Goal: Information Seeking & Learning: Learn about a topic

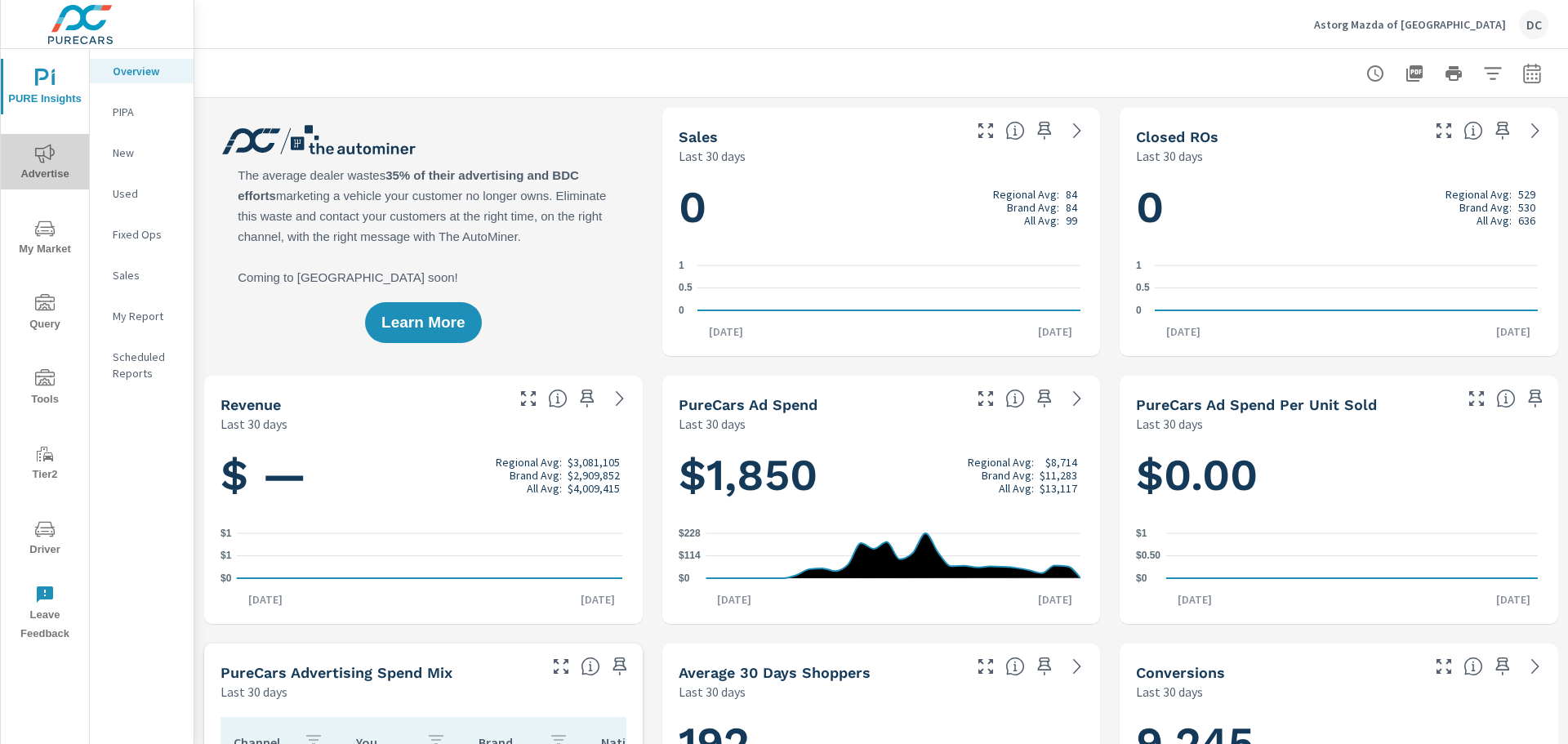
click at [59, 159] on span "Advertise" at bounding box center [45, 163] width 78 height 40
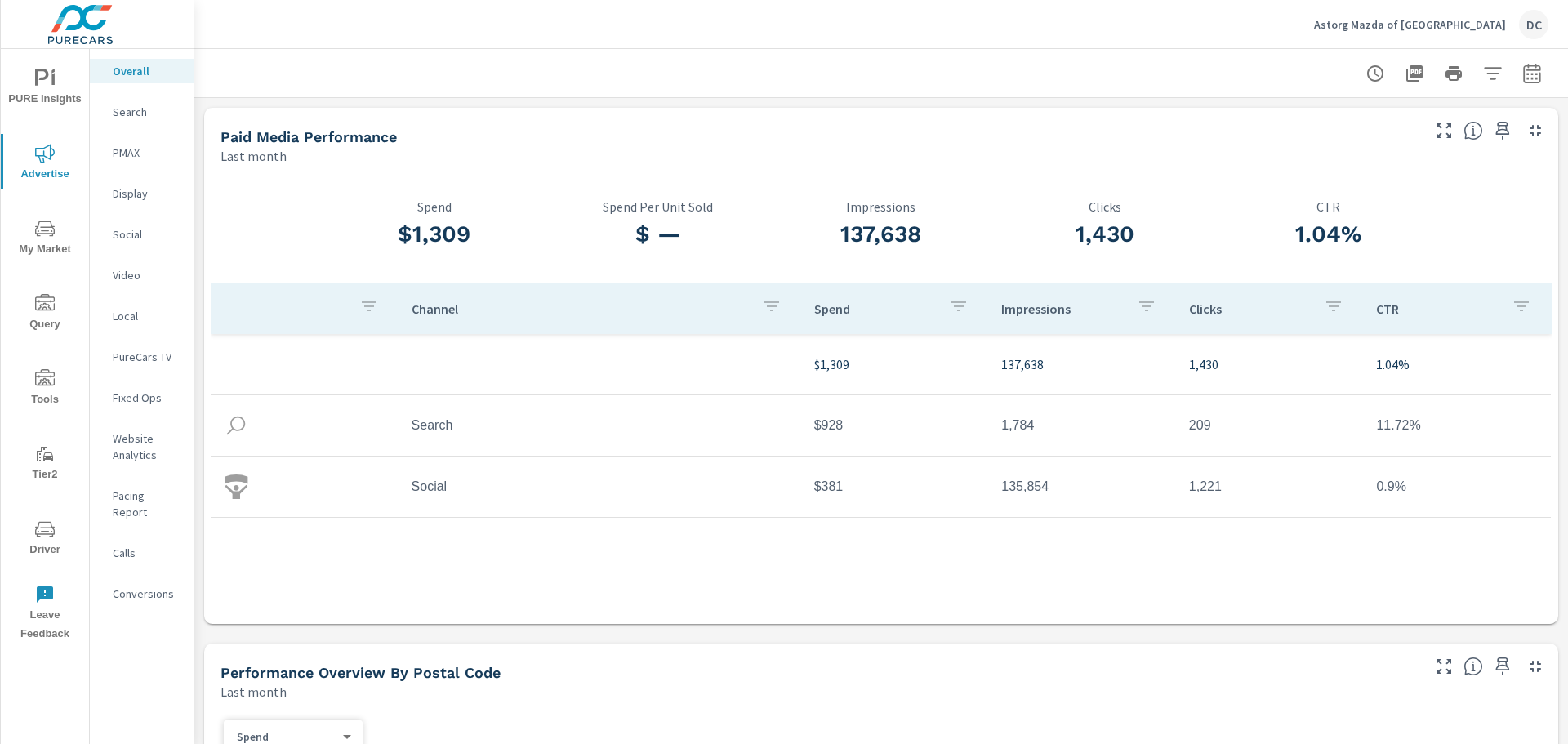
click at [1253, 69] on icon "button" at bounding box center [1530, 72] width 17 height 20
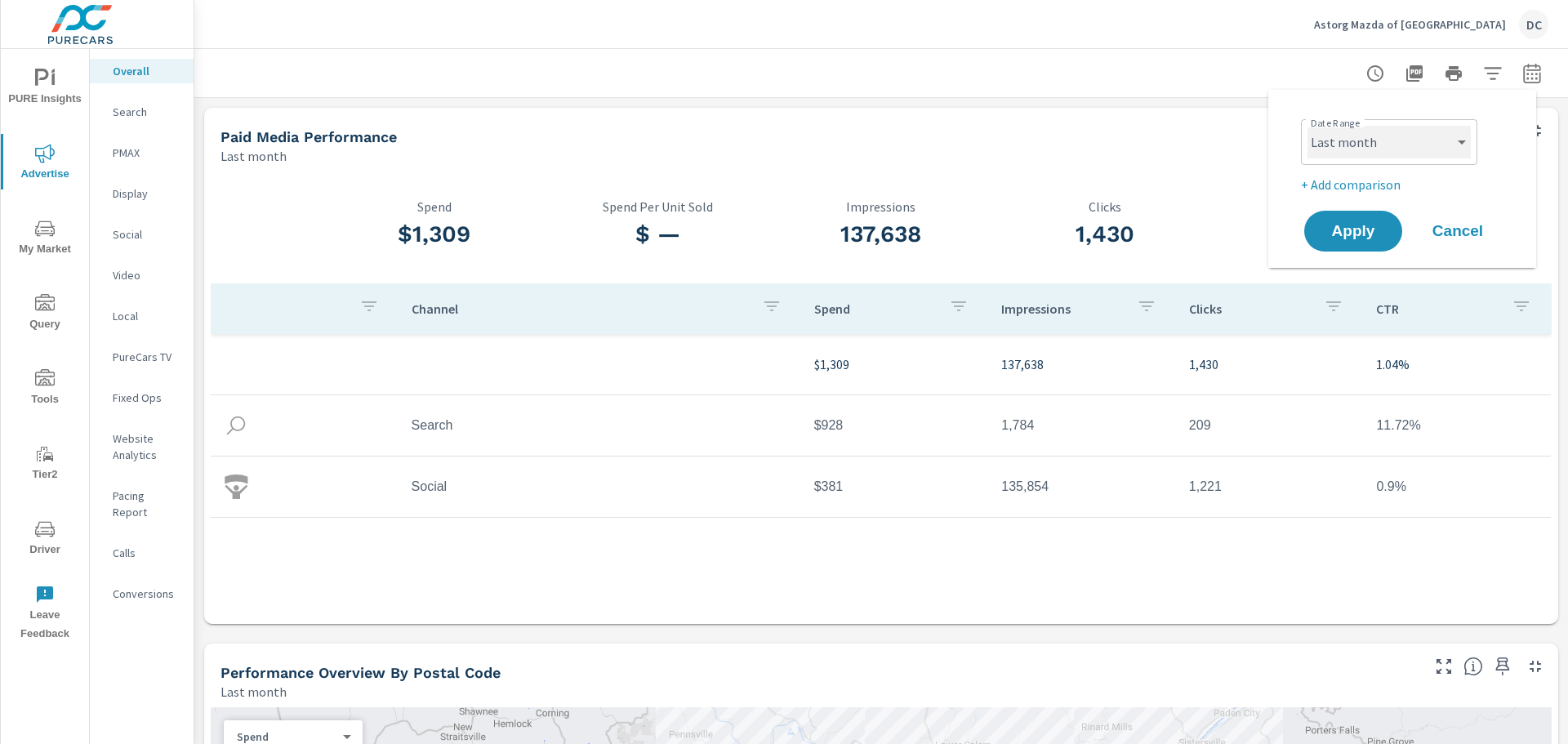
click at [1253, 144] on select "Custom [DATE] Last week Last 7 days Last 14 days Last 30 days Last 45 days Last…" at bounding box center [1389, 142] width 163 height 33
click at [1253, 126] on select "Custom [DATE] Last week Last 7 days Last 14 days Last 30 days Last 45 days Last…" at bounding box center [1389, 142] width 163 height 33
select select "Last 30 days"
click at [1253, 237] on span "Apply" at bounding box center [1353, 232] width 67 height 16
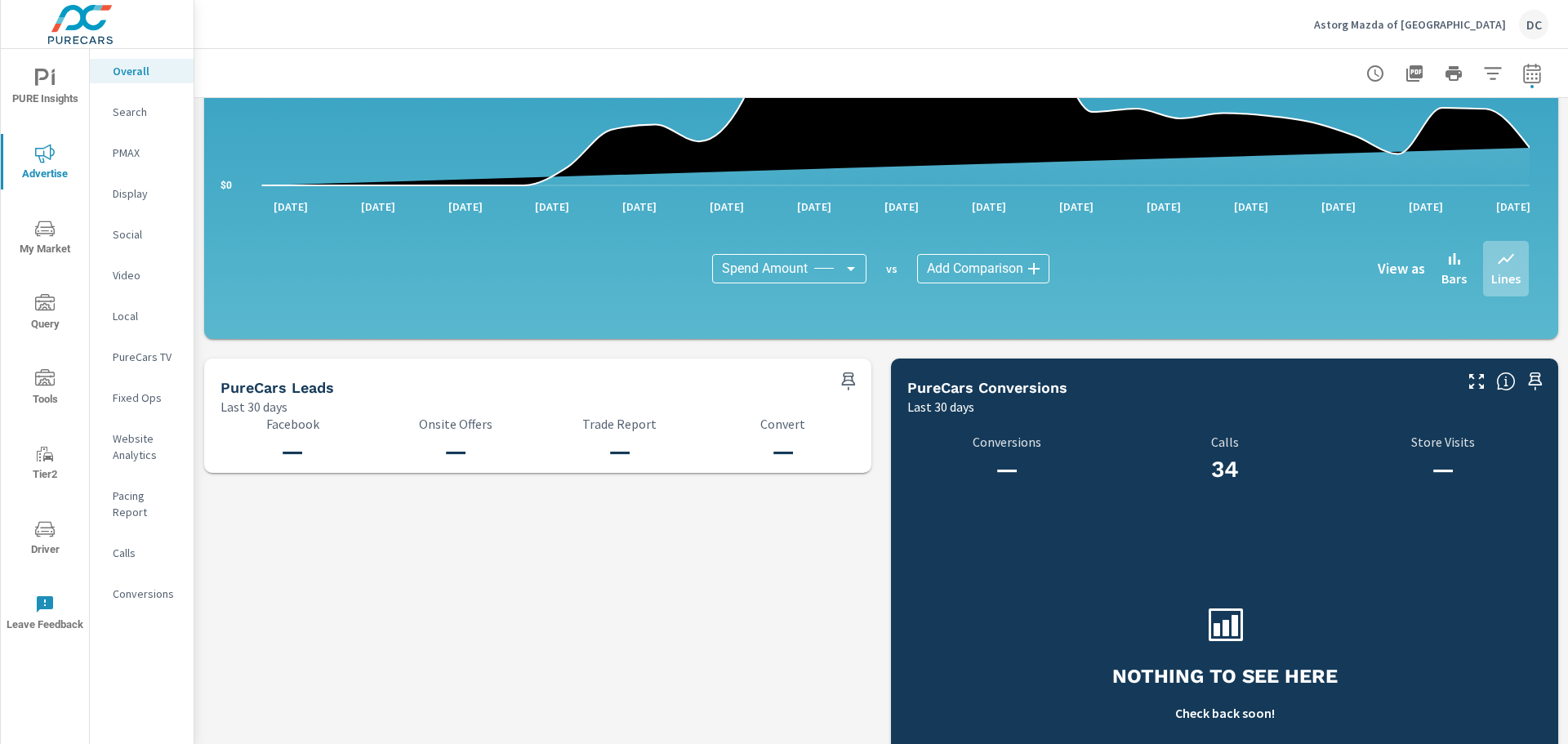
scroll to position [1631, 0]
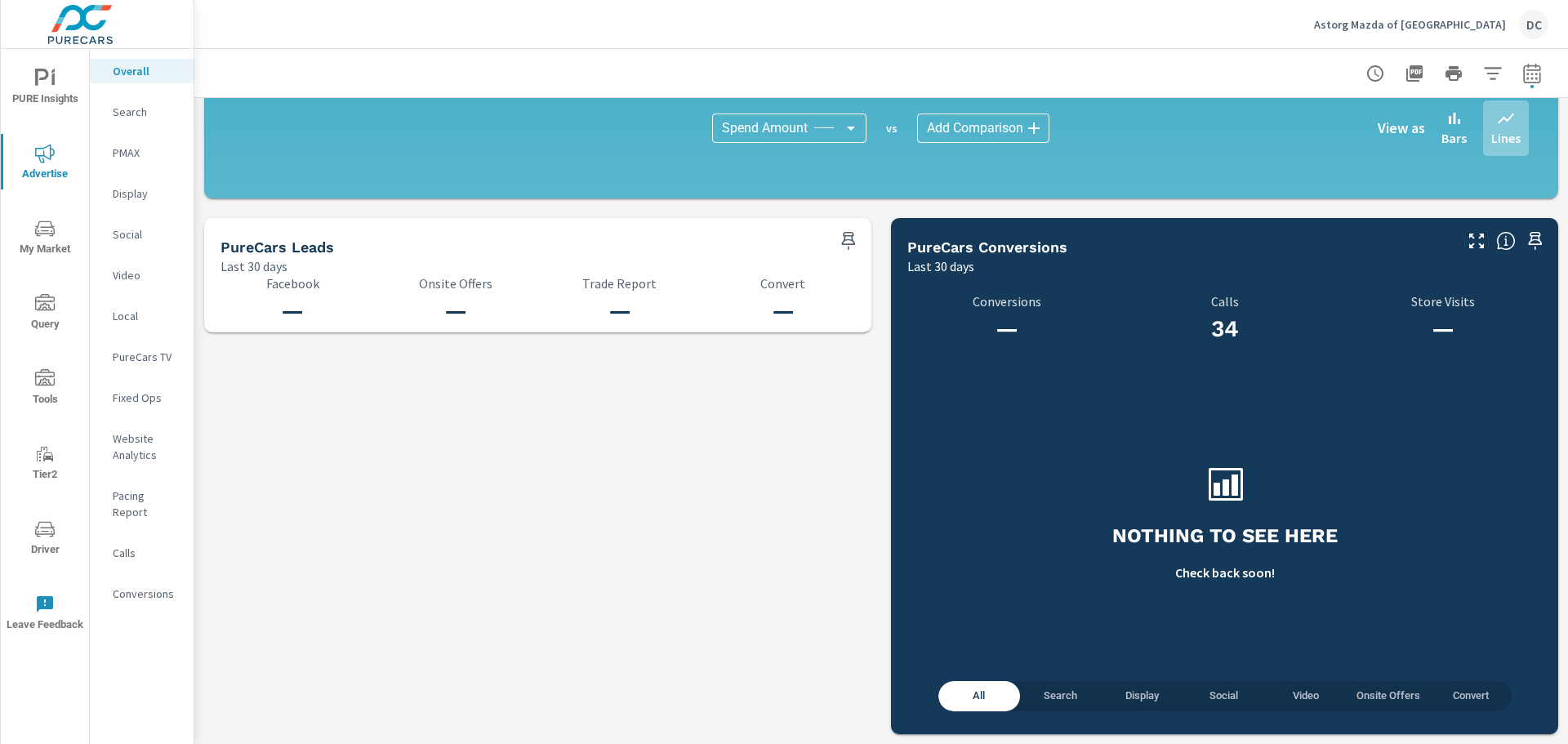
click at [133, 567] on p "Conversions" at bounding box center [147, 593] width 67 height 16
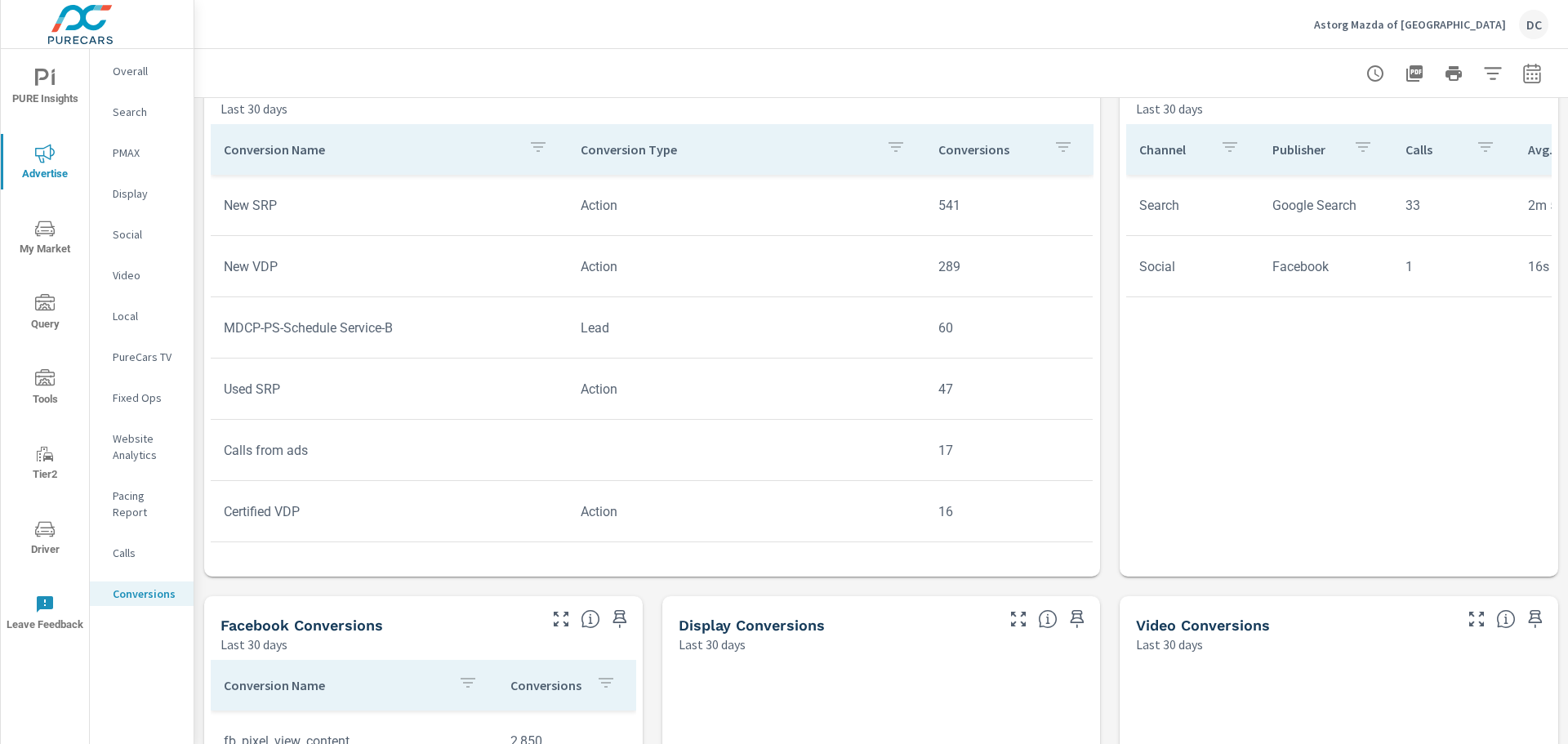
scroll to position [735, 0]
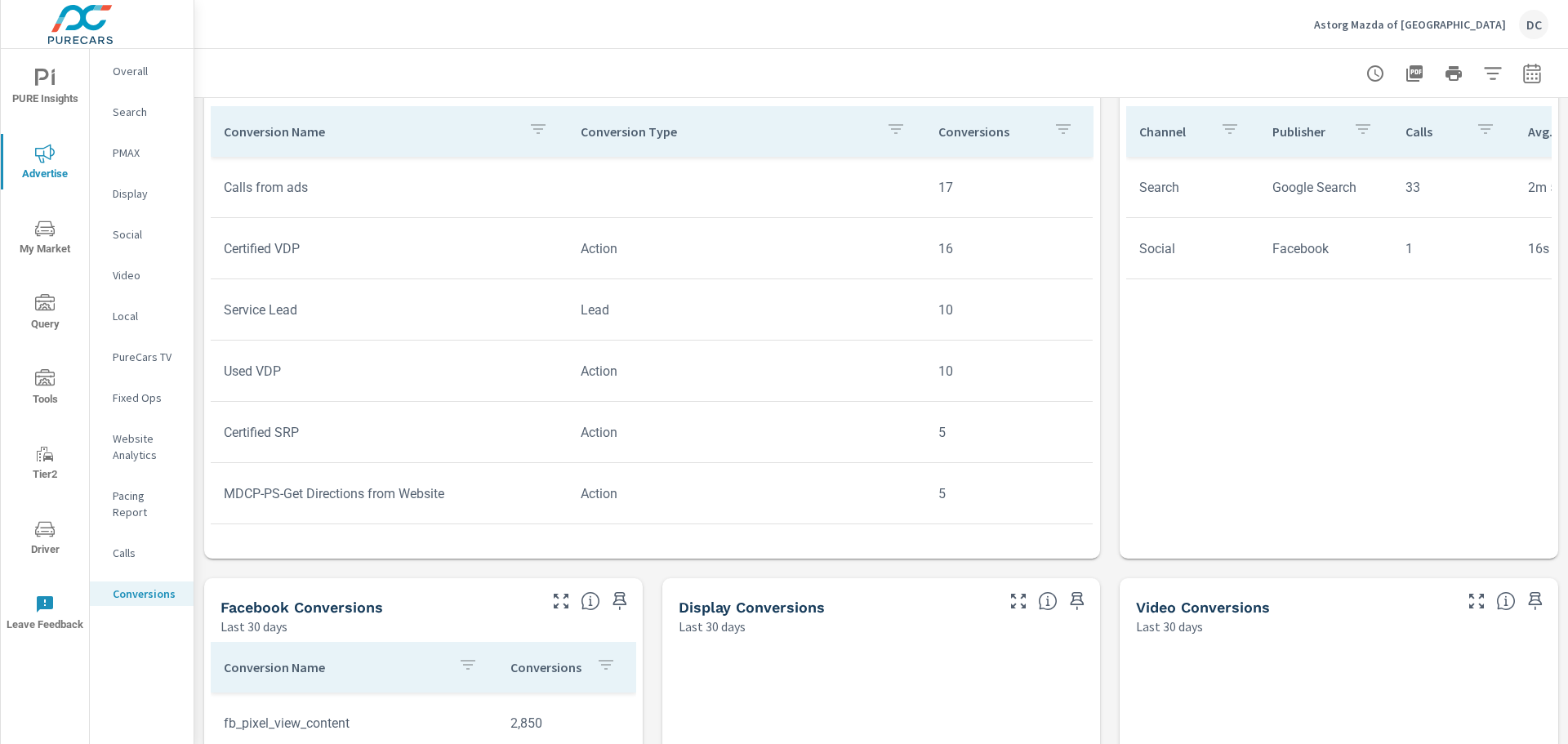
scroll to position [327, 0]
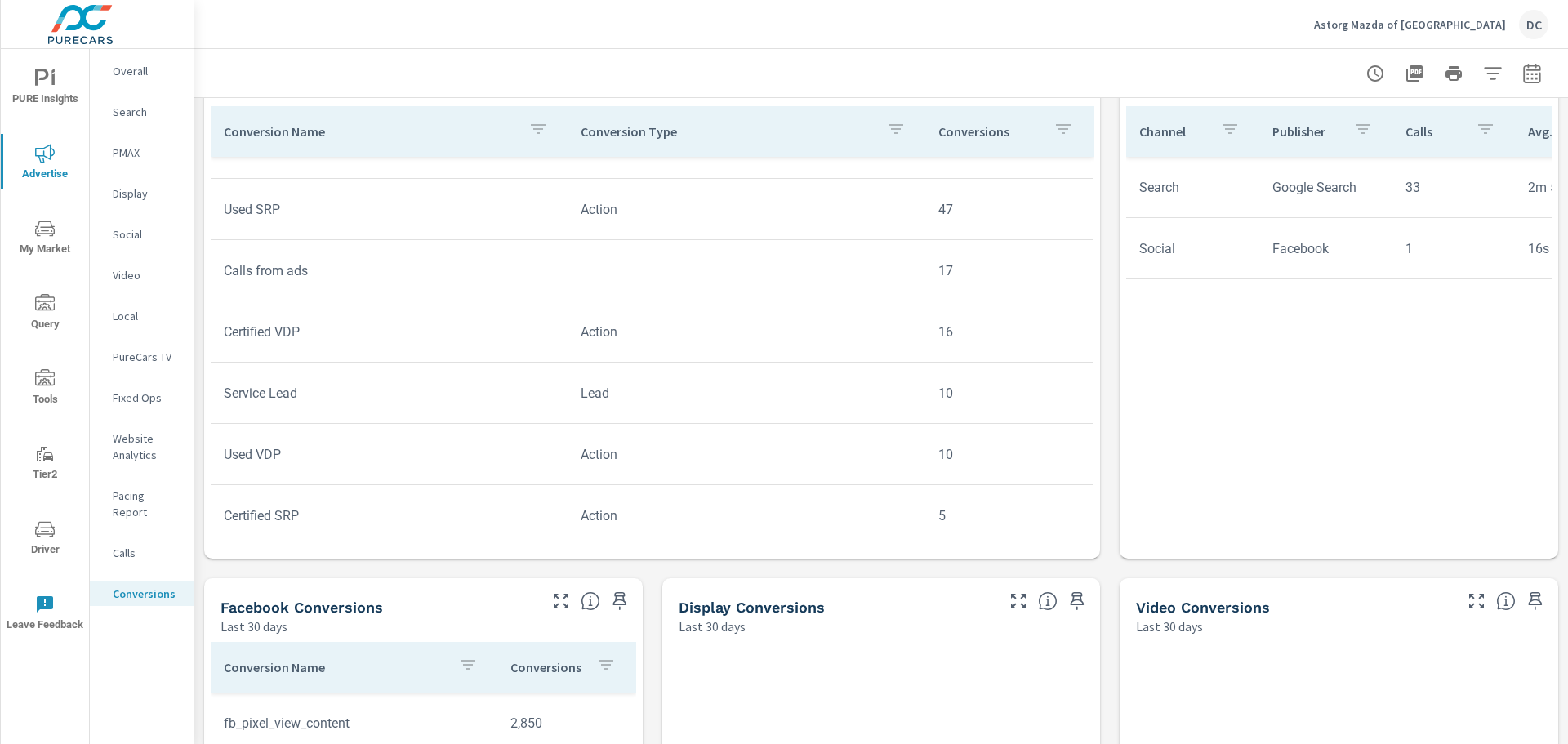
scroll to position [29, 0]
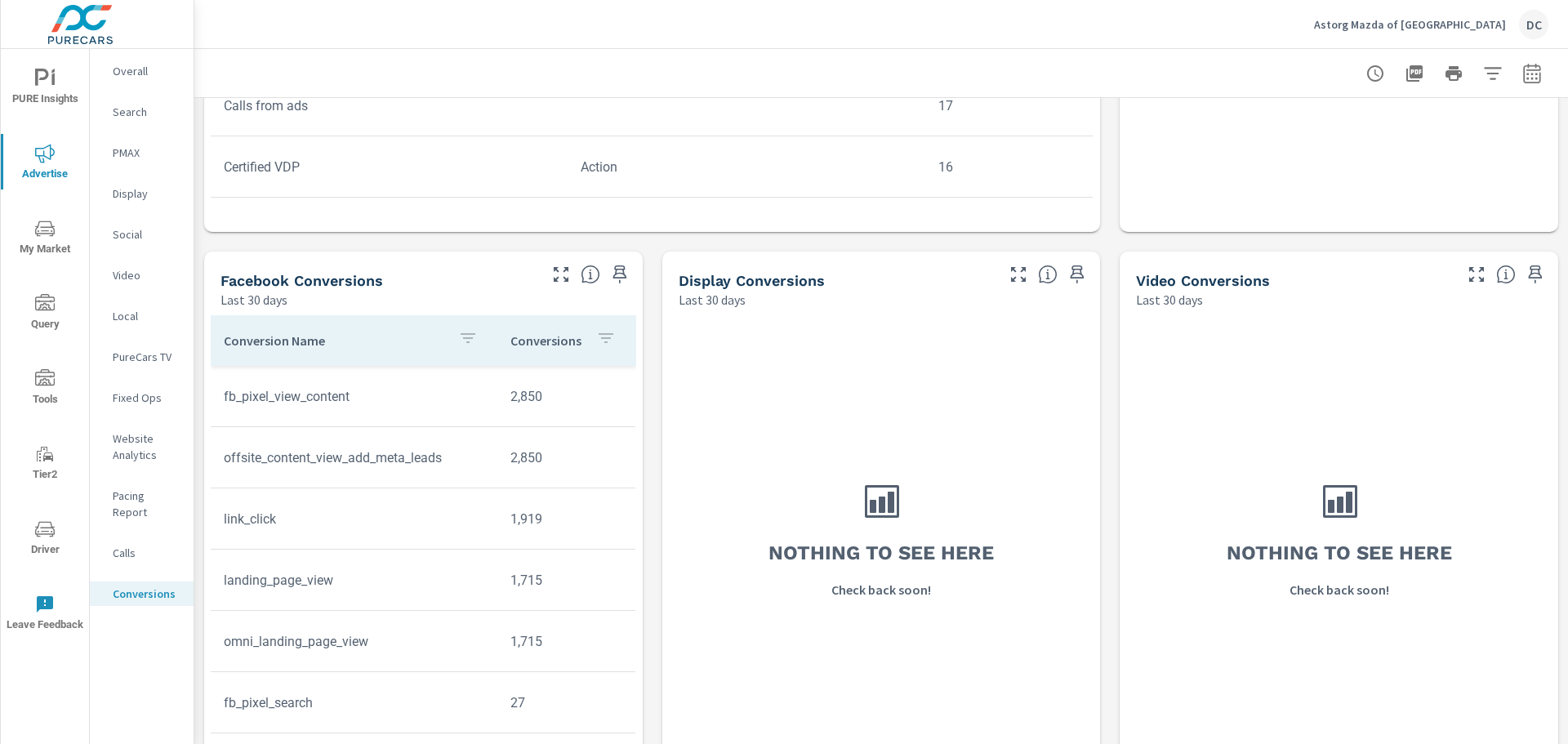
scroll to position [1095, 0]
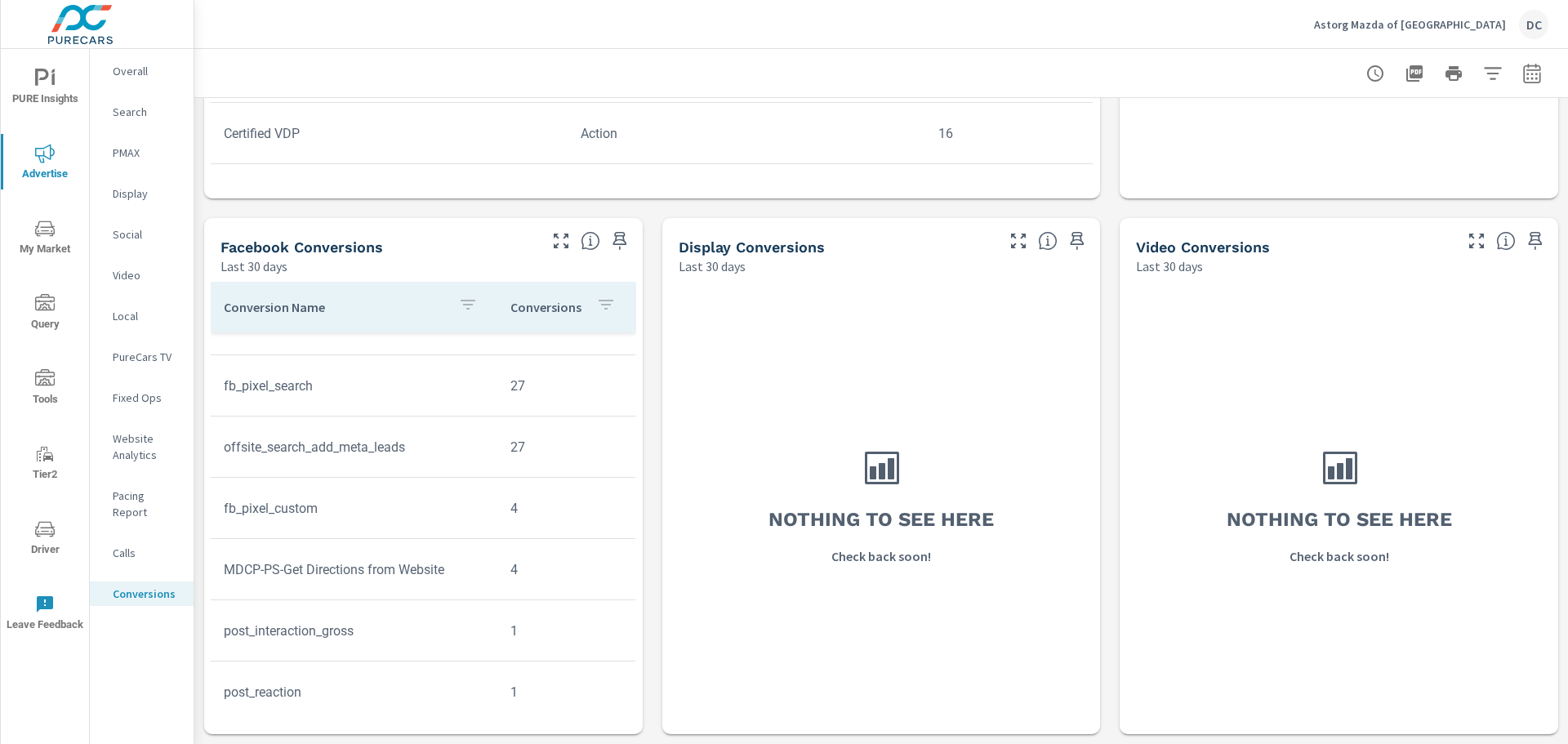
scroll to position [304, 0]
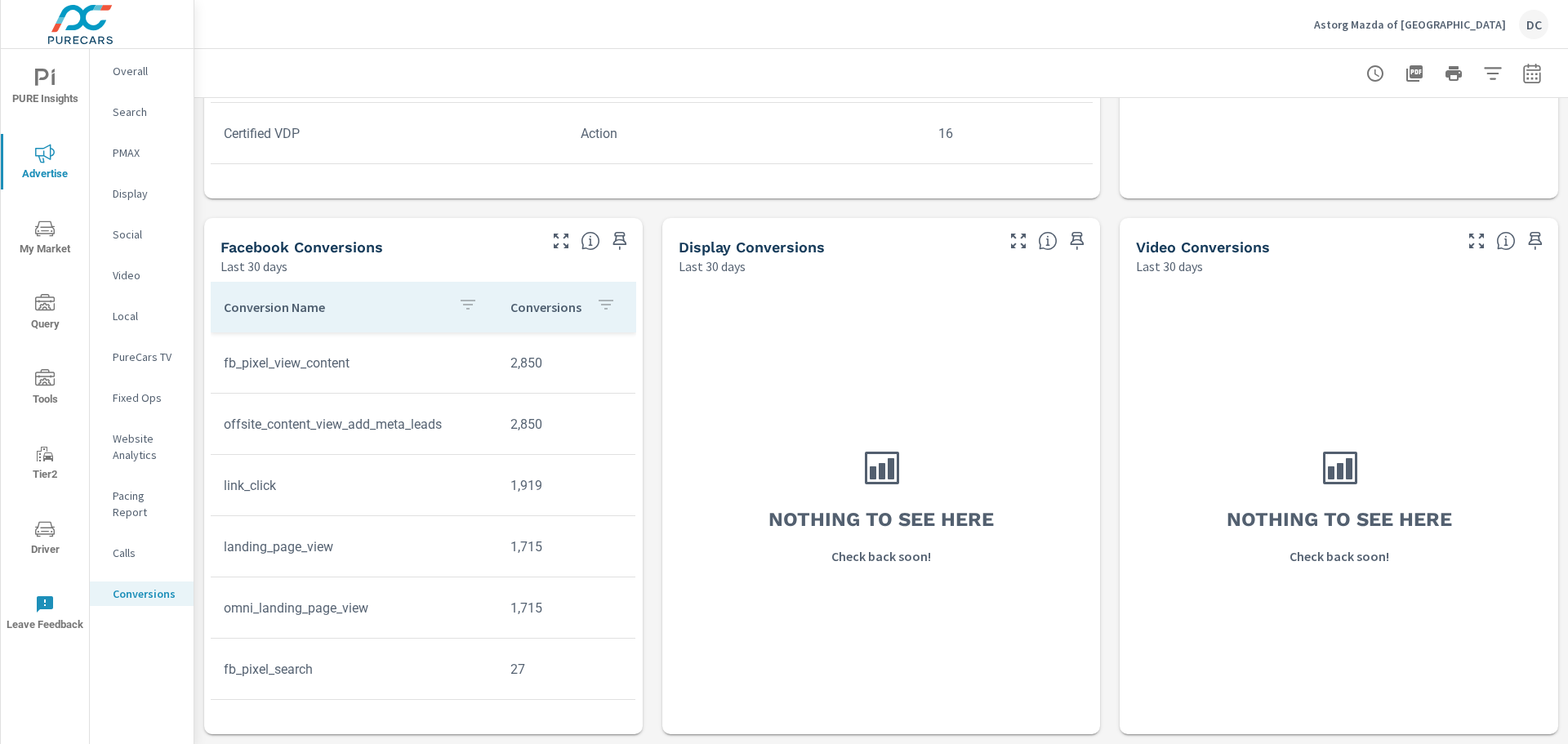
click at [61, 229] on span "My Market" at bounding box center [45, 239] width 78 height 40
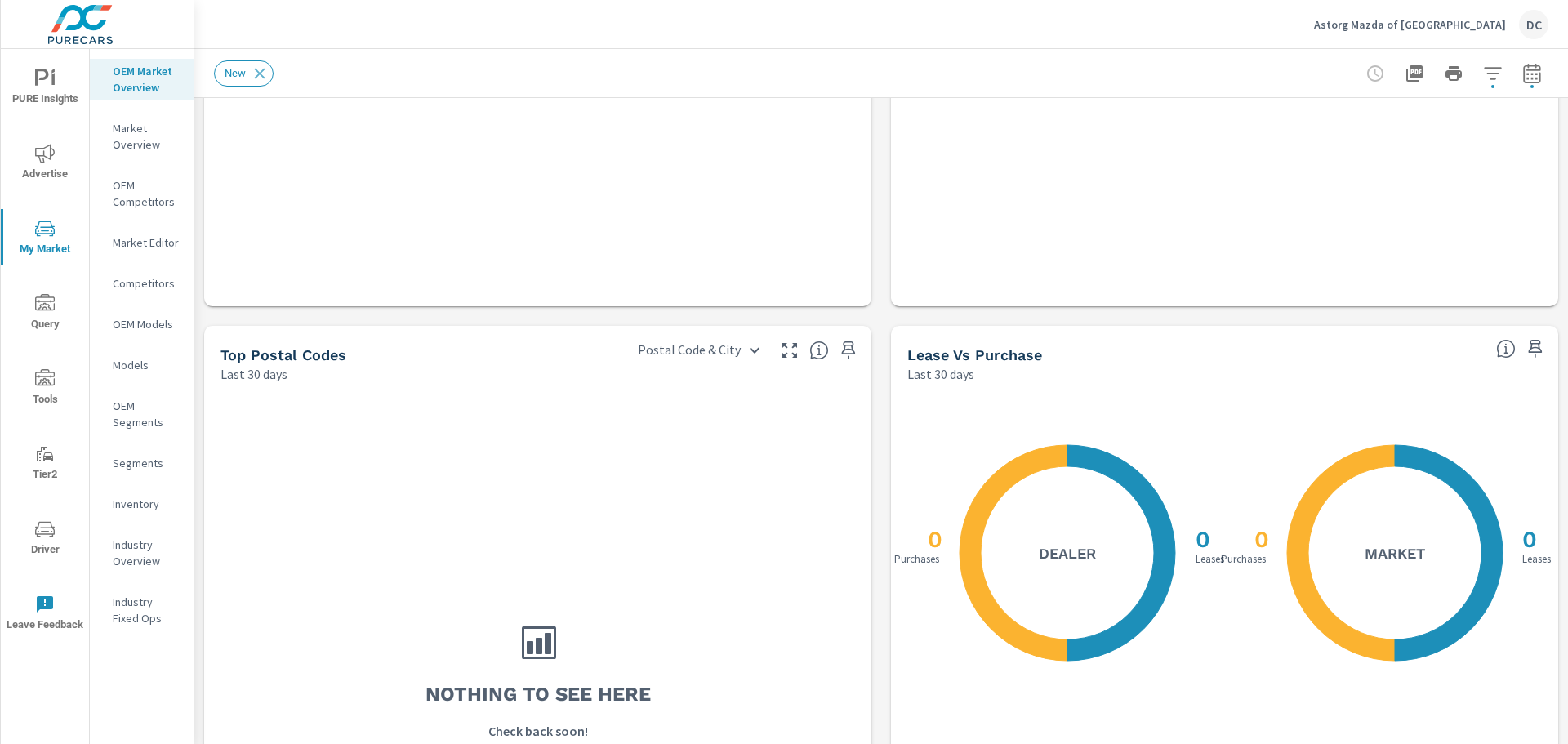
scroll to position [1497, 0]
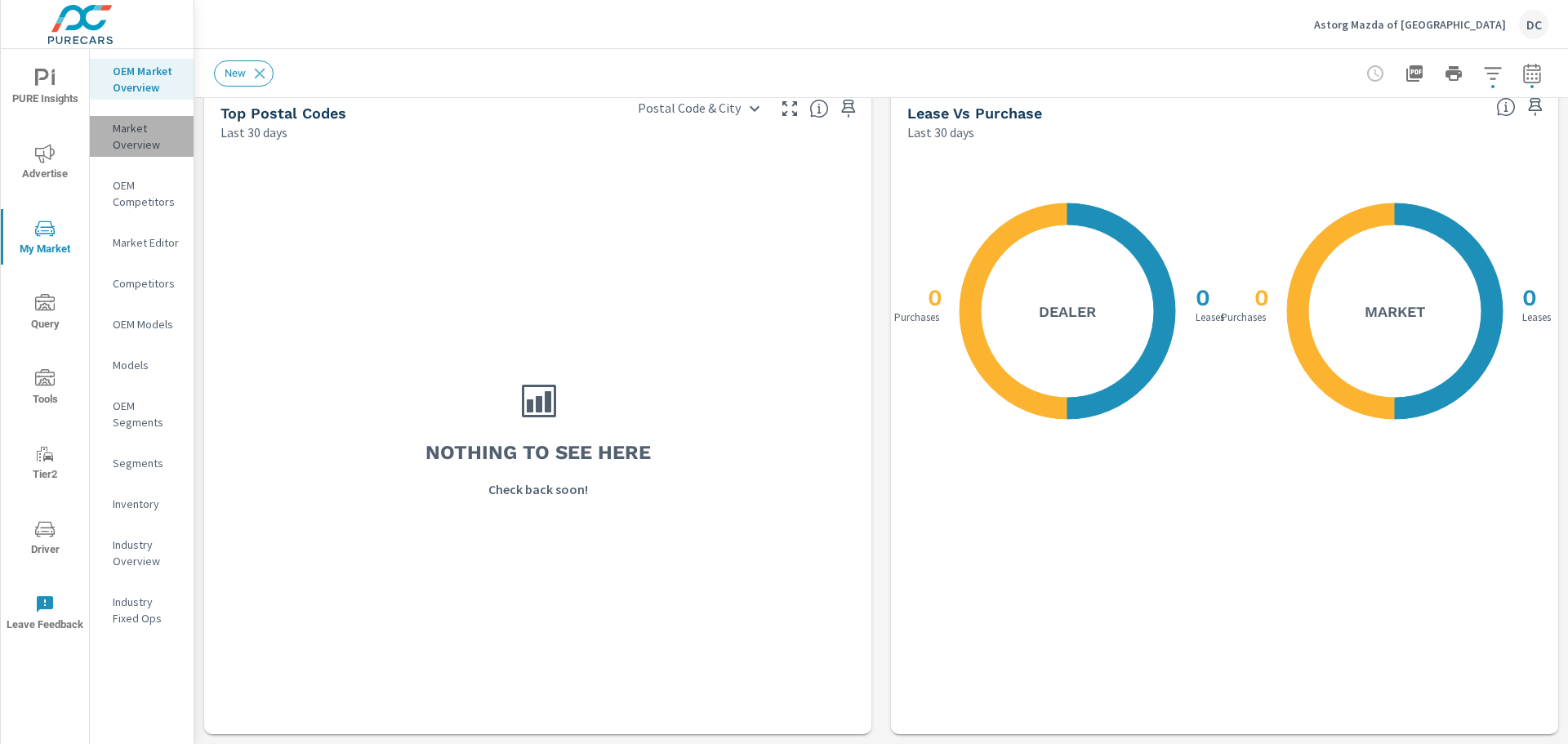
click at [147, 147] on p "Market Overview" at bounding box center [147, 136] width 67 height 33
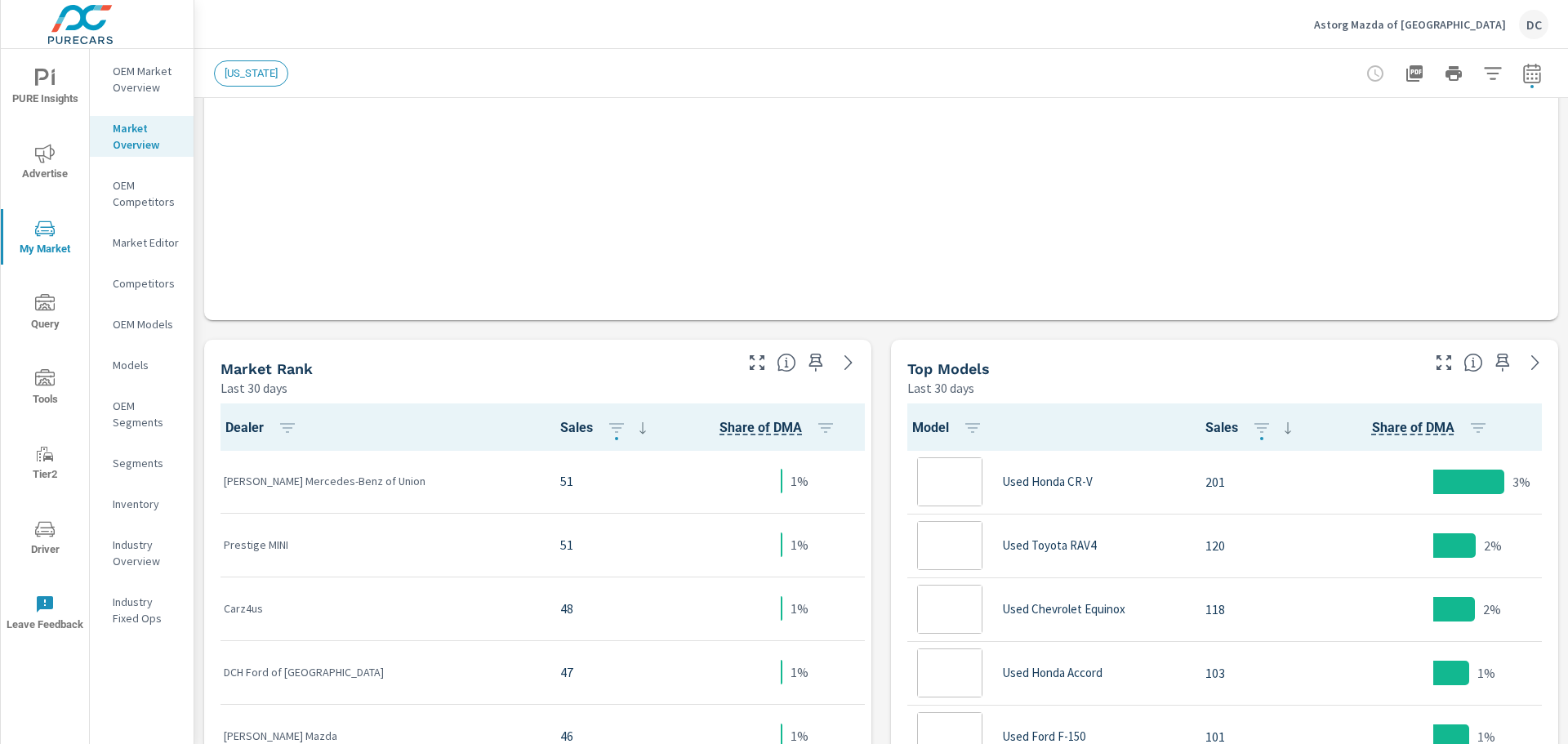
scroll to position [735, 0]
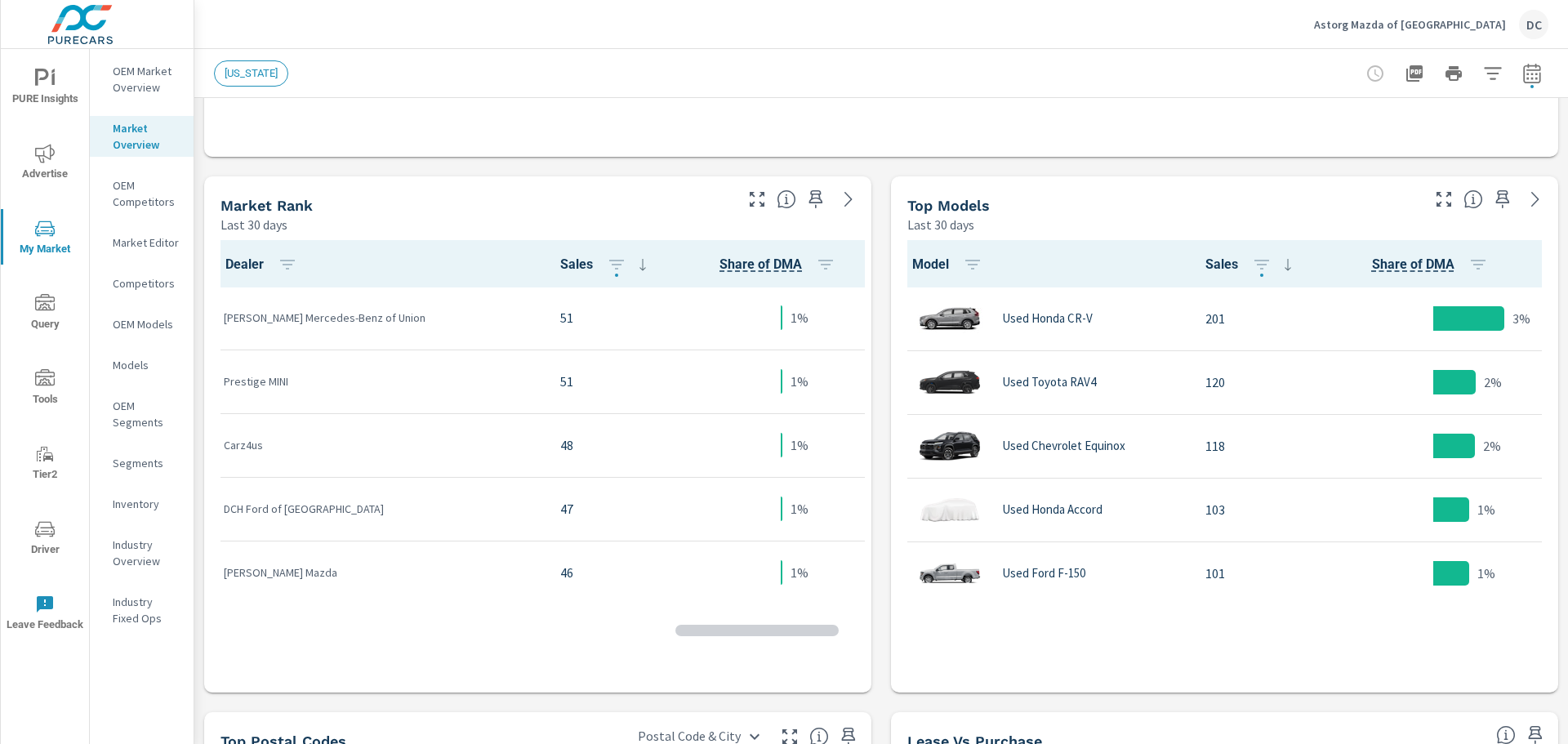
scroll to position [1, 0]
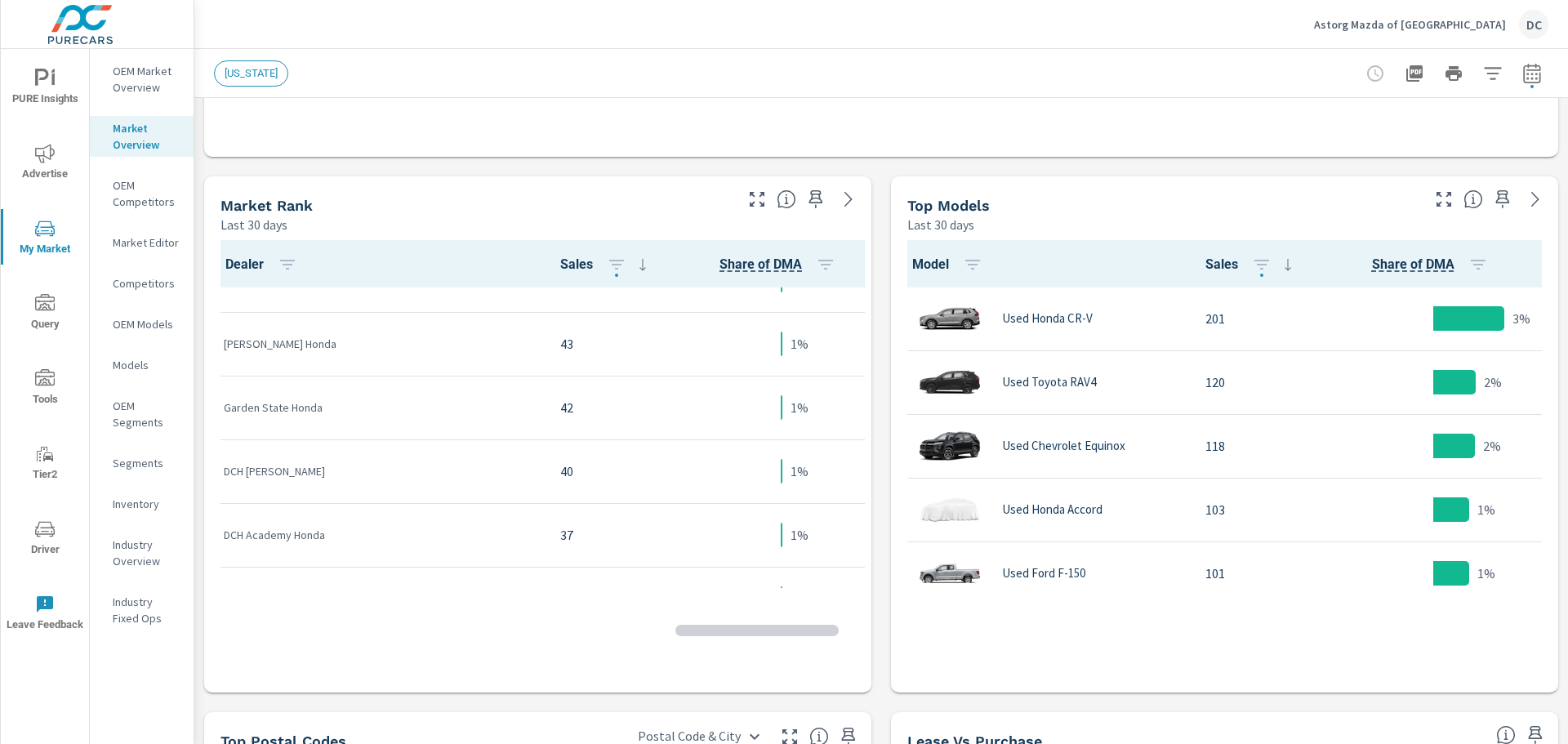
scroll to position [1110, 0]
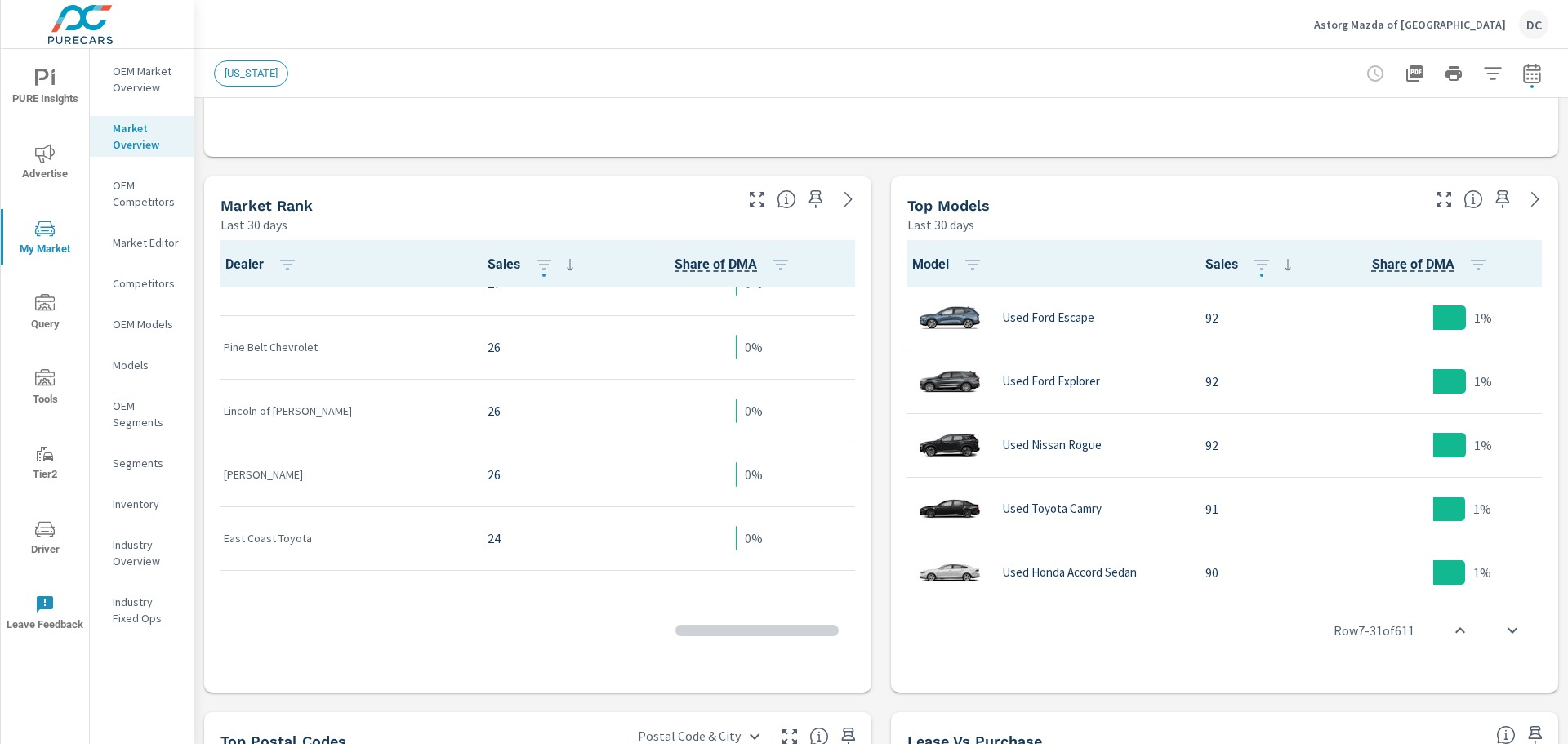
scroll to position [2662, 0]
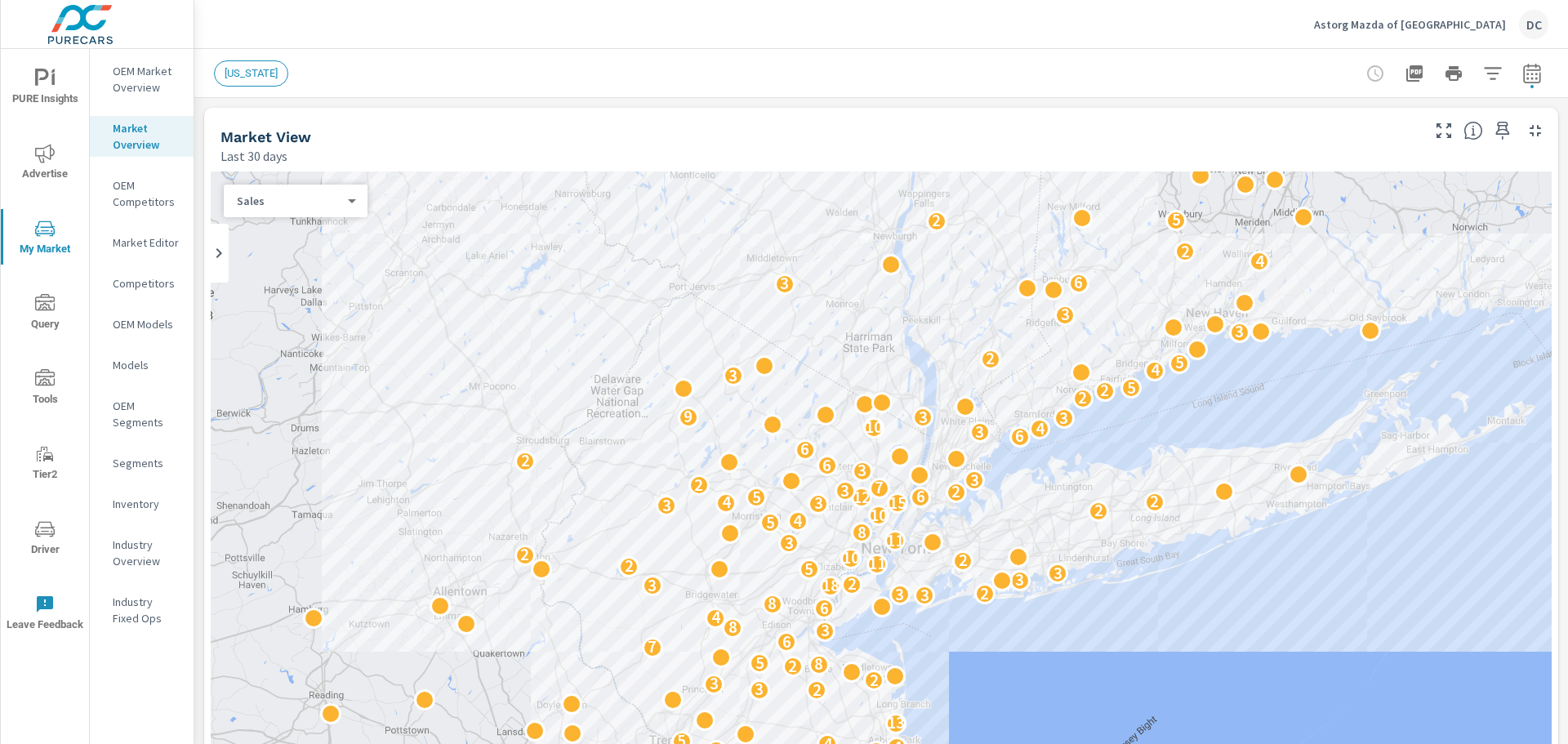
click at [147, 90] on p "OEM Market Overview" at bounding box center [147, 78] width 67 height 33
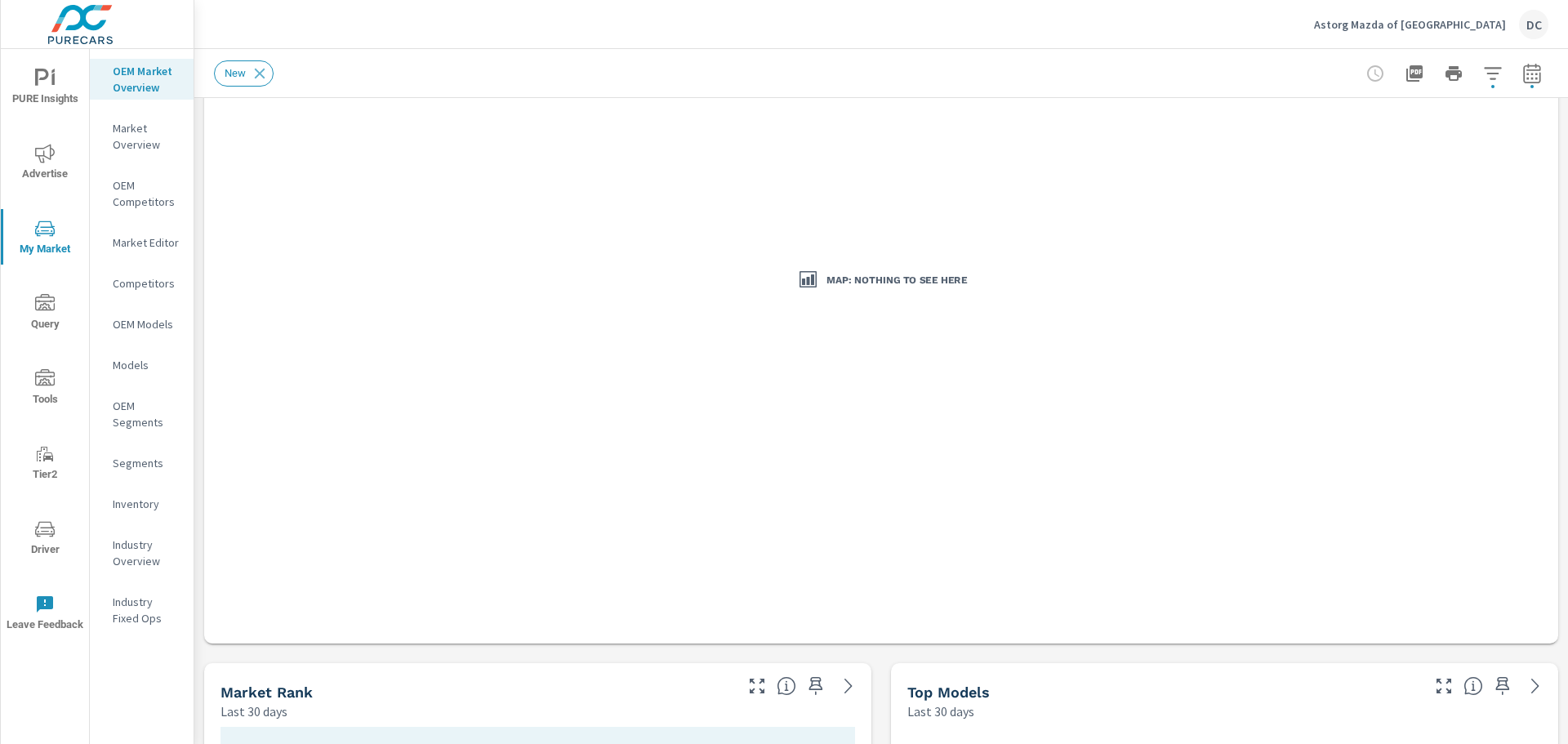
scroll to position [81, 0]
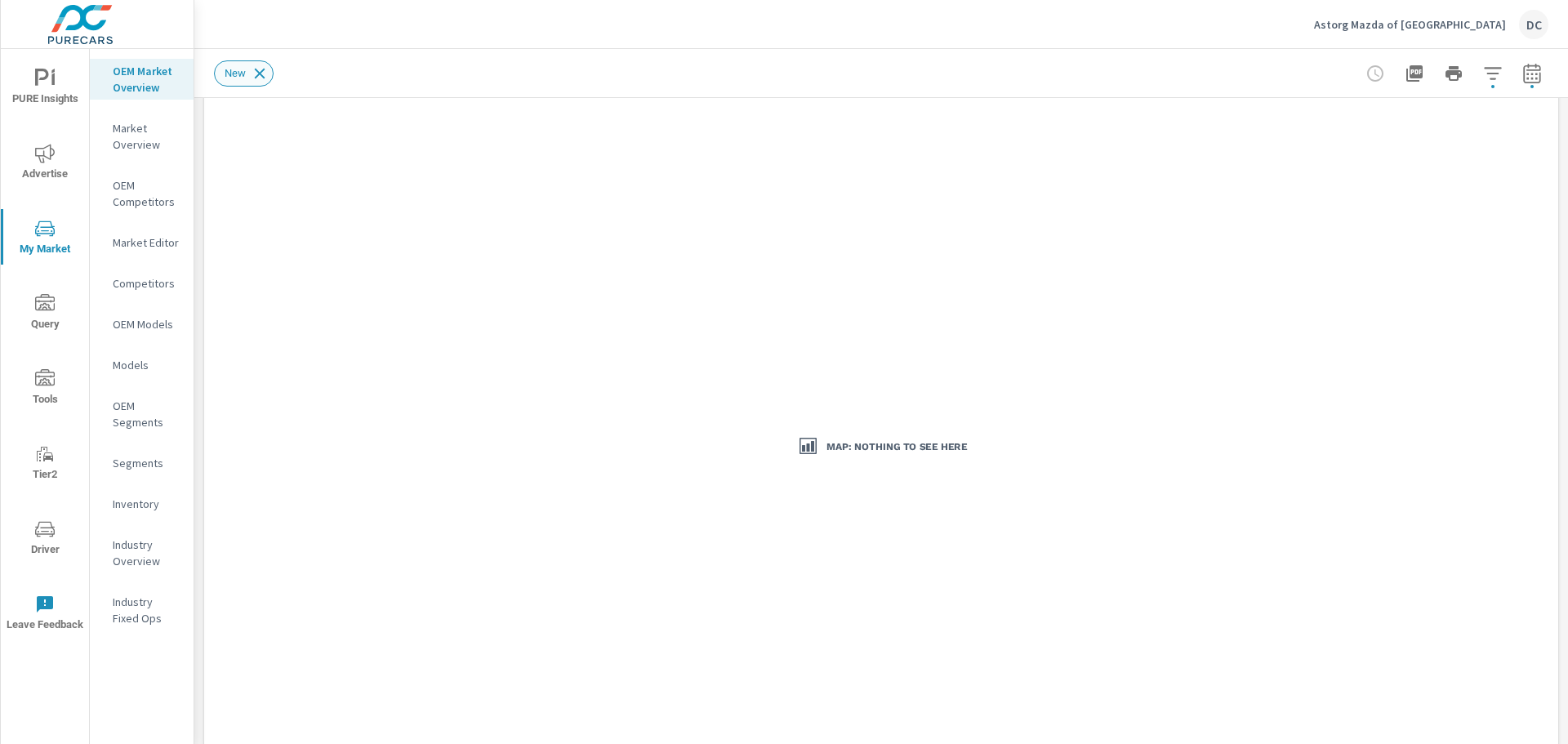
click at [260, 71] on icon at bounding box center [260, 73] width 18 height 18
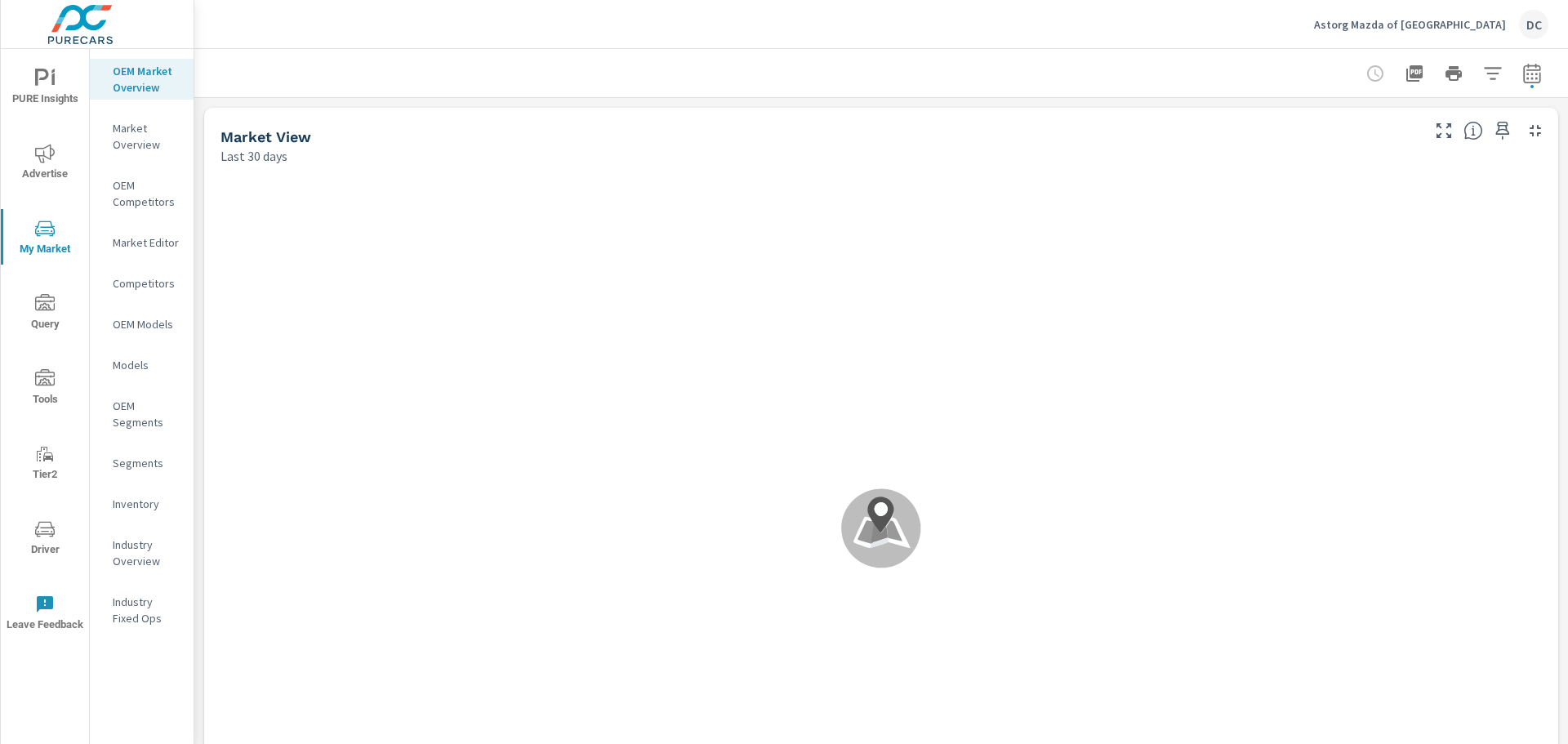
scroll to position [1, 0]
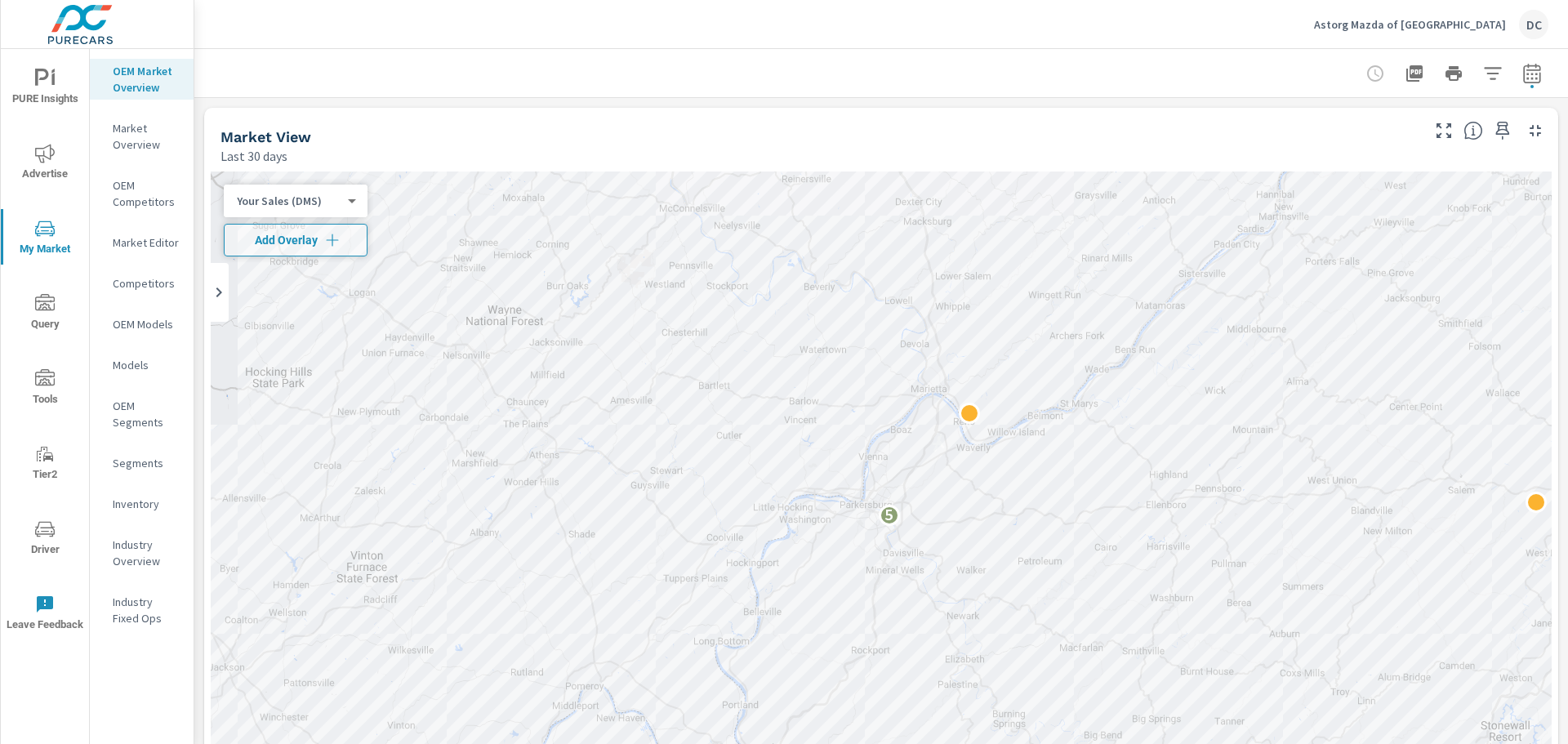
click at [303, 196] on body "PURE Insights Advertise My Market Query Tools Tier2 Driver Leave Feedback OEM M…" at bounding box center [784, 372] width 1568 height 744
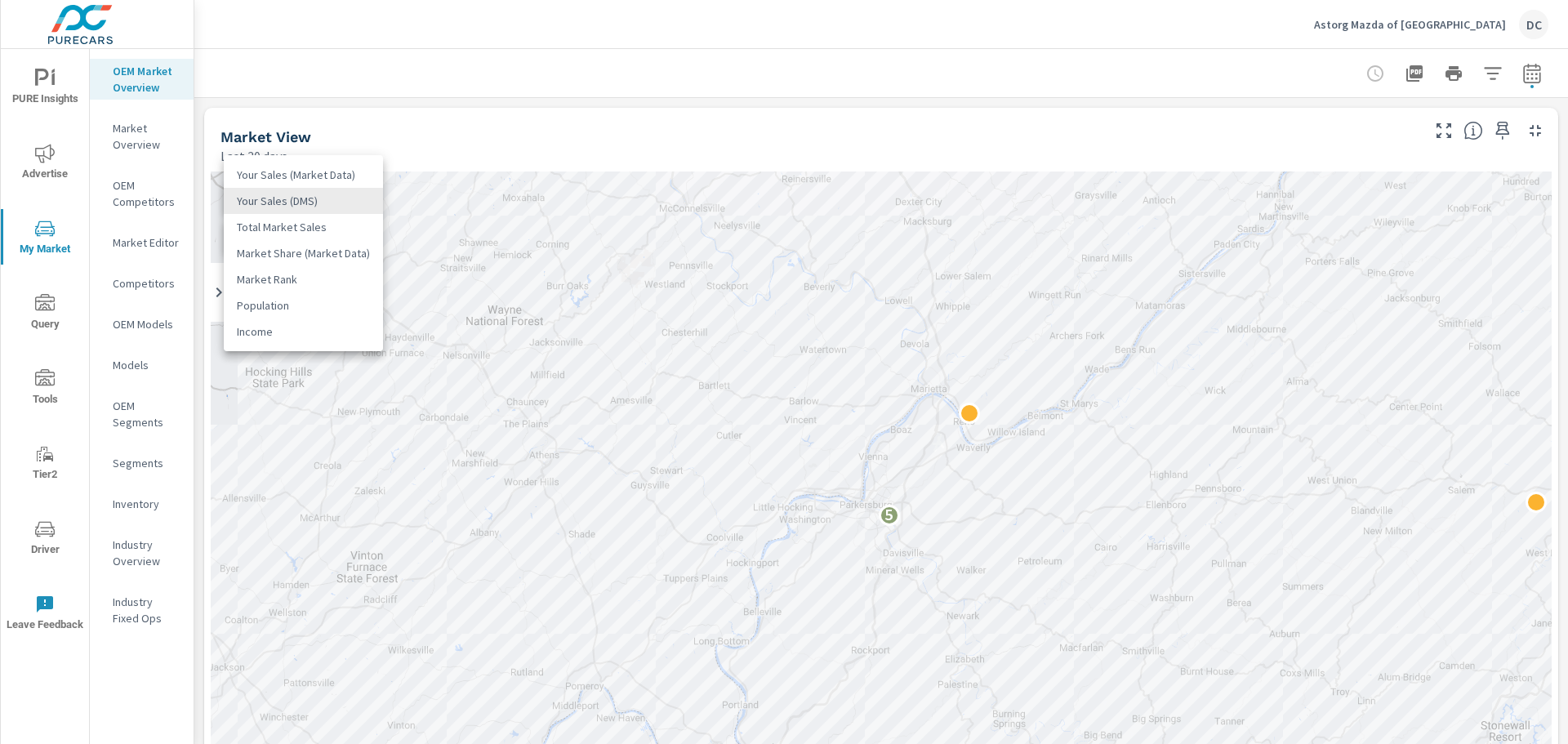
click at [308, 226] on li "Total Market Sales" at bounding box center [303, 227] width 159 height 26
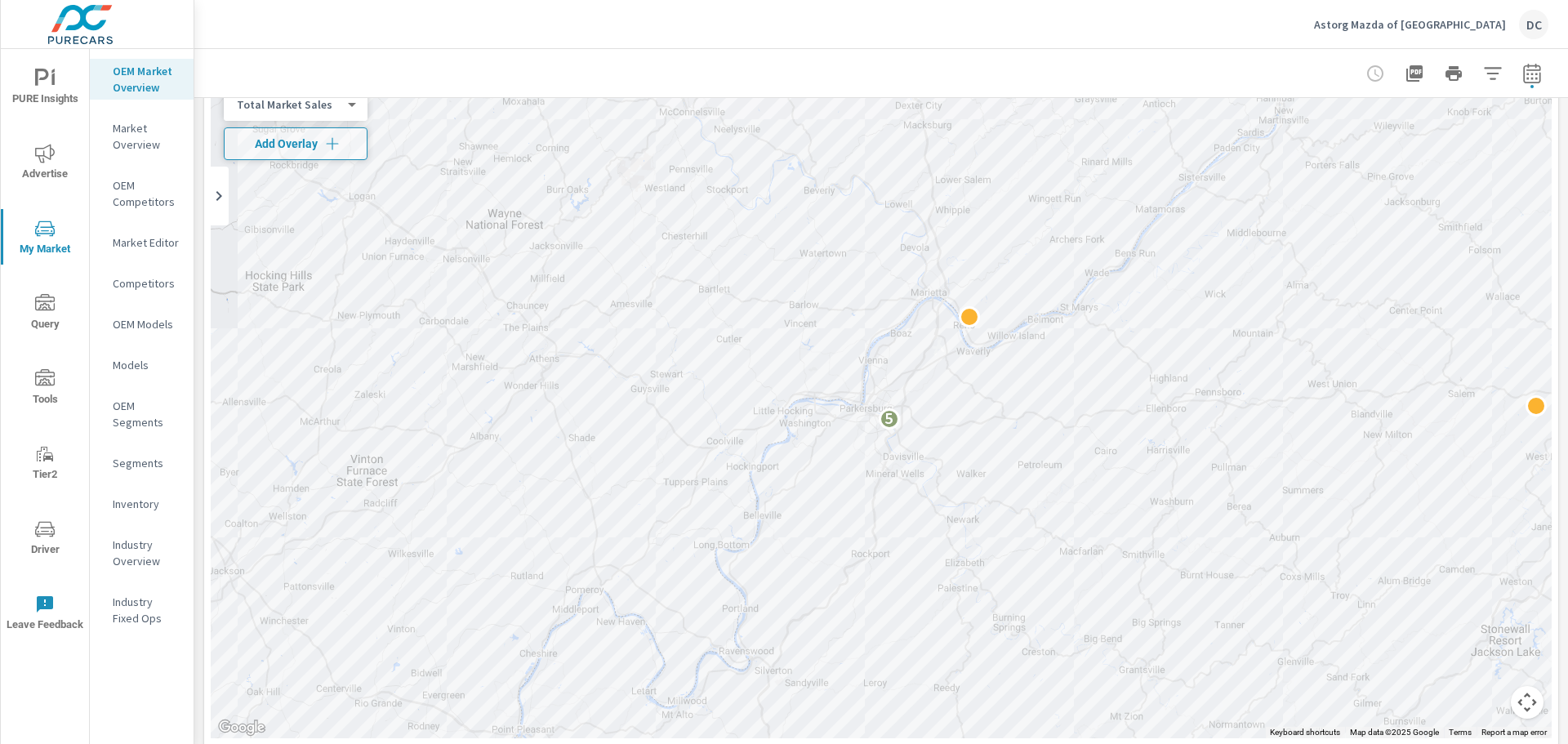
scroll to position [70, 0]
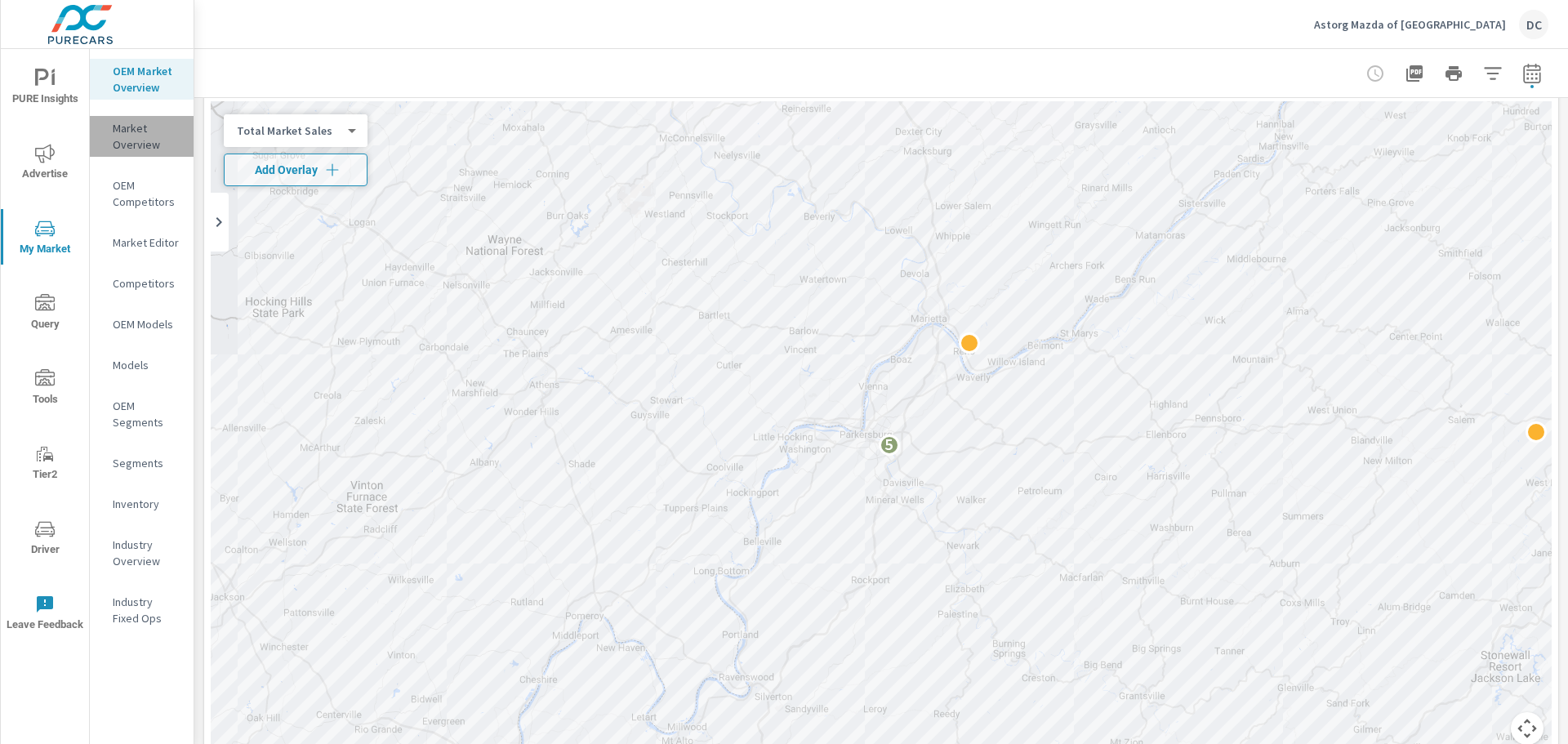
click at [131, 147] on p "Market Overview" at bounding box center [147, 136] width 67 height 33
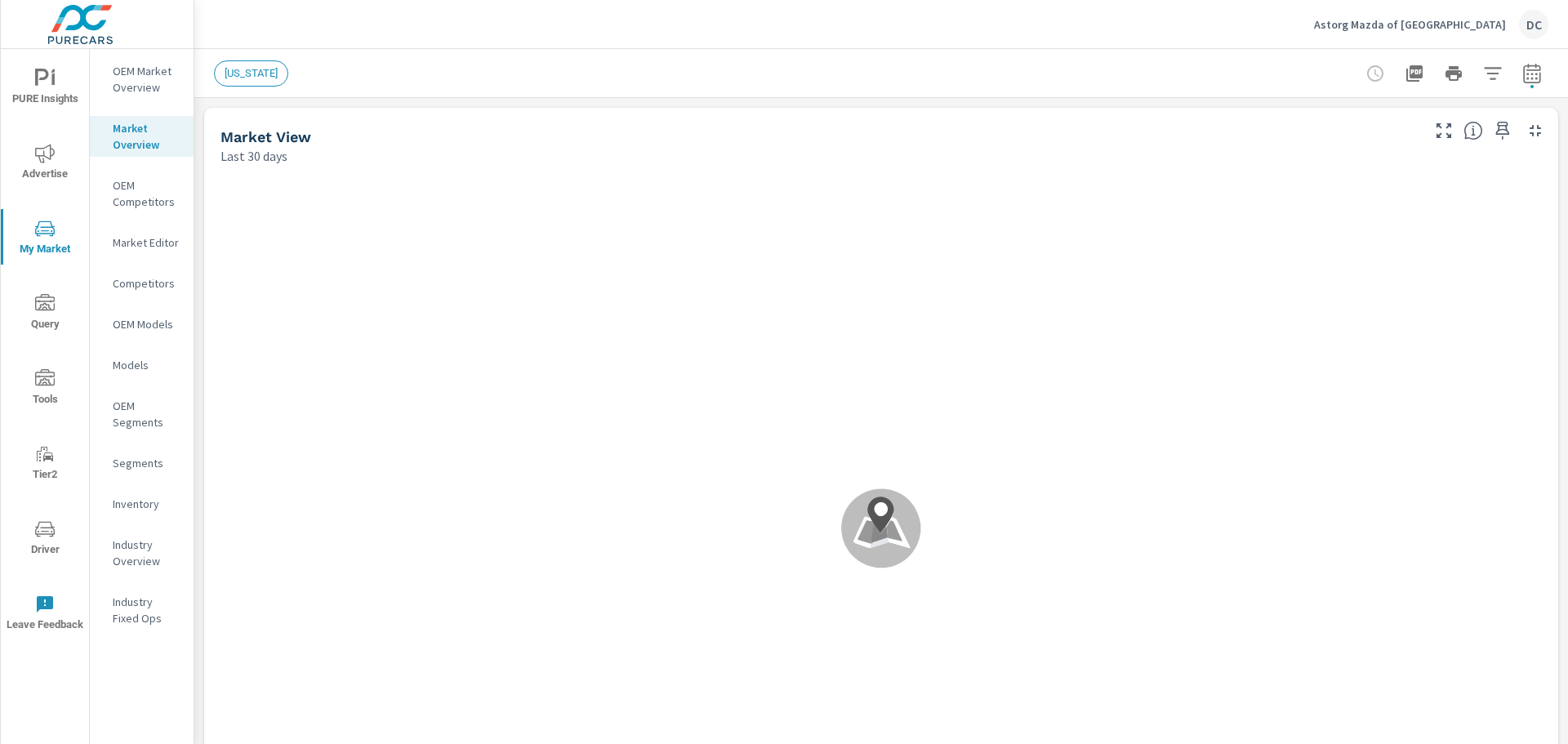
scroll to position [1, 0]
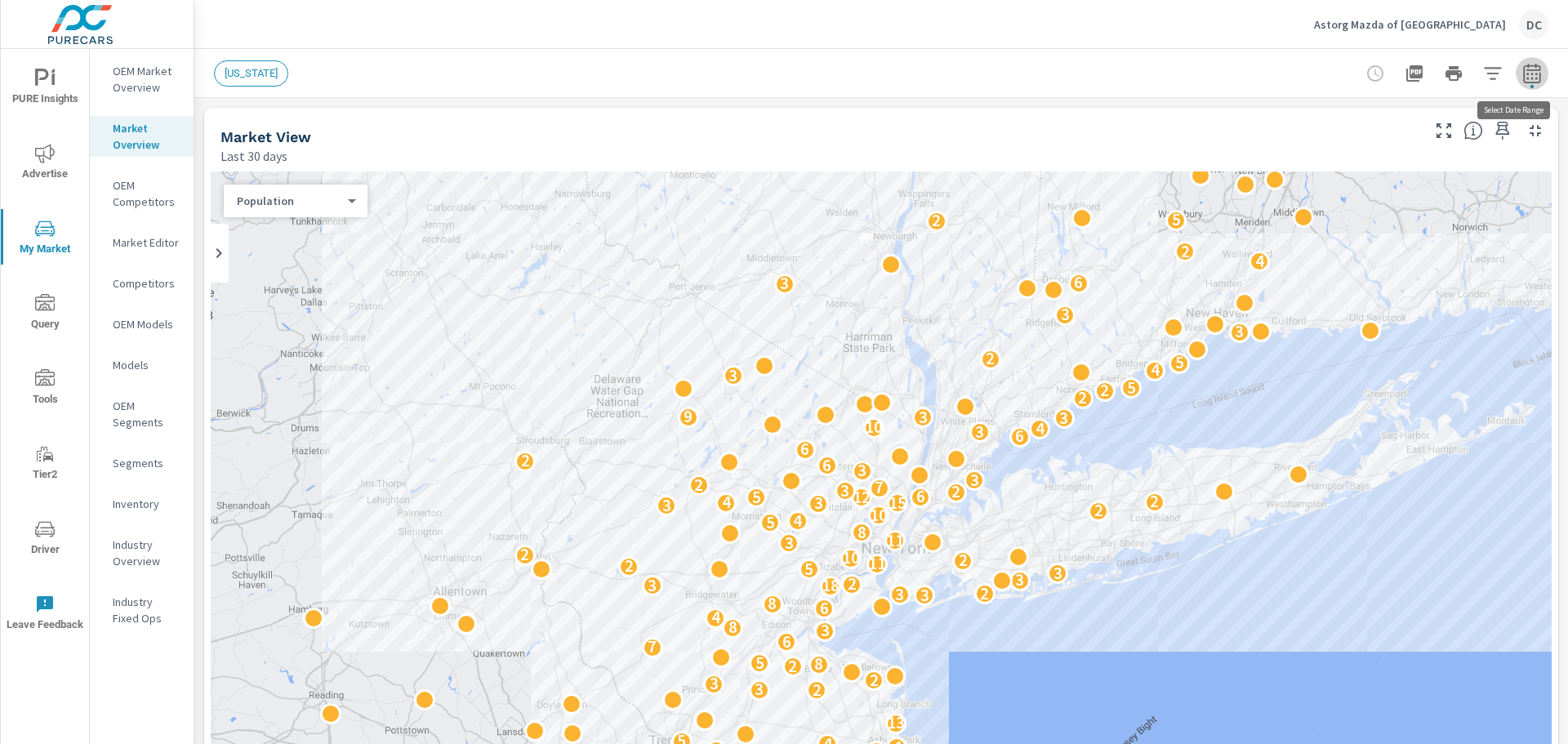
click at [1253, 72] on icon "button" at bounding box center [1532, 73] width 20 height 20
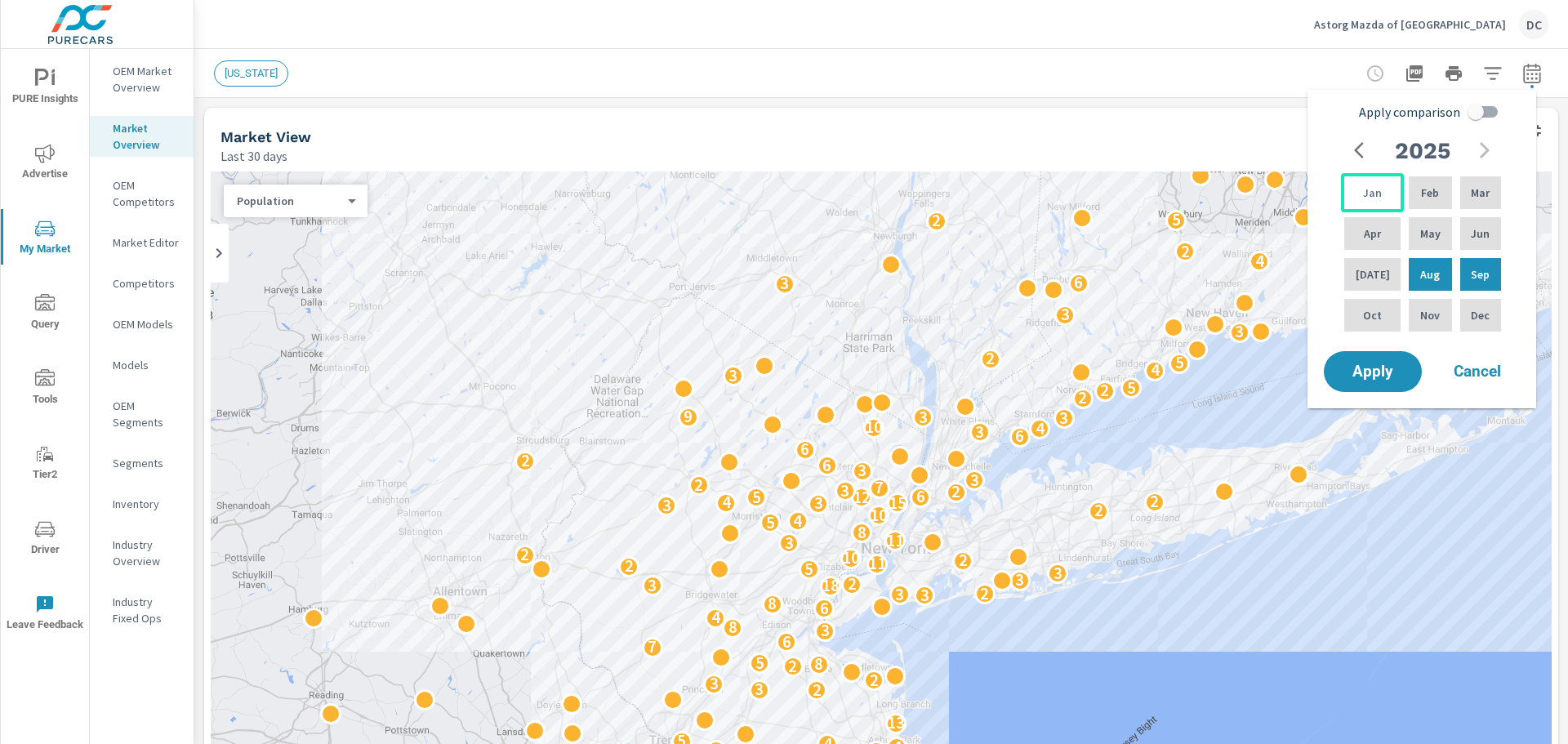
click at [1253, 197] on div "Jan" at bounding box center [1372, 193] width 62 height 40
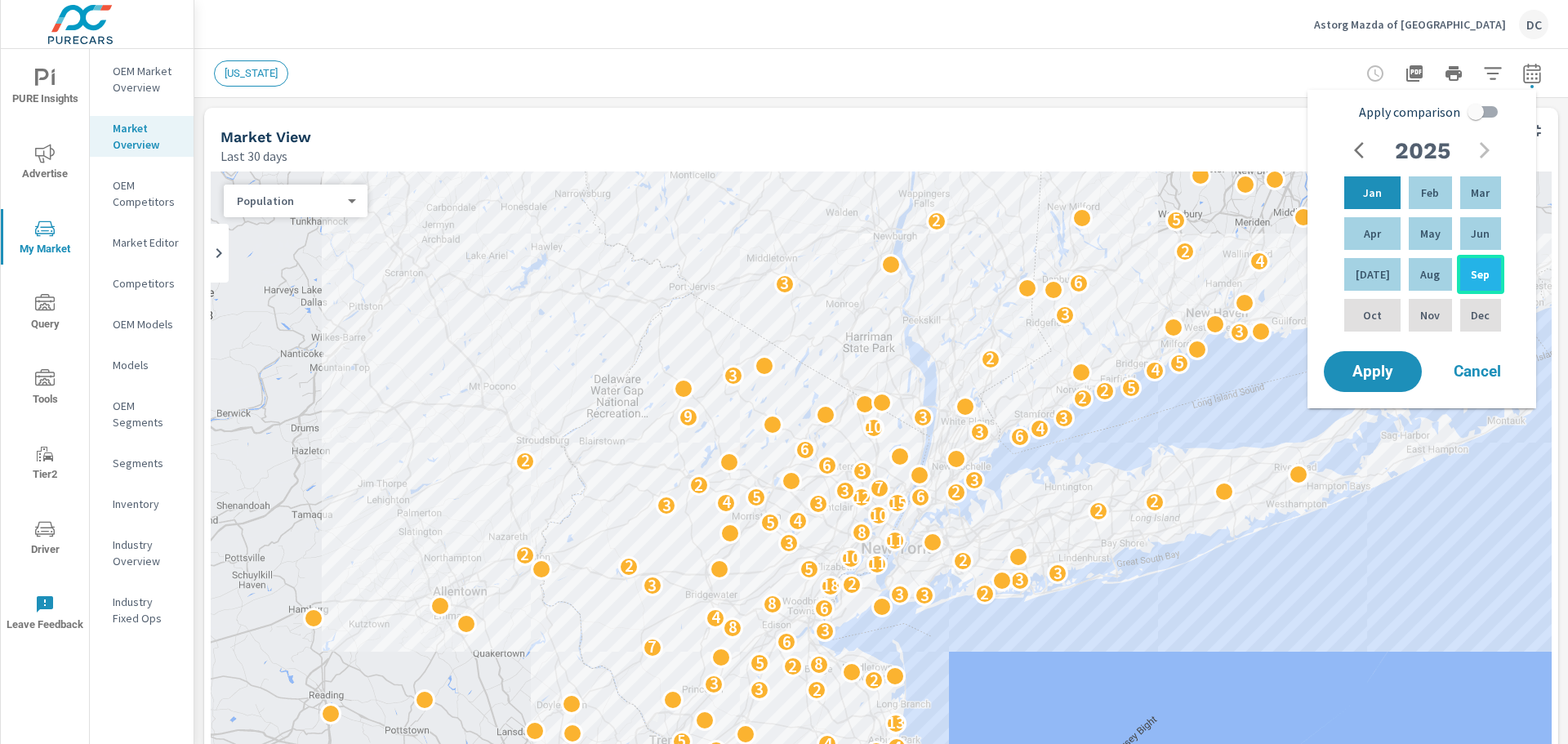
click at [1253, 270] on div "Sep" at bounding box center [1481, 274] width 48 height 40
click at [1253, 115] on input "Apply comparison" at bounding box center [1476, 111] width 93 height 31
checkbox input "true"
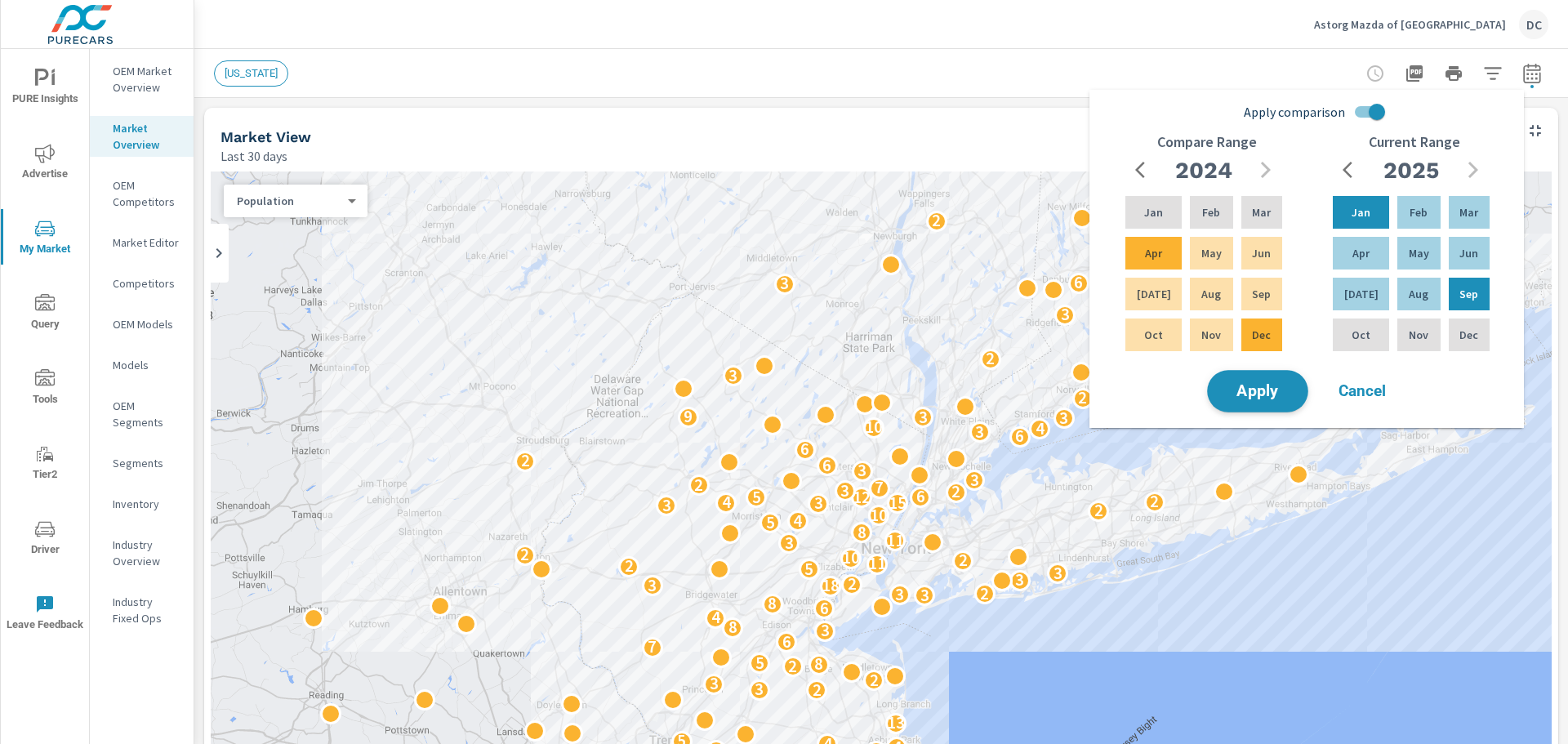
click at [1253, 387] on span "Apply" at bounding box center [1258, 391] width 67 height 16
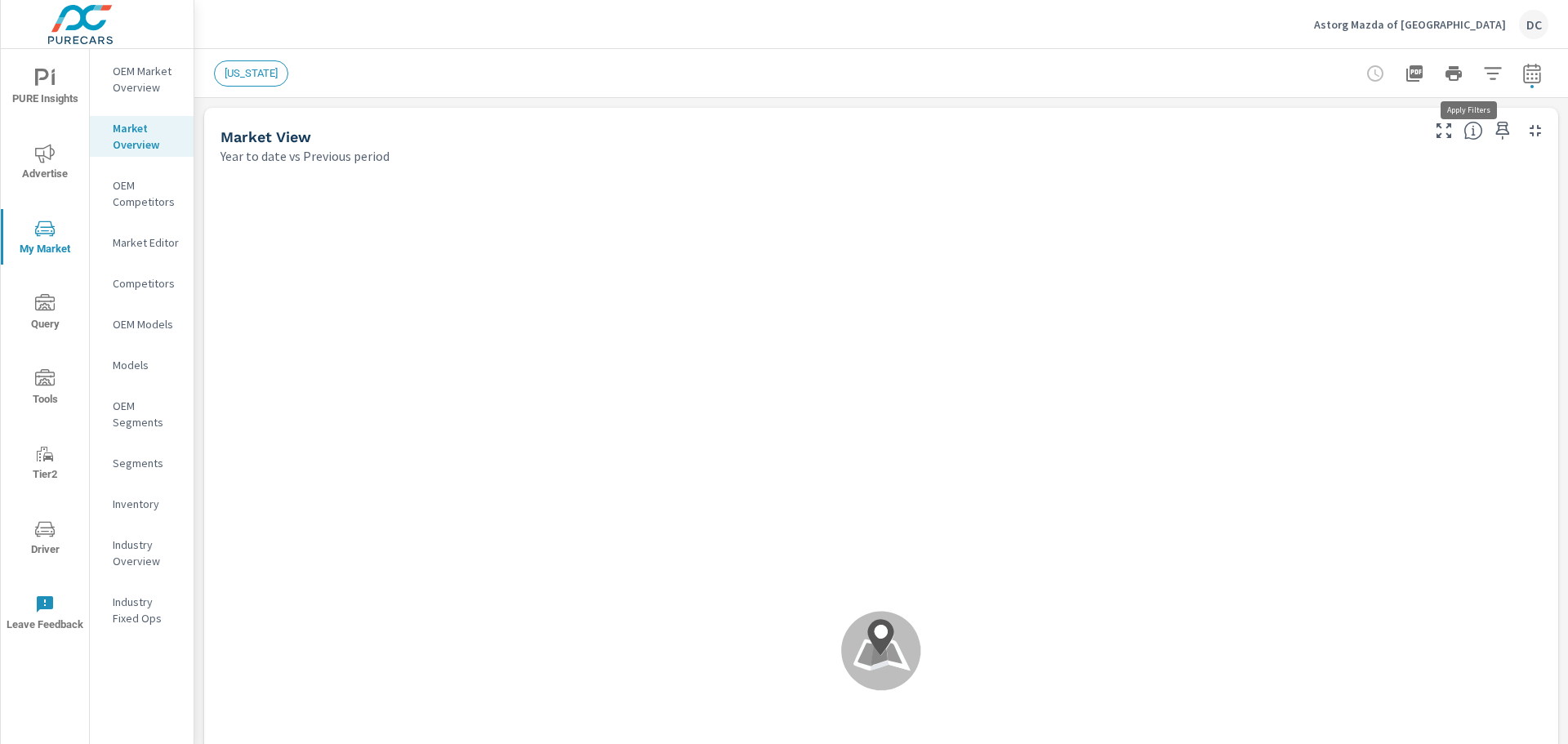
click at [1253, 81] on icon "button" at bounding box center [1493, 73] width 20 height 20
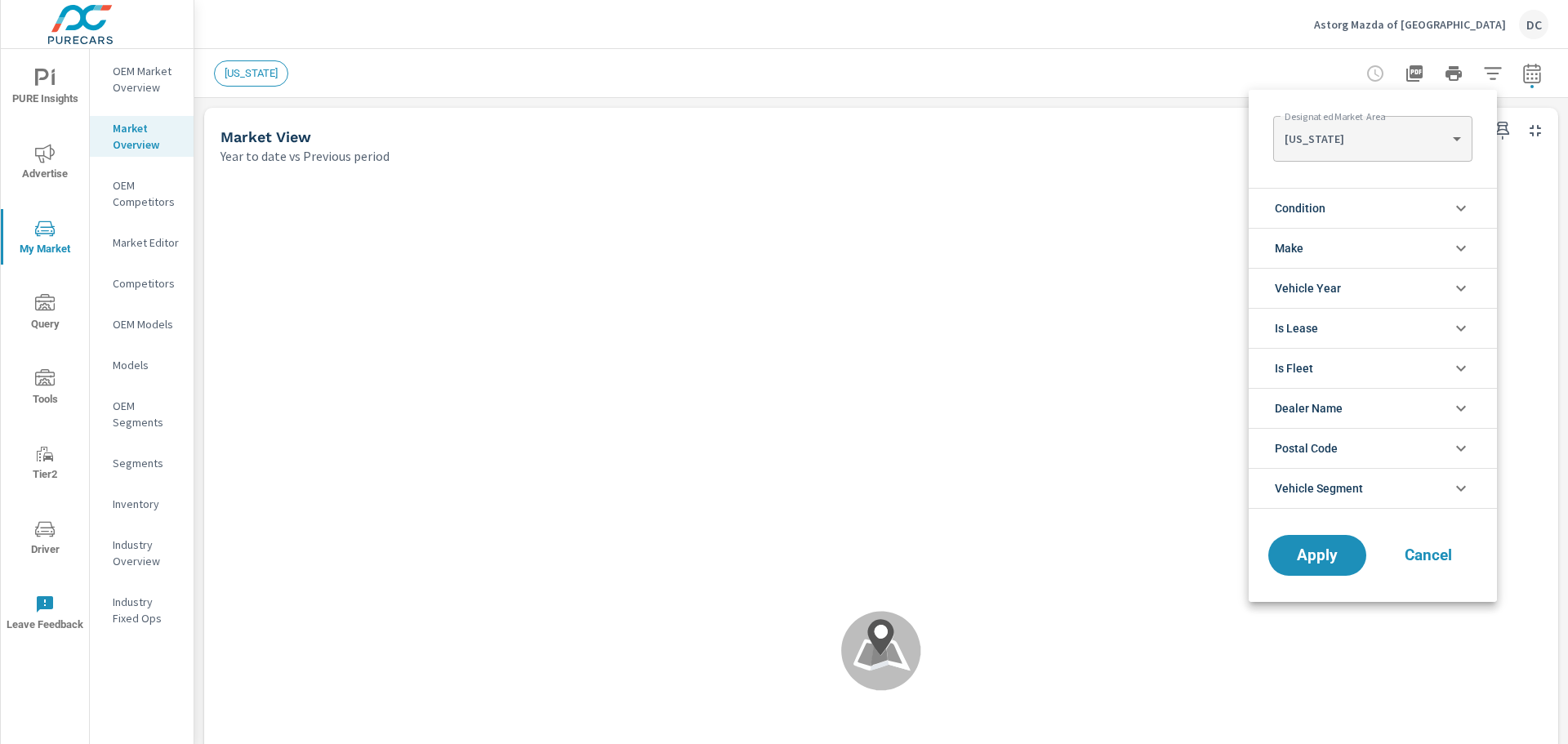
click at [1253, 252] on li "Make" at bounding box center [1372, 248] width 249 height 40
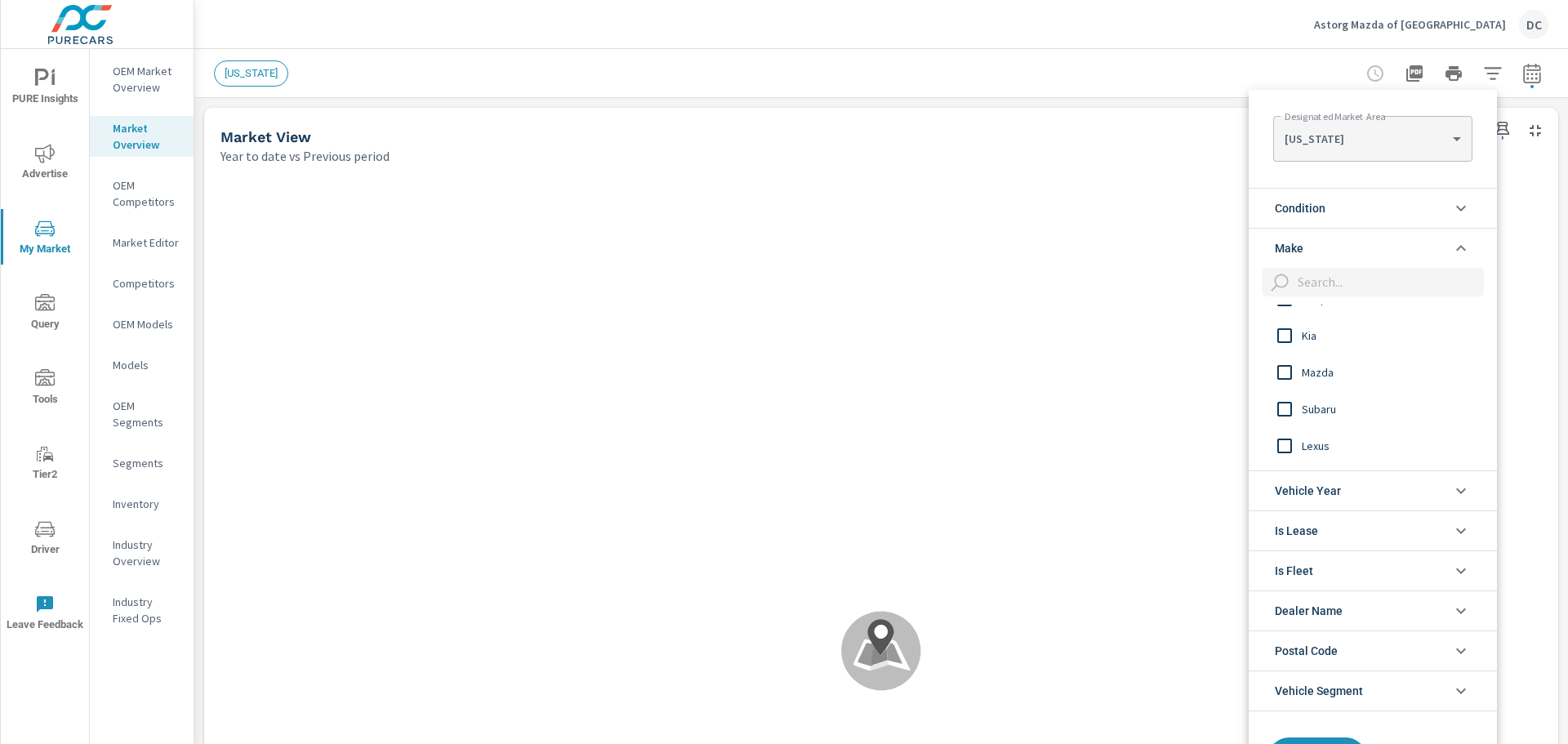
scroll to position [1, 0]
click at [1253, 376] on input "filter options" at bounding box center [1284, 372] width 35 height 35
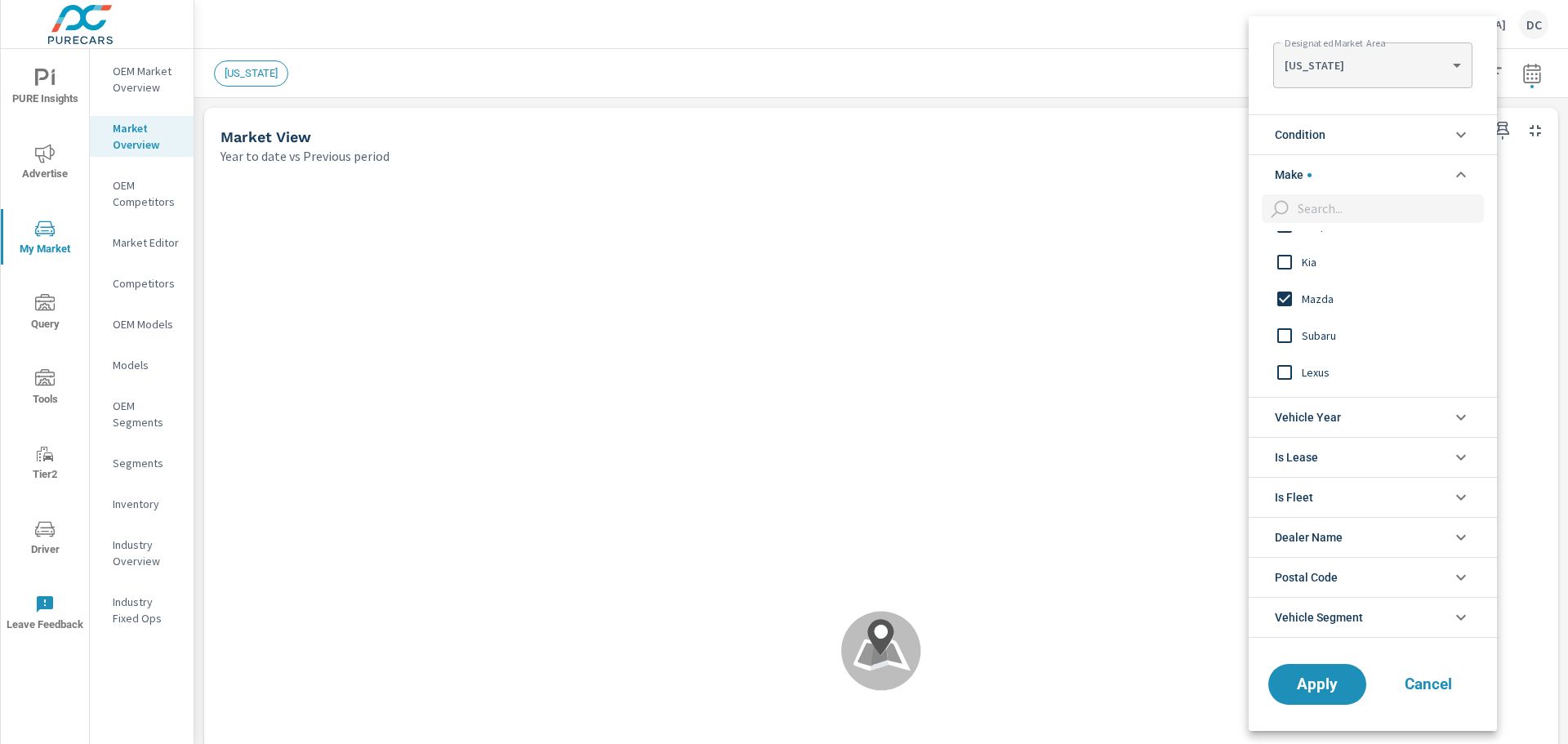
scroll to position [701, 0]
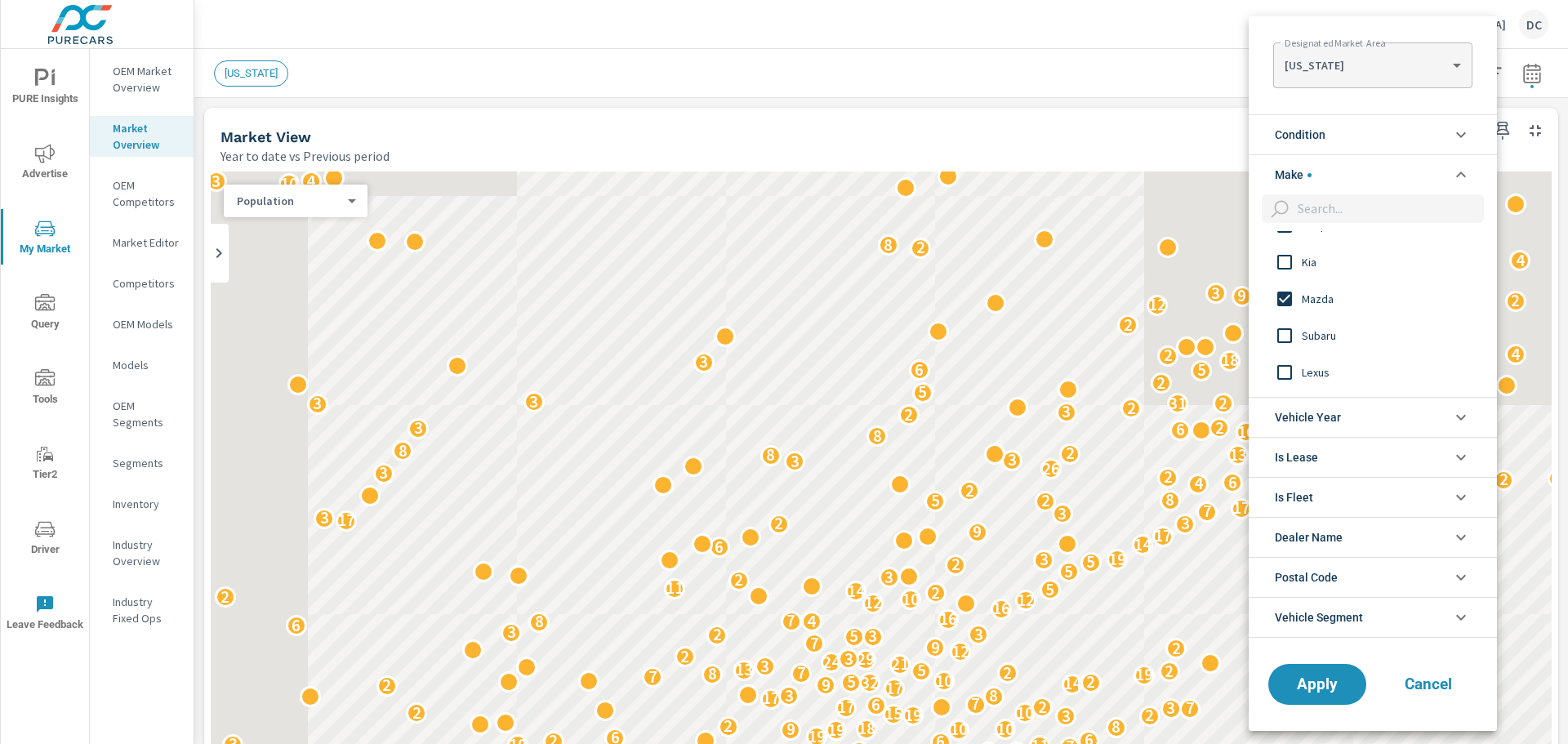
click at [1253, 137] on li "Condition" at bounding box center [1372, 134] width 249 height 40
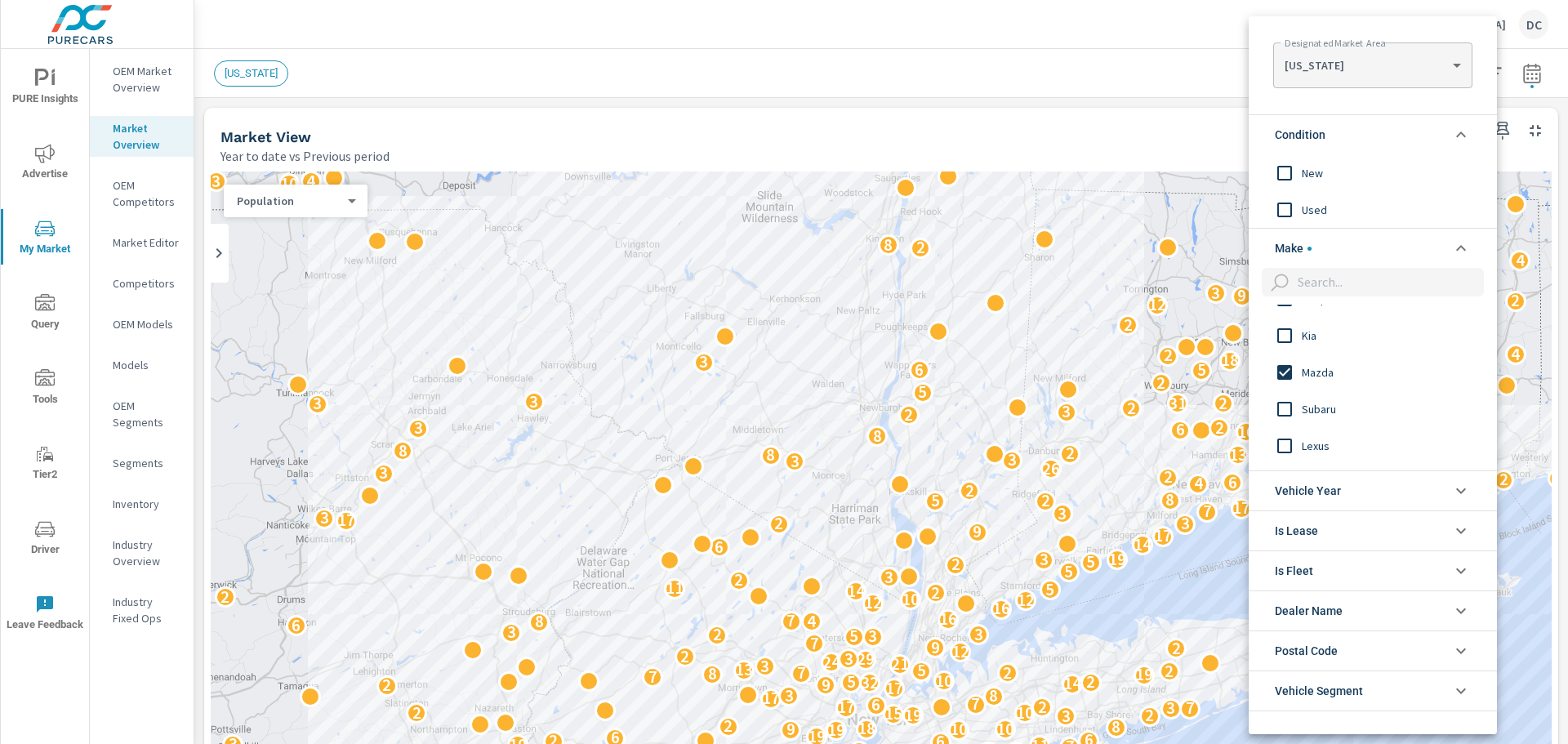
click at [1253, 174] on input "filter options" at bounding box center [1284, 172] width 35 height 35
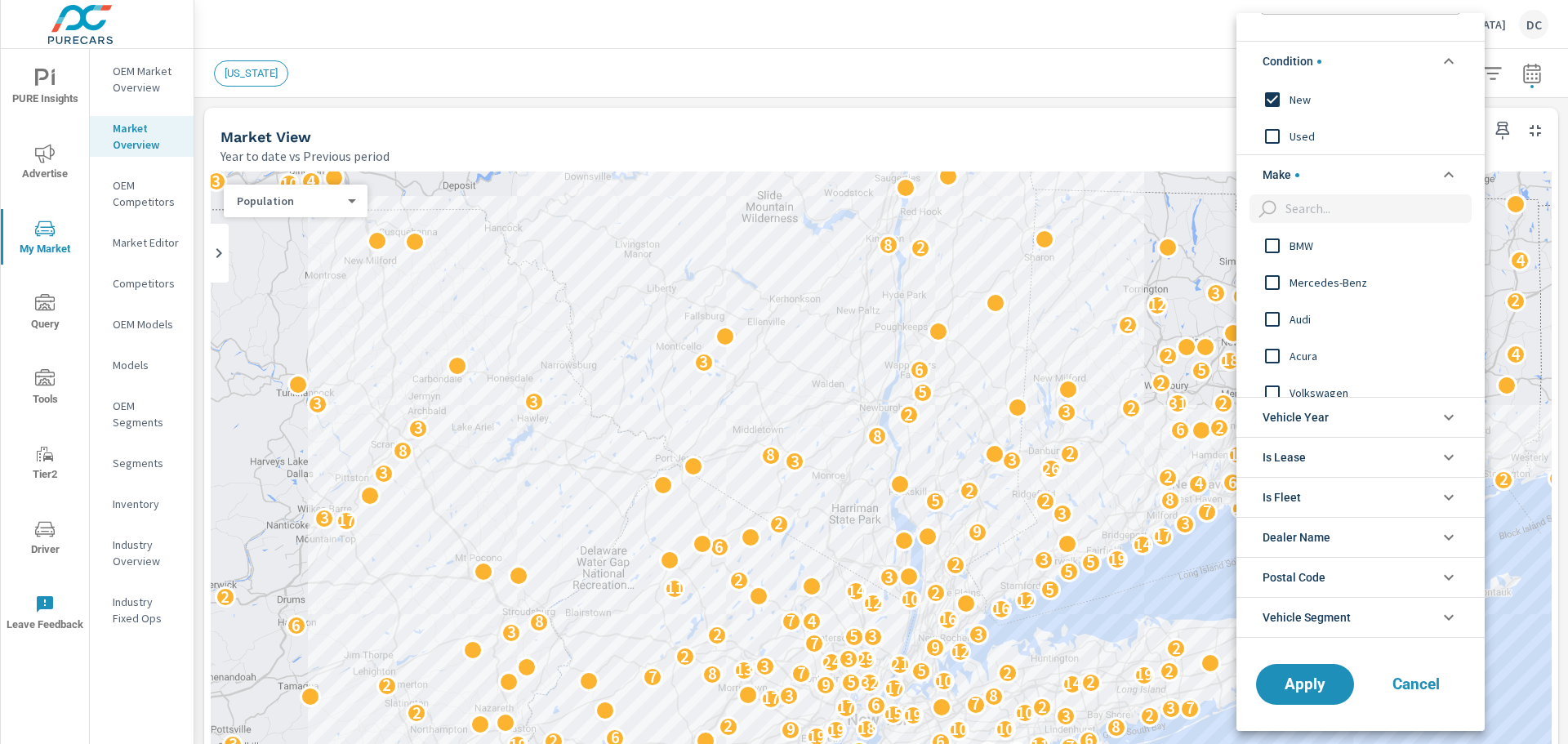
scroll to position [13, 0]
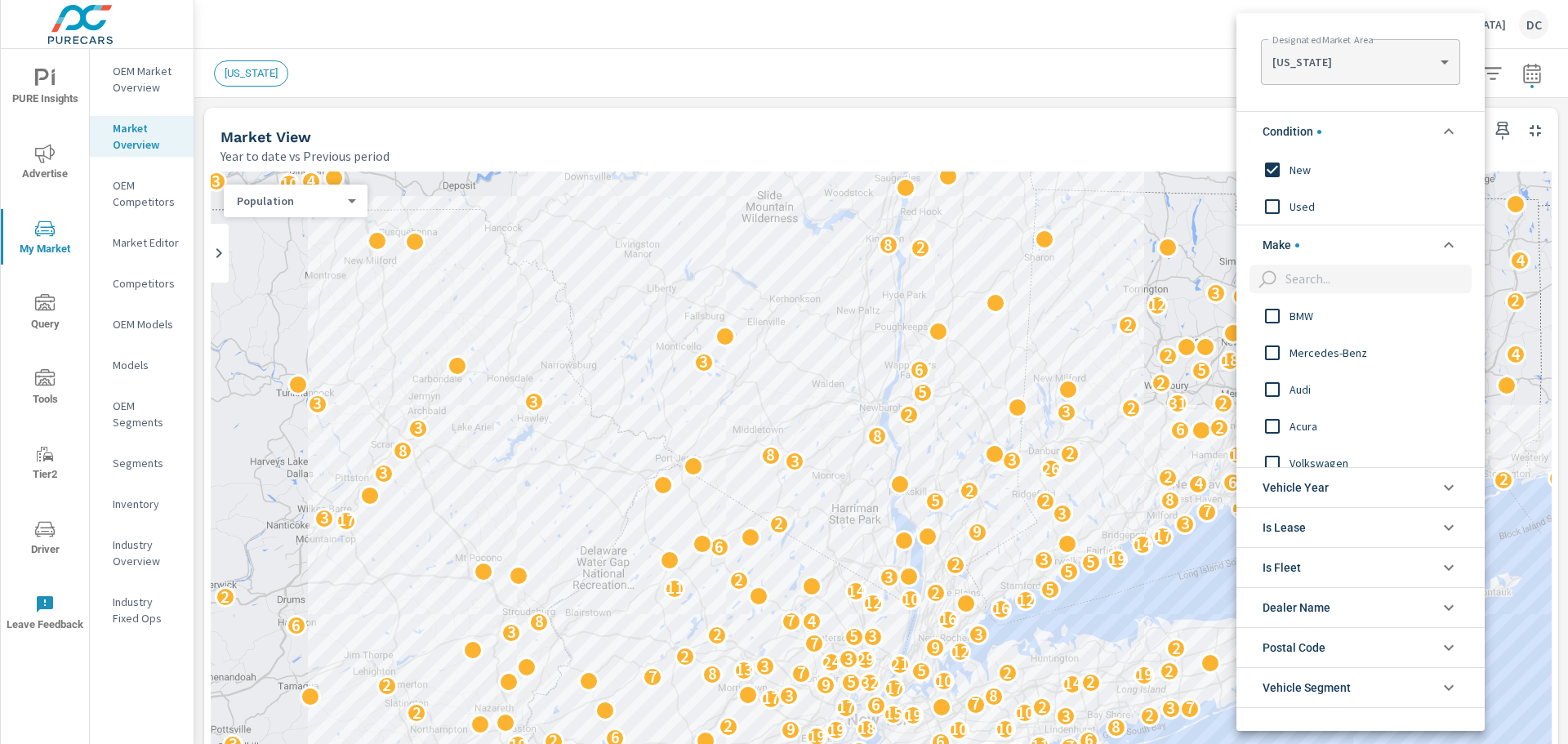
click at [1253, 67] on body "PURE Insights Advertise My Market Query Tools Tier2 Driver Leave Feedback OEM M…" at bounding box center [784, 372] width 1568 height 744
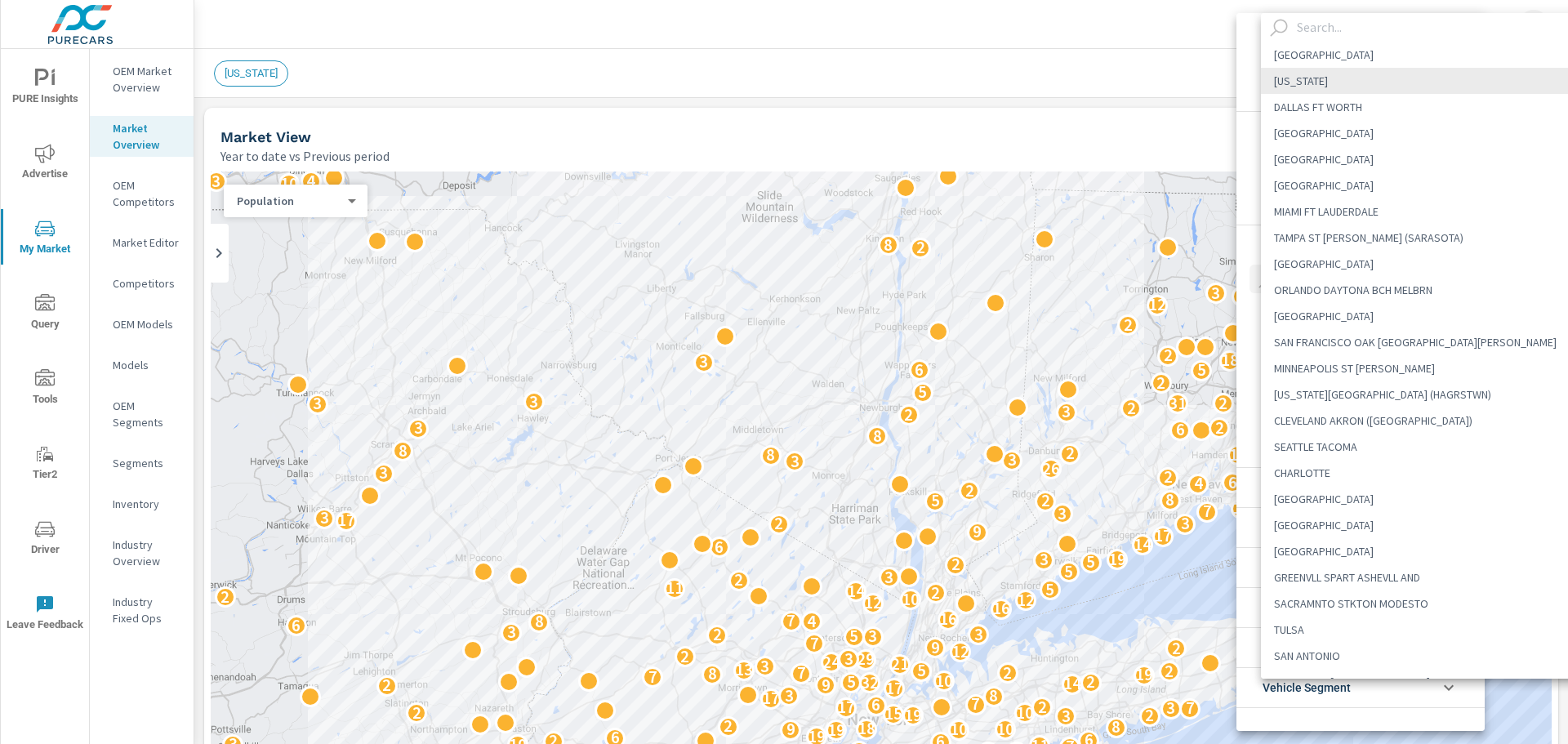
click at [1253, 30] on input "text" at bounding box center [1435, 27] width 291 height 29
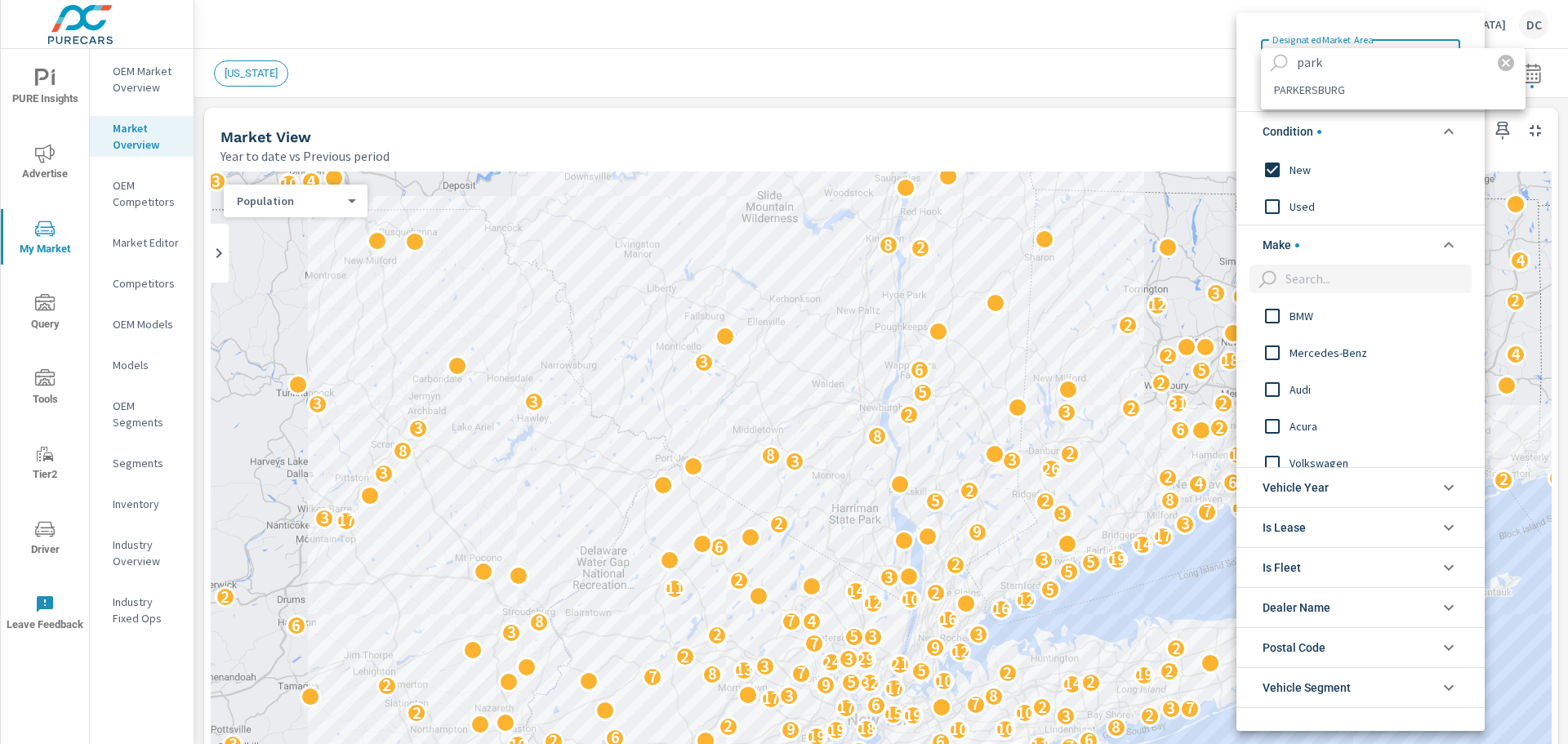
type input "park"
click at [1253, 77] on li "PARKERSBURG" at bounding box center [1393, 89] width 264 height 26
type Area "PARKERSBURG"
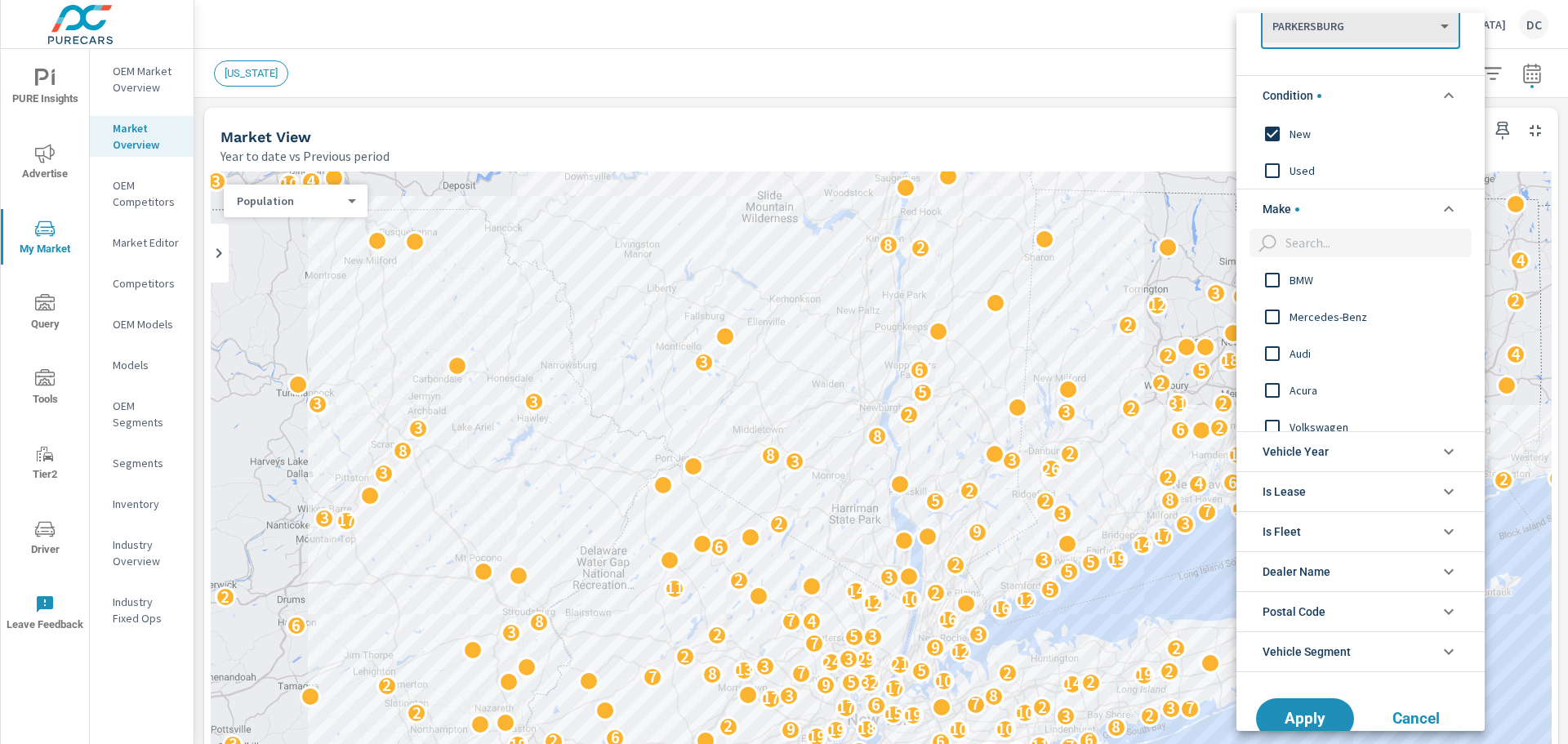
scroll to position [70, 0]
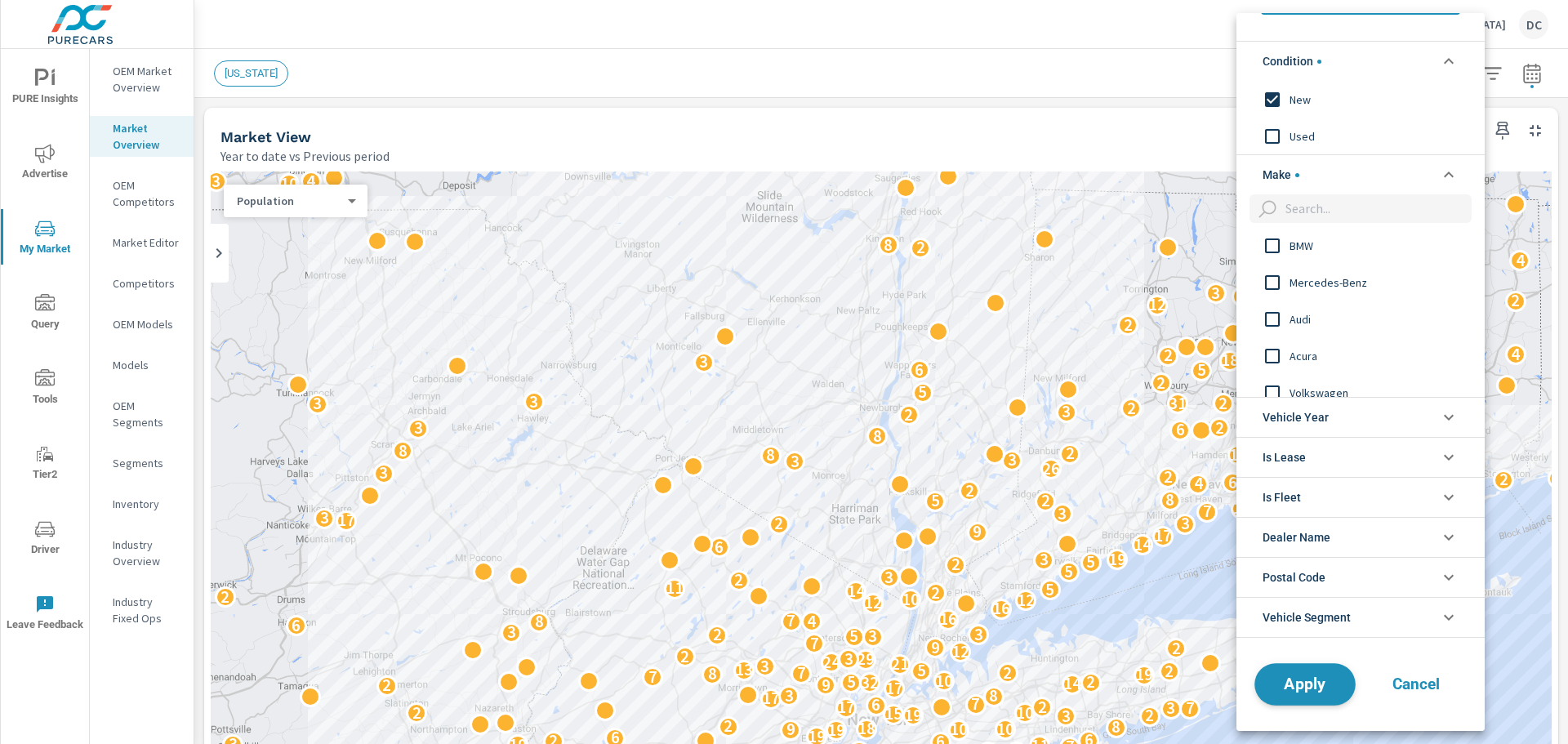
click at [1253, 567] on span "Apply" at bounding box center [1305, 685] width 67 height 16
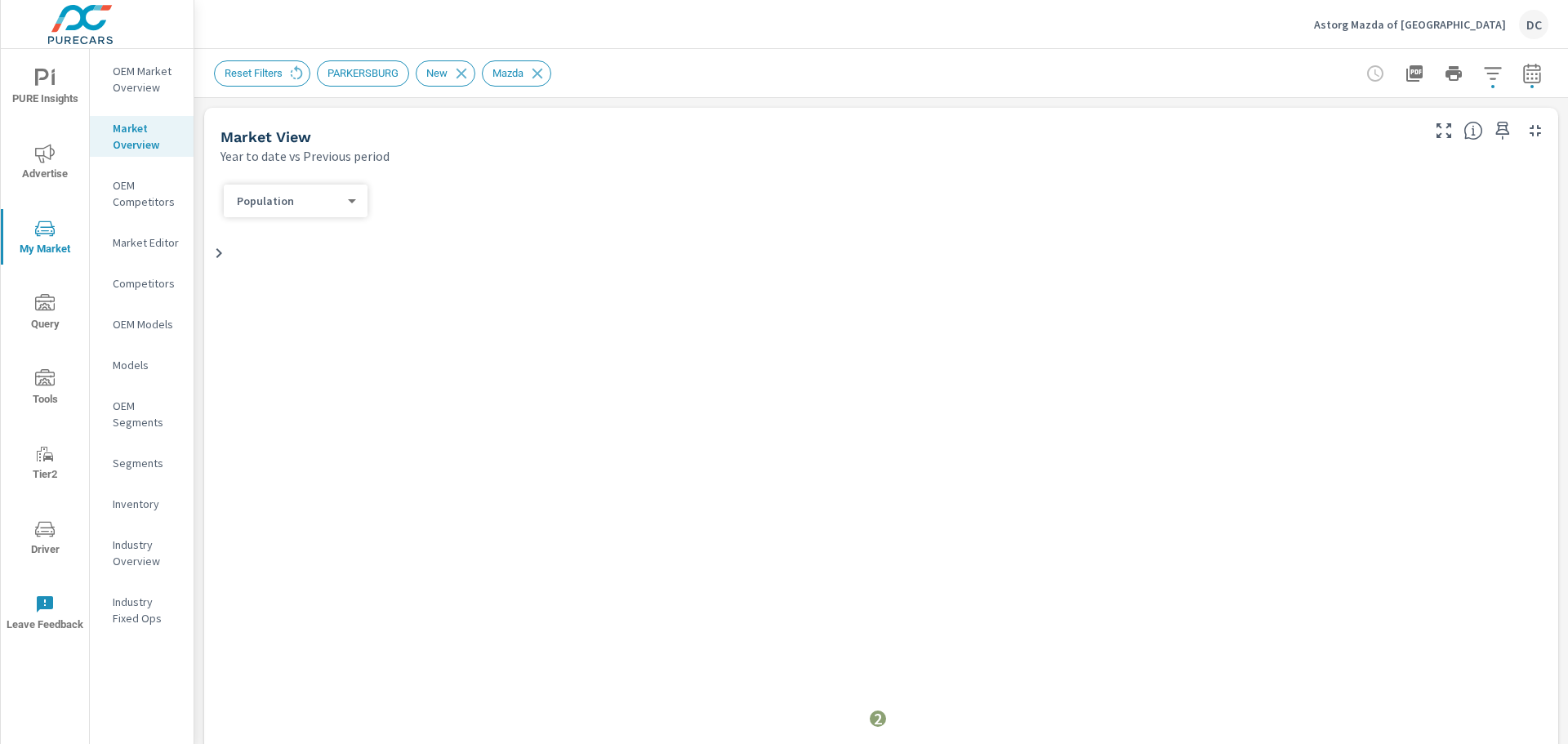
scroll to position [1, 0]
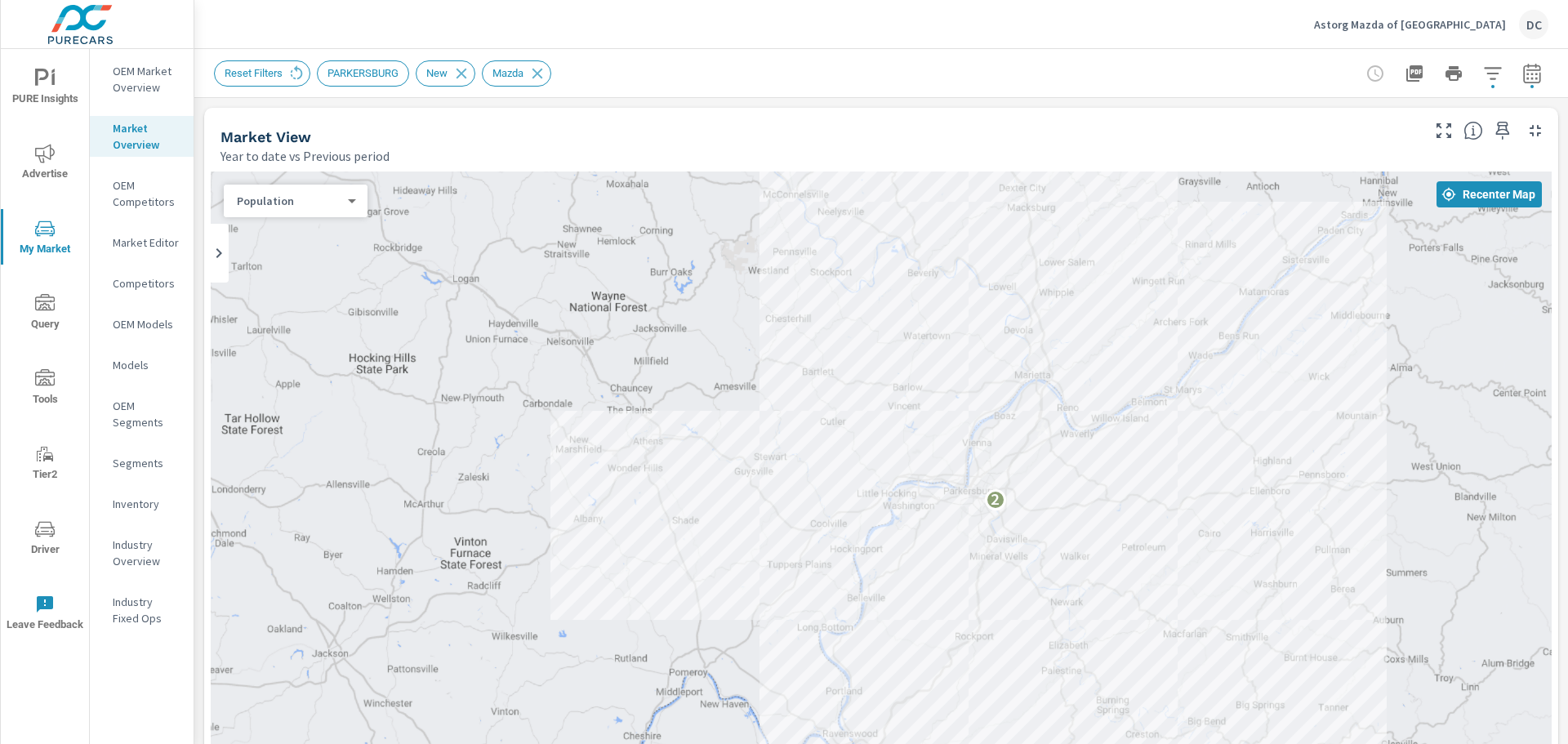
drag, startPoint x: 1202, startPoint y: 592, endPoint x: 1103, endPoint y: 431, distance: 189.0
click at [1103, 431] on div "2" at bounding box center [882, 625] width 1341 height 908
click at [351, 196] on body "PURE Insights Advertise My Market Query Tools Tier2 Driver Leave Feedback OEM M…" at bounding box center [784, 372] width 1568 height 744
click at [315, 163] on li "Sales" at bounding box center [289, 174] width 131 height 26
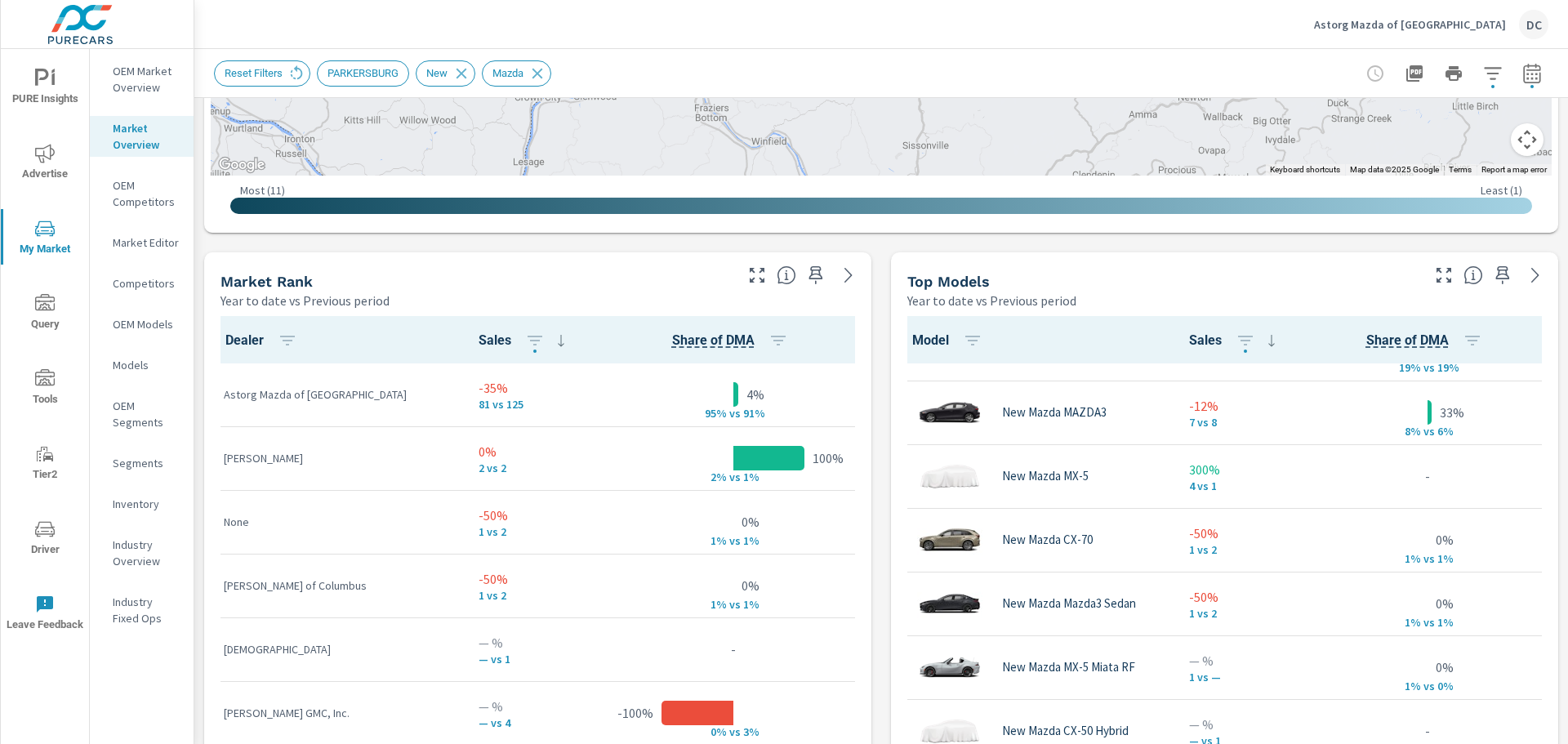
scroll to position [917, 0]
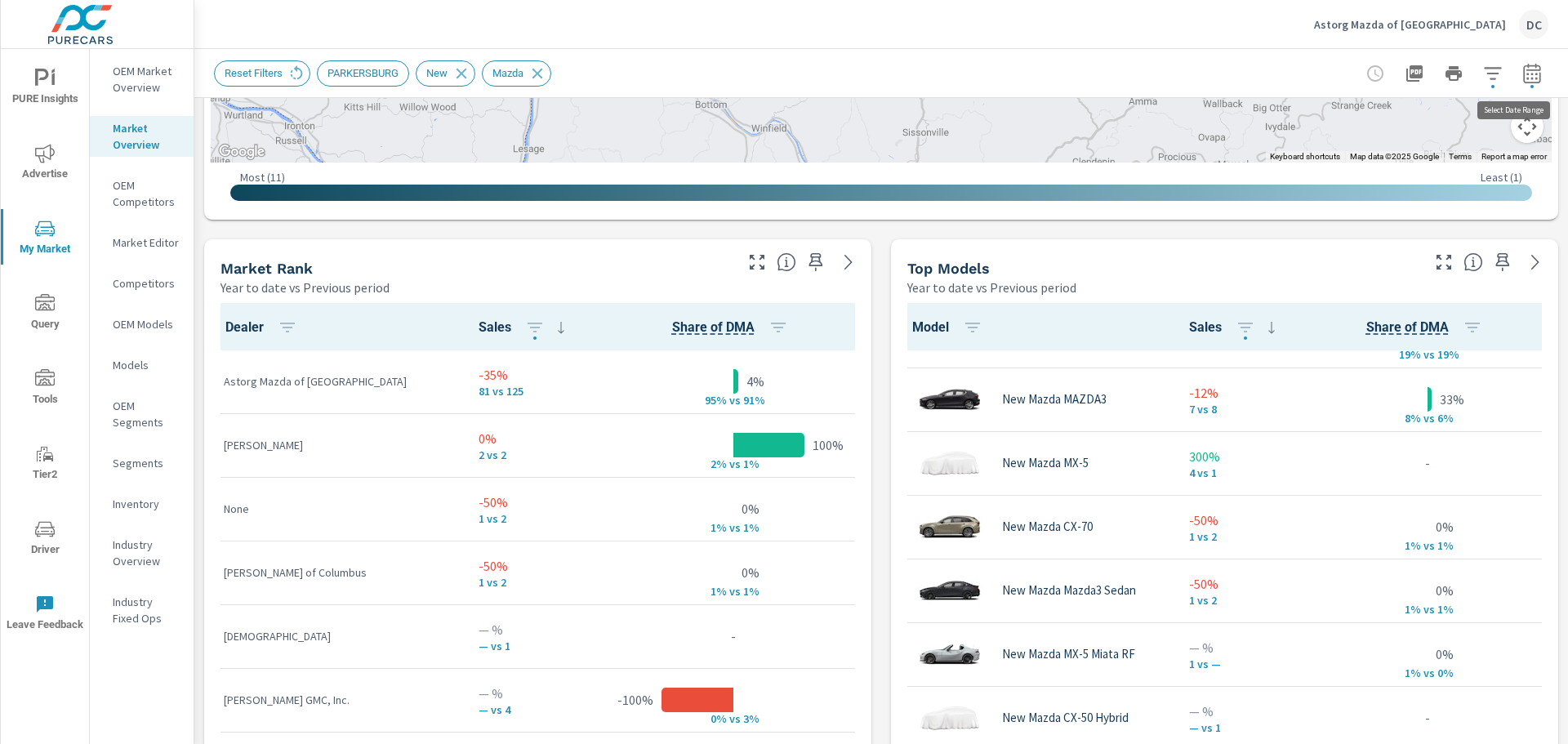
click at [1253, 71] on button "button" at bounding box center [1531, 73] width 33 height 33
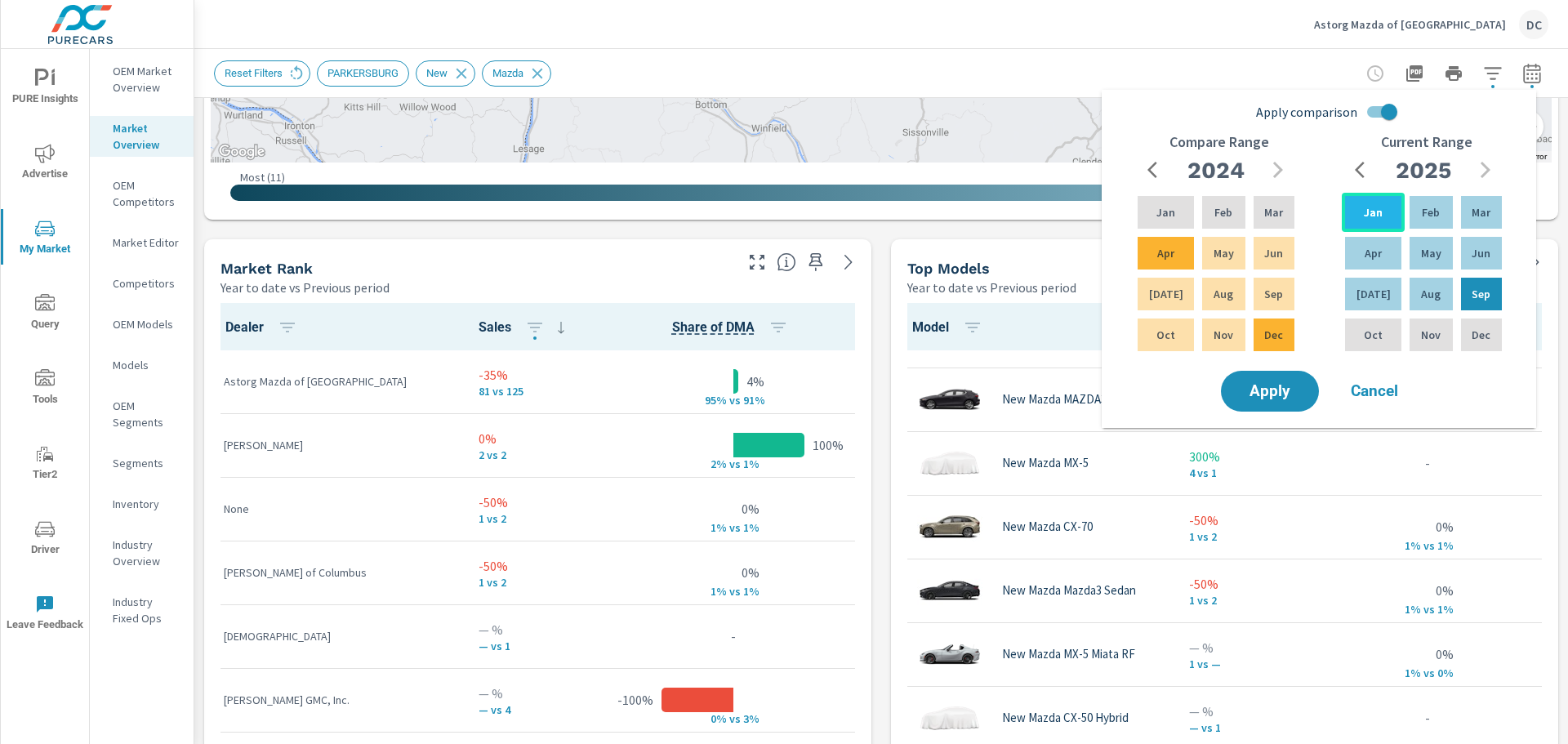
click at [1253, 216] on p "Jan" at bounding box center [1373, 212] width 19 height 16
click at [1253, 286] on p "Jul" at bounding box center [1373, 294] width 35 height 16
click at [1253, 108] on input "Apply comparison" at bounding box center [1389, 111] width 93 height 31
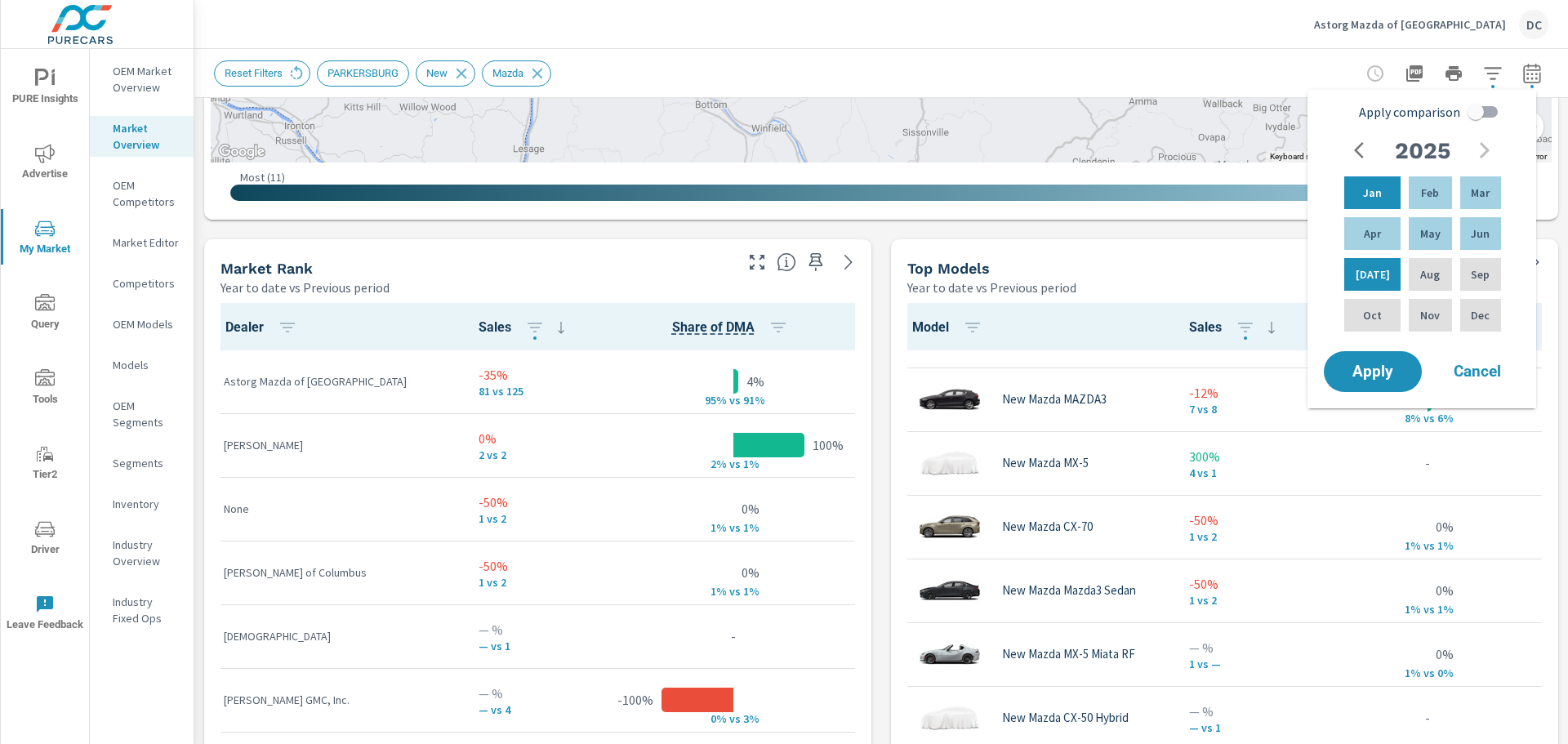
click at [1253, 112] on input "Apply comparison" at bounding box center [1476, 111] width 93 height 31
checkbox input "true"
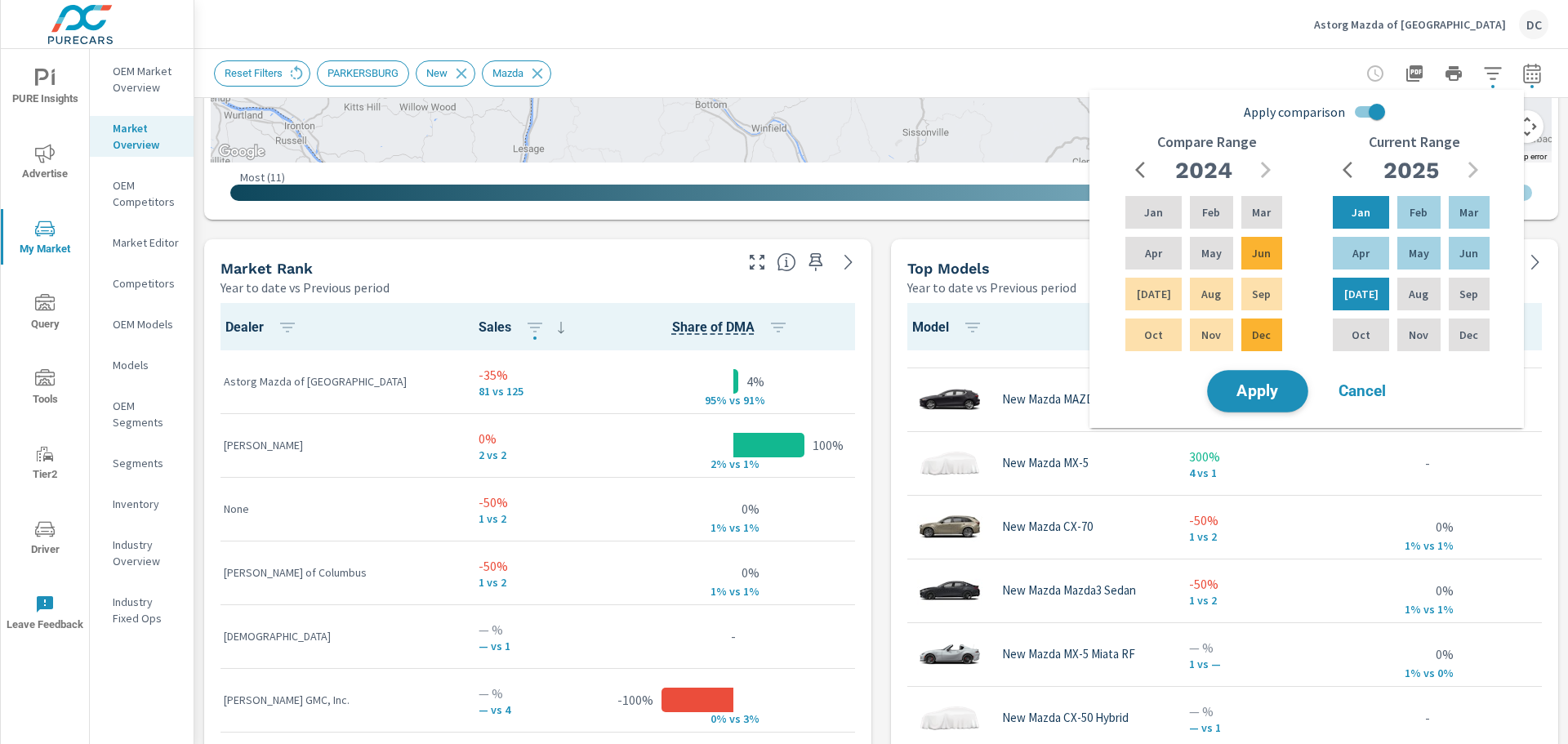
click at [1253, 388] on span "Apply" at bounding box center [1258, 391] width 67 height 16
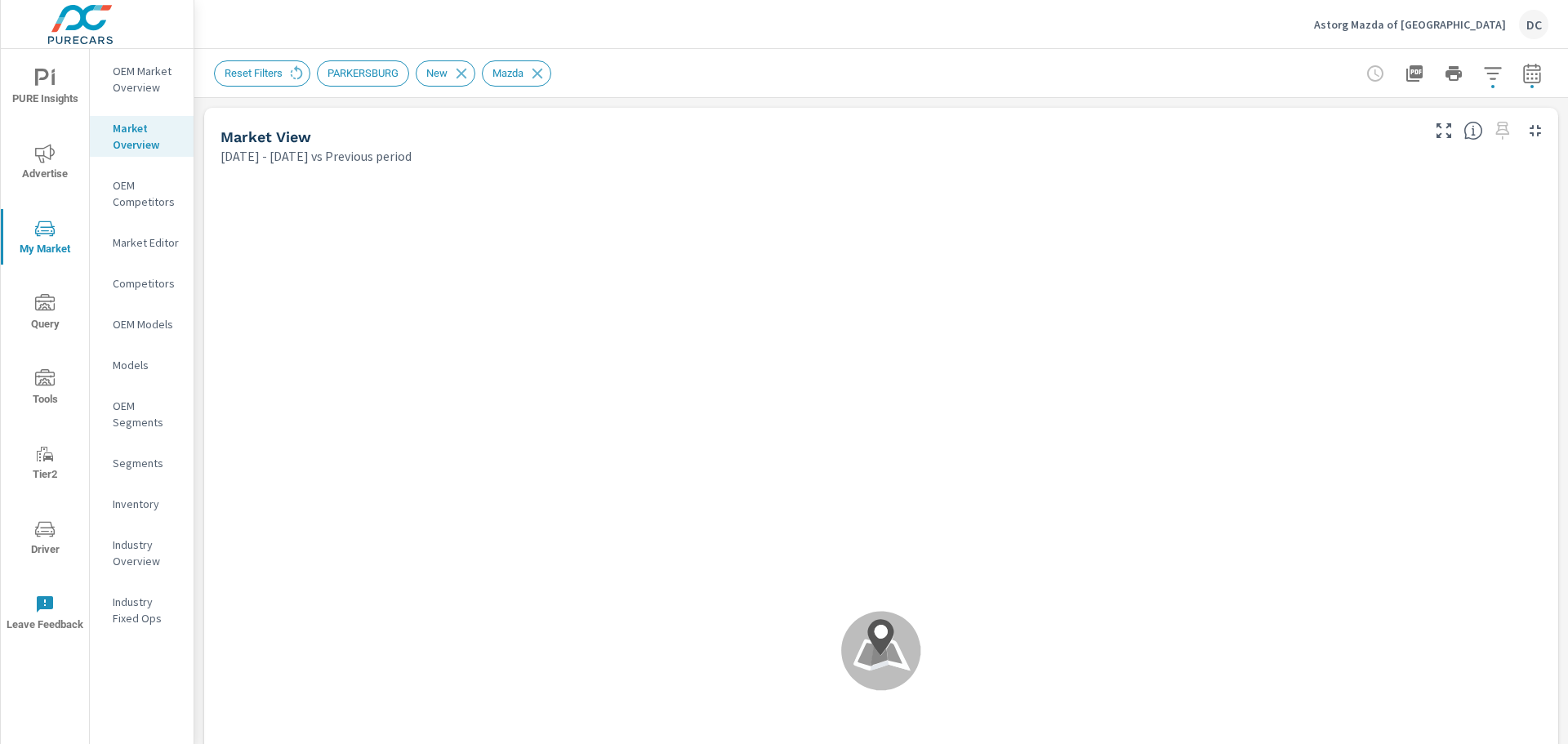
scroll to position [1, 0]
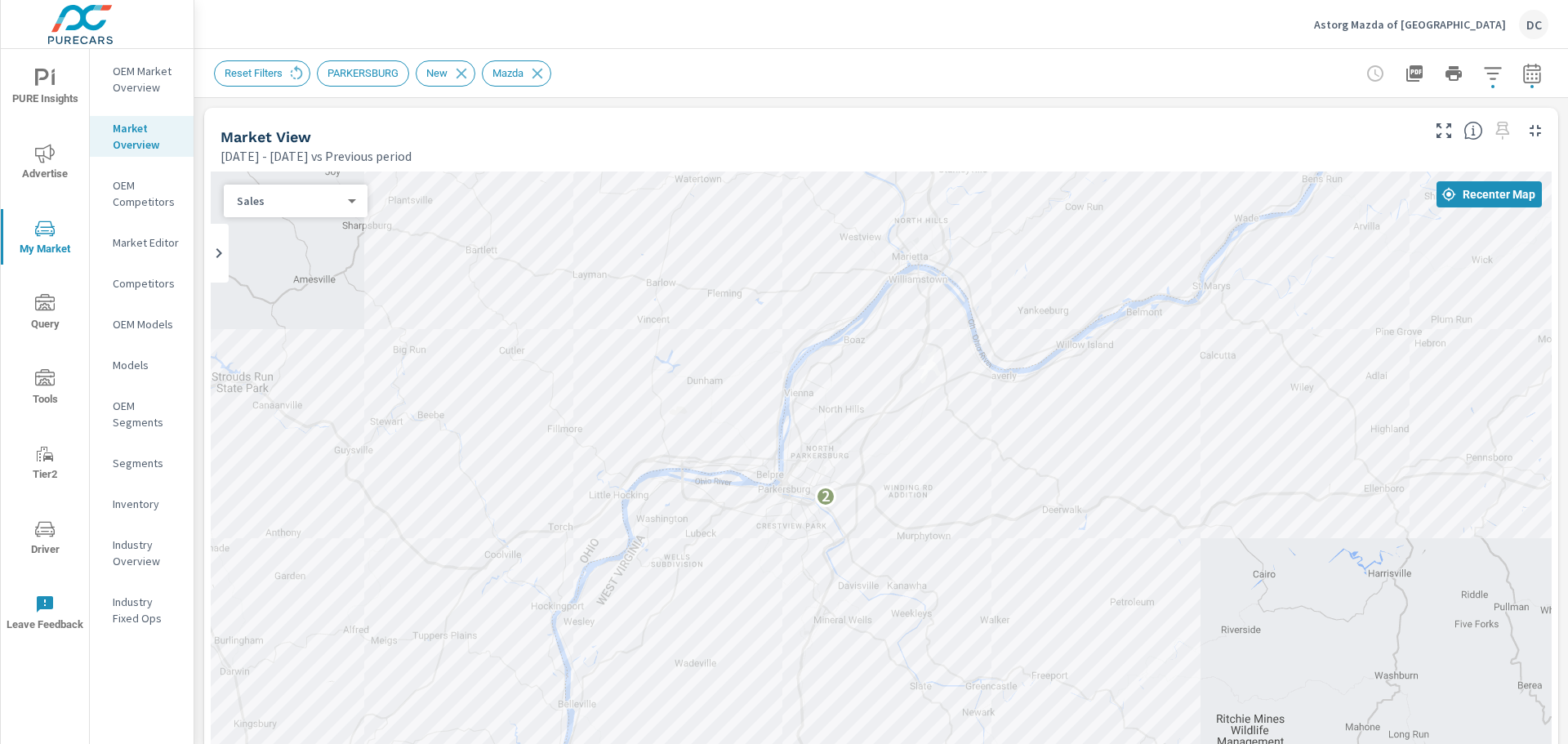
drag, startPoint x: 1173, startPoint y: 577, endPoint x: 1119, endPoint y: 347, distance: 236.3
click at [1119, 347] on div "2" at bounding box center [882, 625] width 1341 height 908
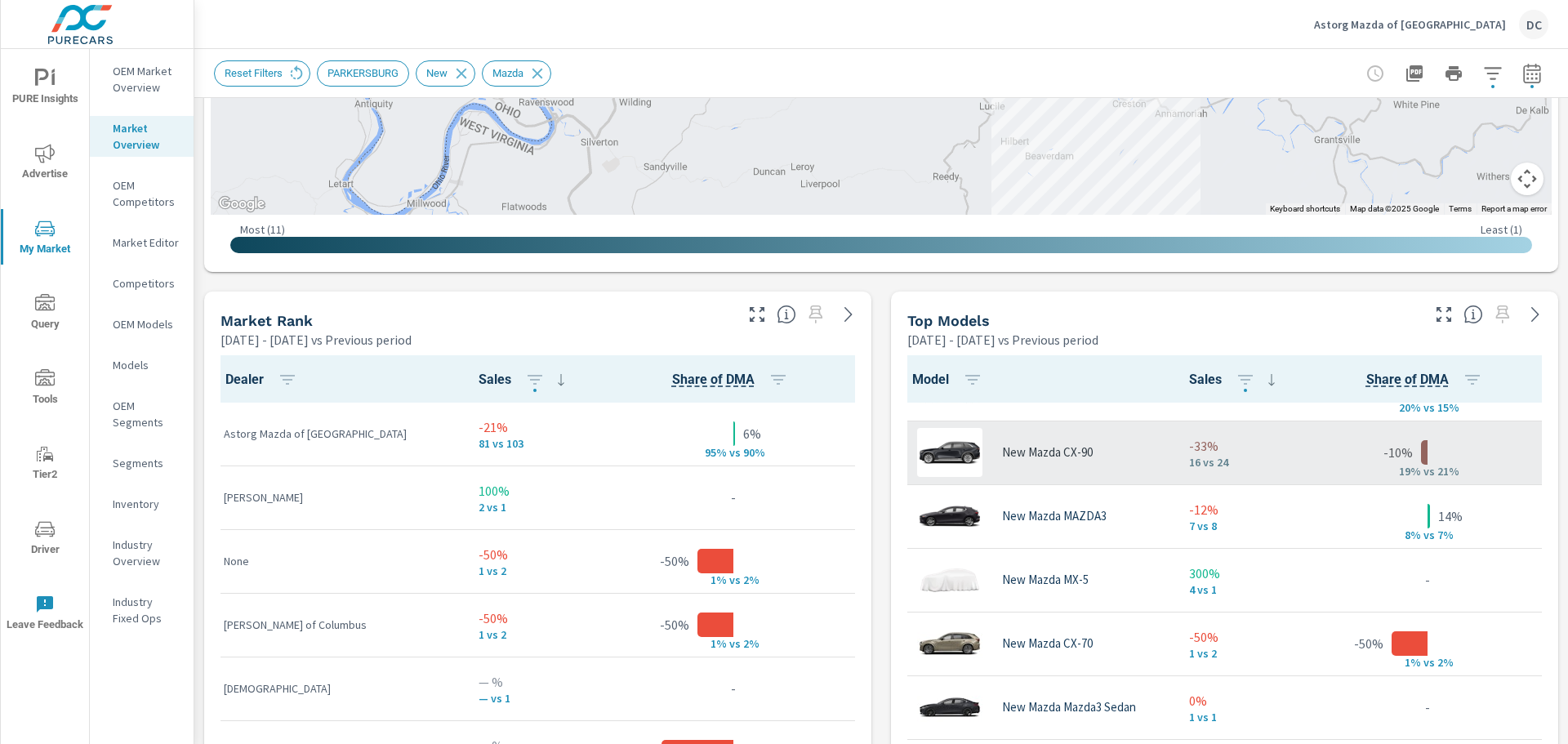
scroll to position [173, 0]
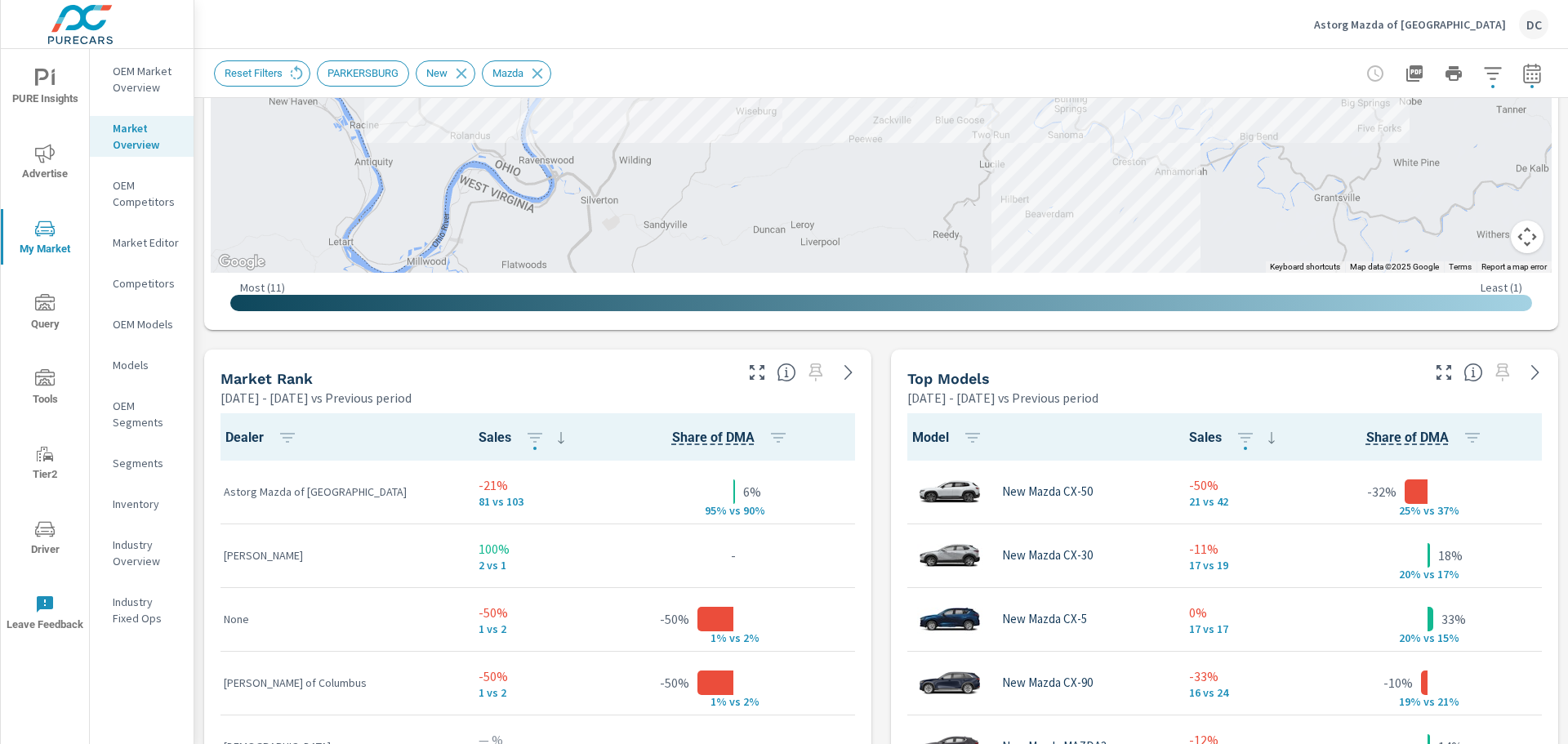
scroll to position [784, 0]
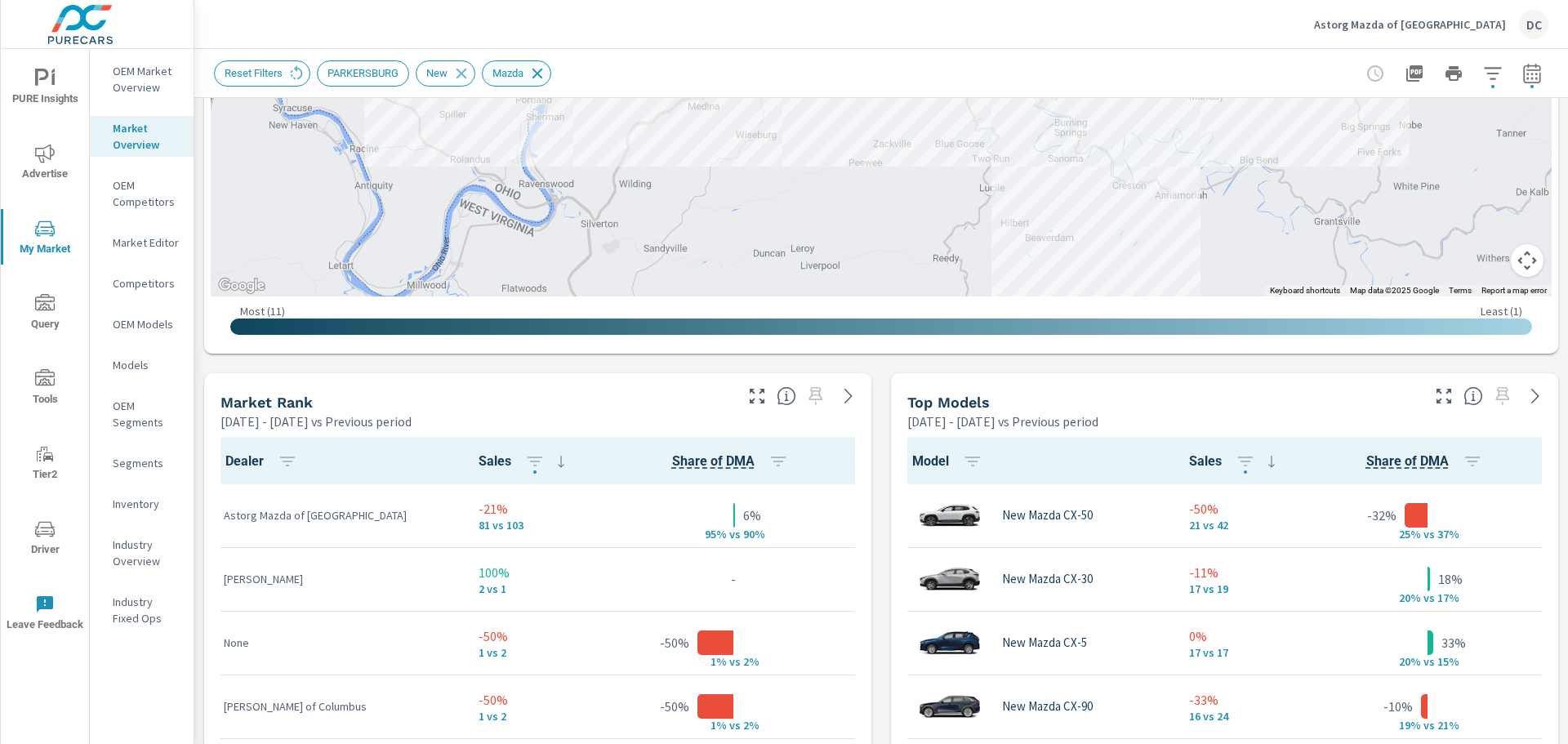
click at [534, 74] on icon at bounding box center [537, 72] width 11 height 11
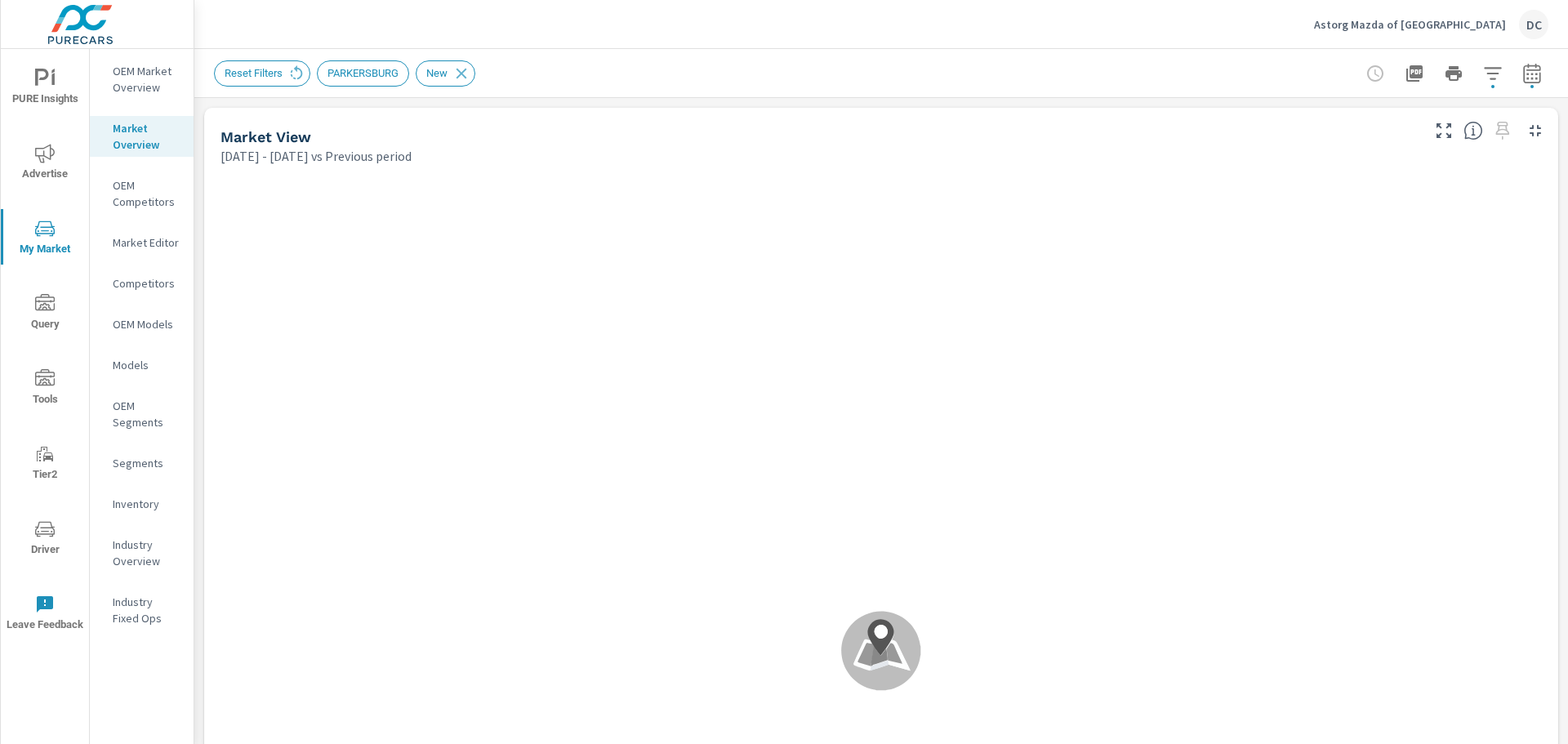
scroll to position [1, 0]
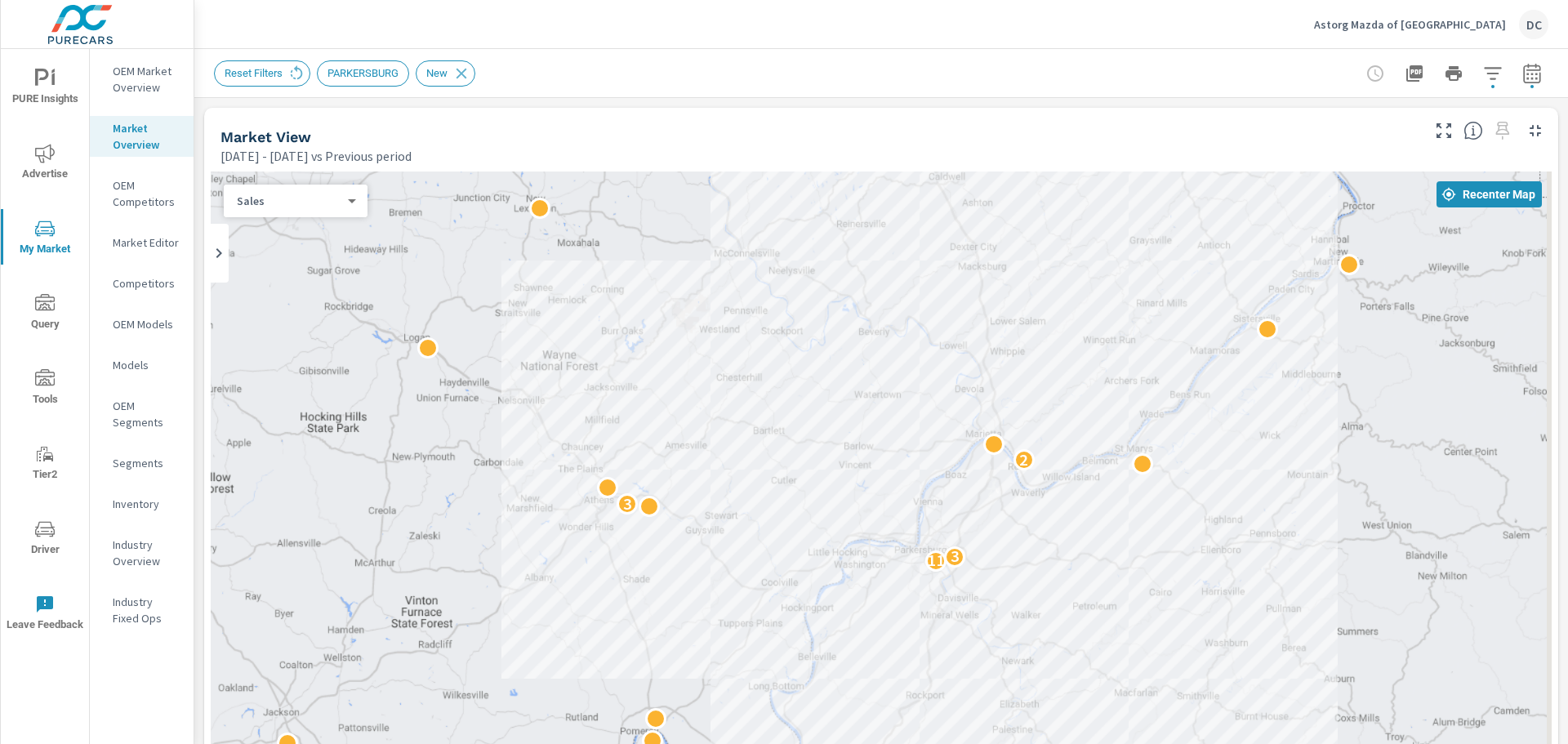
drag, startPoint x: 1269, startPoint y: 478, endPoint x: 1145, endPoint y: 433, distance: 131.9
click at [1145, 433] on div "3 3 6 5 4 5 3 2 2 2 3 2 11 3 2 2 3 3 6 2 2 4 2 7 2 5 8 3 2 2 4 4 4 4 9 3 2 2 3 …" at bounding box center [882, 625] width 1341 height 908
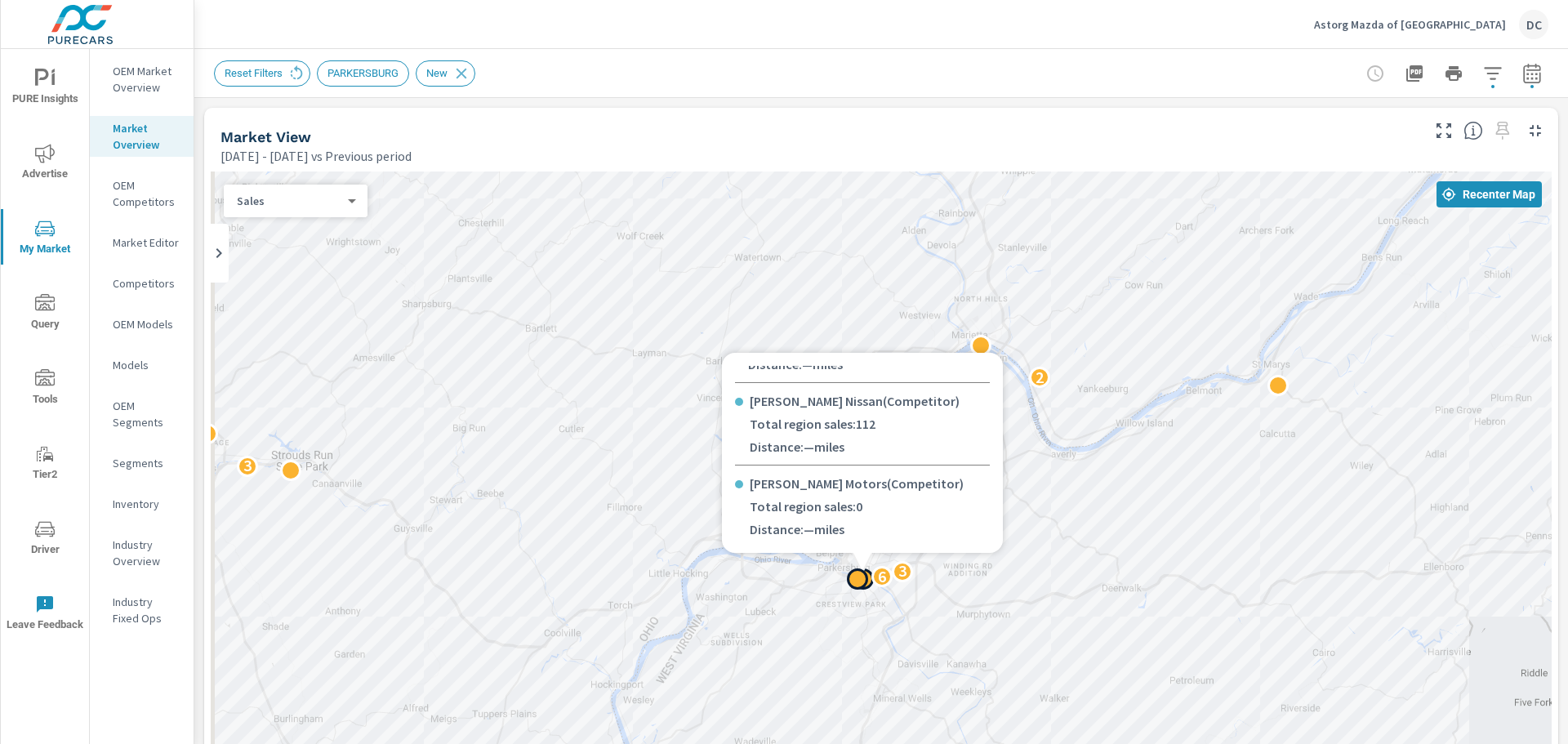
scroll to position [261, 0]
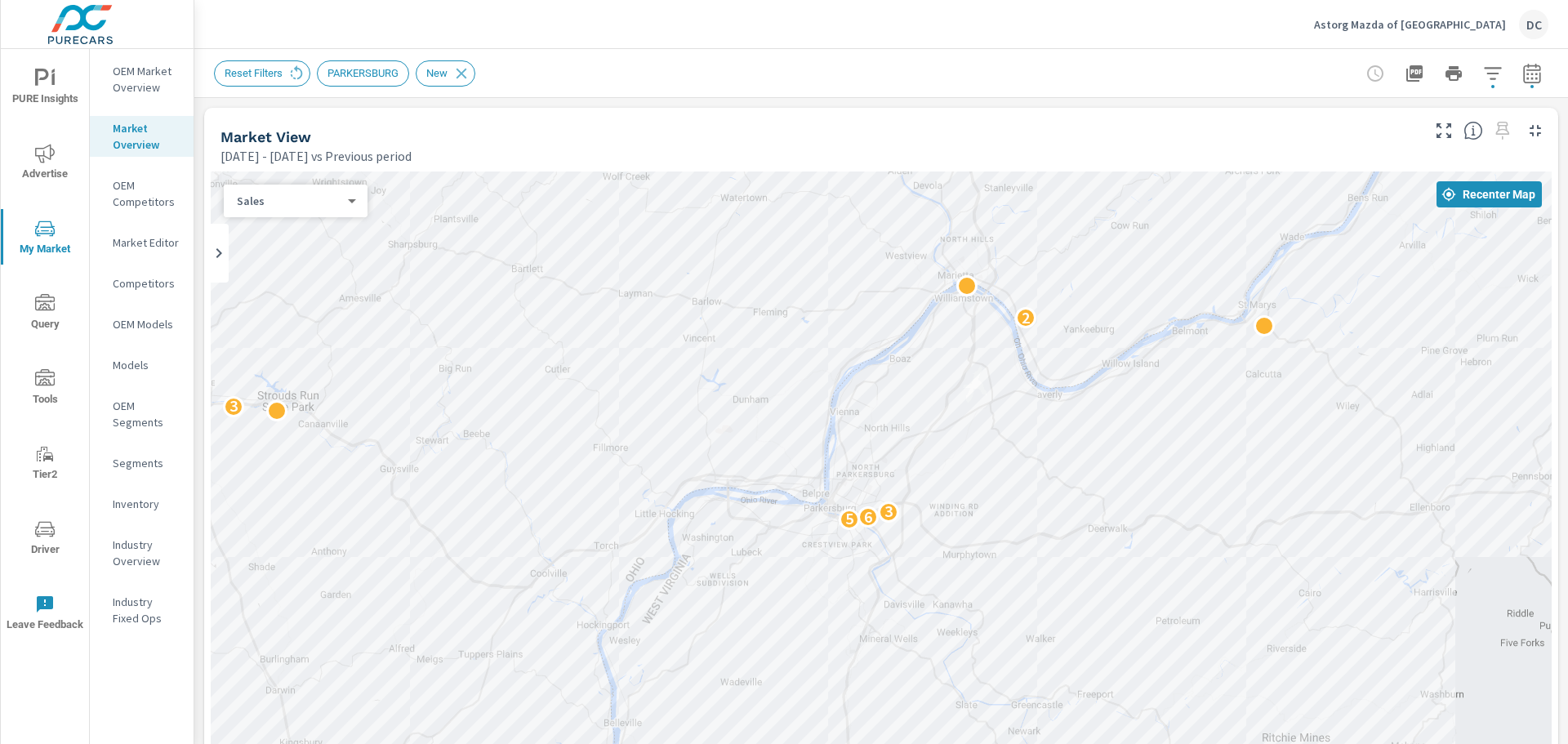
drag, startPoint x: 1094, startPoint y: 490, endPoint x: 1080, endPoint y: 426, distance: 65.5
click at [1080, 426] on div "2 5 6 3 3 2" at bounding box center [882, 625] width 1341 height 908
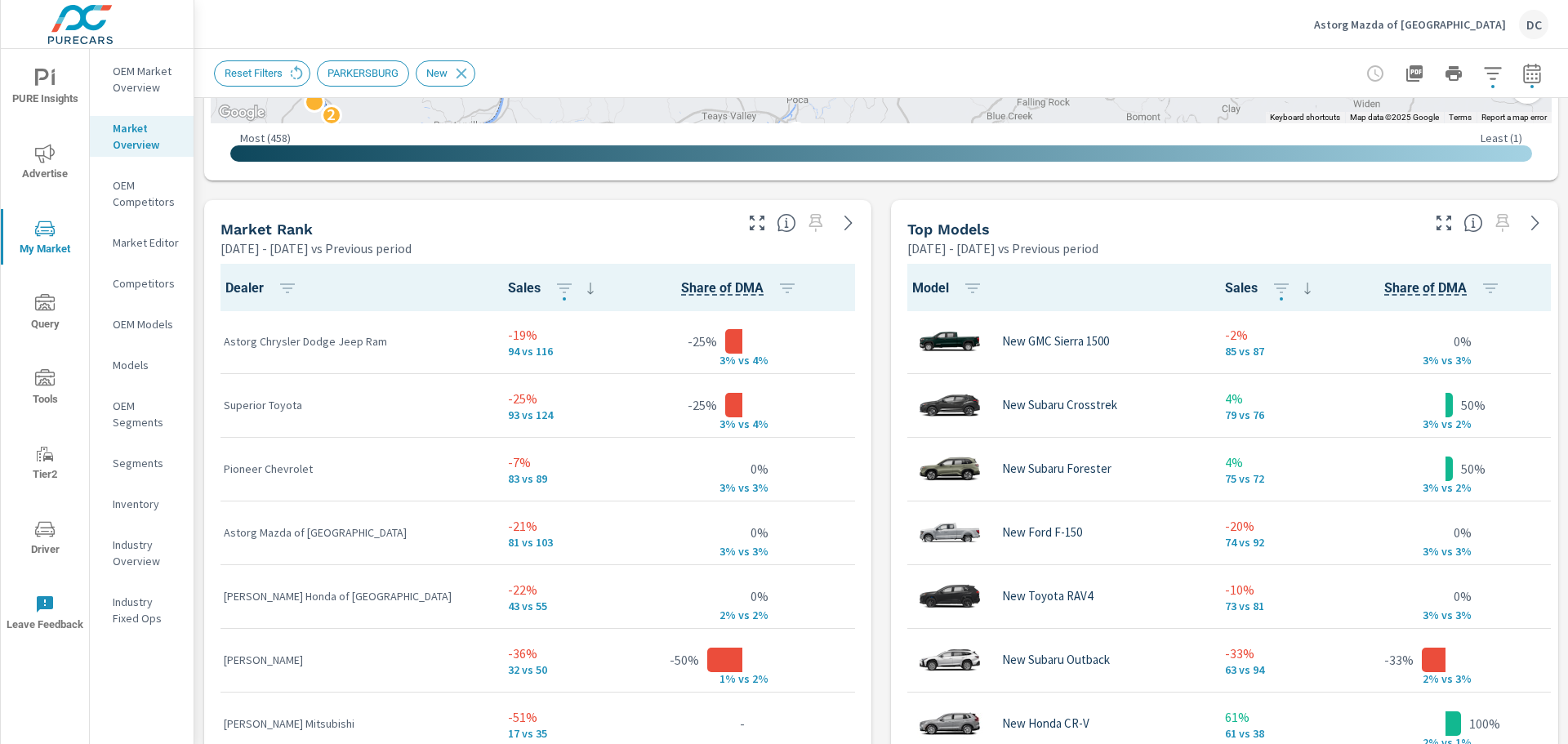
scroll to position [963, 0]
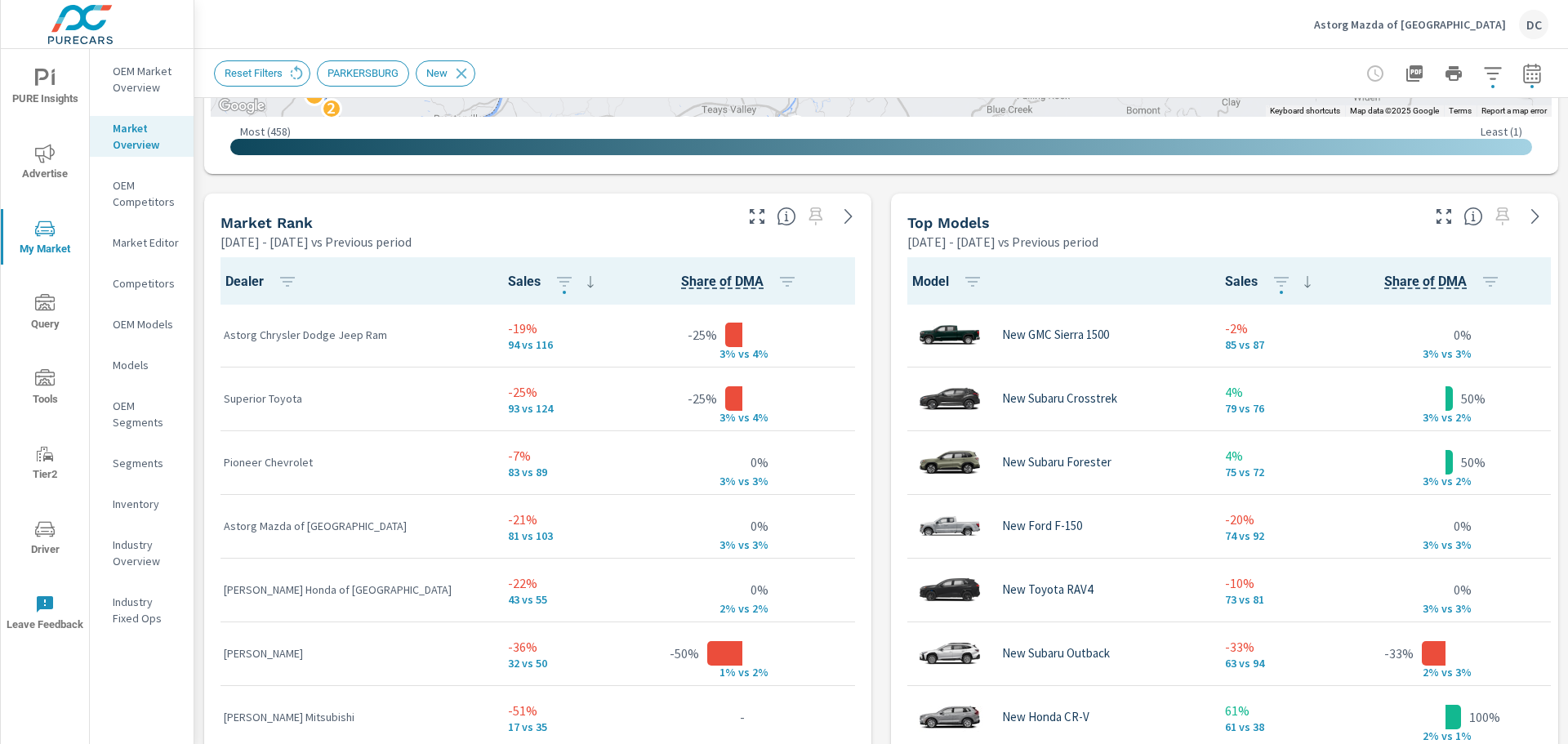
click at [1253, 70] on icon "button" at bounding box center [1530, 72] width 17 height 20
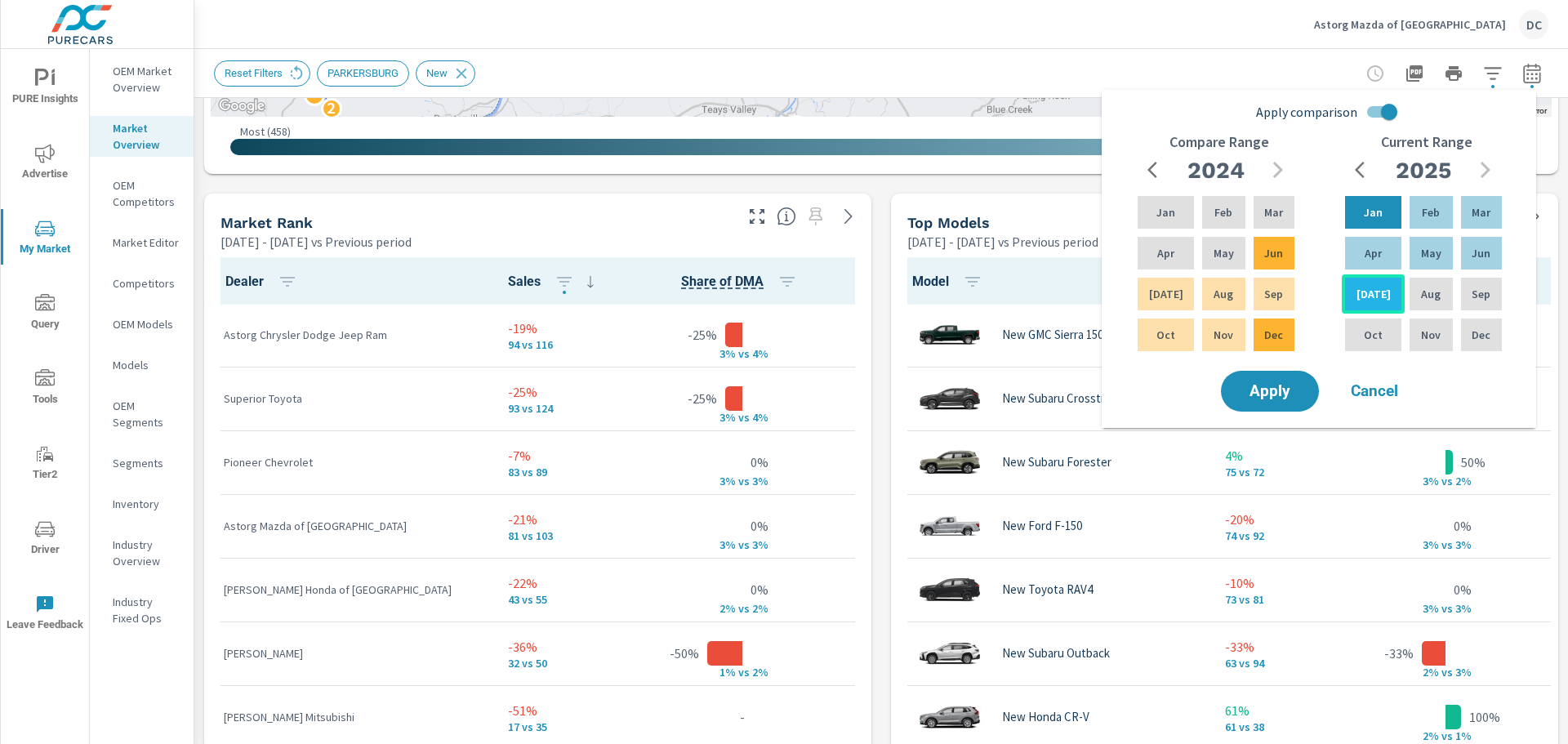
click at [1253, 286] on p "Jul" at bounding box center [1373, 294] width 35 height 16
click at [1253, 105] on input "Apply comparison" at bounding box center [1389, 111] width 93 height 31
checkbox input "false"
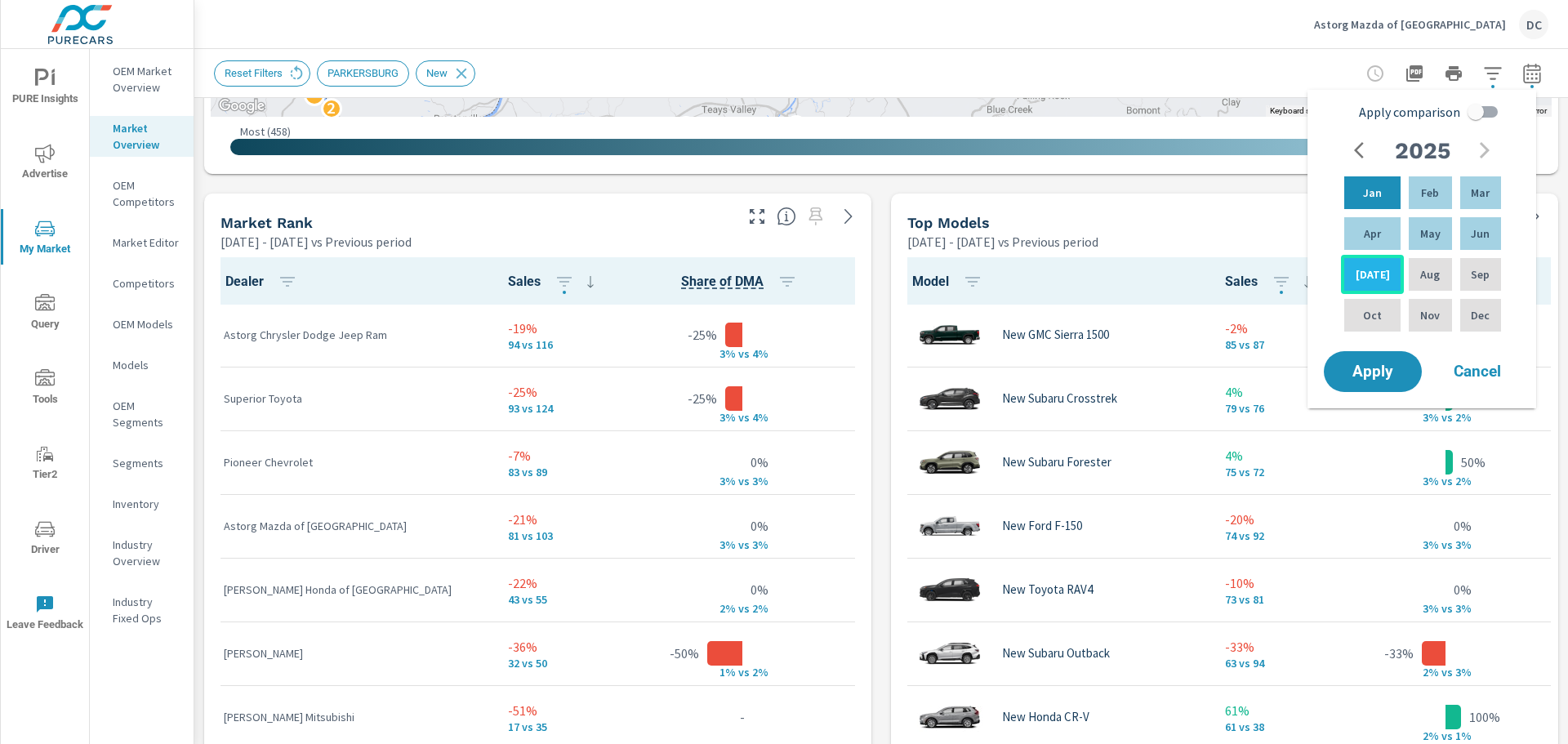
click at [1253, 270] on p "Jul" at bounding box center [1372, 274] width 35 height 16
click at [1253, 374] on span "Apply" at bounding box center [1373, 372] width 67 height 16
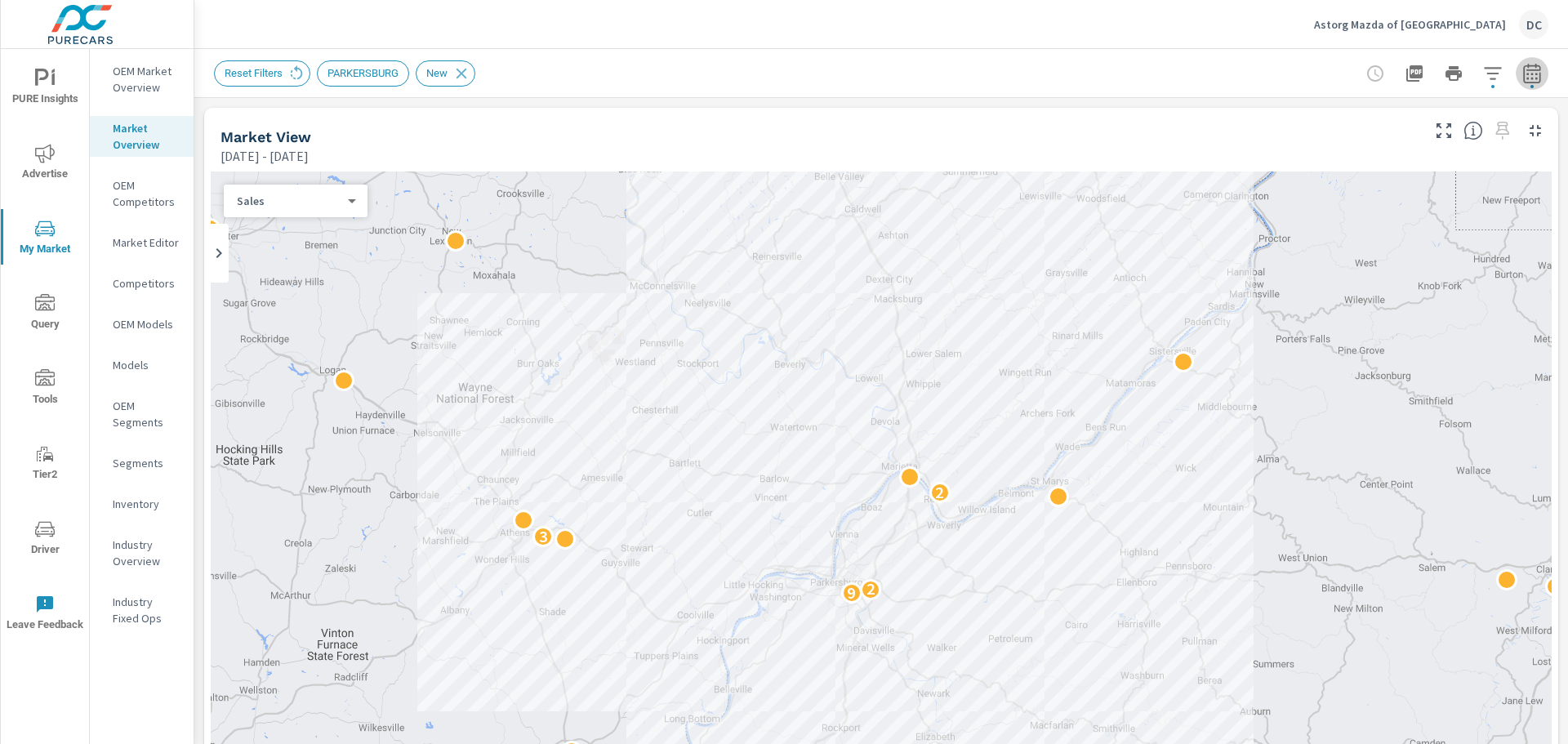
click at [1253, 70] on icon "button" at bounding box center [1530, 72] width 17 height 20
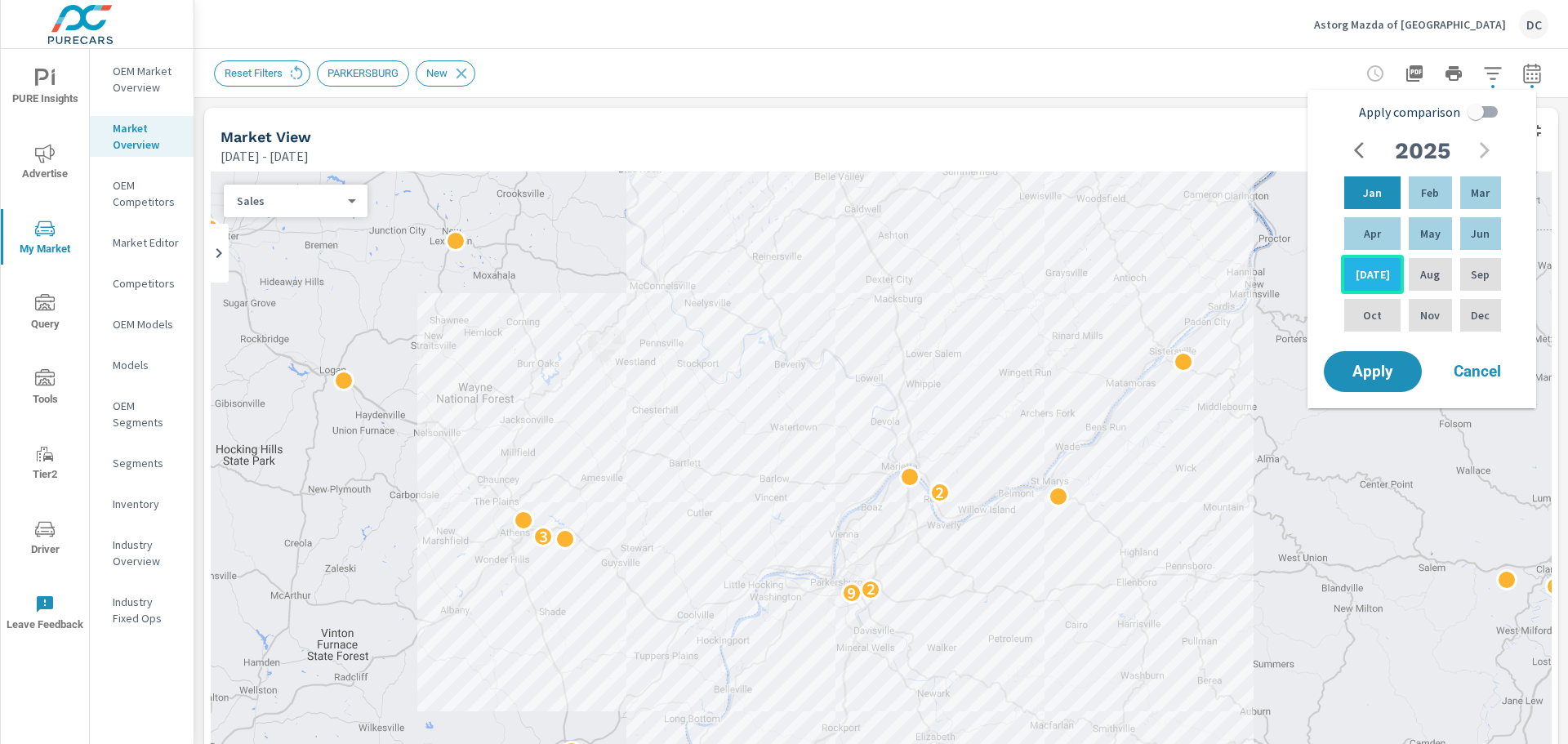
click at [1253, 269] on div "Jul" at bounding box center [1372, 274] width 62 height 40
click at [1253, 276] on p "Jul" at bounding box center [1372, 274] width 35 height 16
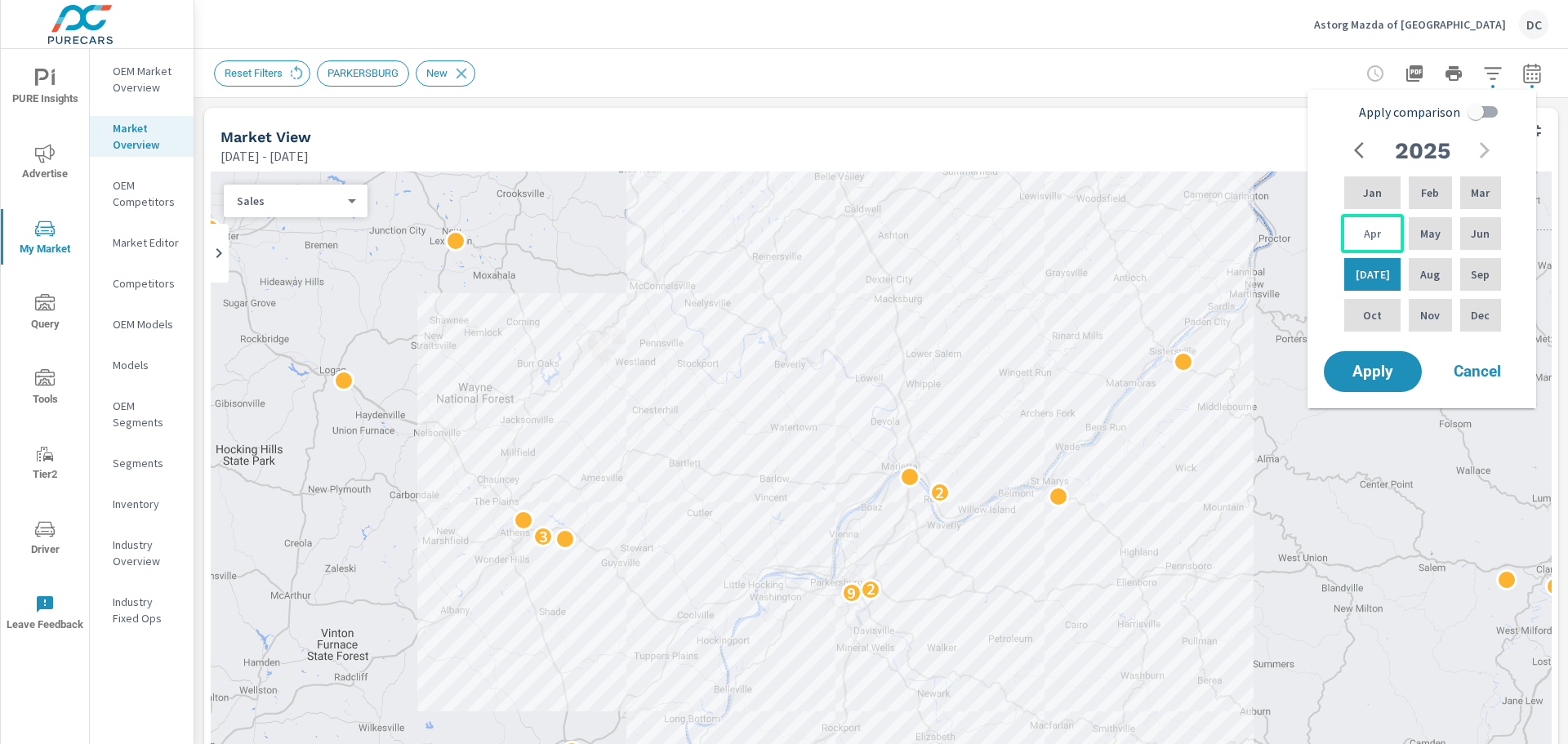
click at [1253, 382] on button "Apply" at bounding box center [1372, 371] width 98 height 41
click at [1253, 374] on span "Apply" at bounding box center [1373, 372] width 65 height 15
click at [1253, 240] on p "Apr" at bounding box center [1372, 234] width 17 height 16
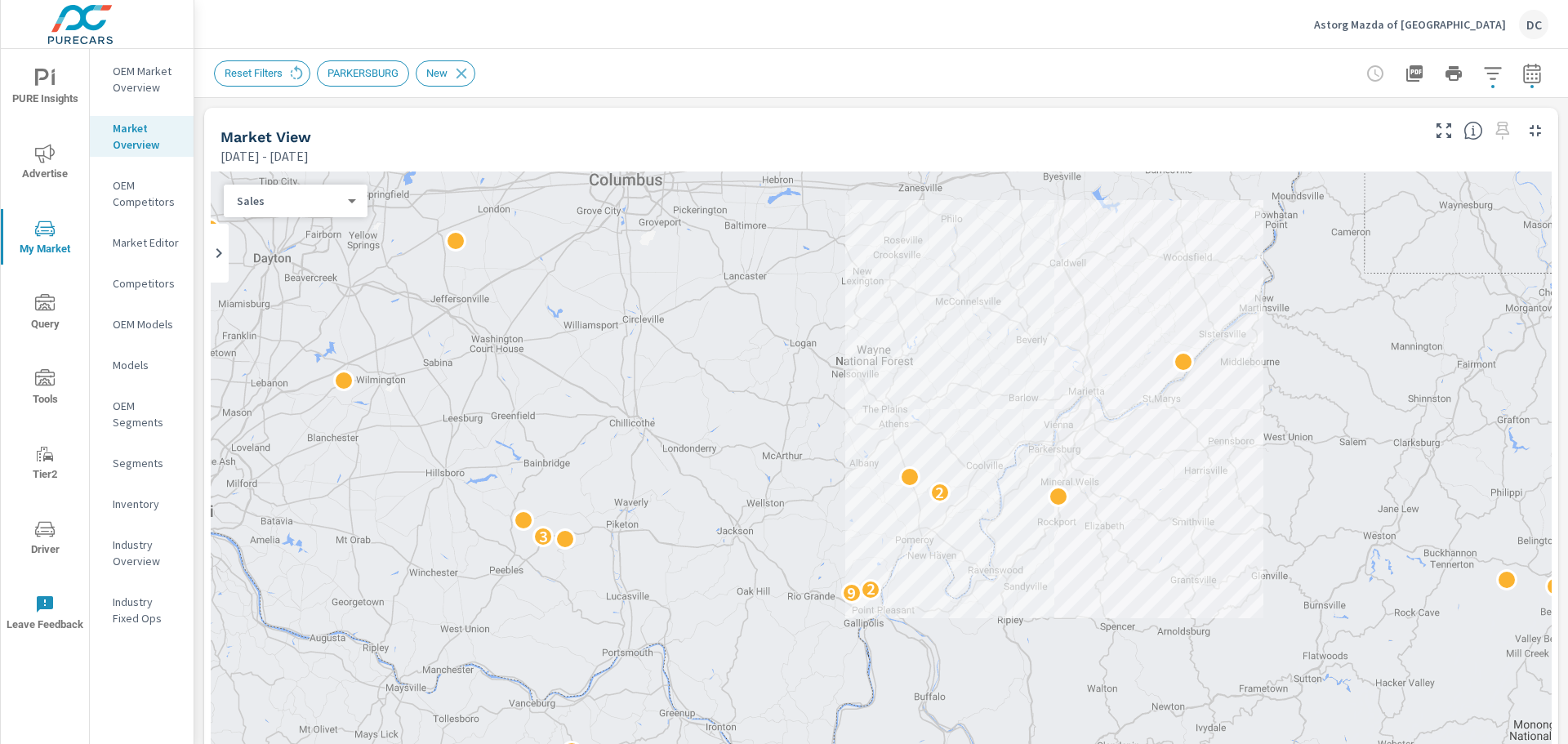
scroll to position [1, 0]
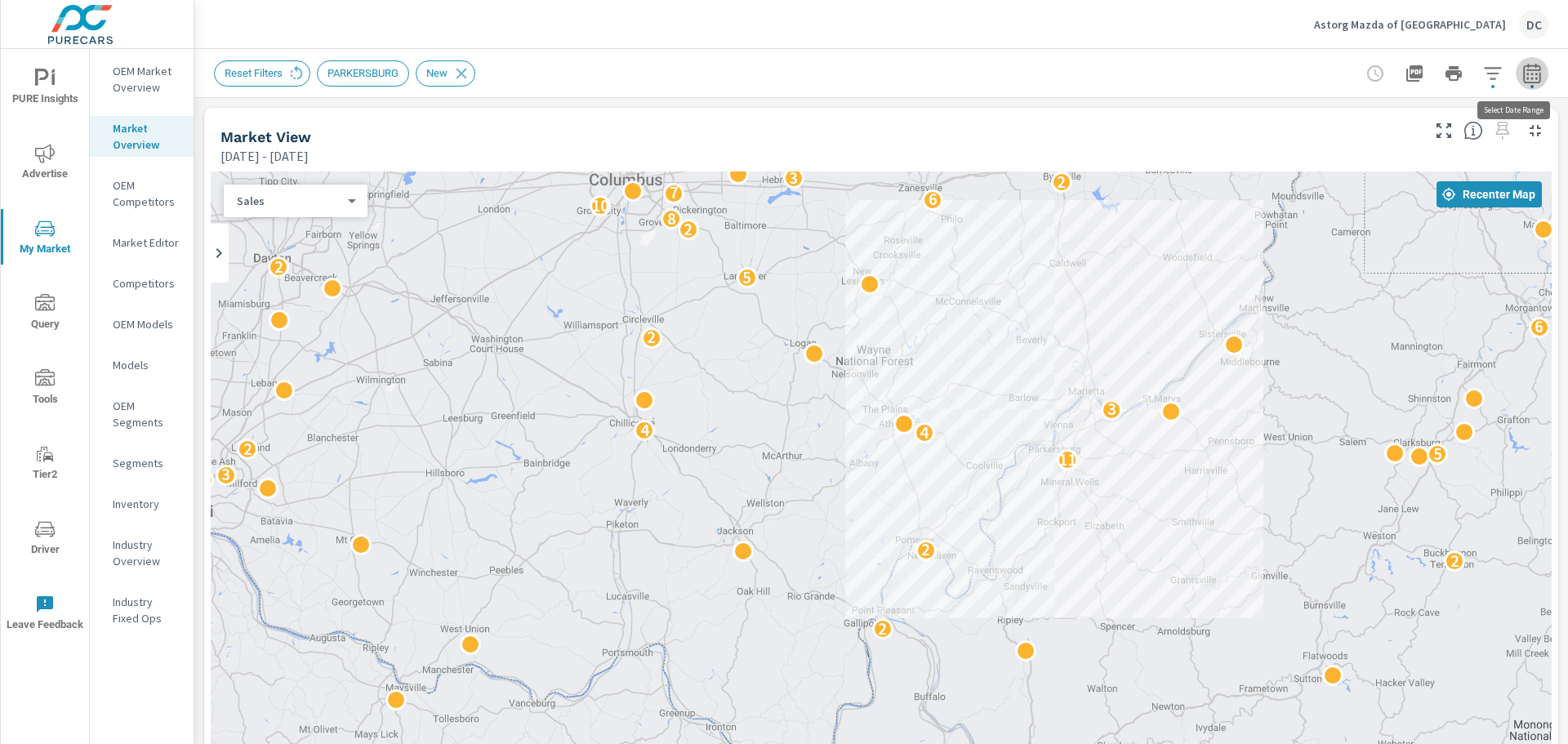
click at [1253, 73] on icon "button" at bounding box center [1530, 72] width 17 height 20
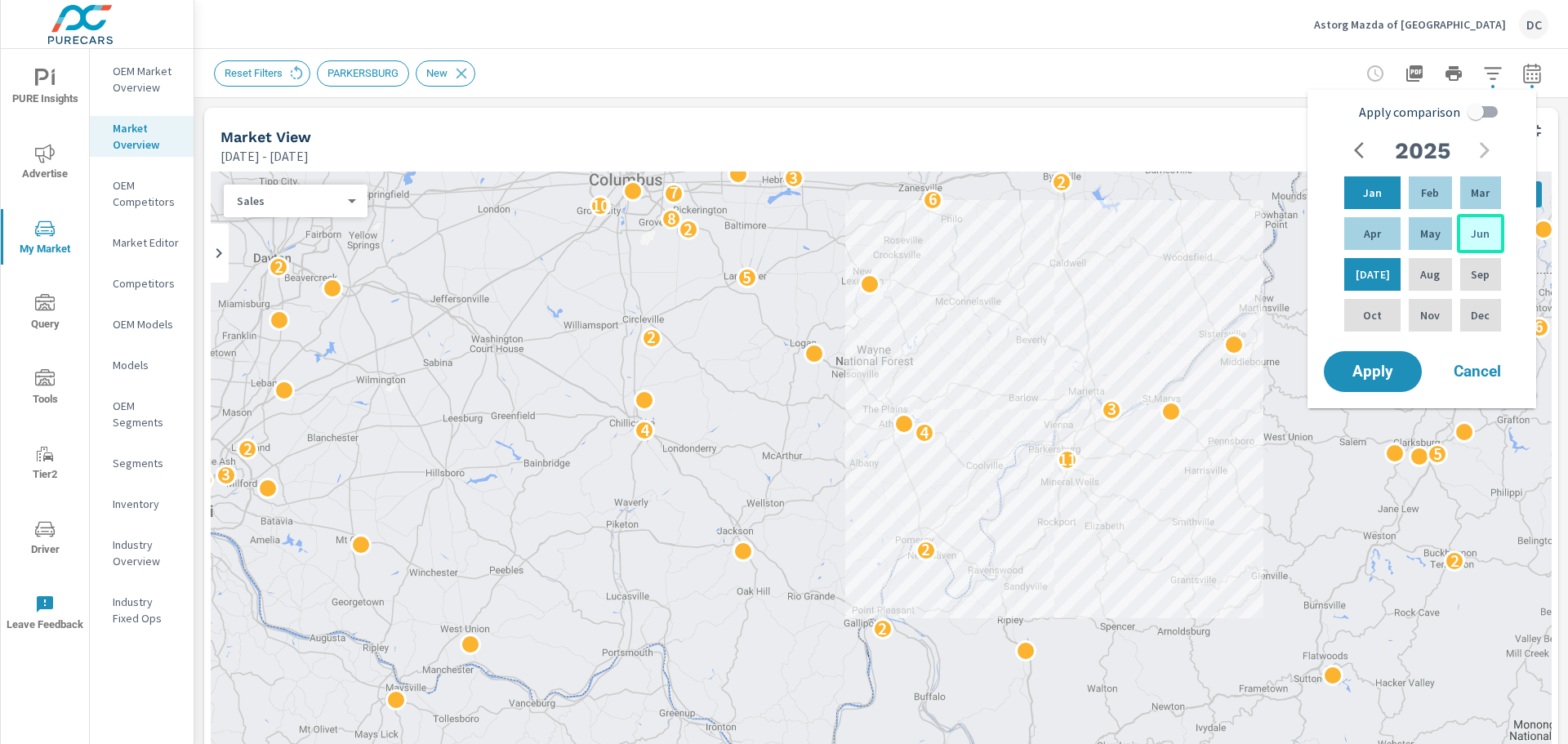
click at [1253, 230] on div "Jun" at bounding box center [1481, 234] width 48 height 40
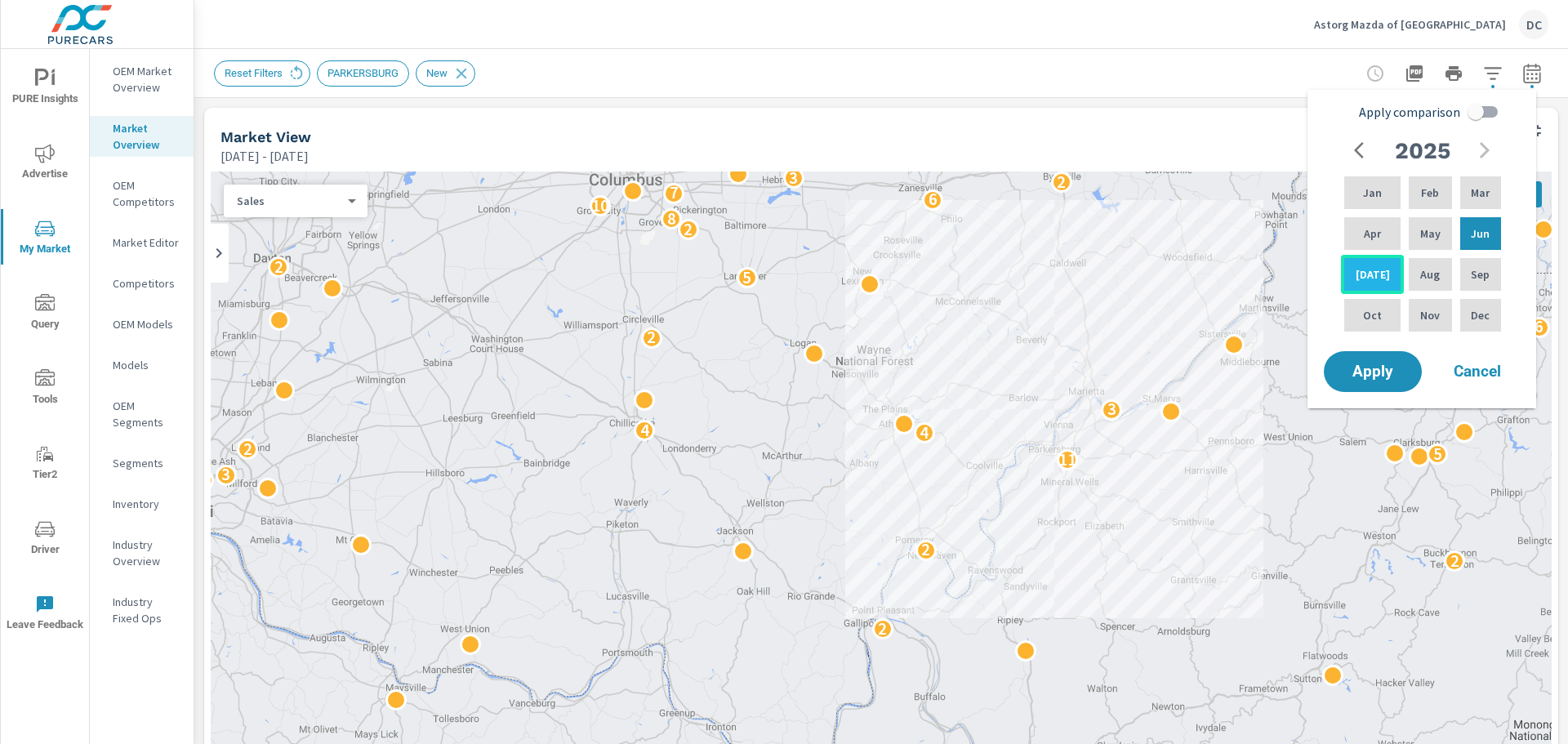
click at [1253, 270] on div "Jul" at bounding box center [1372, 274] width 62 height 40
click at [1253, 108] on input "Apply comparison" at bounding box center [1476, 111] width 93 height 31
checkbox input "true"
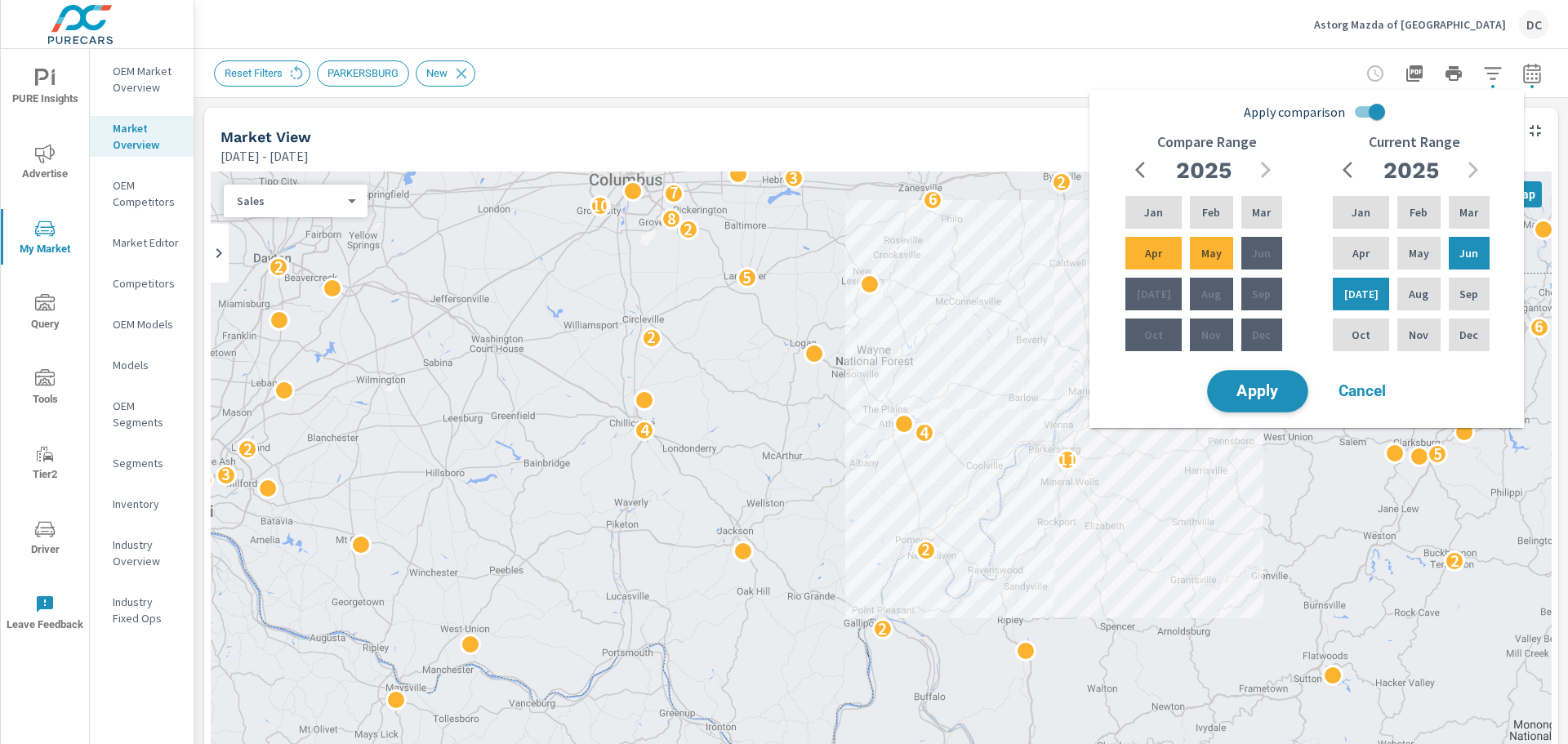
click at [1253, 378] on button "Apply" at bounding box center [1257, 390] width 101 height 43
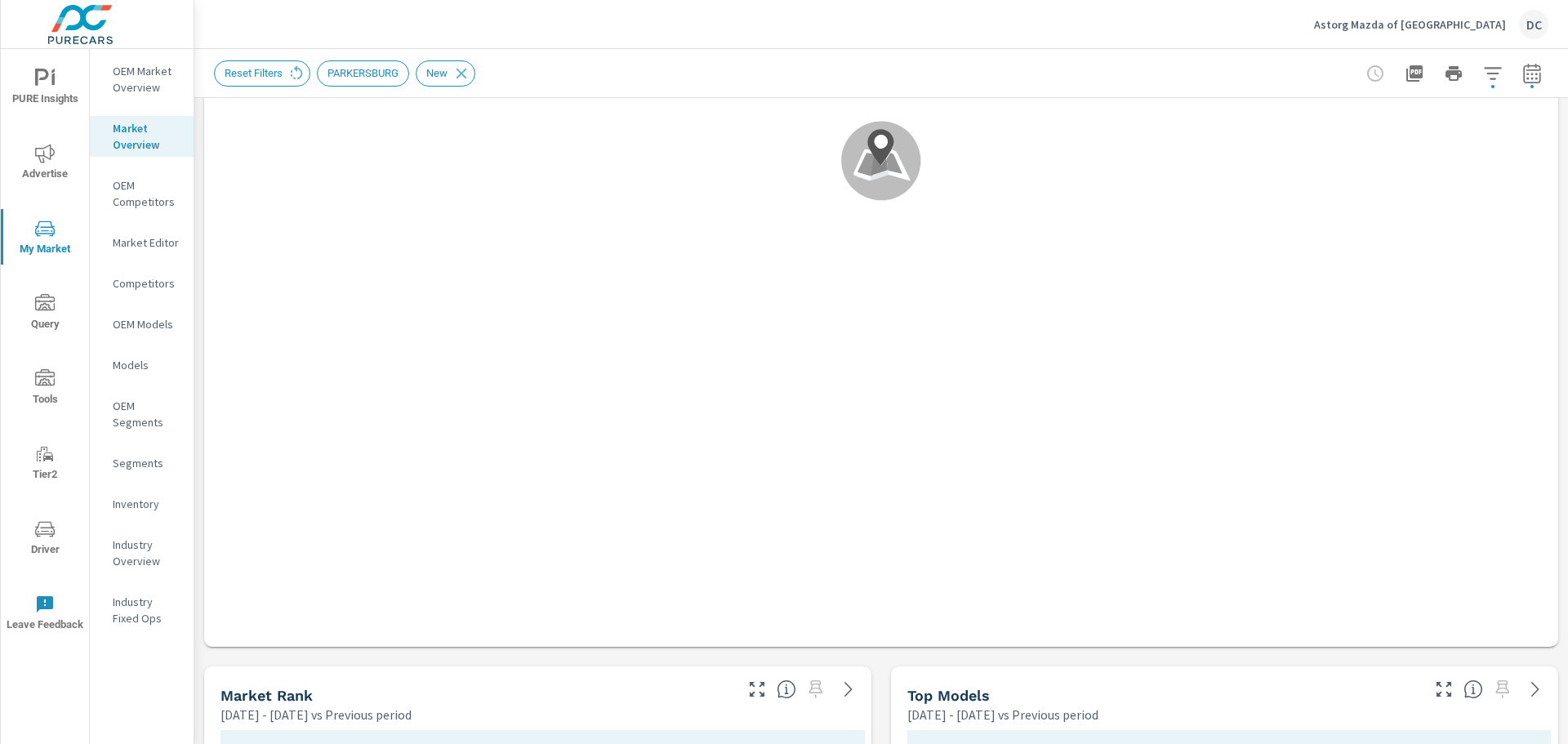
scroll to position [735, 0]
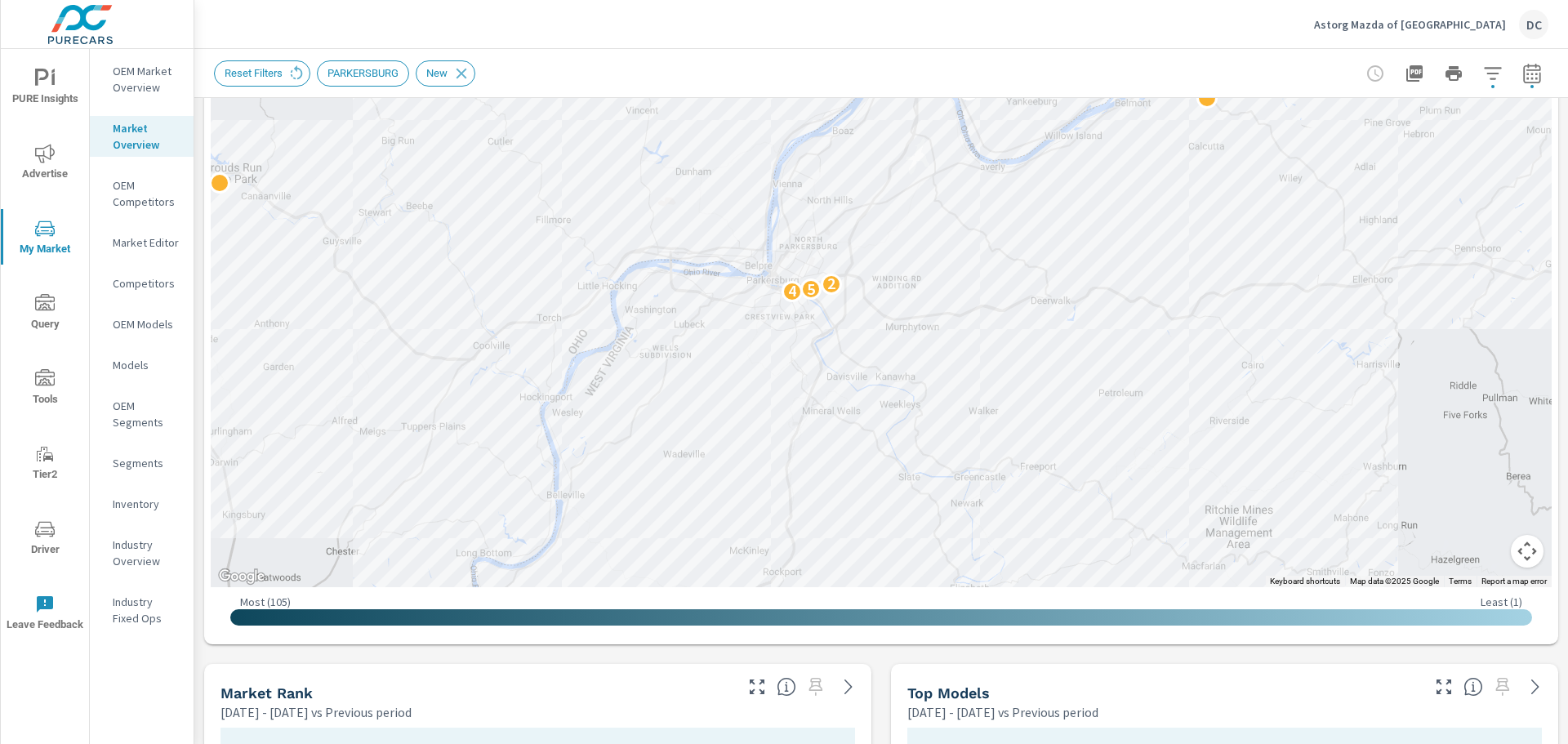
scroll to position [490, 0]
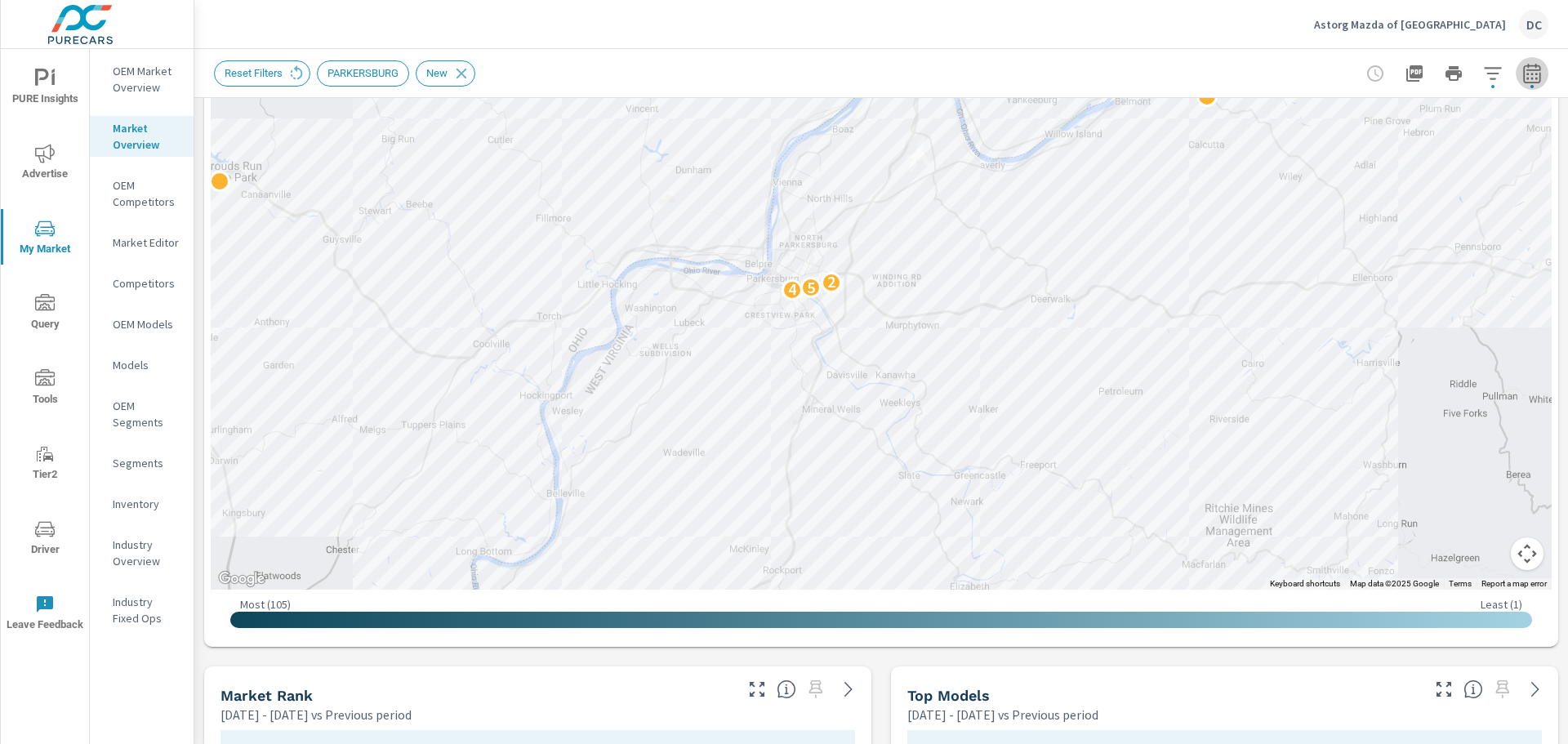
click at [1253, 80] on icon "button" at bounding box center [1532, 73] width 20 height 20
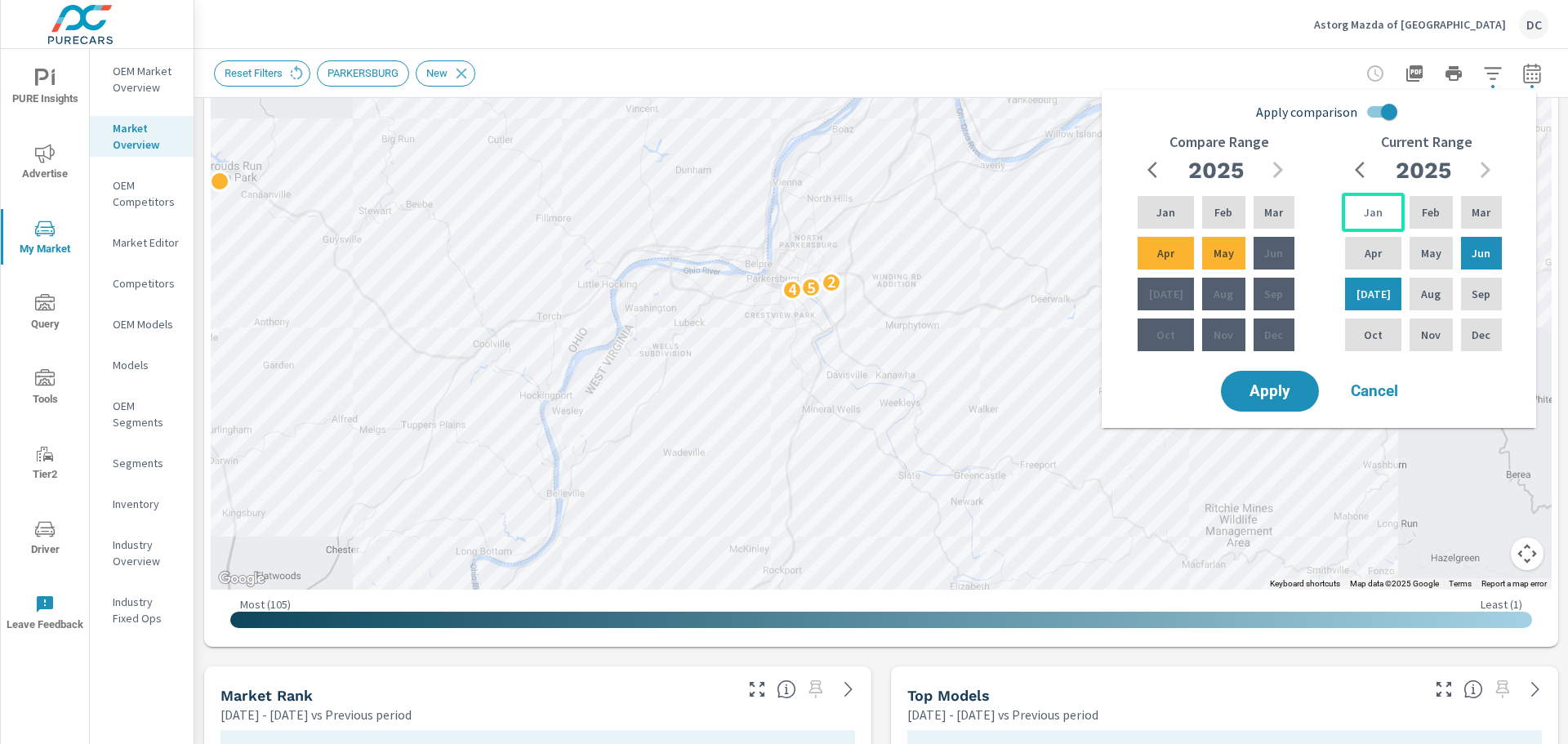
click at [1253, 202] on div "Jan" at bounding box center [1372, 213] width 62 height 40
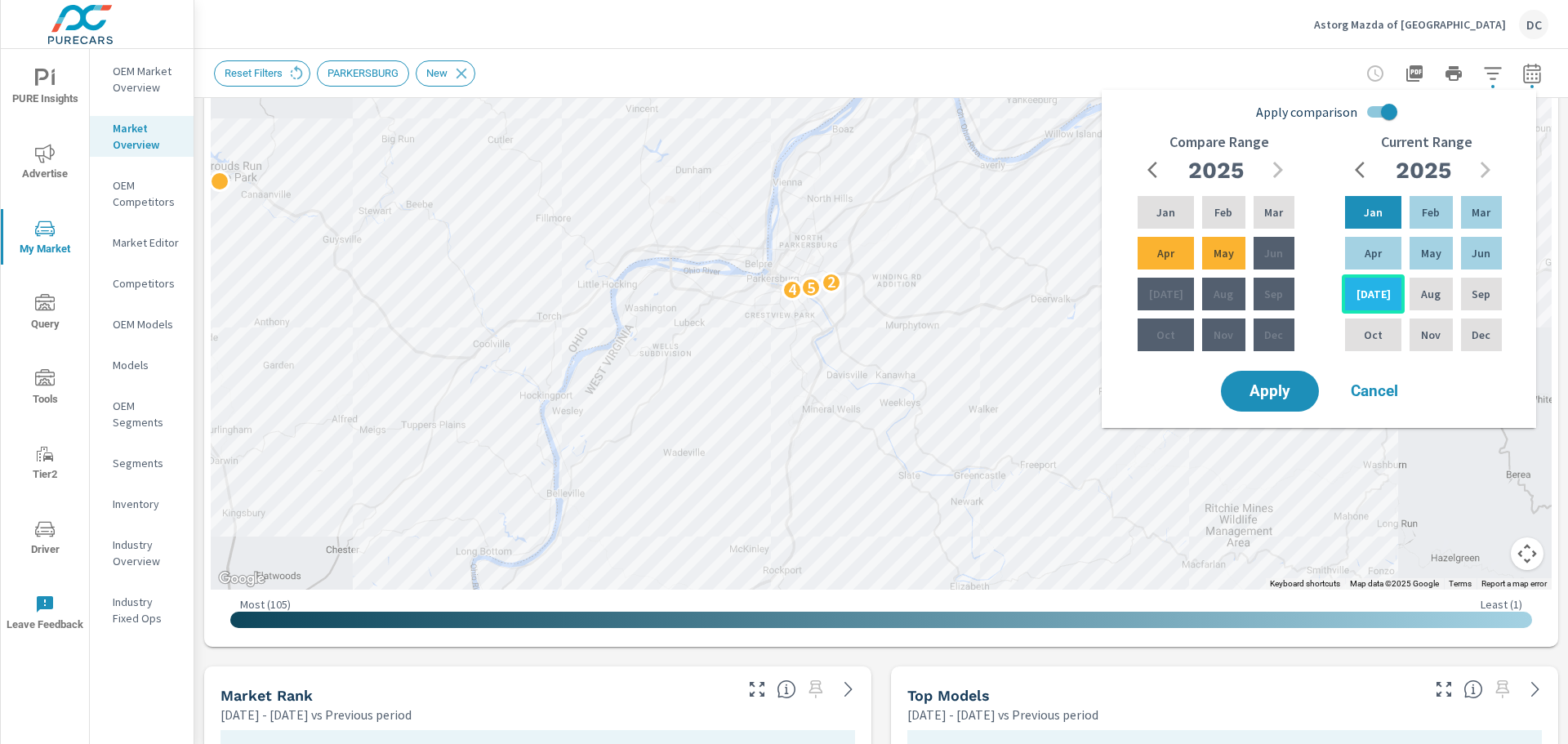
click at [1253, 294] on p "Jul" at bounding box center [1373, 294] width 35 height 16
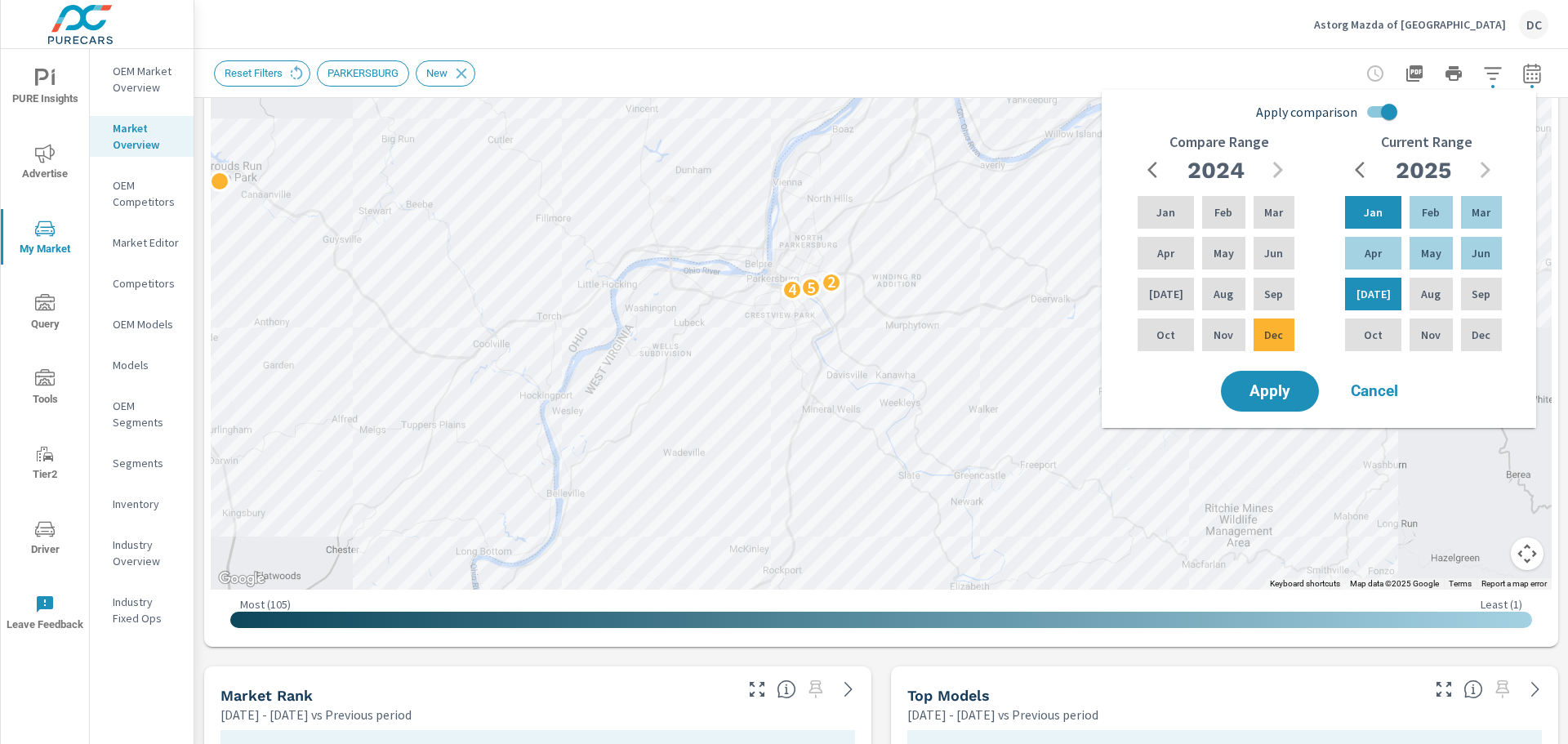
click at [1253, 111] on input "Apply comparison" at bounding box center [1389, 111] width 93 height 31
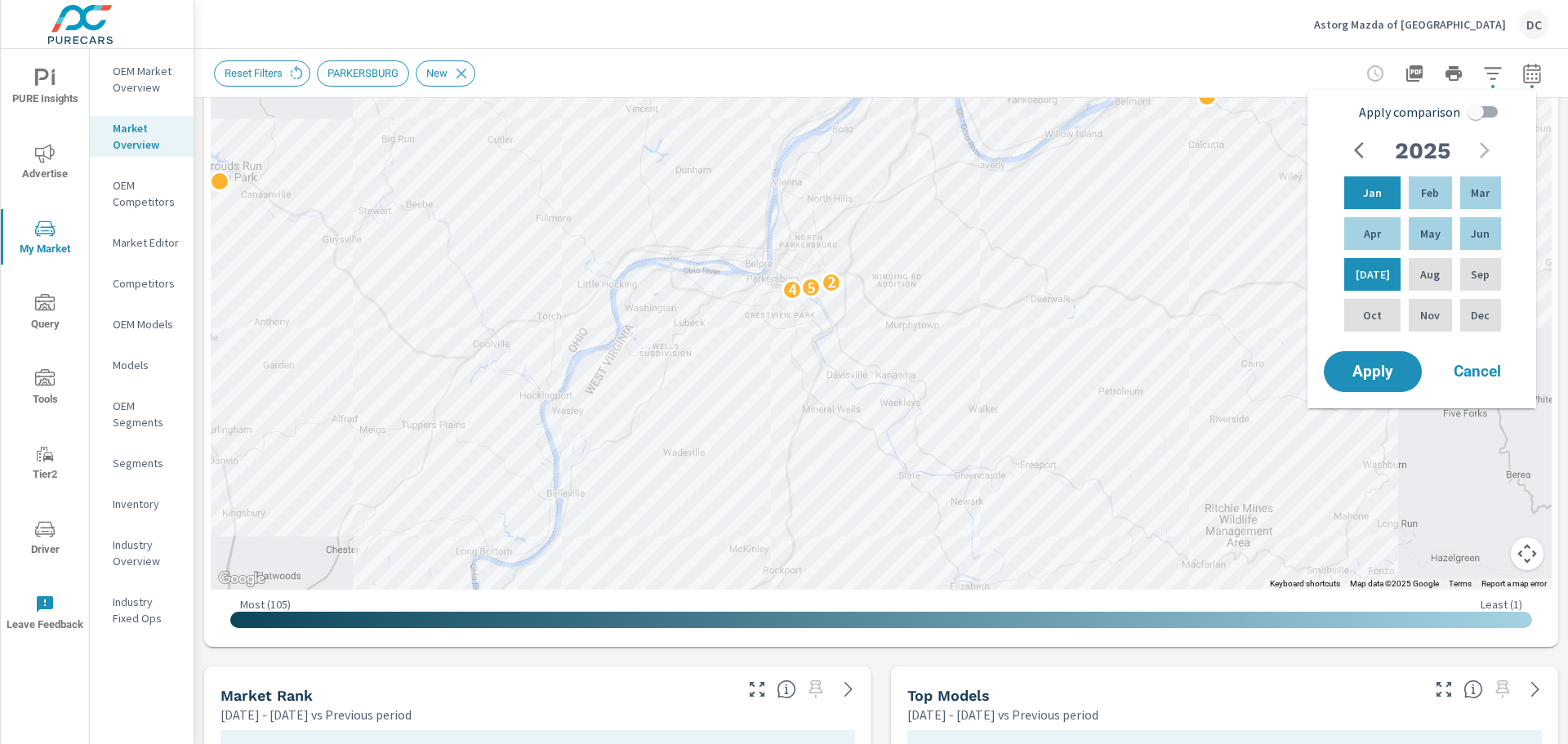
click at [1253, 109] on input "Apply comparison" at bounding box center [1476, 111] width 93 height 31
checkbox input "true"
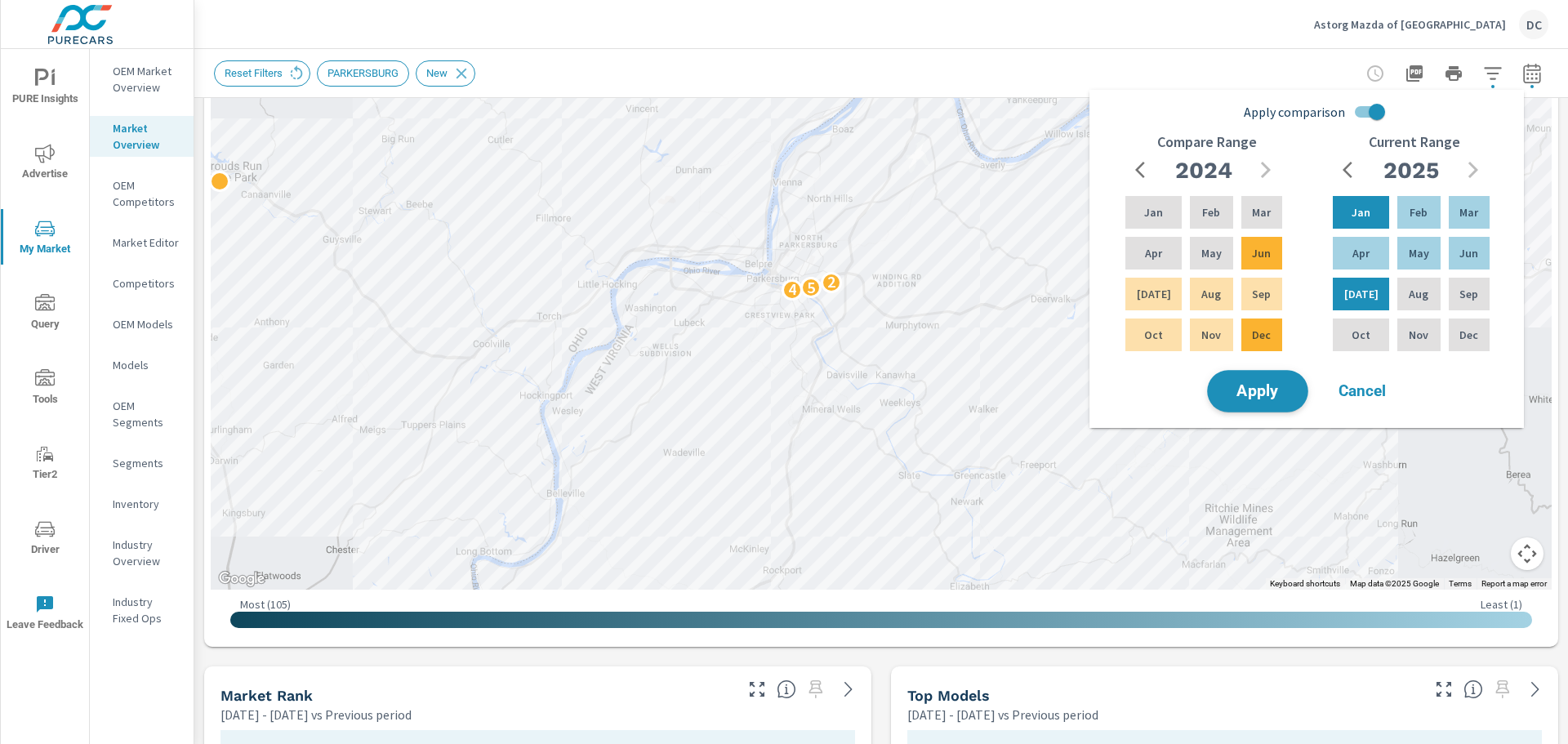
click at [1253, 390] on span "Apply" at bounding box center [1258, 391] width 67 height 16
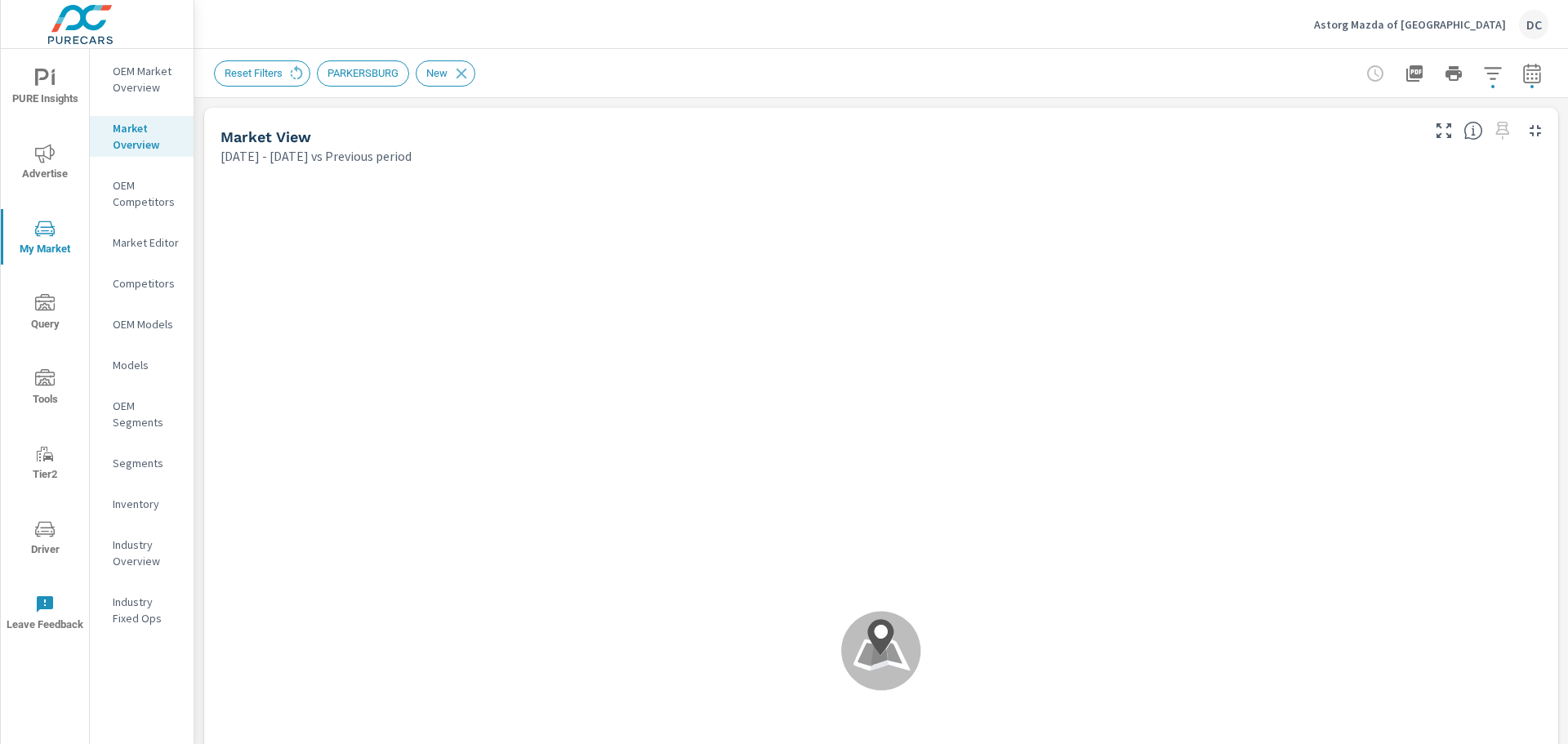
scroll to position [1, 0]
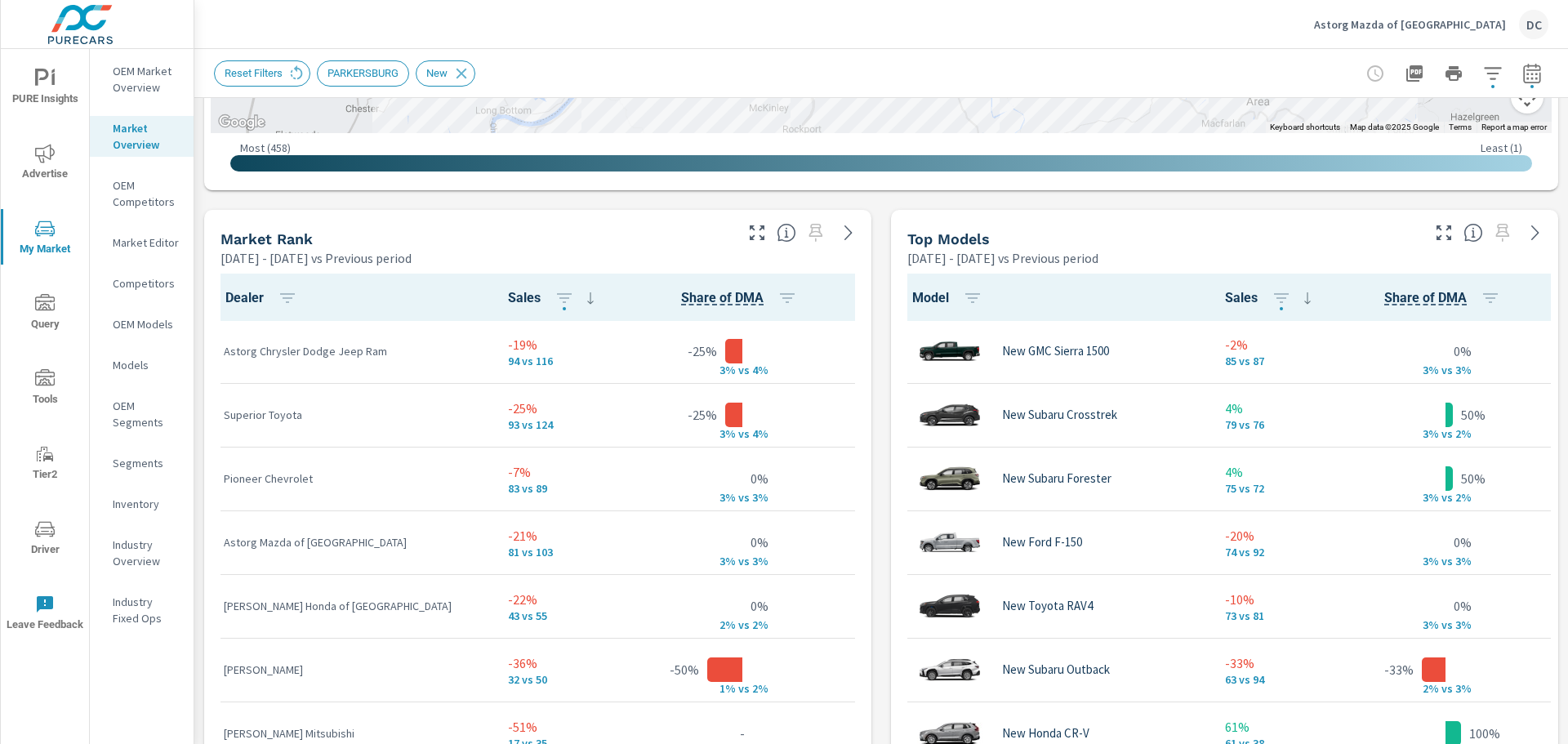
scroll to position [969, 0]
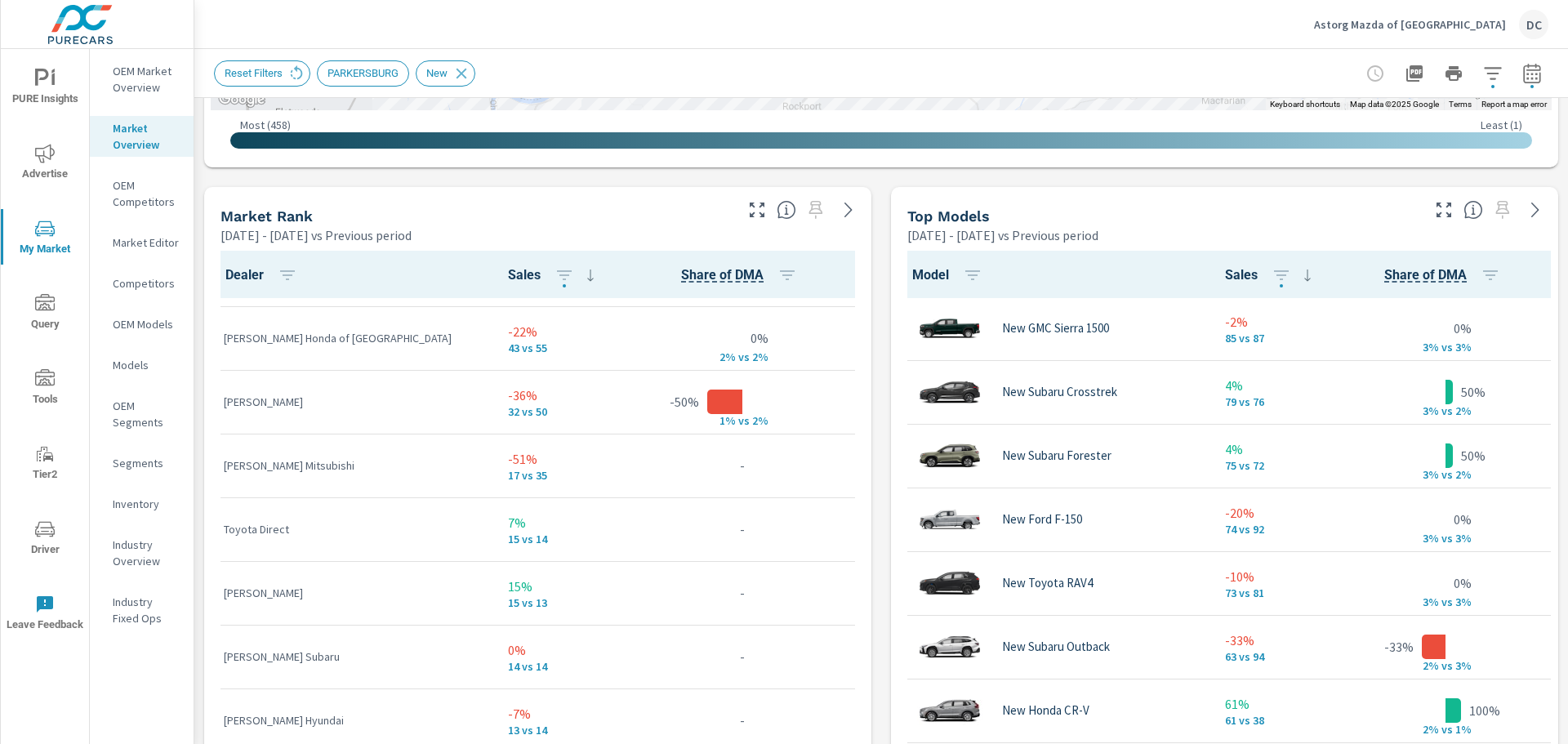
scroll to position [1028, 0]
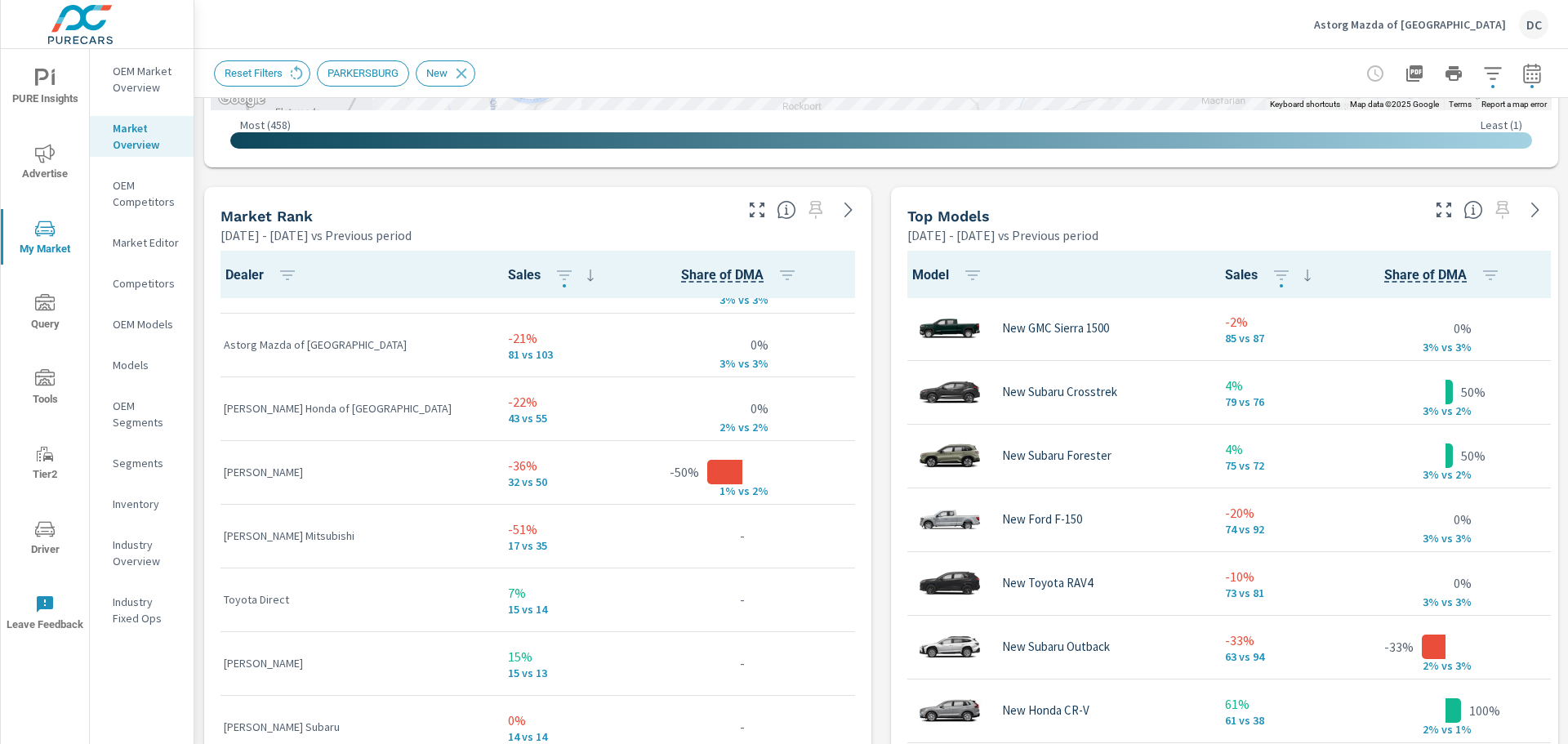
scroll to position [865, 0]
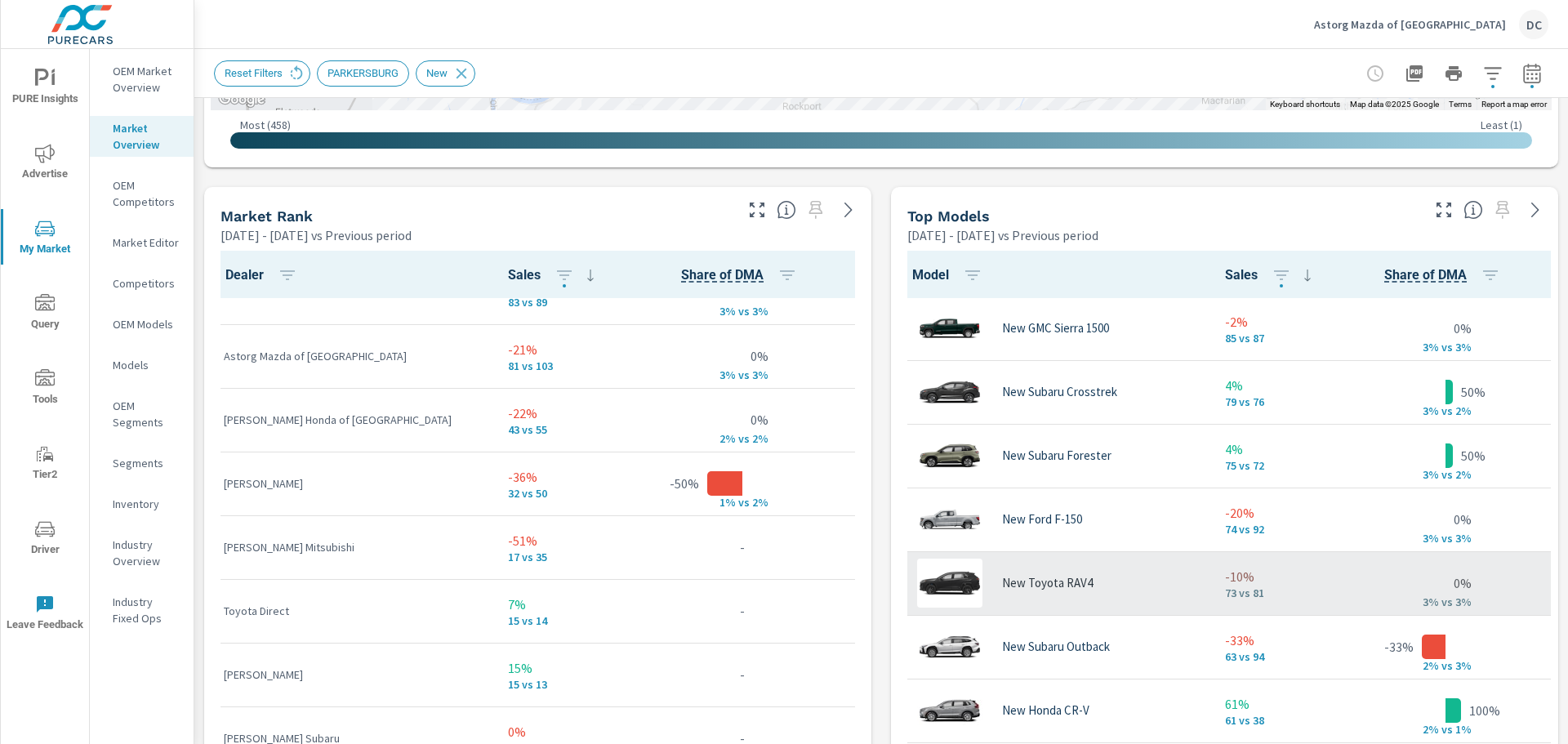
scroll to position [82, 0]
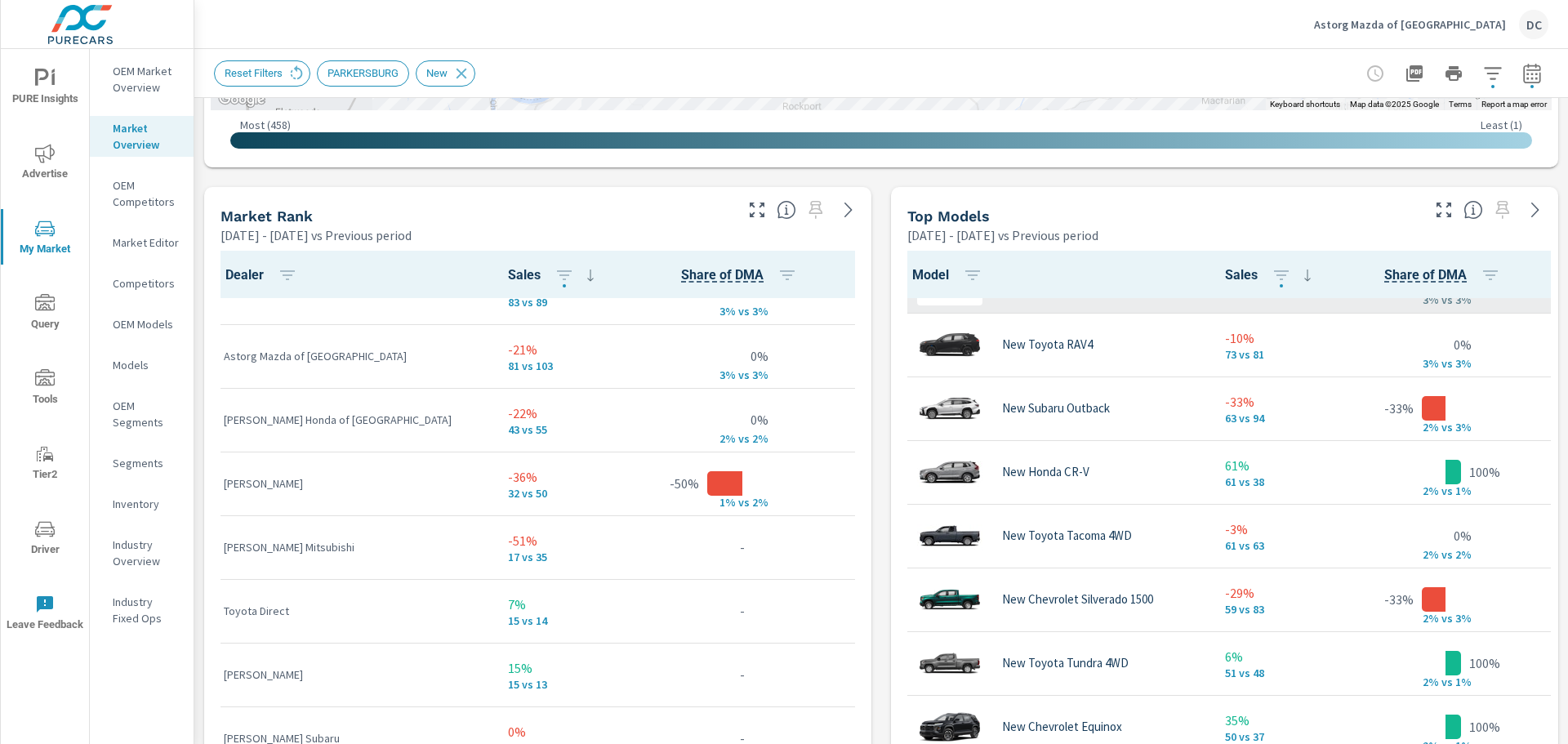
scroll to position [246, 0]
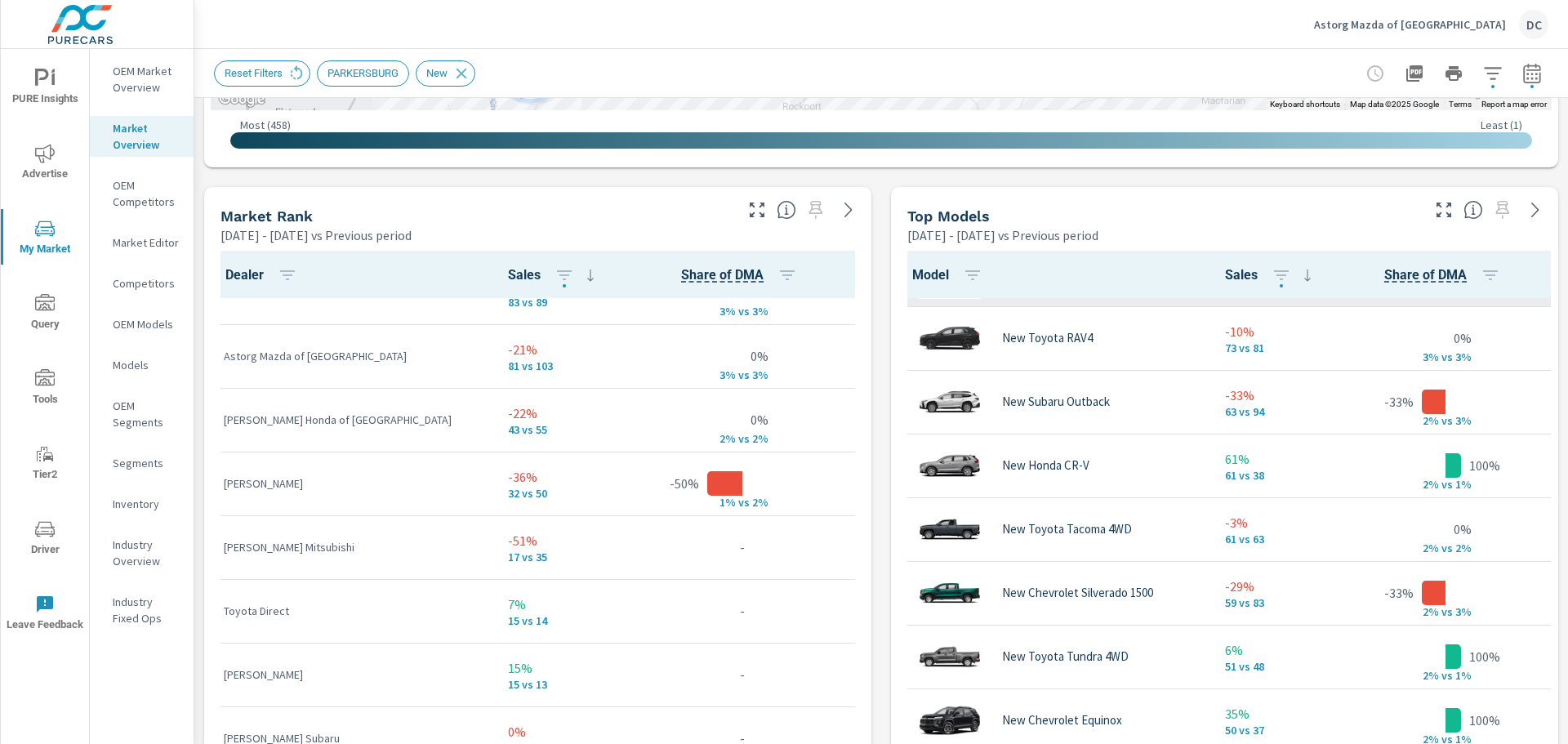
scroll to position [328, 0]
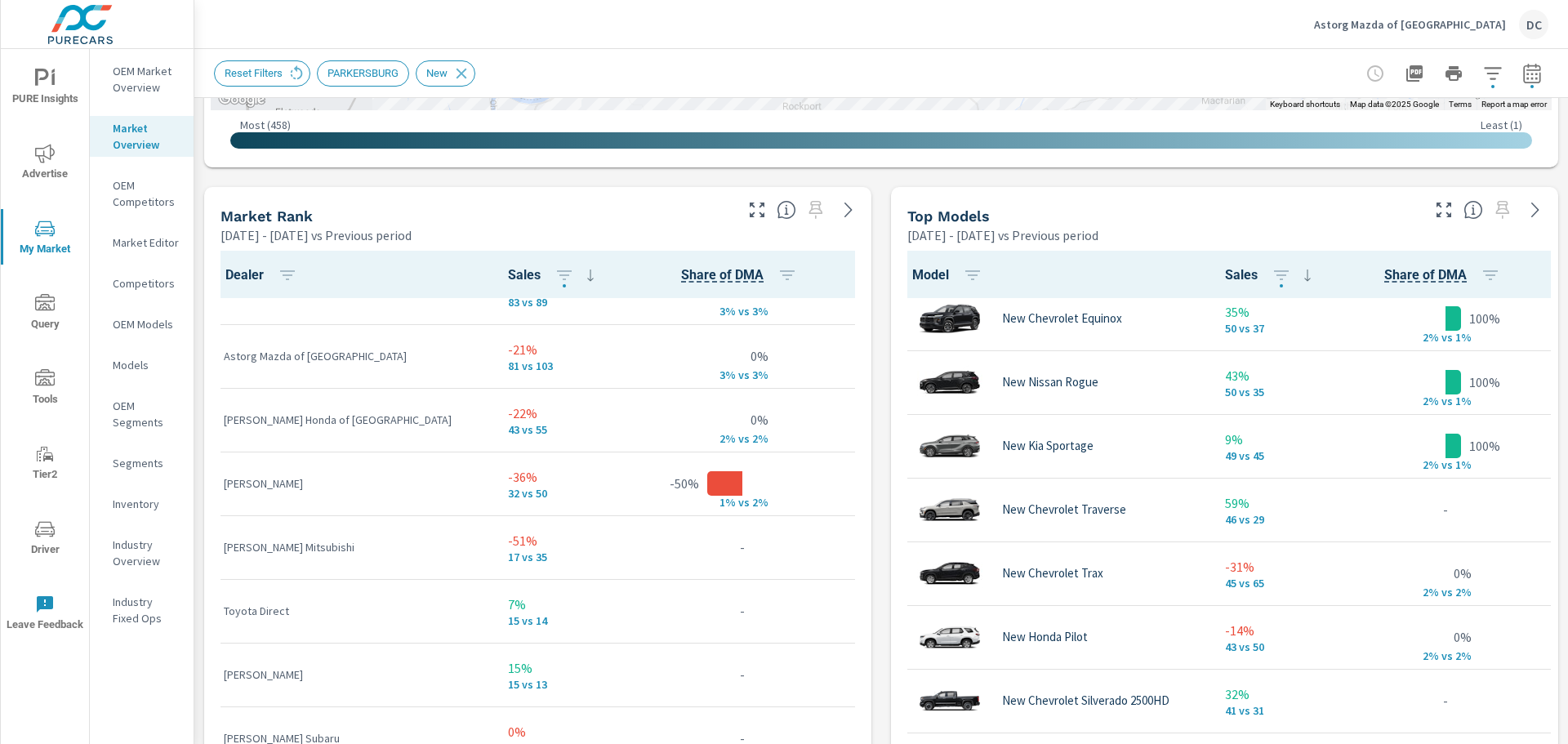
scroll to position [654, 0]
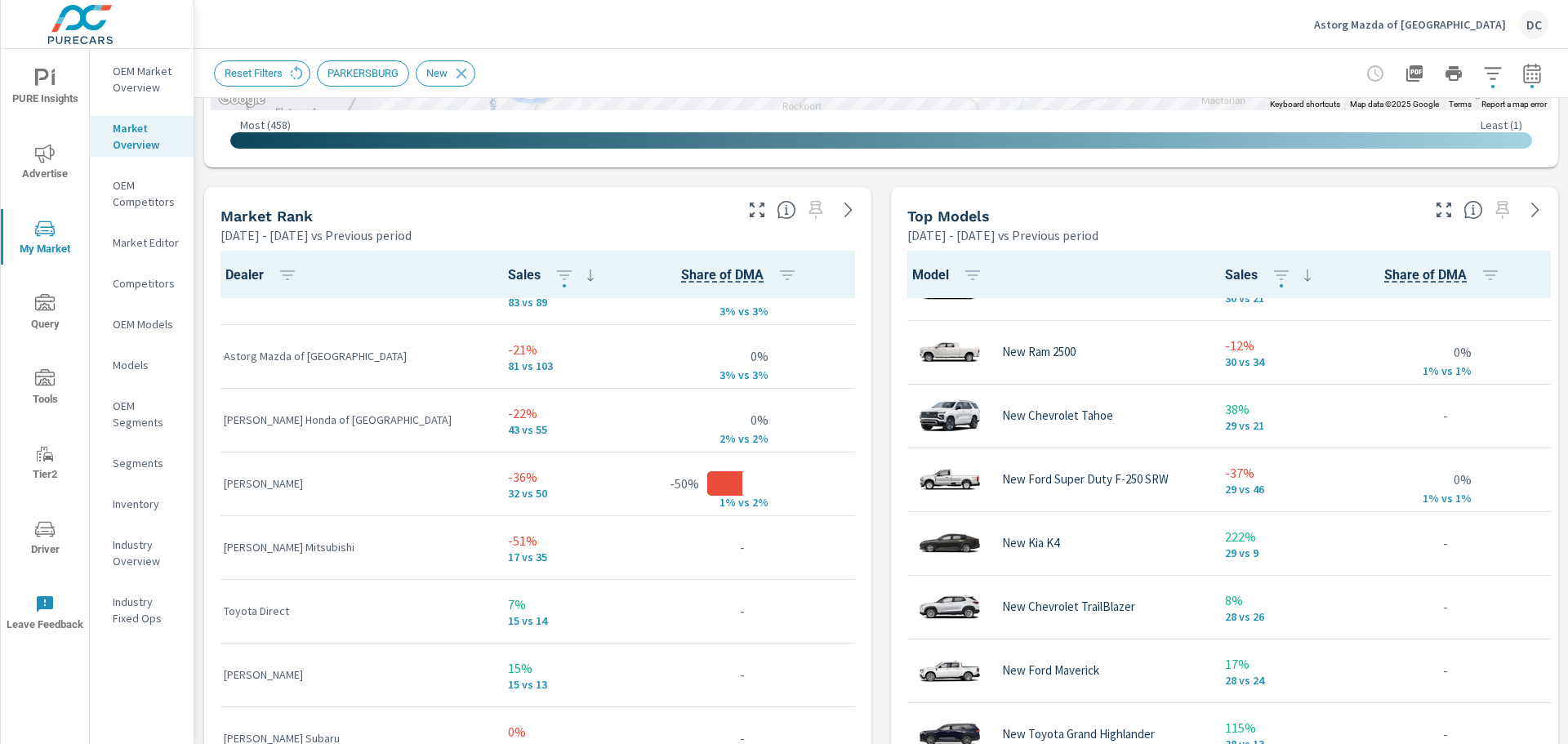
scroll to position [1471, 0]
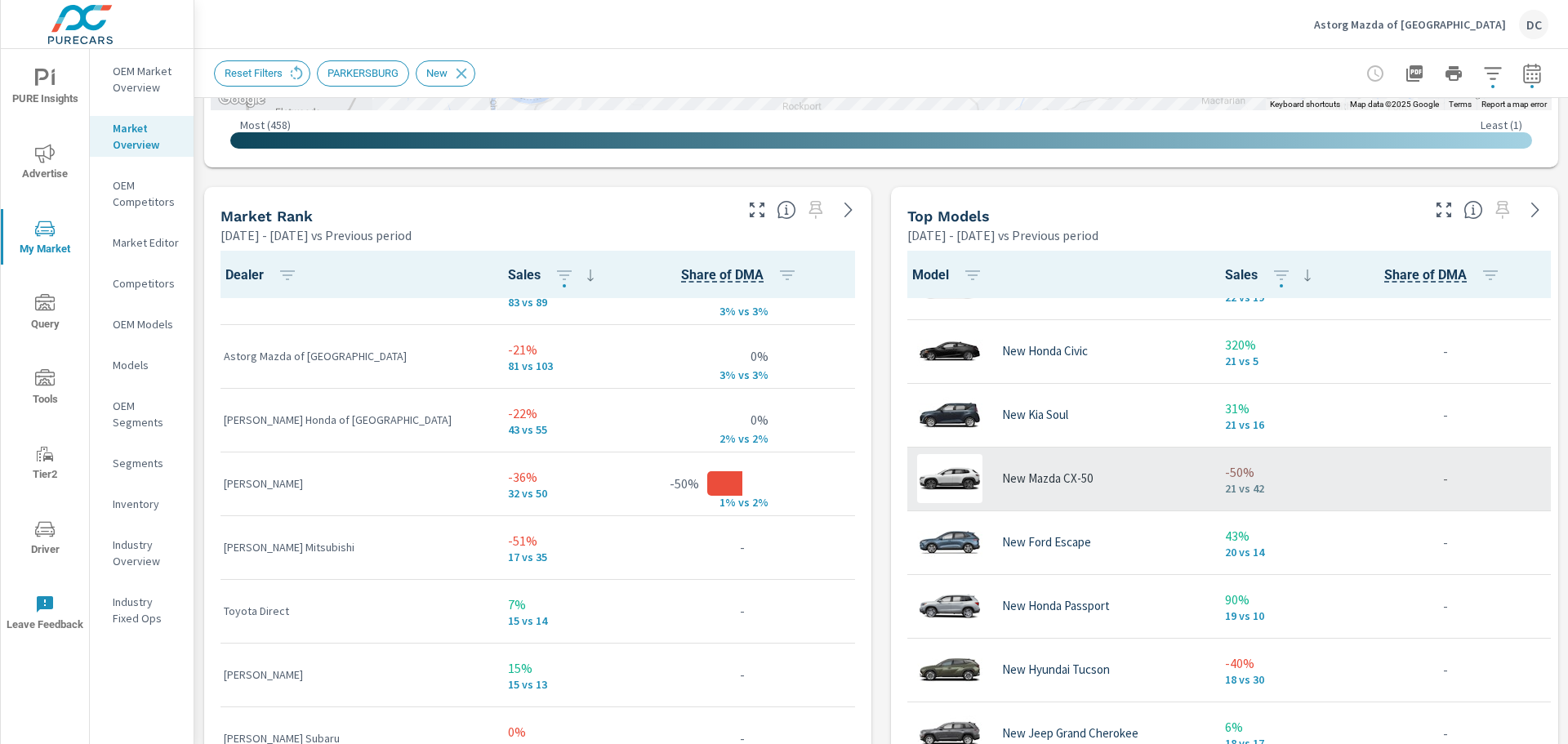
scroll to position [2859, 0]
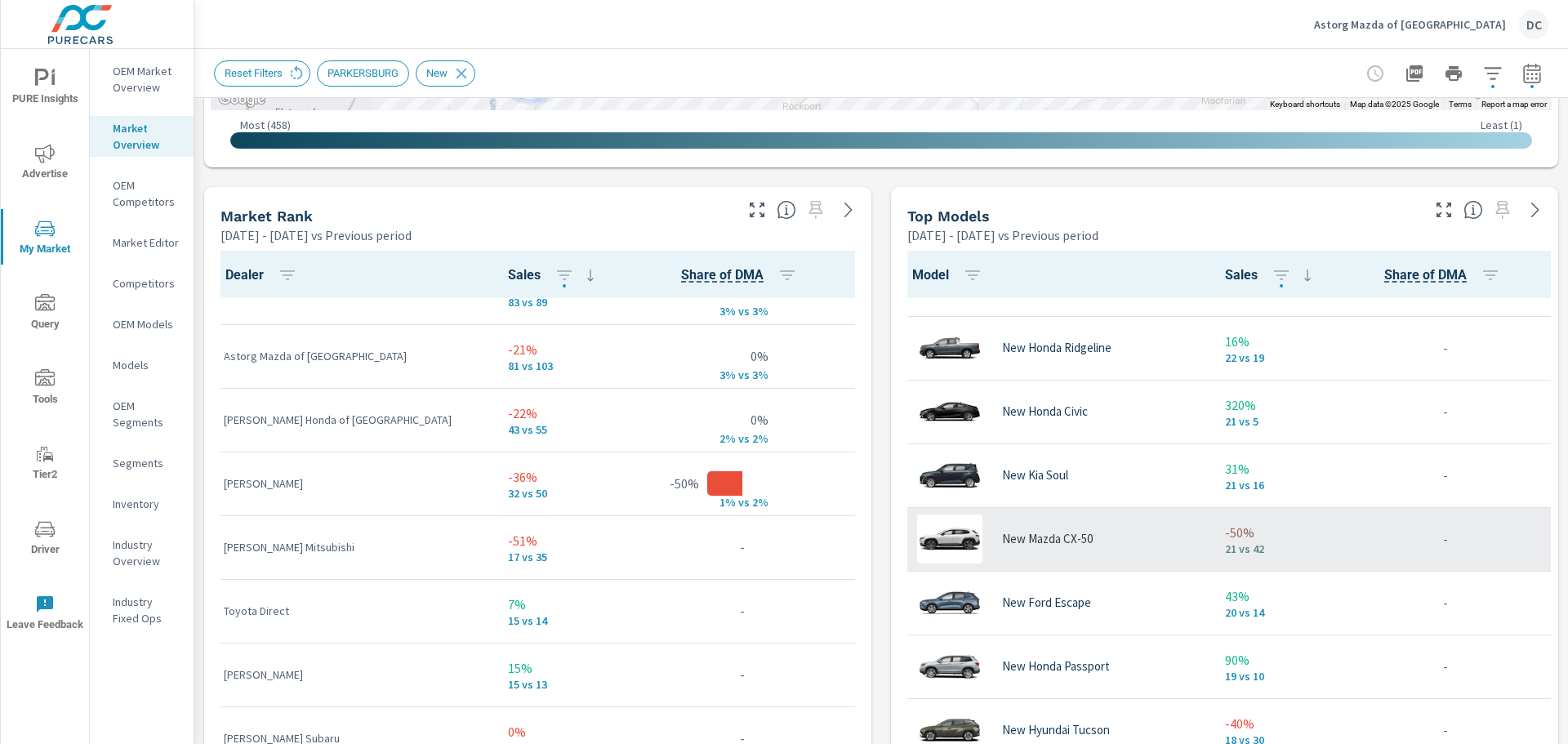
scroll to position [2778, 0]
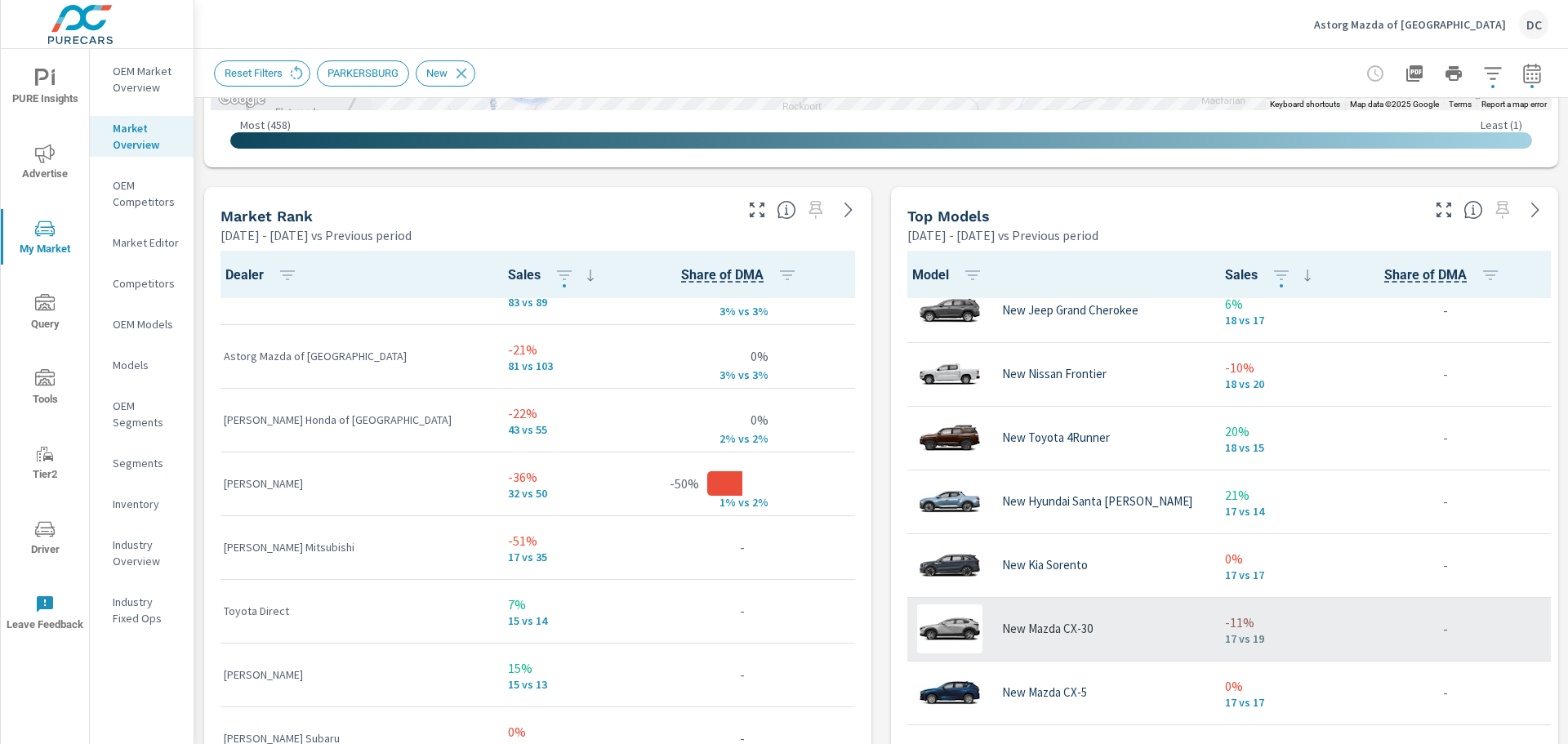
scroll to position [3349, 0]
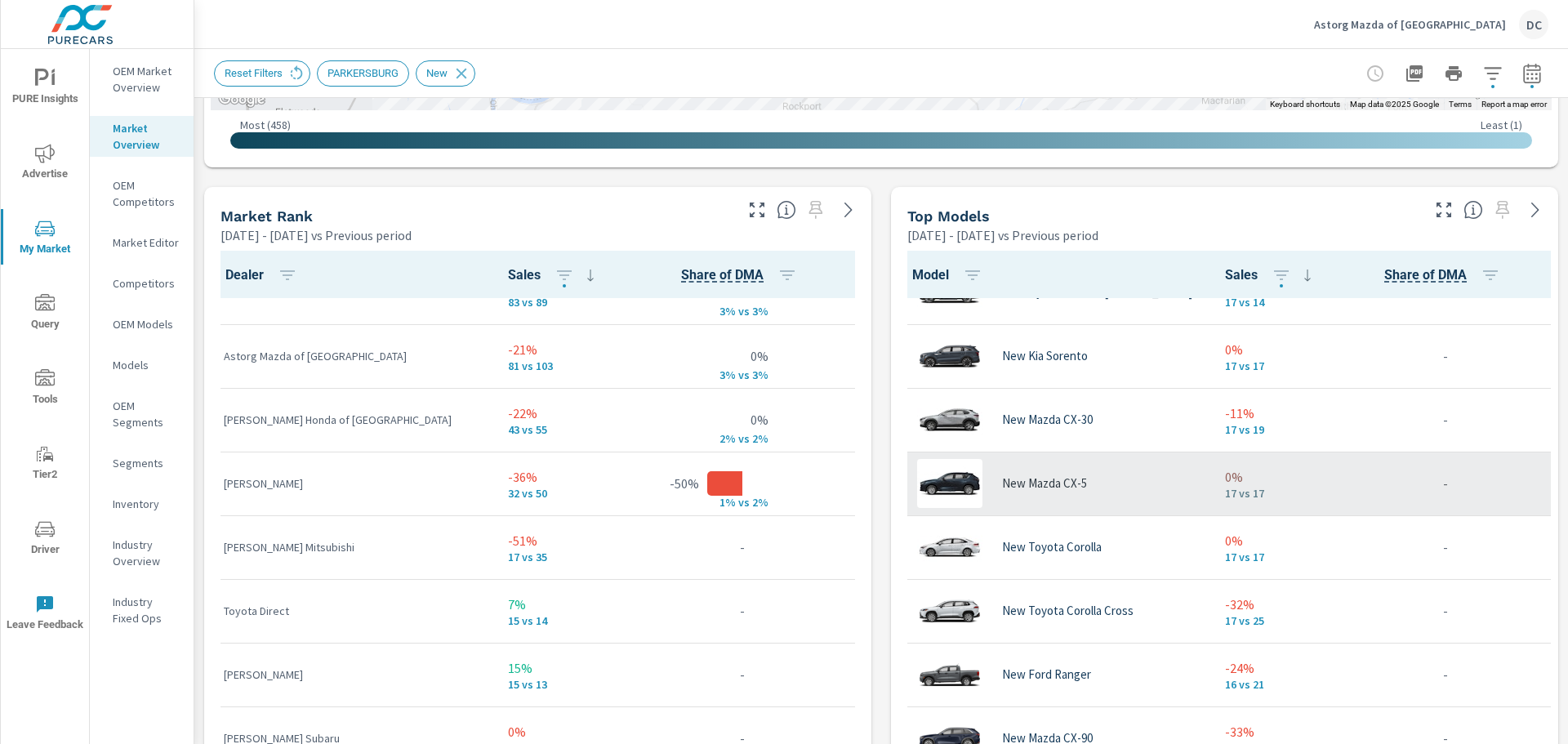
scroll to position [3222, 0]
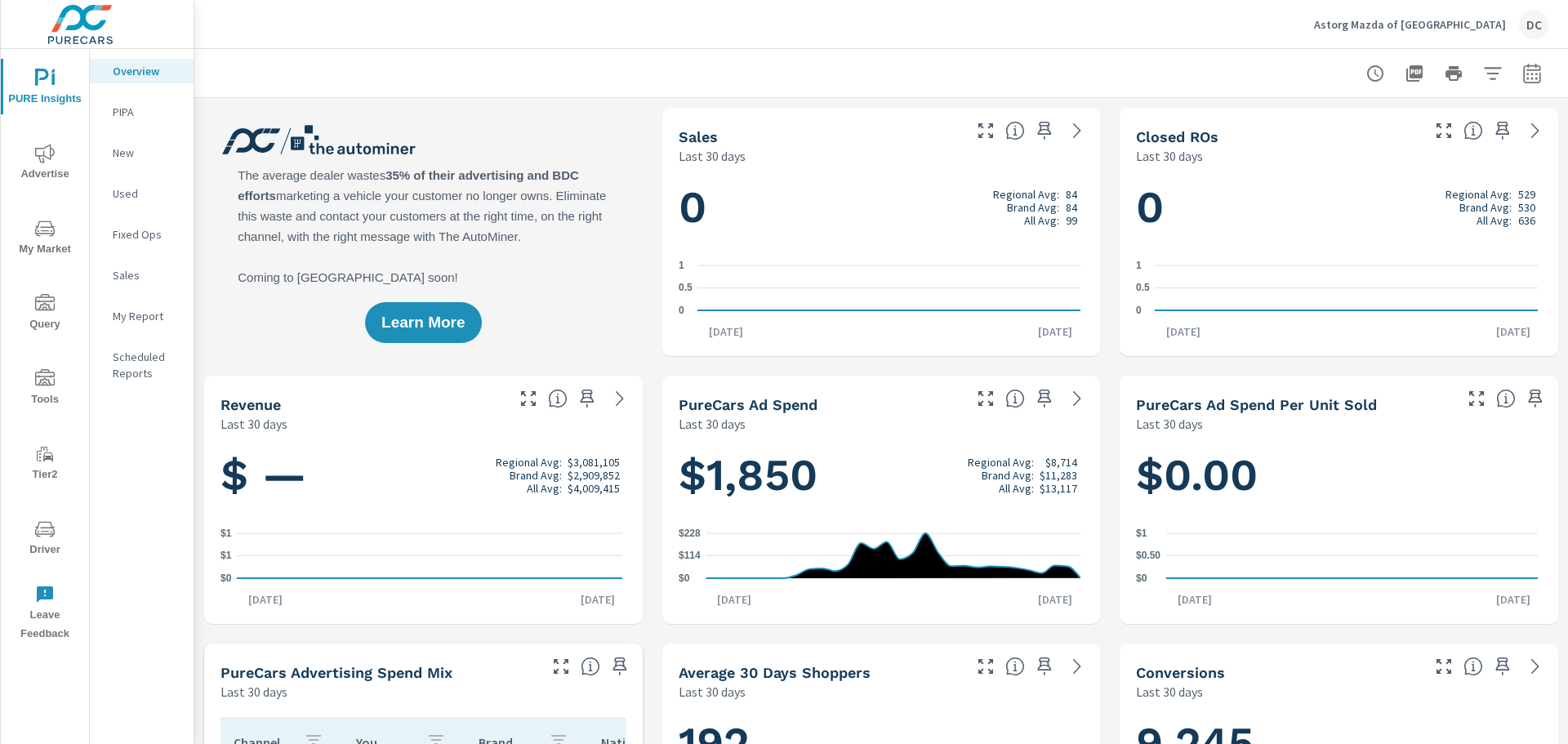
scroll to position [1, 0]
click at [1516, 78] on button "button" at bounding box center [1531, 73] width 33 height 33
select select "Last 30 days"
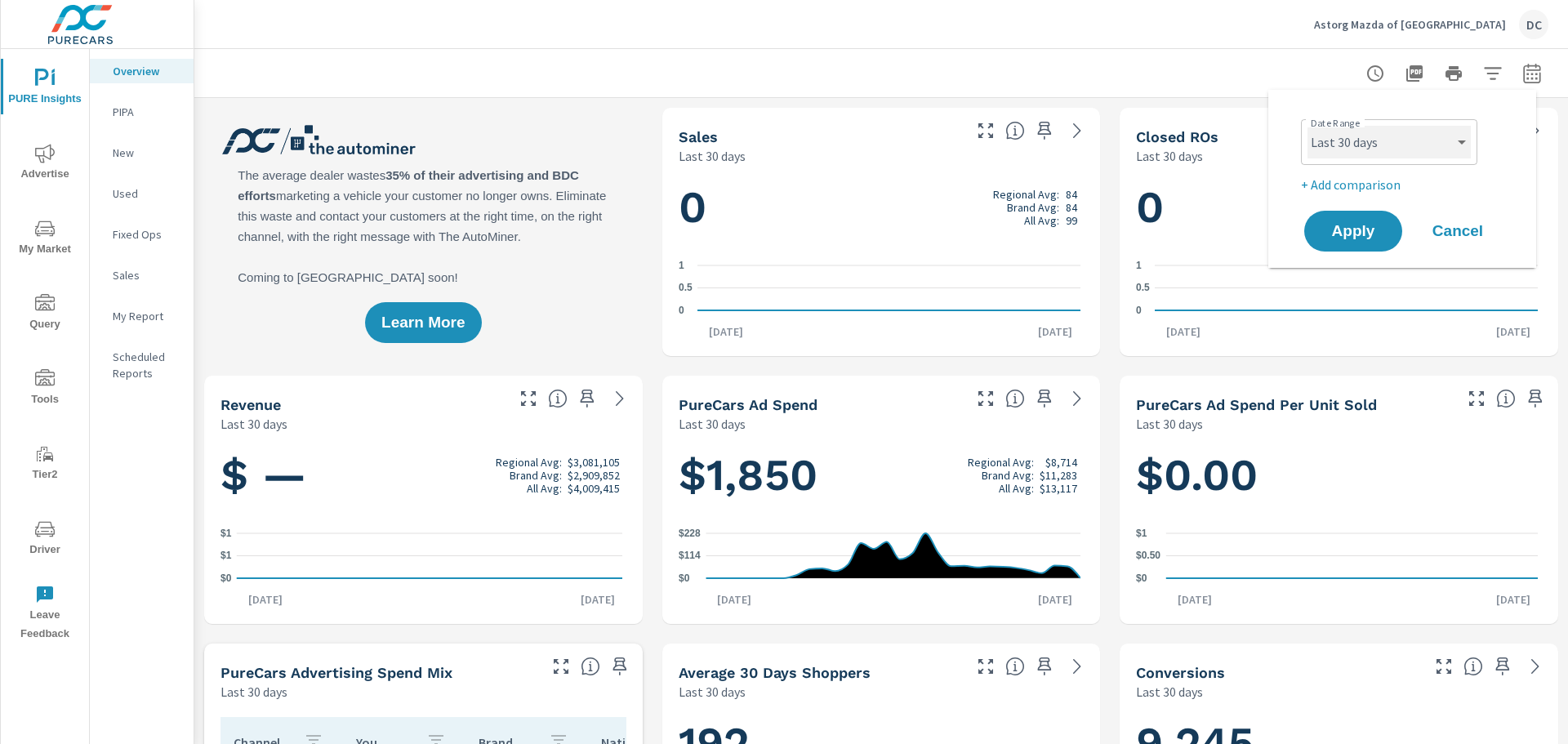
click at [1433, 133] on select "Custom [DATE] Last week Last 7 days Last 14 days Last 30 days Last 45 days Last…" at bounding box center [1389, 142] width 163 height 33
click at [1307, 126] on select "Custom [DATE] Last week Last 7 days Last 14 days Last 30 days Last 45 days Last…" at bounding box center [1389, 142] width 163 height 33
click at [1356, 230] on span "Apply" at bounding box center [1353, 232] width 67 height 16
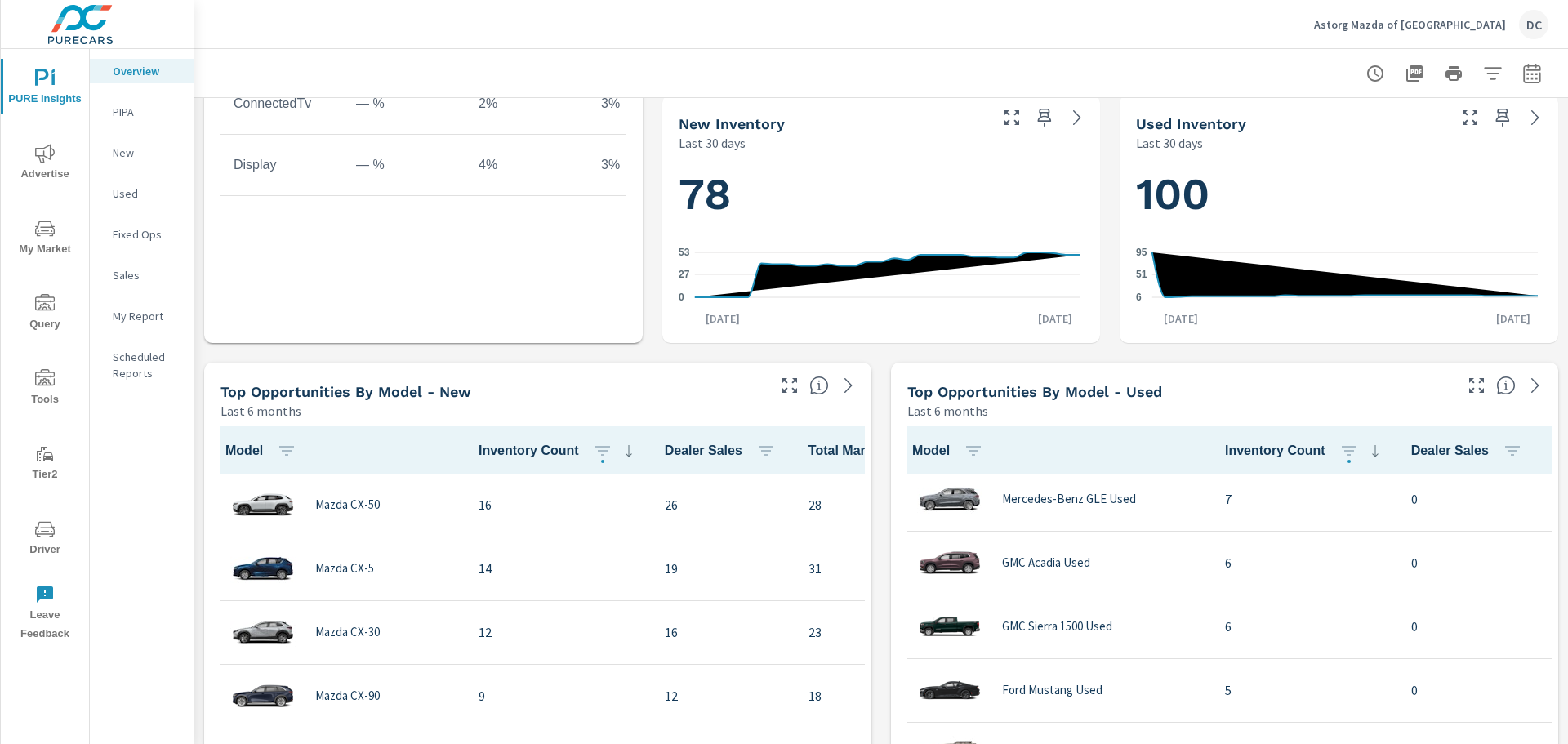
scroll to position [164, 0]
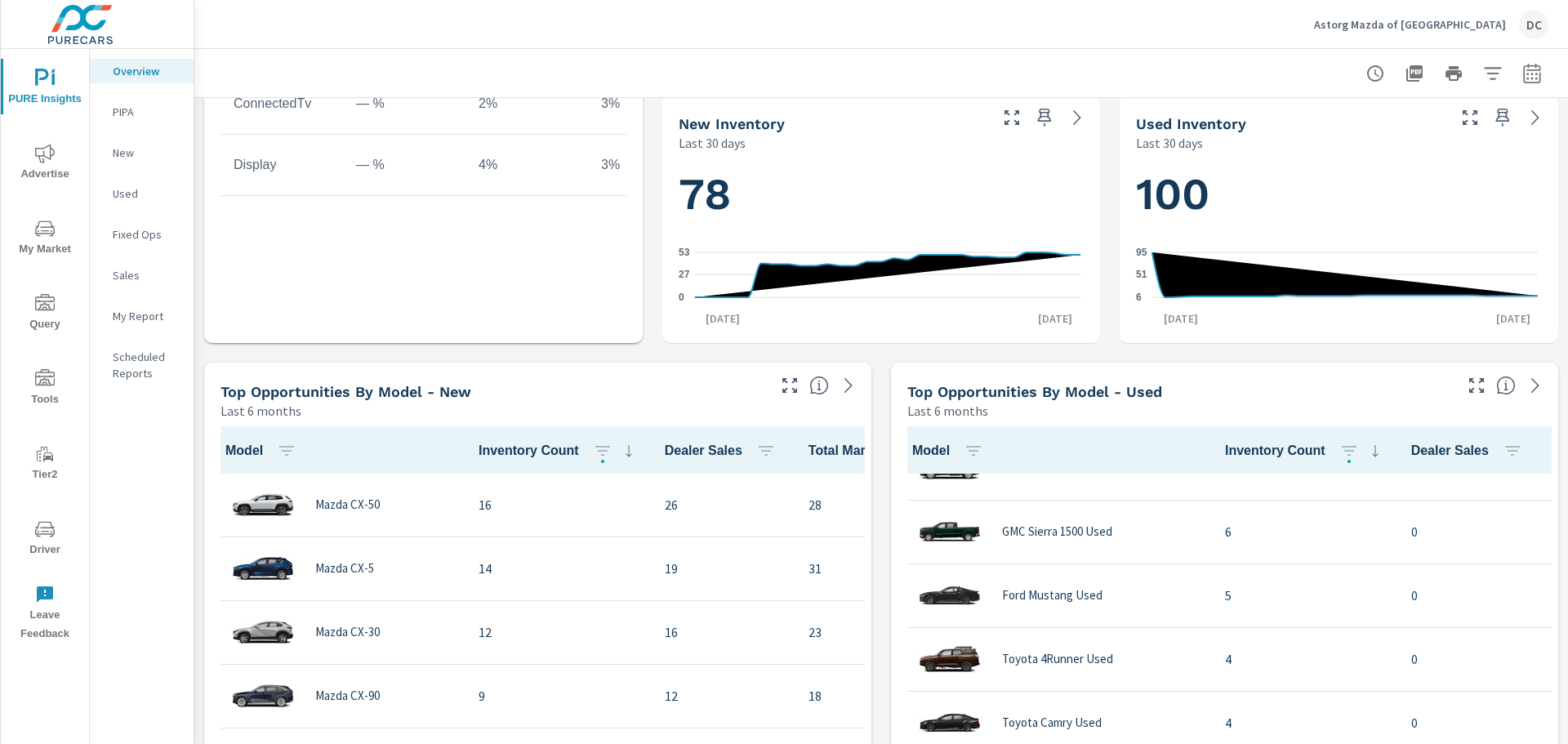
scroll to position [379, 0]
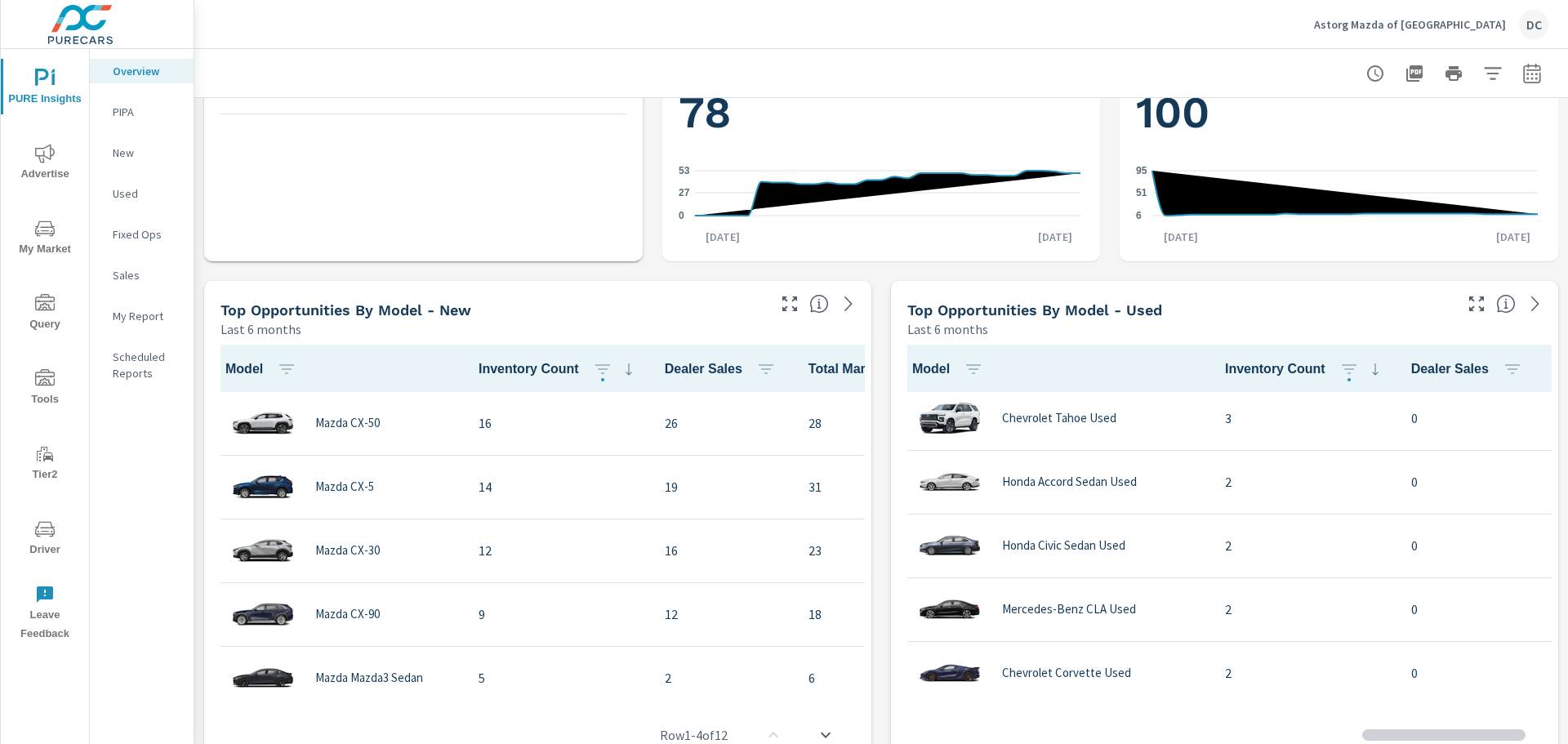
scroll to position [1144, 0]
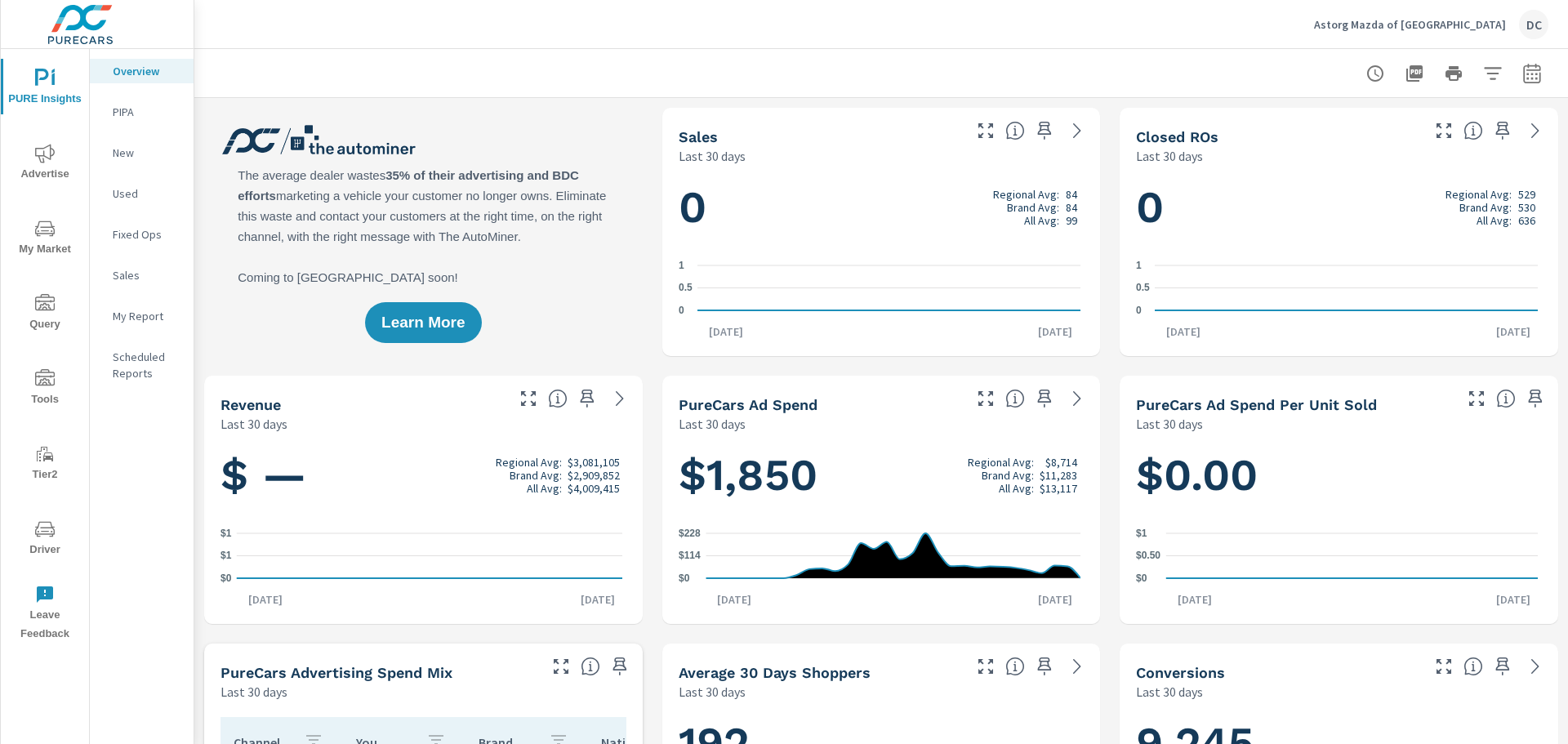
click at [151, 110] on p "PIPA" at bounding box center [147, 112] width 67 height 16
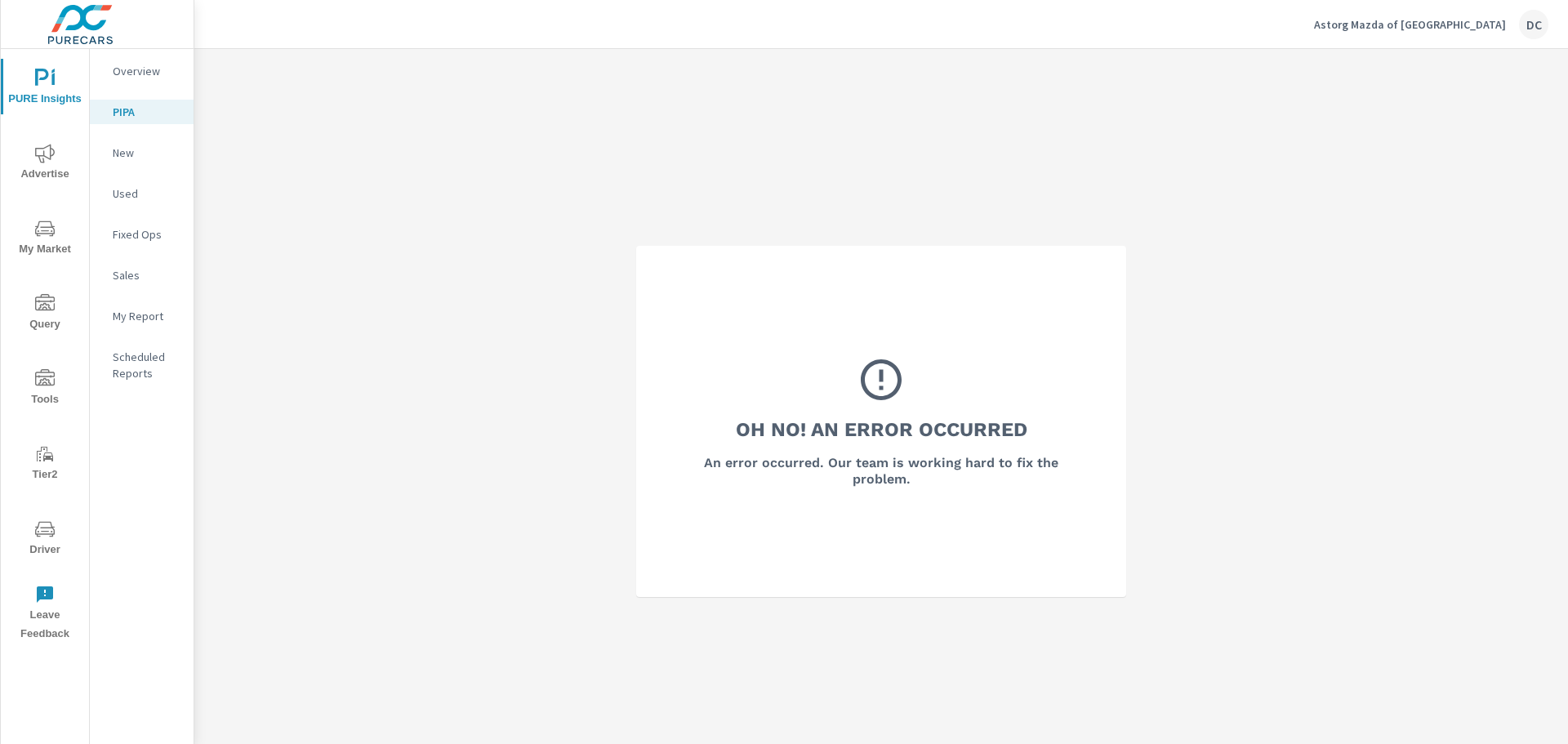
click at [156, 145] on p "New" at bounding box center [147, 153] width 67 height 16
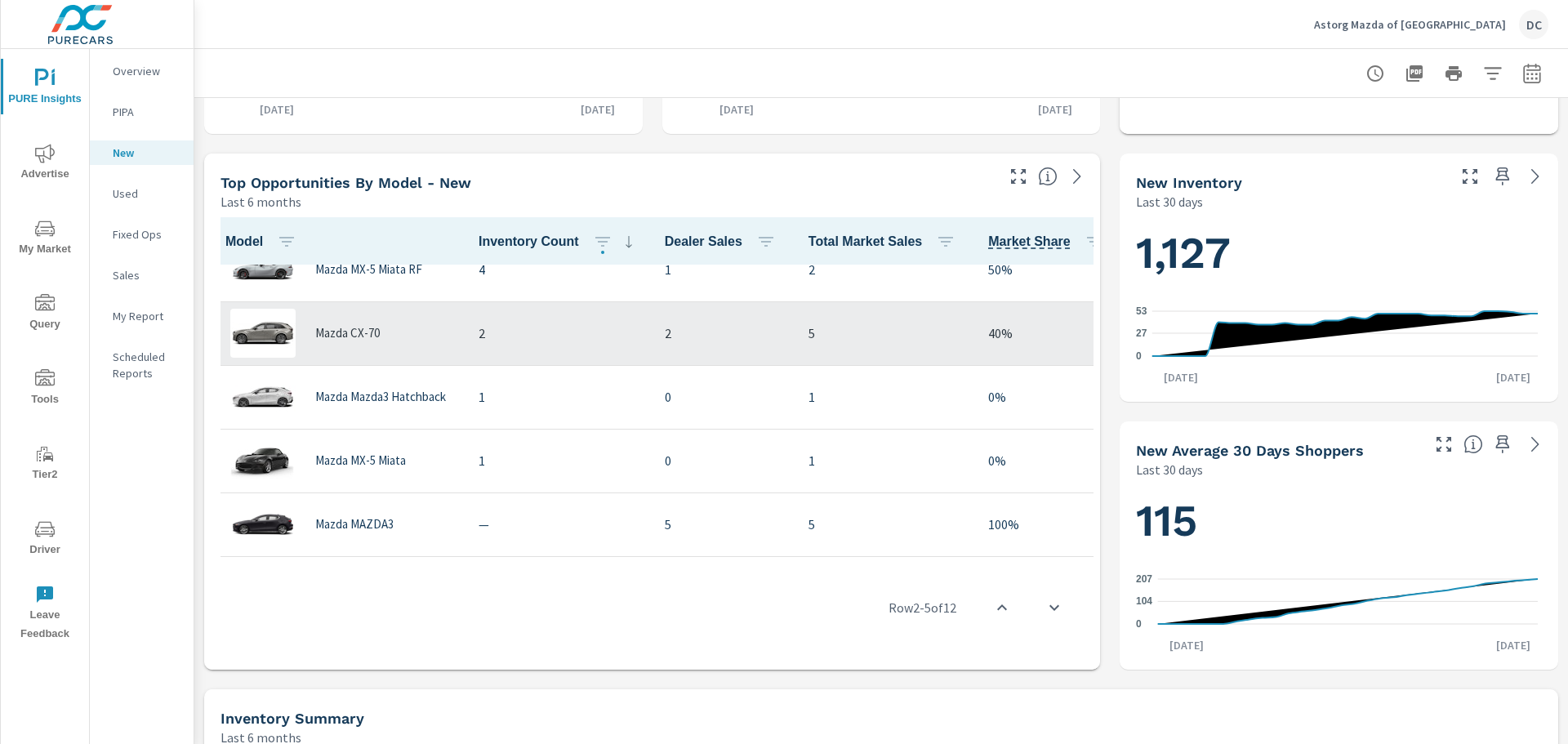
scroll to position [477, 0]
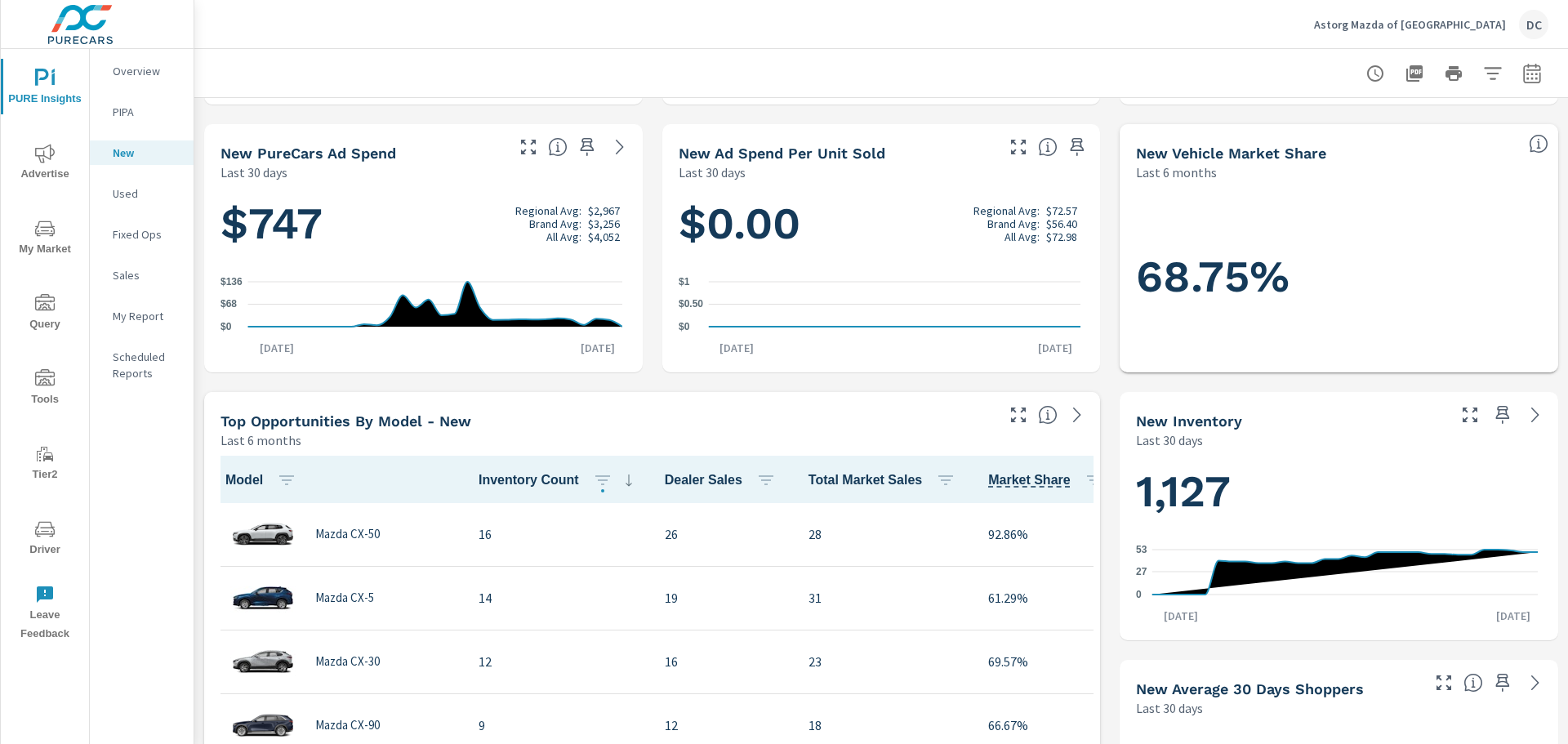
scroll to position [245, 0]
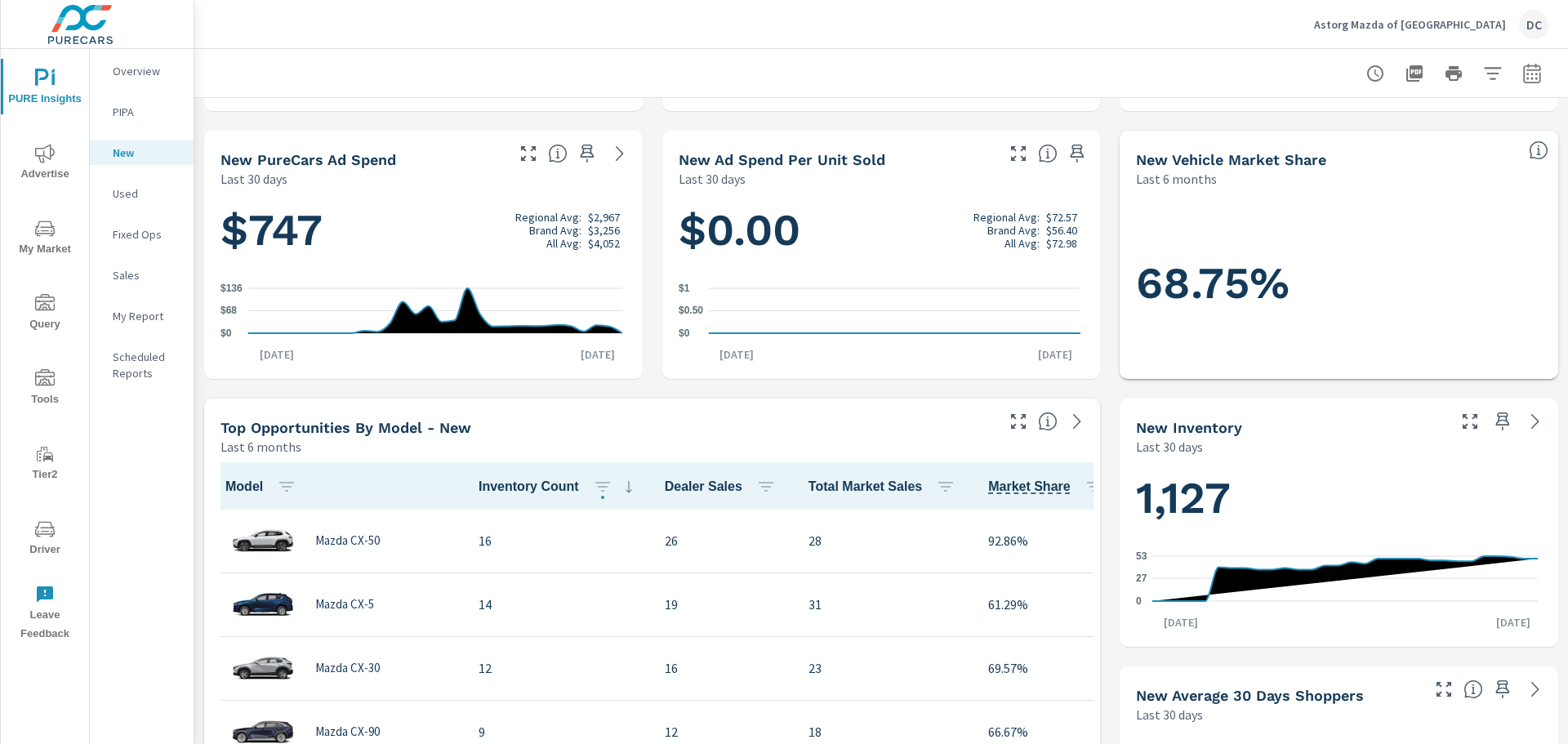
click at [154, 267] on p "Sales" at bounding box center [147, 275] width 67 height 16
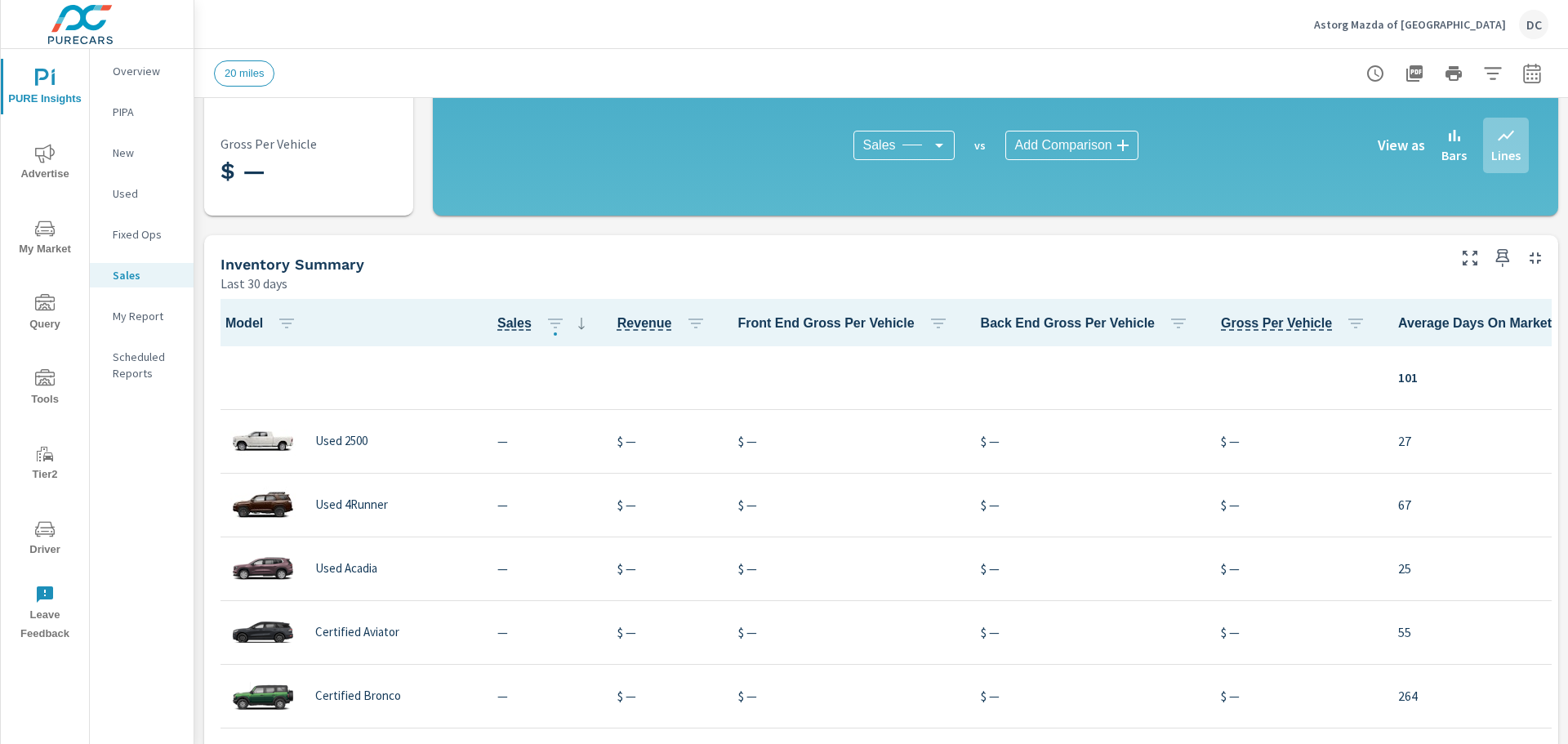
scroll to position [1, 0]
click at [49, 159] on icon "nav menu" at bounding box center [45, 153] width 20 height 19
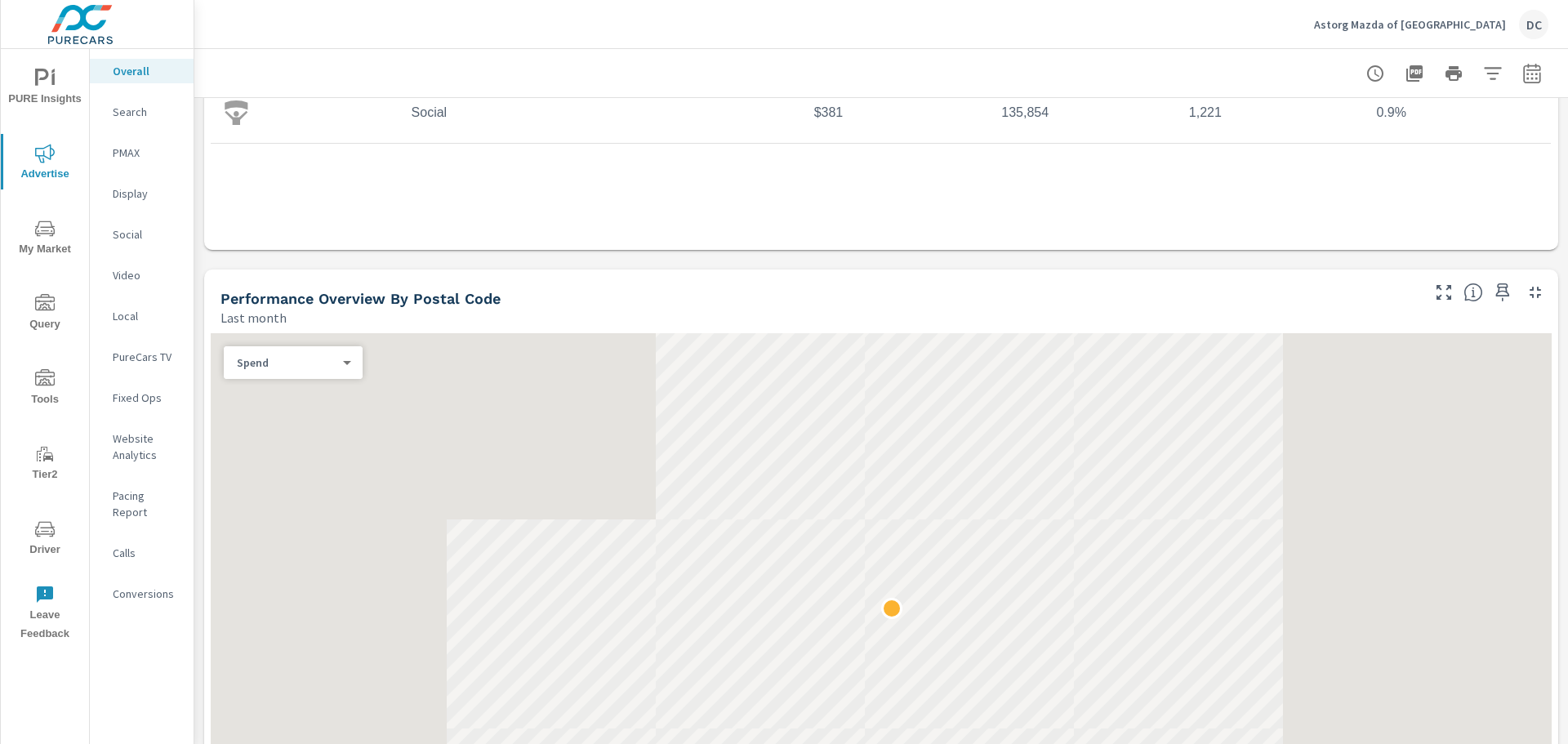
scroll to position [408, 0]
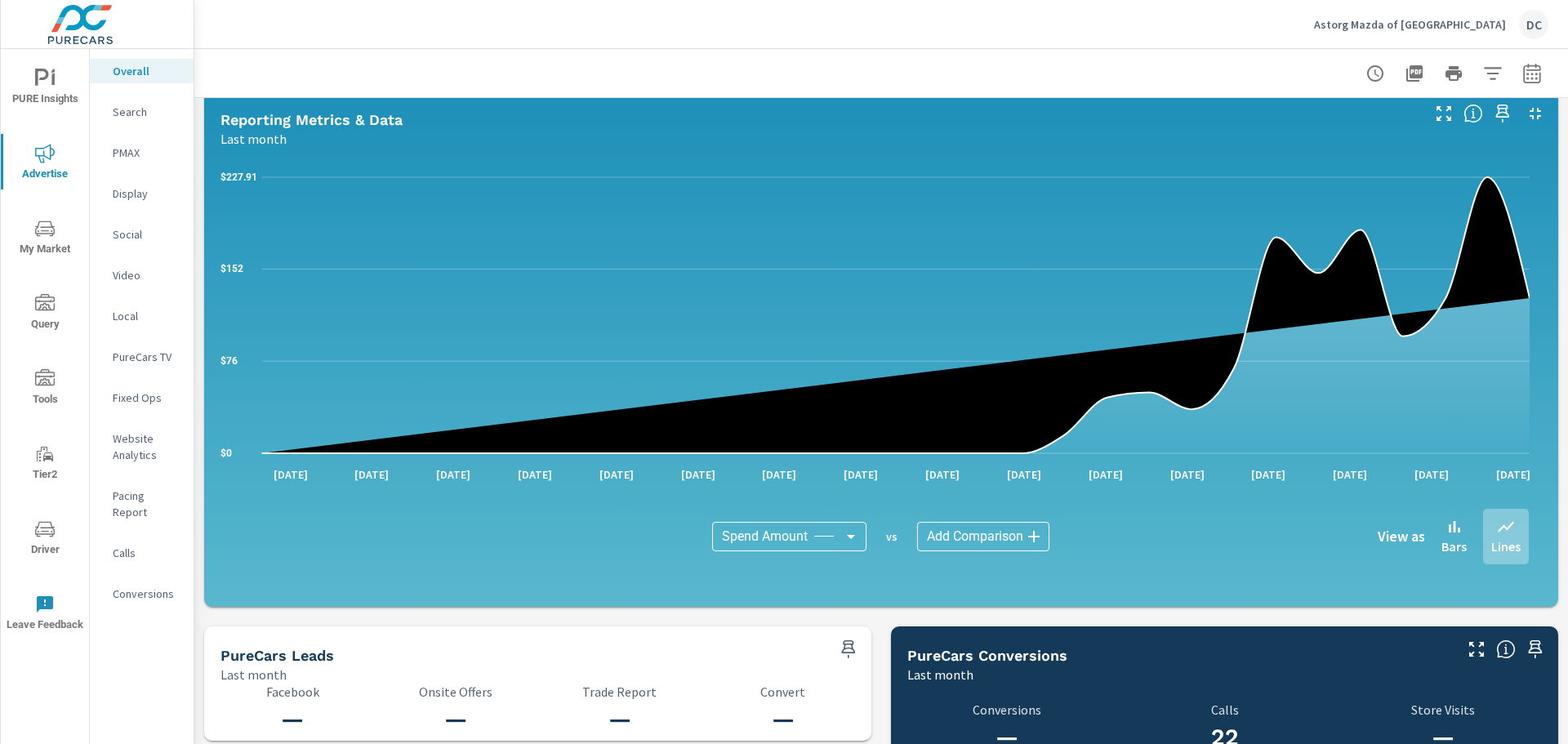
scroll to position [1141, 0]
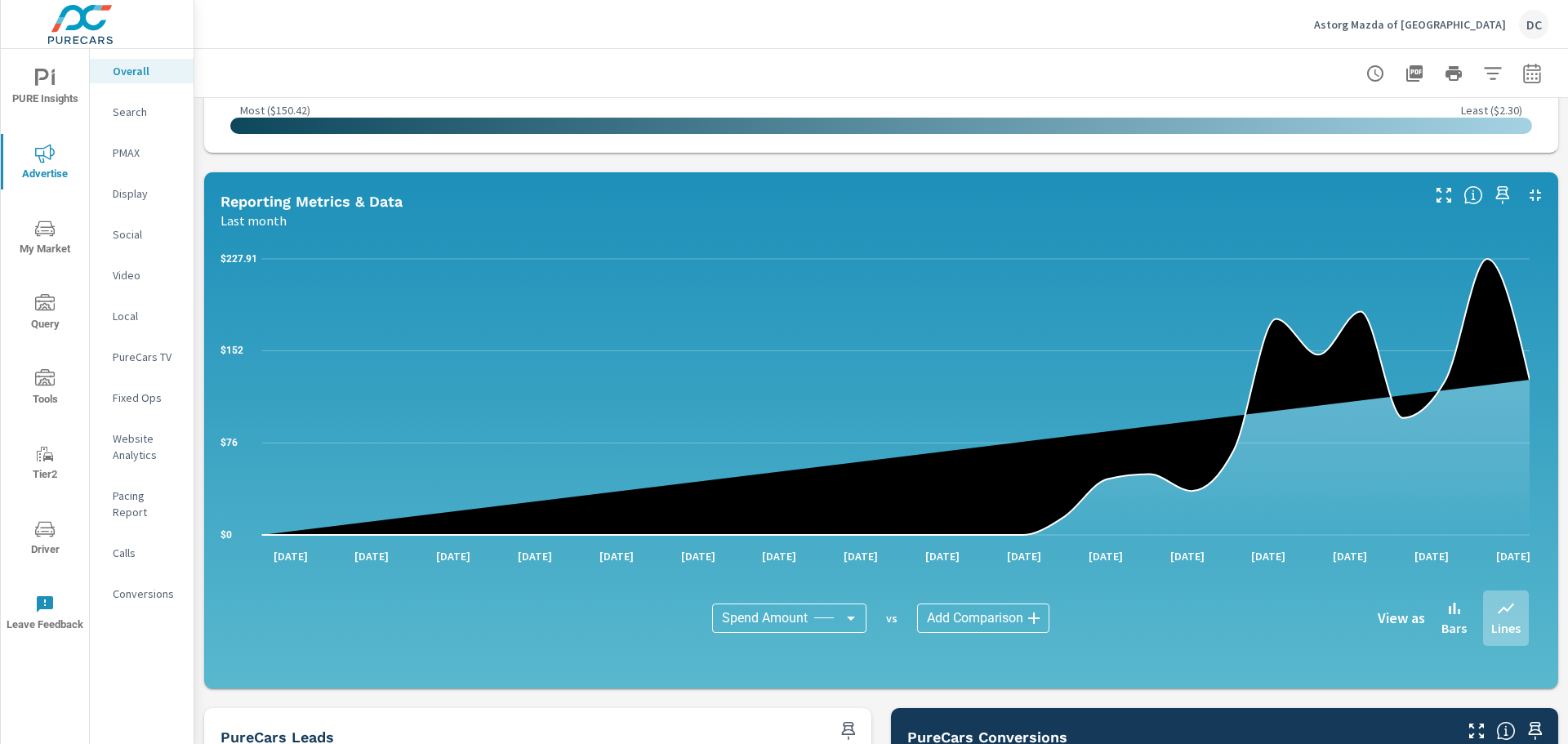
click at [1522, 81] on icon "button" at bounding box center [1530, 72] width 17 height 20
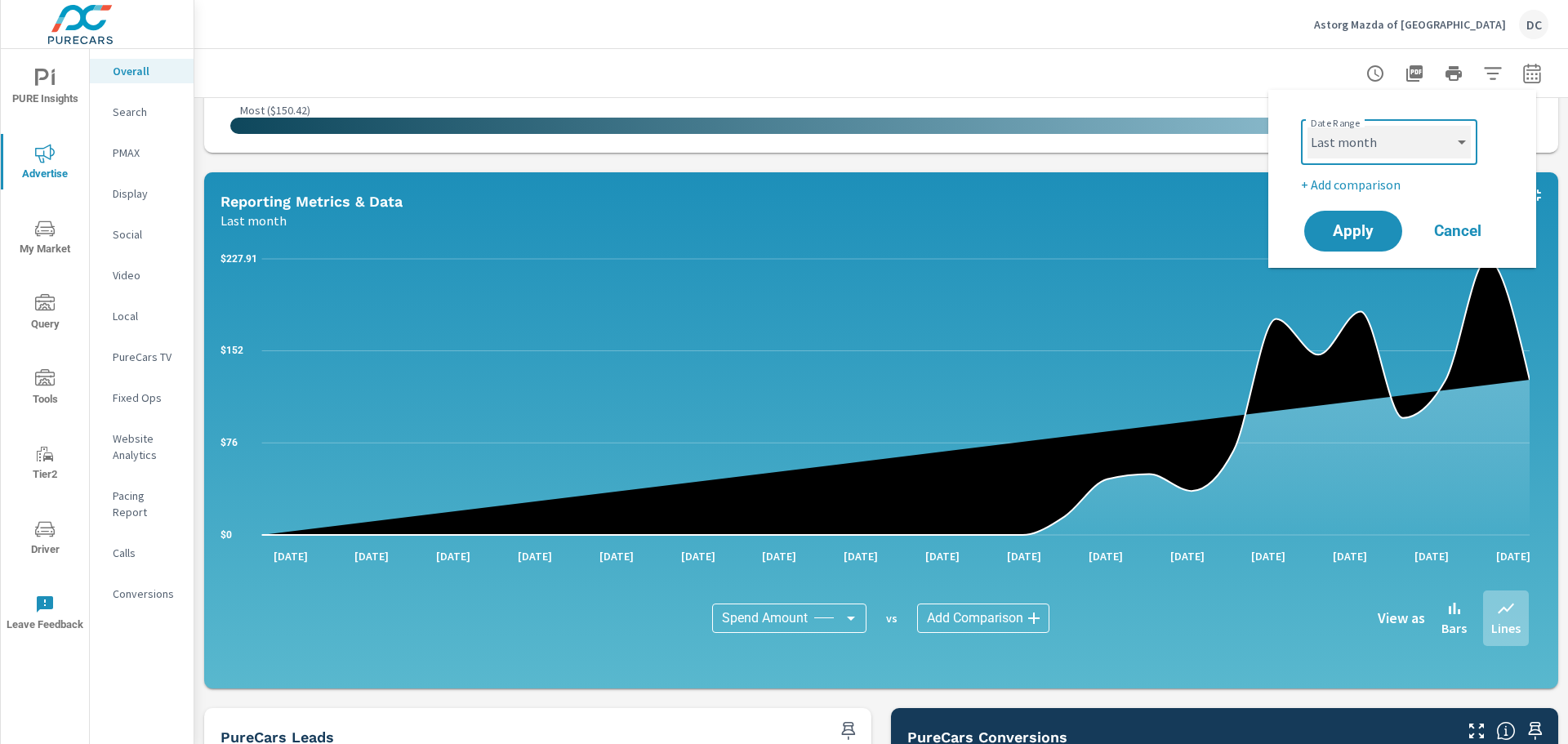
click at [1407, 139] on select "Custom [DATE] Last week Last 7 days Last 14 days Last 30 days Last 45 days Last…" at bounding box center [1389, 142] width 163 height 33
click at [1307, 126] on select "Custom [DATE] Last week Last 7 days Last 14 days Last 30 days Last 45 days Last…" at bounding box center [1389, 142] width 163 height 33
select select "Last 30 days"
click at [1352, 229] on span "Apply" at bounding box center [1353, 232] width 67 height 16
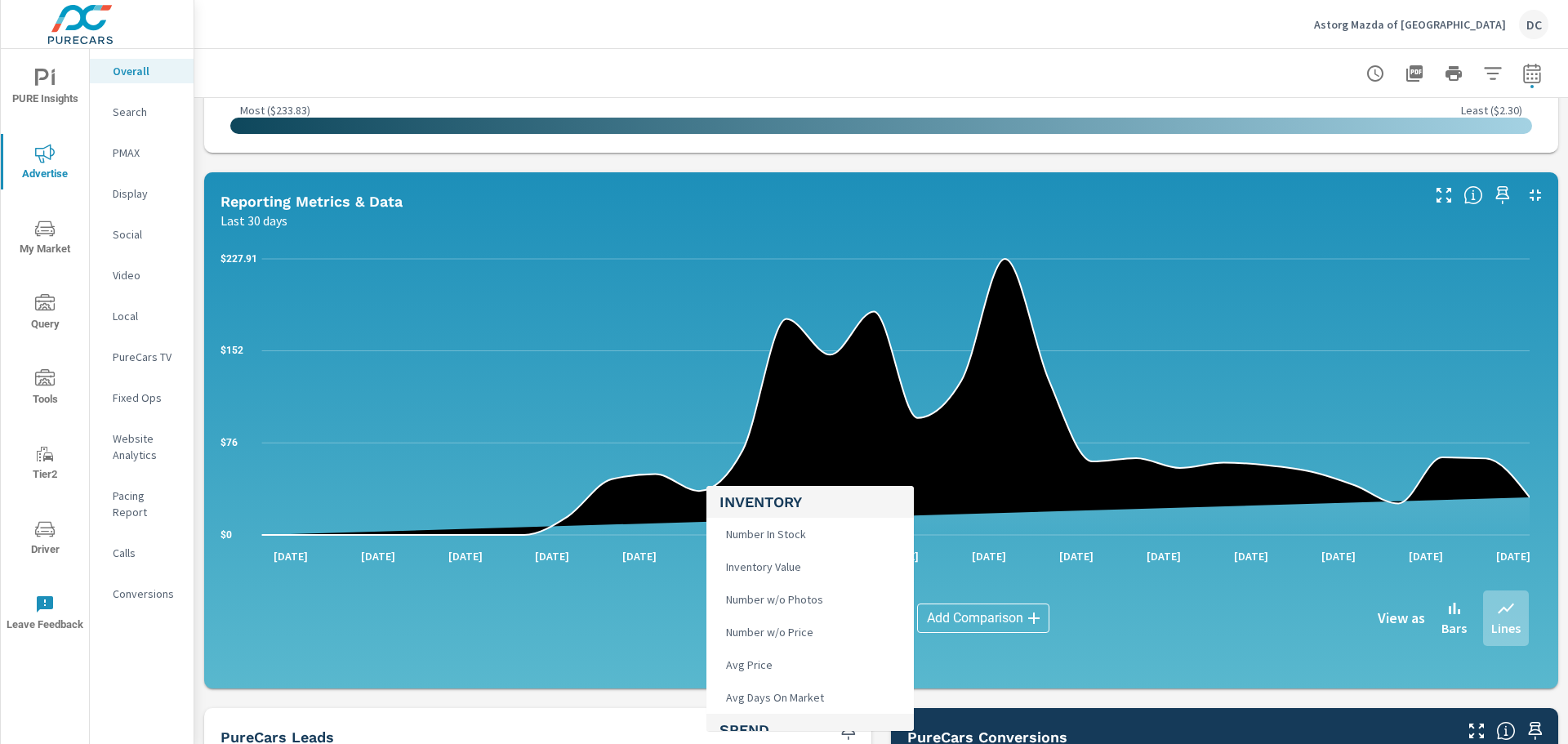
click at [819, 619] on body "PURE Insights Advertise My Market Query Tools Tier2 Driver Leave Feedback Overa…" at bounding box center [784, 372] width 1568 height 744
click at [823, 603] on li "Leads" at bounding box center [809, 613] width 207 height 33
type input "Leads"
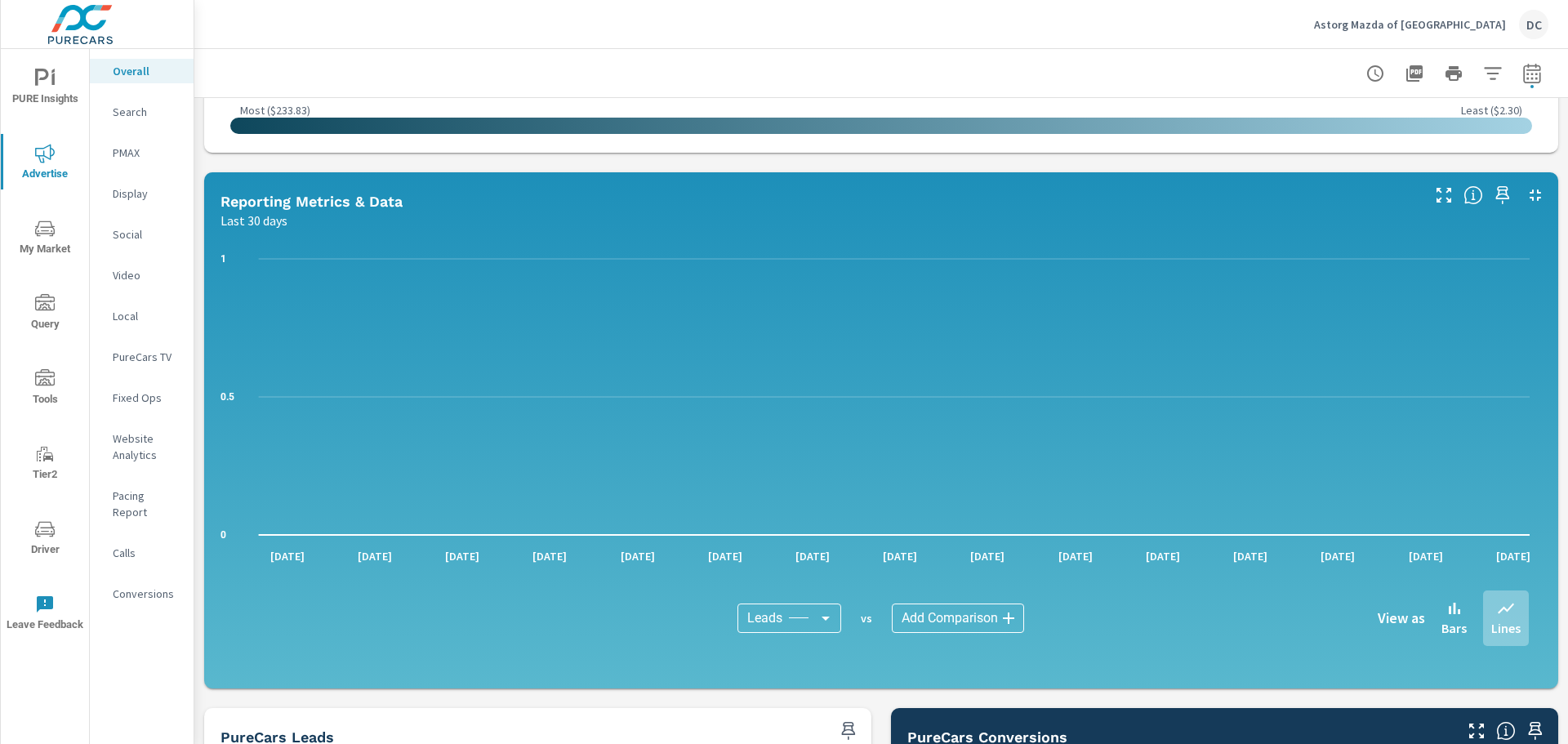
click at [1522, 80] on icon "button" at bounding box center [1532, 73] width 20 height 20
select select "Last 30 days"
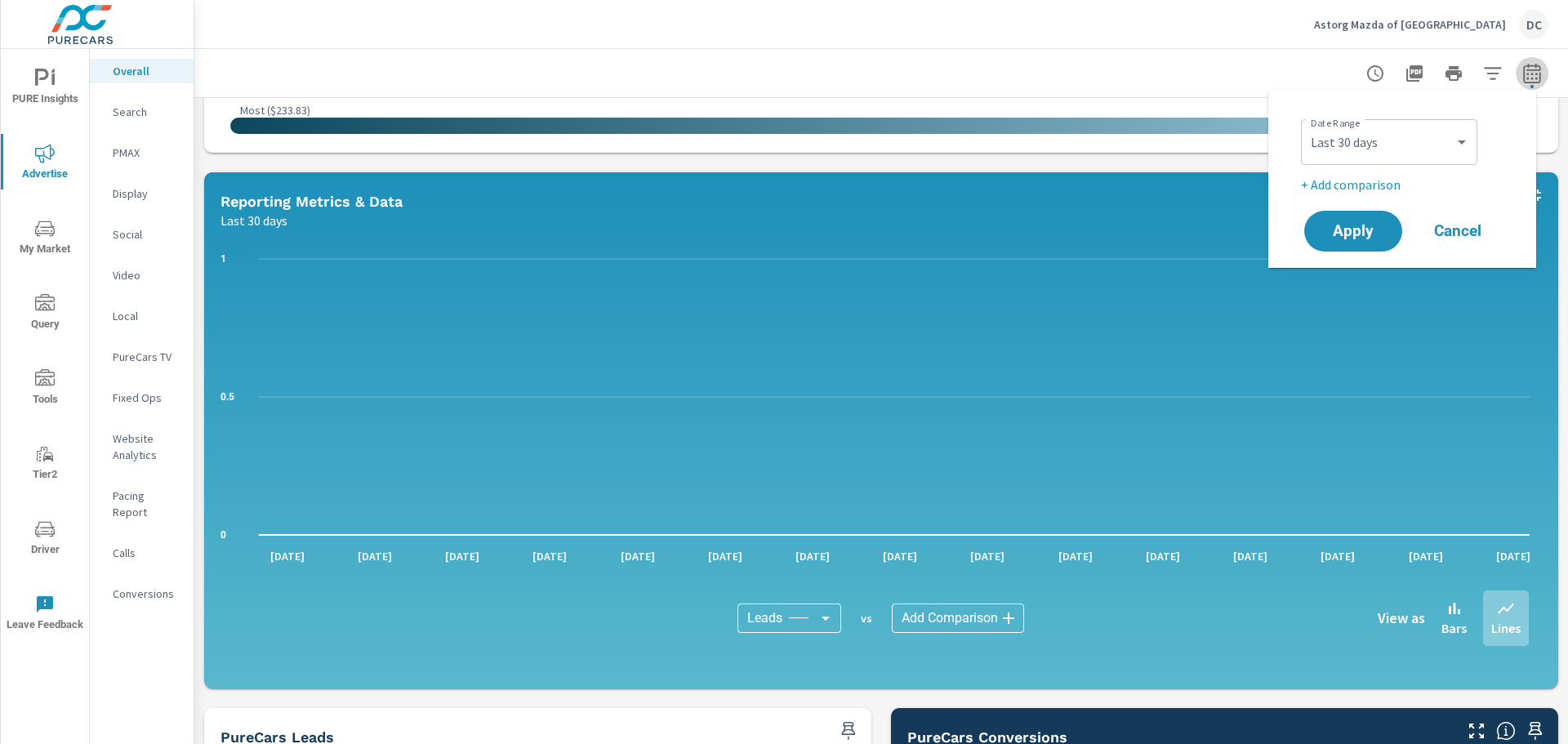
click at [1522, 80] on icon "button" at bounding box center [1532, 73] width 20 height 20
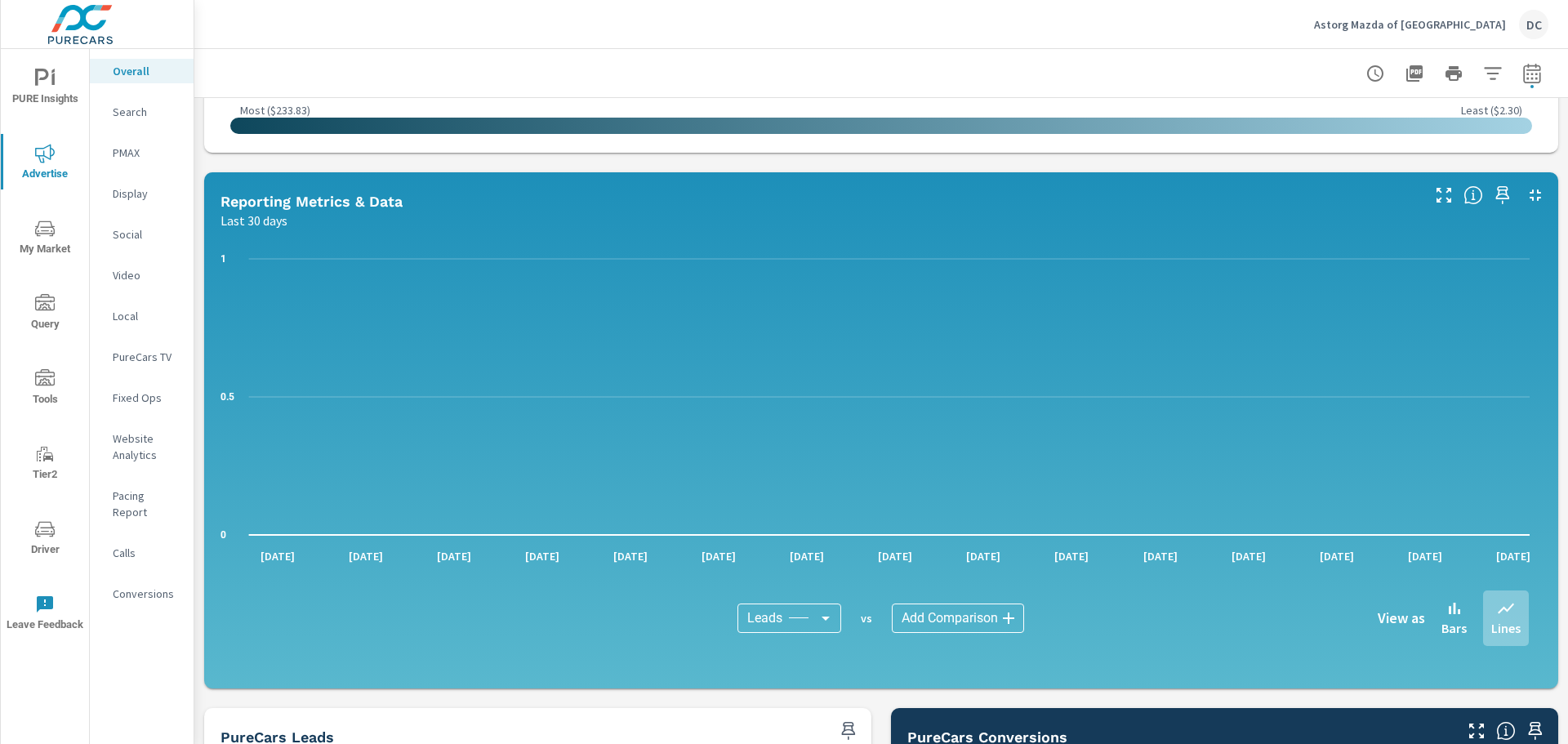
click at [790, 622] on body "PURE Insights Advertise My Market Query Tools Tier2 Driver Leave Feedback Overa…" at bounding box center [784, 372] width 1568 height 744
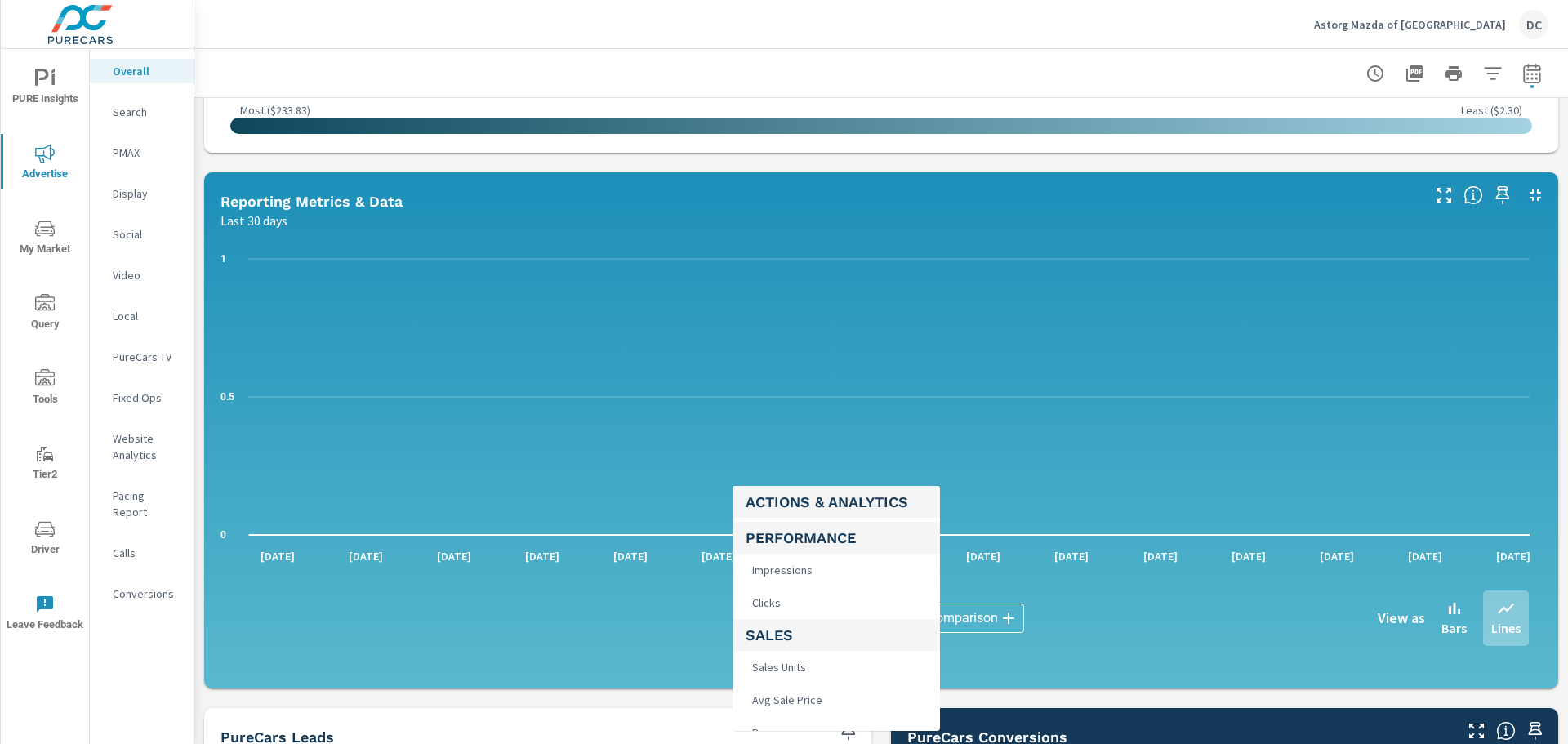
scroll to position [653, 0]
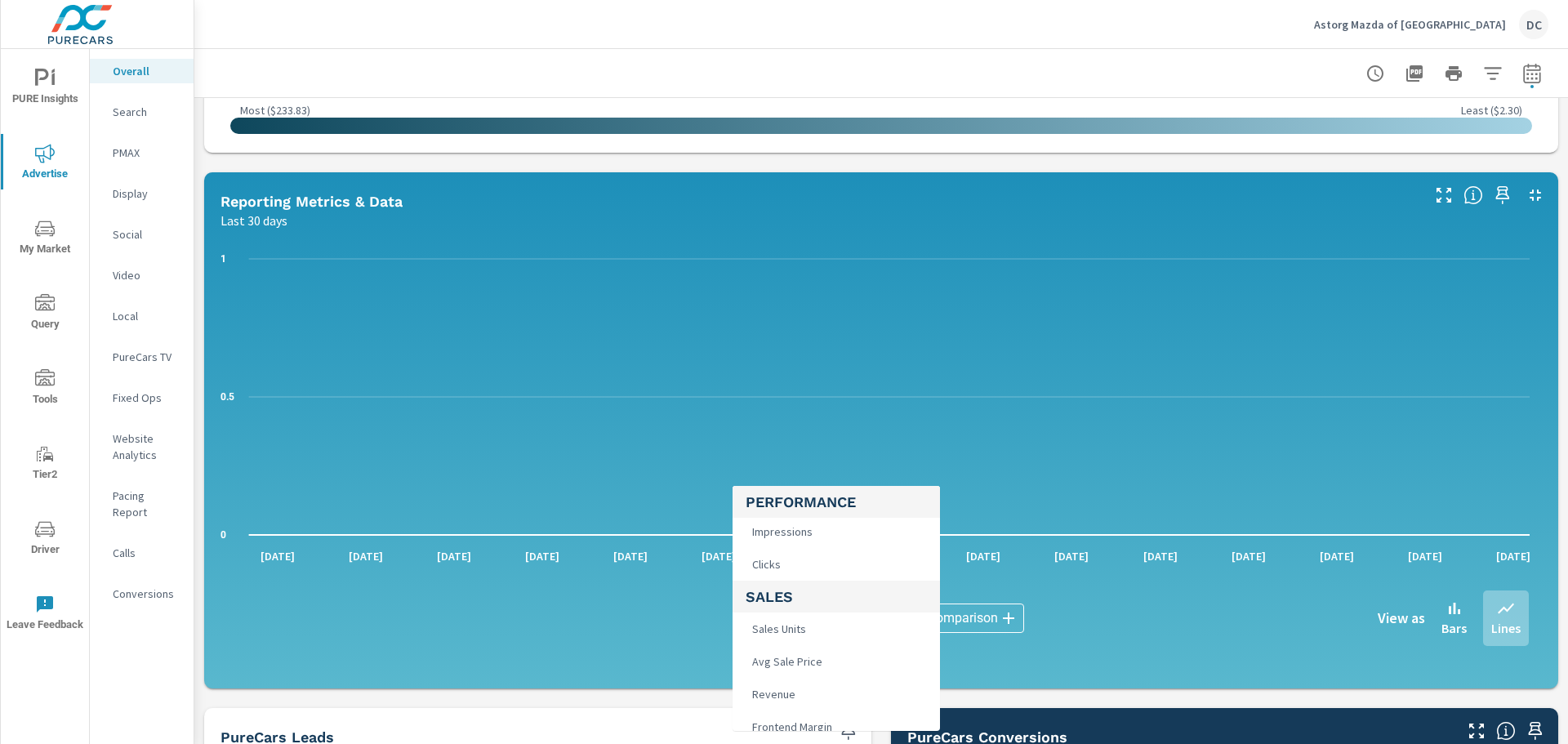
click at [802, 567] on li "Clicks" at bounding box center [835, 564] width 207 height 33
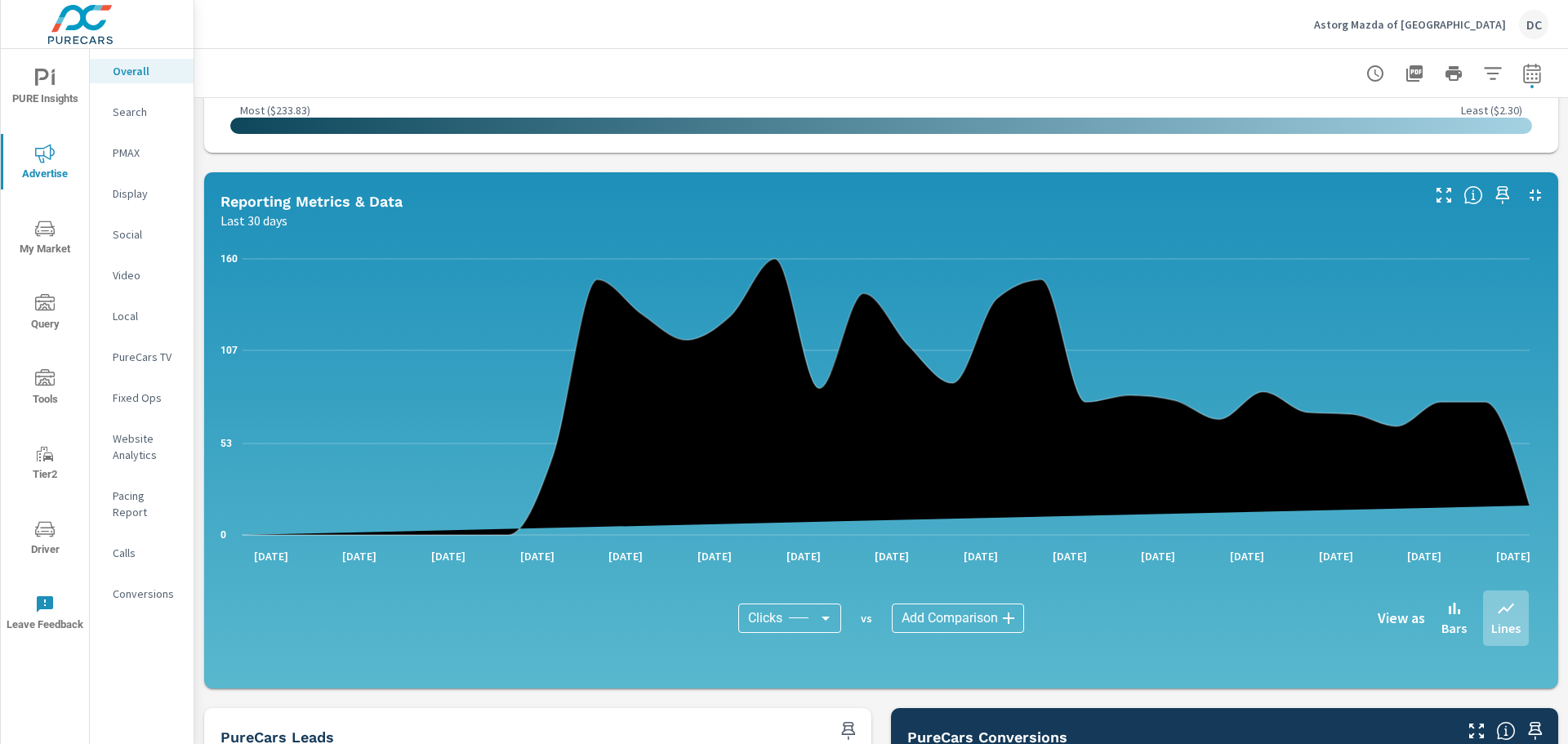
click at [929, 611] on body "PURE Insights Advertise My Market Query Tools Tier2 Driver Leave Feedback Overa…" at bounding box center [784, 372] width 1568 height 744
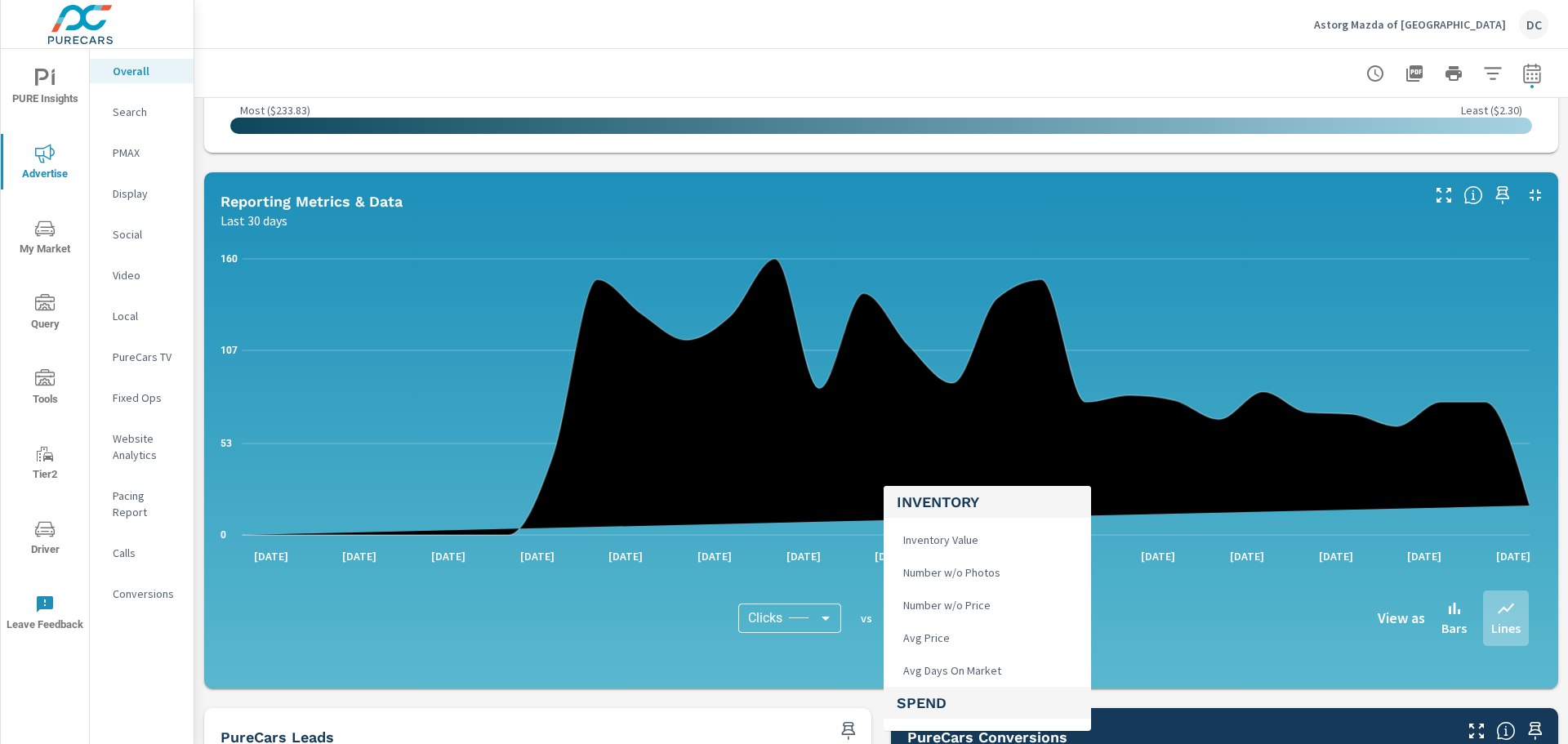
scroll to position [0, 0]
click at [784, 619] on div at bounding box center [784, 372] width 1568 height 744
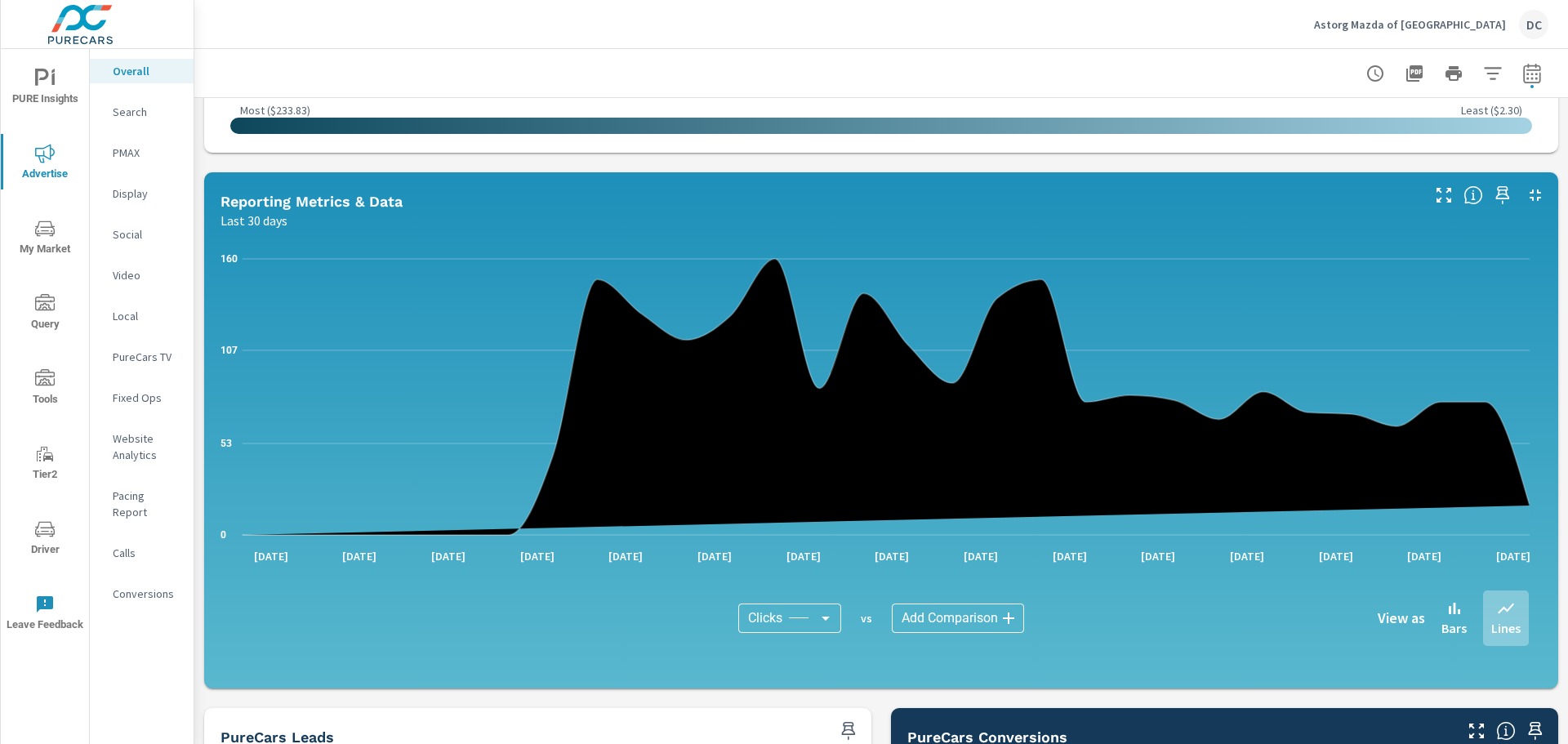
click at [788, 616] on body "PURE Insights Advertise My Market Query Tools Tier2 Driver Leave Feedback Overa…" at bounding box center [784, 372] width 1568 height 744
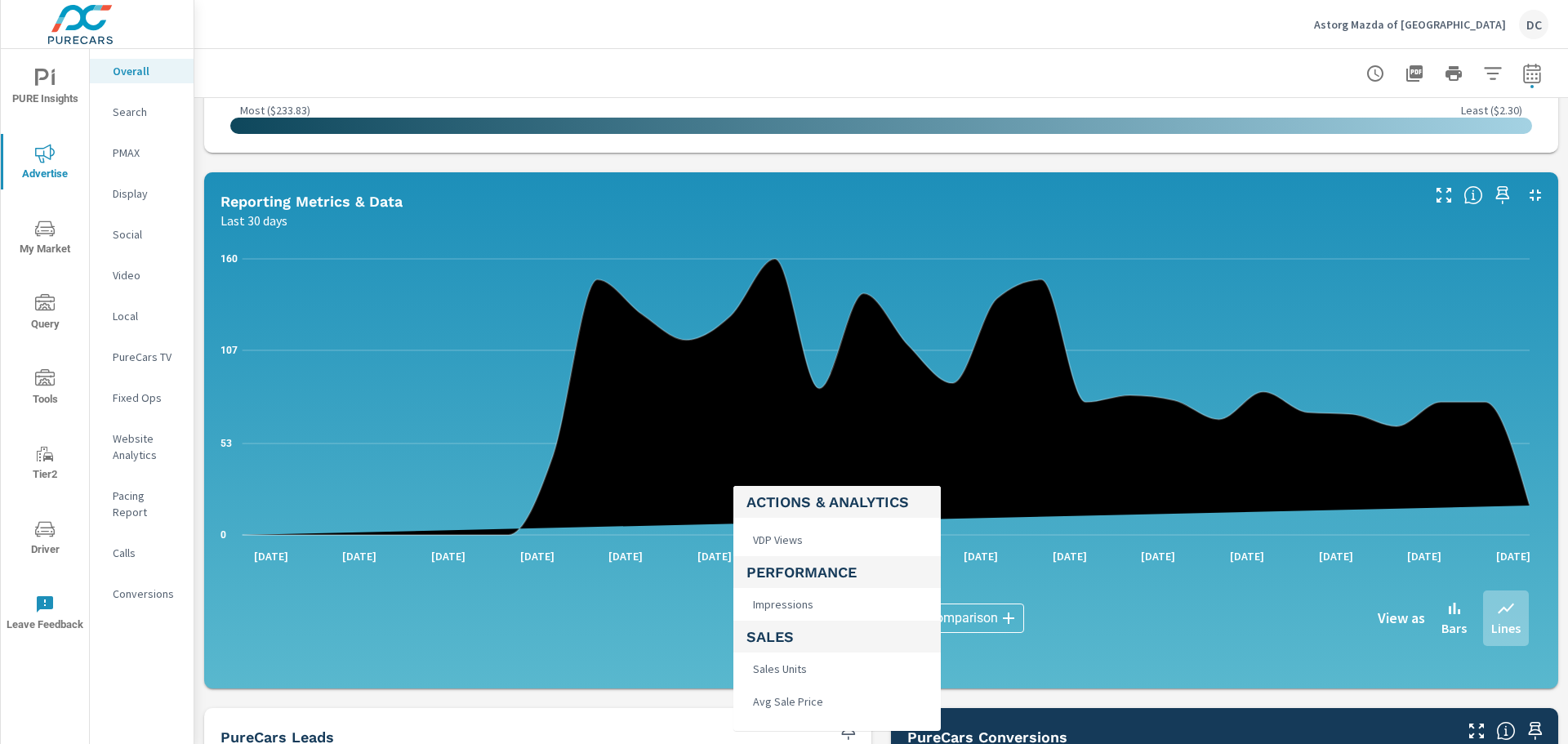
scroll to position [653, 0]
click at [831, 625] on li "Sales Units" at bounding box center [836, 628] width 207 height 33
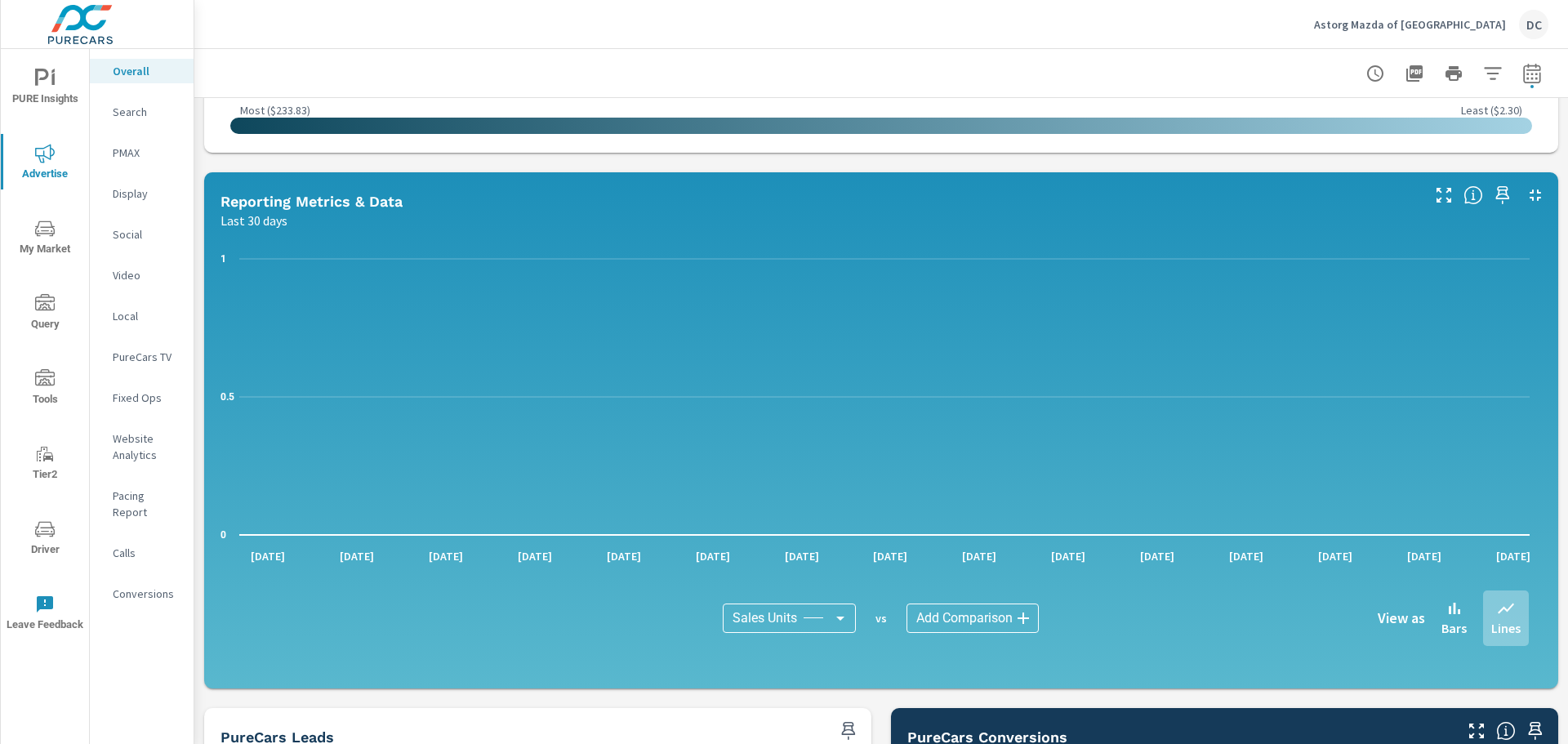
click at [818, 620] on body "PURE Insights Advertise My Market Query Tools Tier2 Driver Leave Feedback Overa…" at bounding box center [784, 372] width 1568 height 744
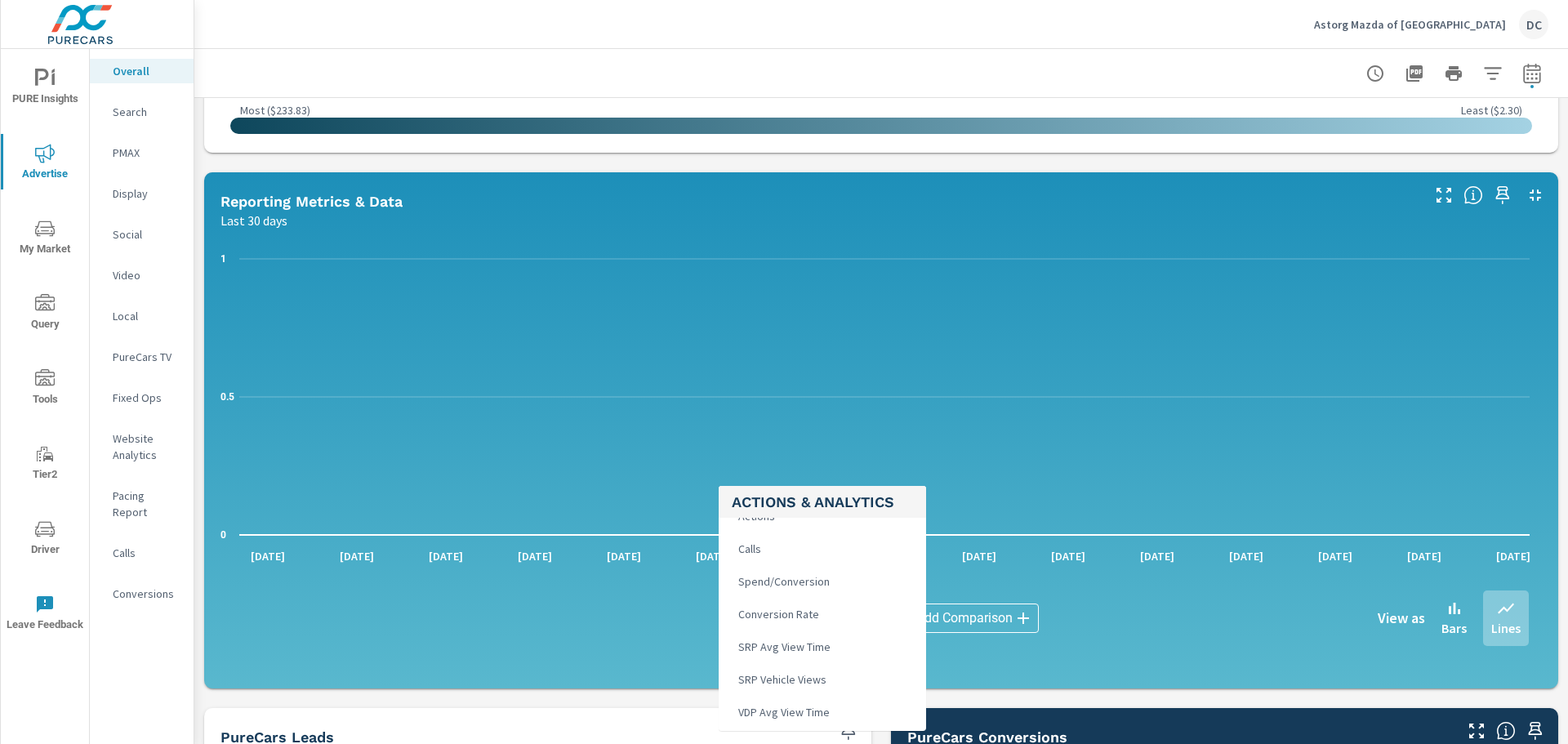
scroll to position [327, 0]
click at [799, 541] on span "Total Conversions" at bounding box center [781, 532] width 97 height 23
type input "Total Conversions"
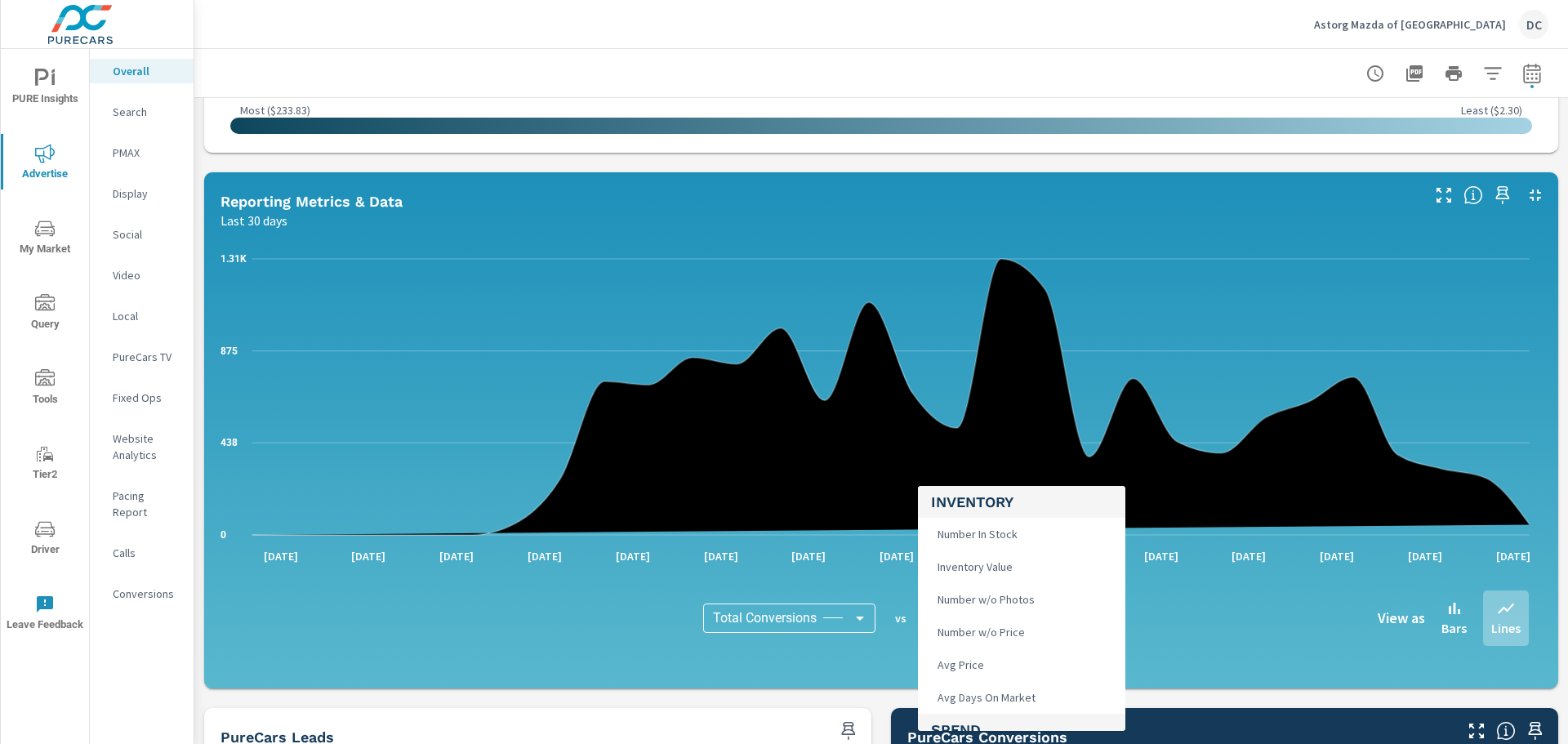
click at [1004, 615] on body "PURE Insights Advertise My Market Query Tools Tier2 Driver Leave Feedback Overa…" at bounding box center [784, 372] width 1568 height 744
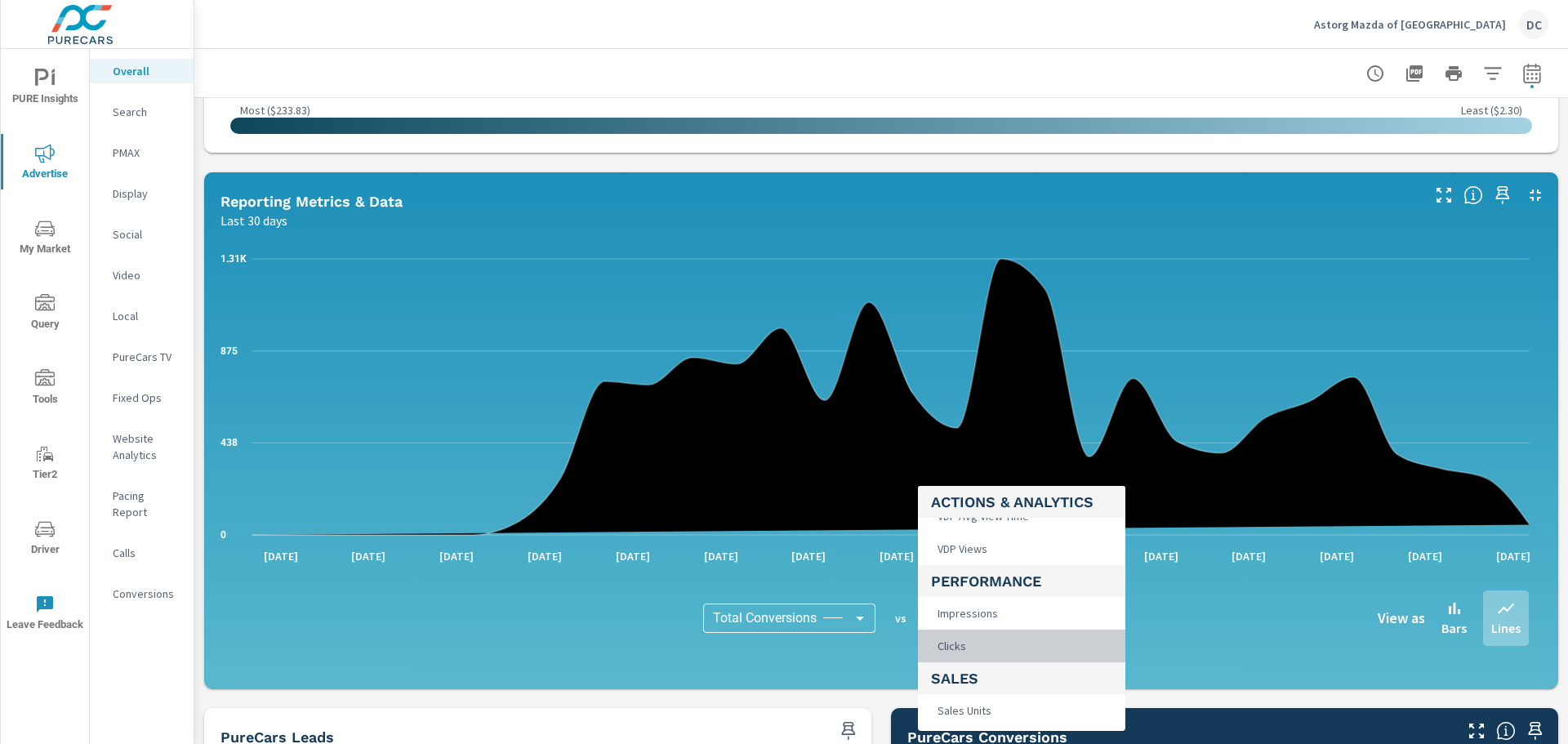
click at [1001, 637] on li "Clicks" at bounding box center [1021, 646] width 207 height 33
type input "Clicks"
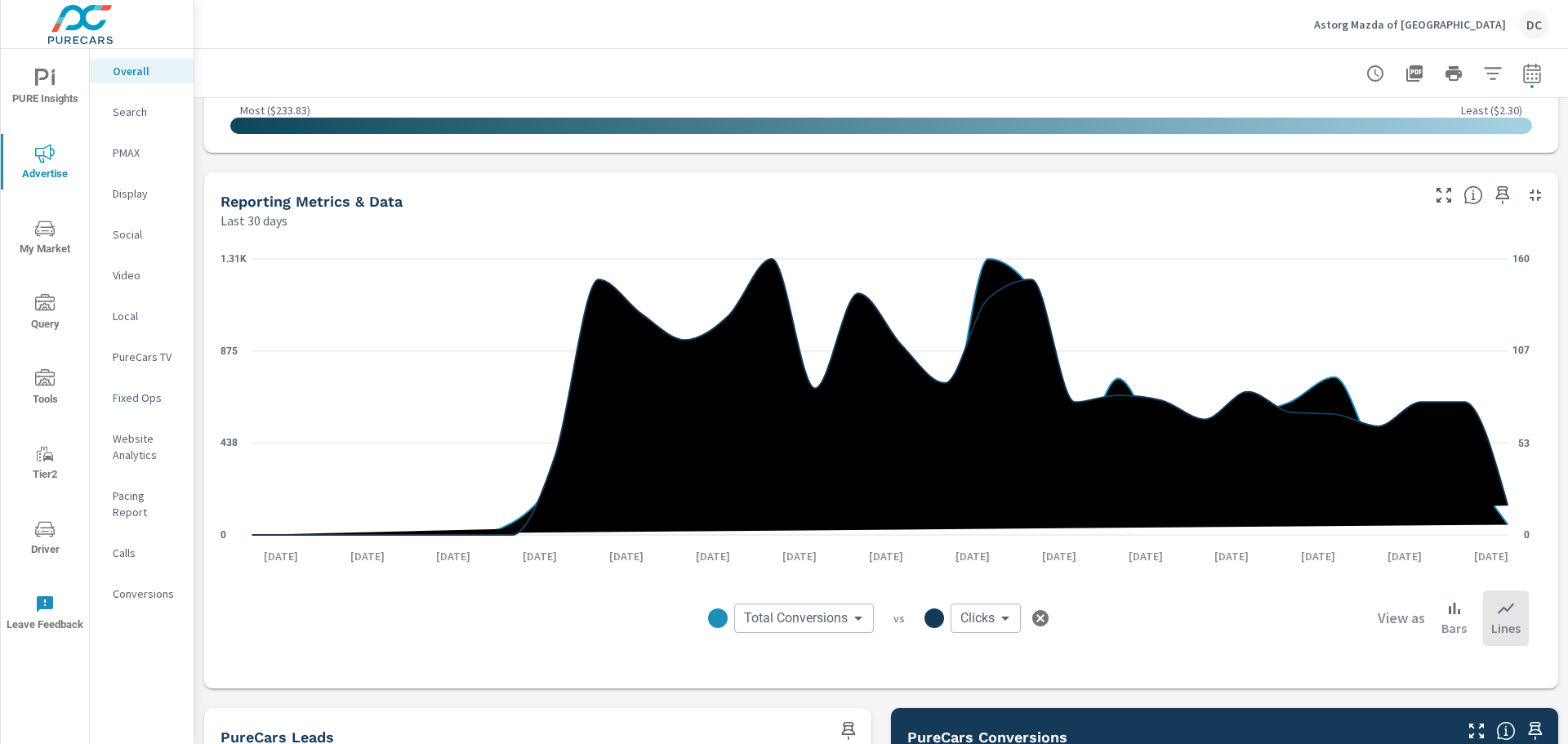
click at [154, 117] on p "Search" at bounding box center [147, 112] width 67 height 16
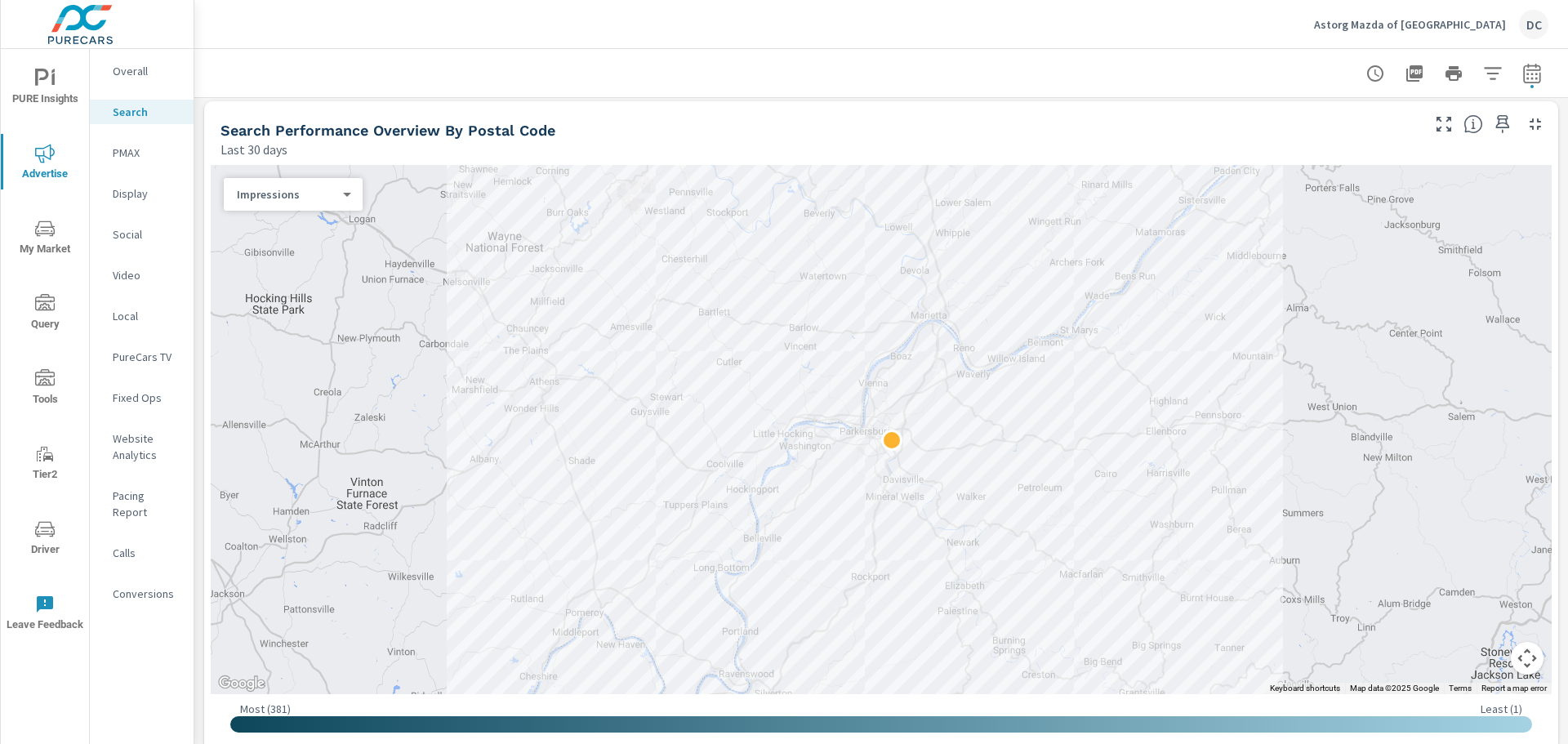
scroll to position [163, 0]
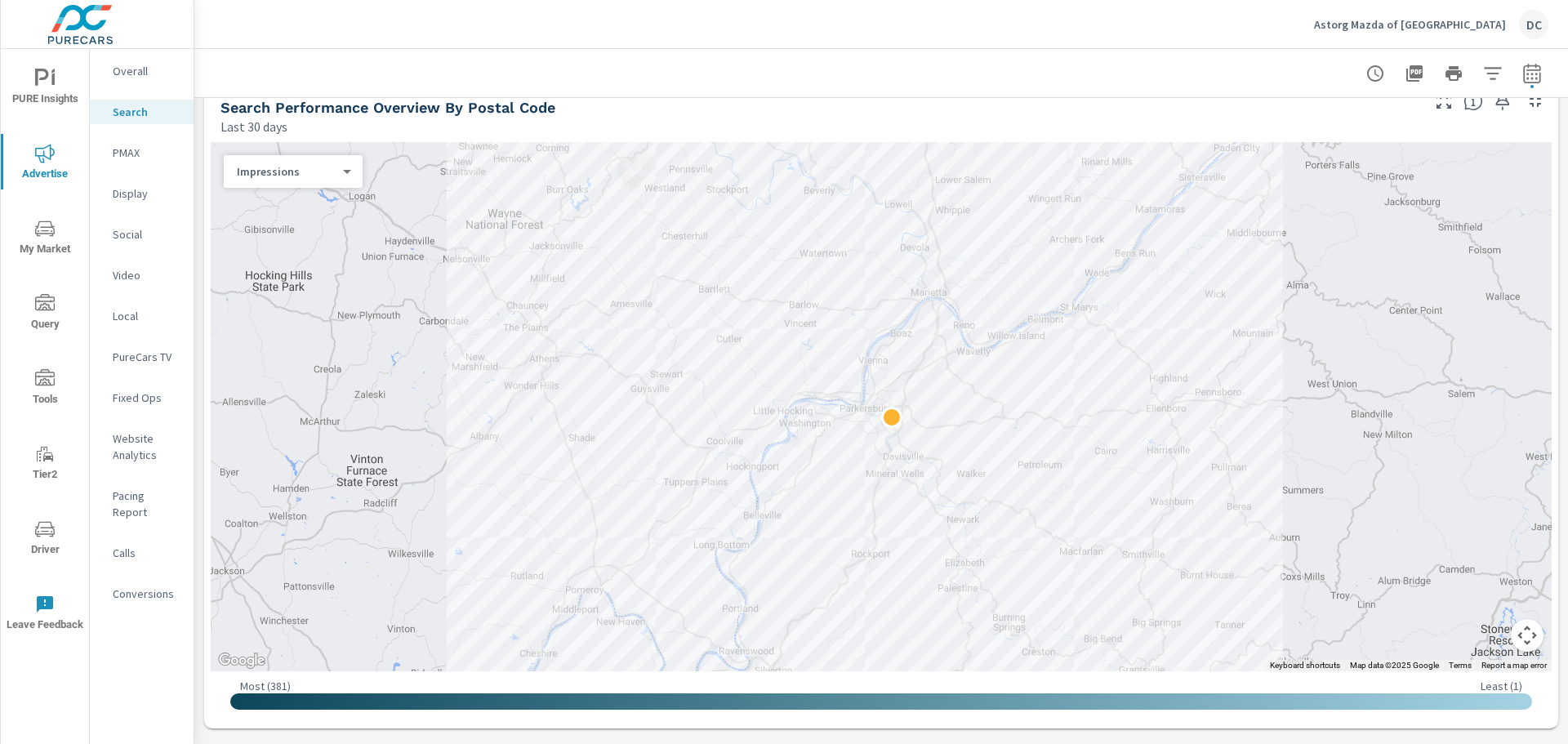
click at [297, 177] on body "PURE Insights Advertise My Market Query Tools Tier2 Driver Leave Feedback Overa…" at bounding box center [784, 372] width 1568 height 744
click at [294, 189] on li "Clicks" at bounding box center [286, 197] width 126 height 26
click at [859, 415] on div at bounding box center [882, 406] width 1341 height 529
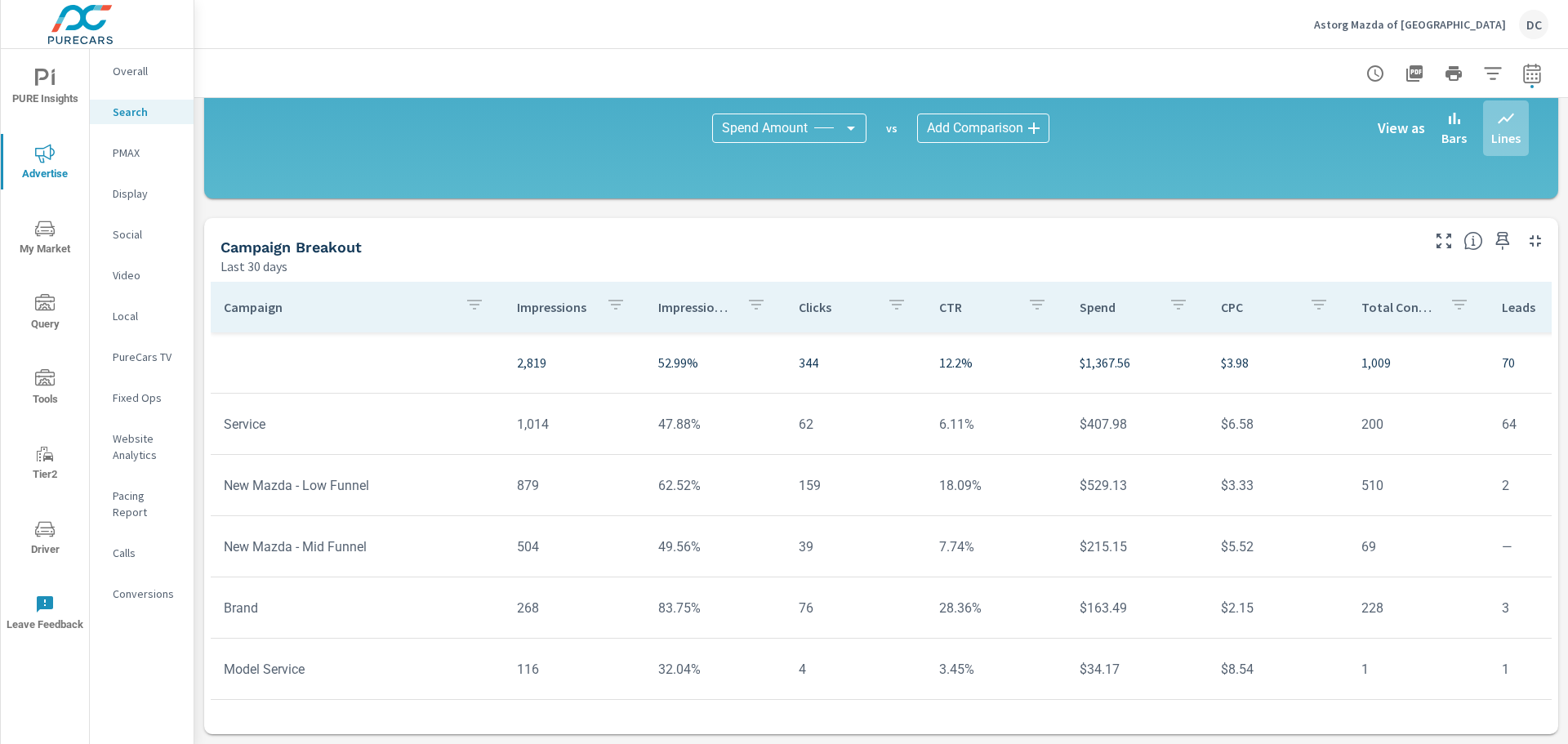
scroll to position [0, 4]
click at [1526, 73] on icon "button" at bounding box center [1531, 75] width 11 height 7
select select "Last 30 days"
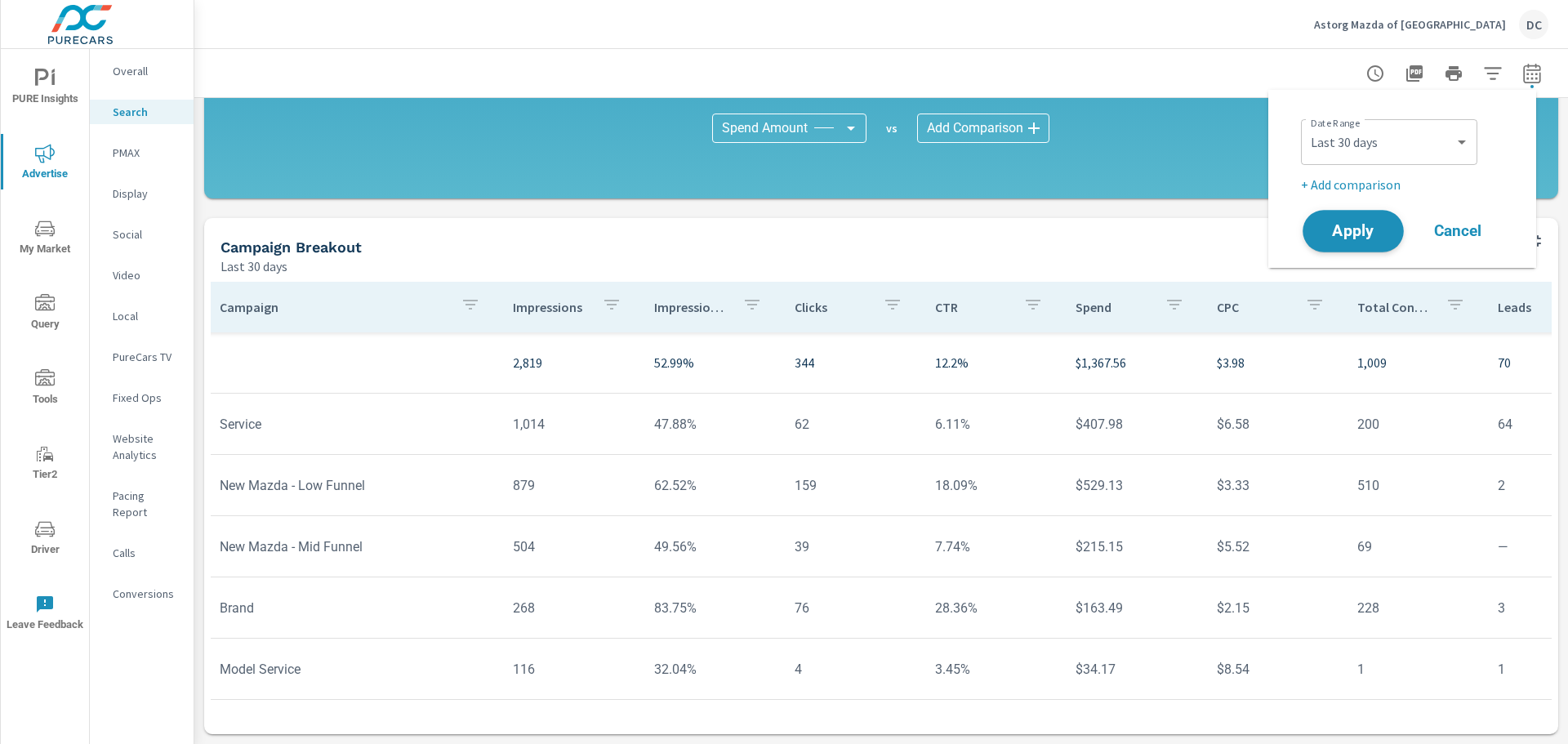
click at [1316, 235] on button "Apply" at bounding box center [1353, 231] width 101 height 43
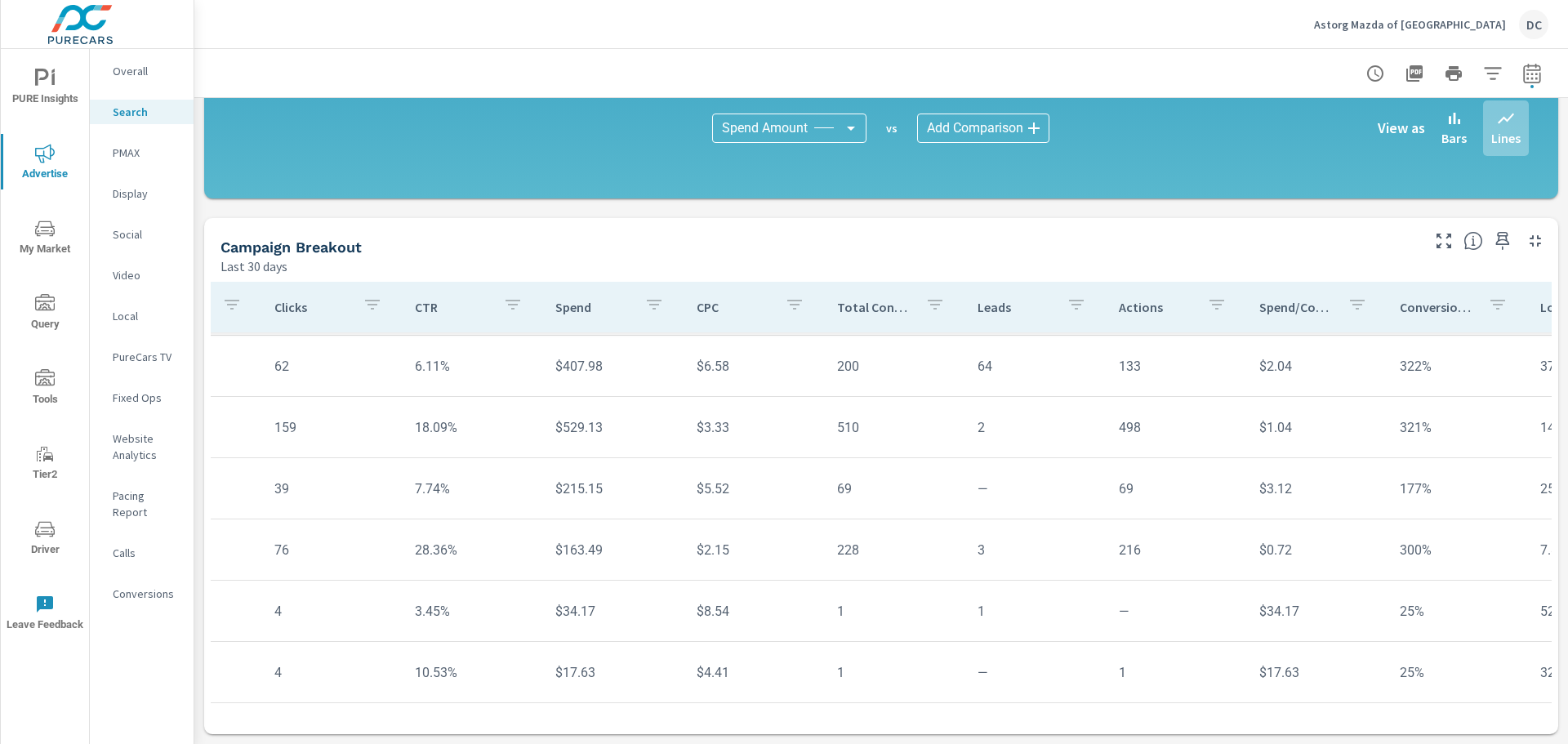
scroll to position [72, 546]
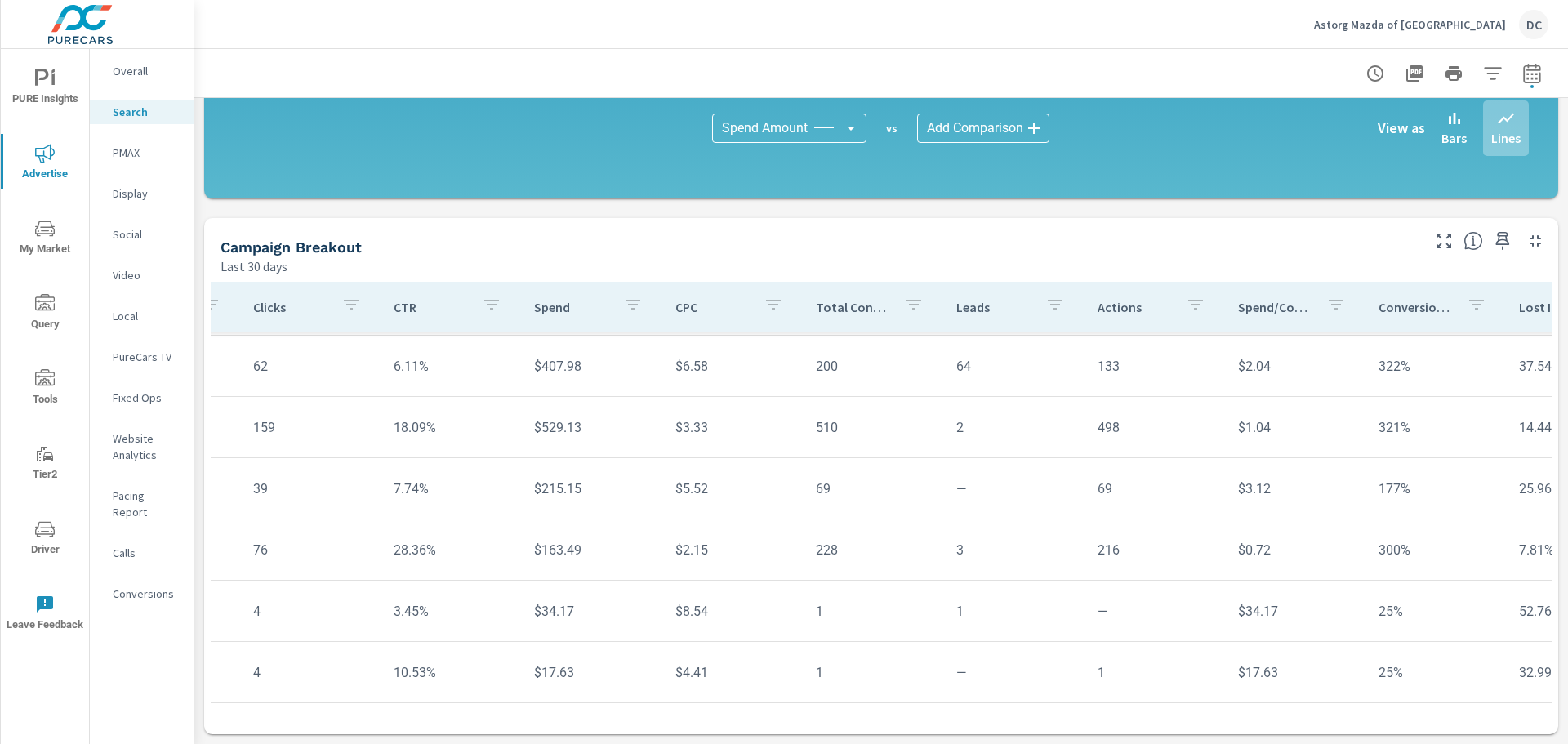
drag, startPoint x: 1097, startPoint y: 691, endPoint x: 1166, endPoint y: 675, distance: 70.8
click at [1166, 675] on tr "New Mazda - High Funnel 38 39.18% 4 10.53% $17.63 $4.41 1 — 1 $17.63 25% 32.99%…" at bounding box center [726, 673] width 2122 height 61
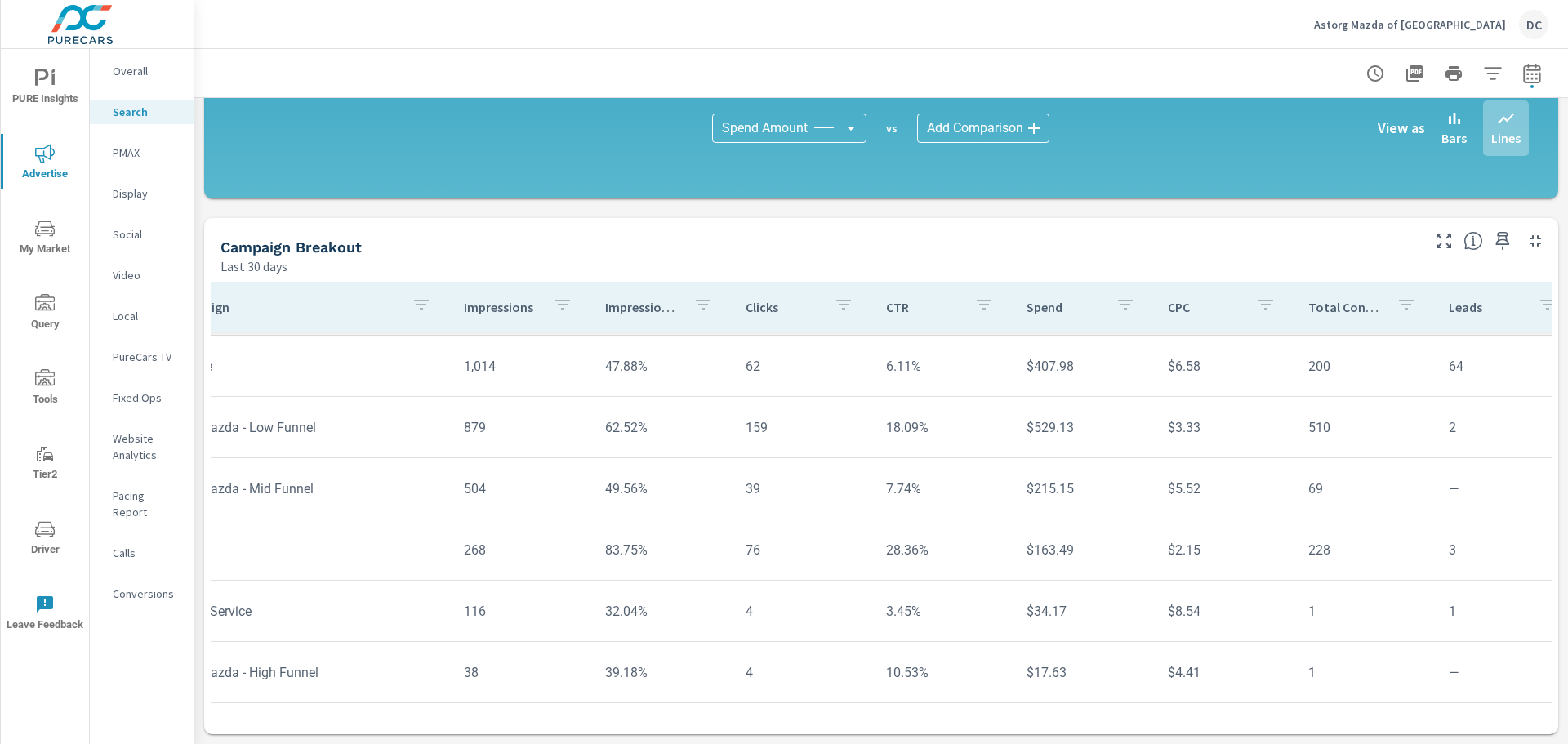
scroll to position [72, 0]
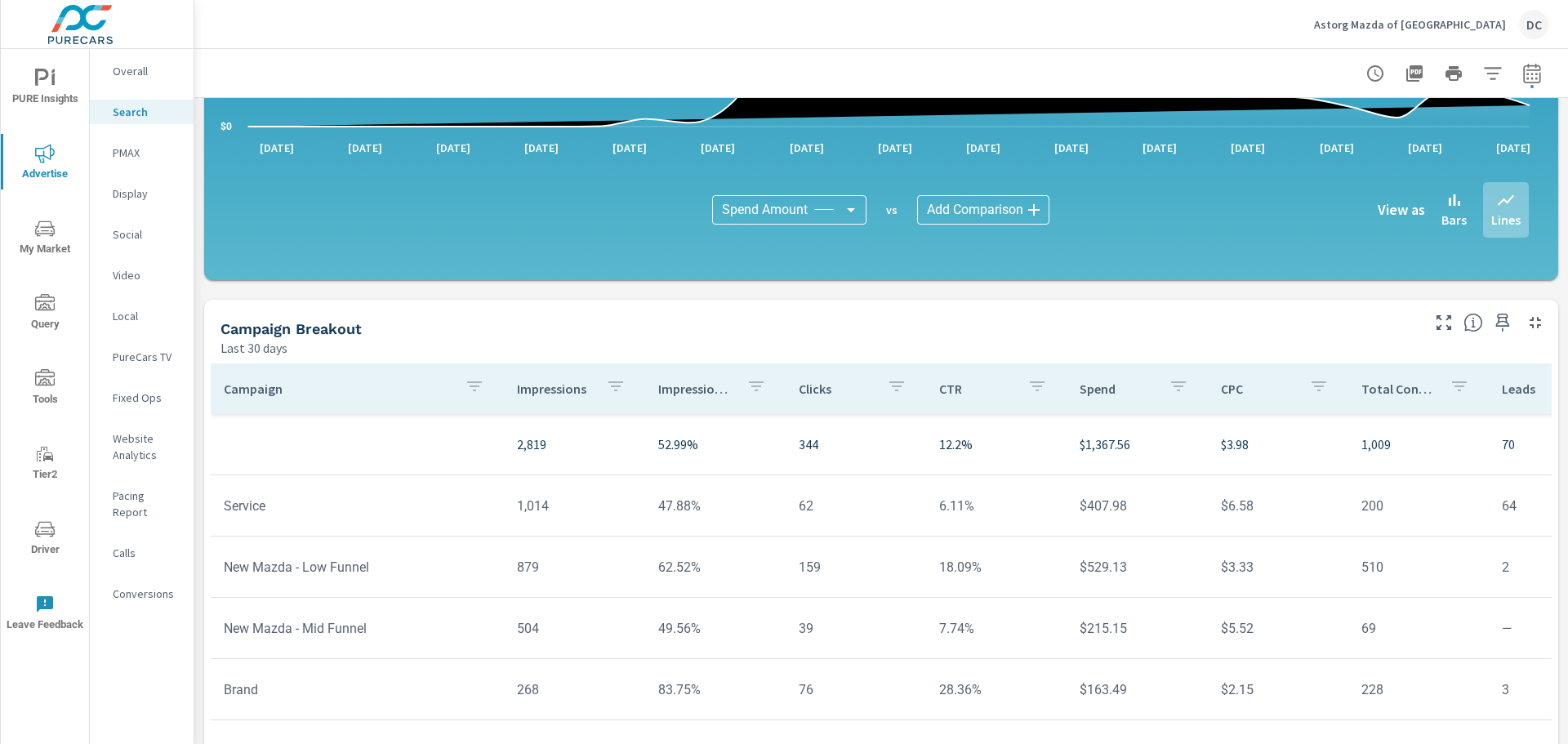
scroll to position [72, 0]
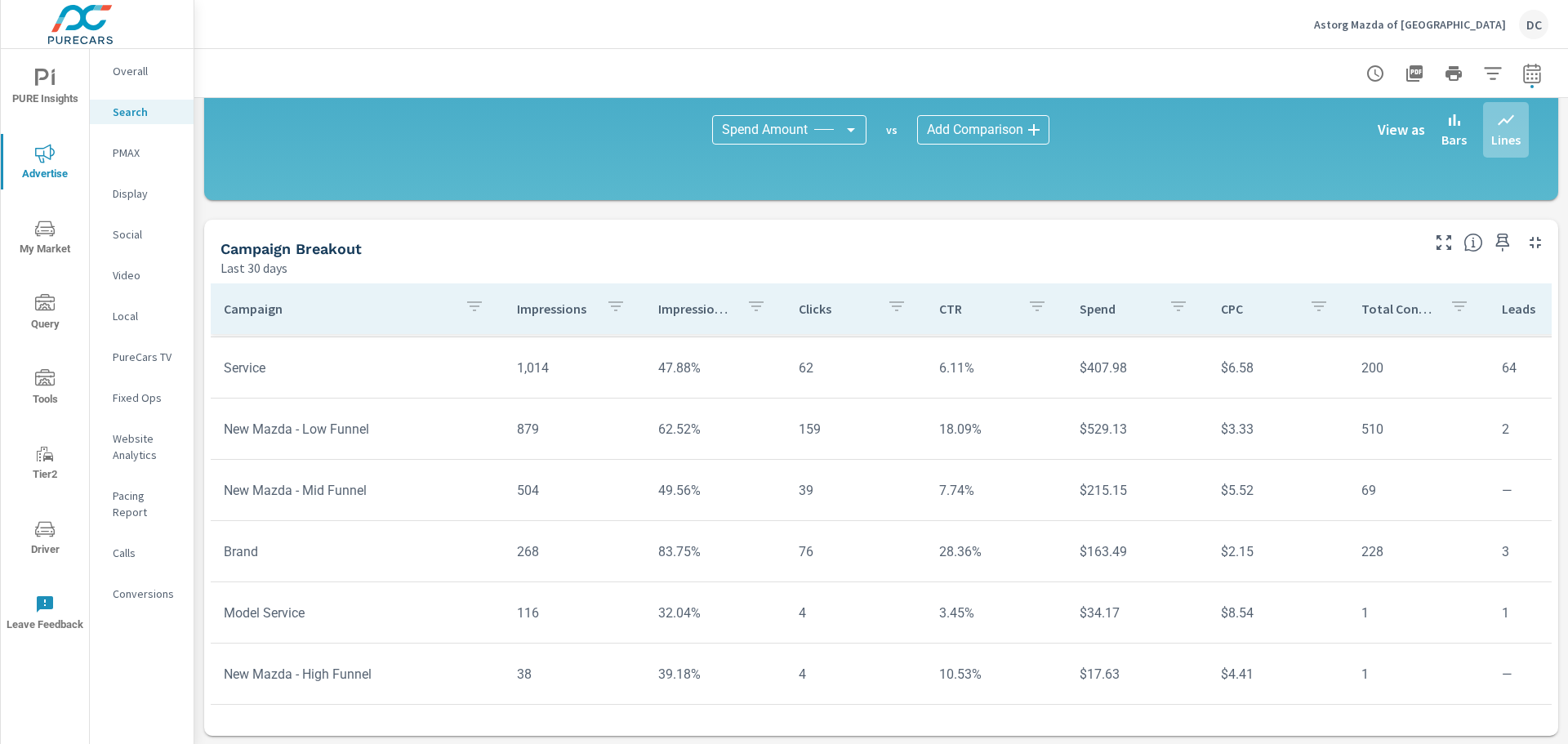
scroll to position [1095, 0]
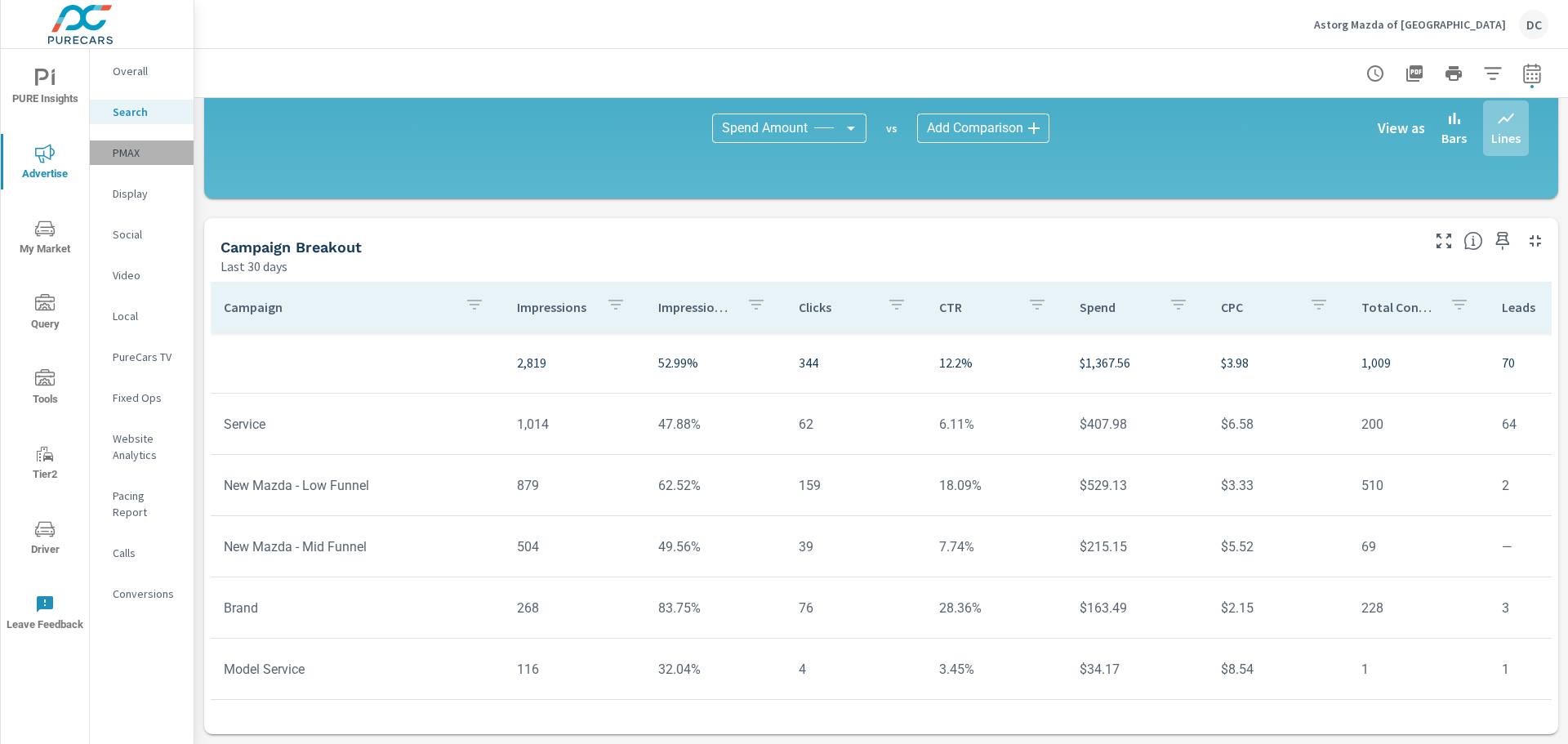
click at [144, 157] on p "PMAX" at bounding box center [147, 153] width 67 height 16
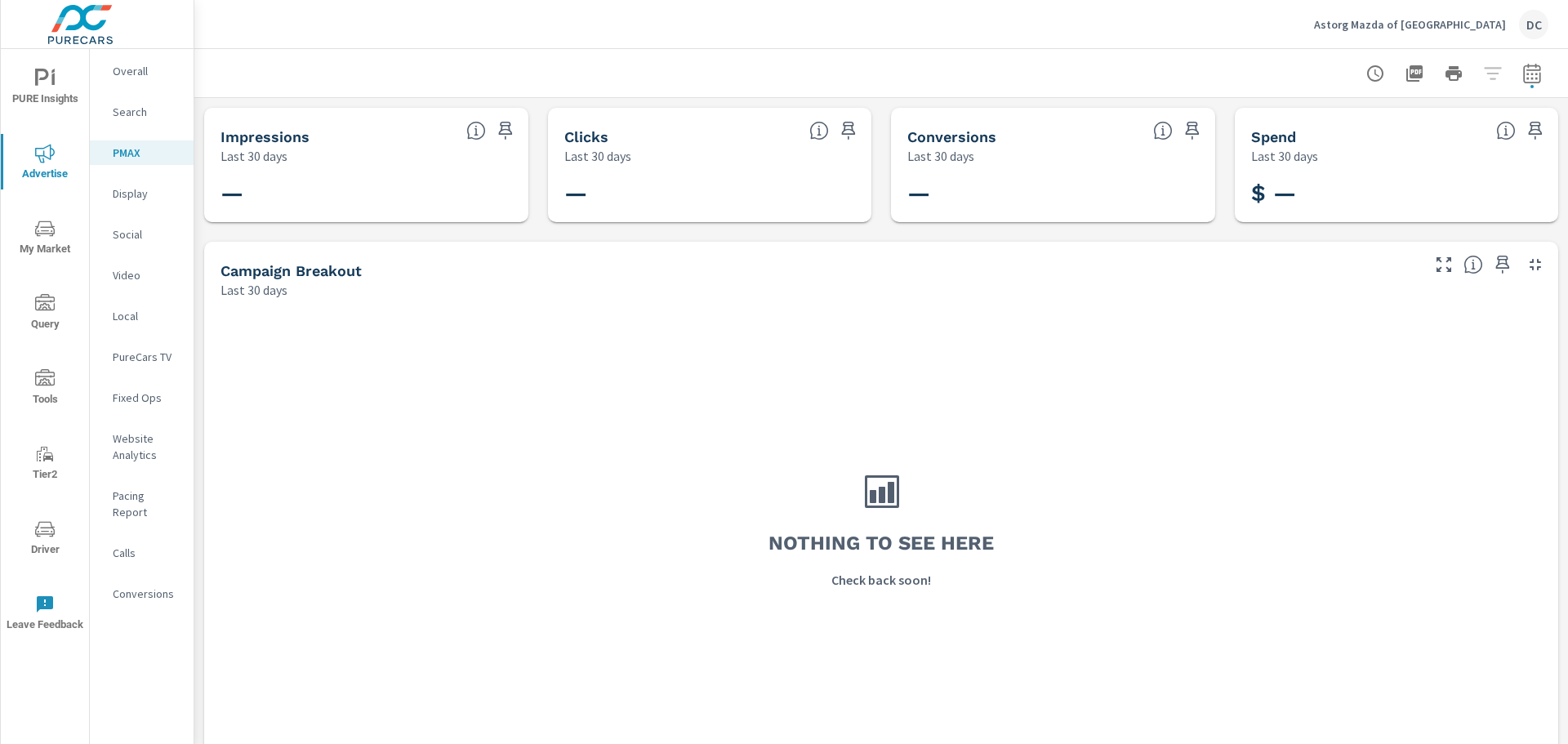
click at [143, 240] on p "Social" at bounding box center [147, 234] width 67 height 16
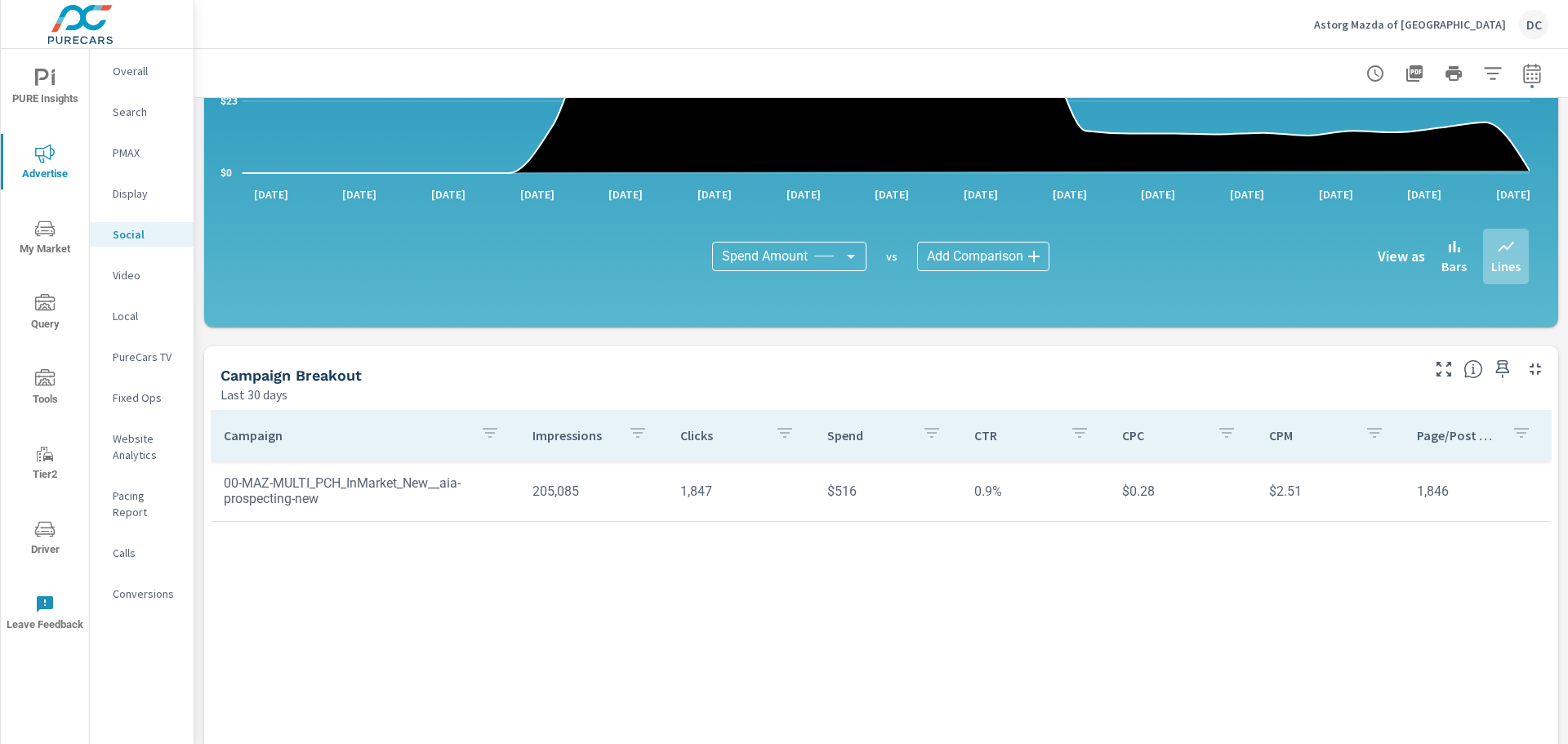
scroll to position [327, 0]
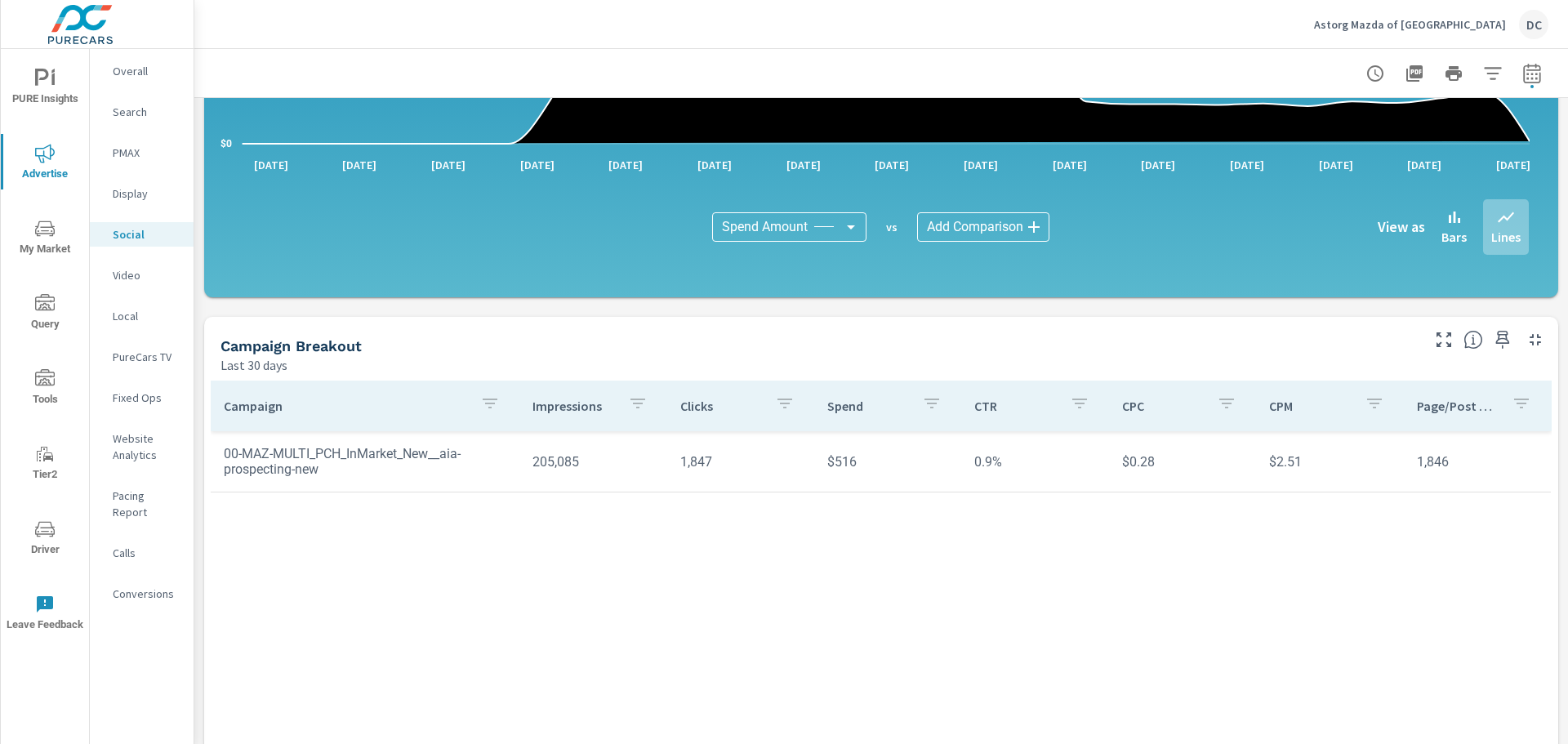
click at [152, 449] on p "Website Analytics" at bounding box center [147, 446] width 67 height 33
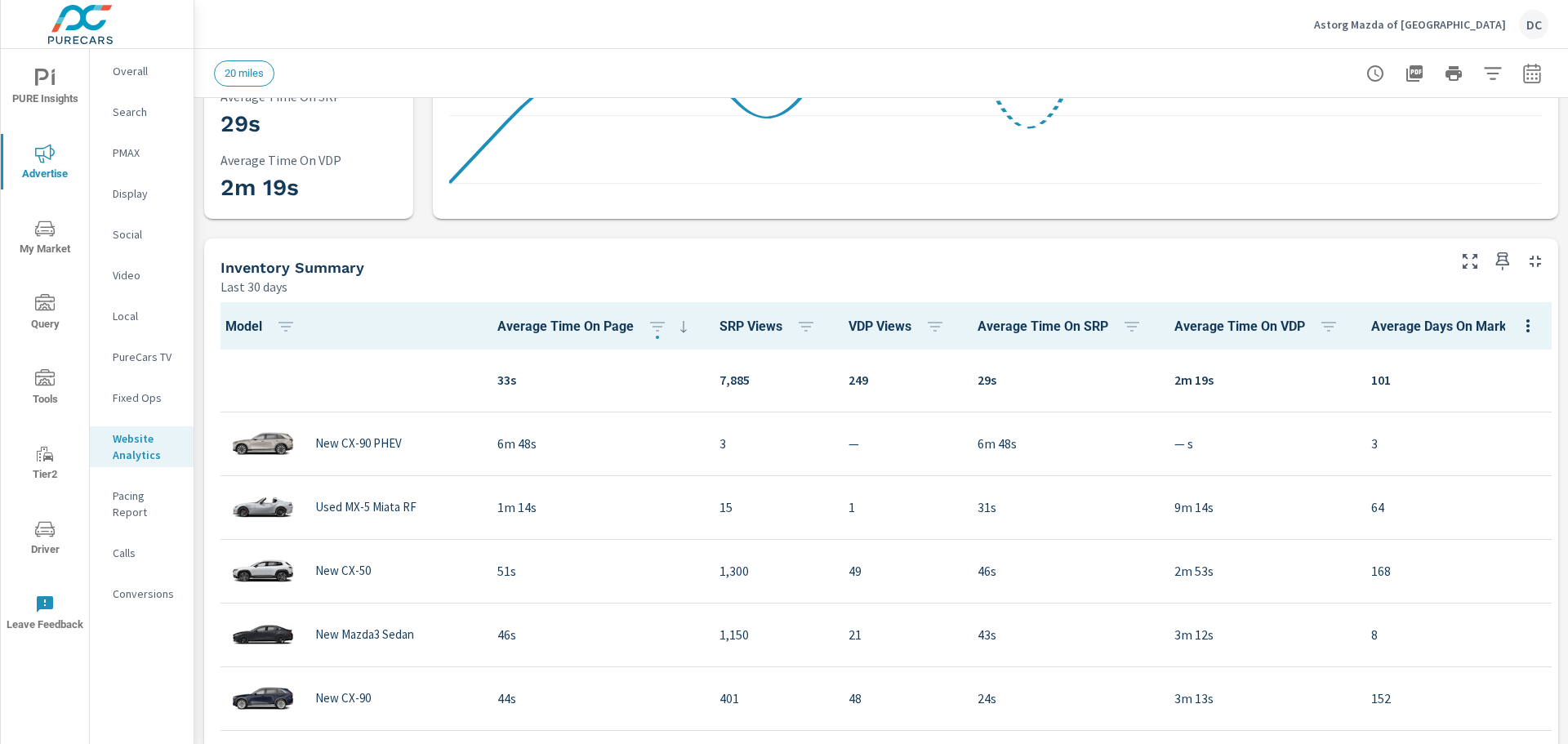
scroll to position [408, 0]
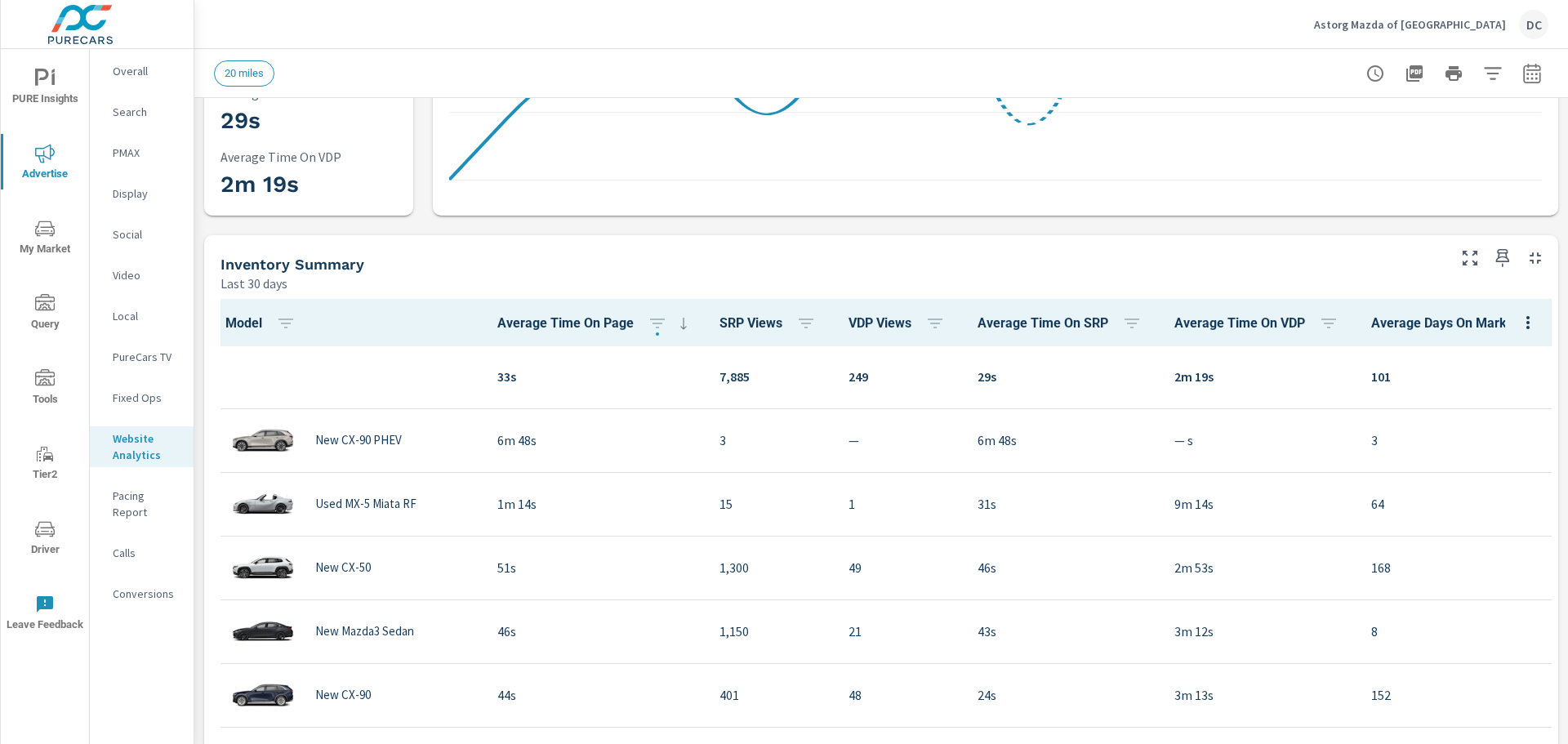
click at [751, 328] on span "SRP Views" at bounding box center [771, 324] width 103 height 20
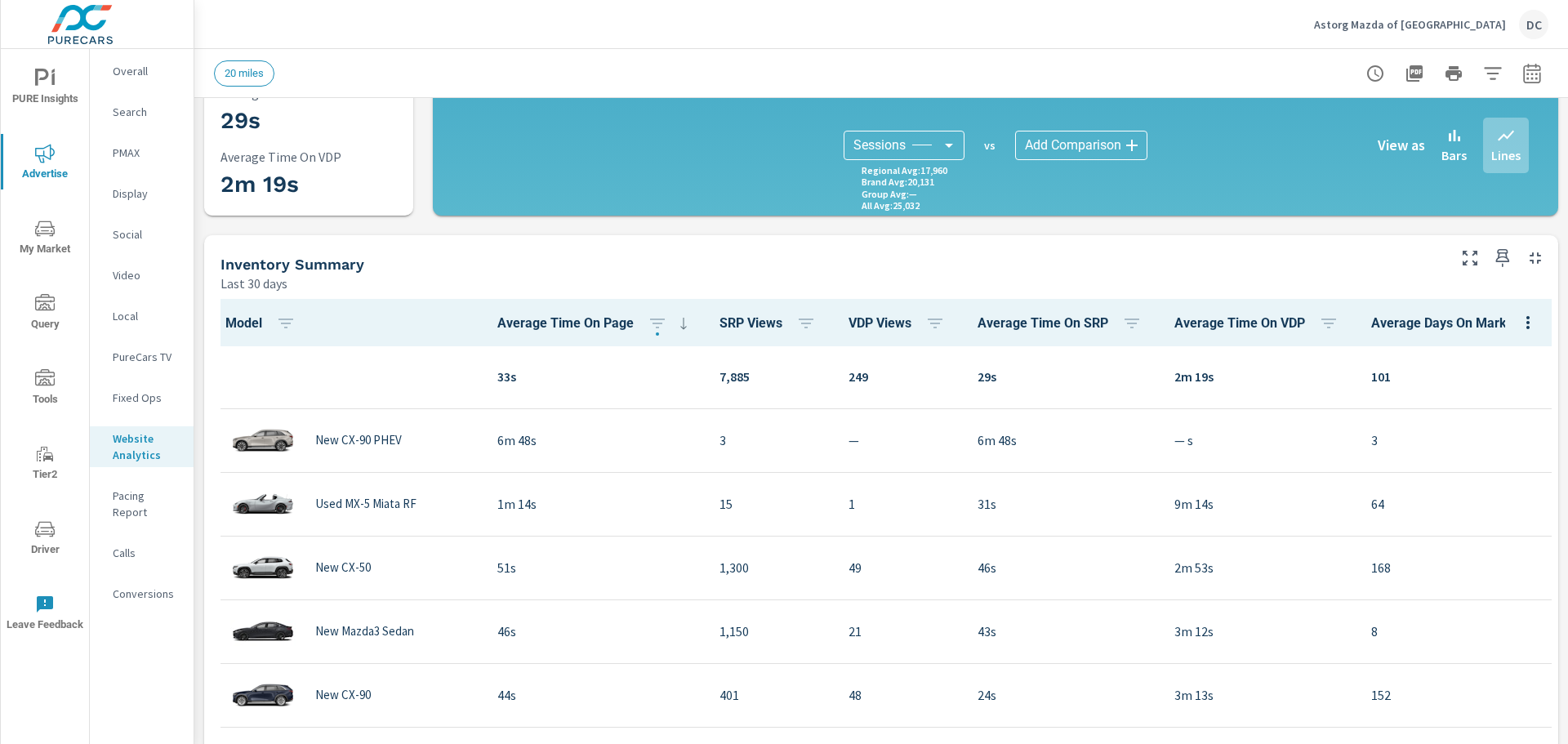
click at [734, 323] on span "SRP Views" at bounding box center [771, 324] width 103 height 20
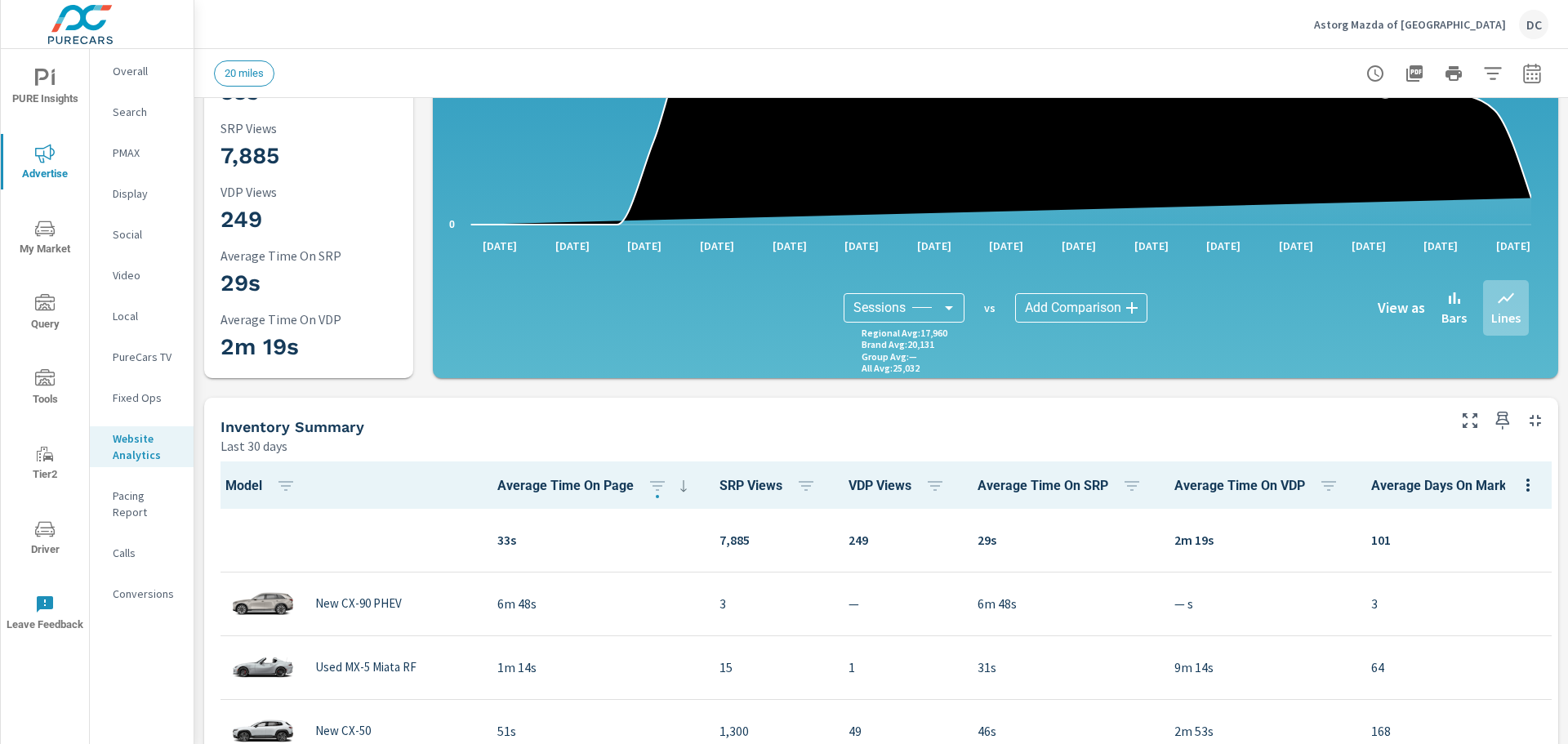
scroll to position [327, 0]
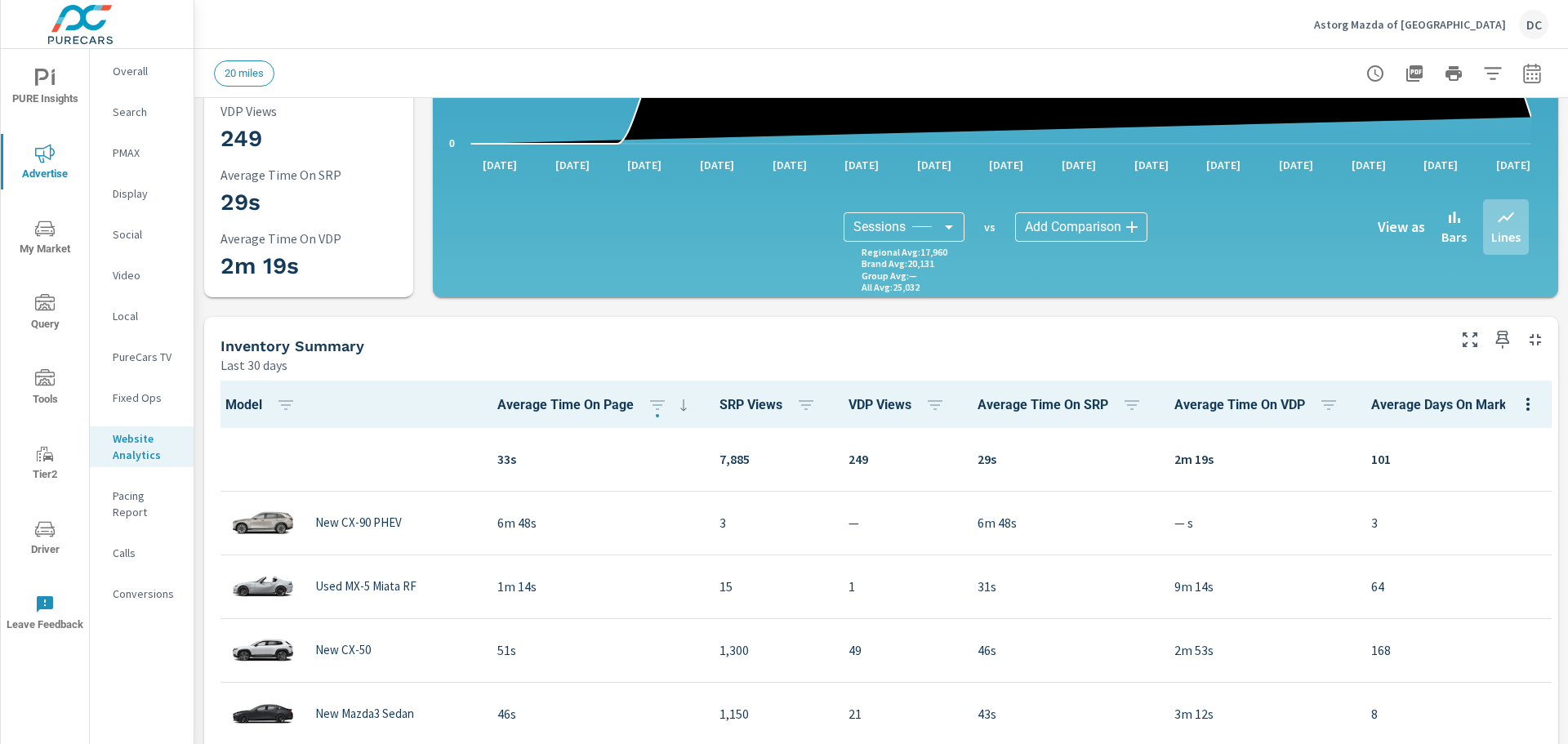
click at [745, 407] on span "SRP Views" at bounding box center [771, 405] width 103 height 20
click at [797, 402] on icon "button" at bounding box center [806, 405] width 20 height 20
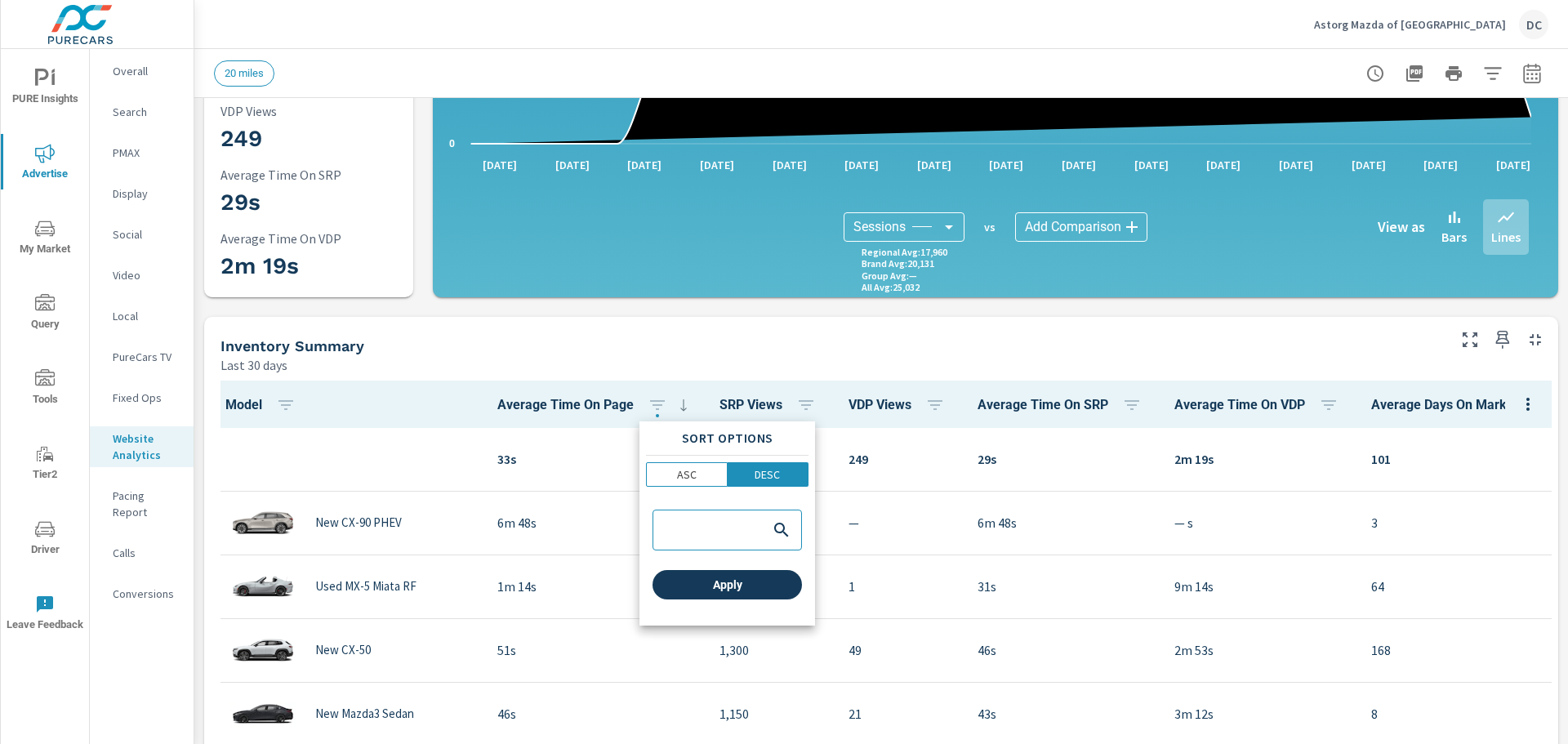
click at [723, 582] on span "Apply" at bounding box center [727, 585] width 137 height 15
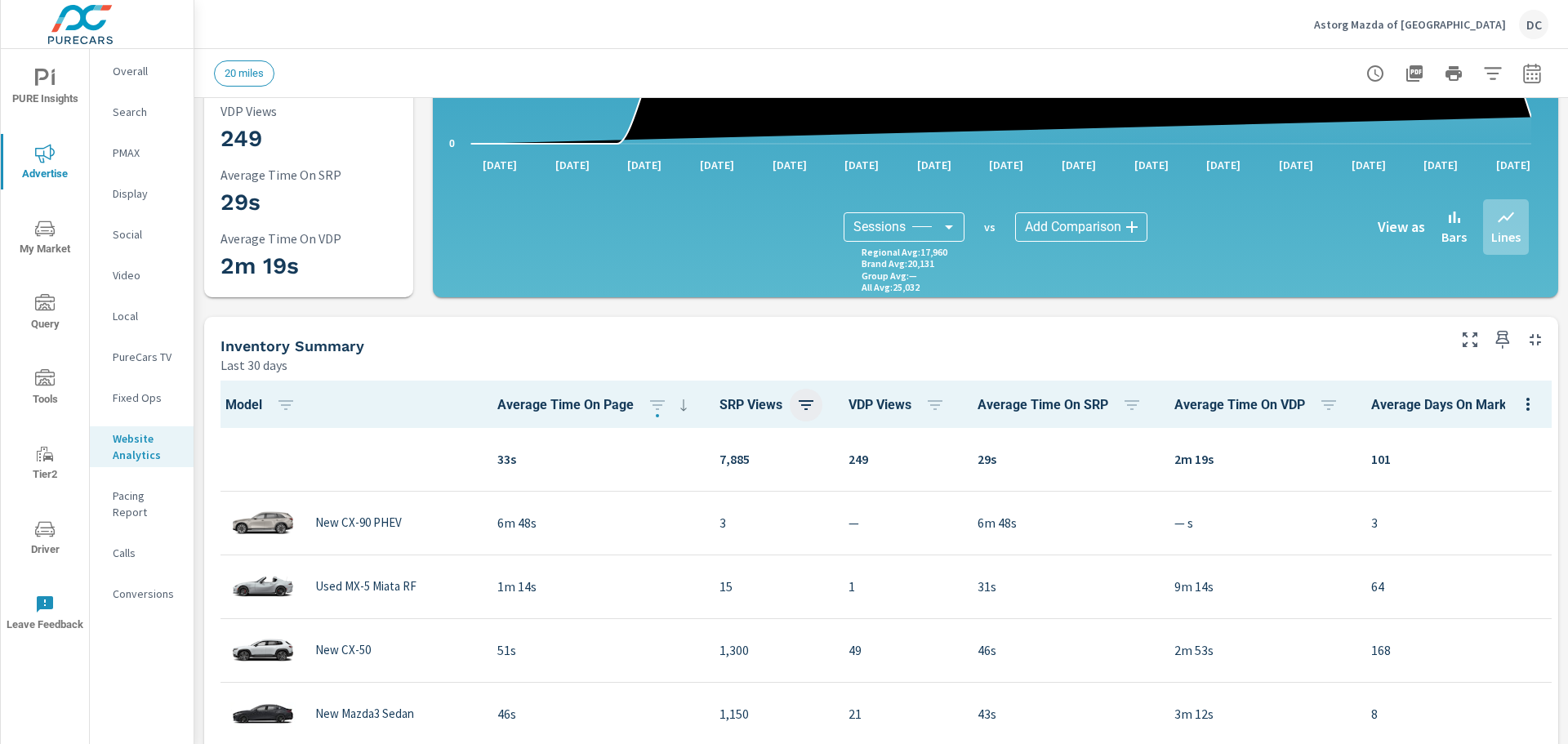
click at [789, 406] on button "button" at bounding box center [805, 404] width 33 height 33
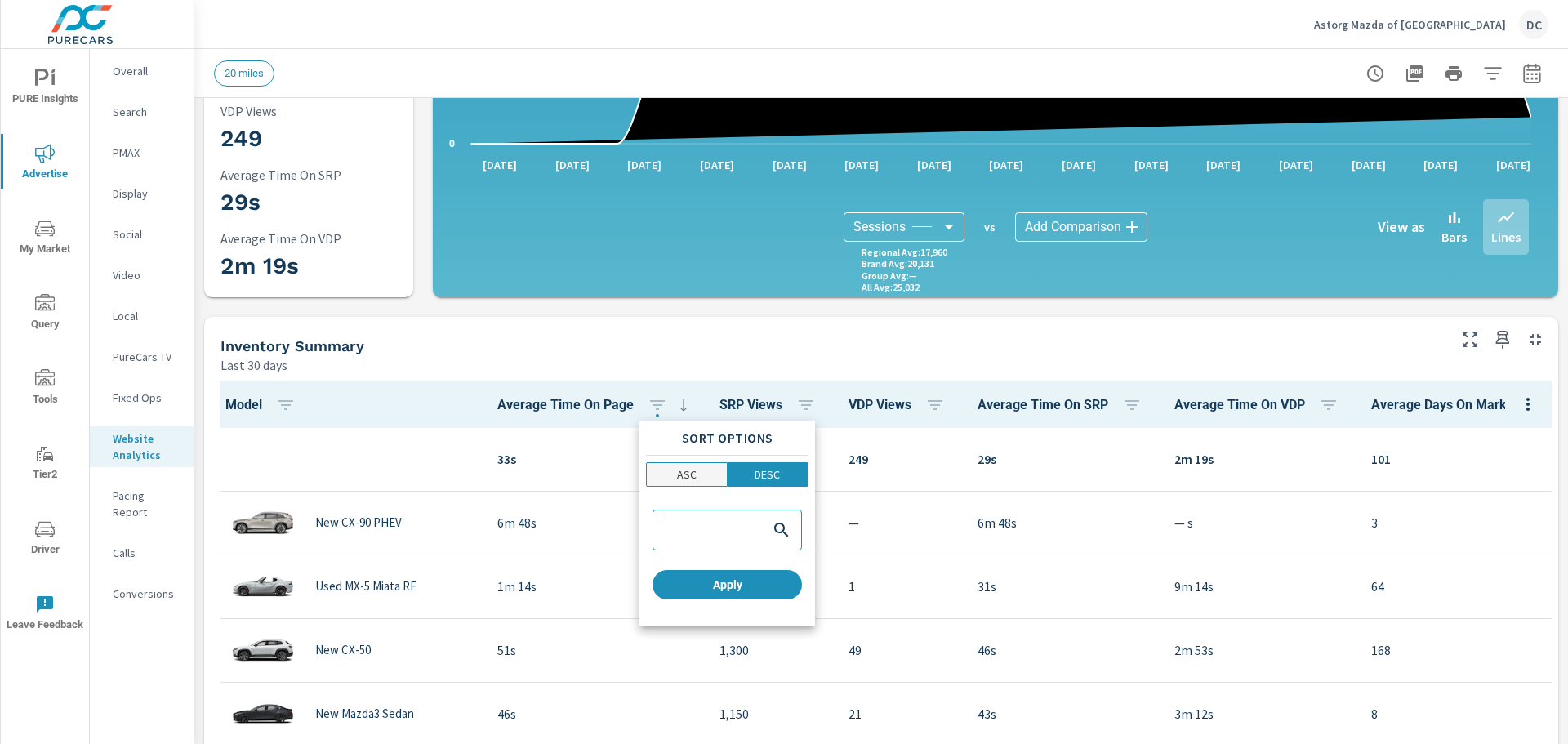
click at [702, 463] on button "ASC" at bounding box center [686, 475] width 81 height 25
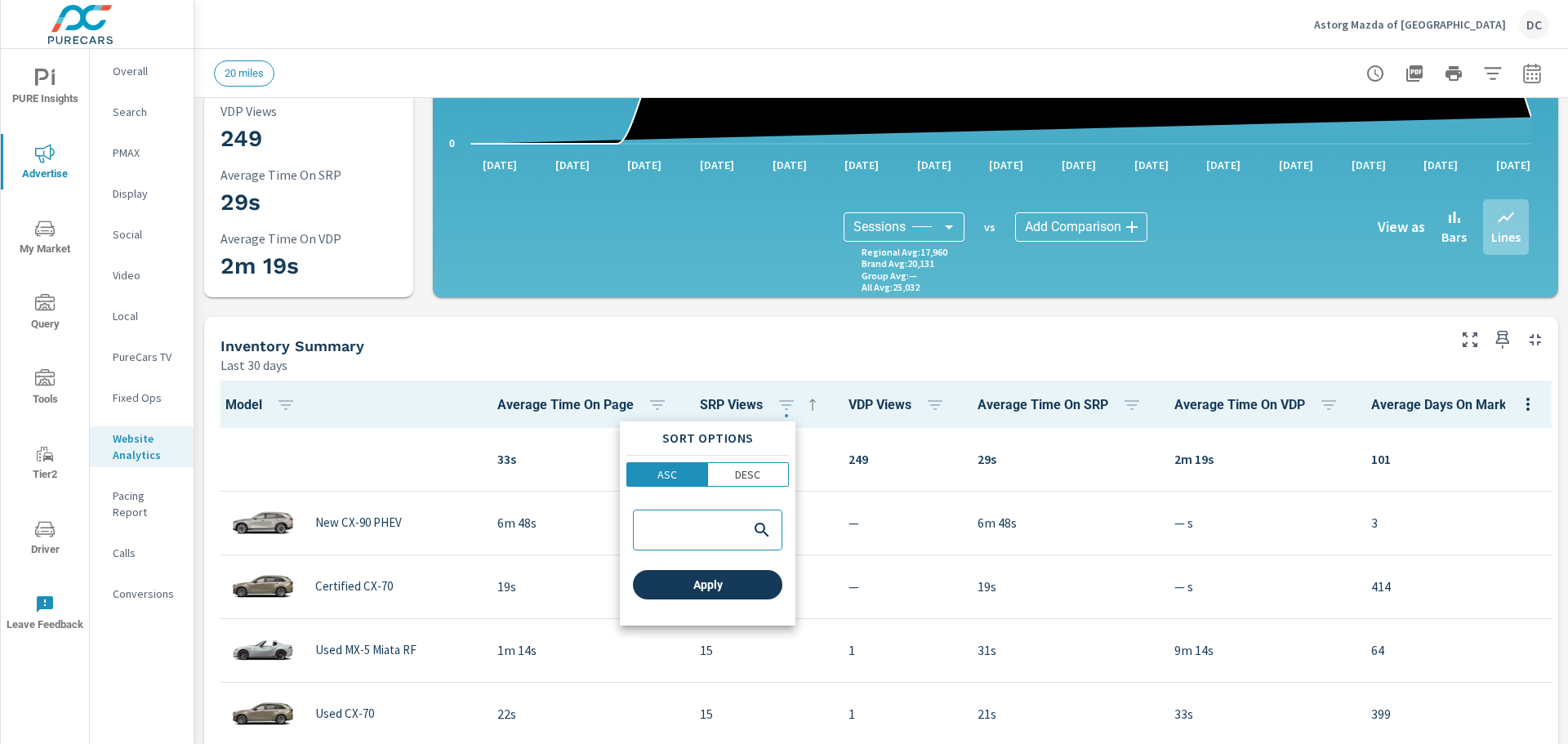
click at [717, 588] on span "Apply" at bounding box center [707, 585] width 137 height 15
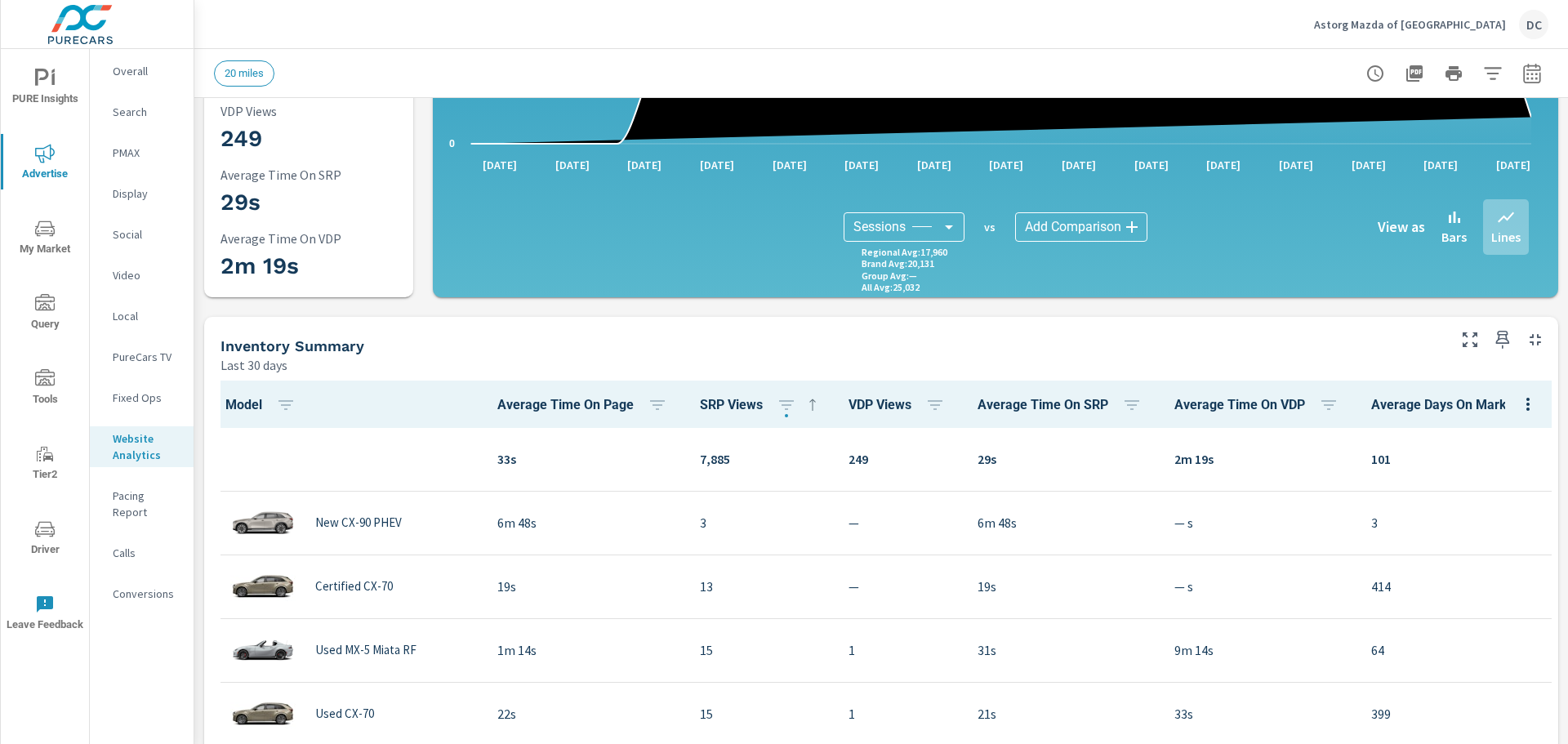
click at [809, 410] on icon at bounding box center [812, 404] width 6 height 12
click at [777, 408] on icon "button" at bounding box center [786, 405] width 20 height 20
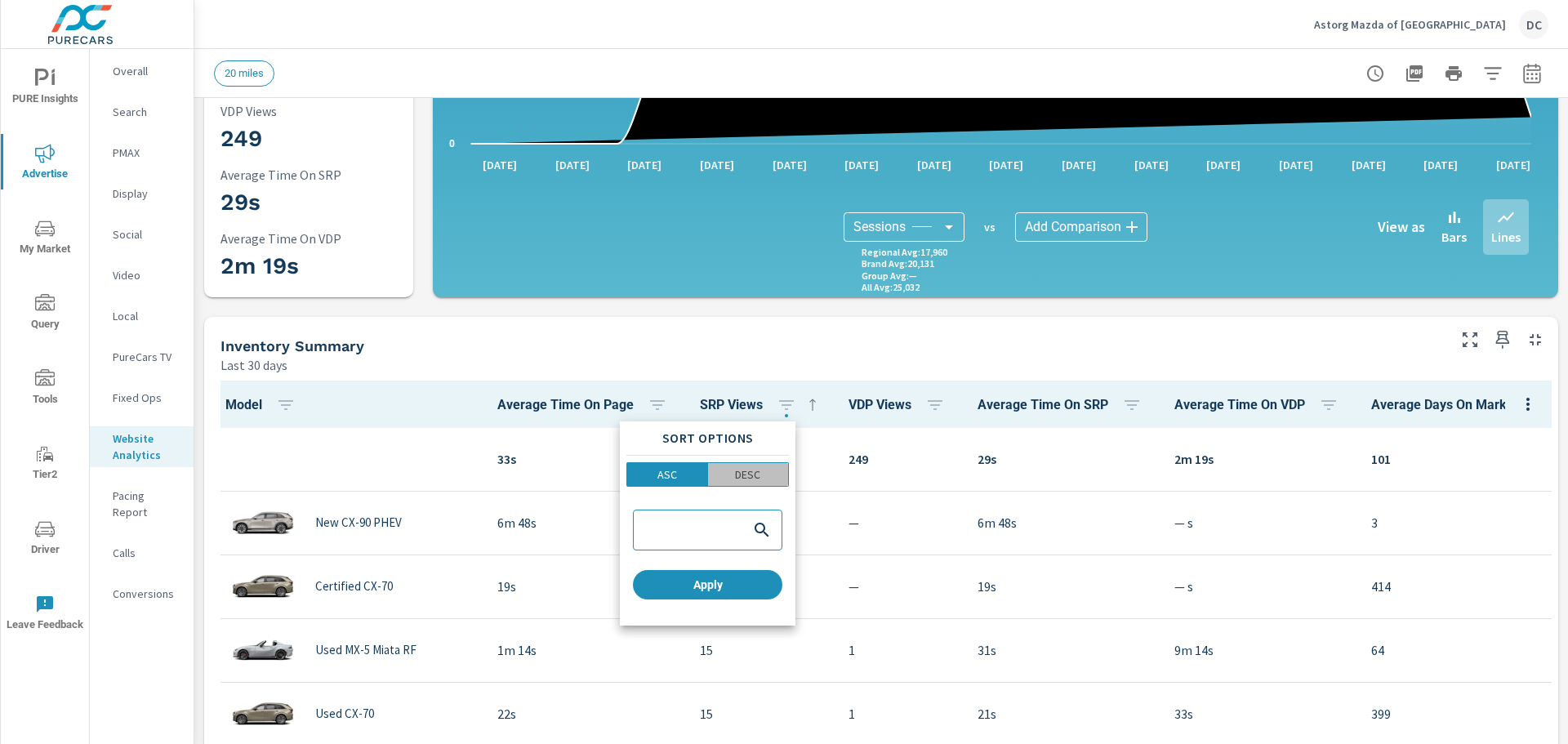
click at [756, 463] on button "DESC" at bounding box center [749, 475] width 81 height 25
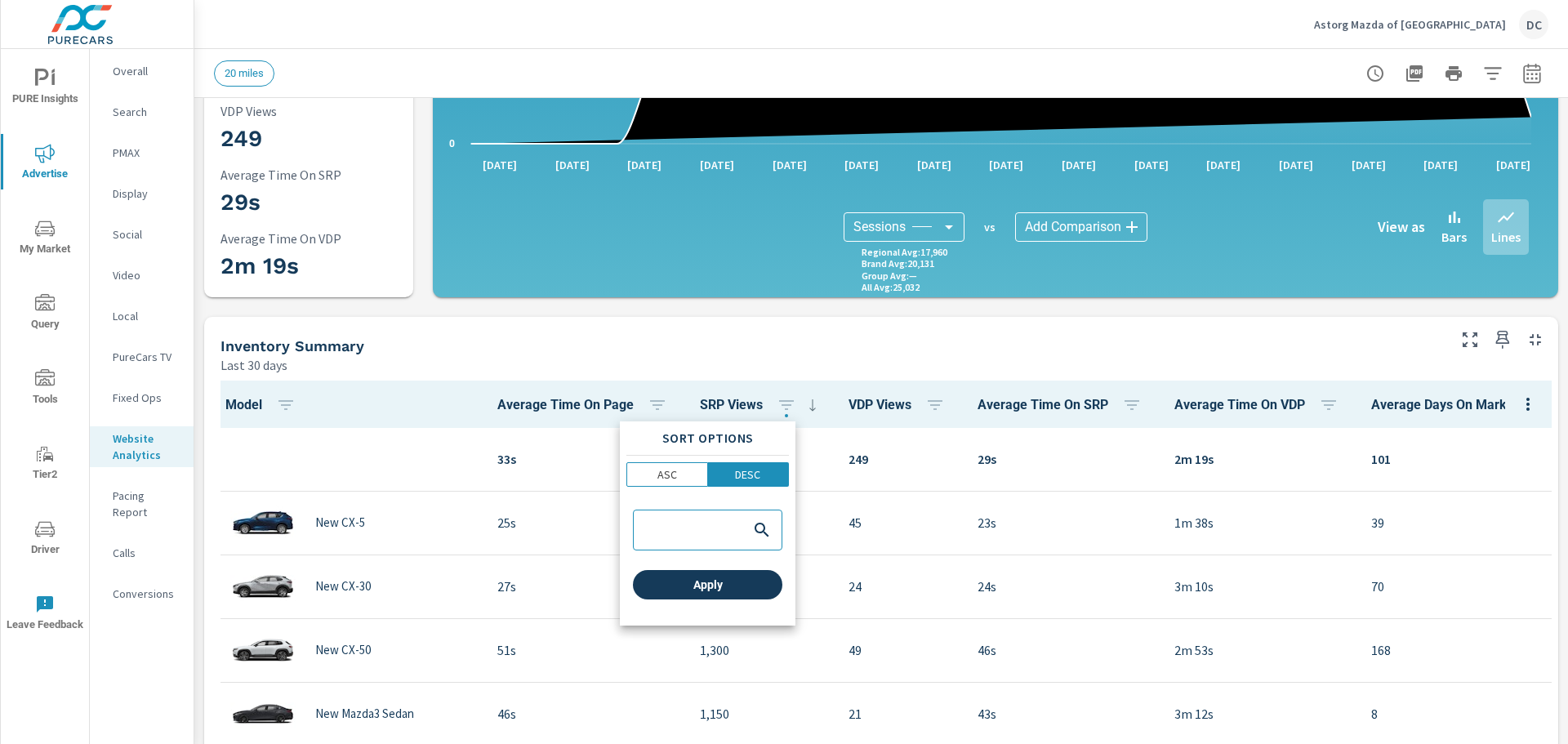
click at [739, 585] on span "Apply" at bounding box center [707, 585] width 137 height 15
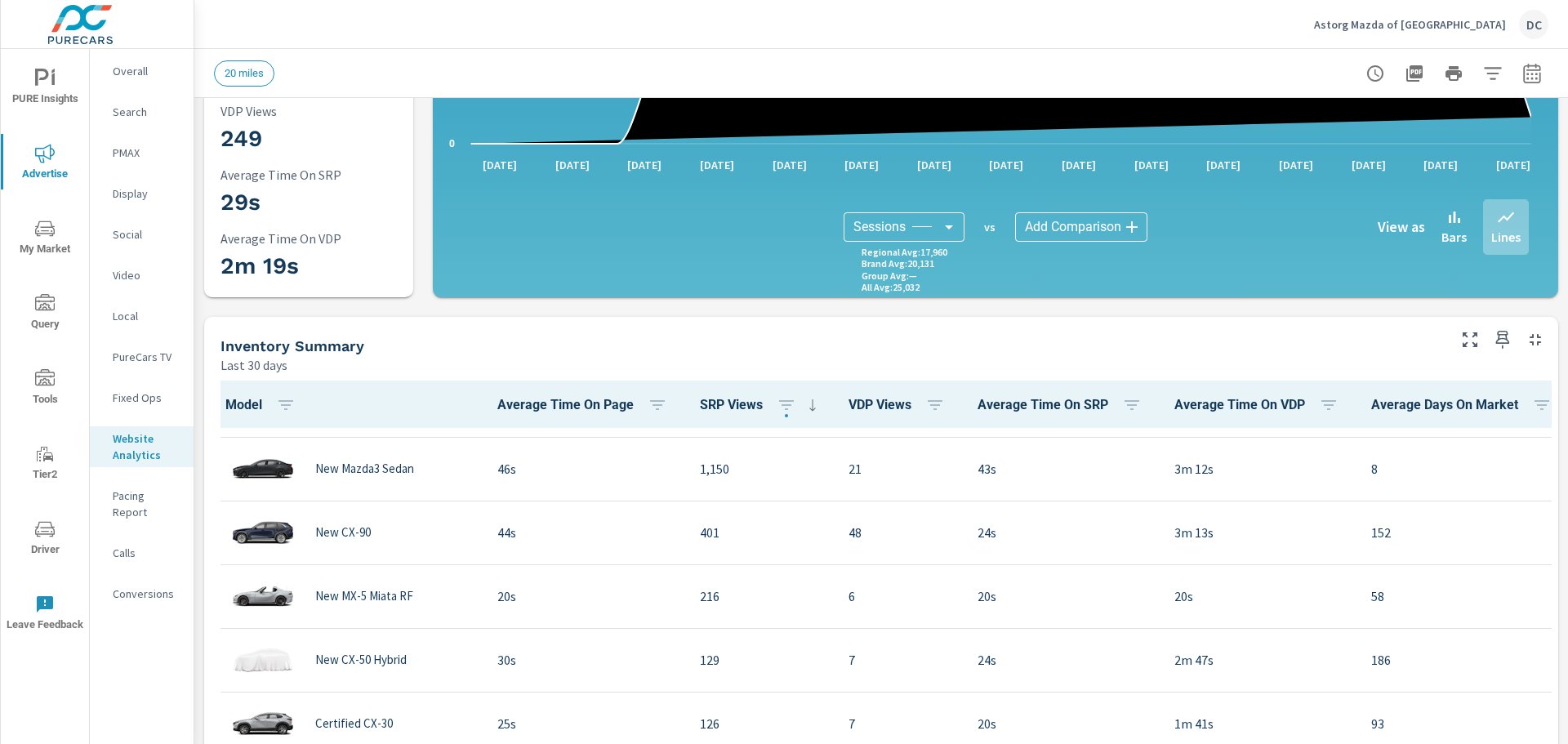
scroll to position [327, 0]
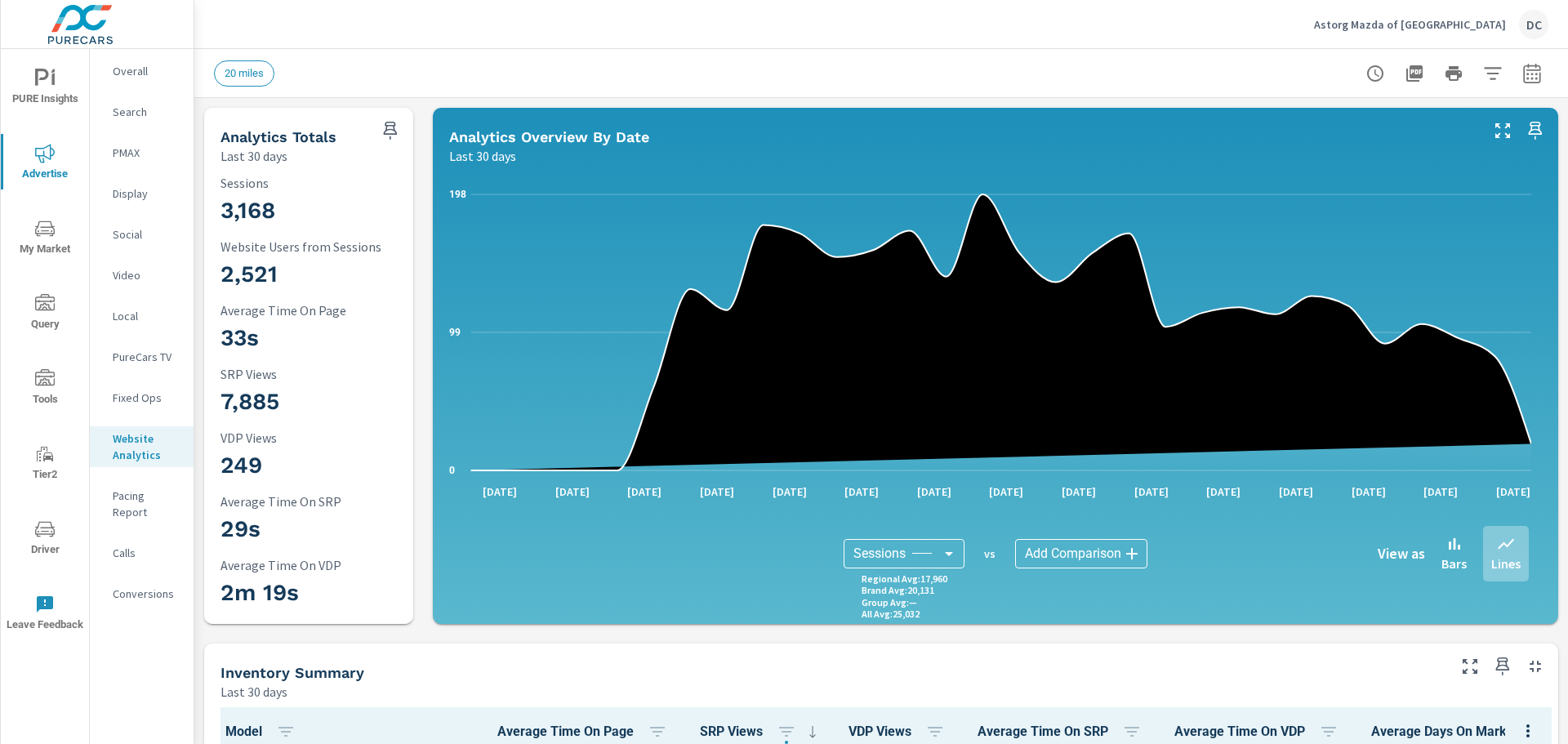
click at [162, 396] on p "Fixed Ops" at bounding box center [147, 397] width 67 height 16
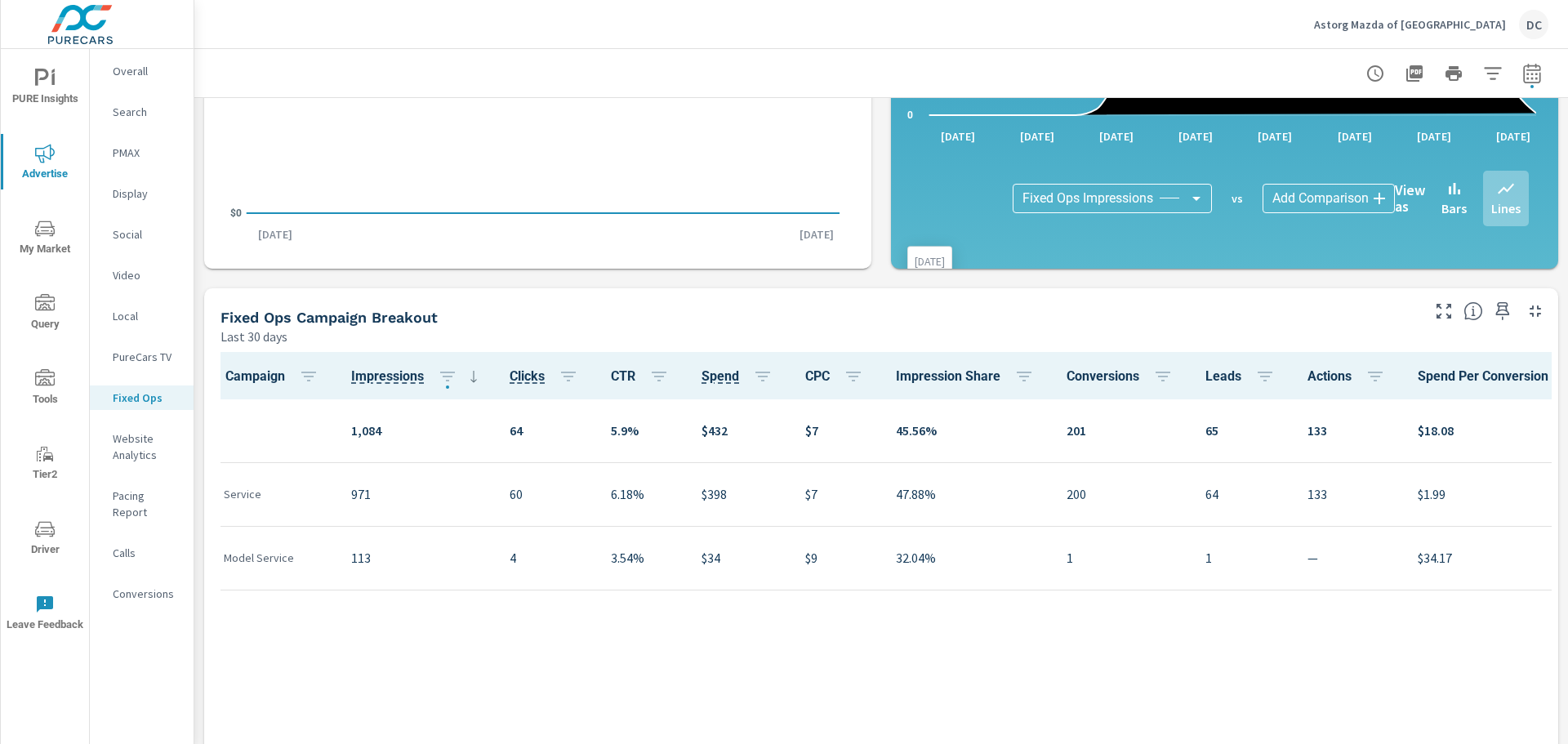
scroll to position [490, 0]
click at [152, 109] on p "Search" at bounding box center [147, 112] width 67 height 16
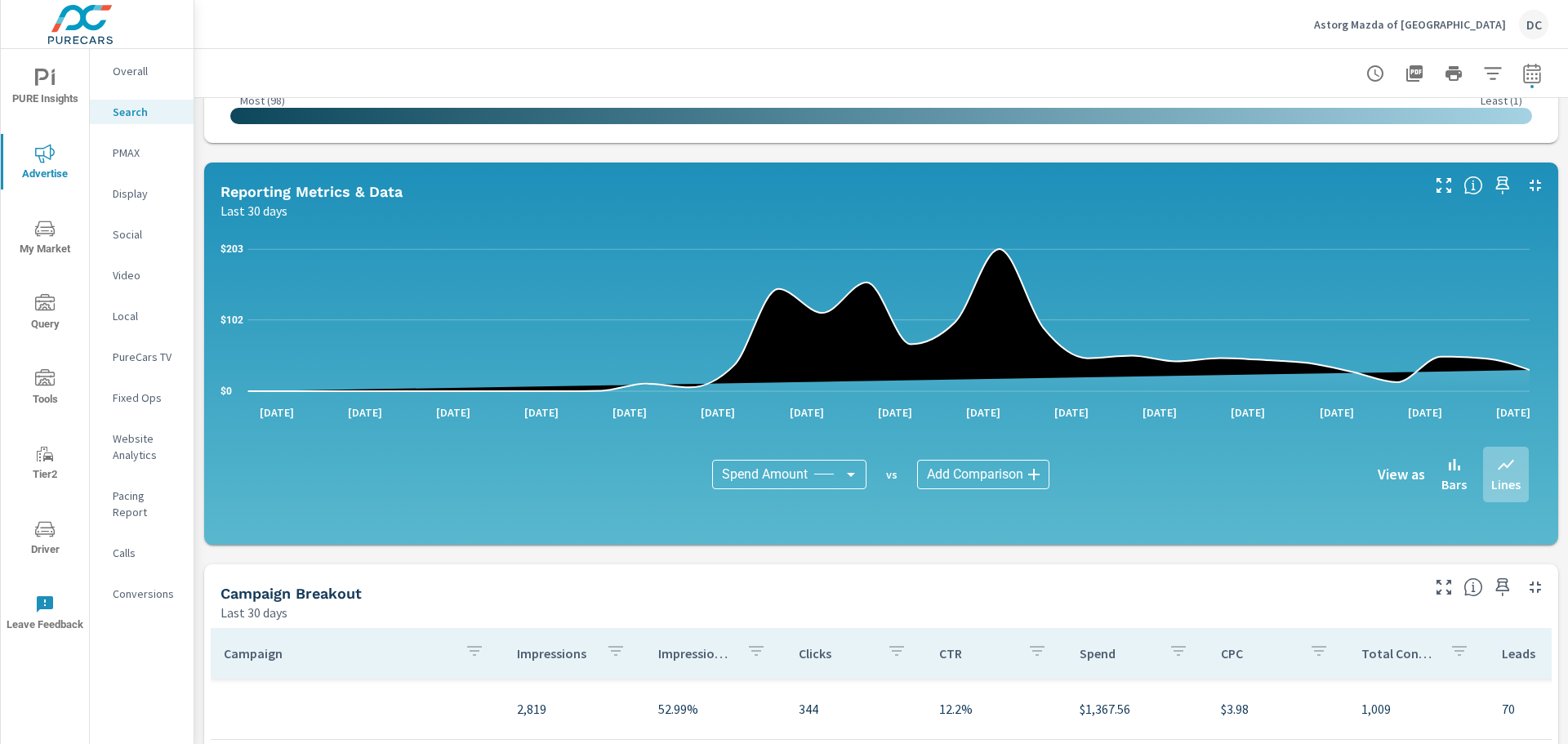
scroll to position [1062, 0]
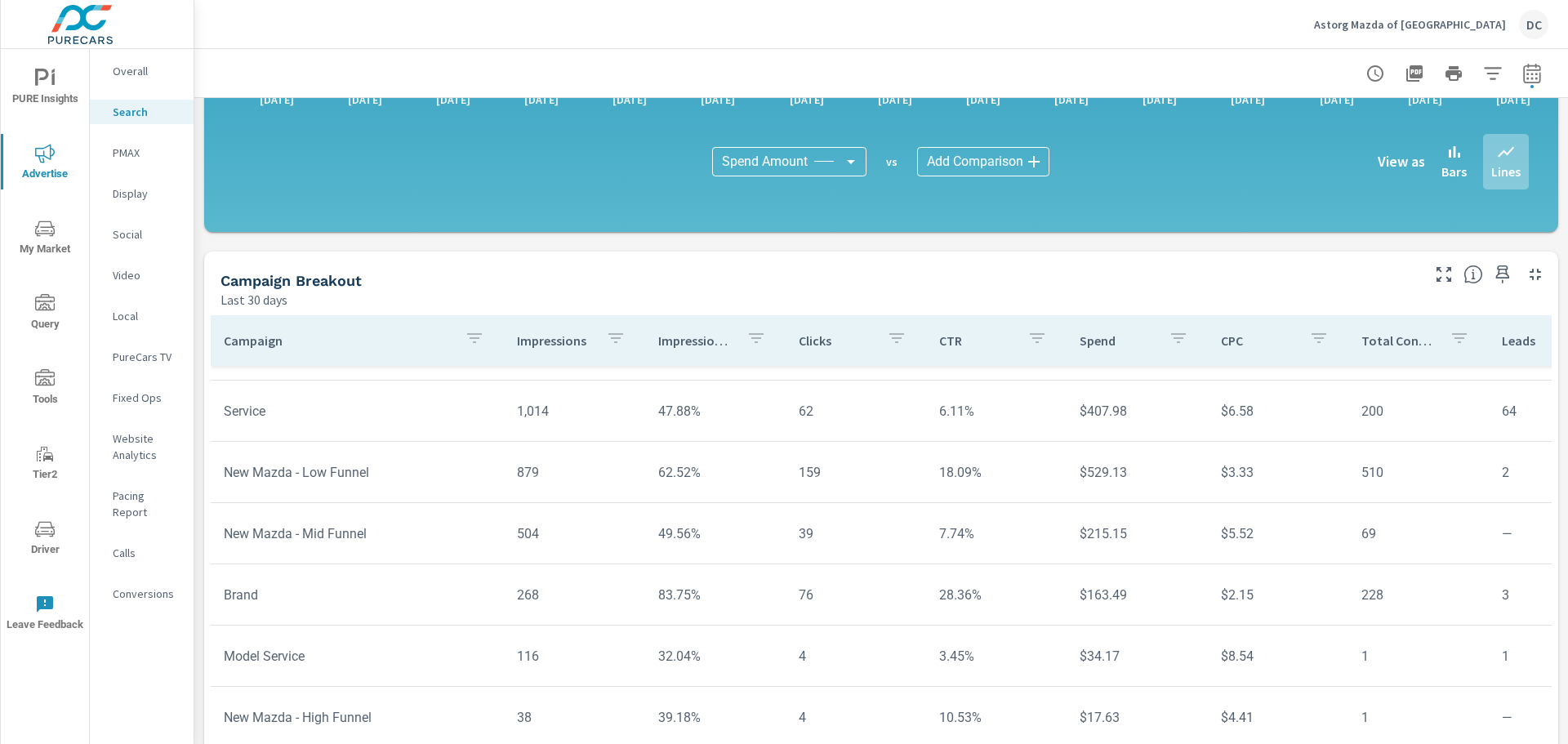
scroll to position [72, 0]
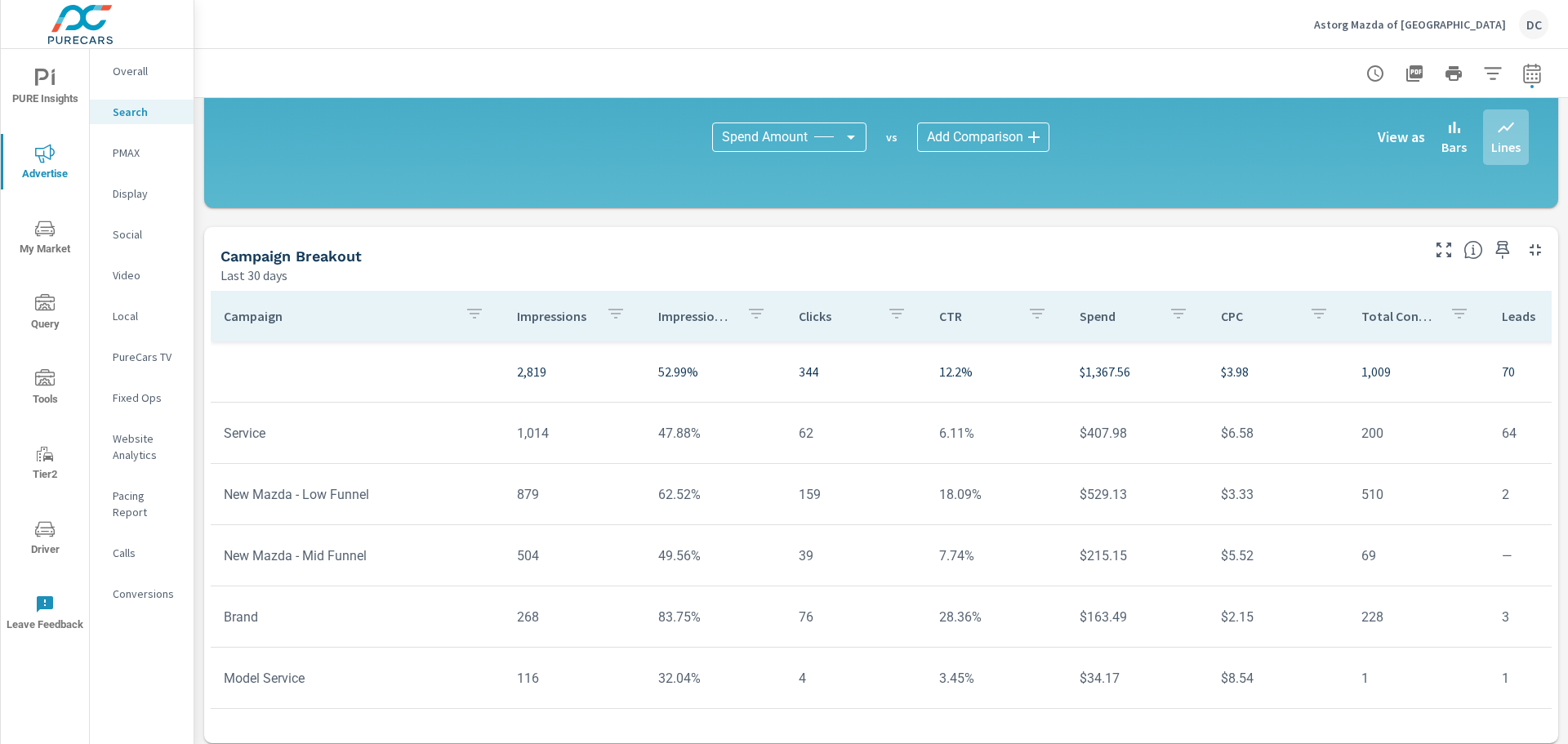
scroll to position [1095, 0]
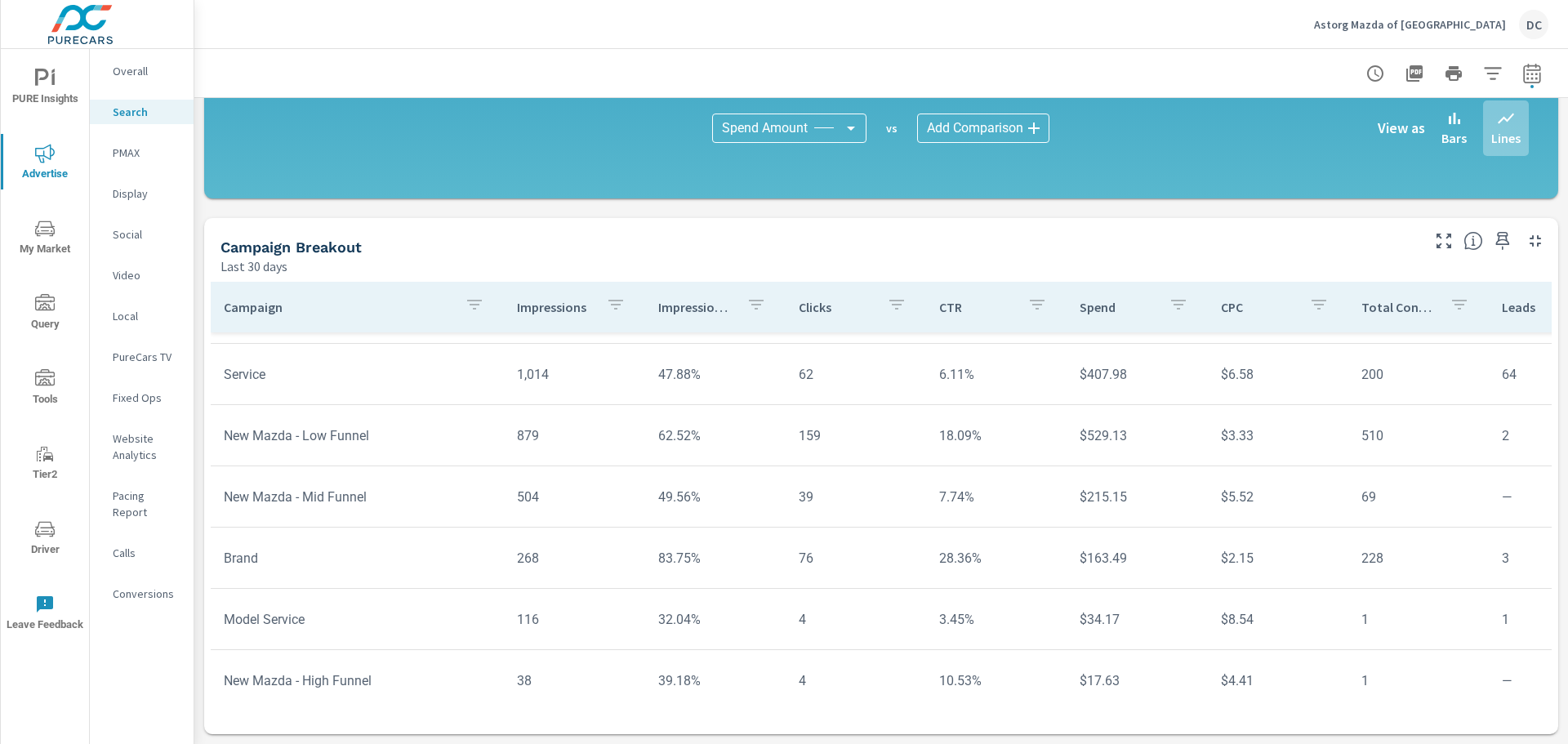
scroll to position [72, 0]
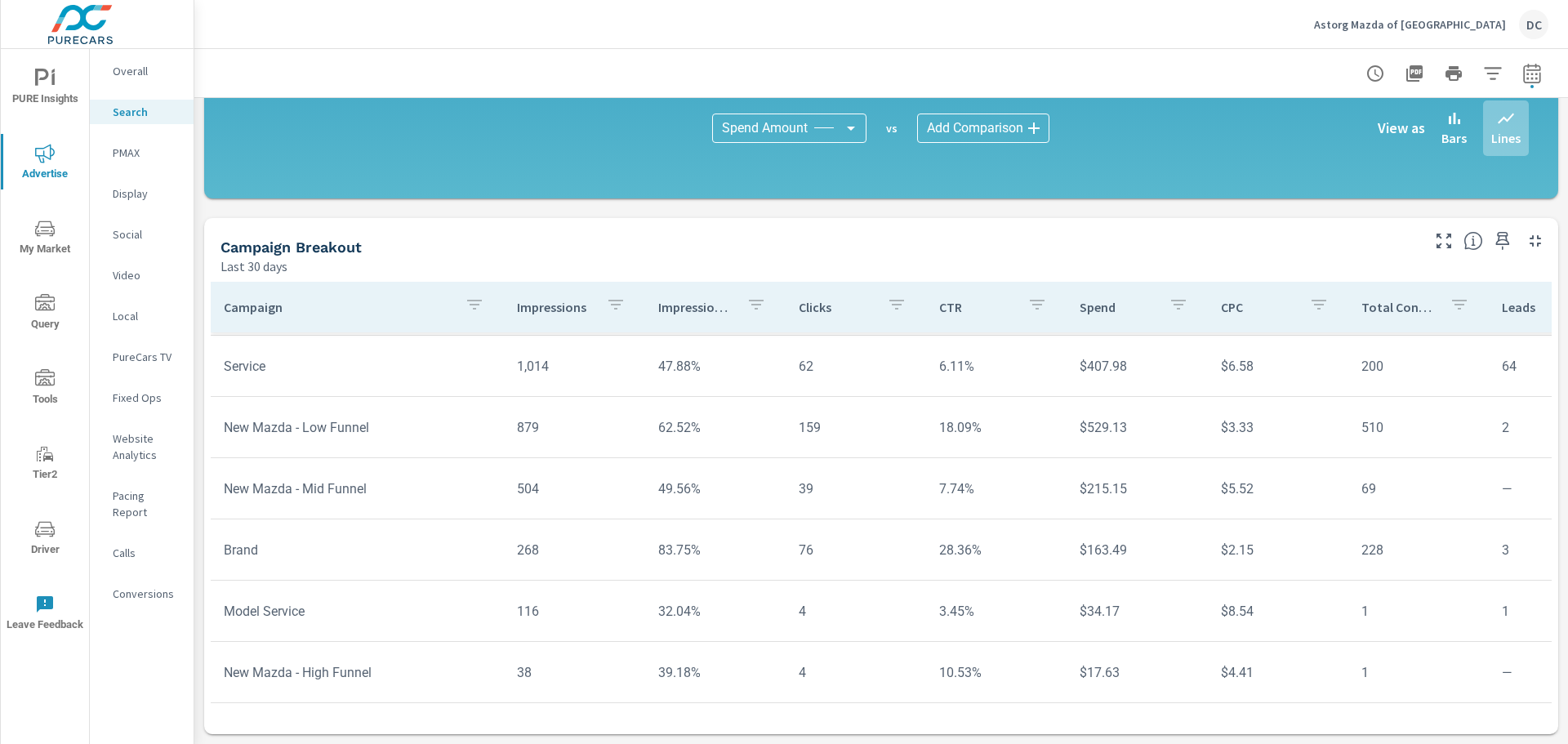
click at [52, 234] on icon "nav menu" at bounding box center [45, 229] width 20 height 16
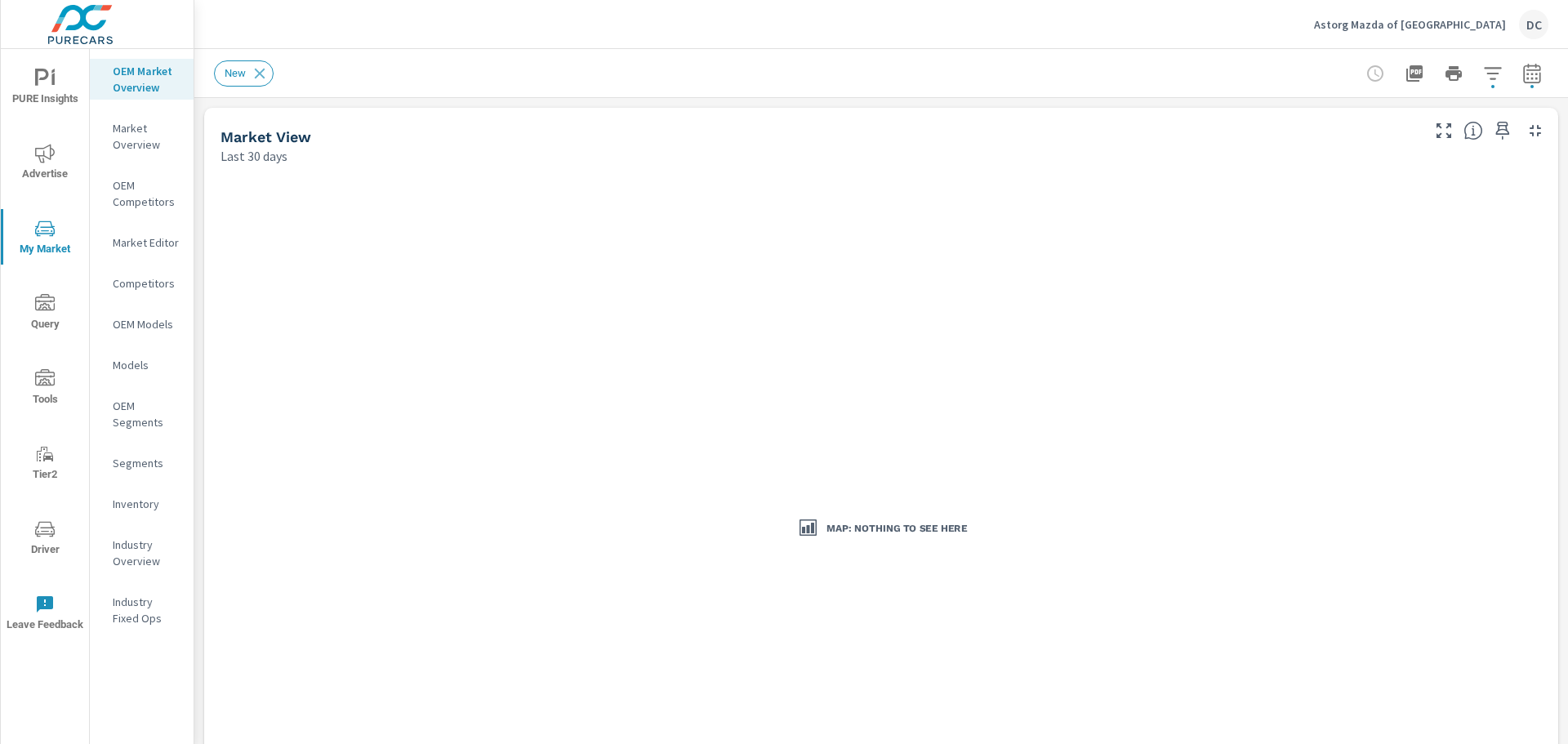
click at [149, 283] on p "Competitors" at bounding box center [147, 283] width 67 height 16
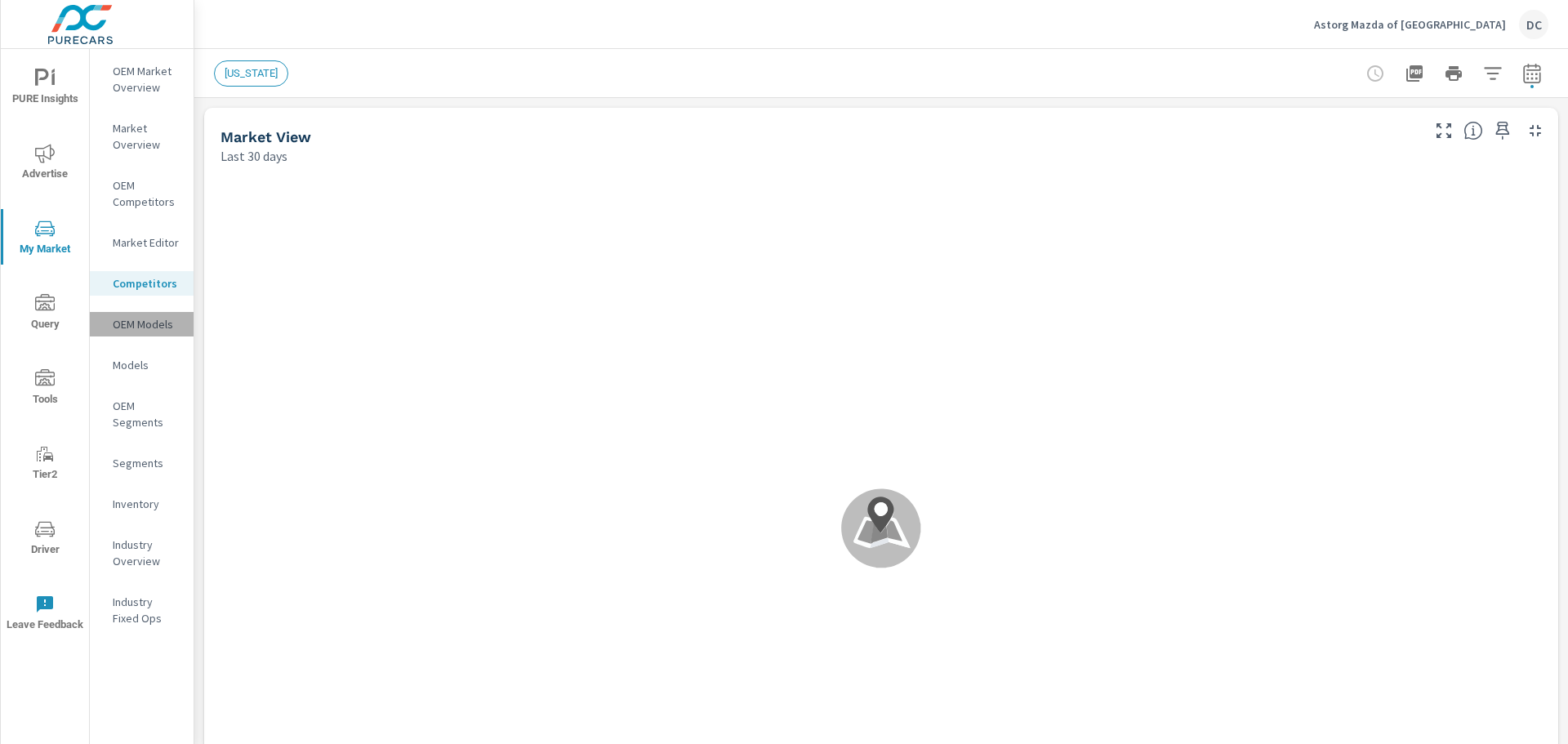
click at [156, 318] on p "OEM Models" at bounding box center [147, 324] width 67 height 16
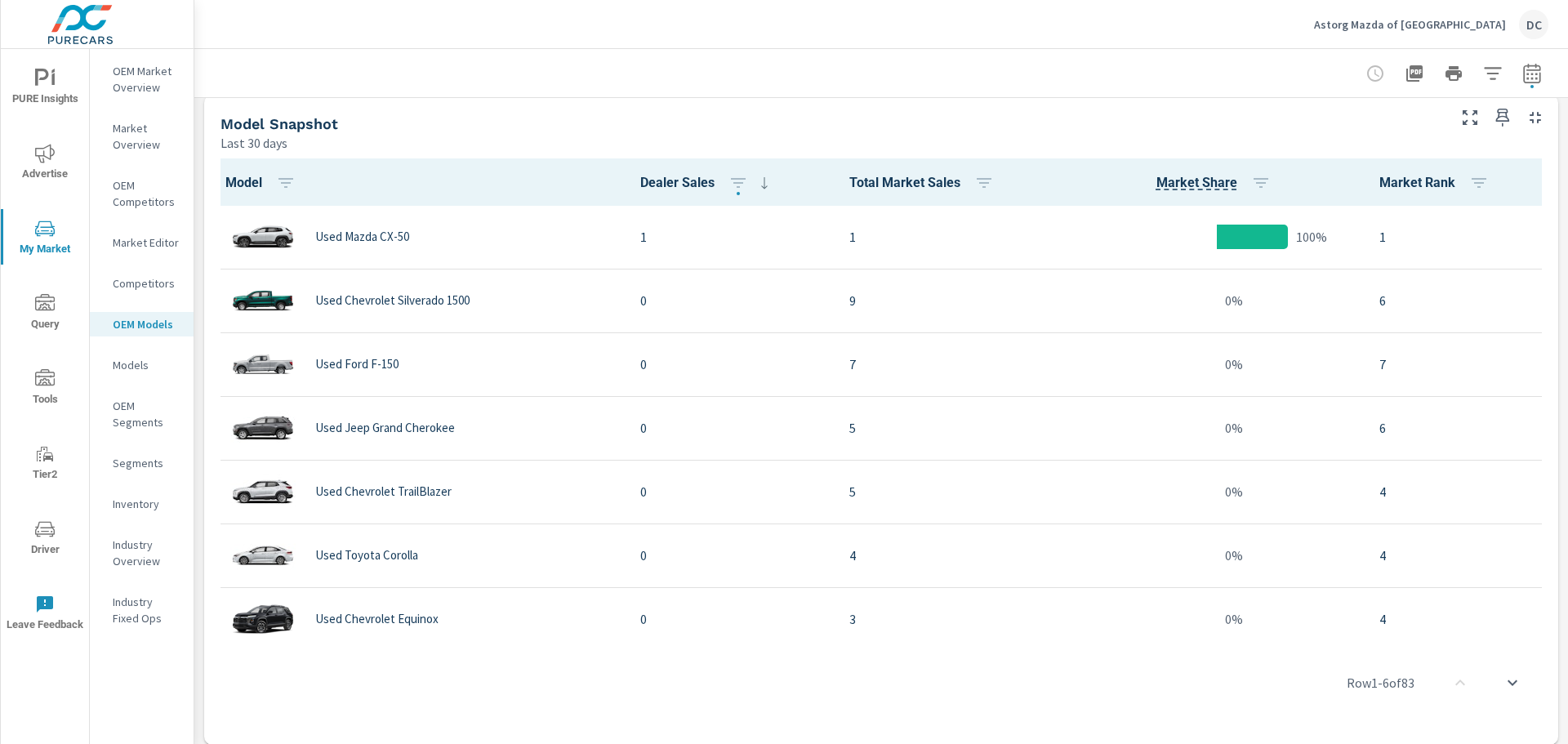
click at [152, 367] on p "Models" at bounding box center [147, 365] width 67 height 16
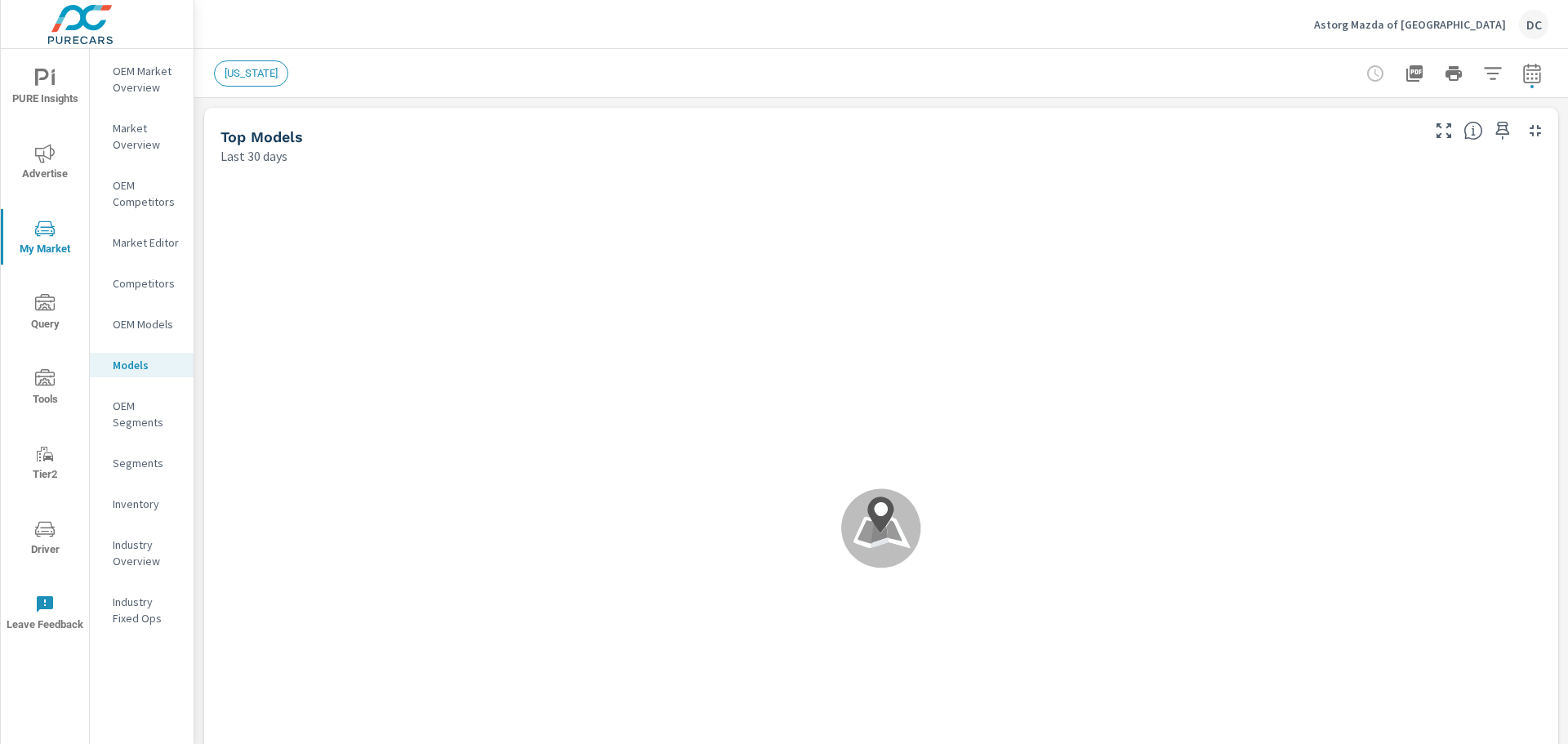
click at [145, 409] on p "OEM Segments" at bounding box center [147, 413] width 67 height 33
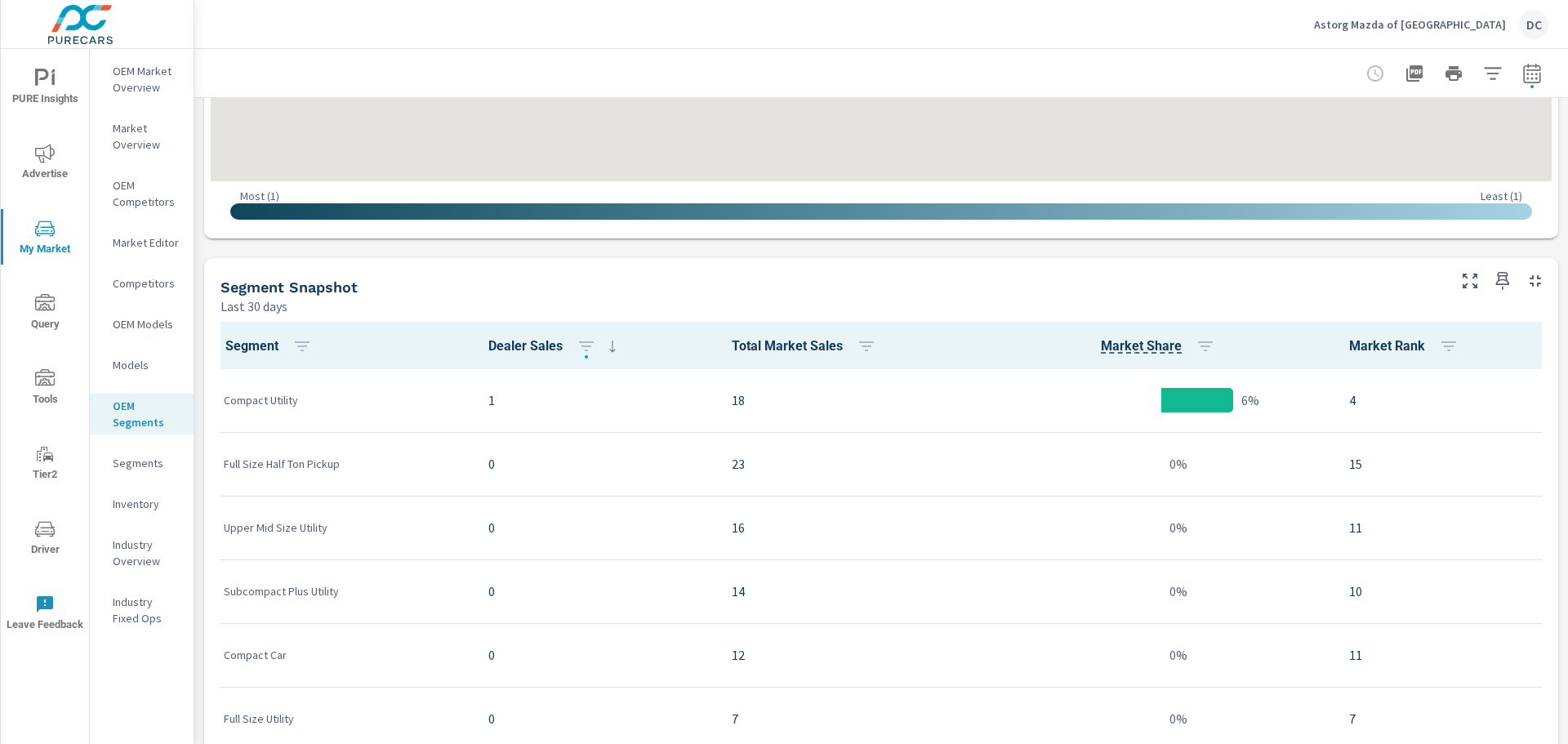
scroll to position [1, 0]
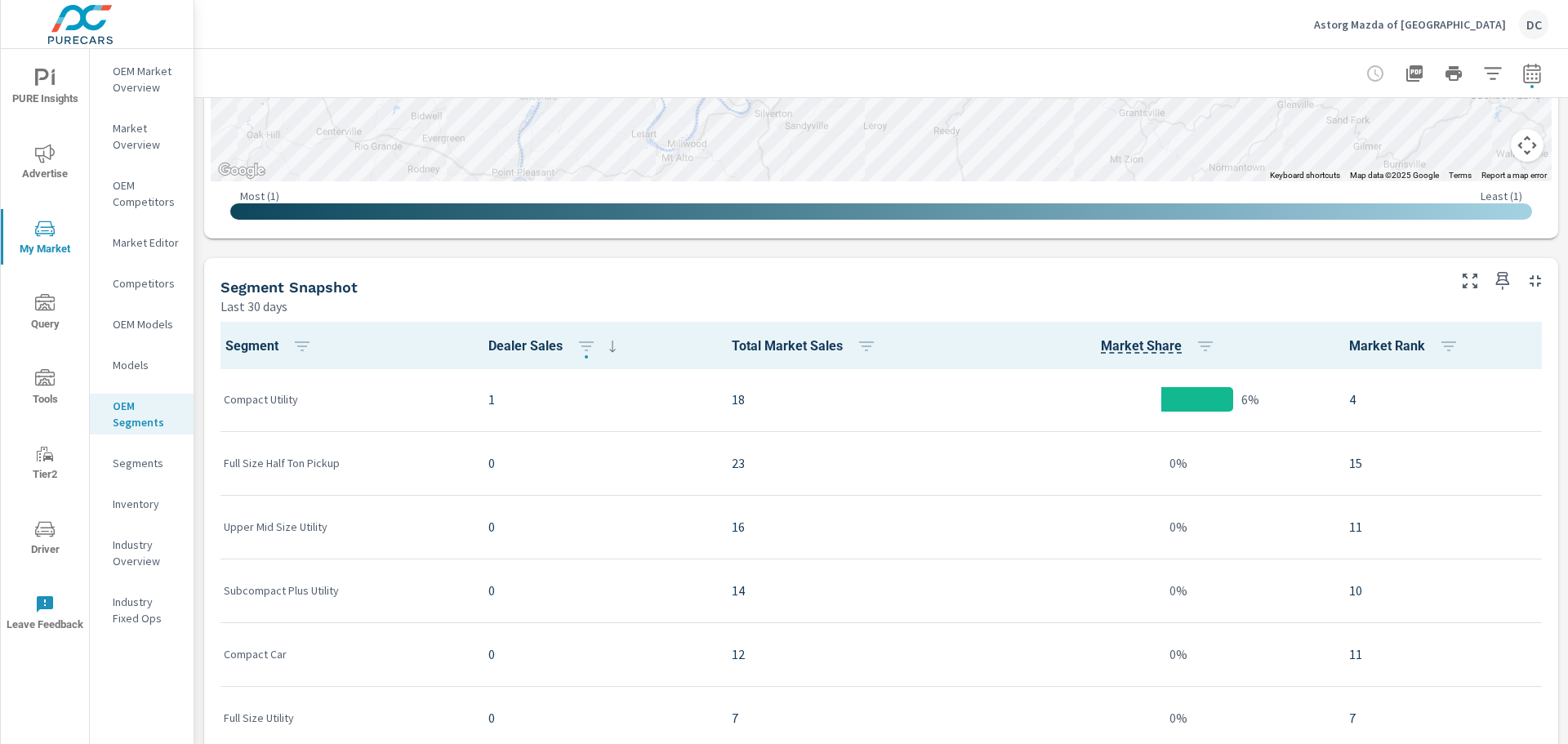
click at [146, 546] on p "Industry Overview" at bounding box center [147, 553] width 67 height 33
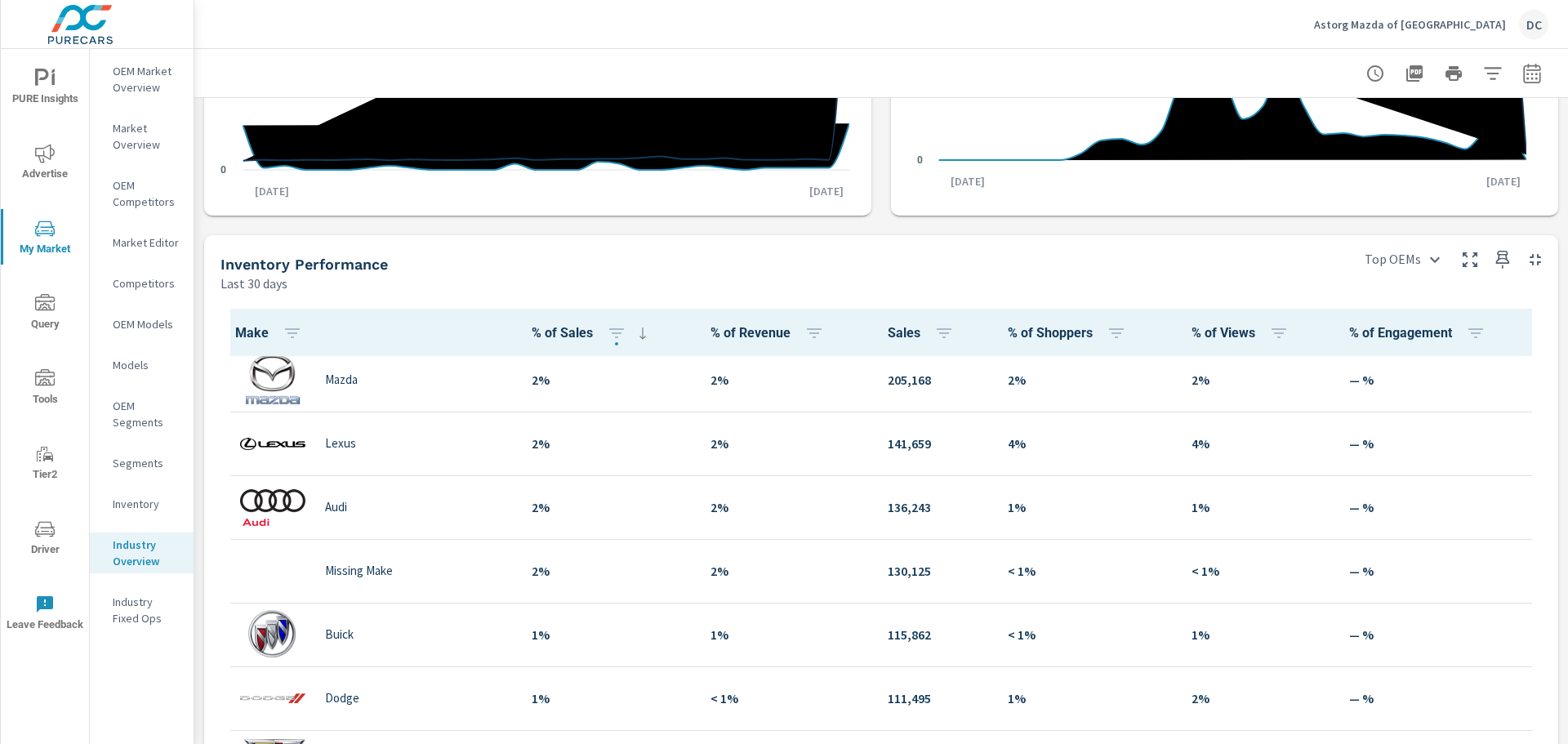
scroll to position [817, 0]
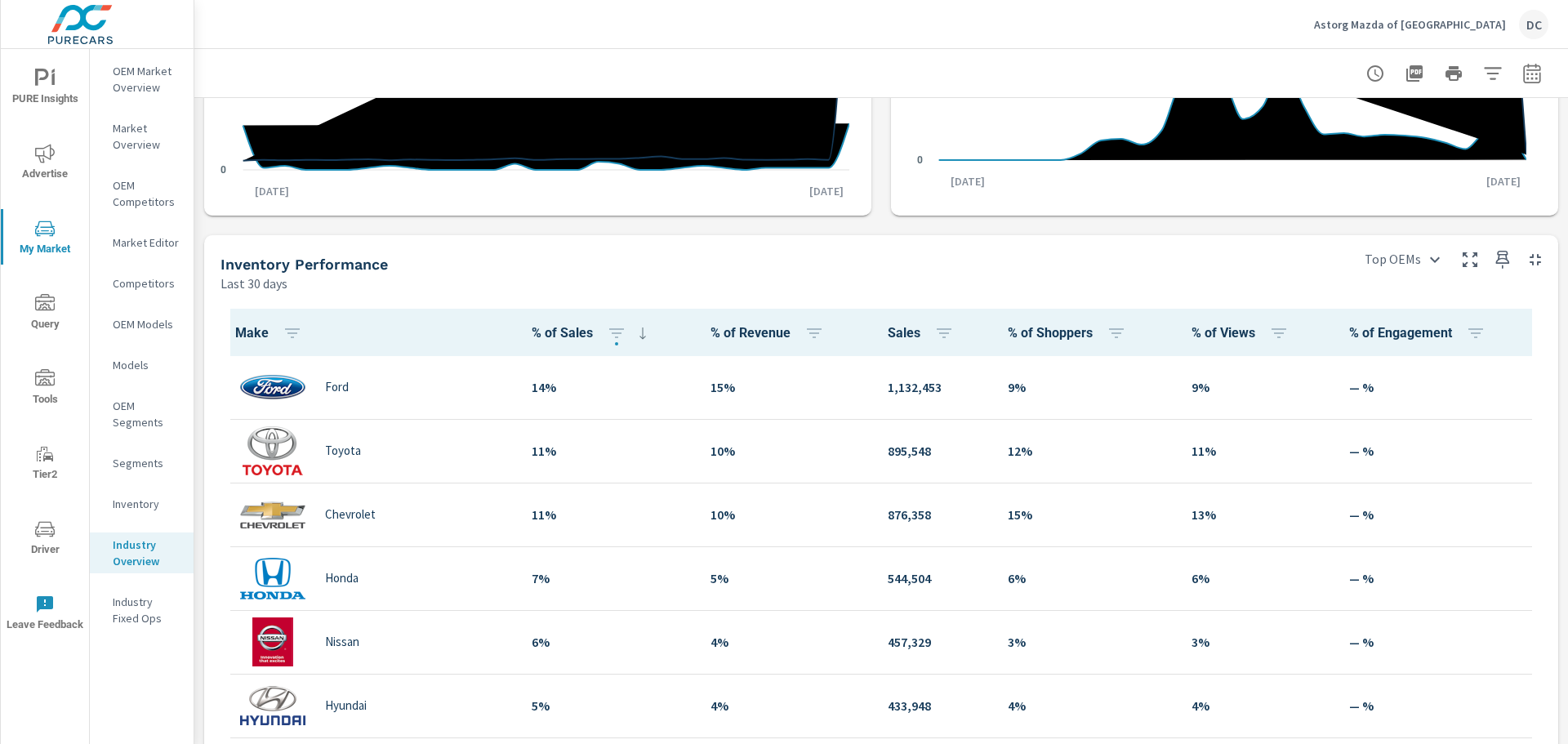
click at [45, 85] on icon "nav menu" at bounding box center [45, 78] width 20 height 20
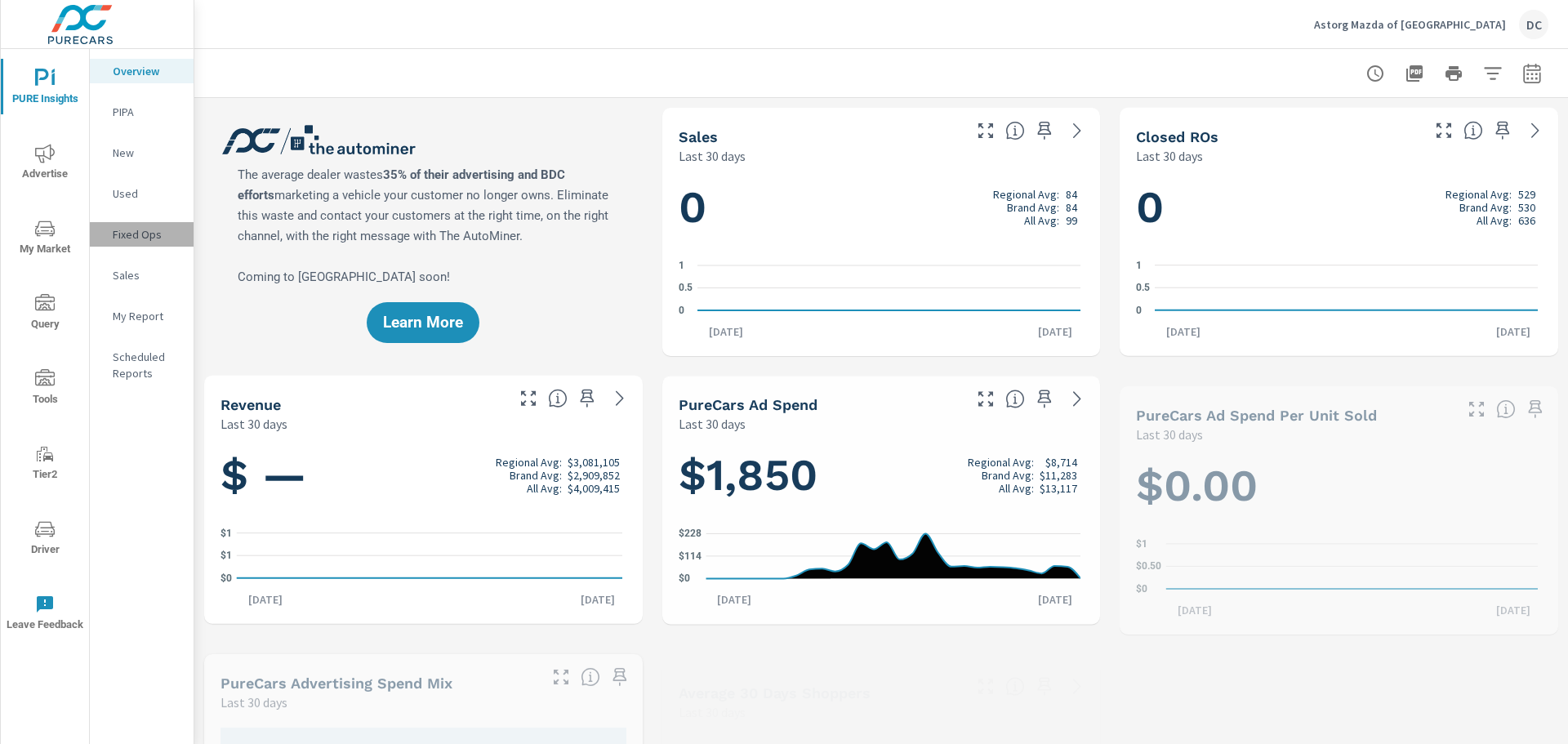
click at [134, 228] on p "Fixed Ops" at bounding box center [147, 234] width 67 height 16
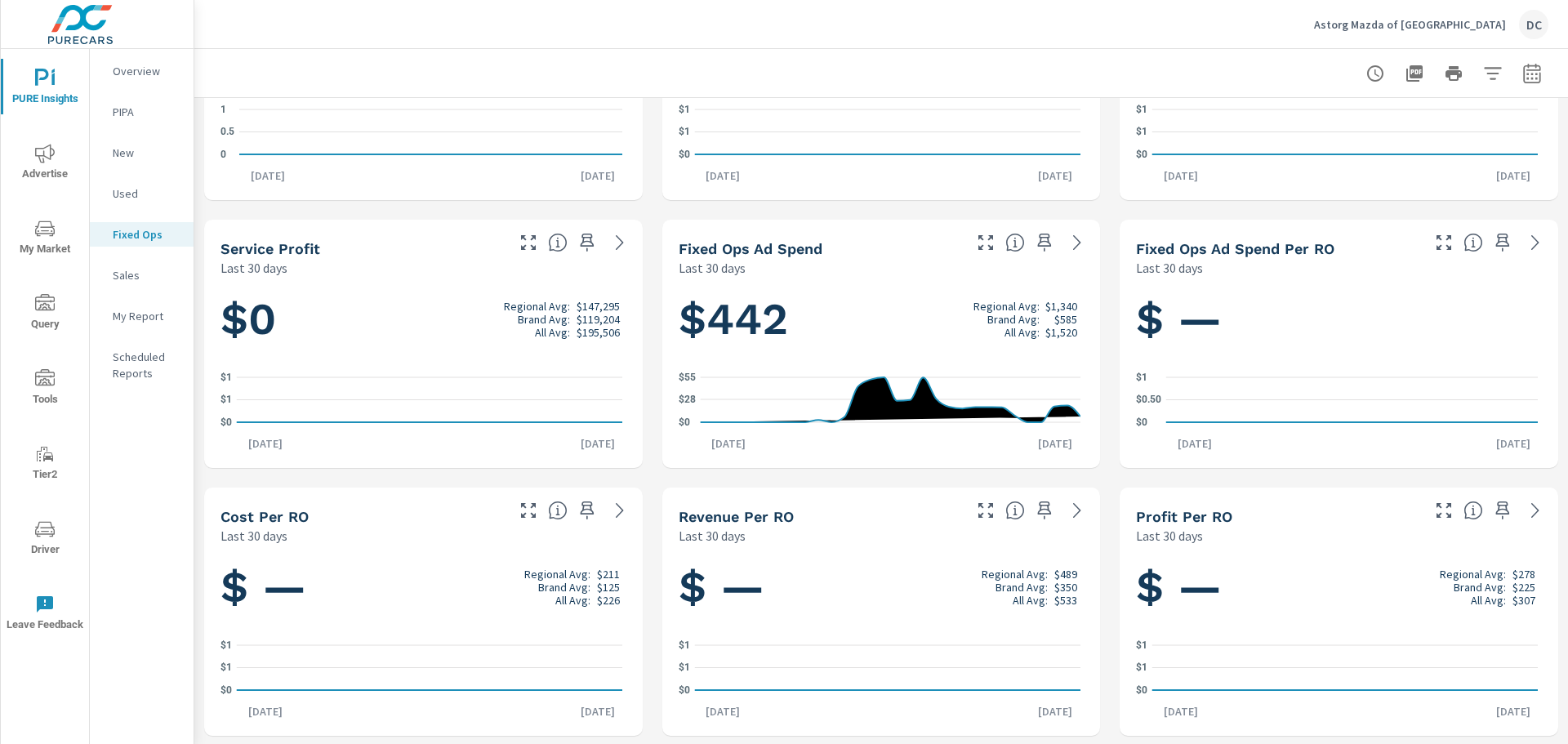
scroll to position [158, 0]
click at [137, 74] on p "Overview" at bounding box center [147, 70] width 67 height 16
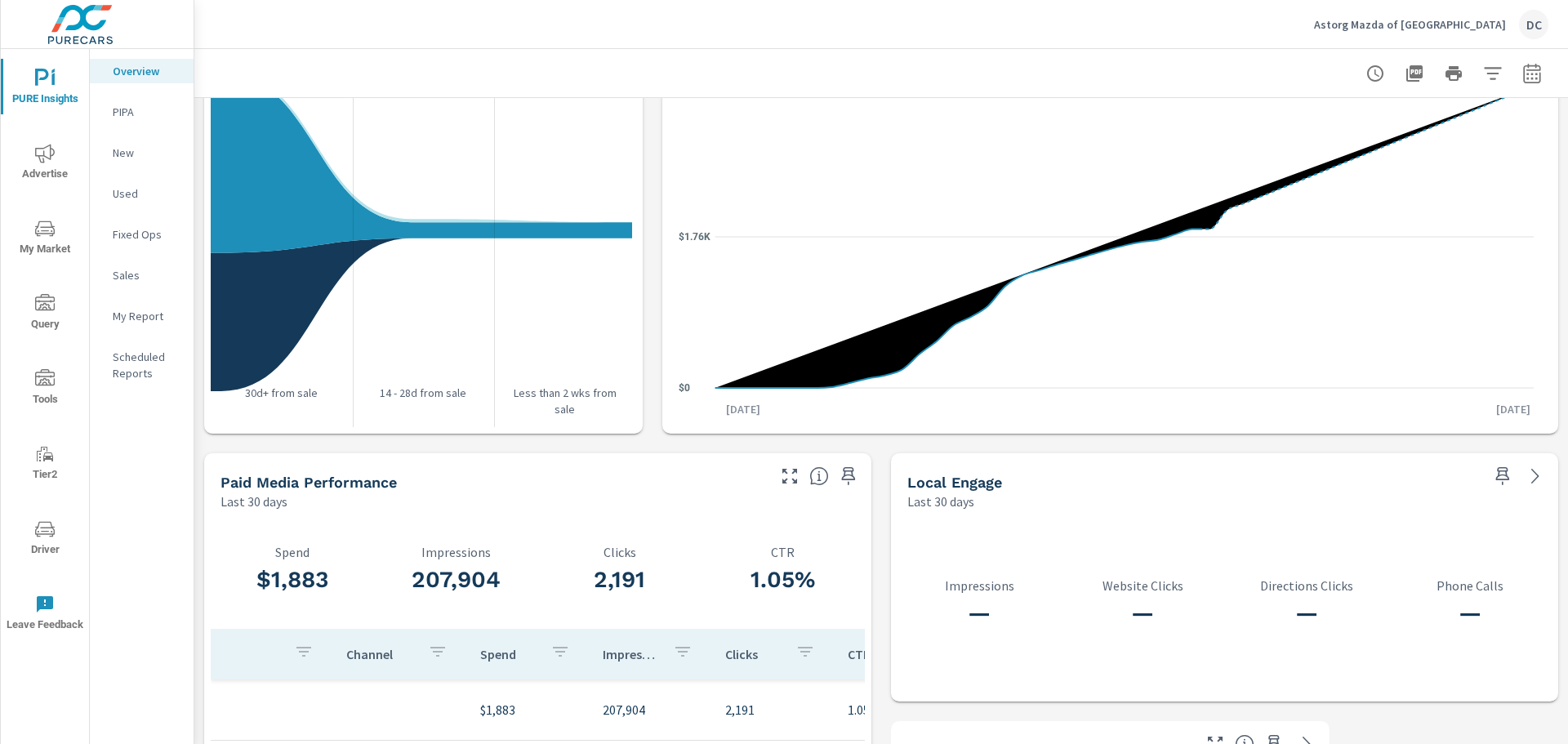
scroll to position [1787, 0]
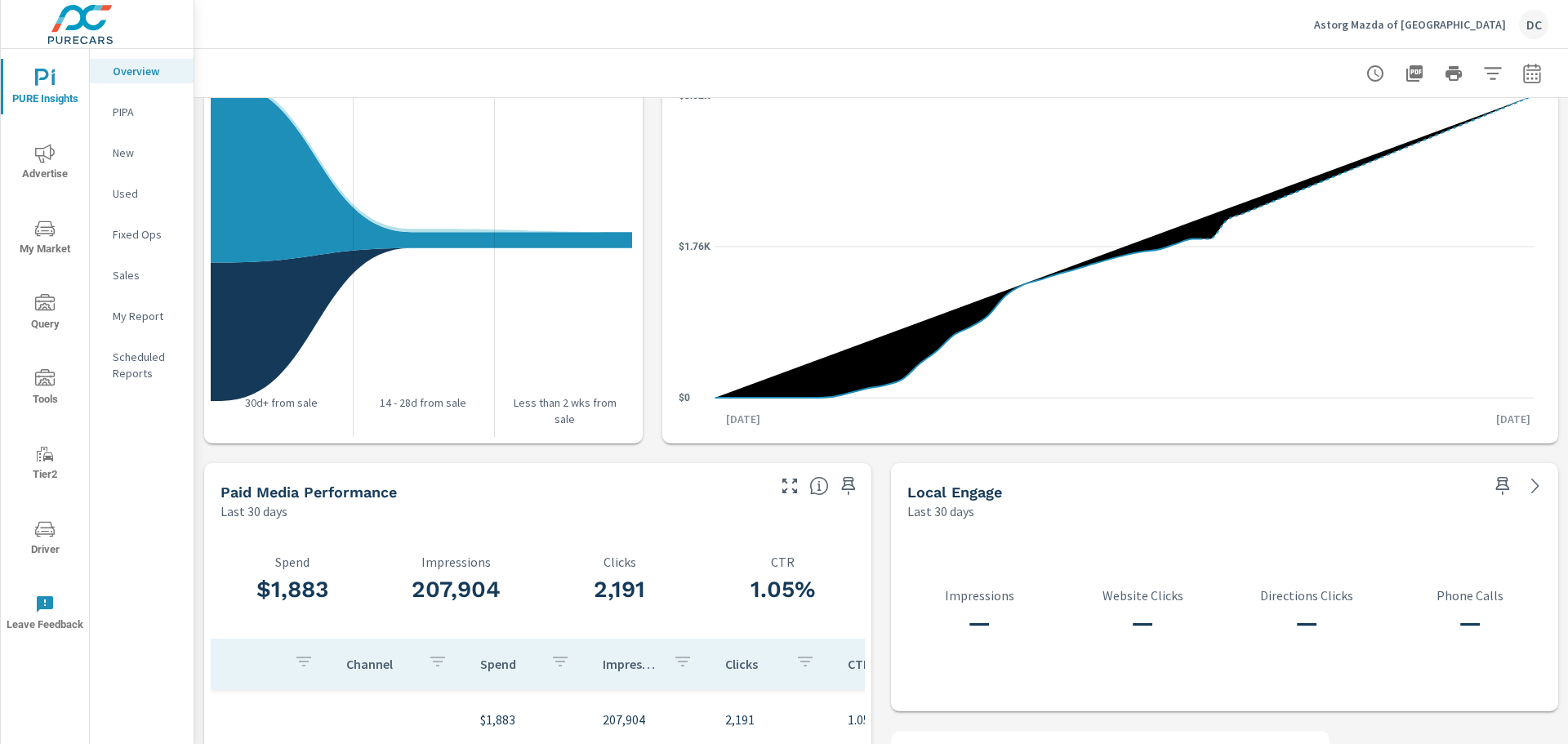
click at [154, 153] on p "New" at bounding box center [147, 153] width 67 height 16
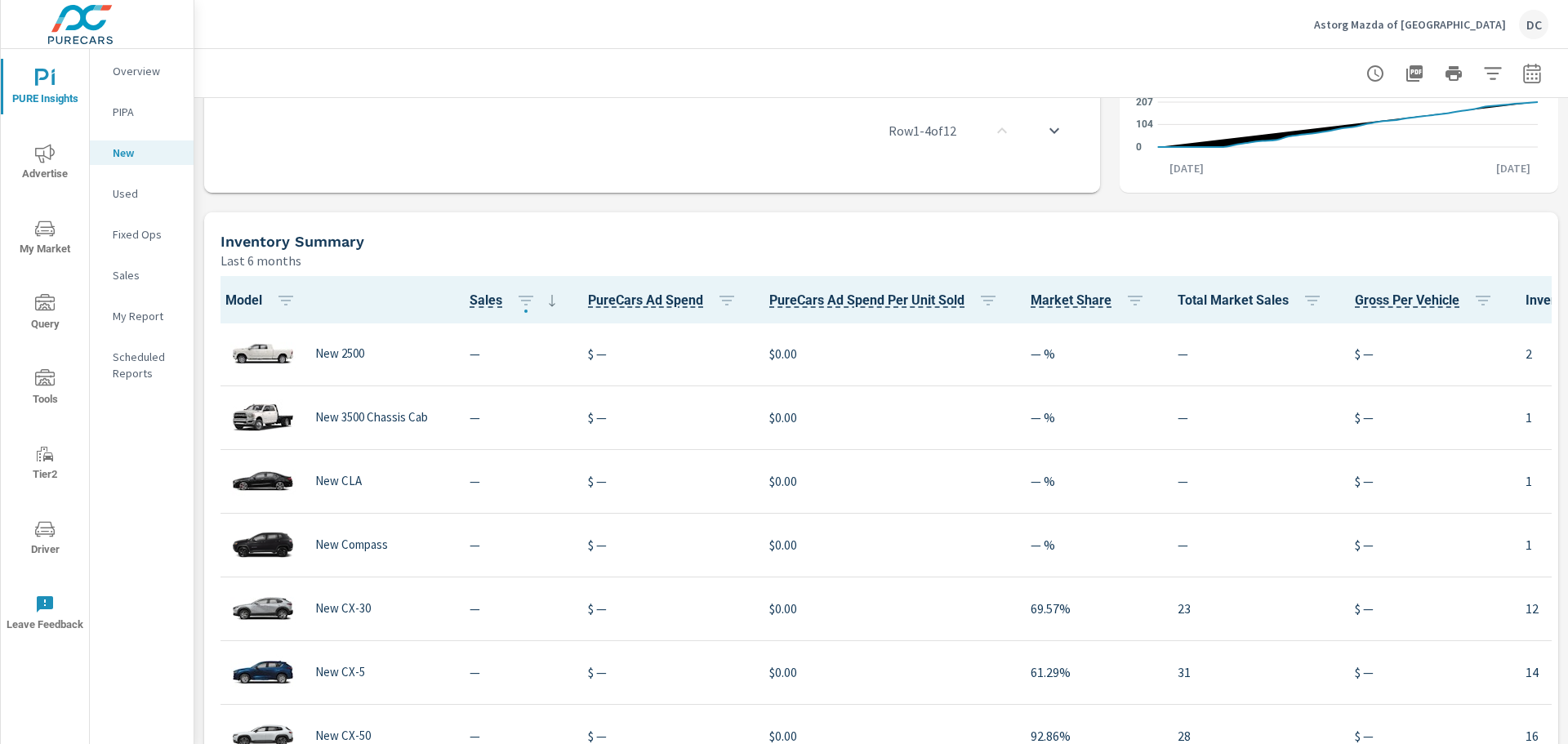
scroll to position [980, 0]
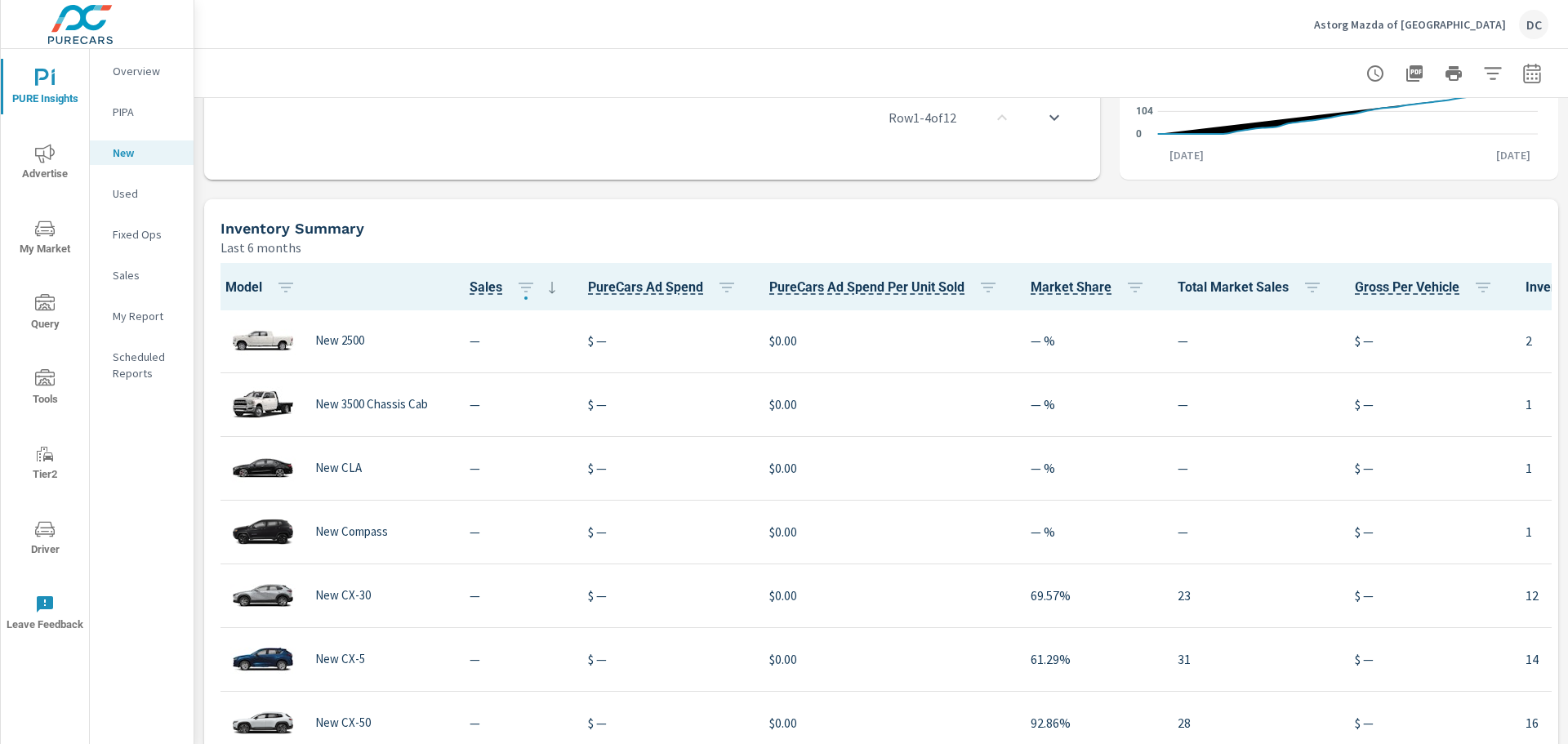
click at [58, 165] on span "Advertise" at bounding box center [45, 163] width 78 height 40
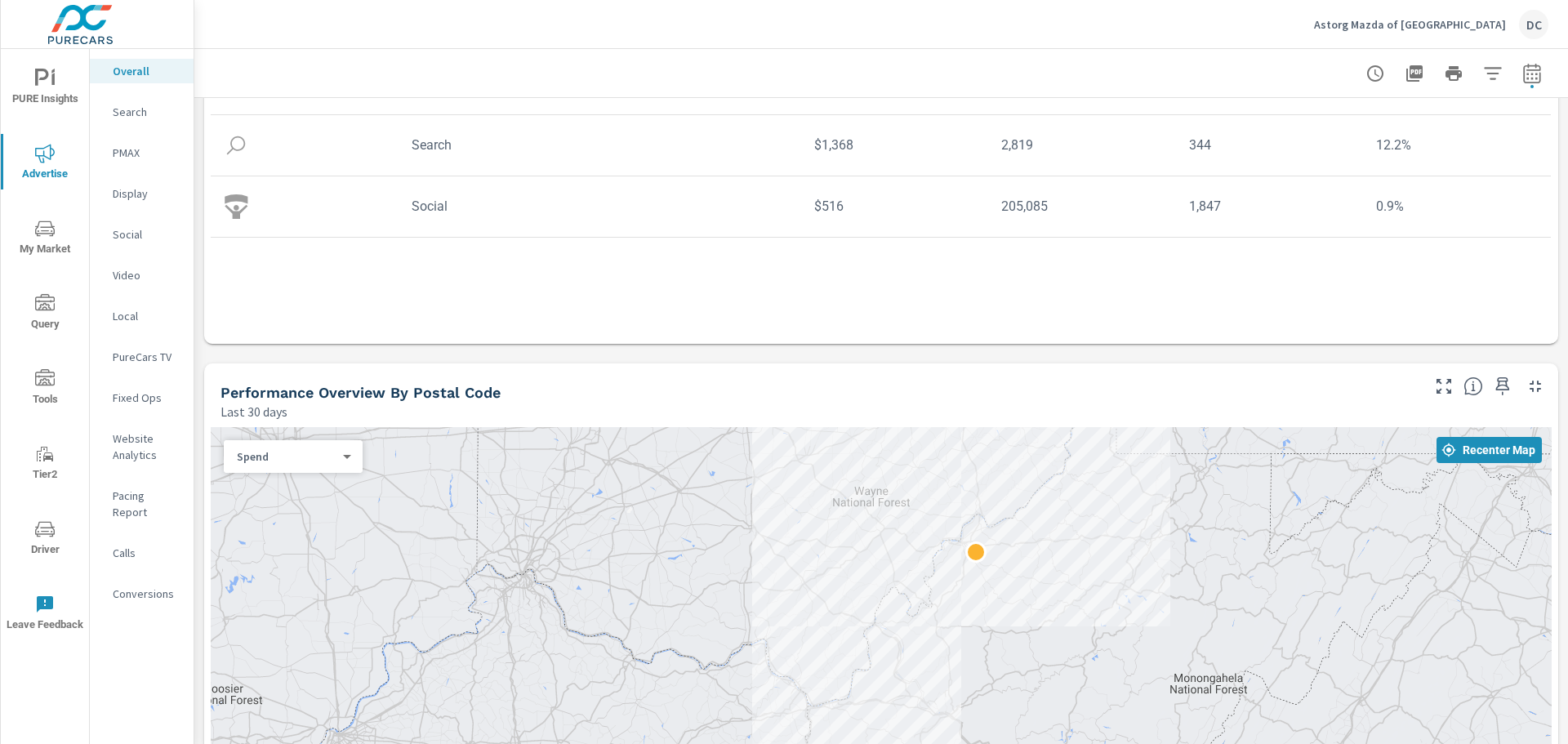
scroll to position [408, 0]
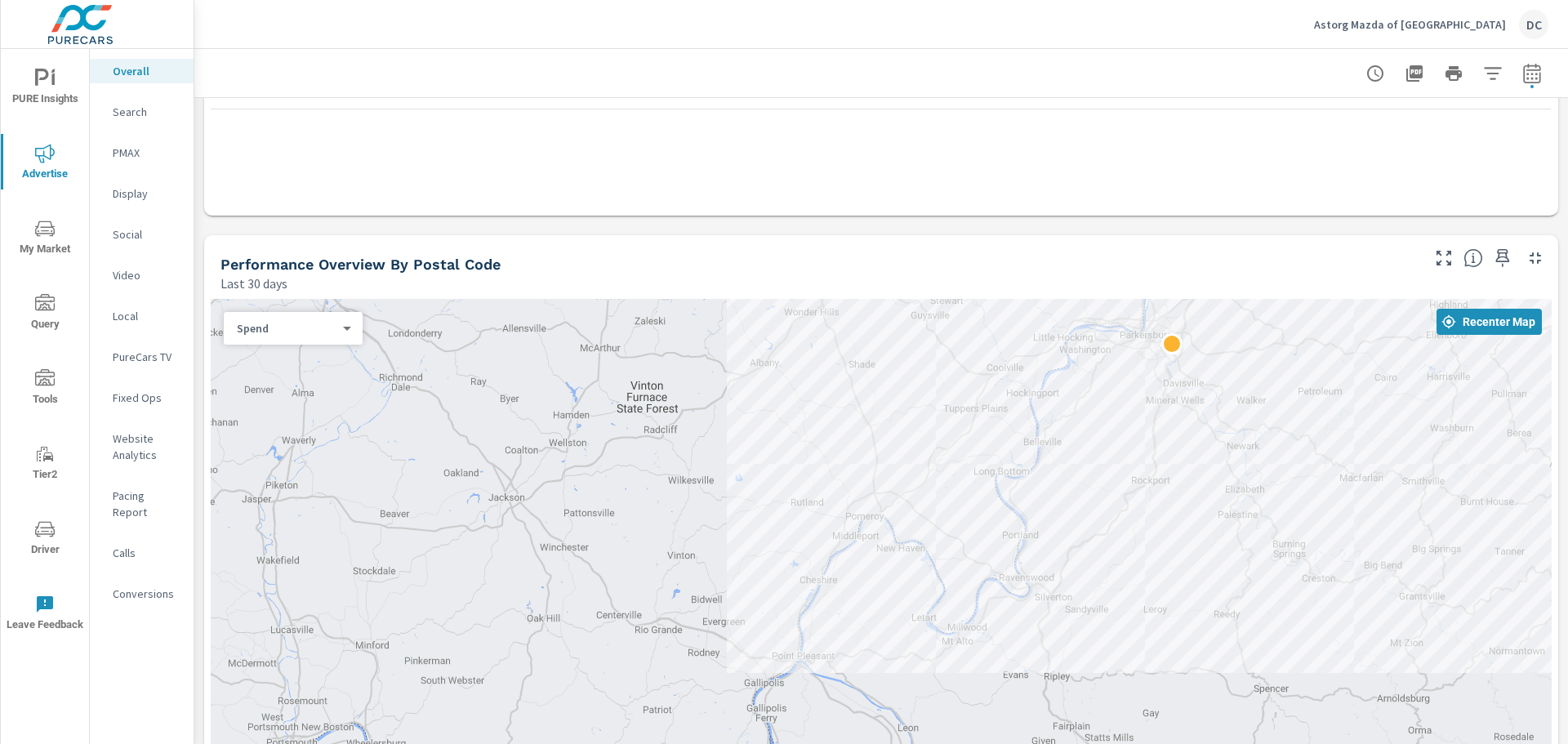
drag, startPoint x: 932, startPoint y: 467, endPoint x: 677, endPoint y: 742, distance: 375.0
click at [677, 742] on div at bounding box center [882, 564] width 1341 height 529
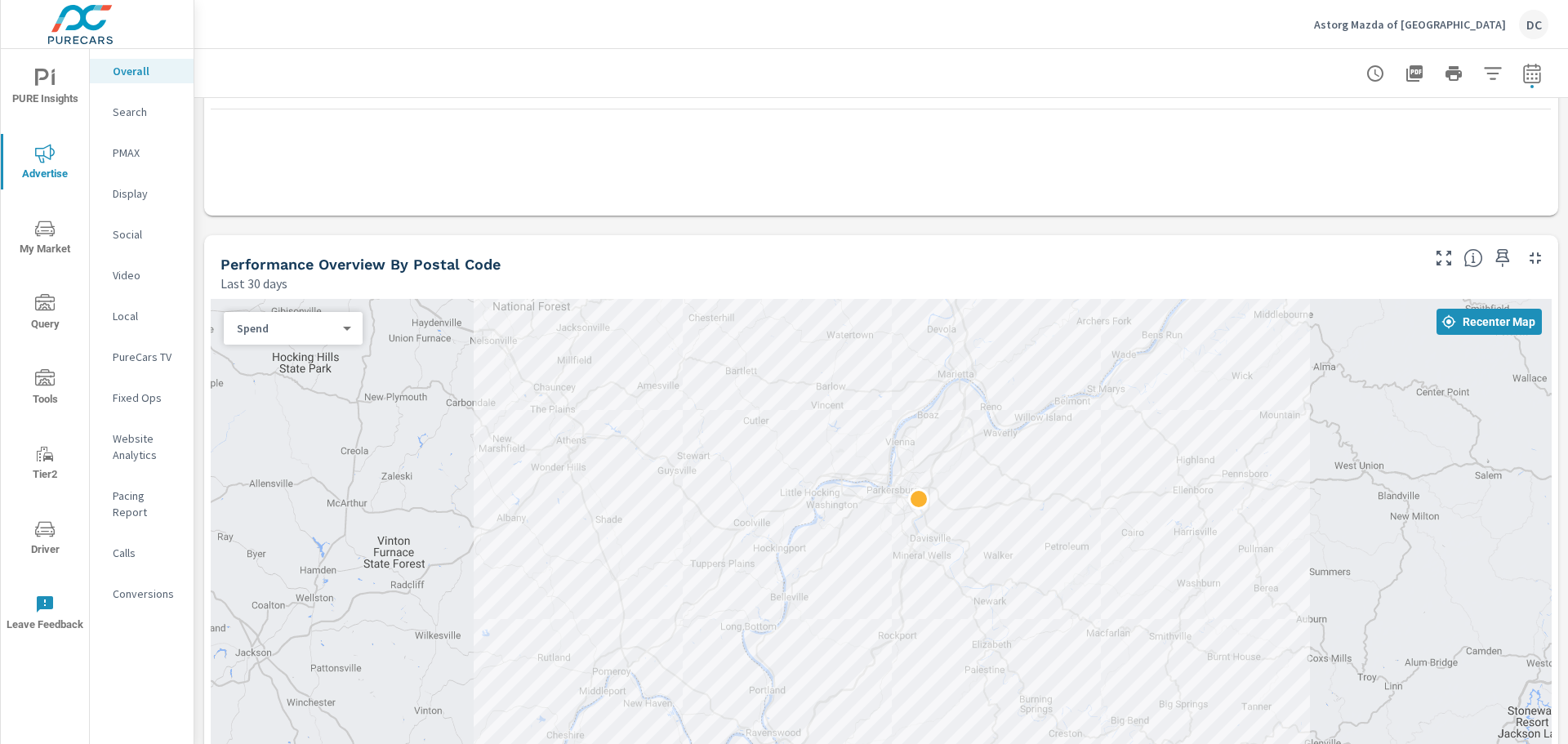
drag, startPoint x: 1048, startPoint y: 518, endPoint x: 800, endPoint y: 669, distance: 290.4
click at [800, 669] on div at bounding box center [882, 564] width 1341 height 529
click at [277, 326] on body "PURE Insights Advertise My Market Query Tools Tier2 Driver Leave Feedback Overa…" at bounding box center [784, 372] width 1568 height 744
click at [286, 352] on li "Sales" at bounding box center [286, 355] width 126 height 26
click at [326, 318] on div "Sales 1 ​" at bounding box center [293, 328] width 139 height 33
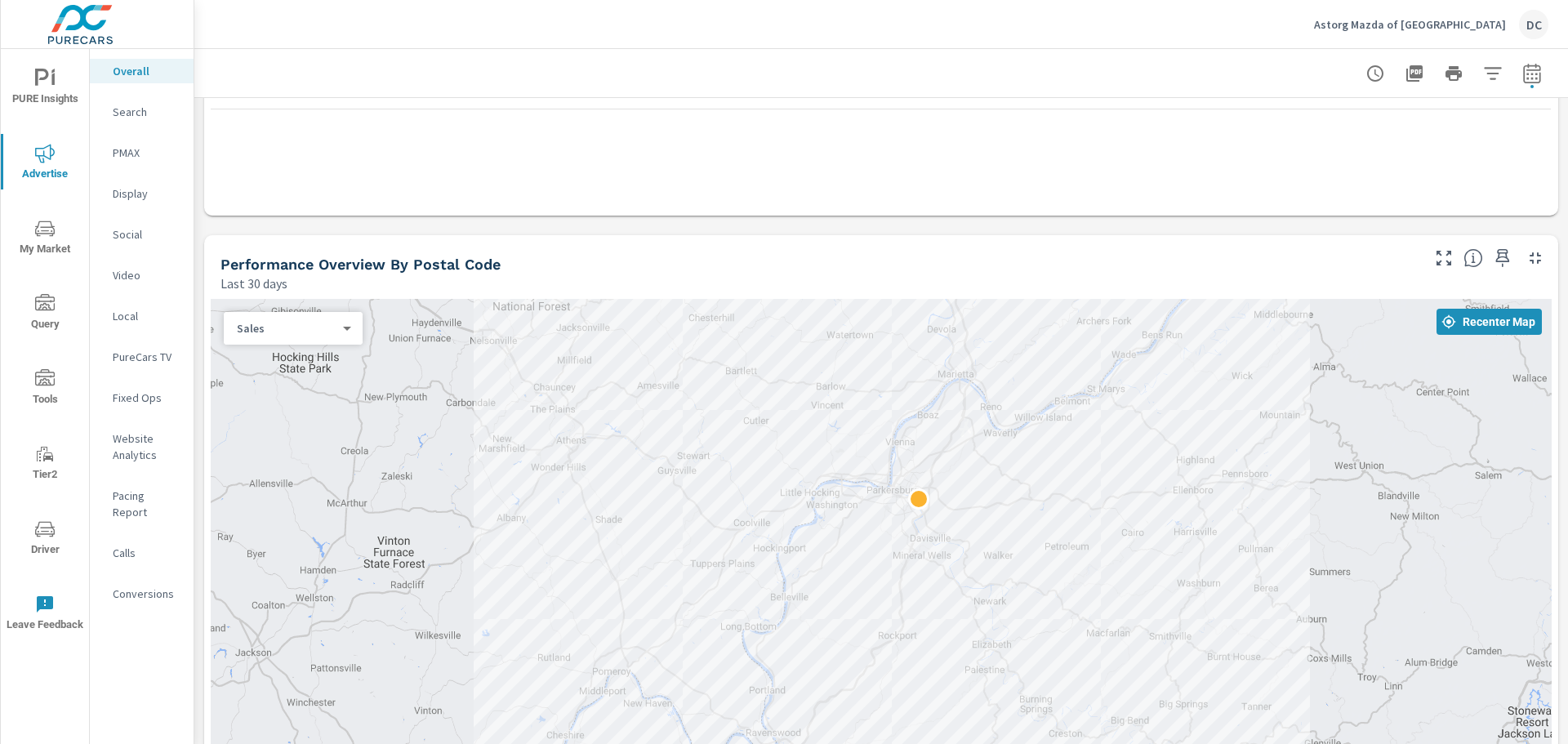
click at [323, 323] on body "PURE Insights Advertise My Market Query Tools Tier2 Driver Leave Feedback Overa…" at bounding box center [784, 372] width 1568 height 744
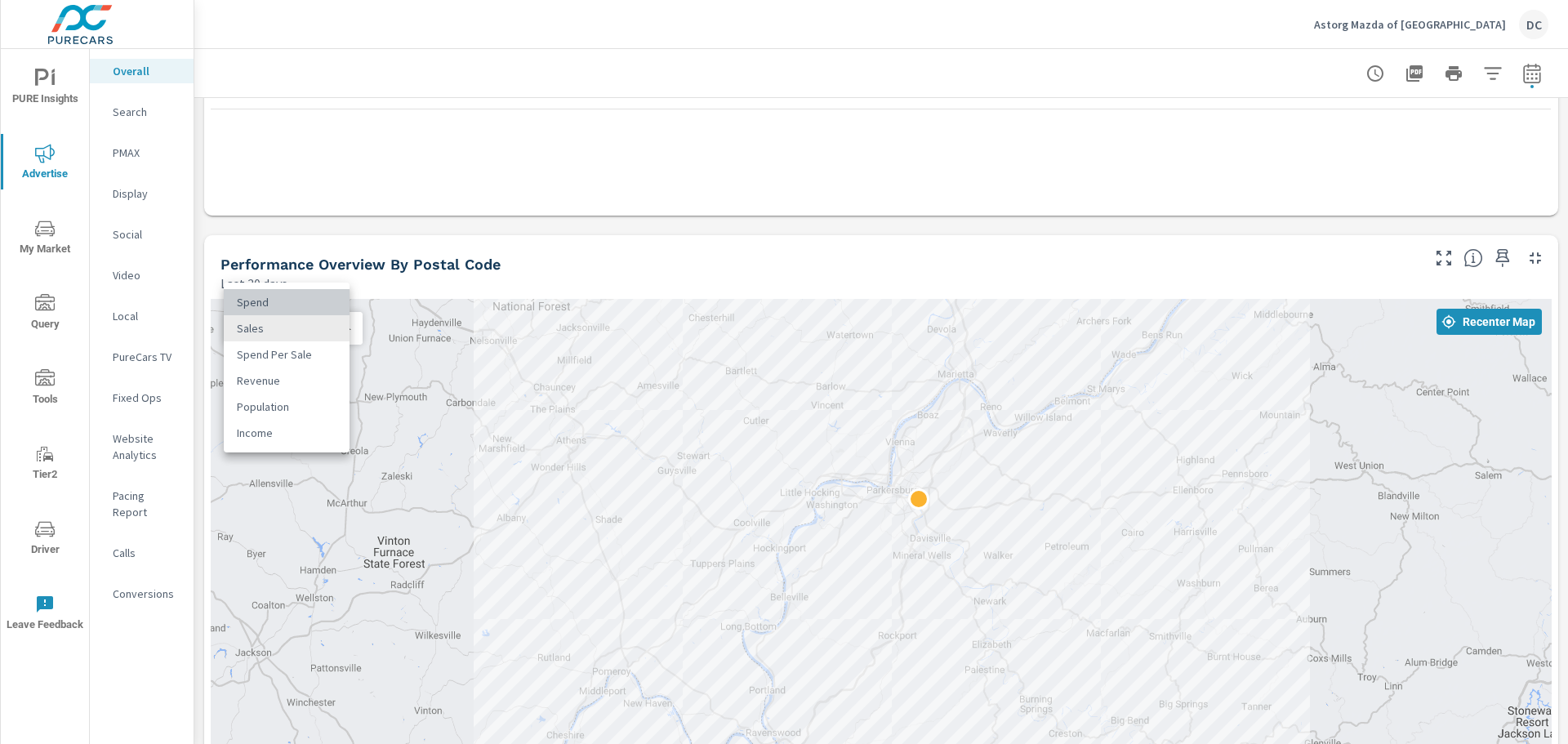
click at [307, 300] on li "Spend" at bounding box center [286, 302] width 126 height 26
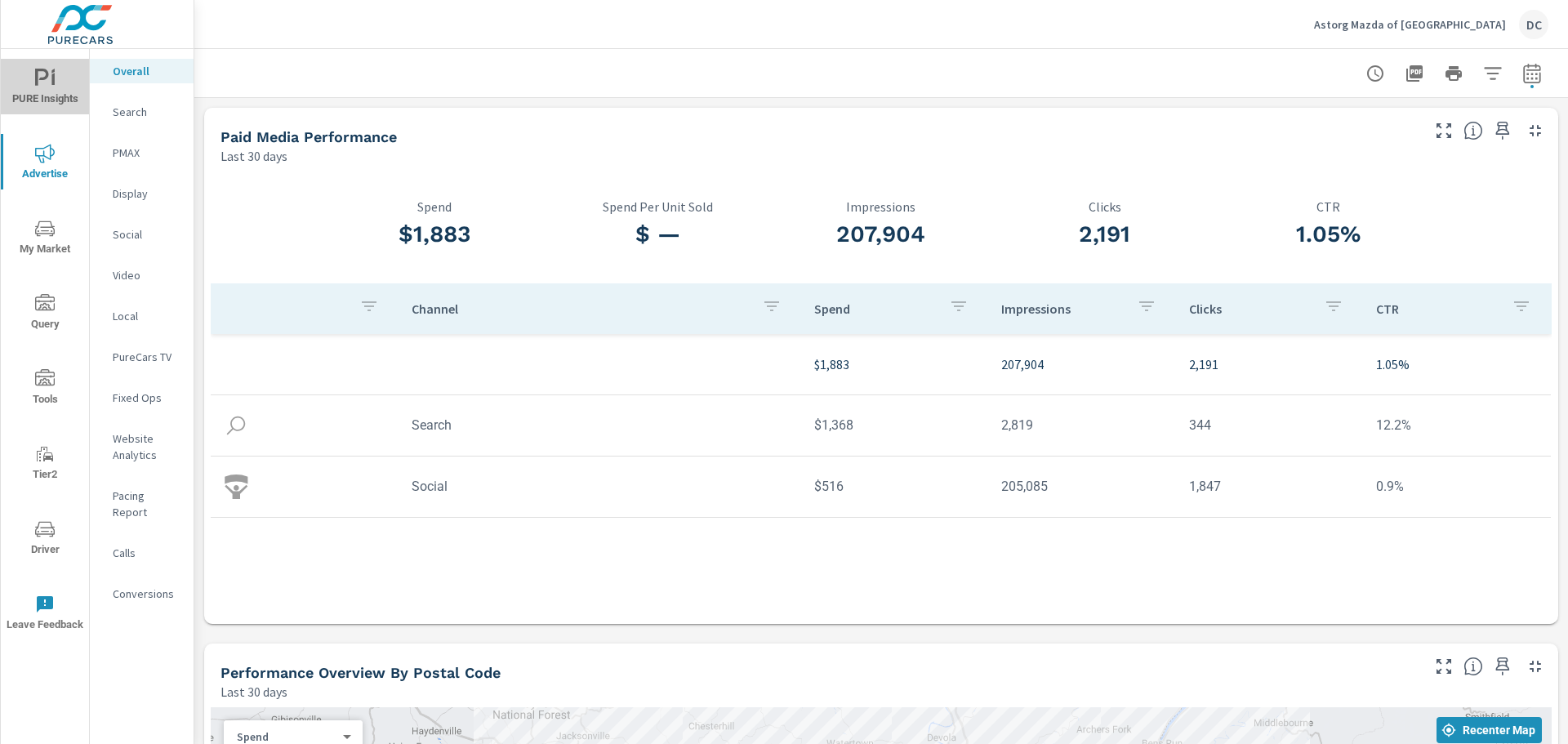
click at [48, 81] on icon "nav menu" at bounding box center [45, 78] width 20 height 20
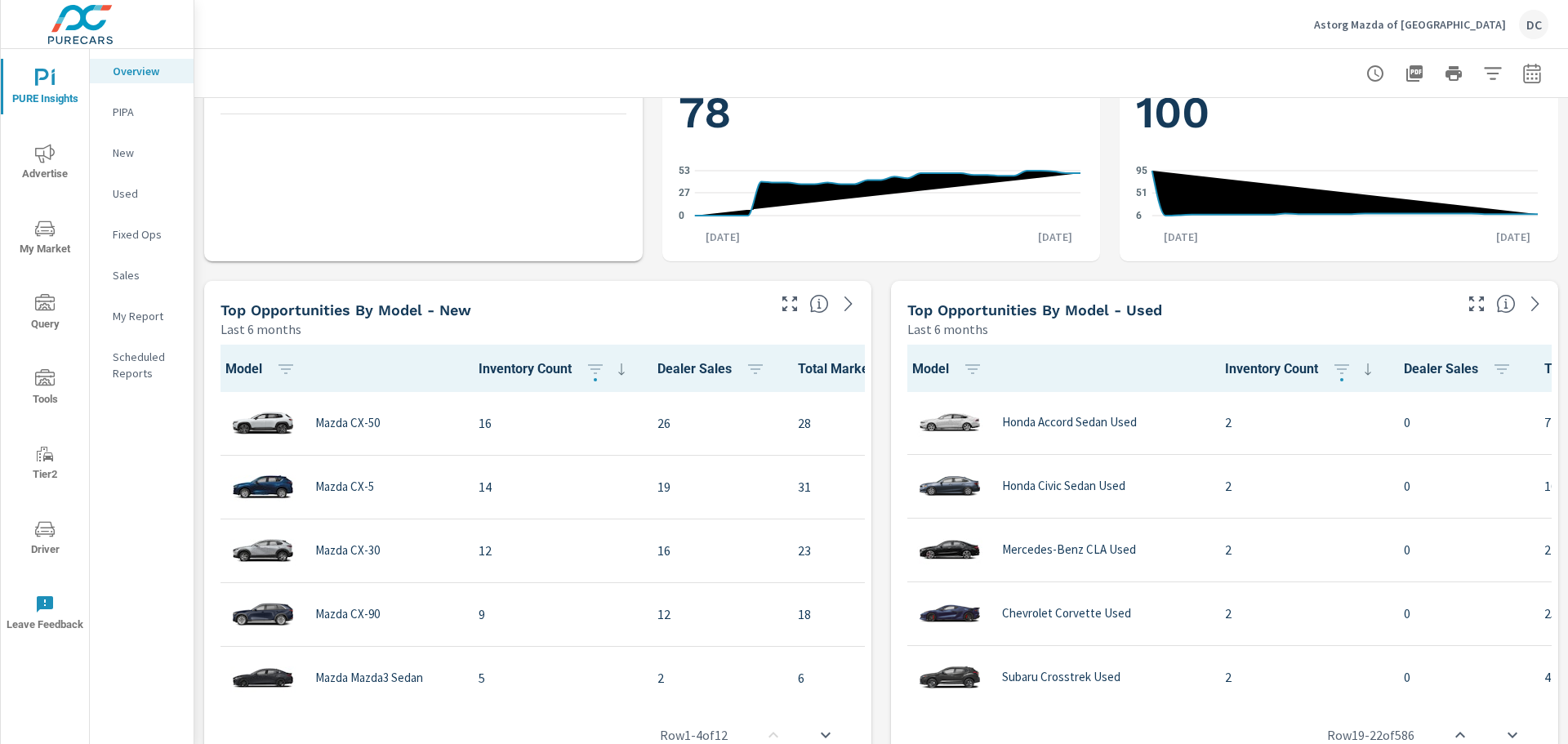
scroll to position [980, 0]
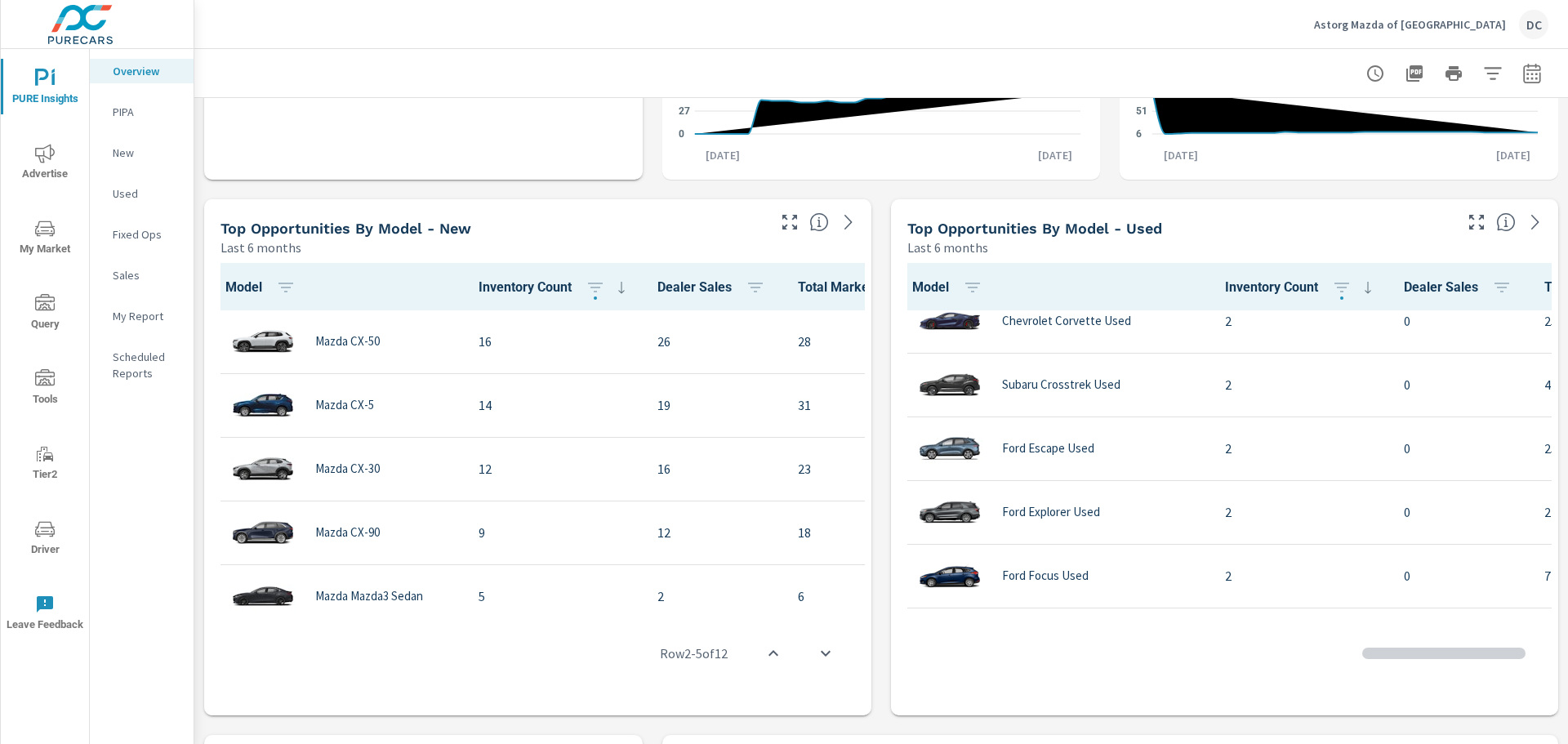
scroll to position [81, 0]
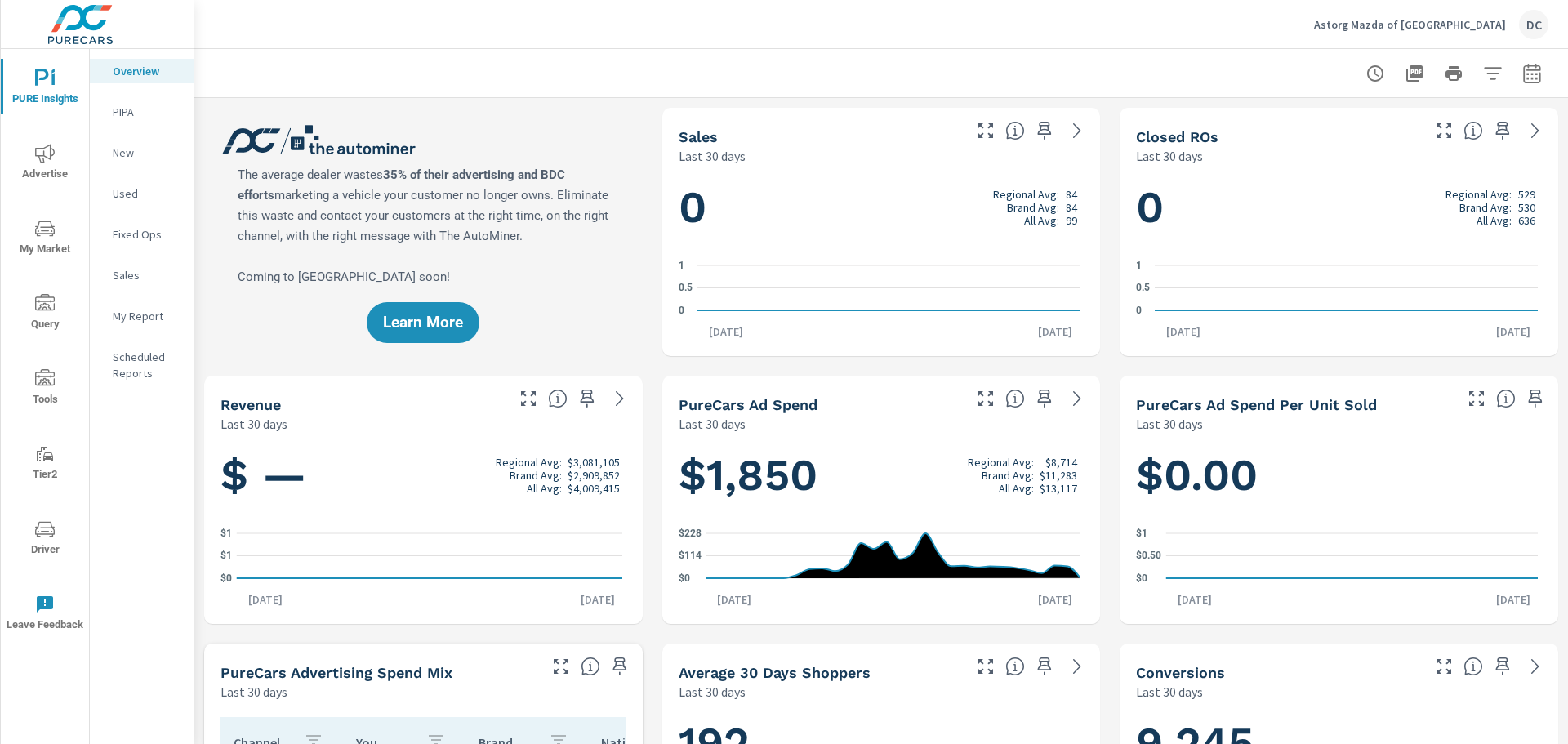
click at [40, 176] on span "Advertise" at bounding box center [45, 163] width 78 height 40
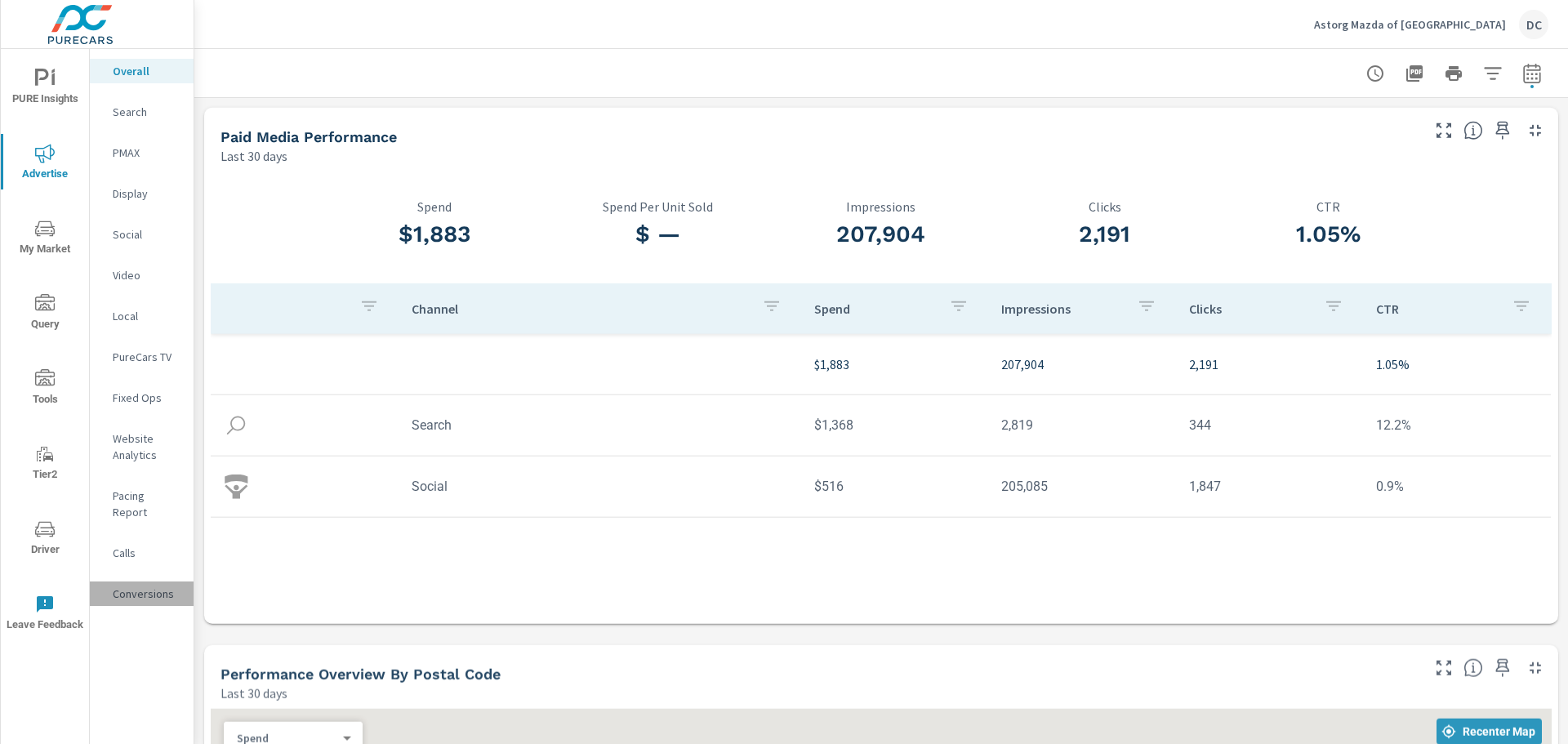
click at [151, 585] on p "Conversions" at bounding box center [147, 593] width 67 height 16
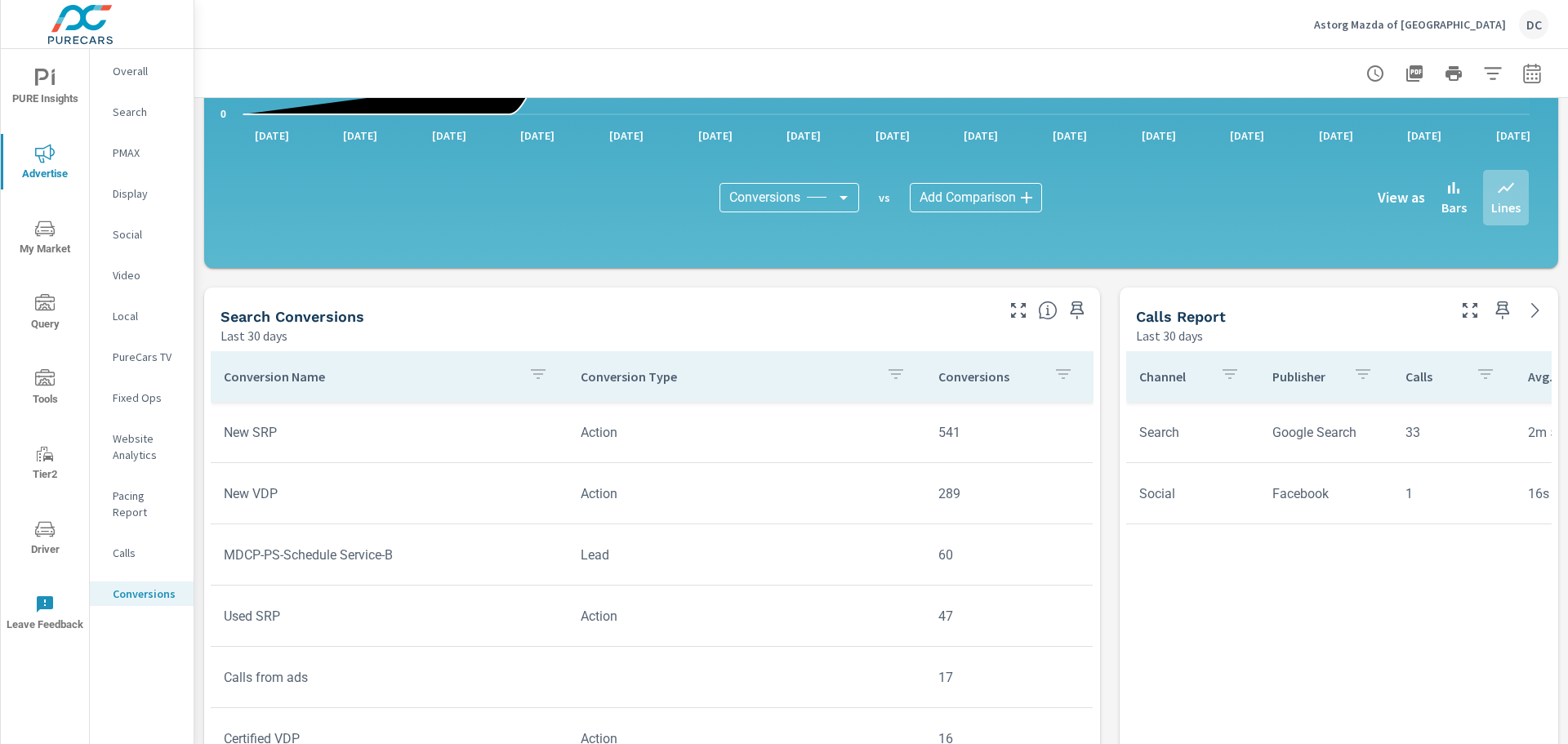
scroll to position [81, 0]
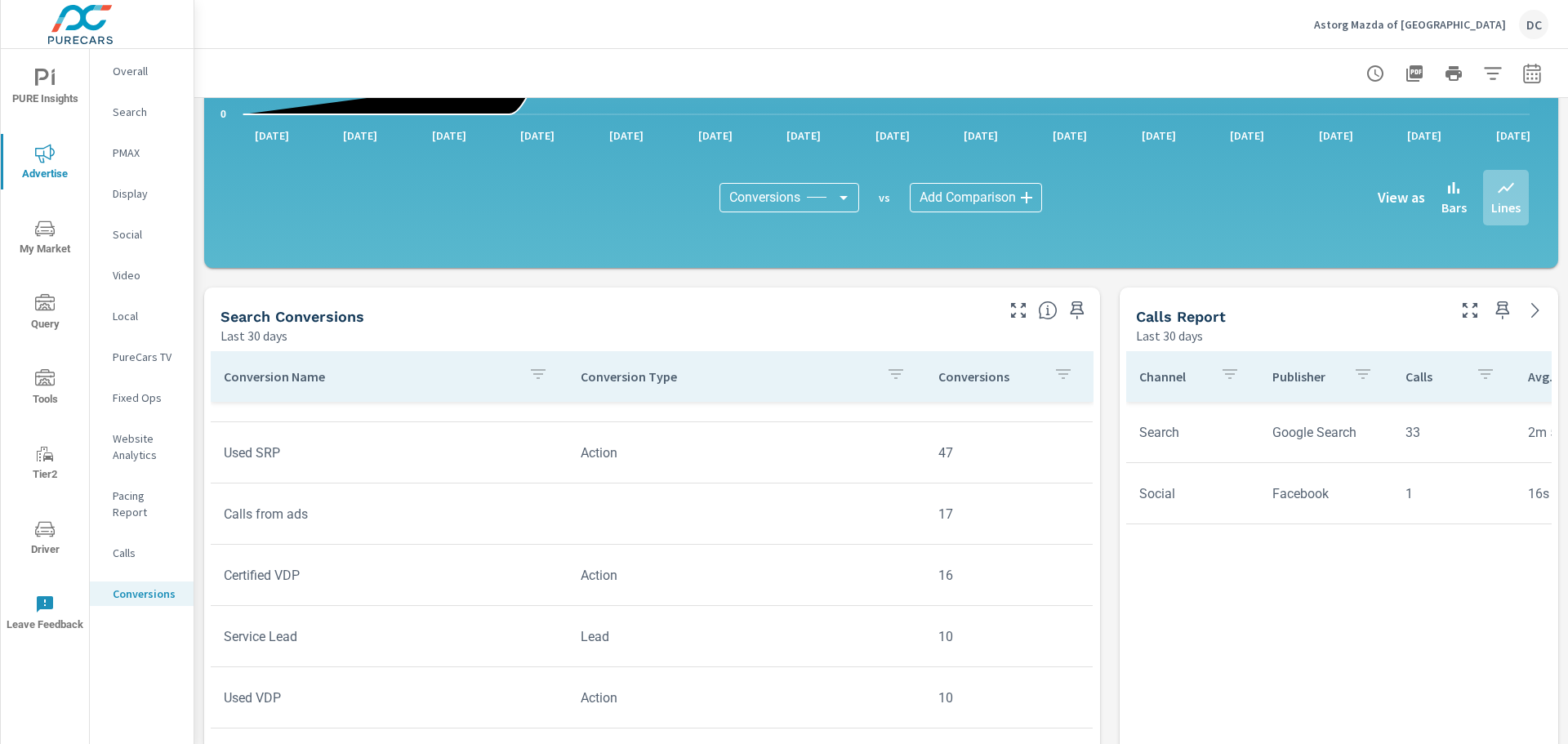
scroll to position [245, 0]
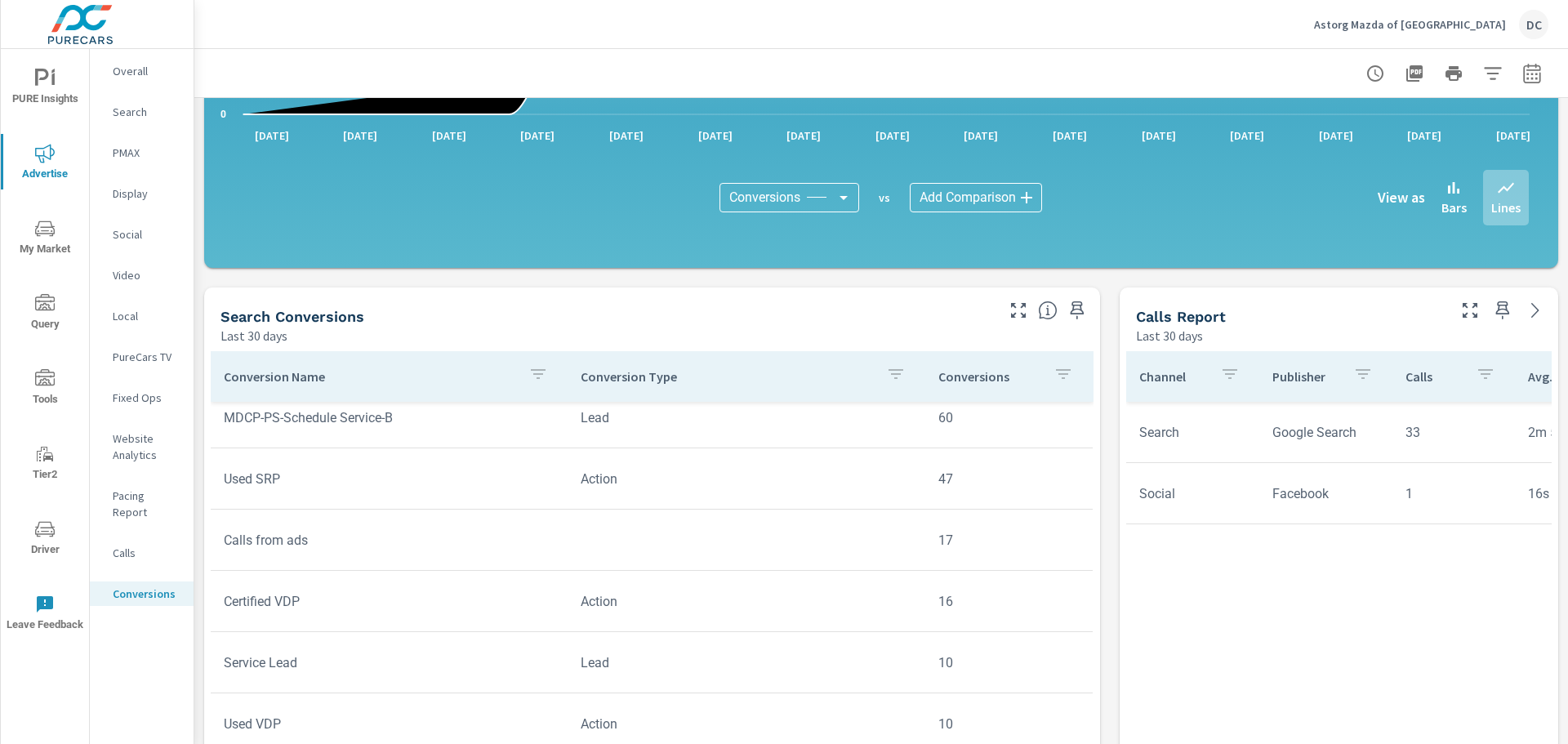
scroll to position [2, 0]
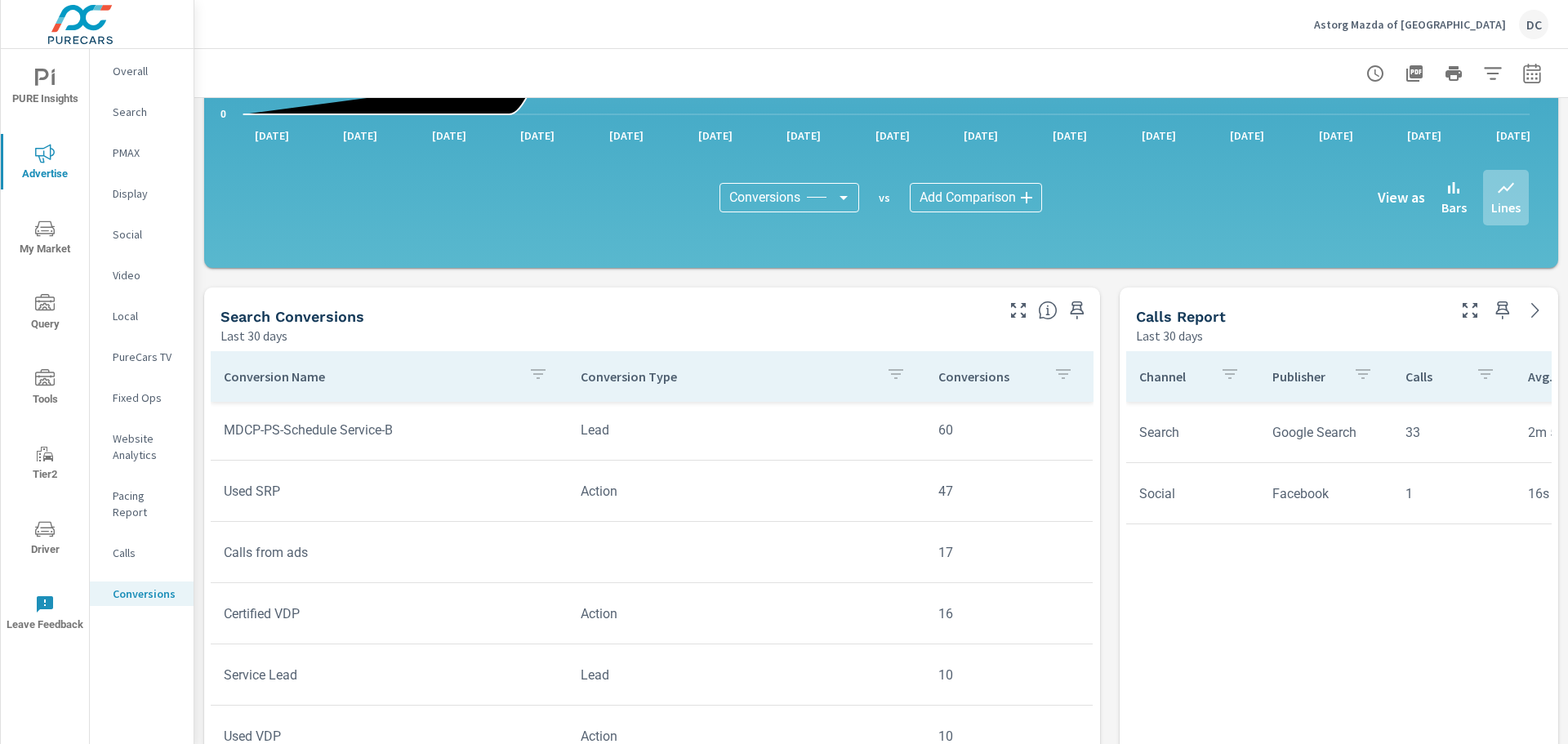
scroll to position [163, 0]
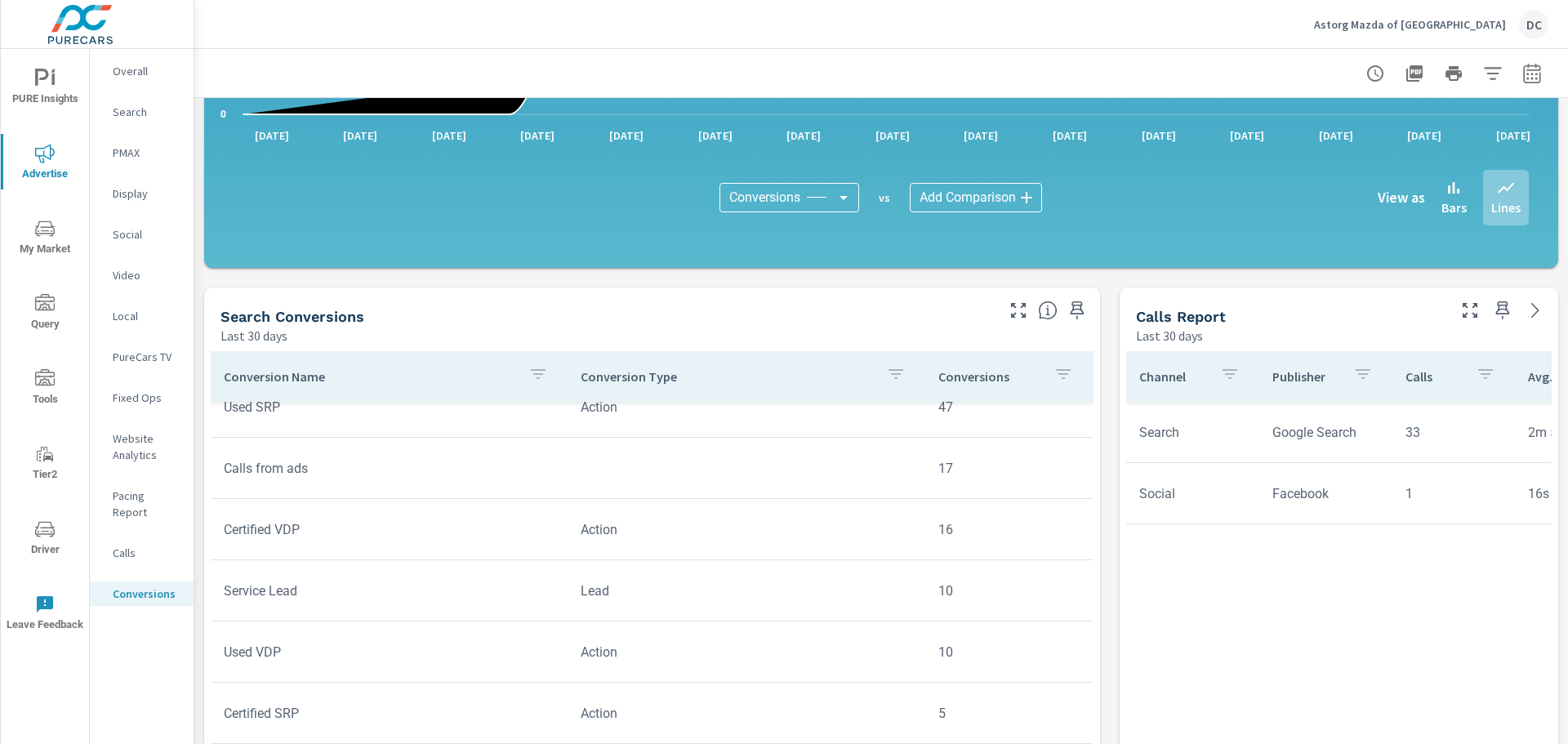
scroll to position [245, 0]
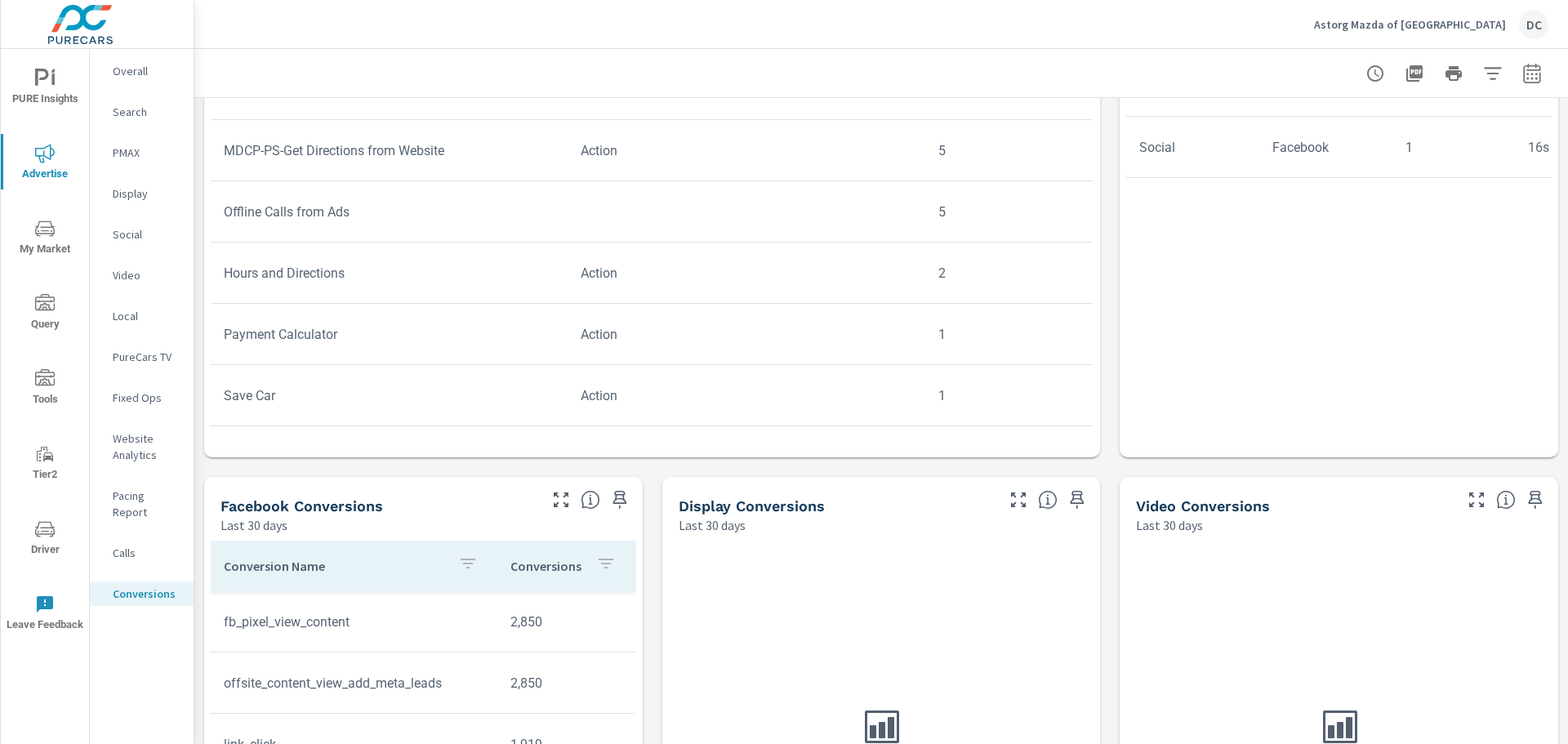
scroll to position [816, 0]
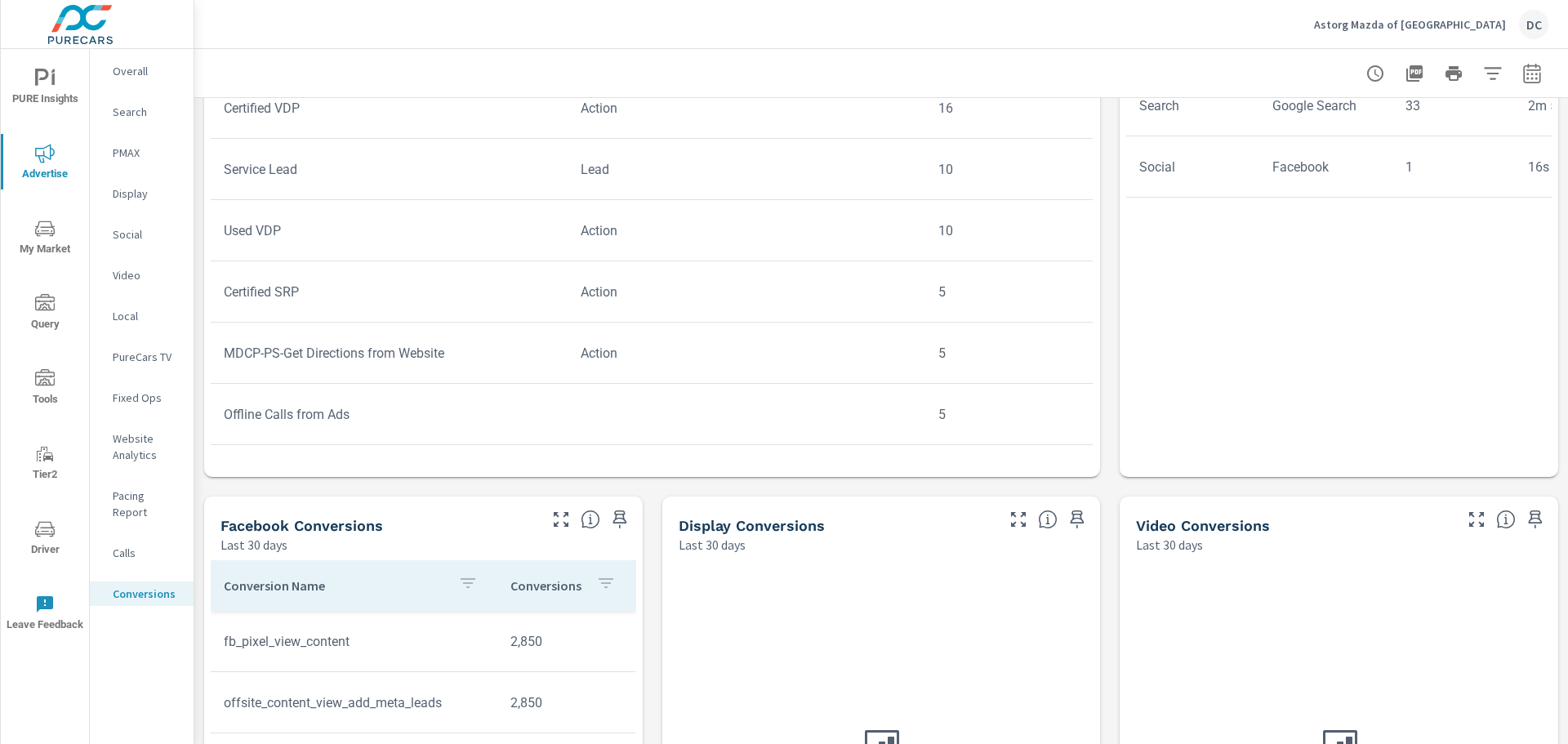
scroll to position [161, 0]
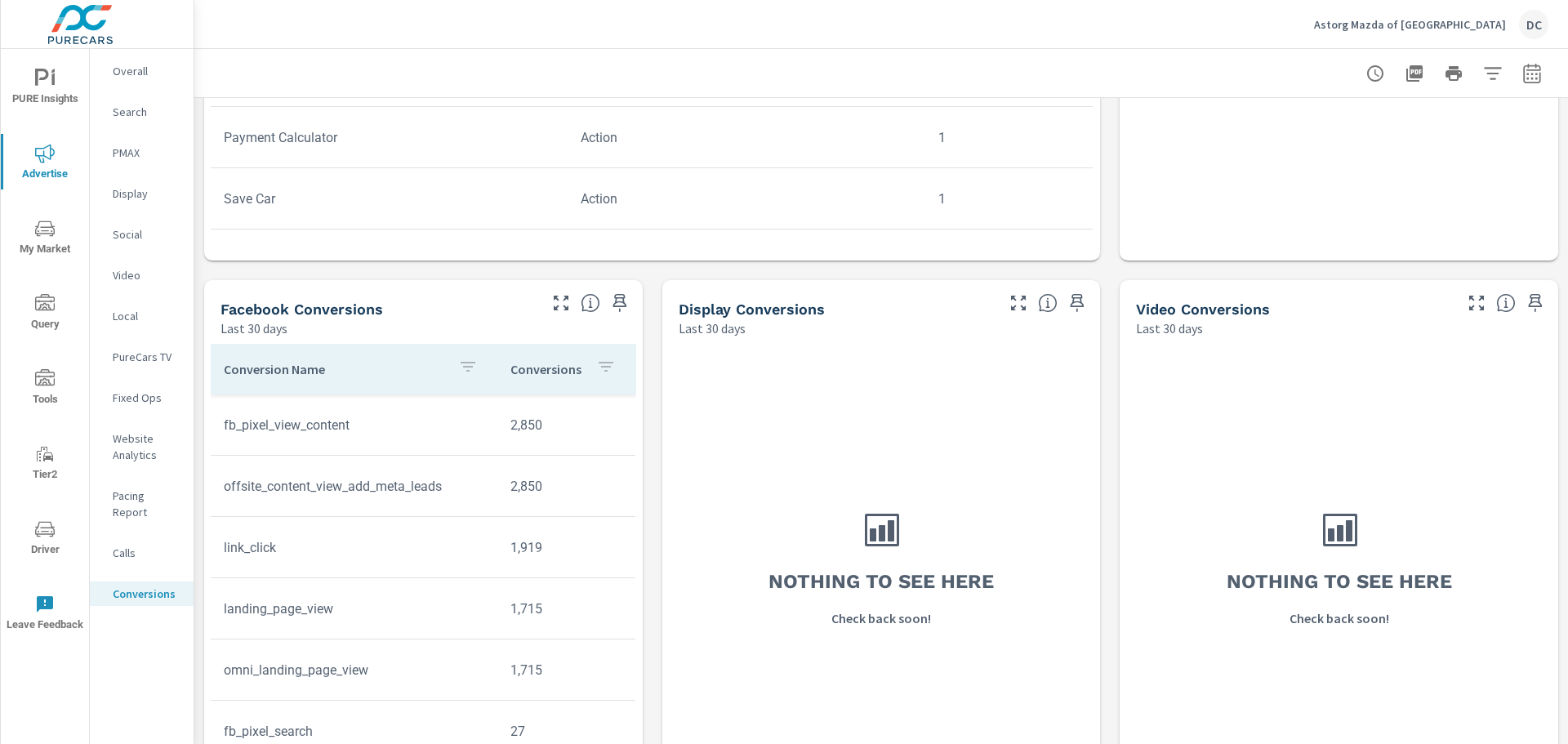
scroll to position [1062, 0]
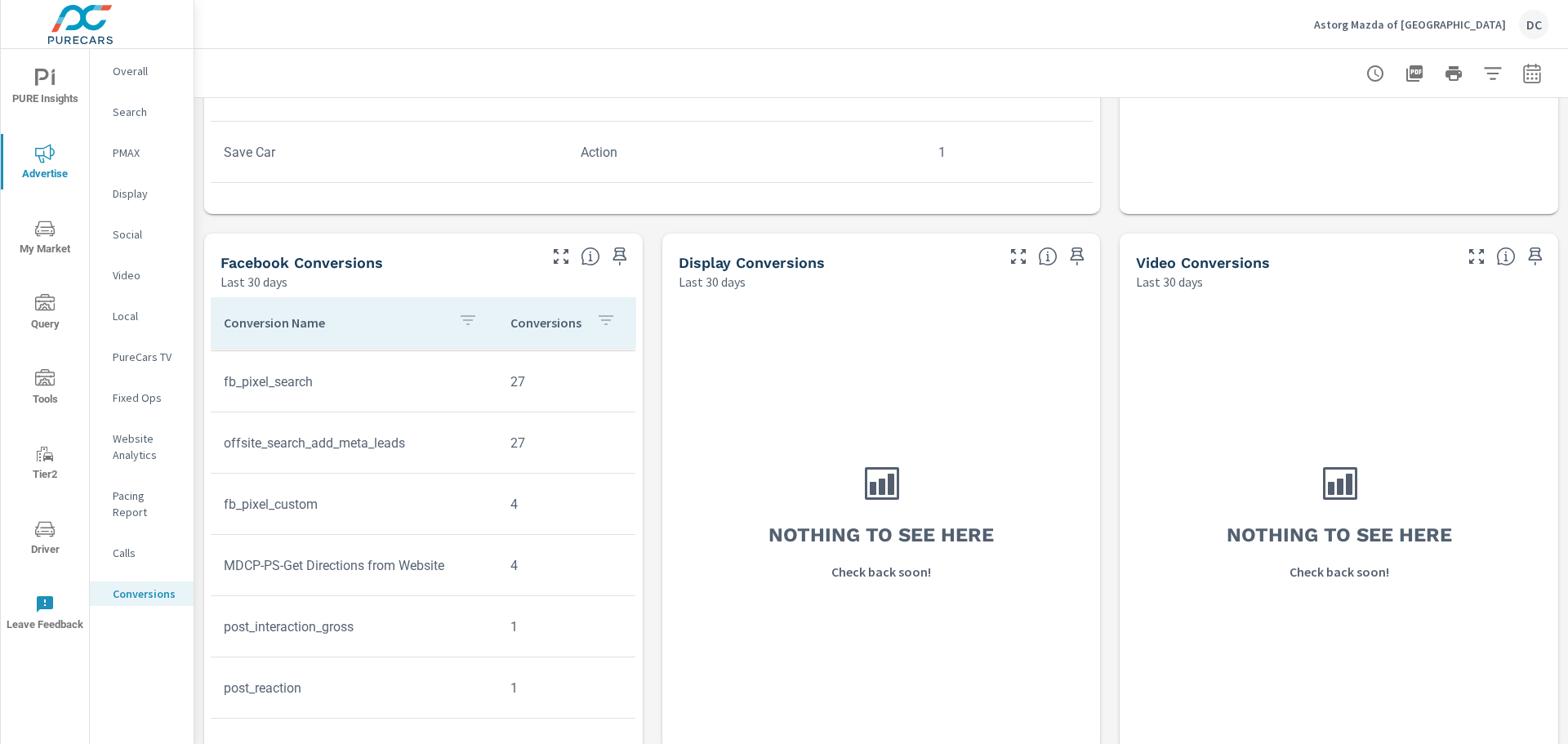
scroll to position [1095, 0]
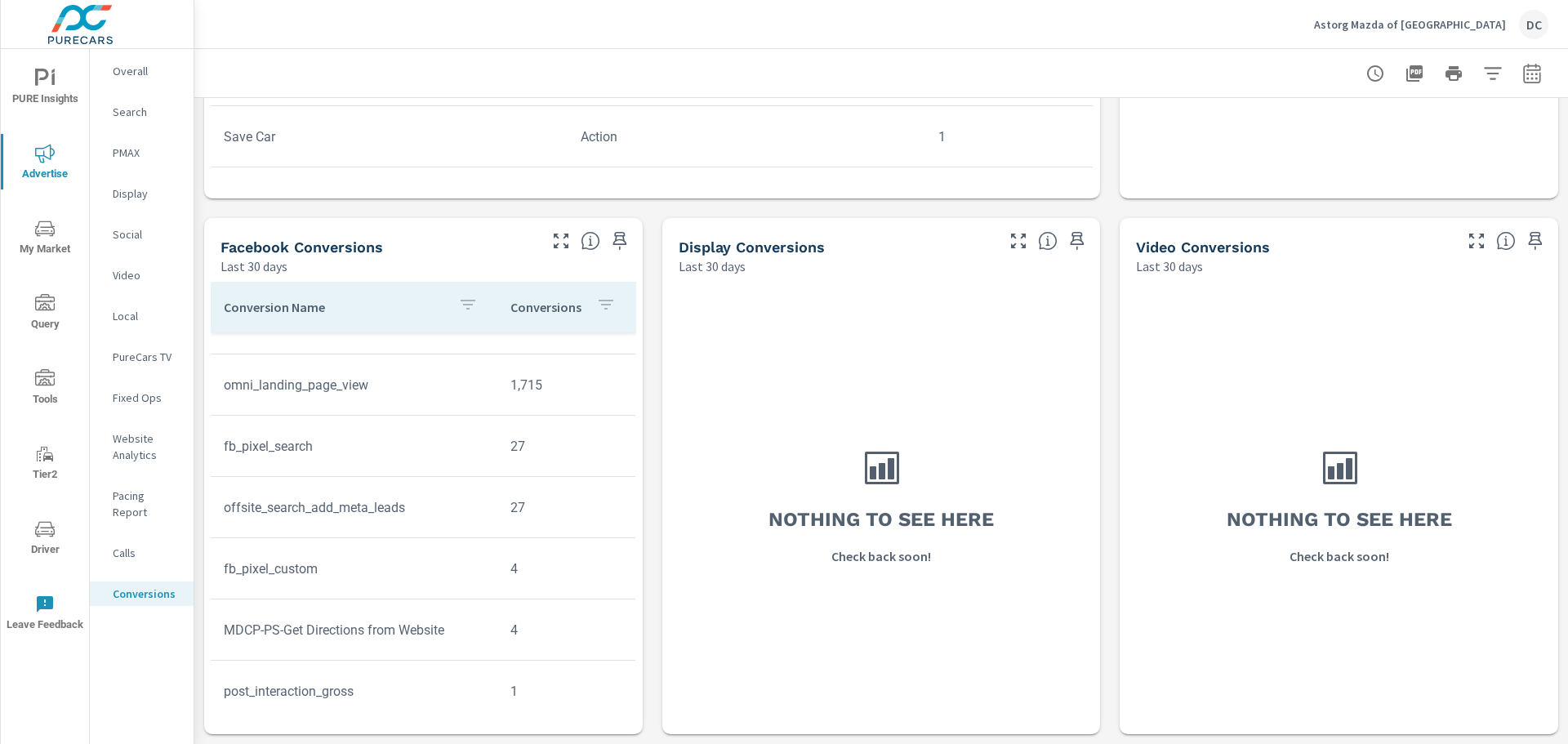
scroll to position [3, 0]
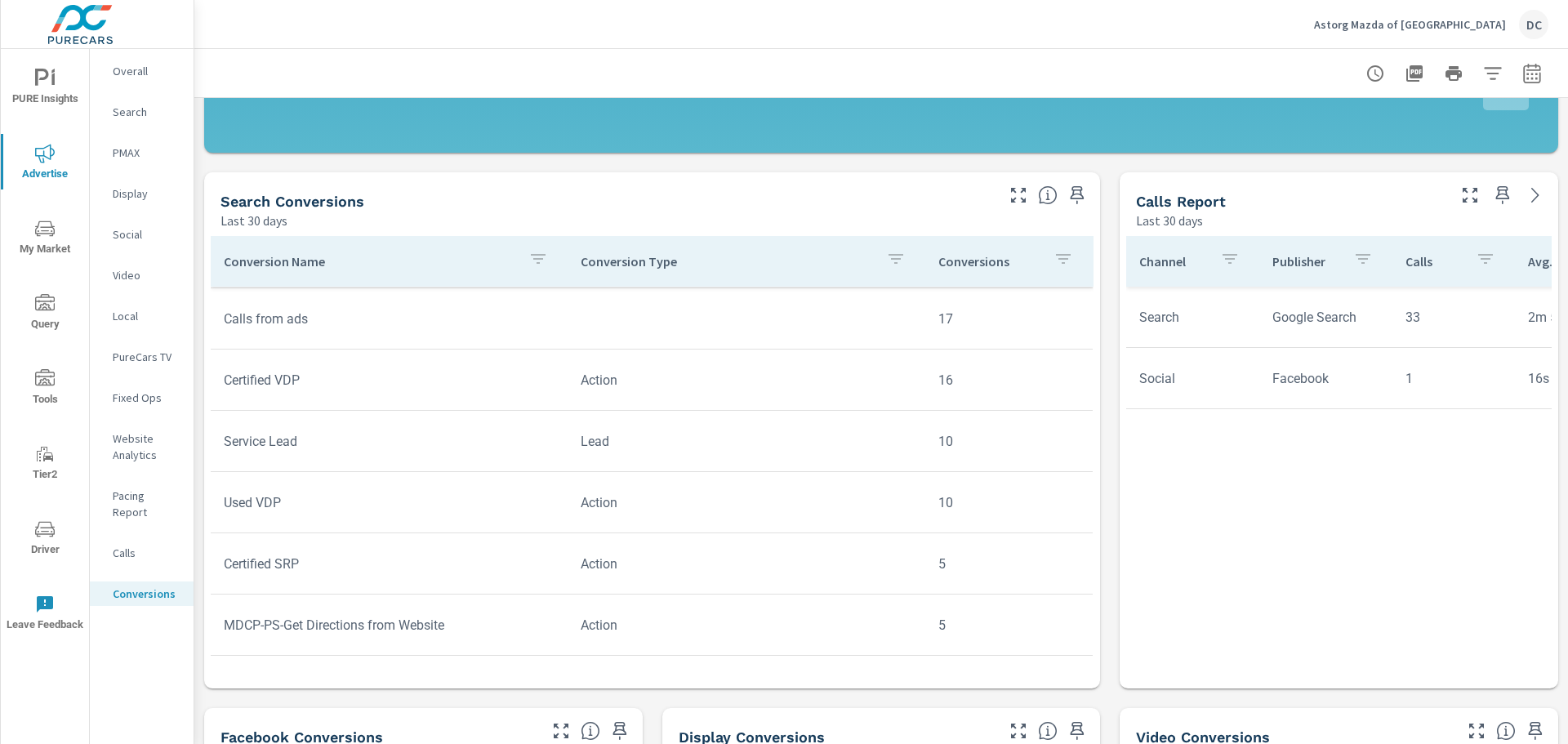
scroll to position [154, 0]
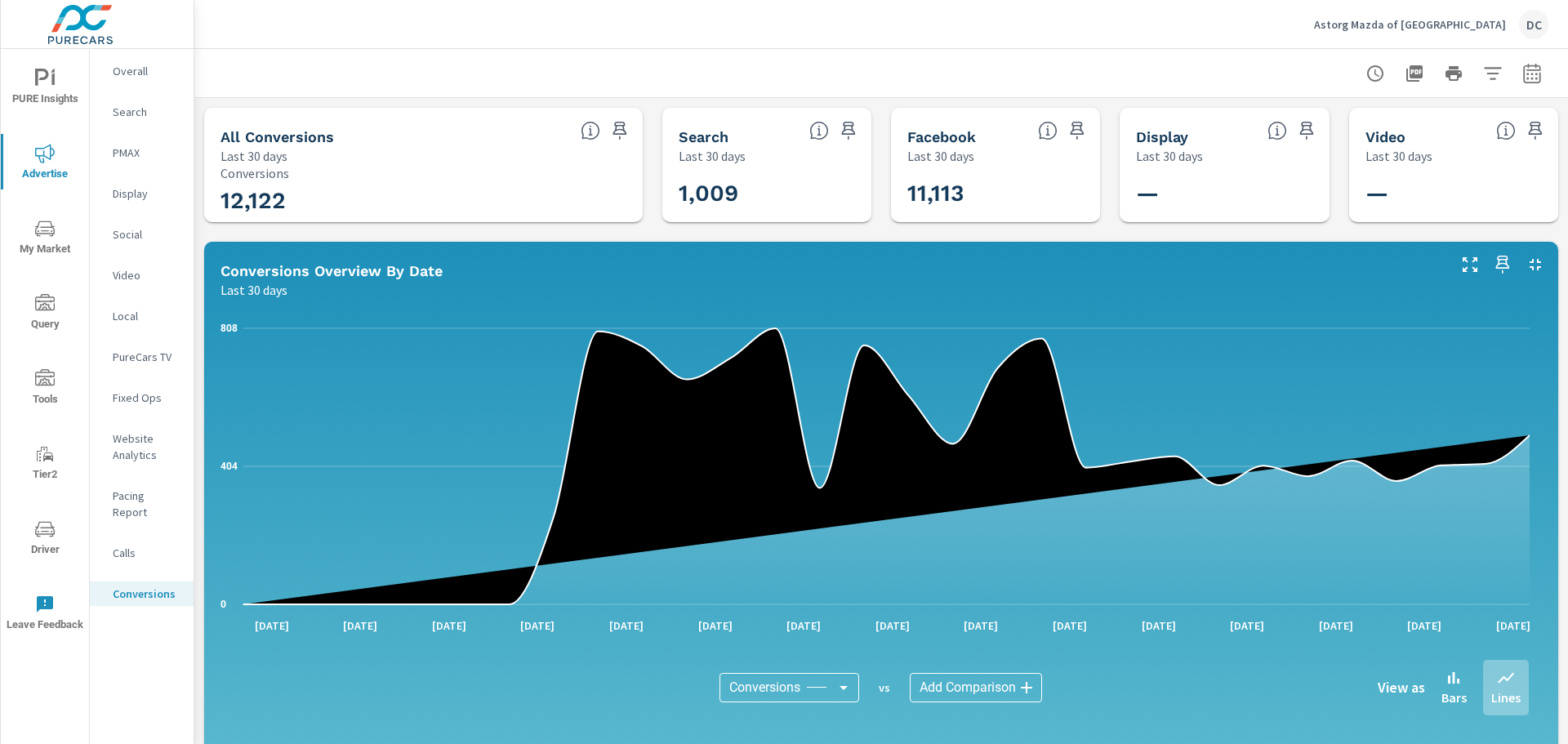
click at [132, 70] on p "Overall" at bounding box center [147, 70] width 67 height 16
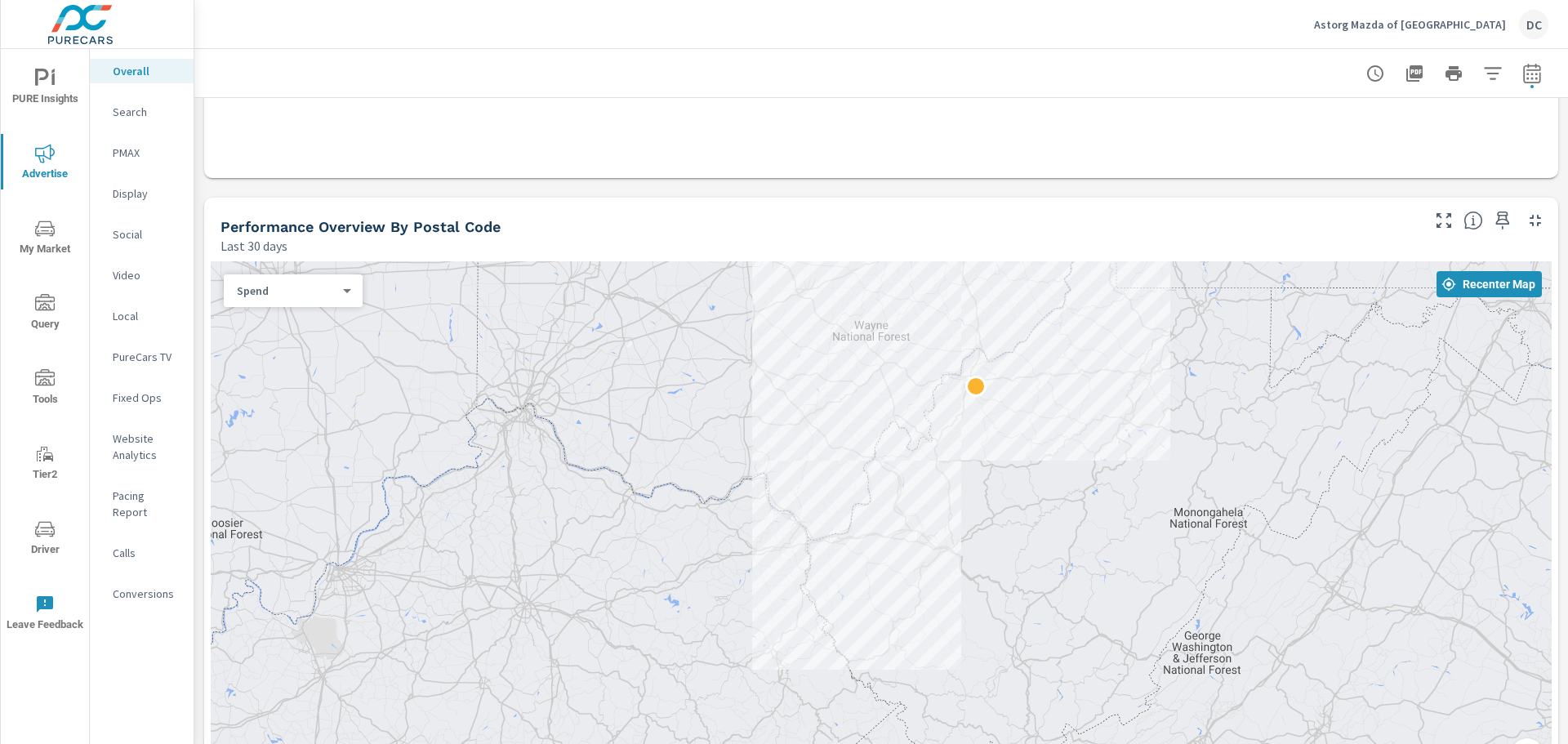
scroll to position [454, 0]
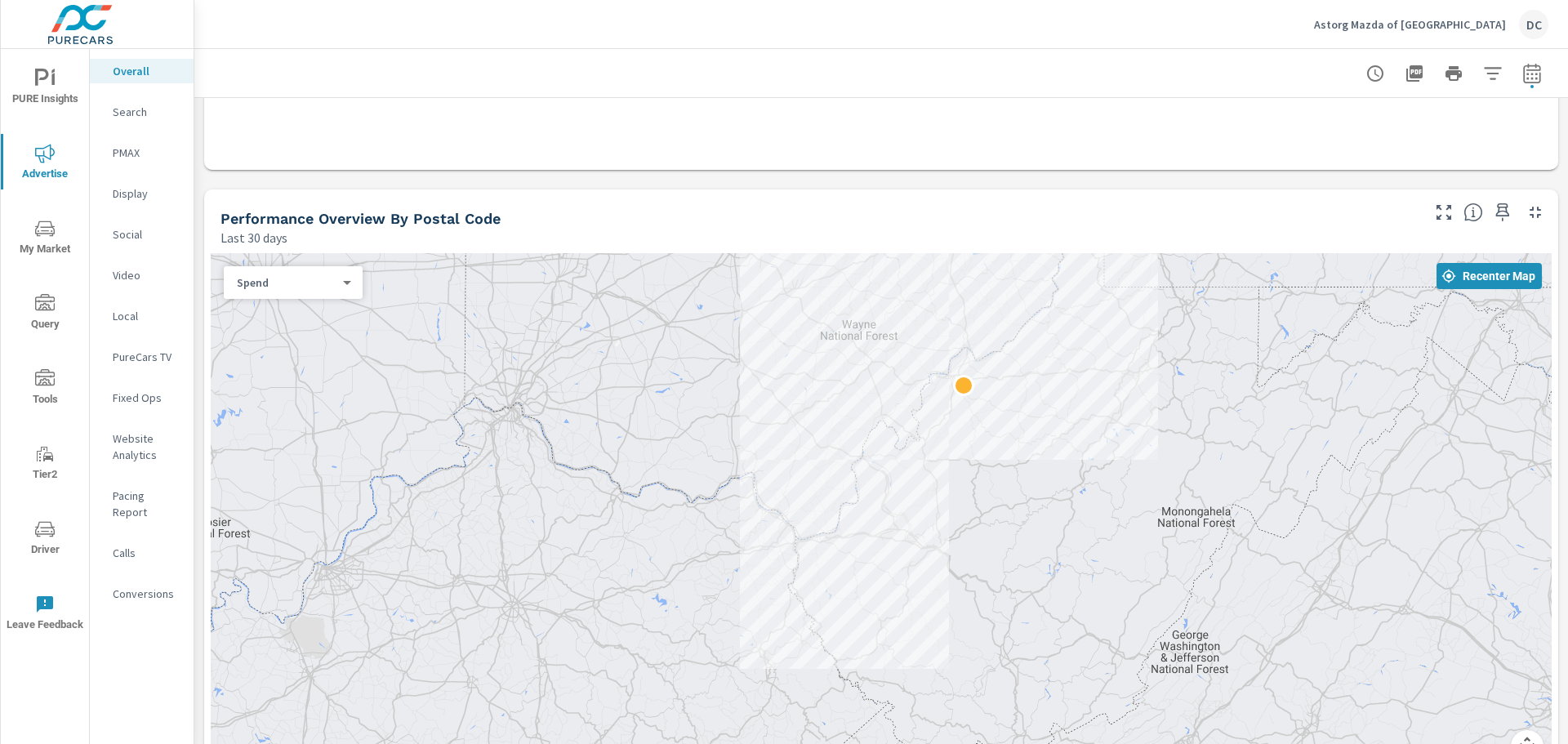
drag, startPoint x: 1215, startPoint y: 550, endPoint x: 1135, endPoint y: 605, distance: 97.1
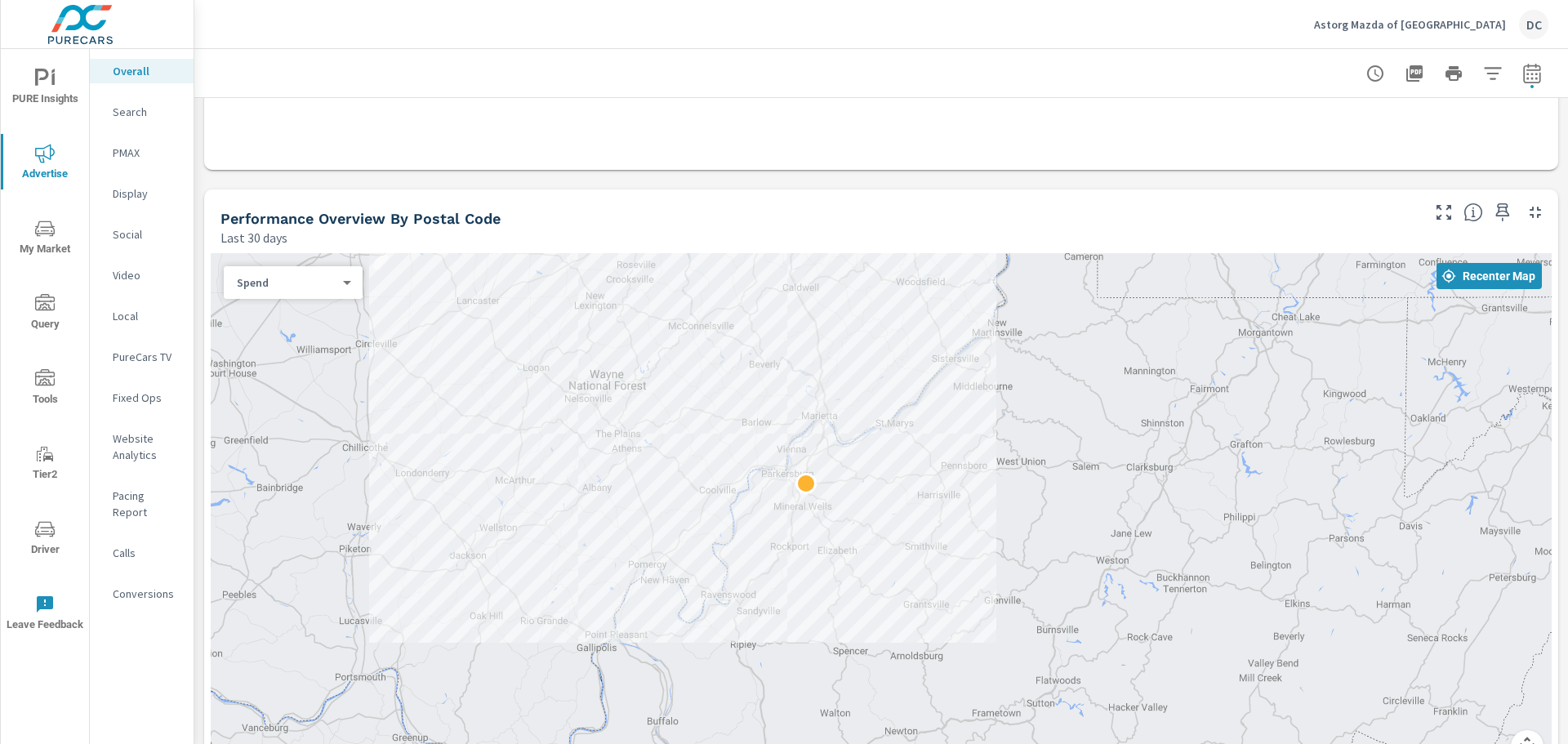
drag, startPoint x: 793, startPoint y: 439, endPoint x: 790, endPoint y: 592, distance: 153.0
click at [790, 592] on div at bounding box center [882, 518] width 1341 height 529
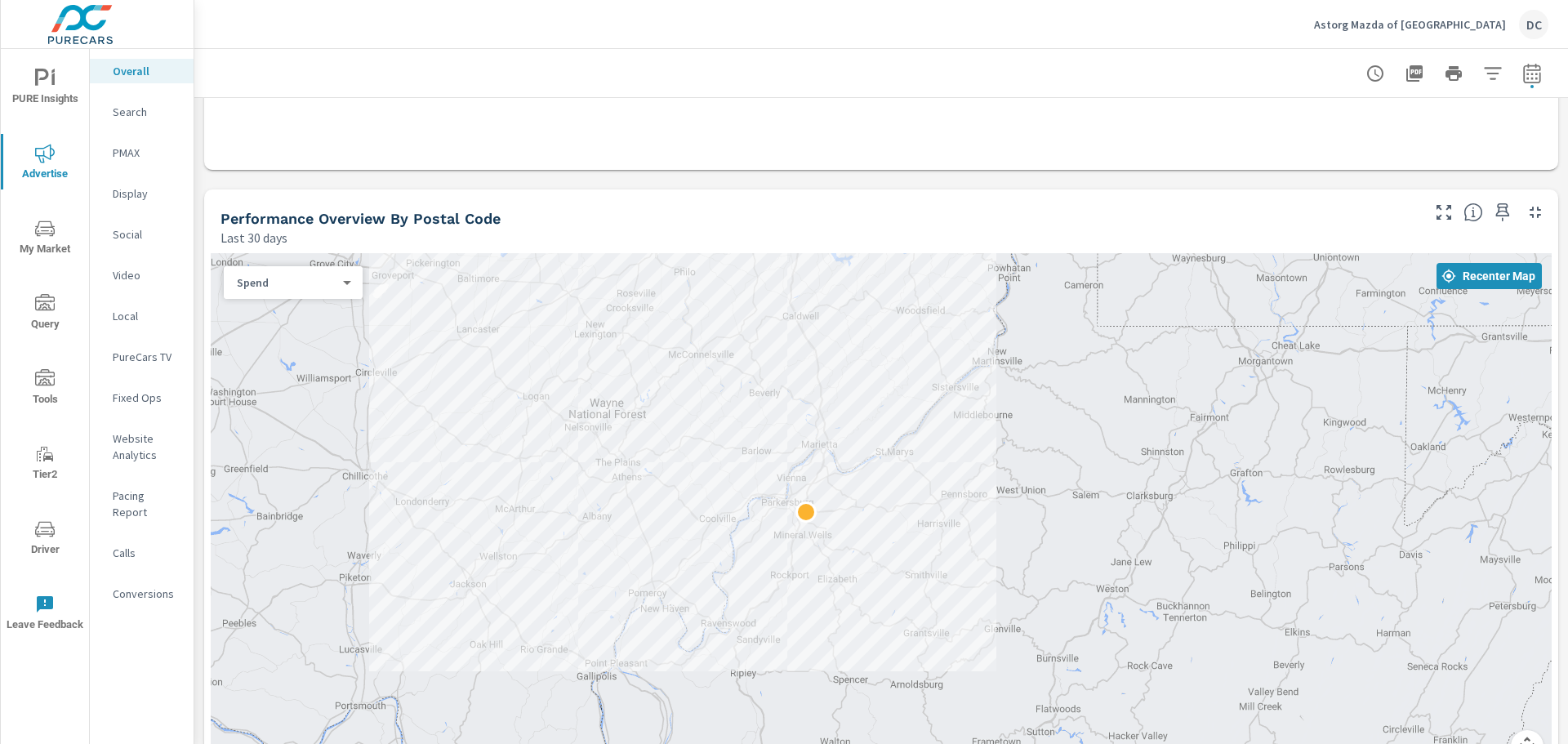
click at [286, 291] on div "Spend 0 ​" at bounding box center [293, 282] width 139 height 33
click at [291, 286] on body "PURE Insights Advertise My Market Query Tools Tier2 Driver Leave Feedback Overa…" at bounding box center [784, 372] width 1568 height 744
click at [565, 215] on div at bounding box center [784, 372] width 1568 height 744
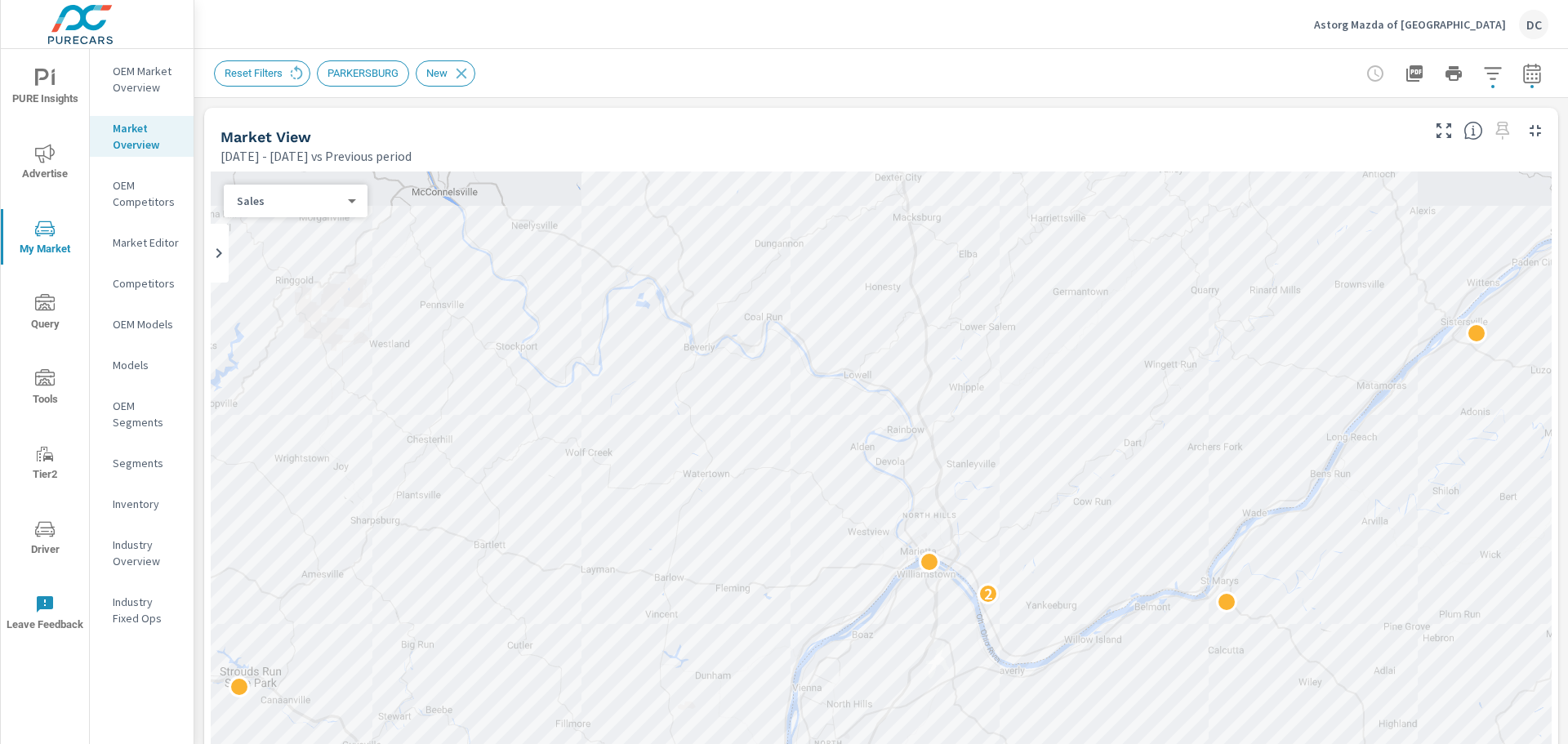
scroll to position [1, 0]
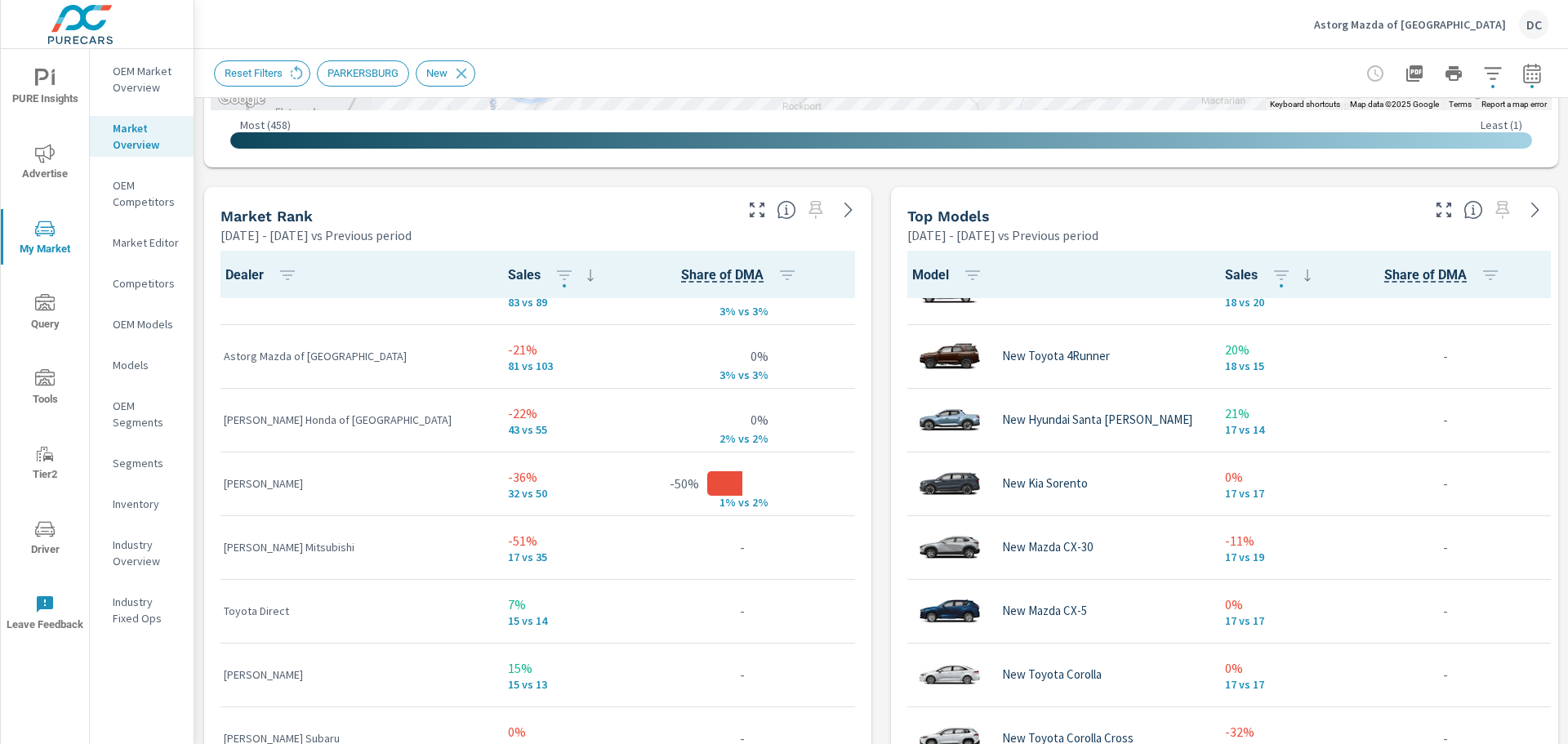
scroll to position [3385, 0]
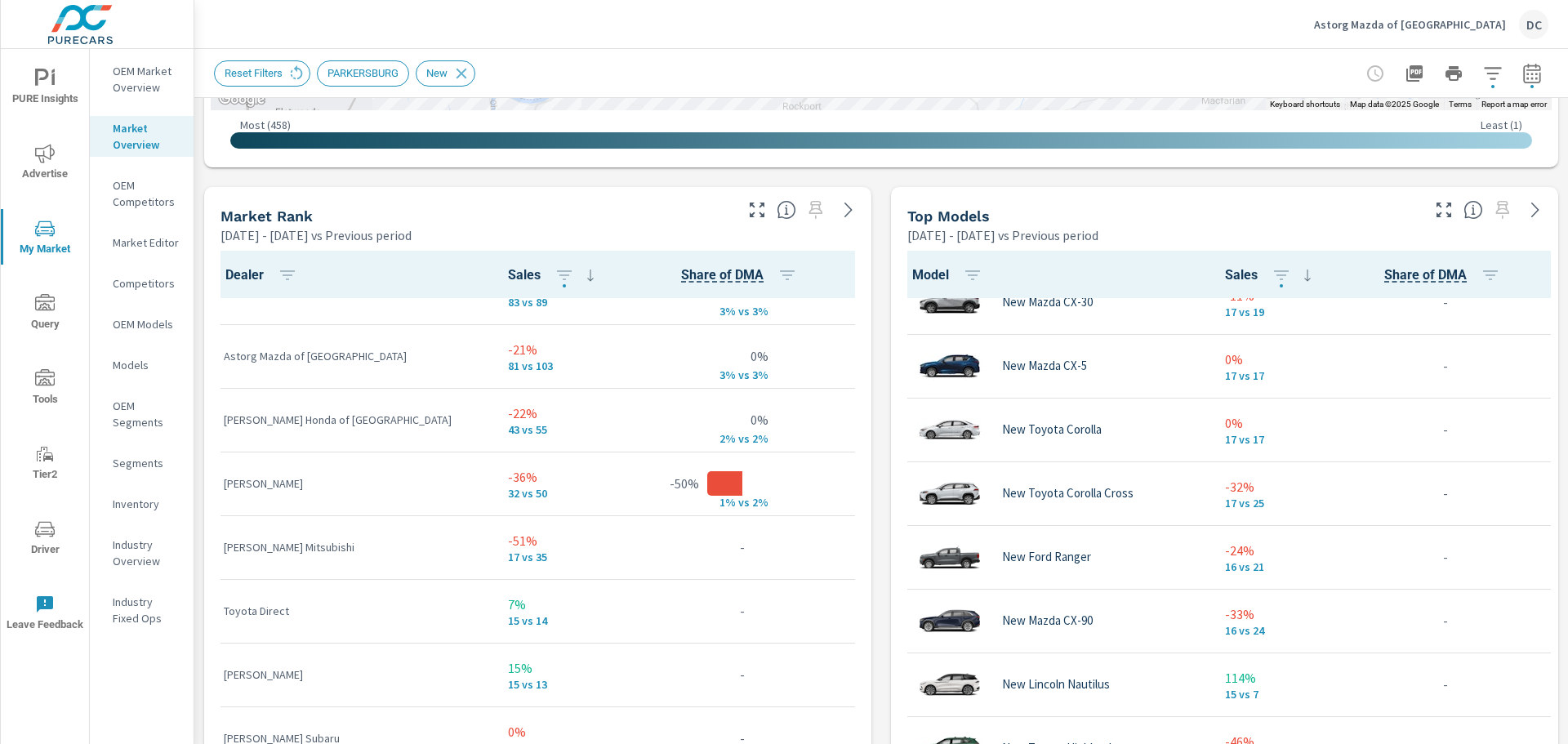
scroll to position [3549, 0]
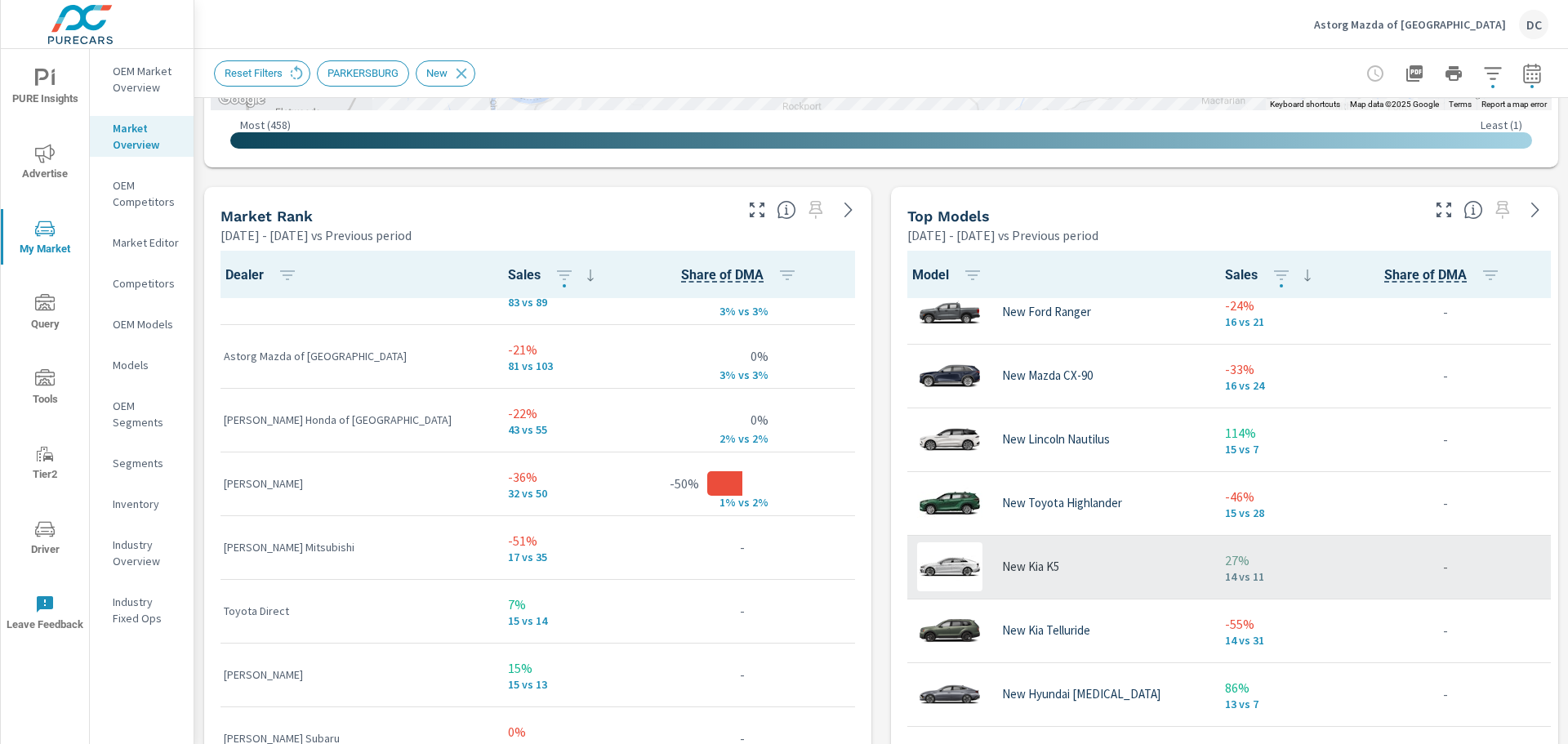
scroll to position [3330, 0]
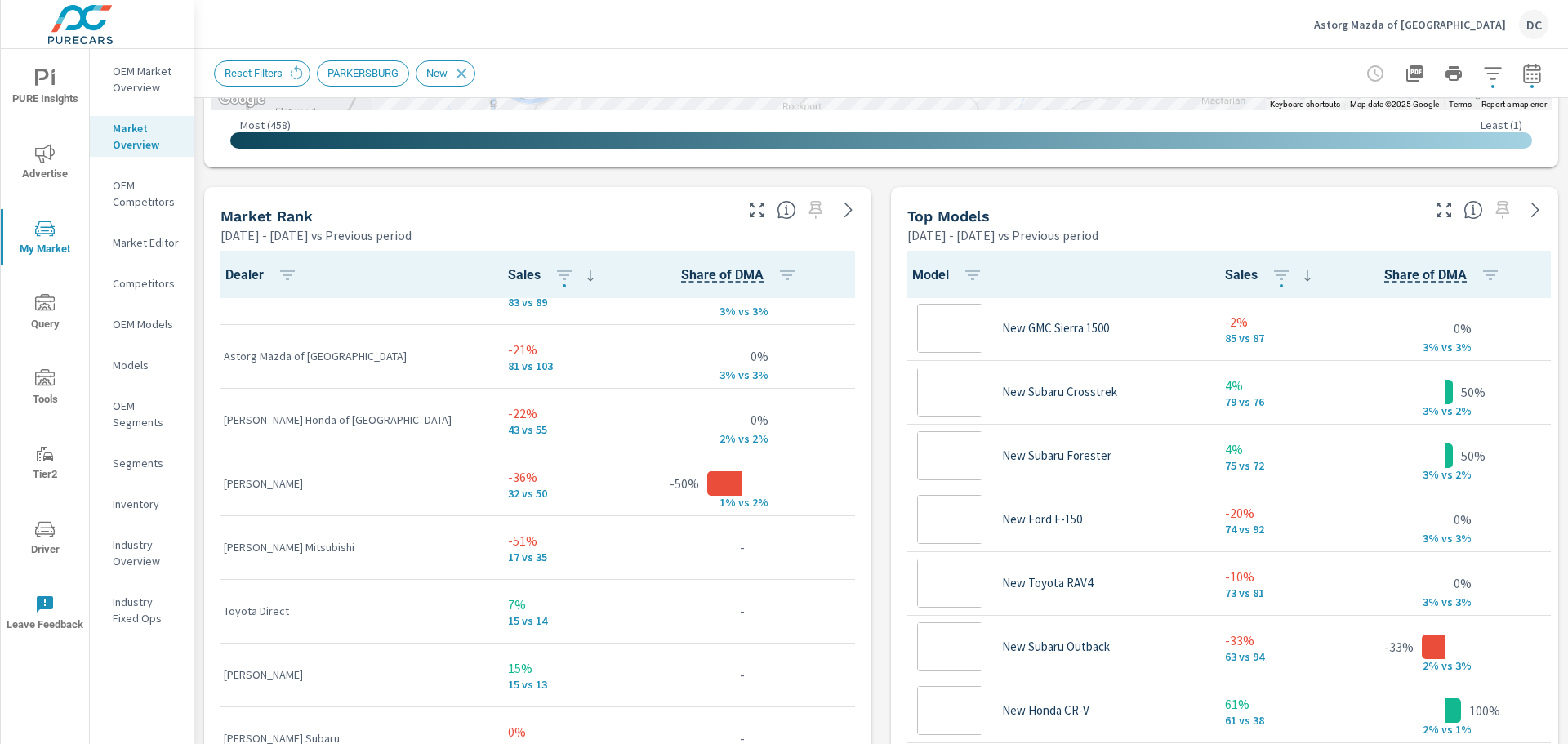
scroll to position [637, 0]
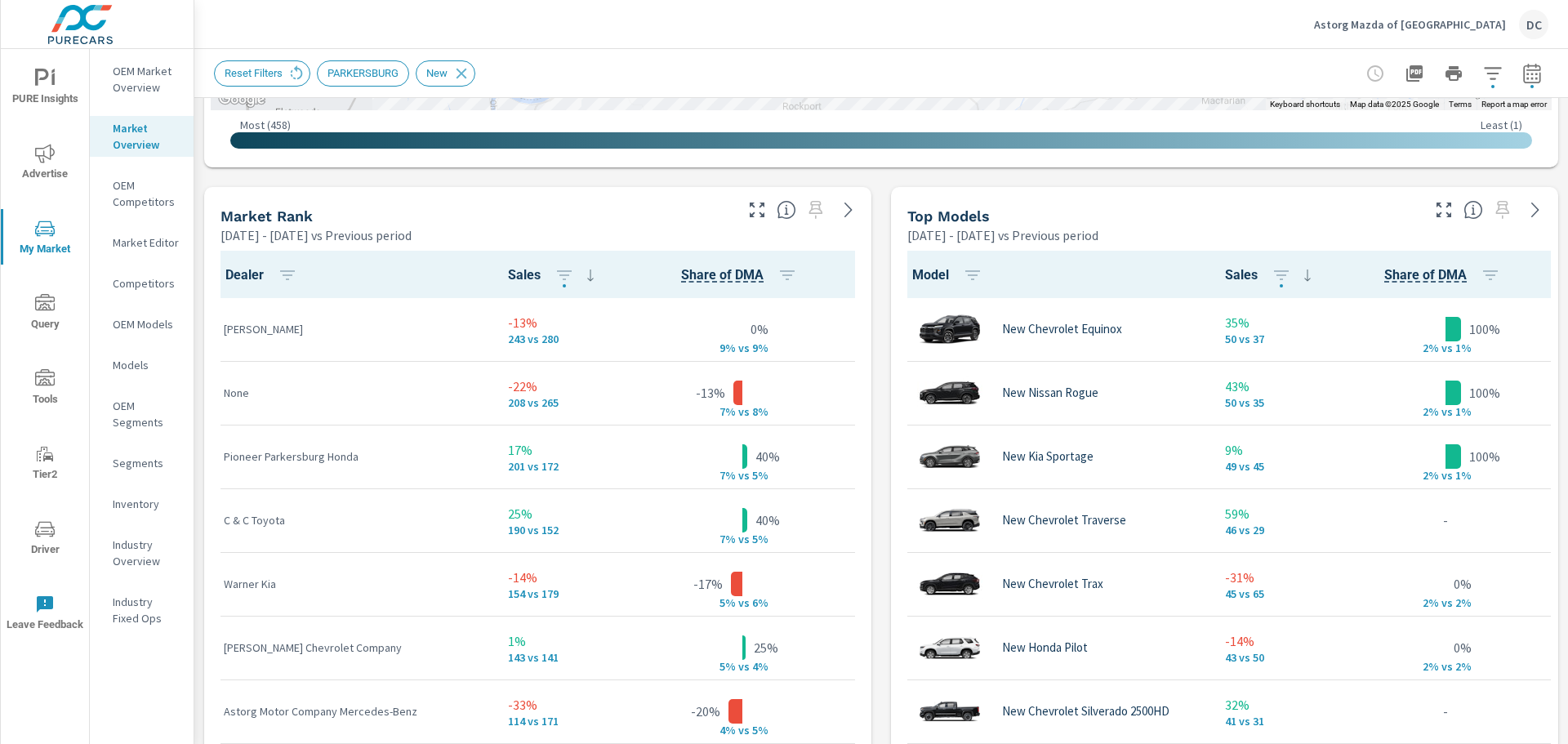
scroll to position [561, 0]
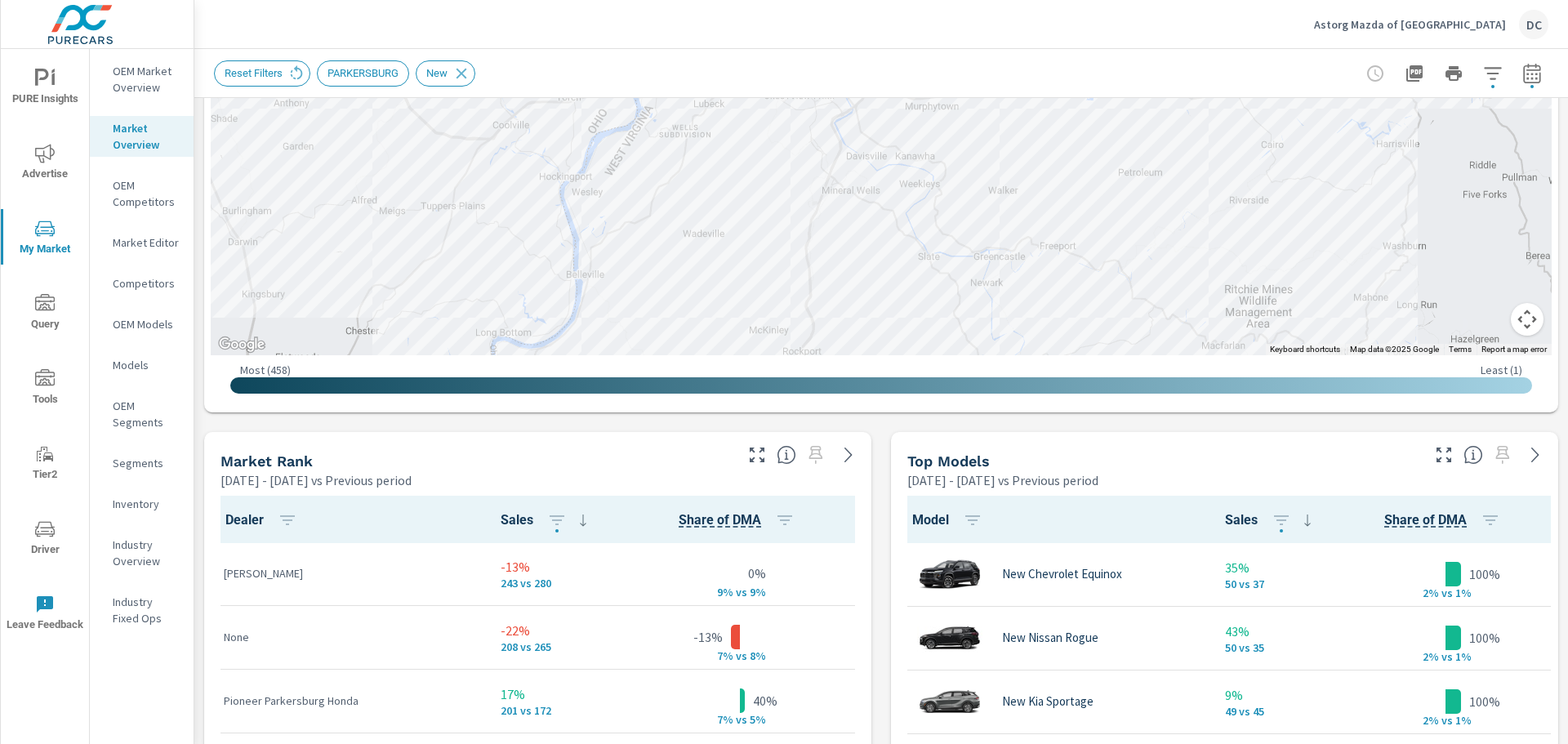
scroll to position [806, 0]
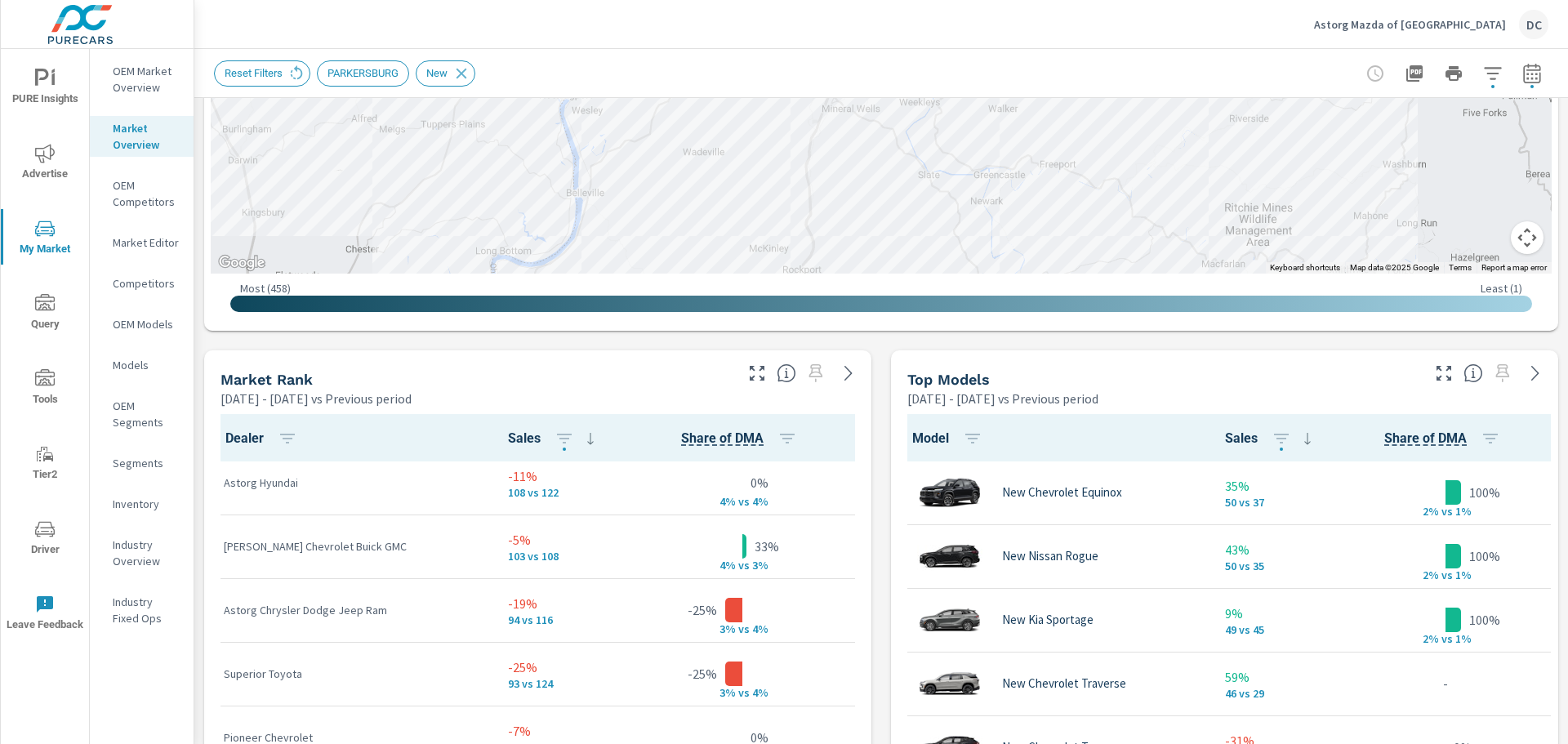
scroll to position [573, 0]
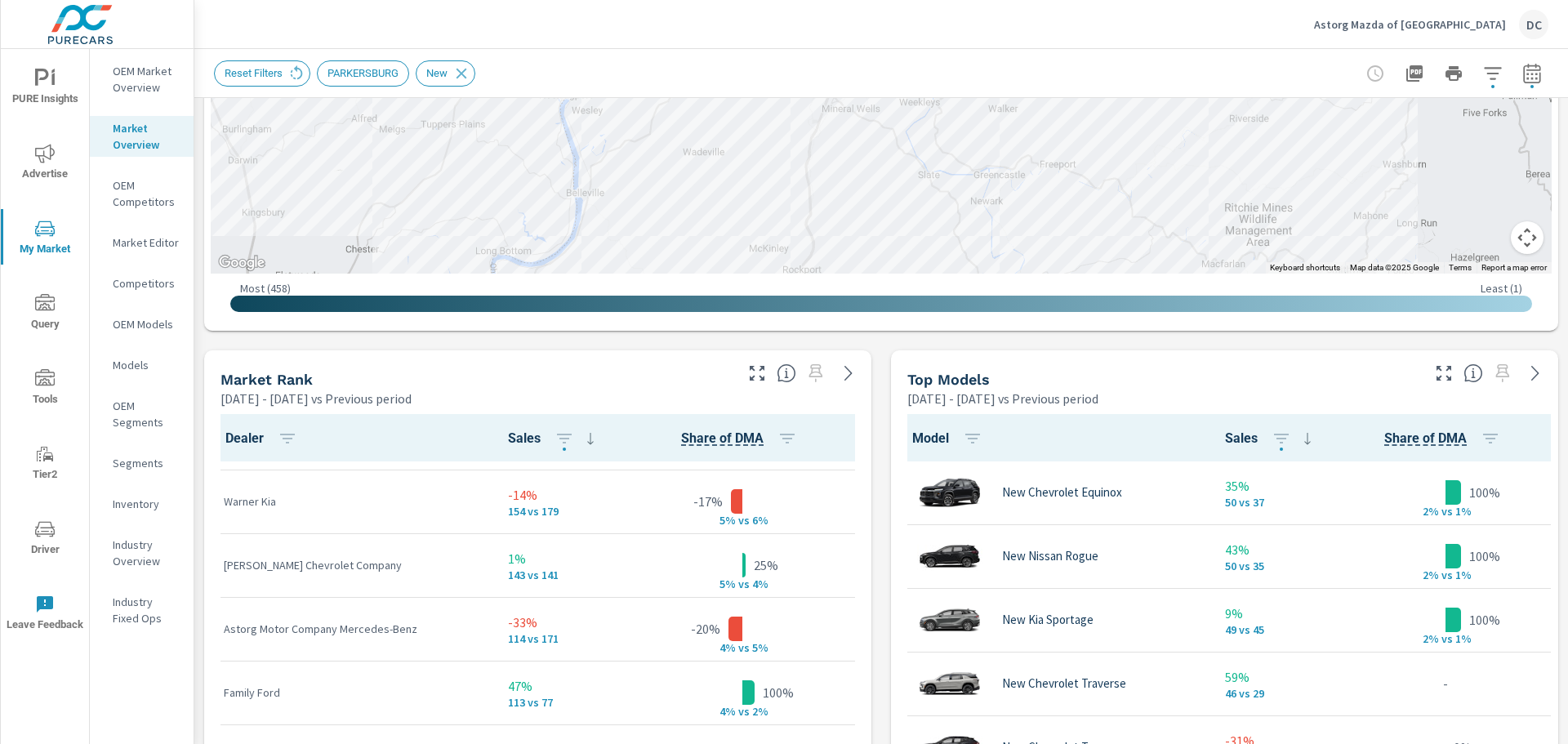
scroll to position [183, 0]
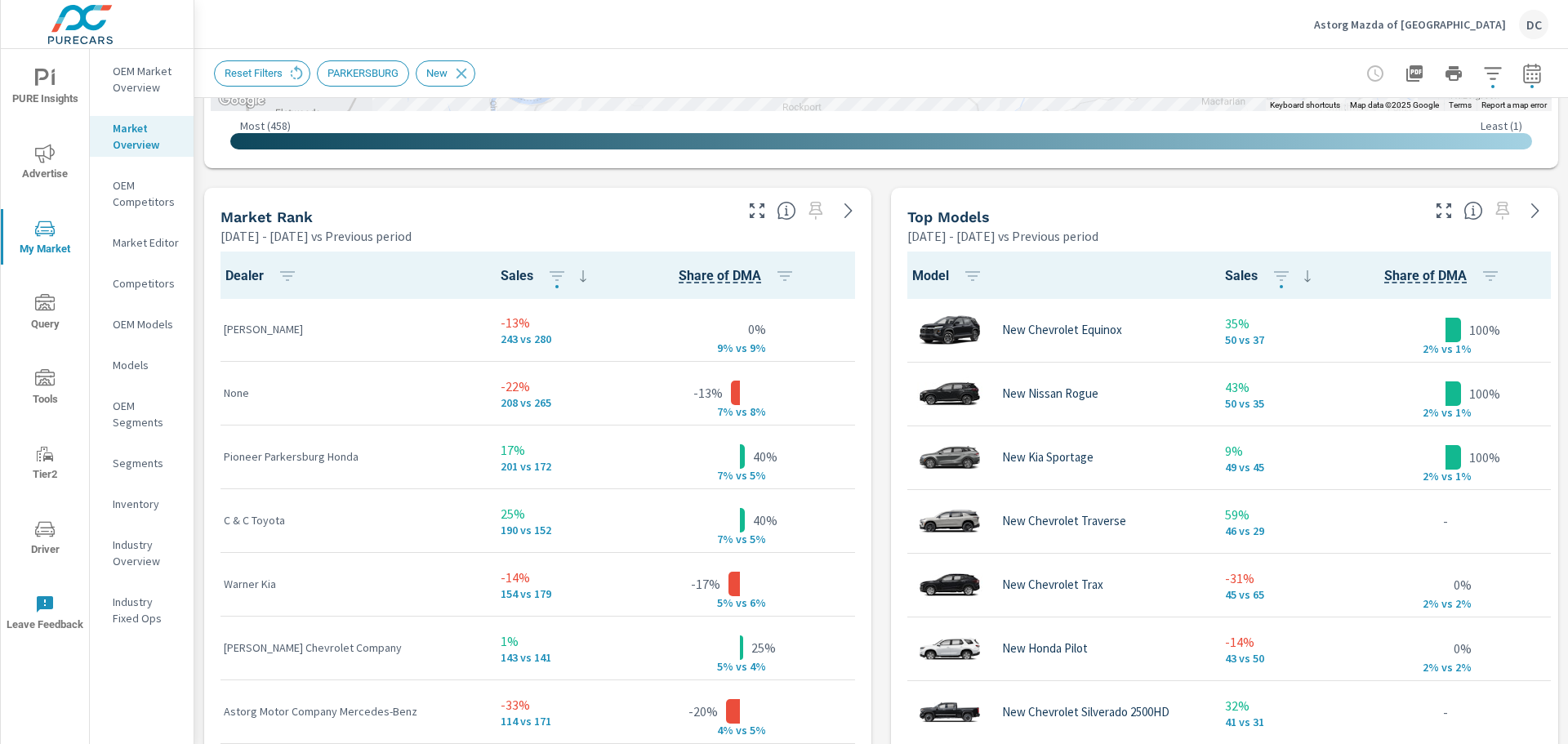
scroll to position [969, 0]
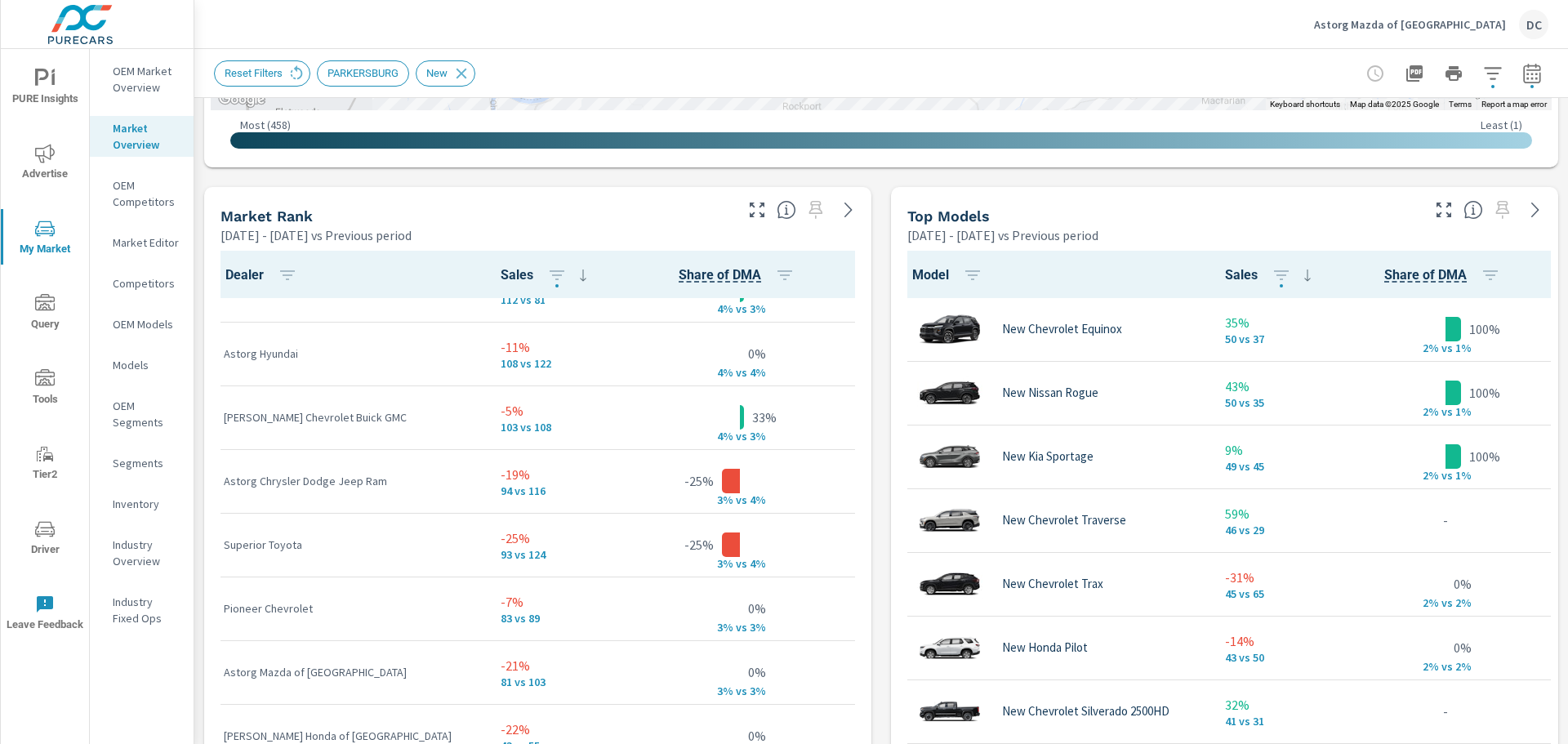
scroll to position [573, 0]
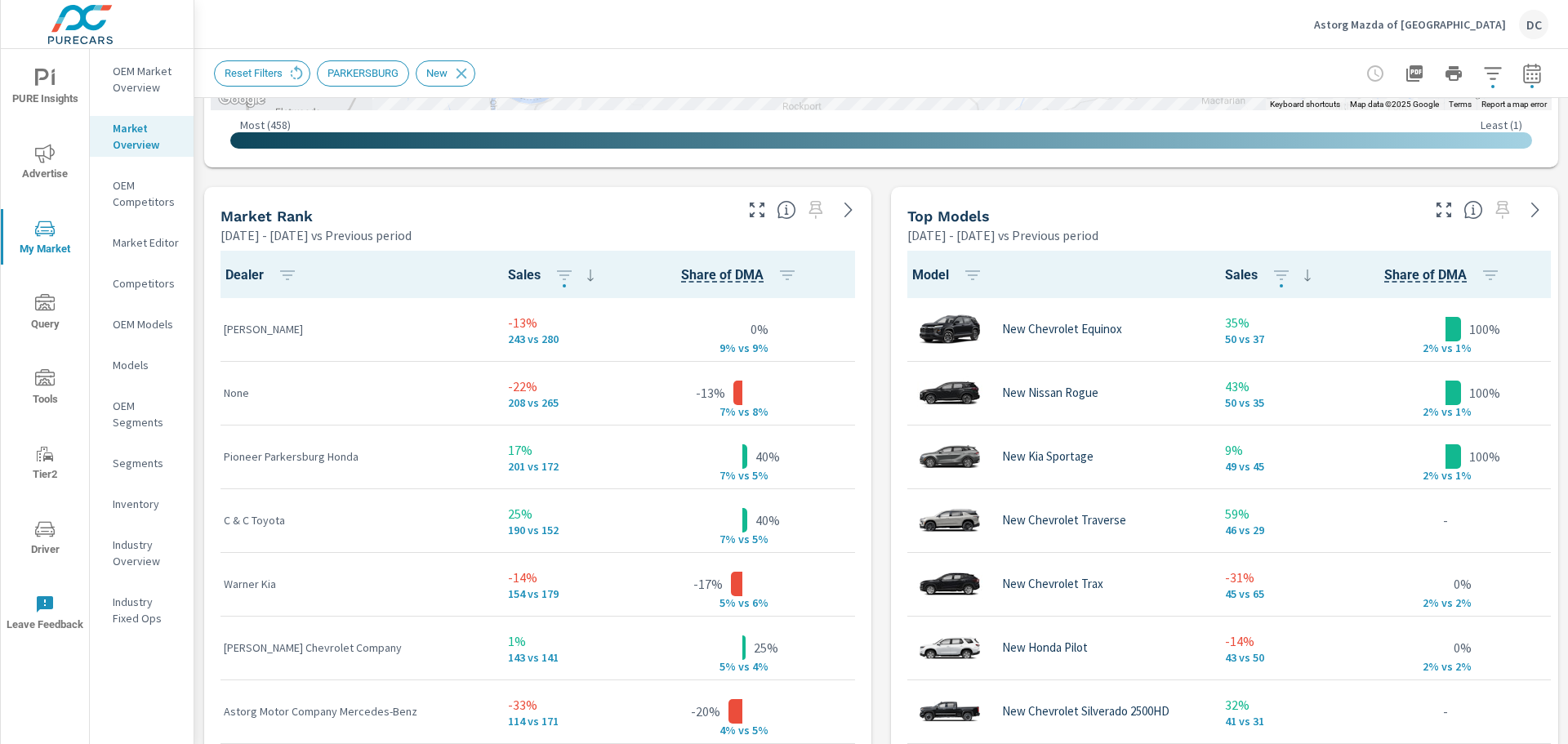
scroll to position [1, 0]
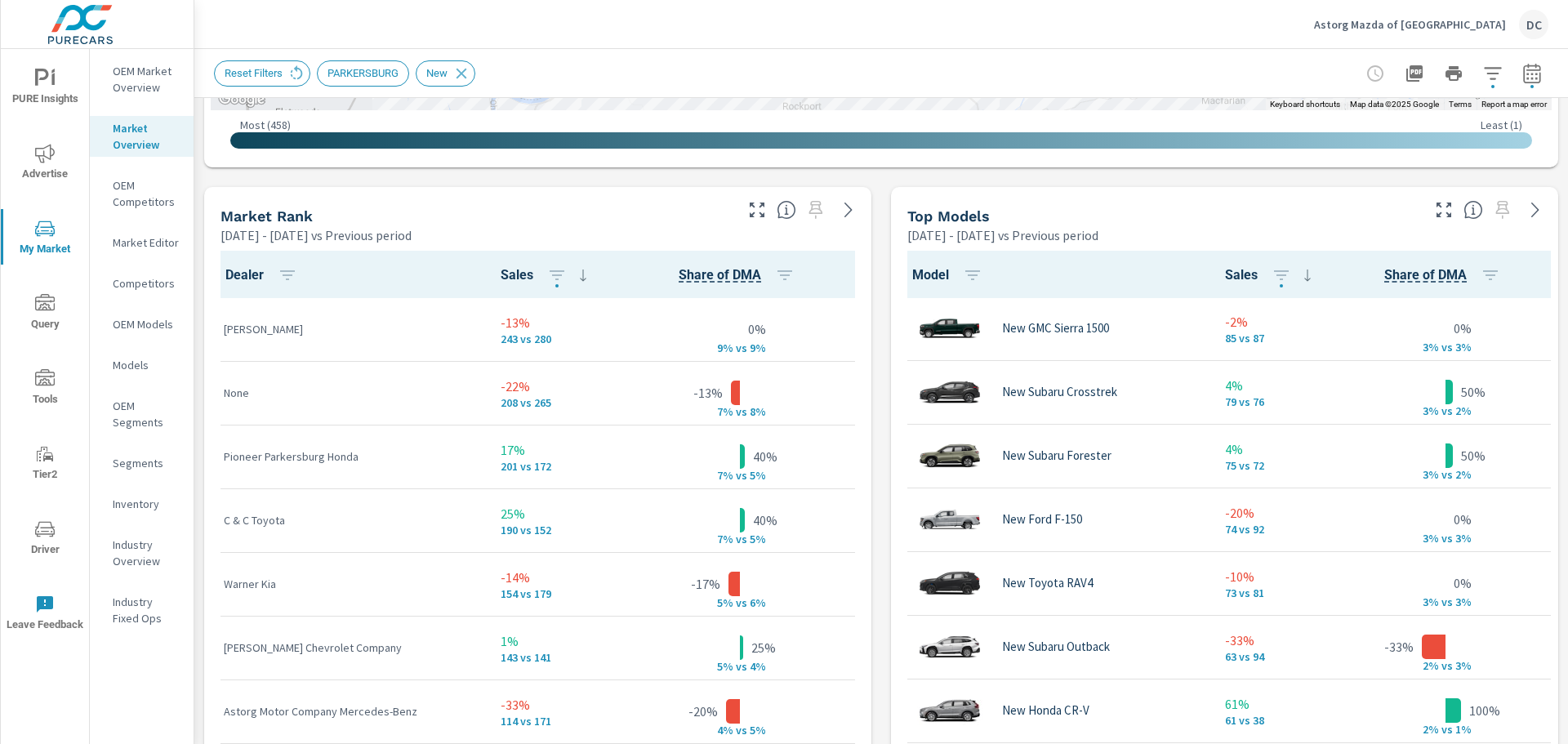
scroll to position [81, 0]
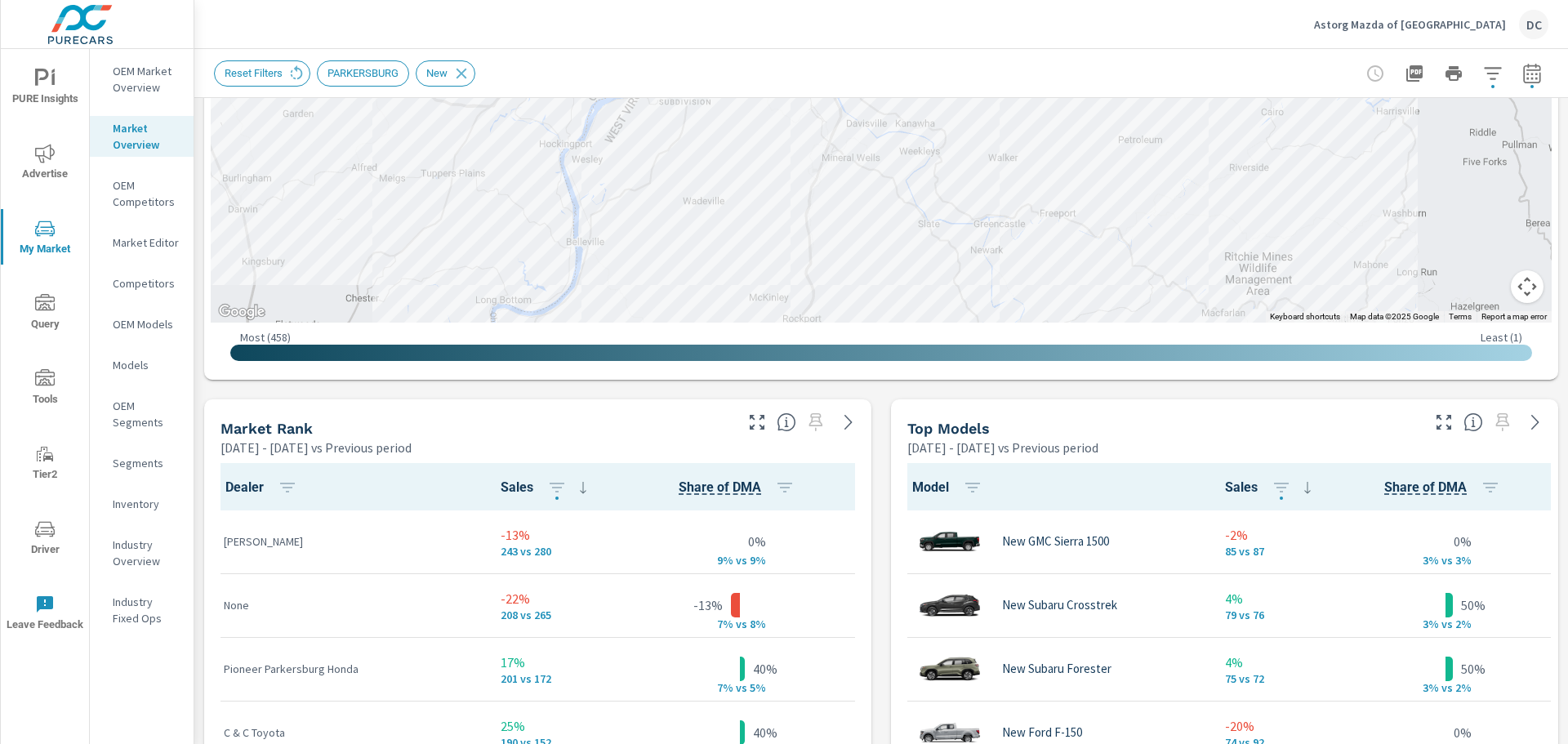
scroll to position [81, 0]
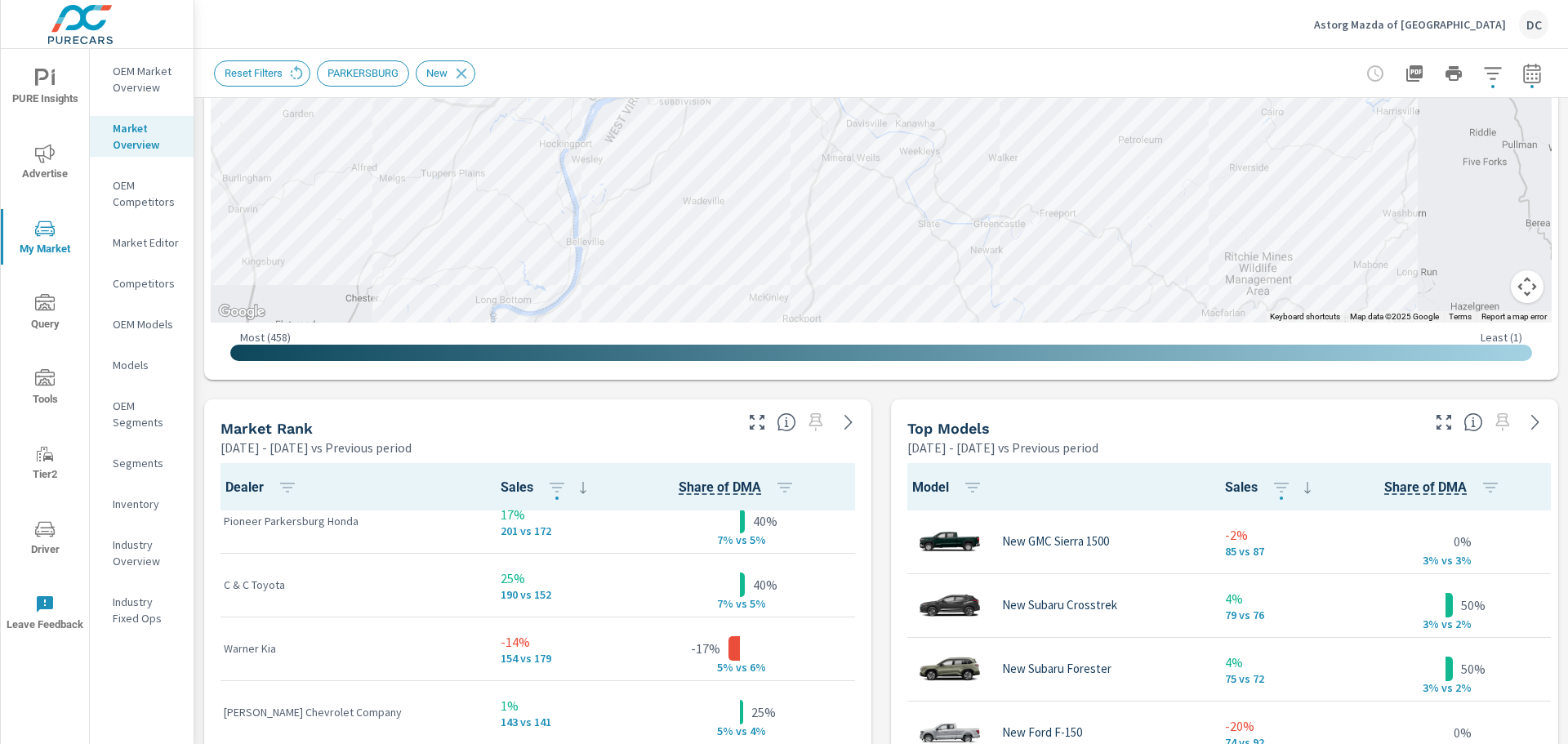
scroll to position [163, 0]
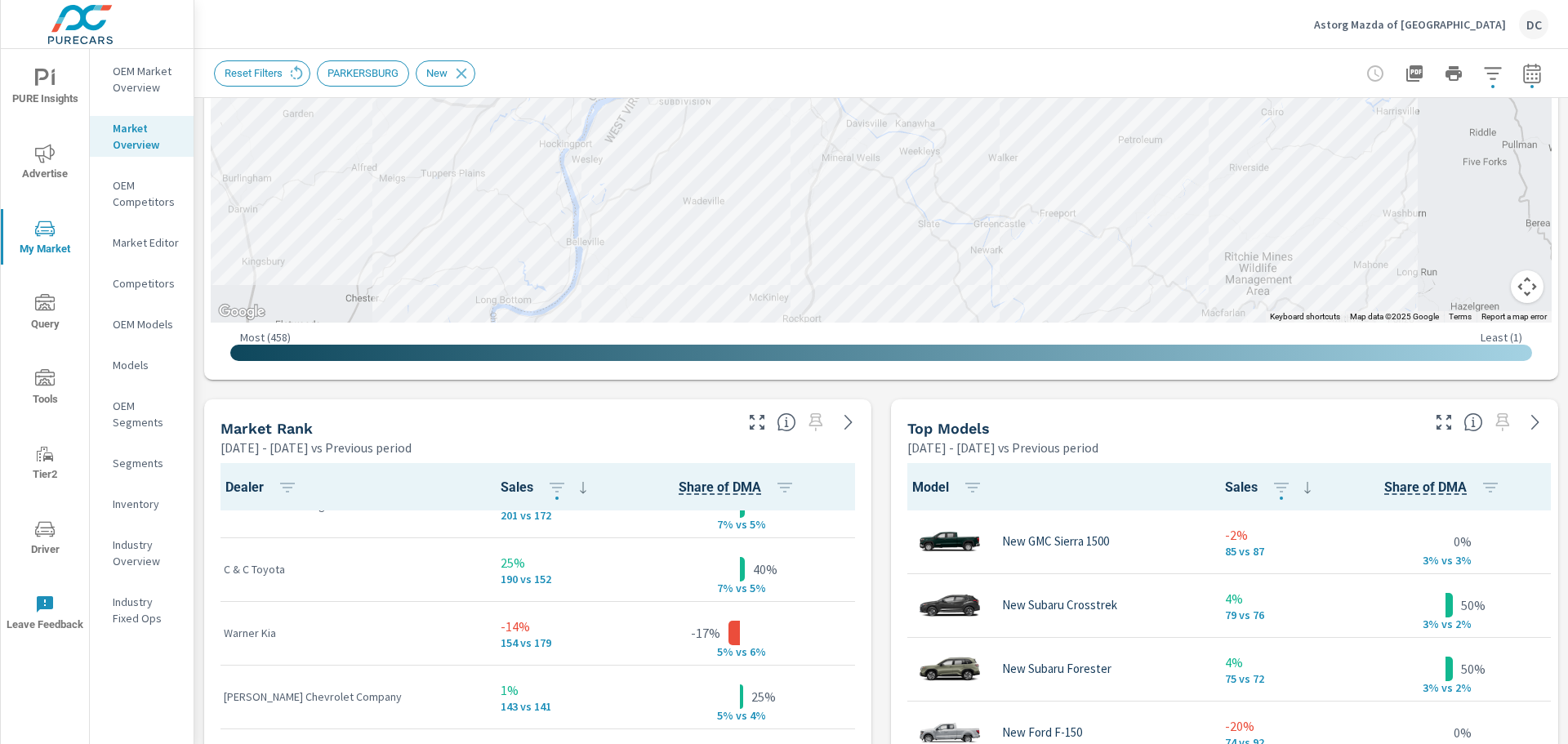
scroll to position [245, 0]
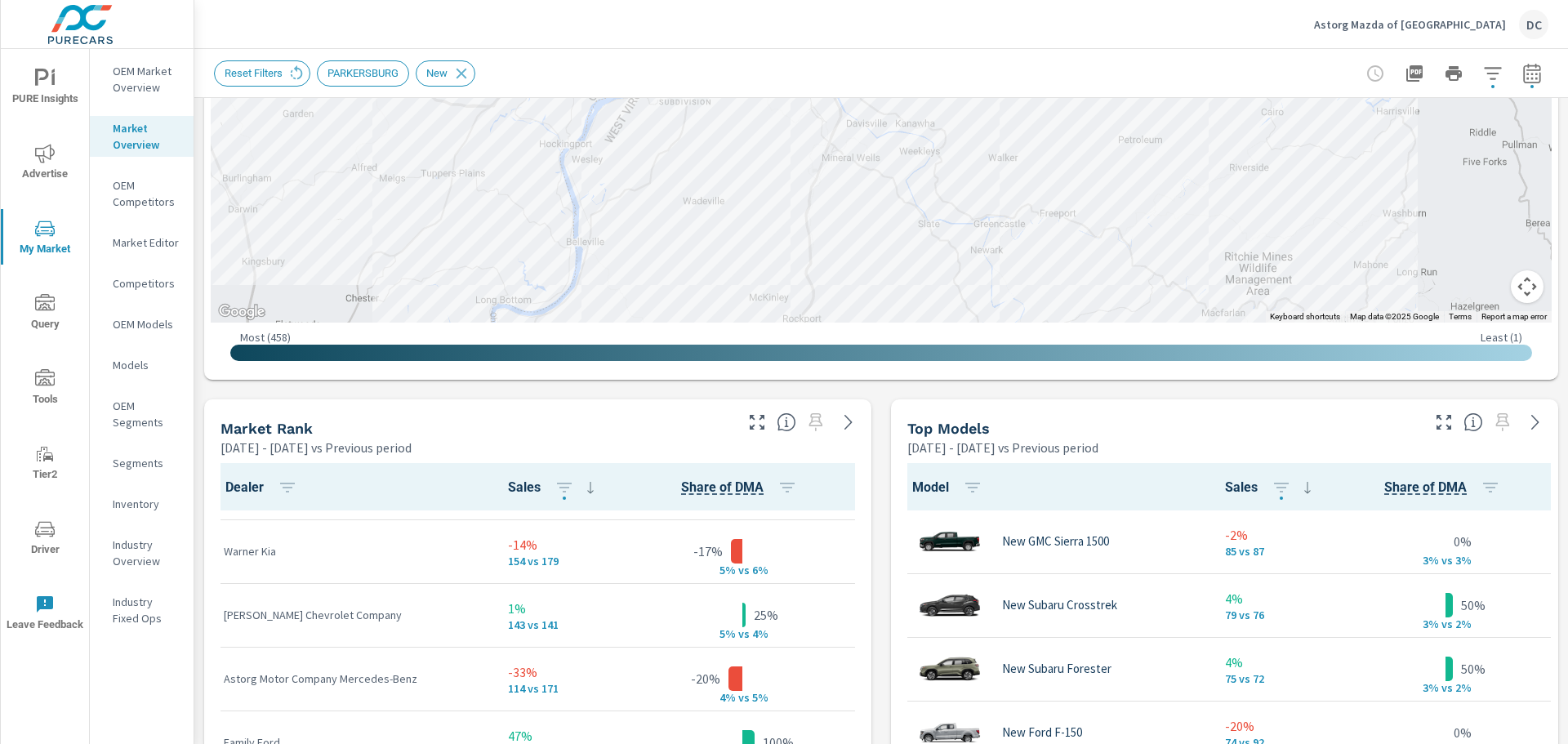
scroll to position [327, 0]
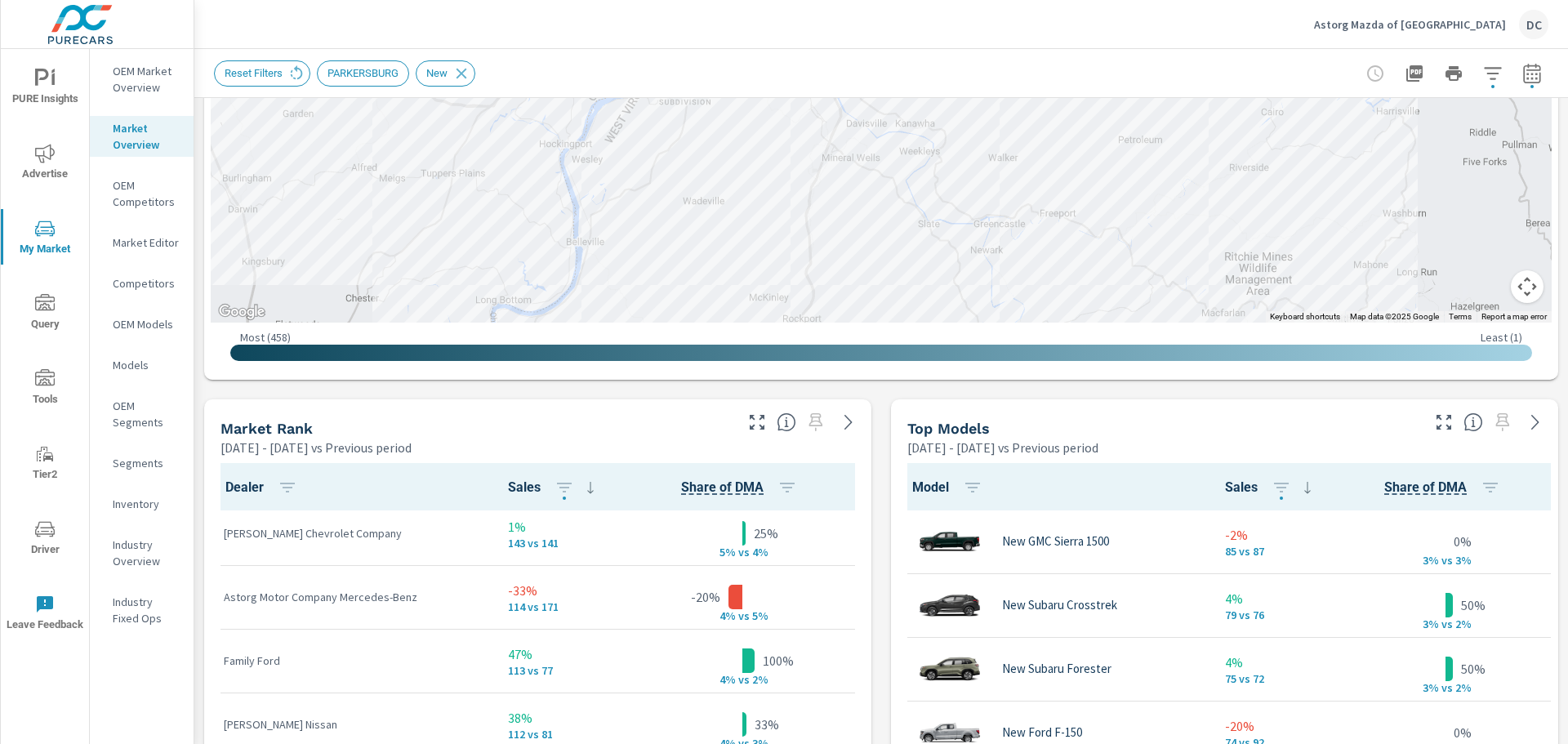
scroll to position [408, 0]
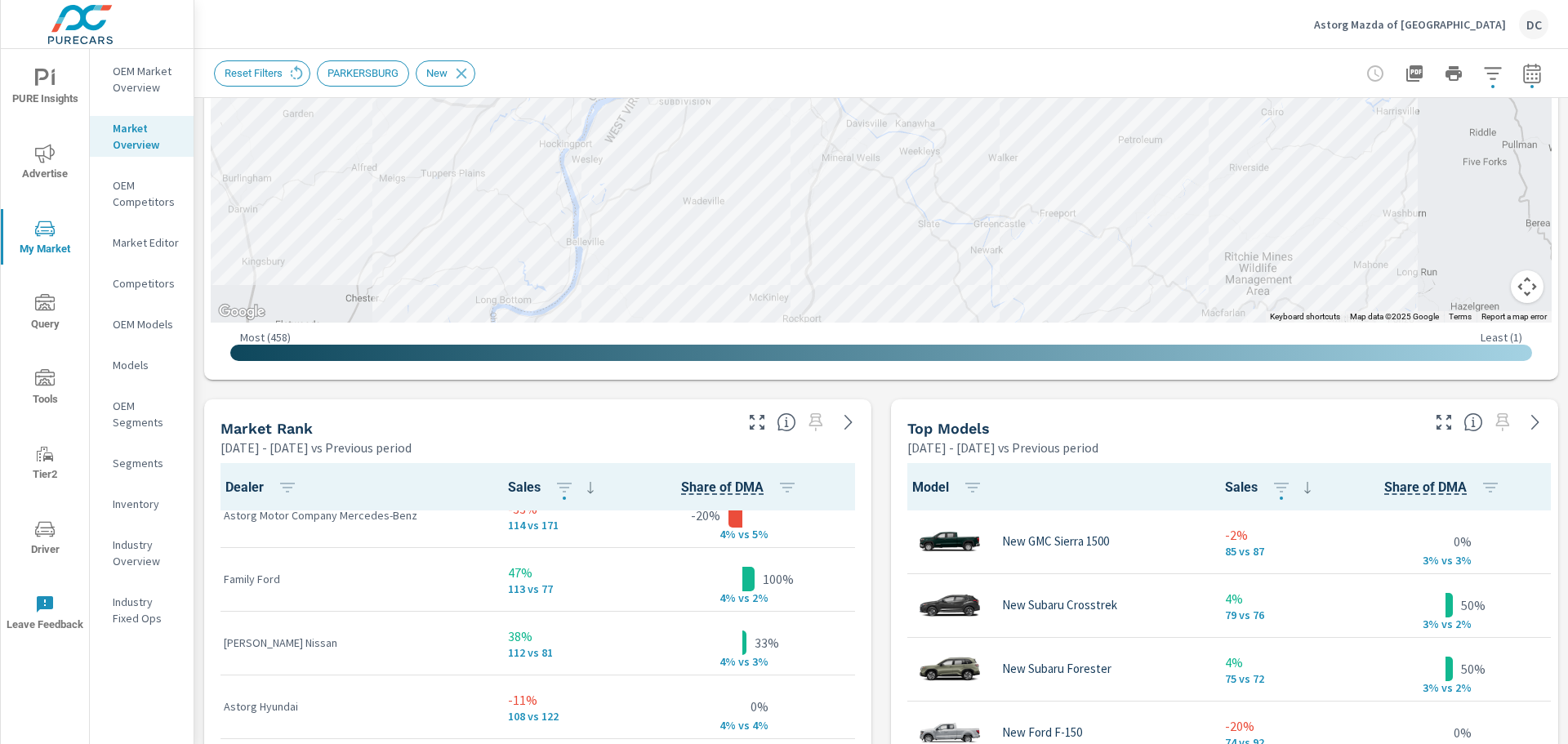
scroll to position [490, 0]
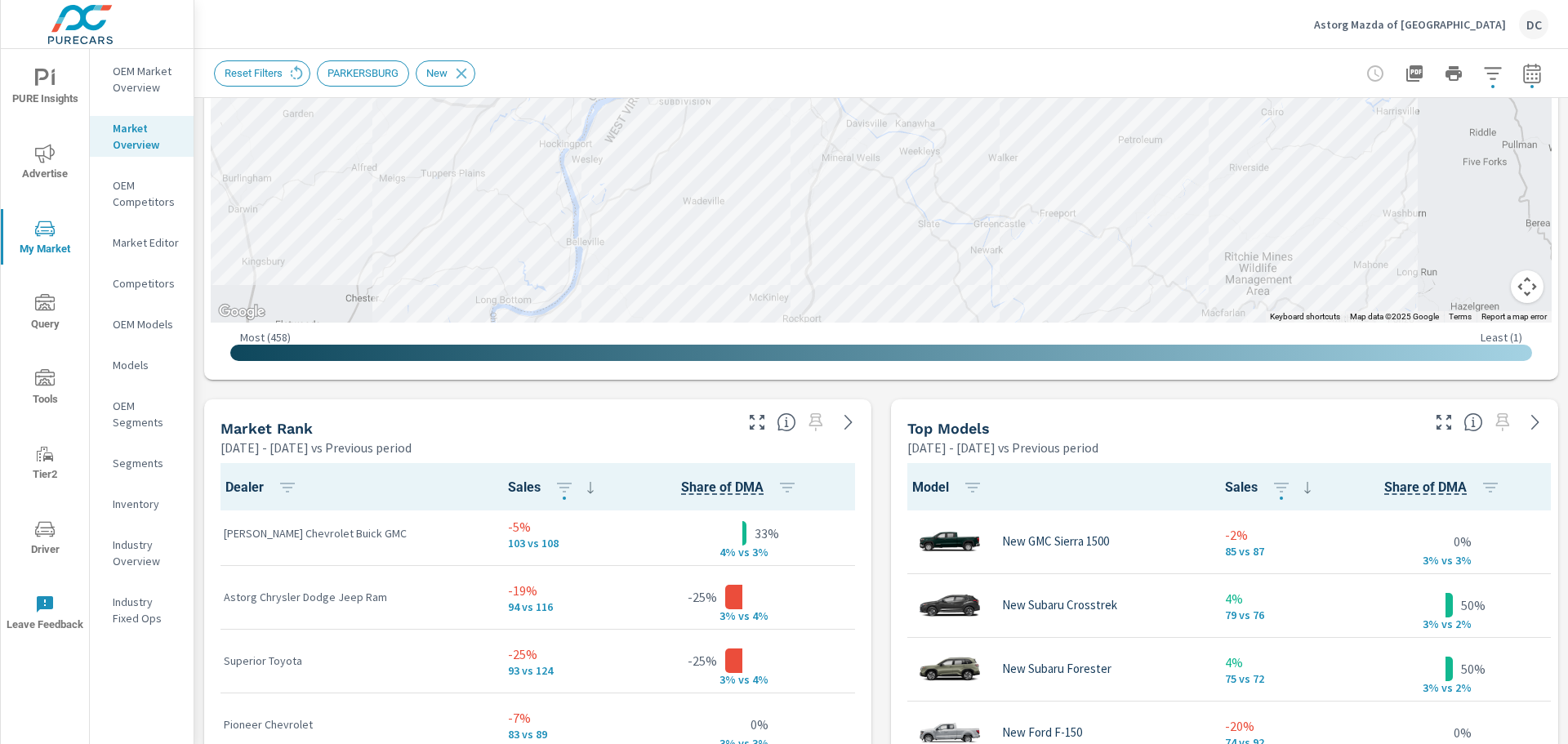
scroll to position [653, 0]
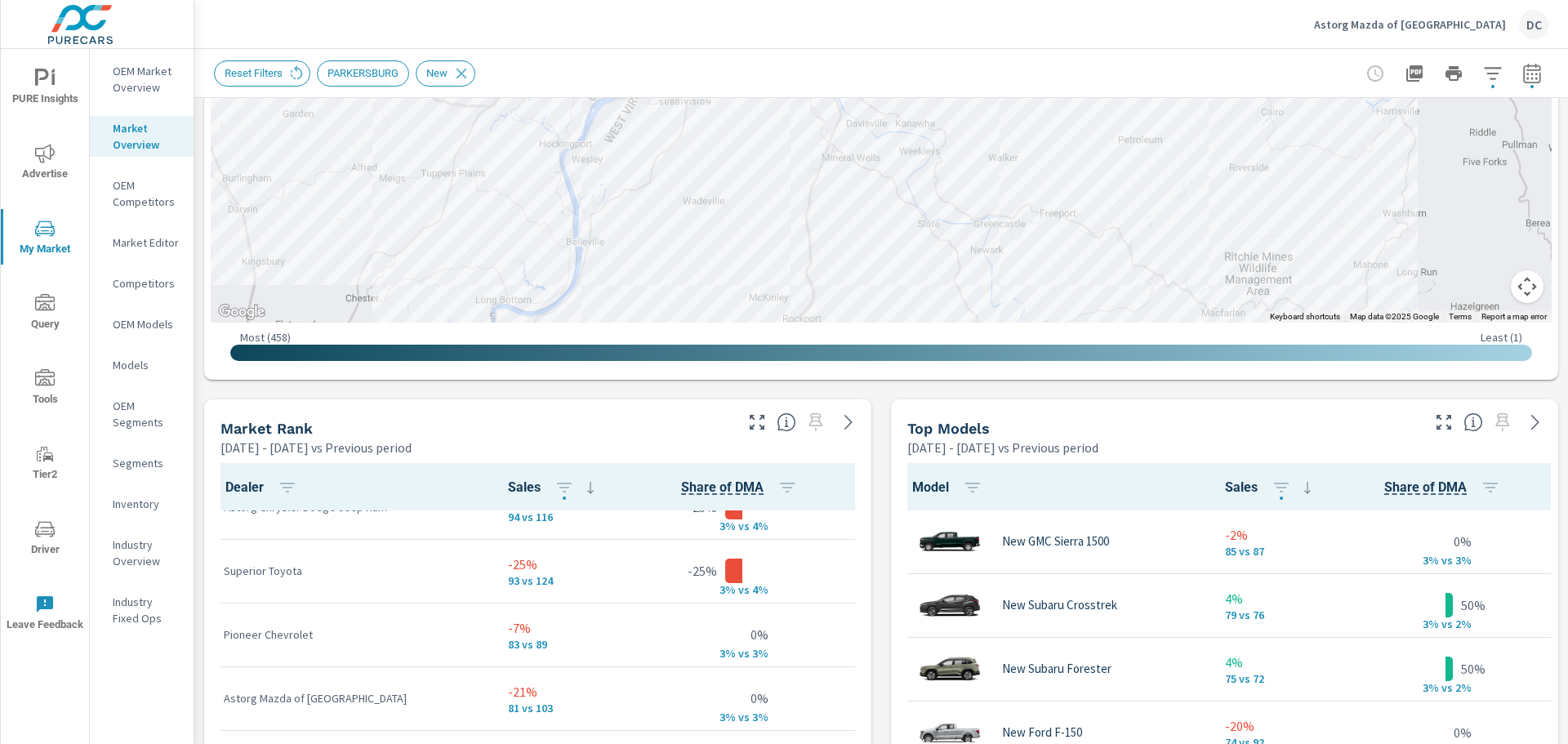
scroll to position [816, 0]
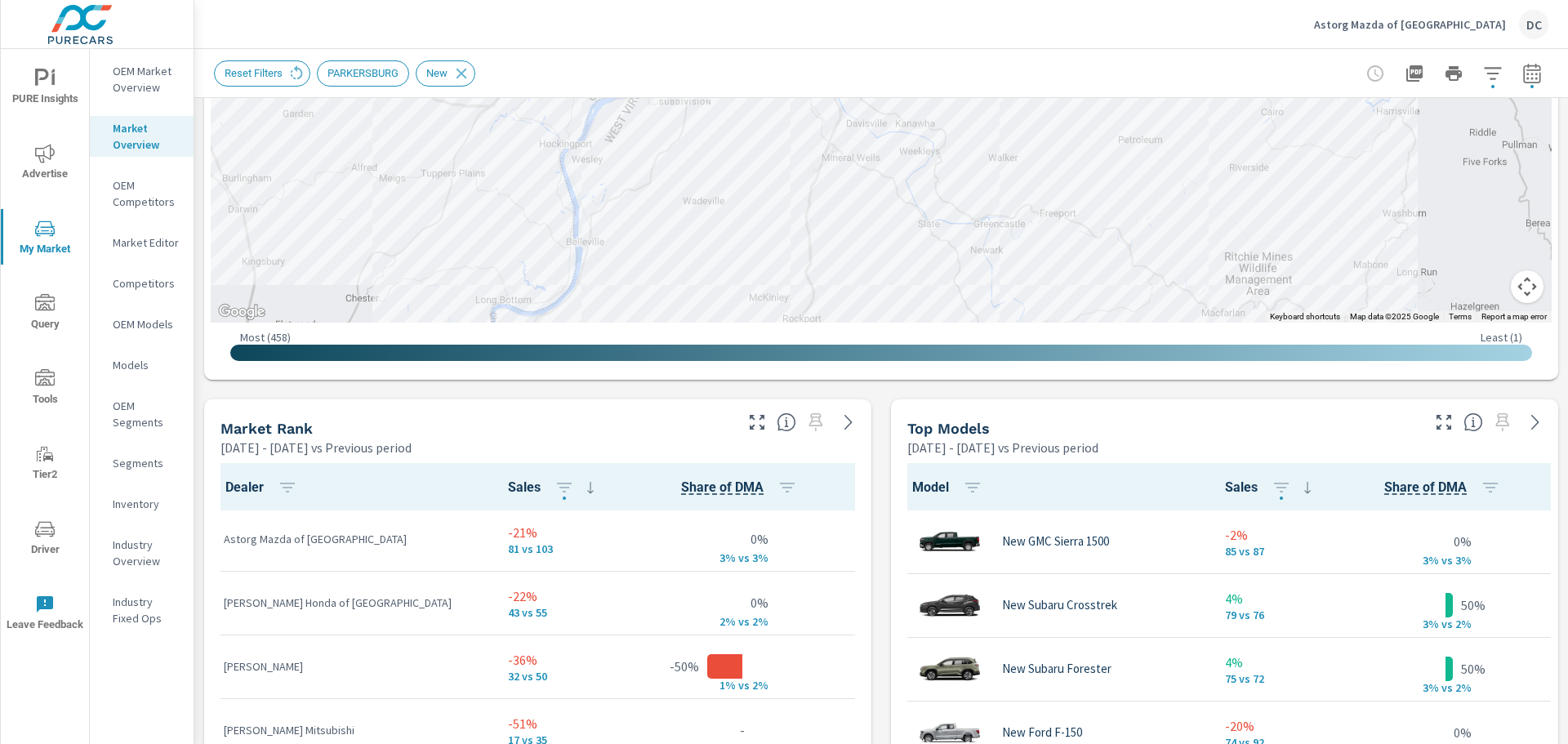
scroll to position [899, 0]
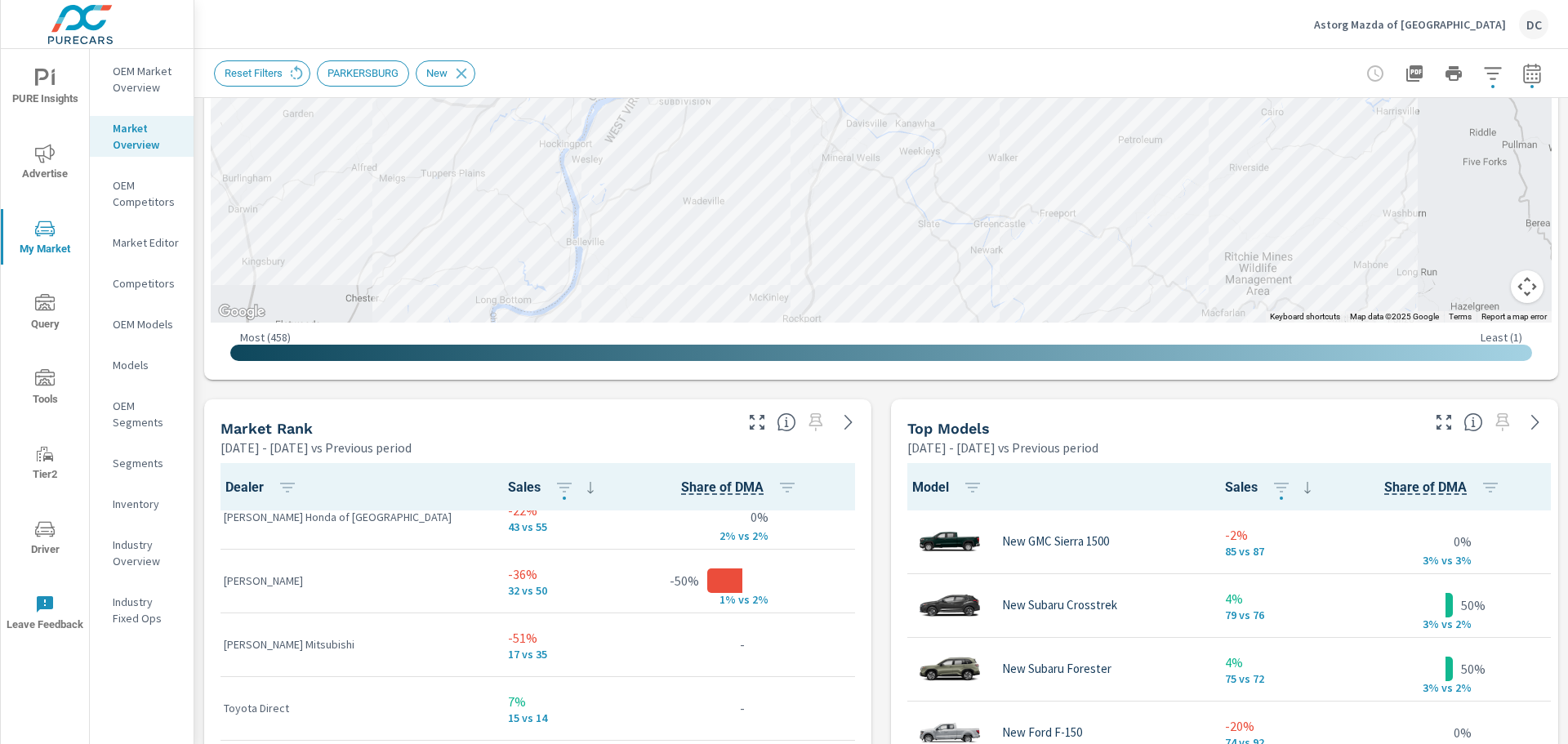
scroll to position [1062, 0]
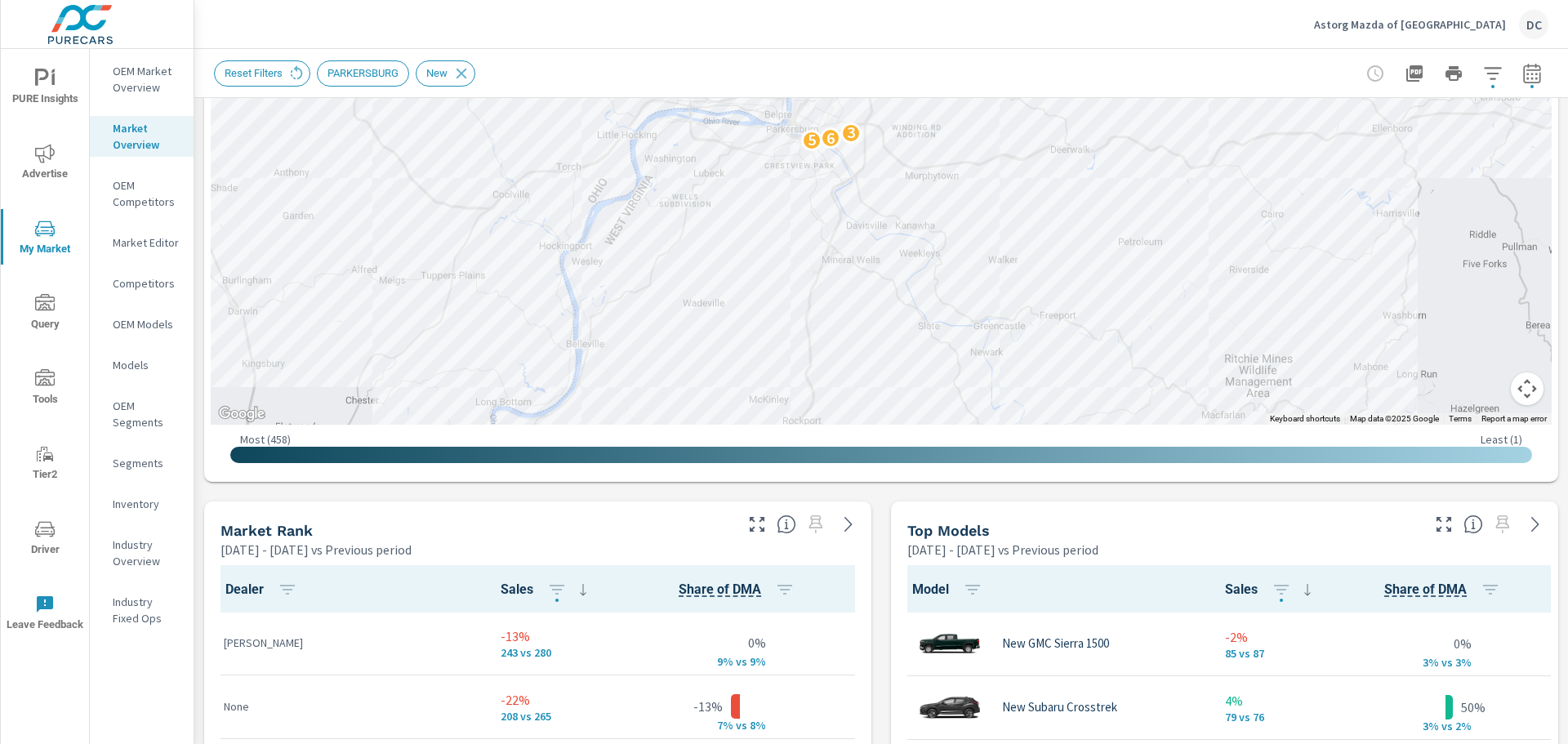
scroll to position [612, 0]
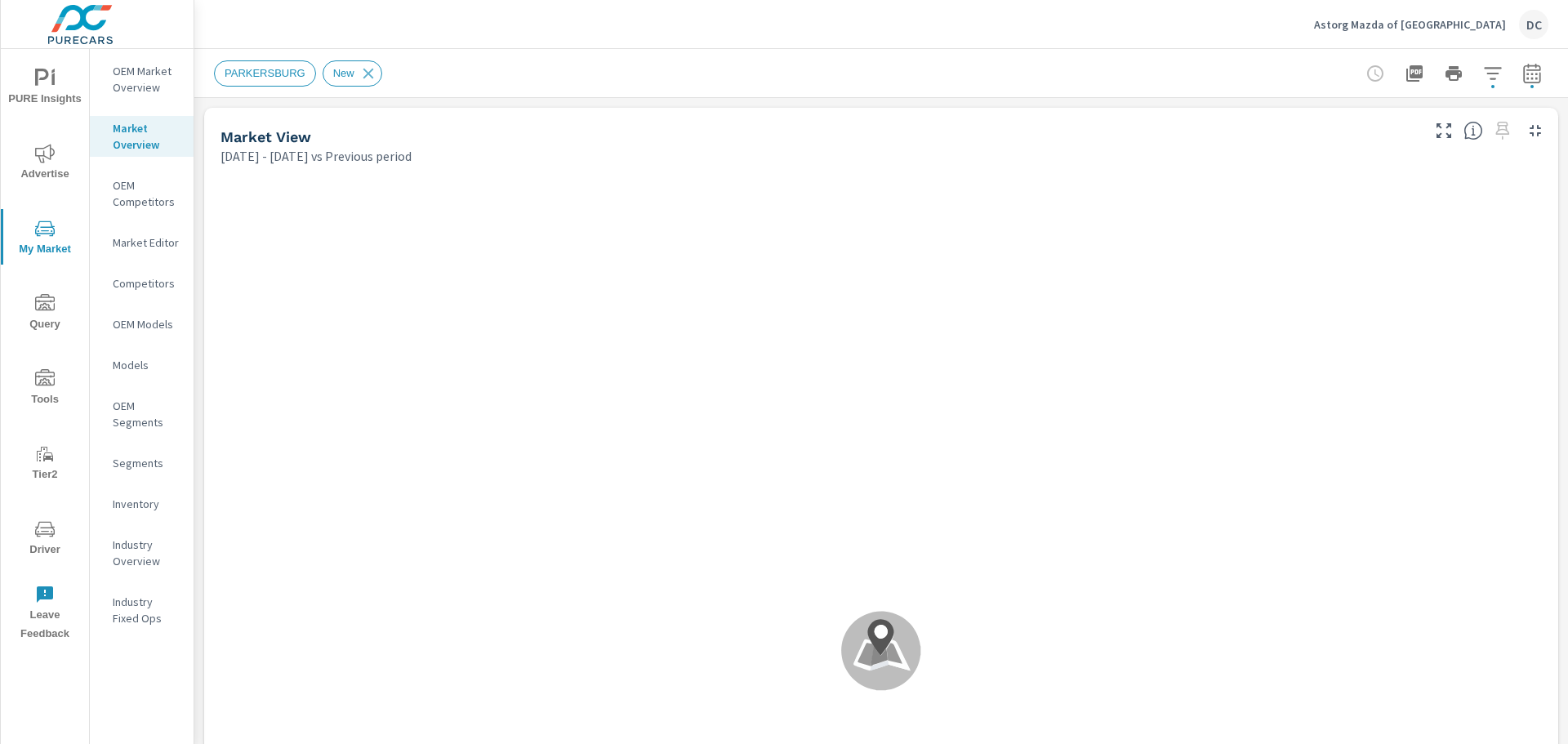
scroll to position [1, 0]
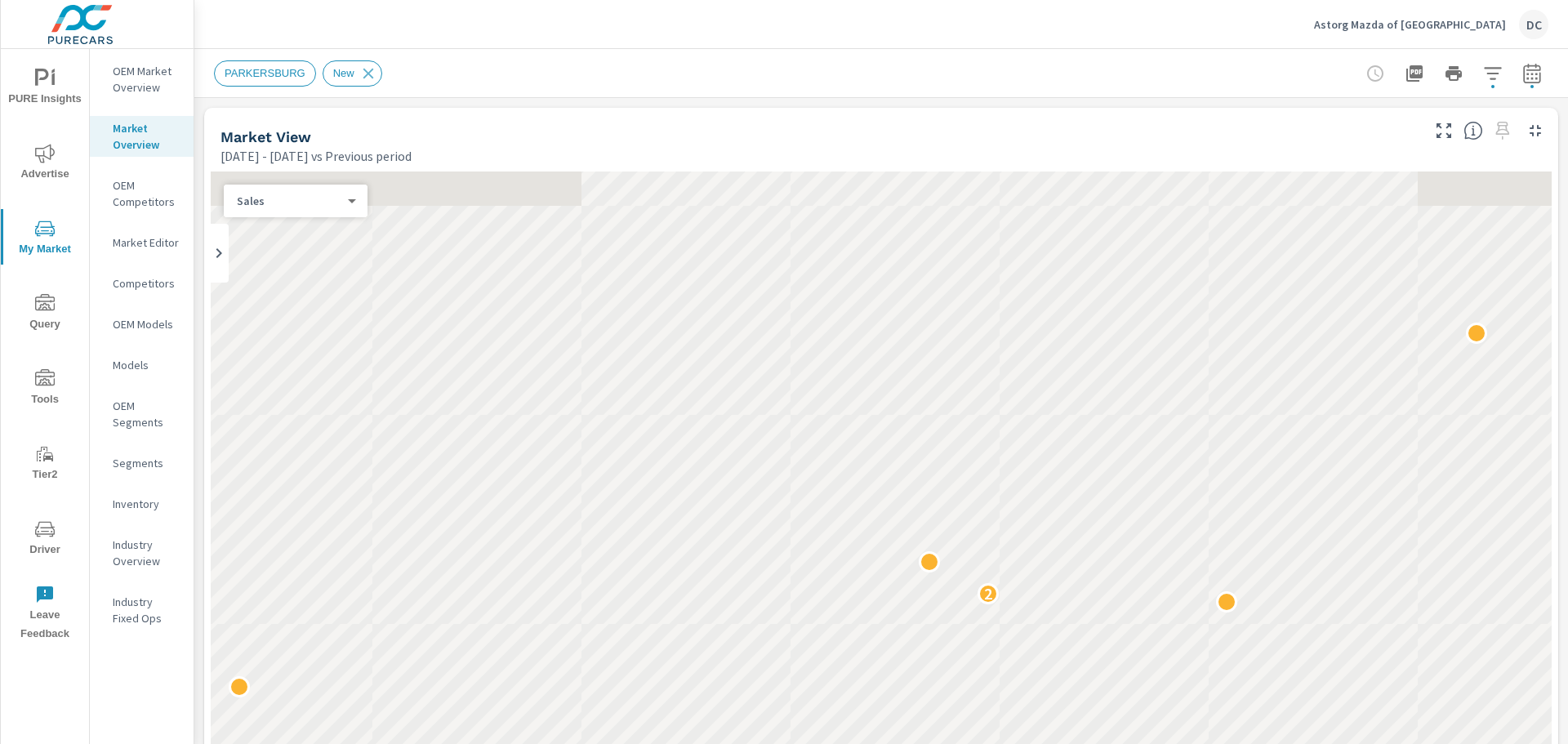
click at [115, 86] on p "OEM Market Overview" at bounding box center [147, 78] width 67 height 33
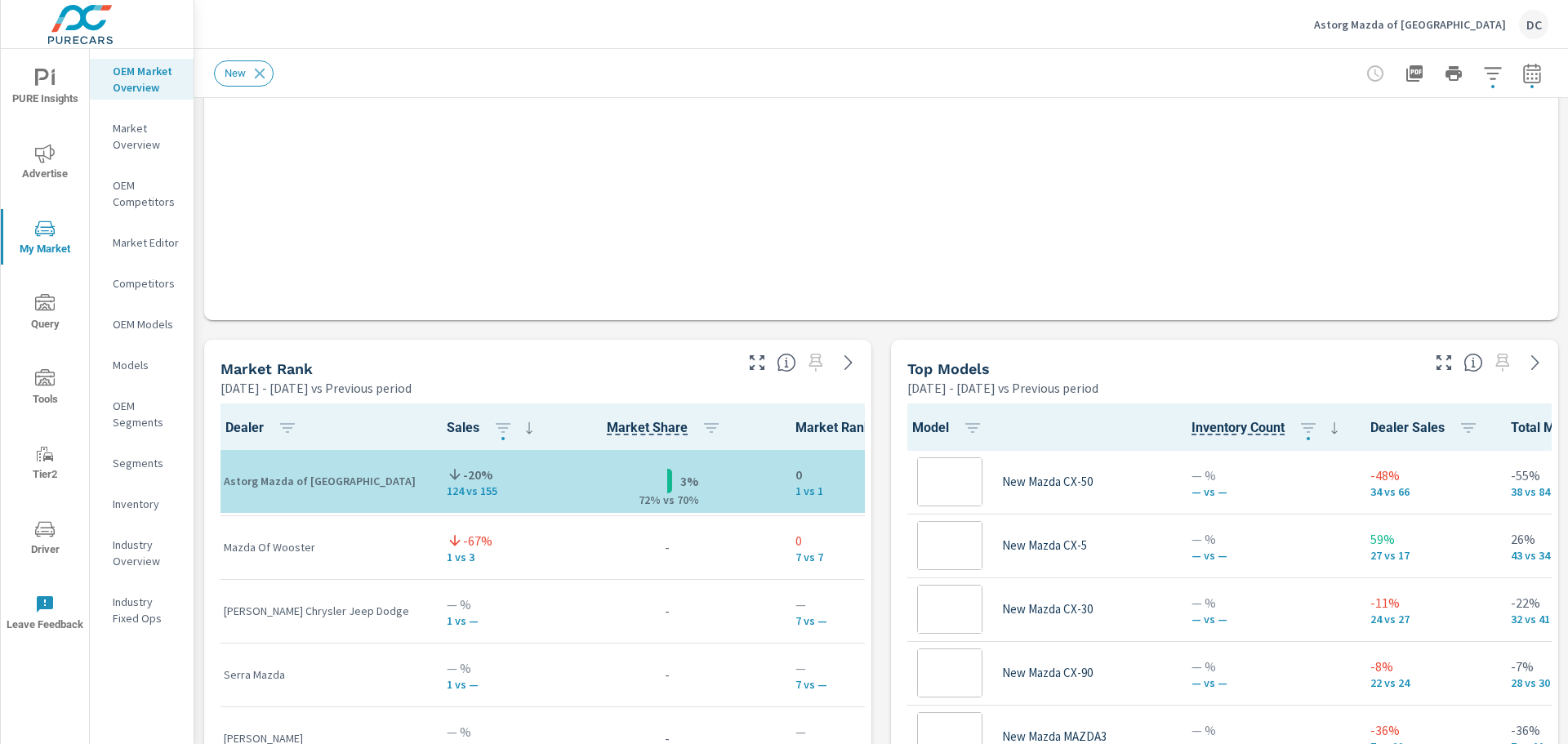
scroll to position [1, 0]
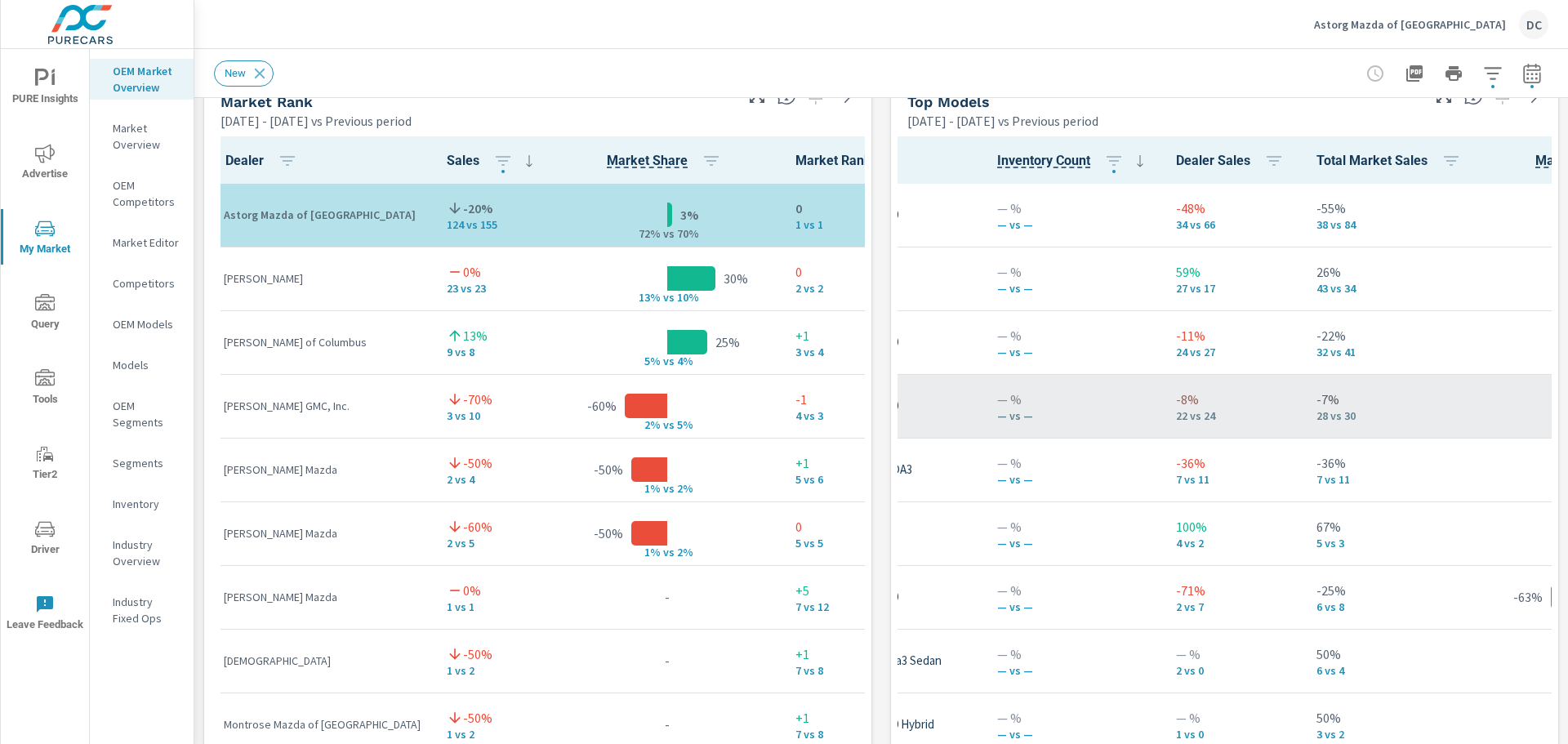
scroll to position [1002, 0]
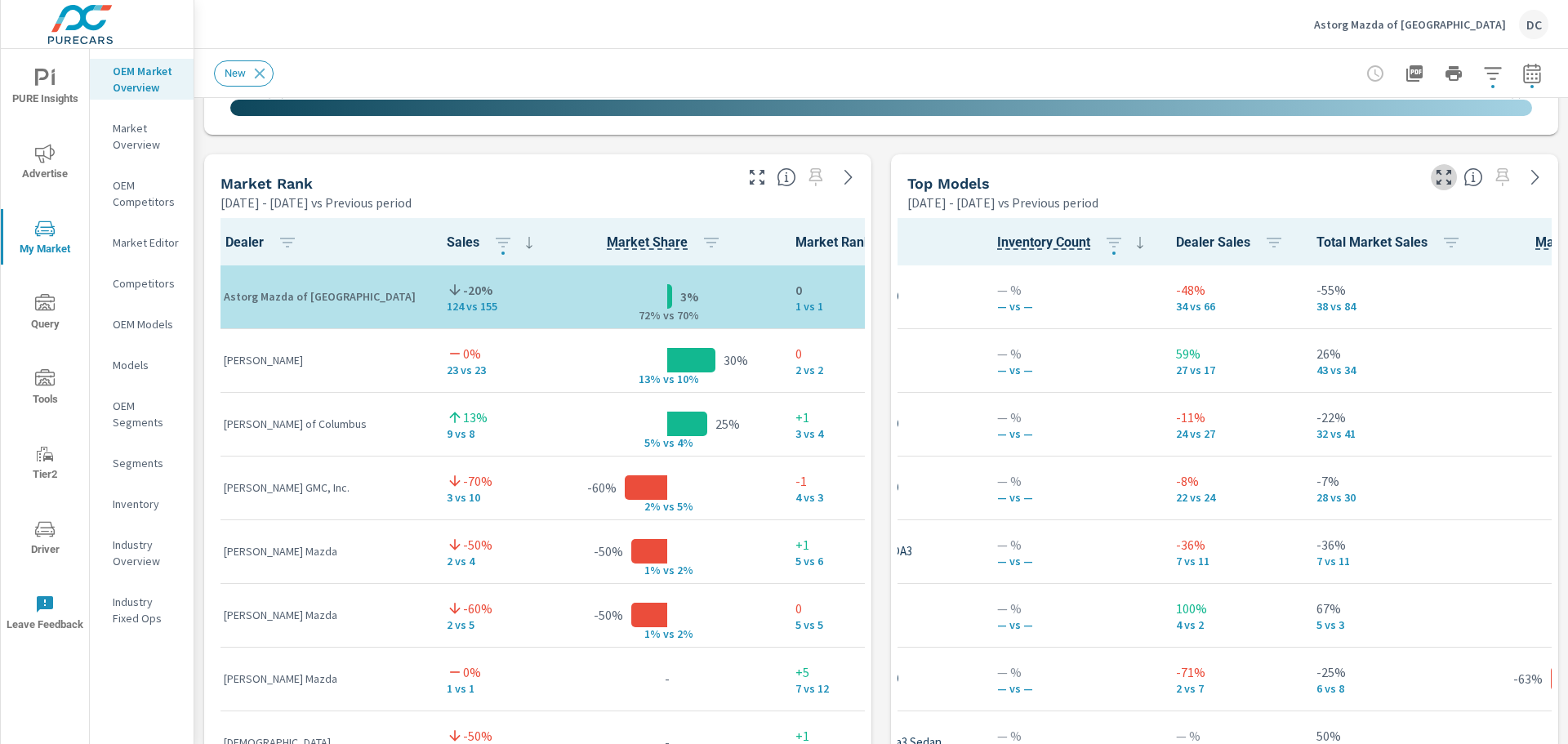
click at [1434, 179] on icon "button" at bounding box center [1444, 177] width 20 height 20
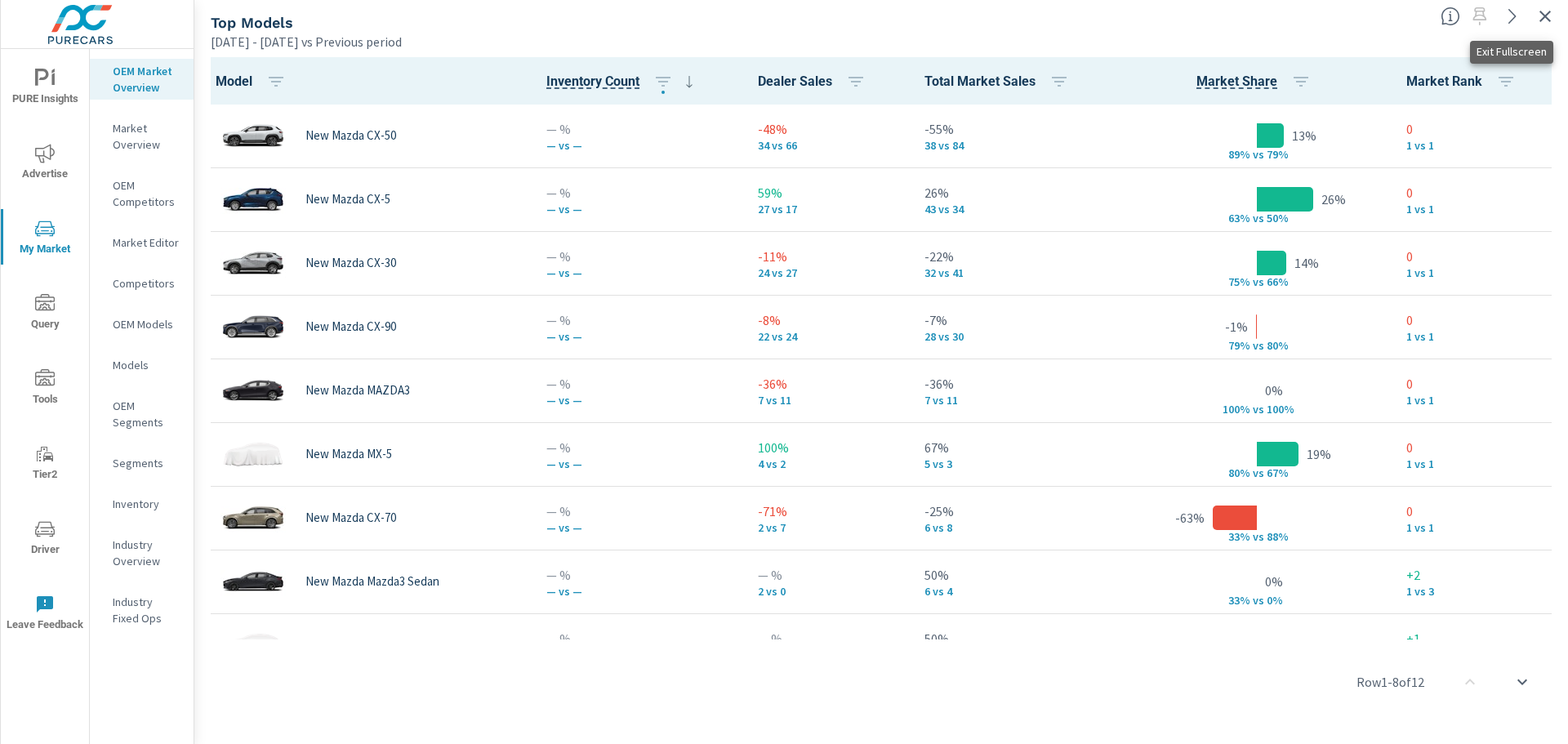
click at [1547, 18] on icon "button" at bounding box center [1545, 17] width 12 height 12
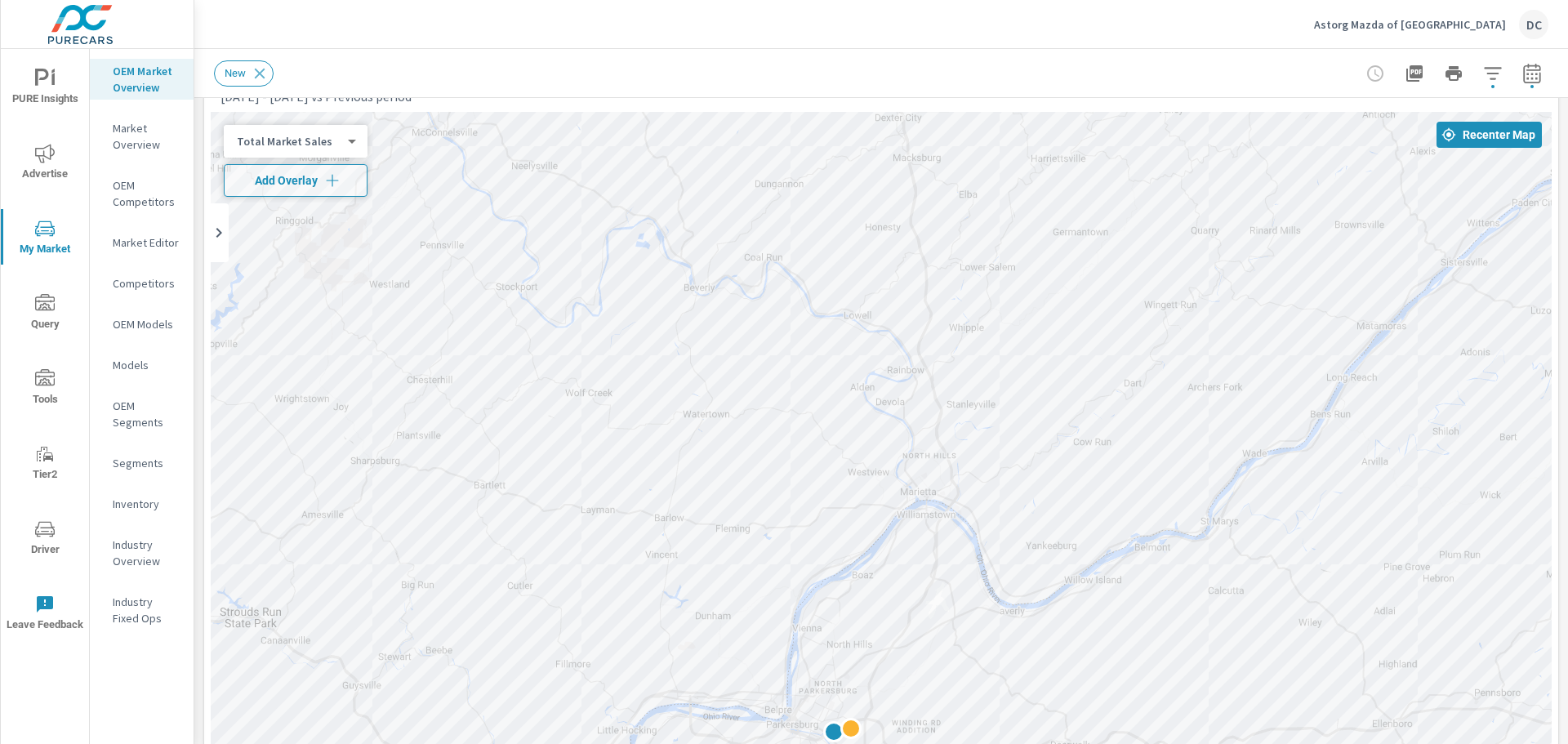
scroll to position [46, 0]
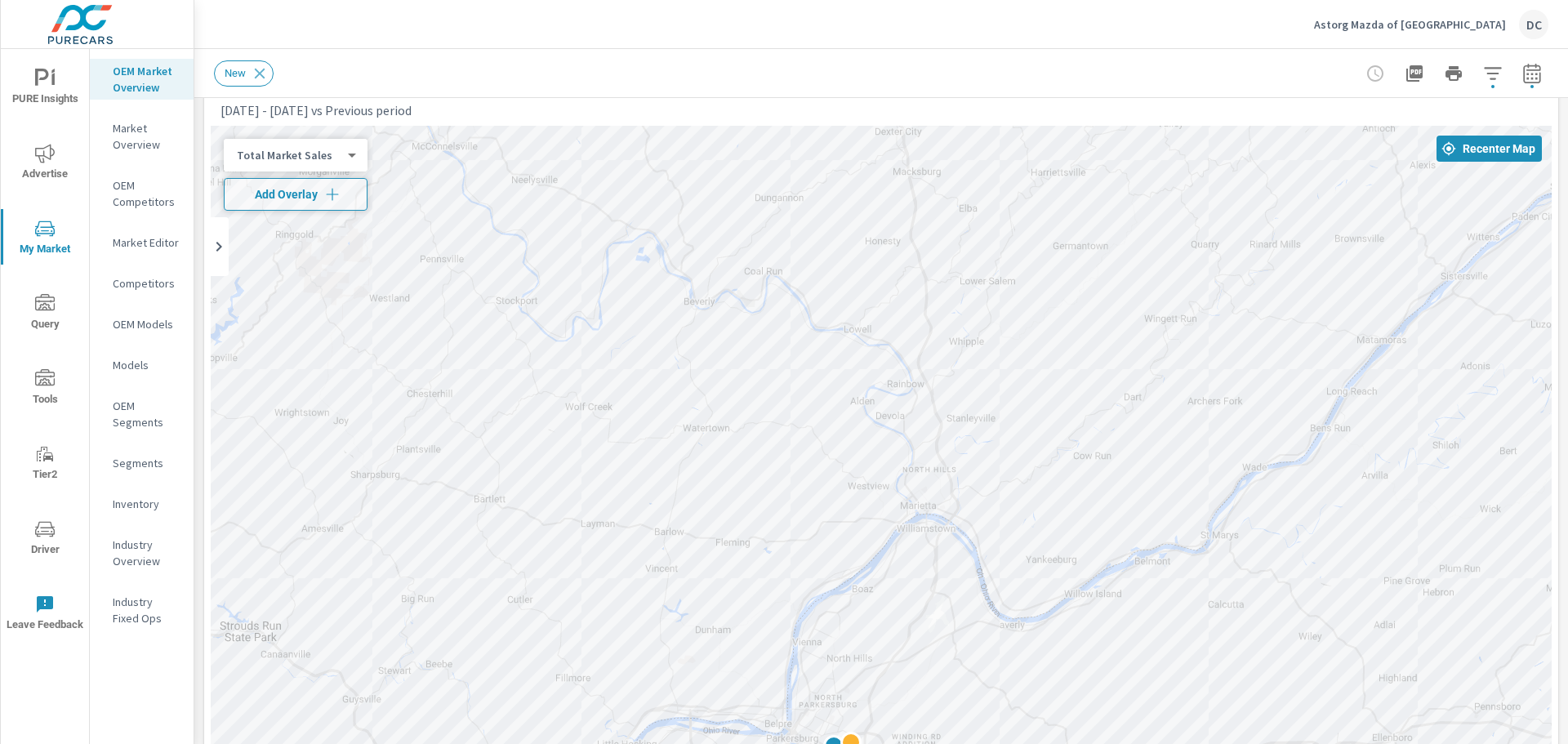
click at [323, 153] on body "PURE Insights Advertise My Market Query Tools Tier2 Driver Leave Feedback OEM M…" at bounding box center [784, 372] width 1568 height 744
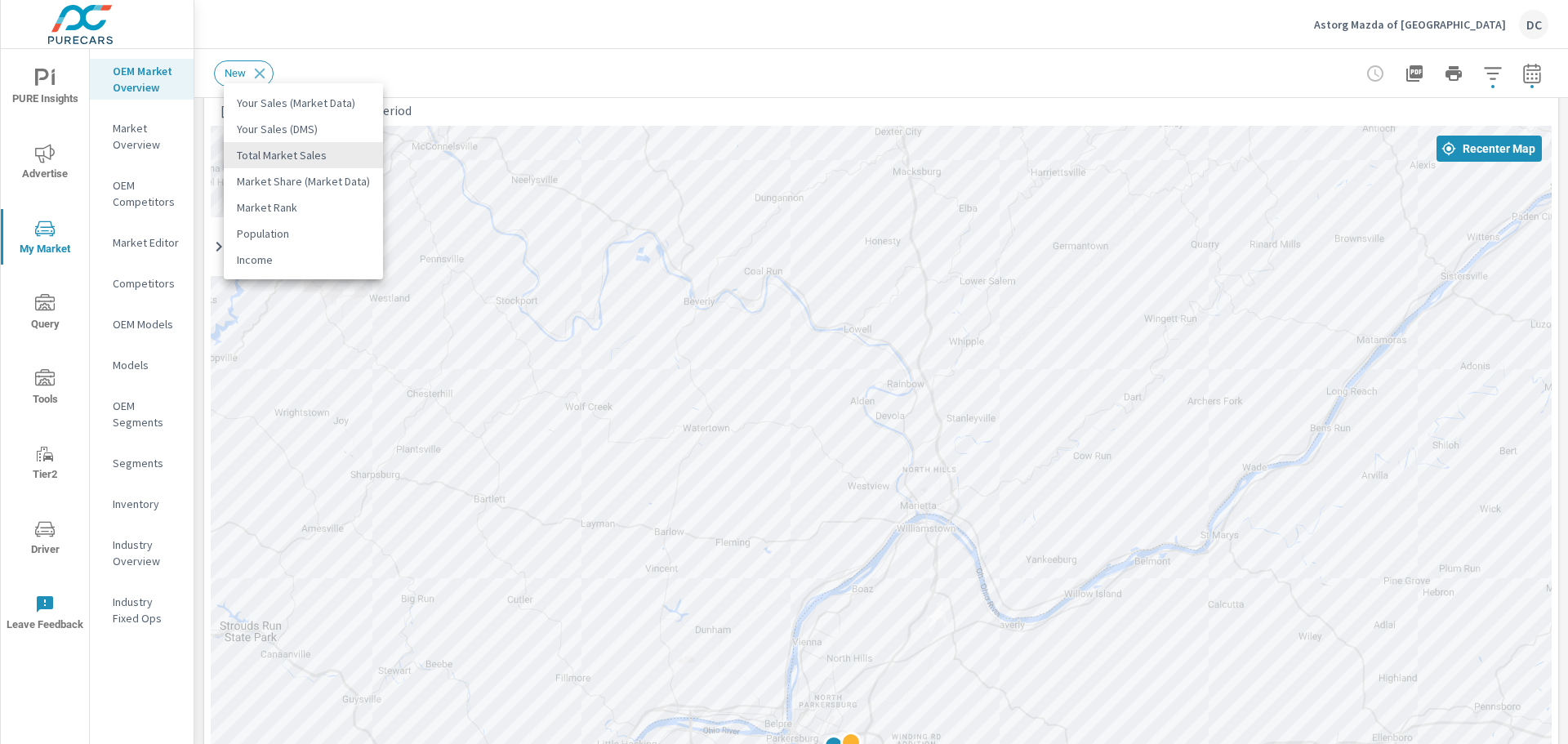
click at [328, 105] on li "Your Sales (Market Data)" at bounding box center [303, 103] width 159 height 26
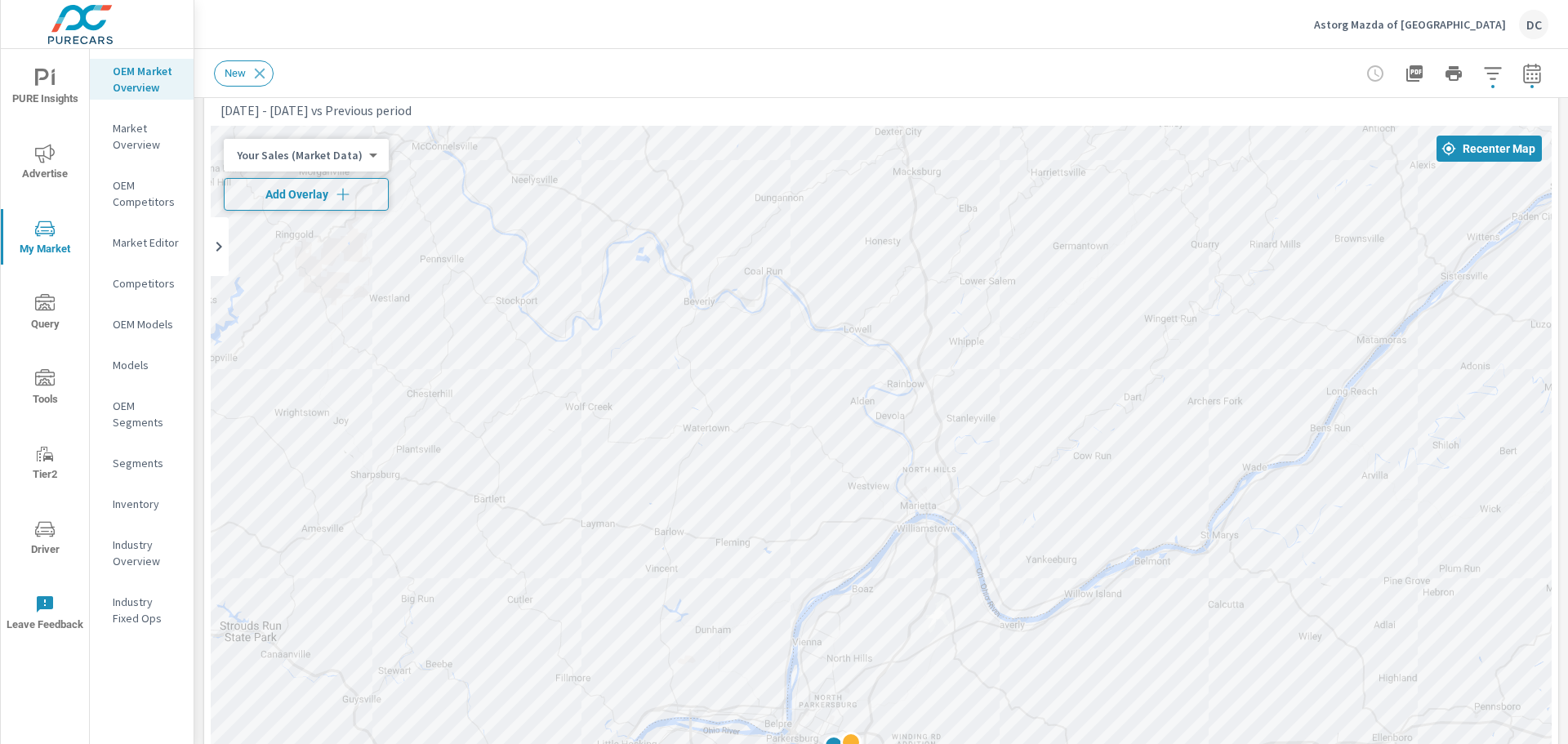
click at [320, 202] on span "Add Overlay" at bounding box center [306, 194] width 151 height 16
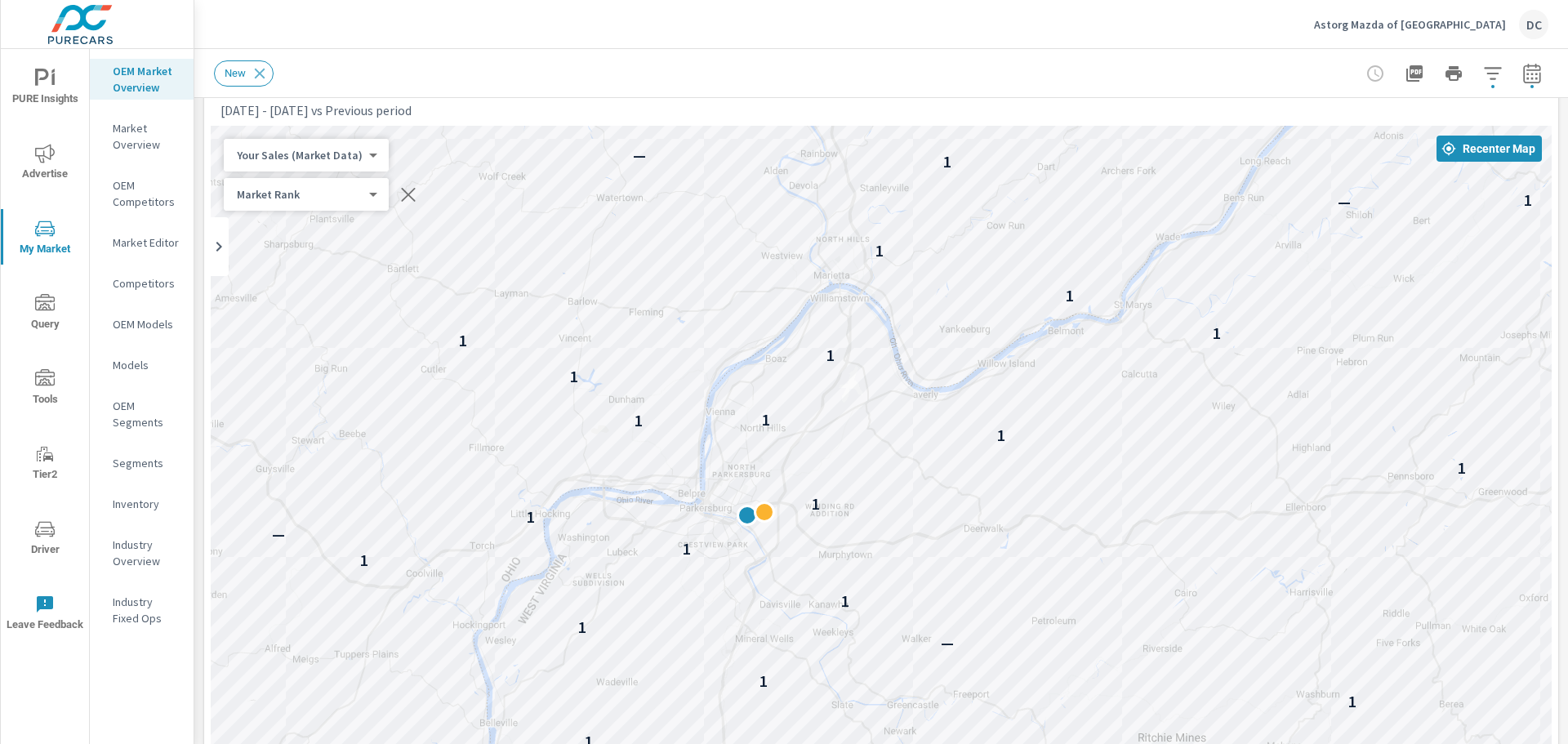
drag, startPoint x: 1246, startPoint y: 548, endPoint x: 1159, endPoint y: 314, distance: 249.6
click at [1159, 314] on div "— — 1 1 — — 2 1 1 — — 1 — — 1 1 — 1 1 — 1 1 — 1 1 — — — 1 1 1 1 — 1 1 1 1 1 1 —…" at bounding box center [882, 580] width 1341 height 908
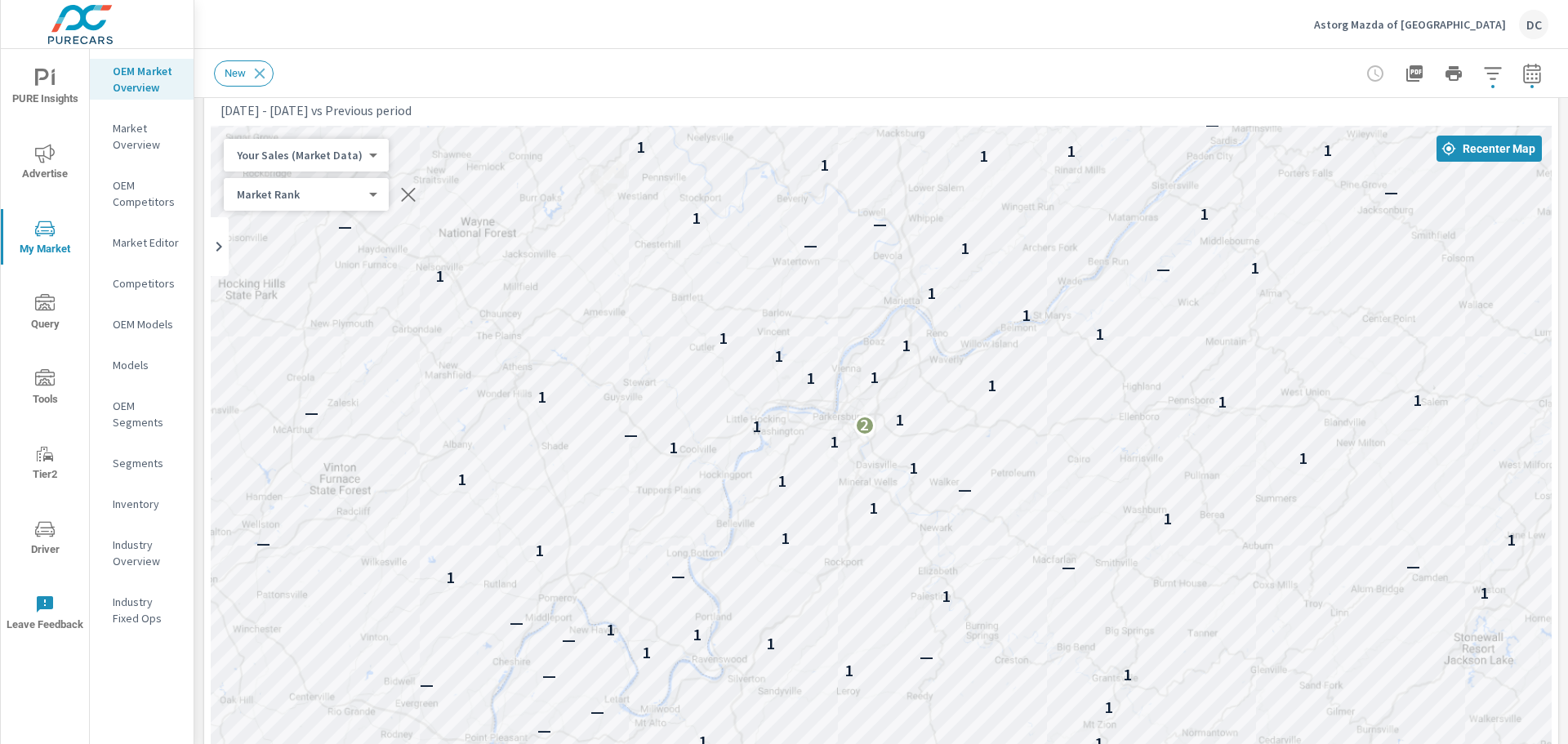
drag, startPoint x: 1058, startPoint y: 479, endPoint x: 1045, endPoint y: 422, distance: 58.5
click at [1045, 422] on div "— — — — — 2 — — — — — — — — — — — 1 1 — — 2 1 1 — — 1 — — 1 1 — 1 1 — 1 1 — 1 1…" at bounding box center [882, 580] width 1341 height 908
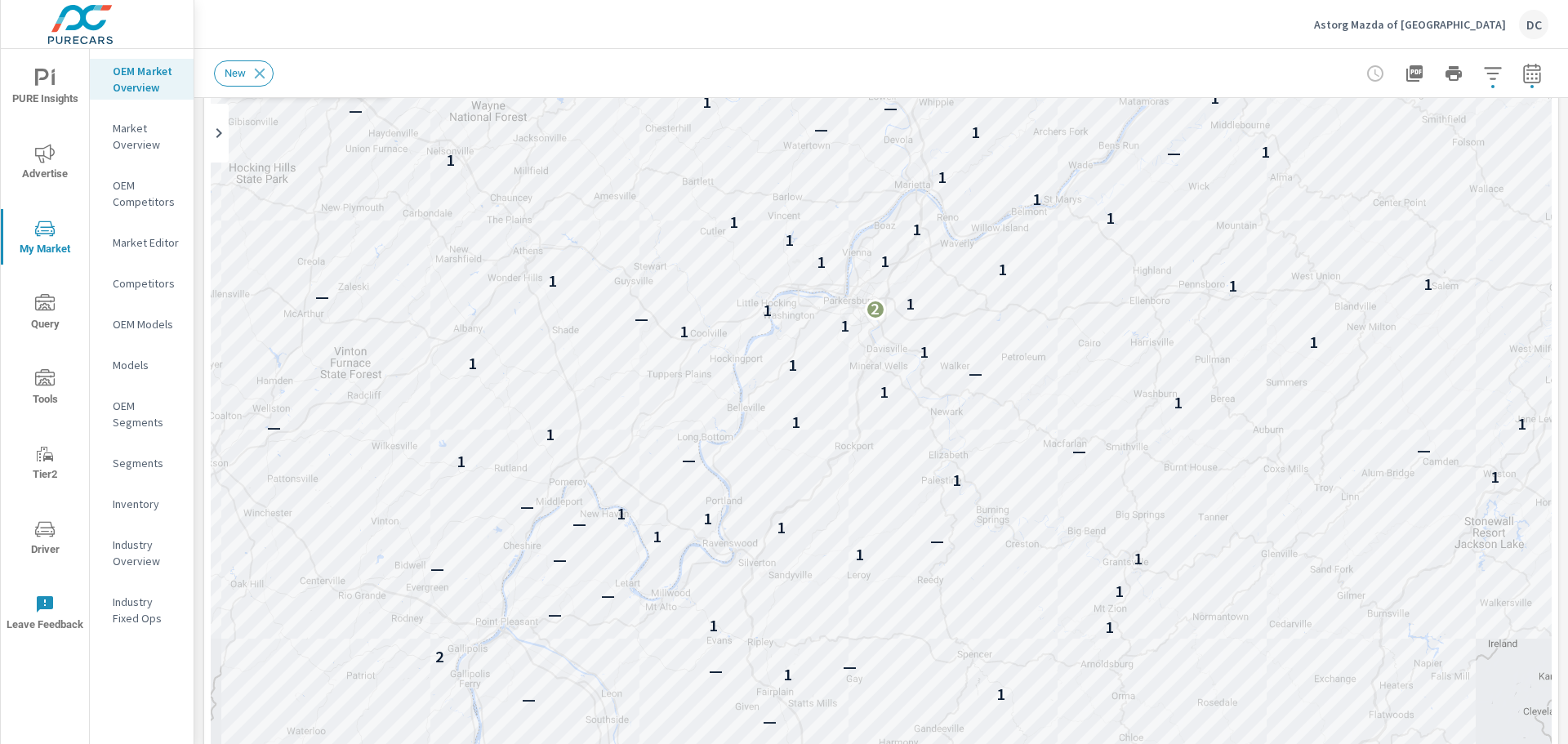
scroll to position [77, 0]
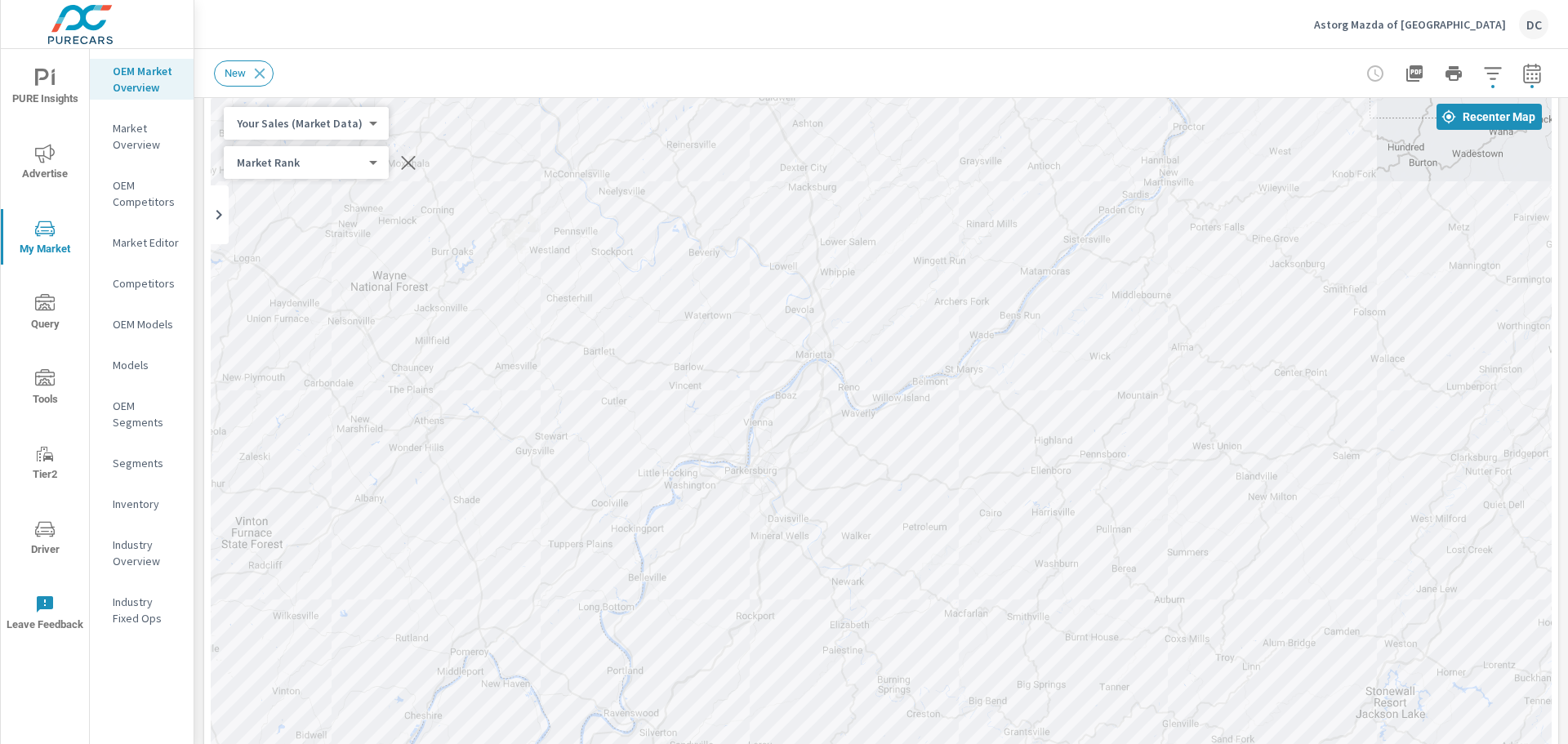
drag, startPoint x: 1392, startPoint y: 338, endPoint x: 1288, endPoint y: 434, distance: 141.5
click at [1288, 434] on div "— — — — — 2 — — — — — — — — — — — 1 1 — — 2 1 1 — — 1 — — 1 1 — 1 1 — 1 1 — 1 1…" at bounding box center [882, 548] width 1341 height 908
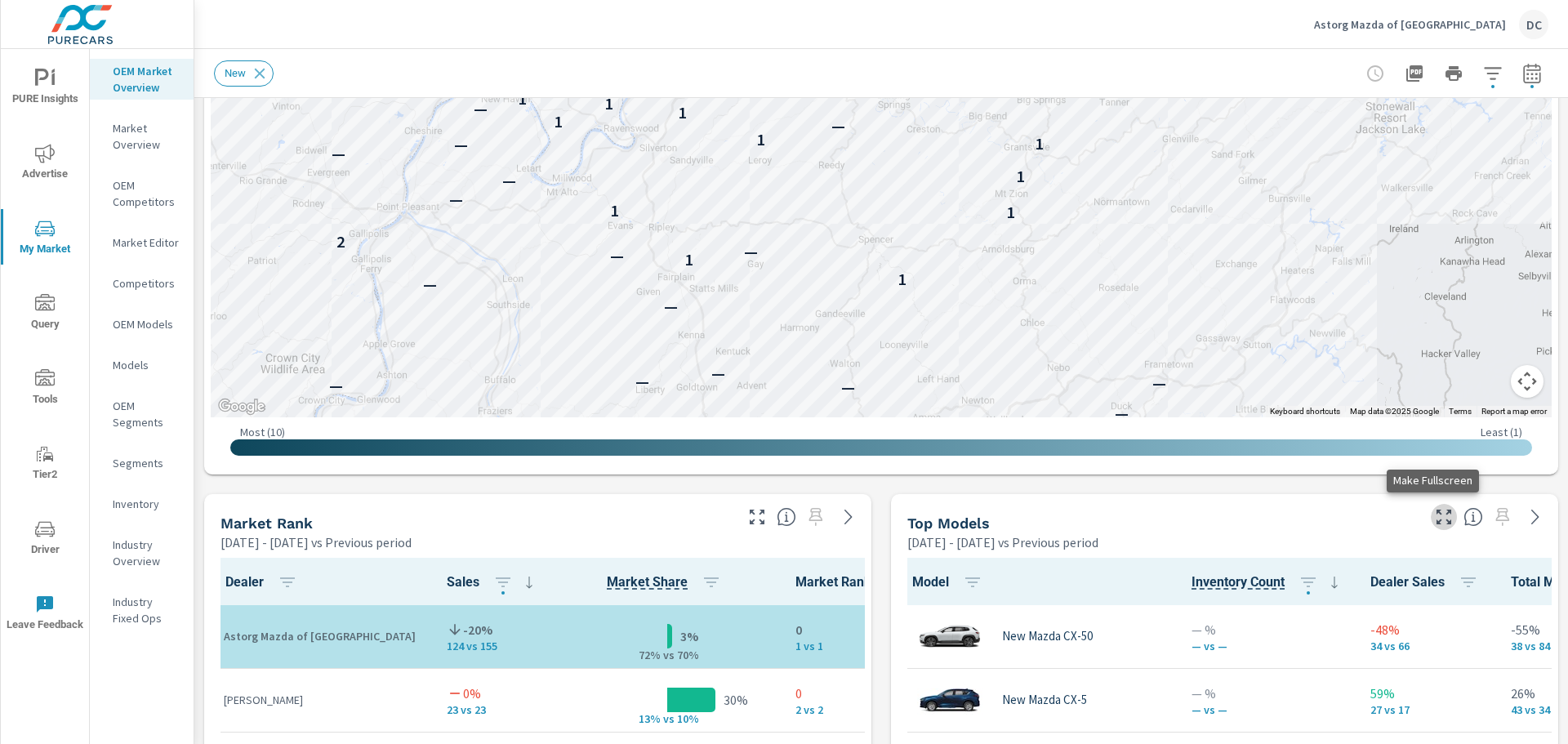
click at [1434, 518] on icon "button" at bounding box center [1444, 517] width 20 height 20
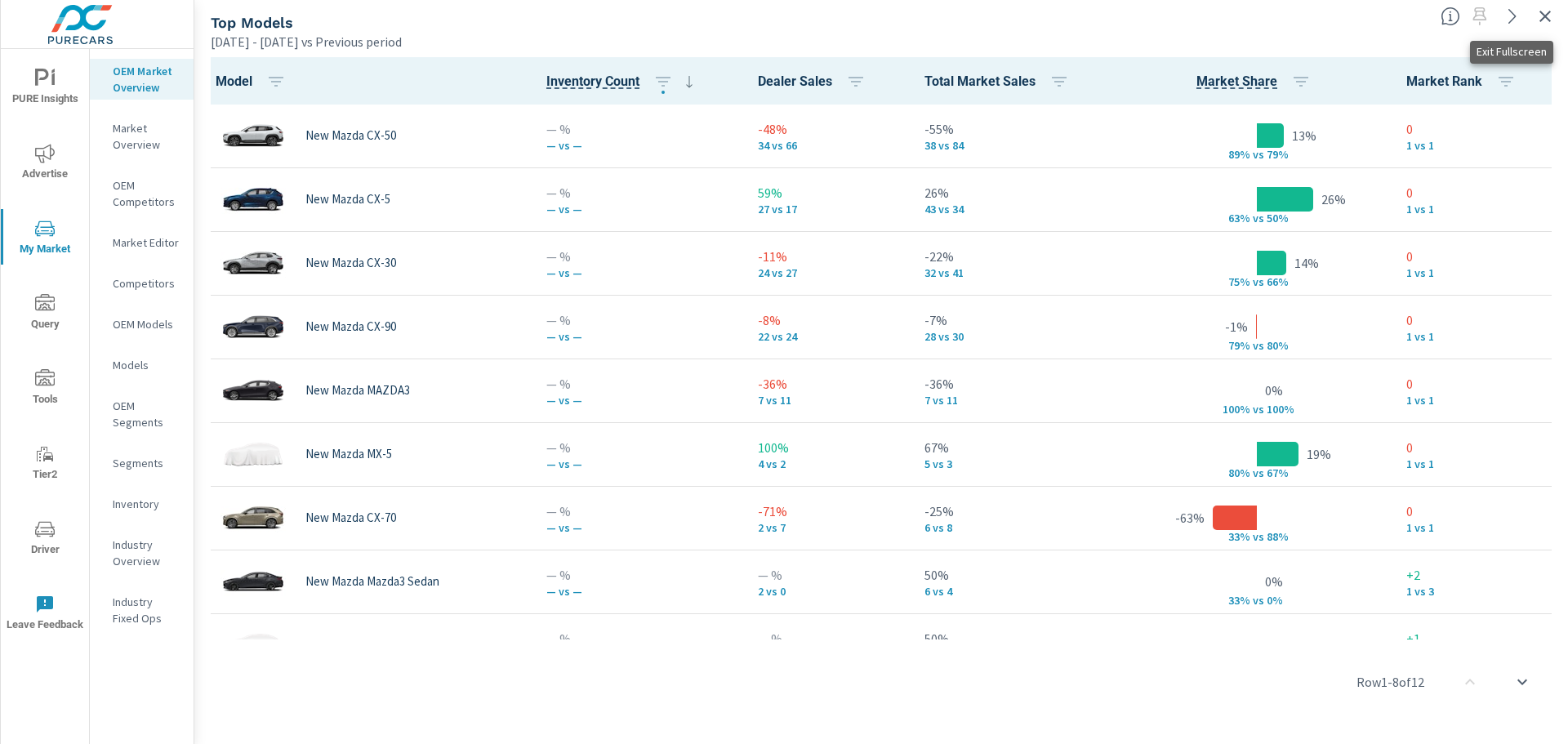
click at [1551, 13] on icon "button" at bounding box center [1545, 17] width 20 height 20
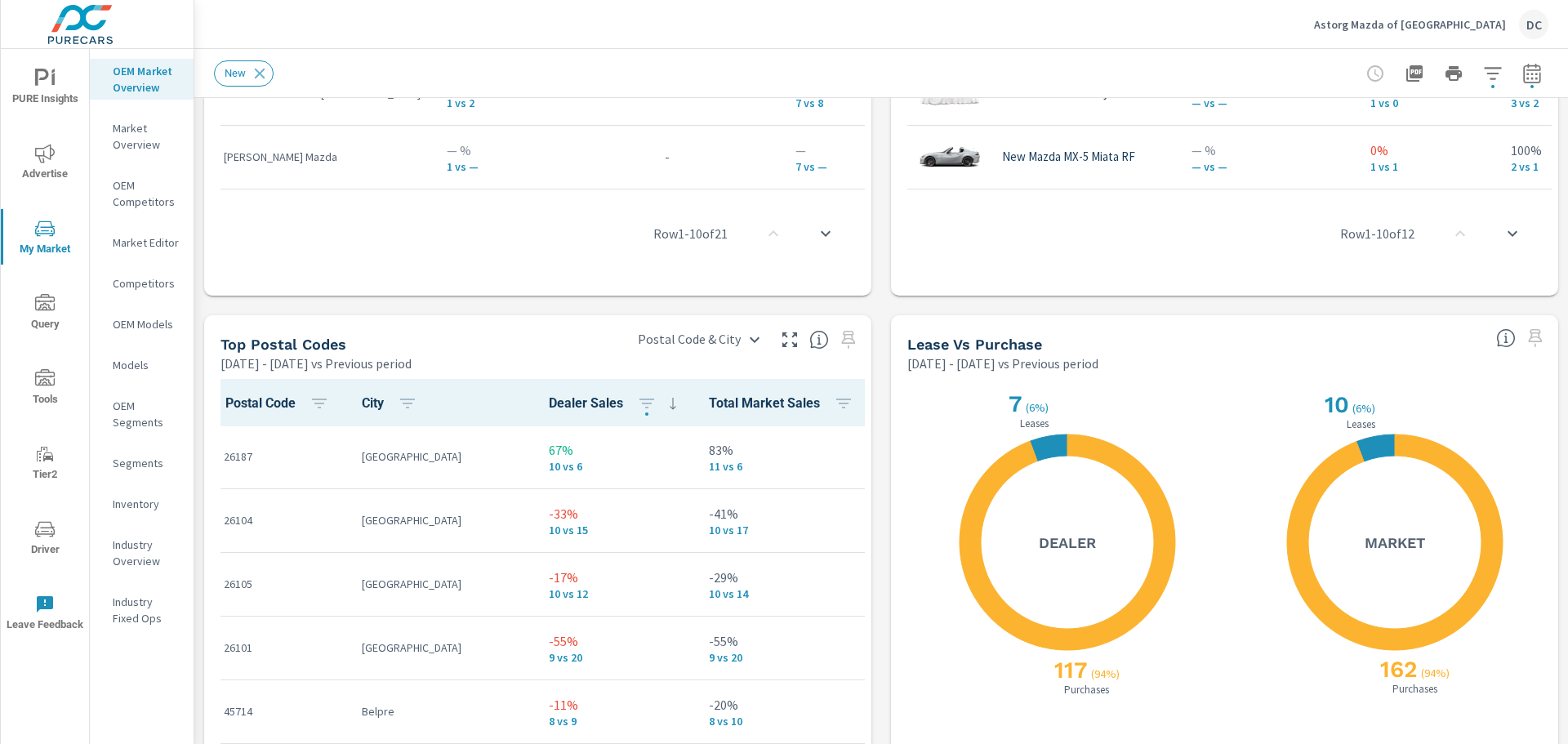
scroll to position [1, 0]
click at [1484, 73] on icon "button" at bounding box center [1492, 73] width 17 height 12
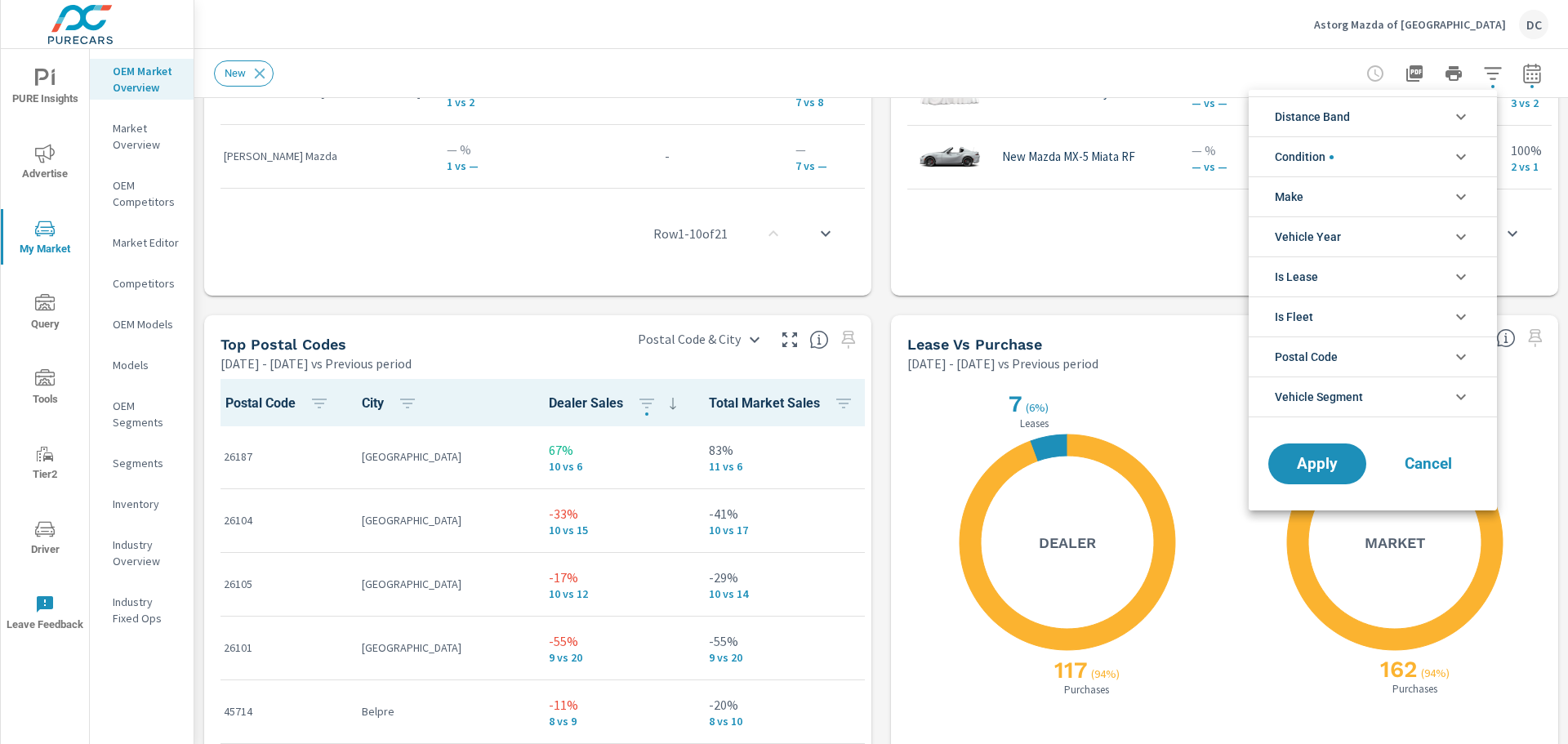
click at [1364, 202] on li "Make" at bounding box center [1372, 196] width 249 height 40
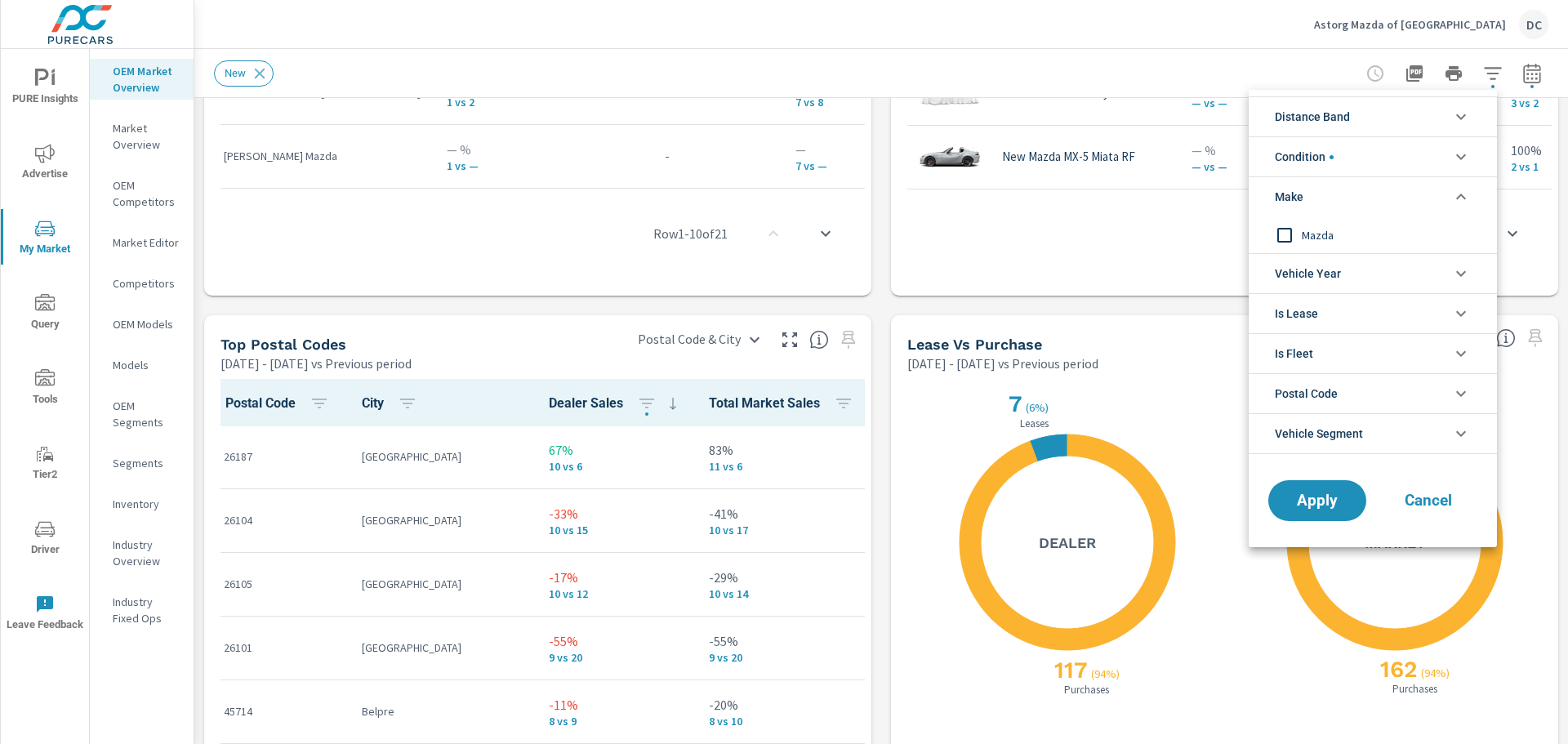
click at [1340, 233] on span "Mazda" at bounding box center [1391, 236] width 179 height 20
click at [1370, 272] on li "Vehicle Year" at bounding box center [1372, 273] width 249 height 40
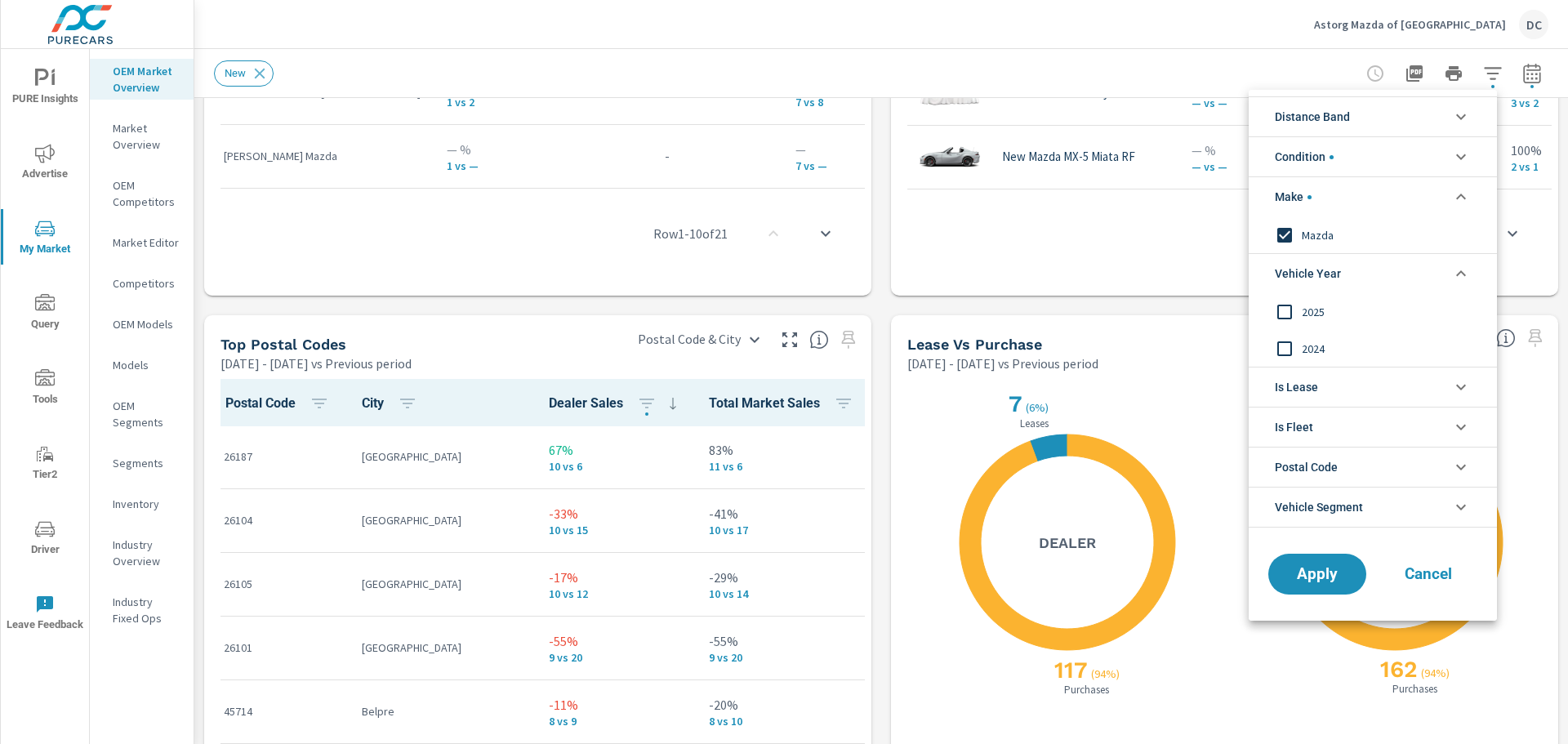
click at [1371, 148] on li "Condition" at bounding box center [1372, 157] width 249 height 40
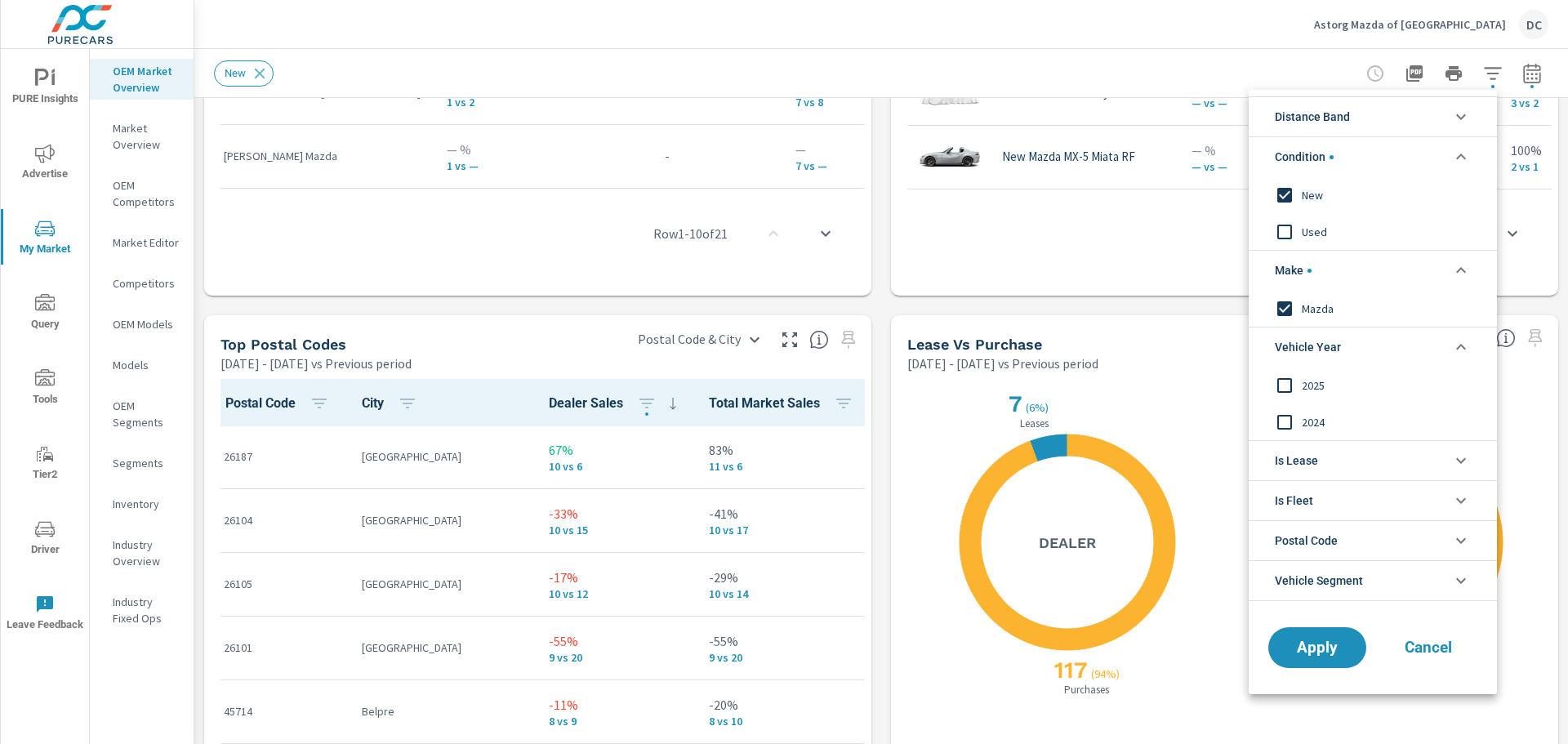
click at [1411, 464] on li "Is Lease" at bounding box center [1372, 460] width 249 height 40
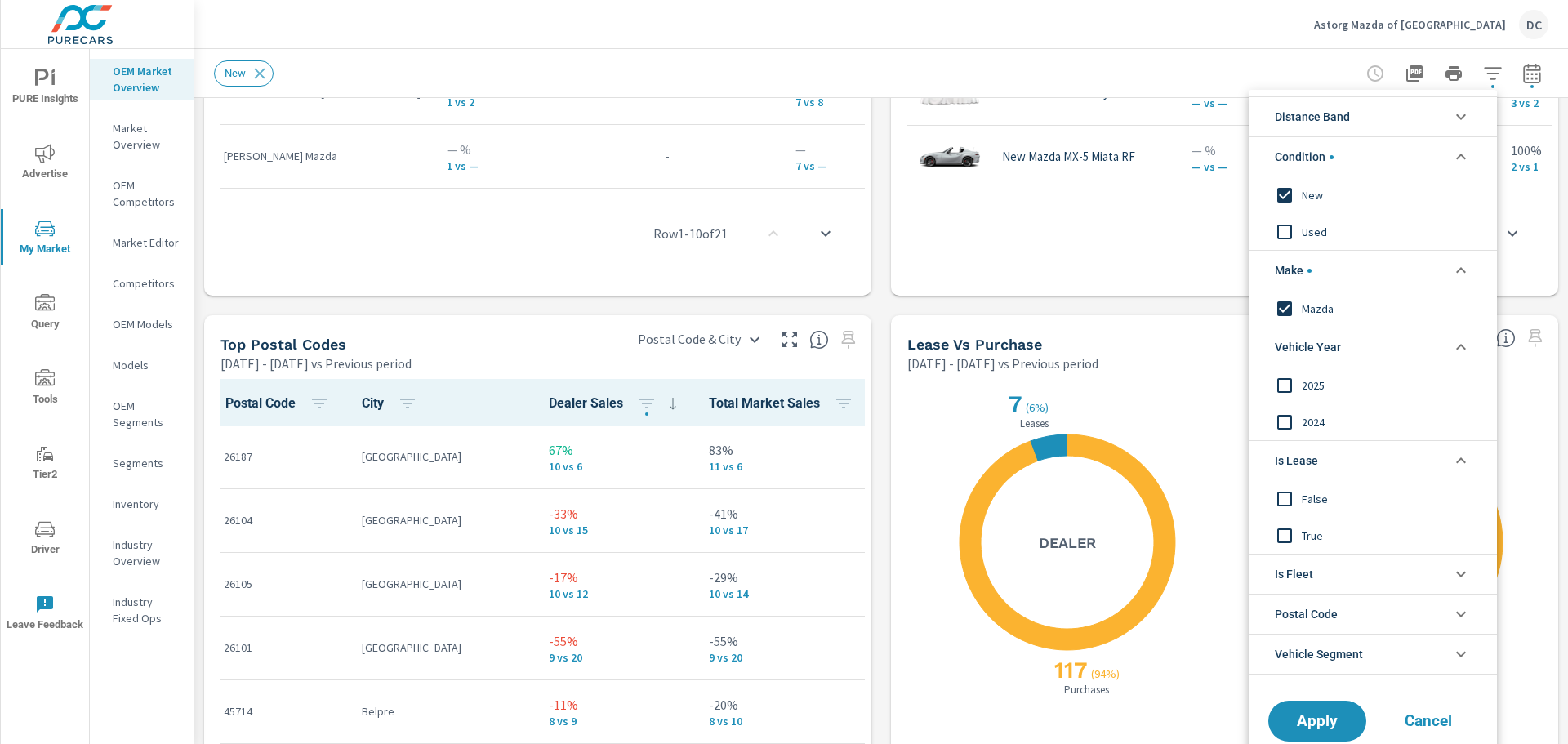
click at [1393, 567] on li "Is Fleet" at bounding box center [1372, 574] width 249 height 40
click at [1402, 717] on li "Vehicle Segment" at bounding box center [1372, 727] width 249 height 41
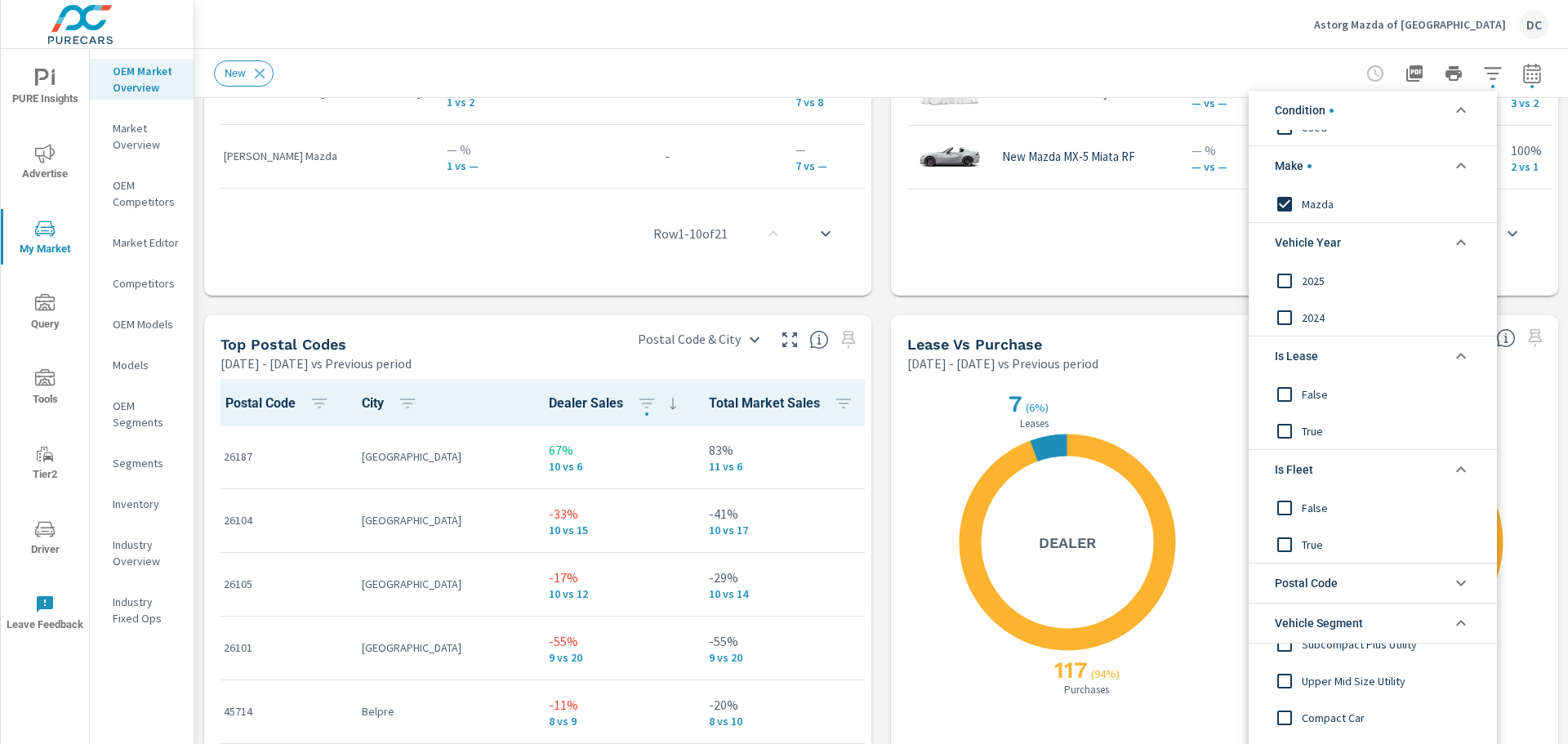
scroll to position [0, 0]
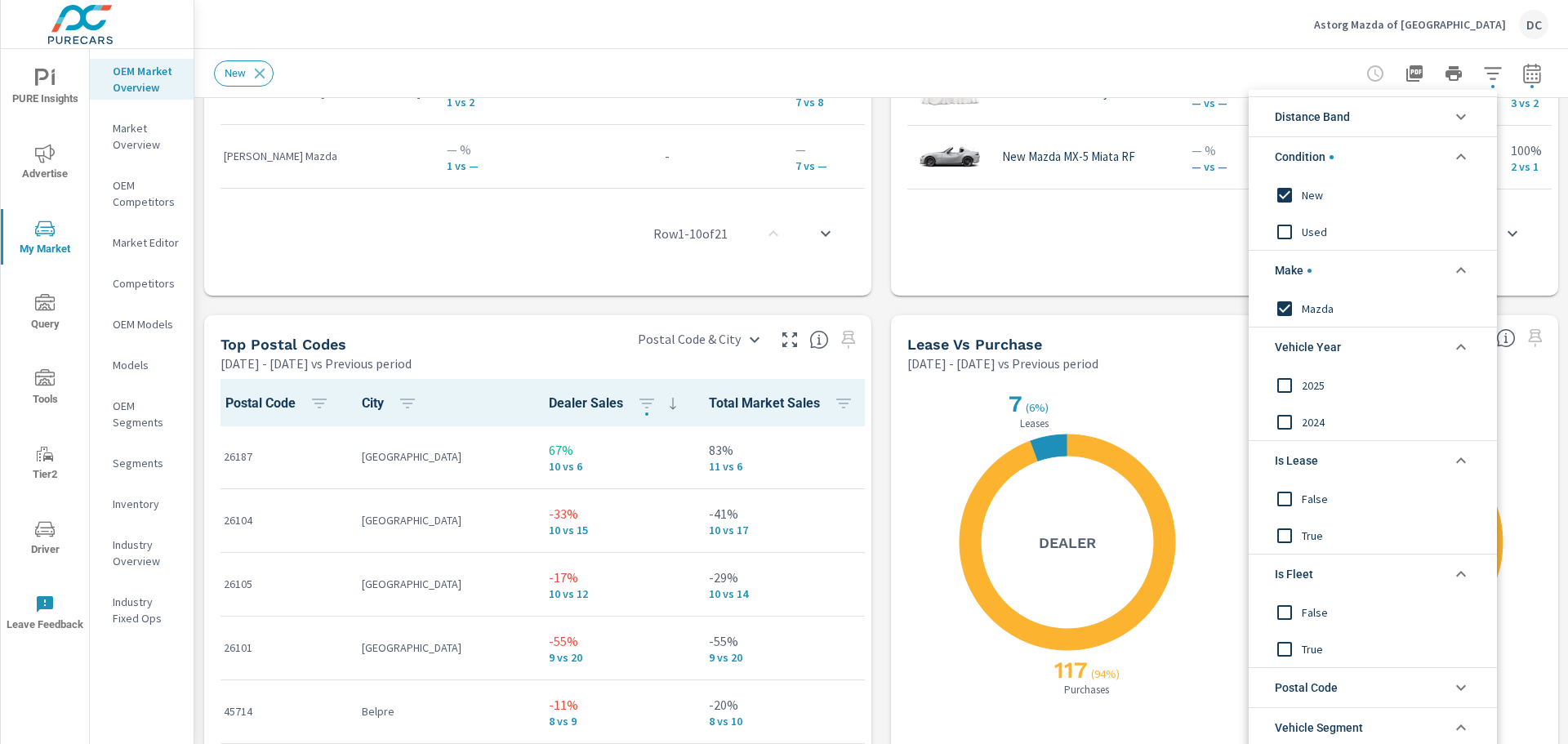
click at [1413, 121] on li "Distance Band" at bounding box center [1372, 116] width 249 height 40
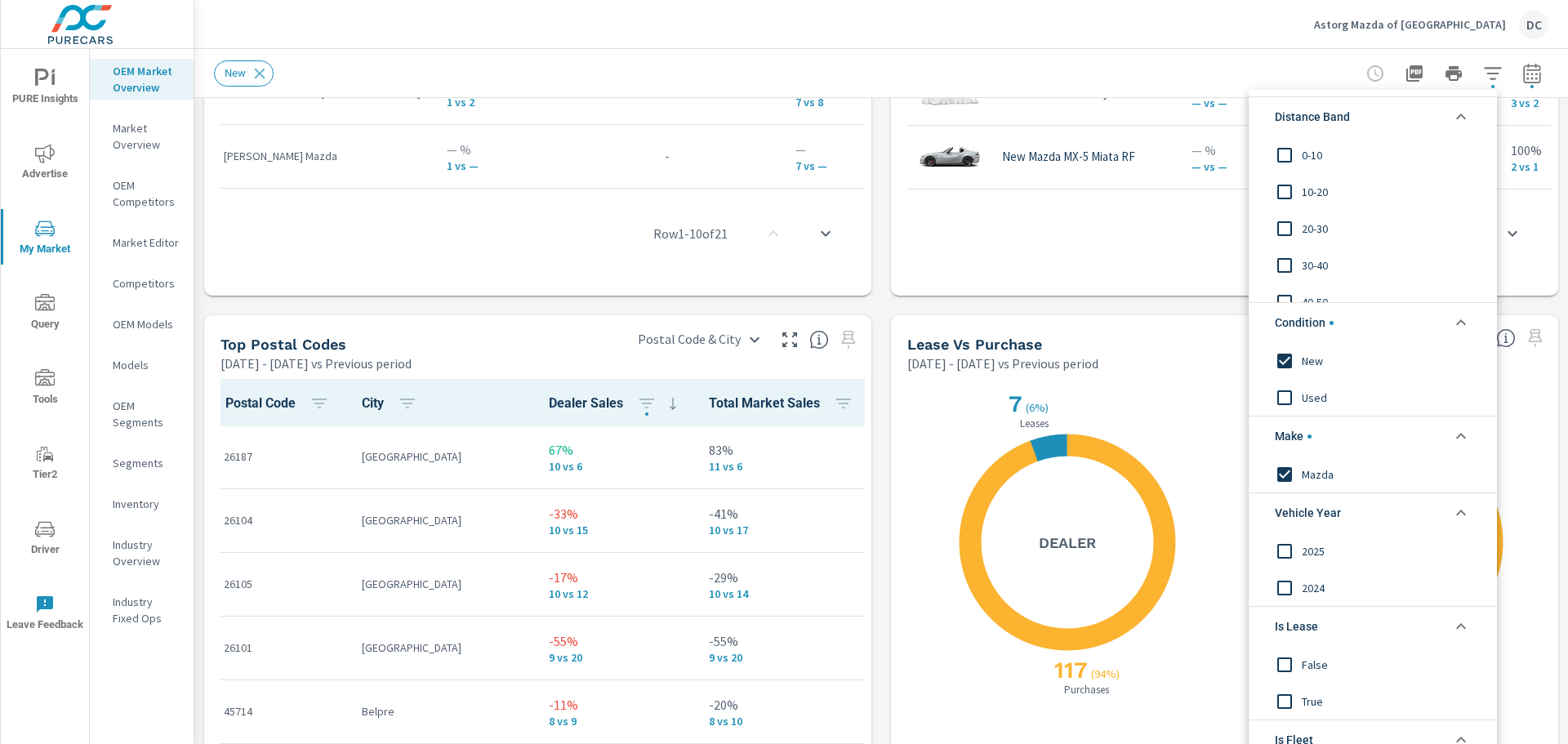
click at [1413, 121] on li "Distance Band" at bounding box center [1372, 116] width 249 height 40
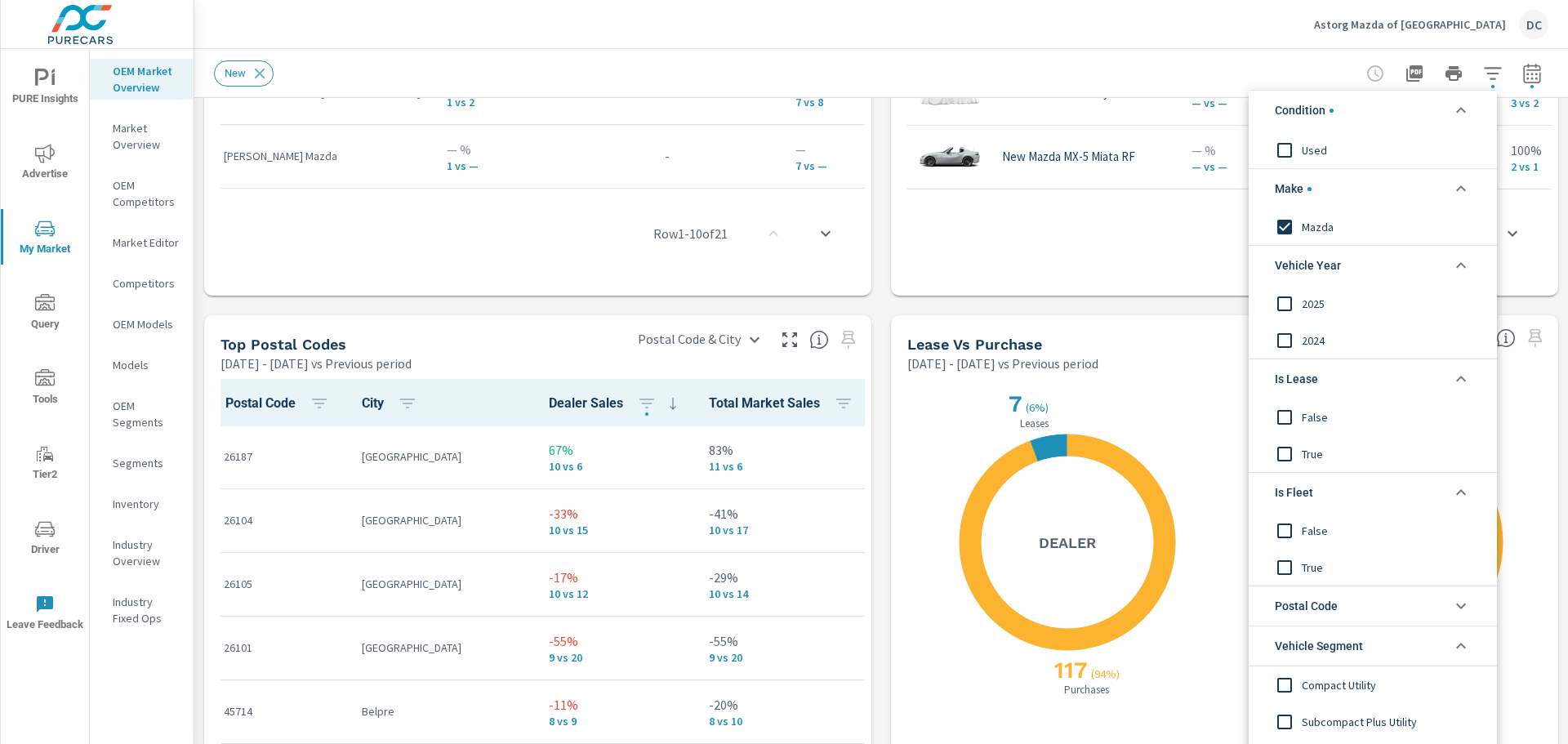
scroll to position [199, 0]
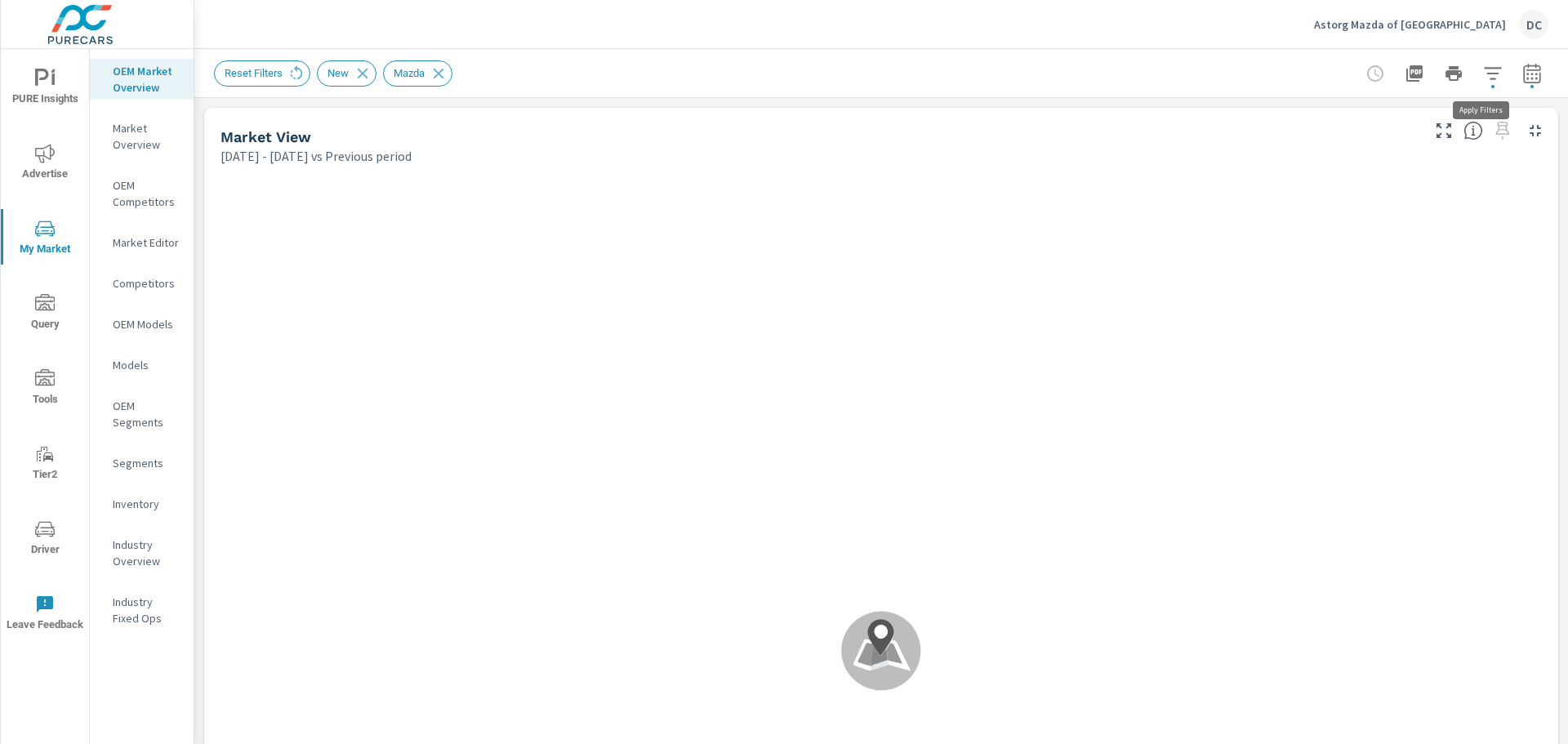
click at [1485, 77] on icon "button" at bounding box center [1493, 73] width 20 height 20
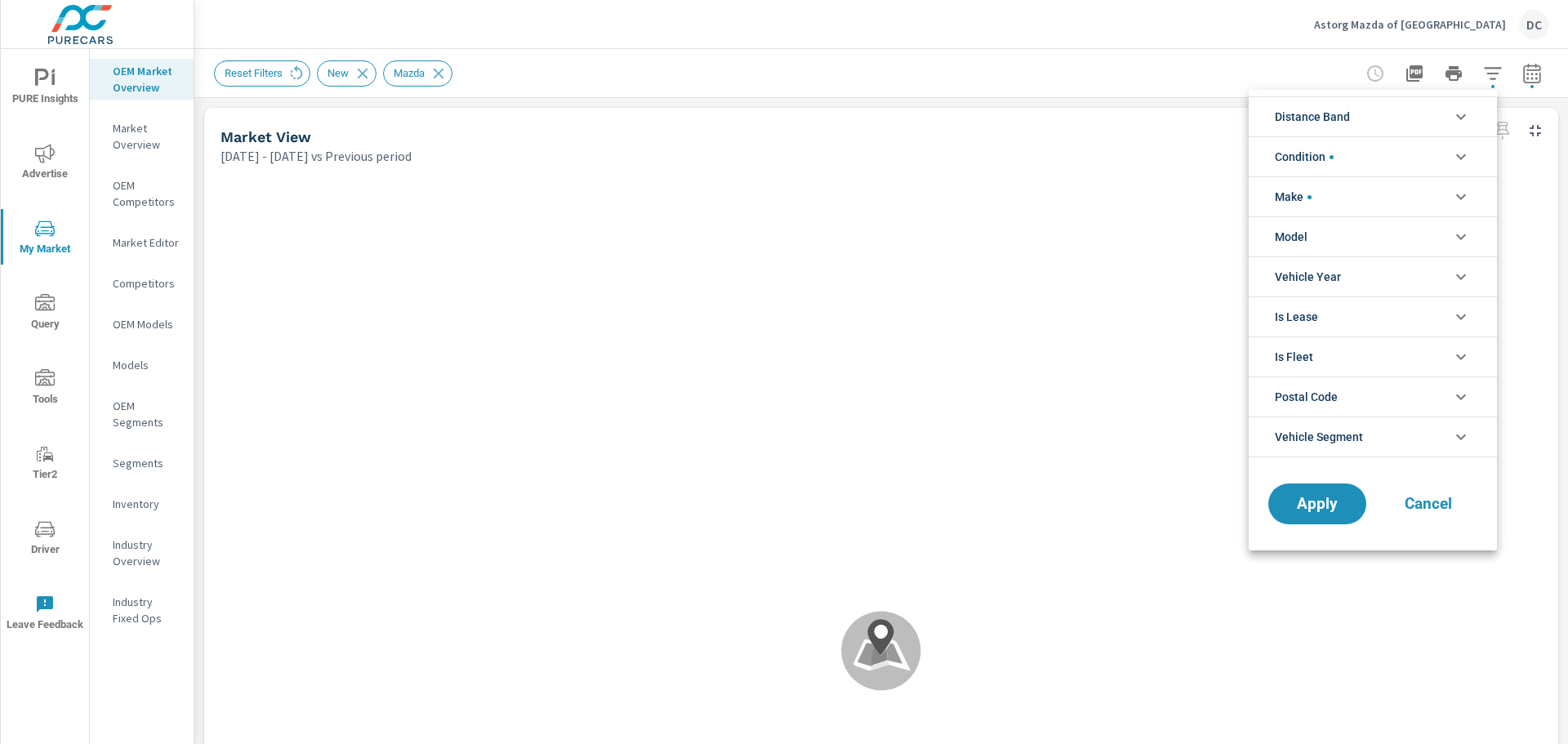
click at [1425, 202] on li "Make" at bounding box center [1372, 196] width 249 height 40
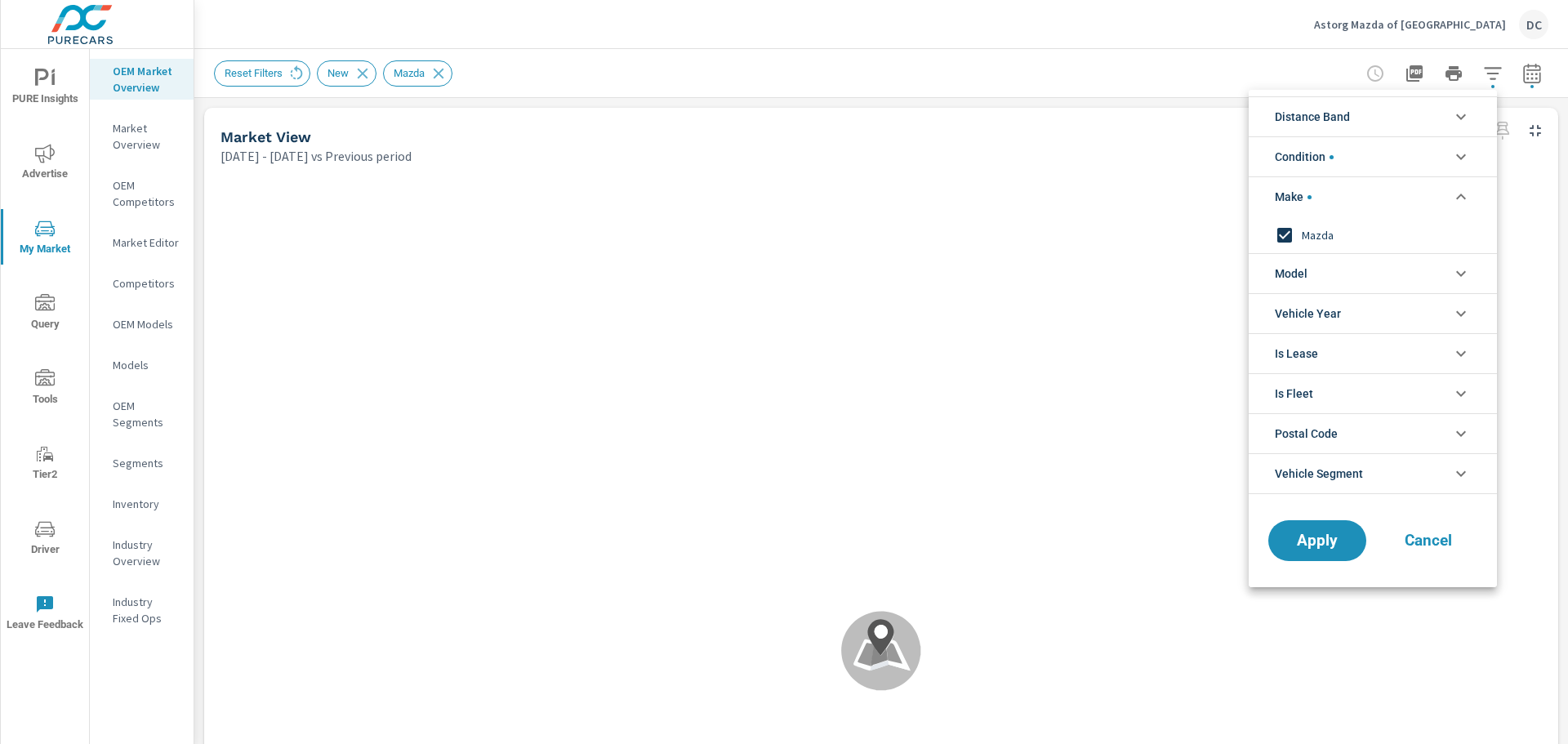
click at [1398, 276] on li "Model" at bounding box center [1372, 273] width 249 height 40
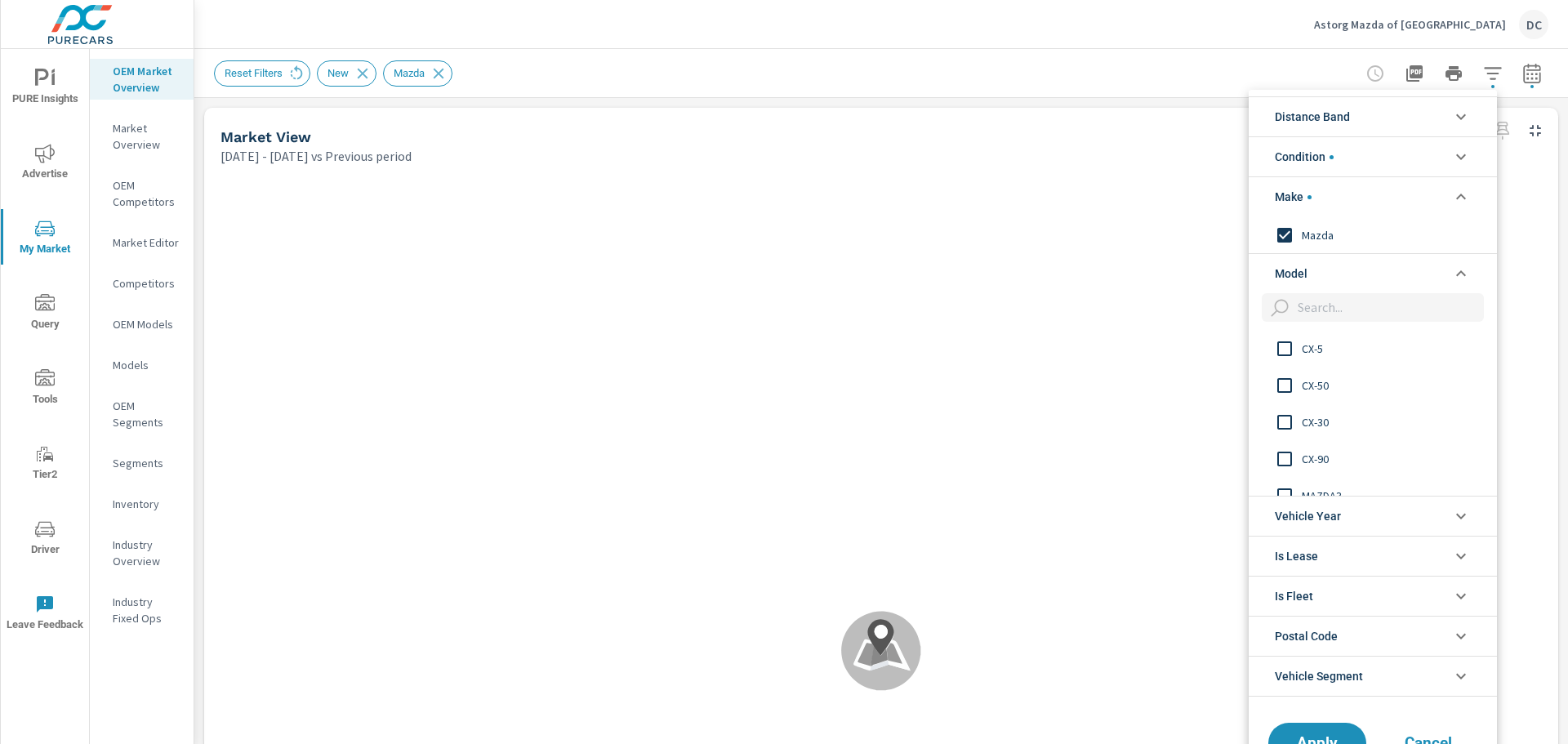
click at [1288, 351] on input "filter options" at bounding box center [1284, 349] width 35 height 35
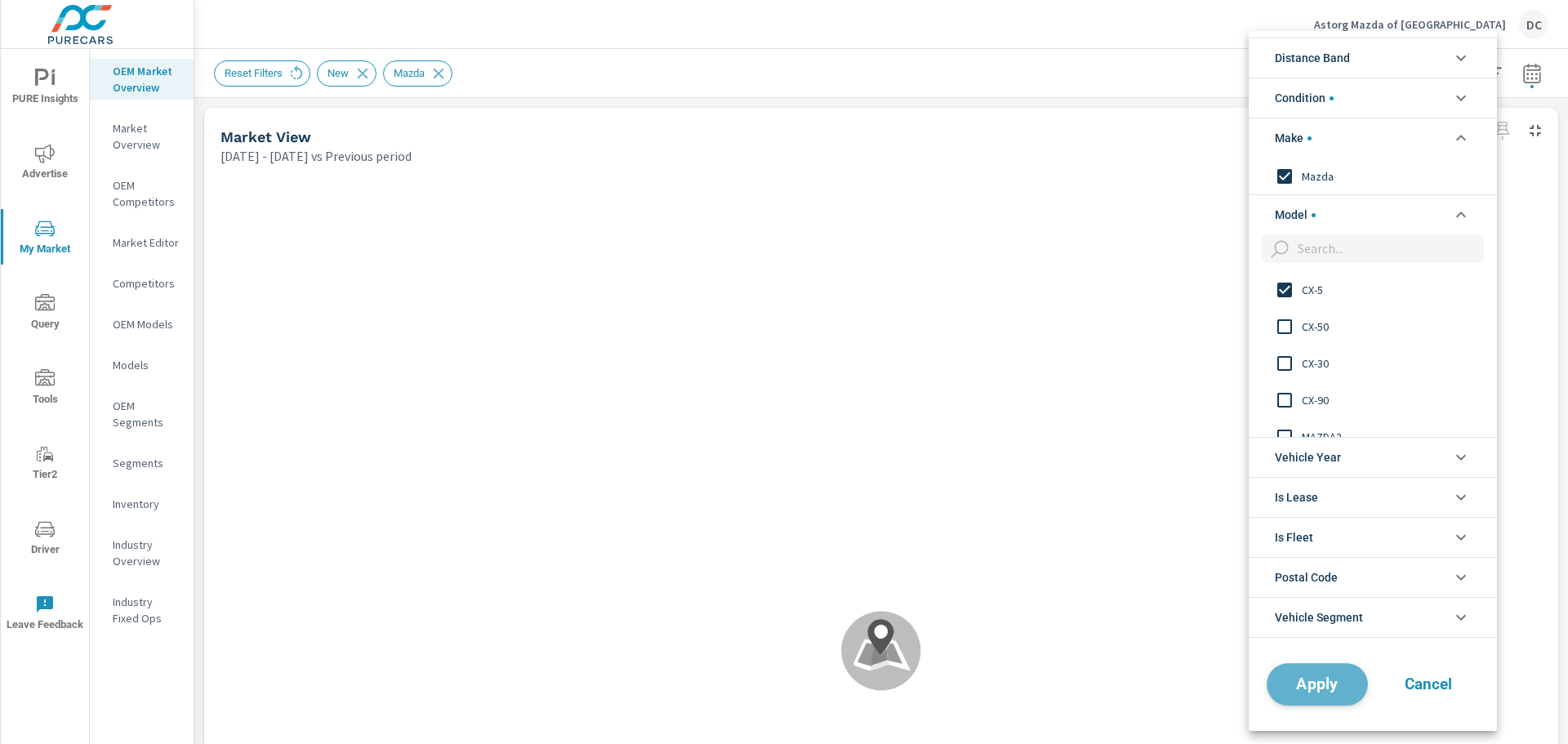
click at [1315, 680] on span "Apply" at bounding box center [1317, 685] width 67 height 16
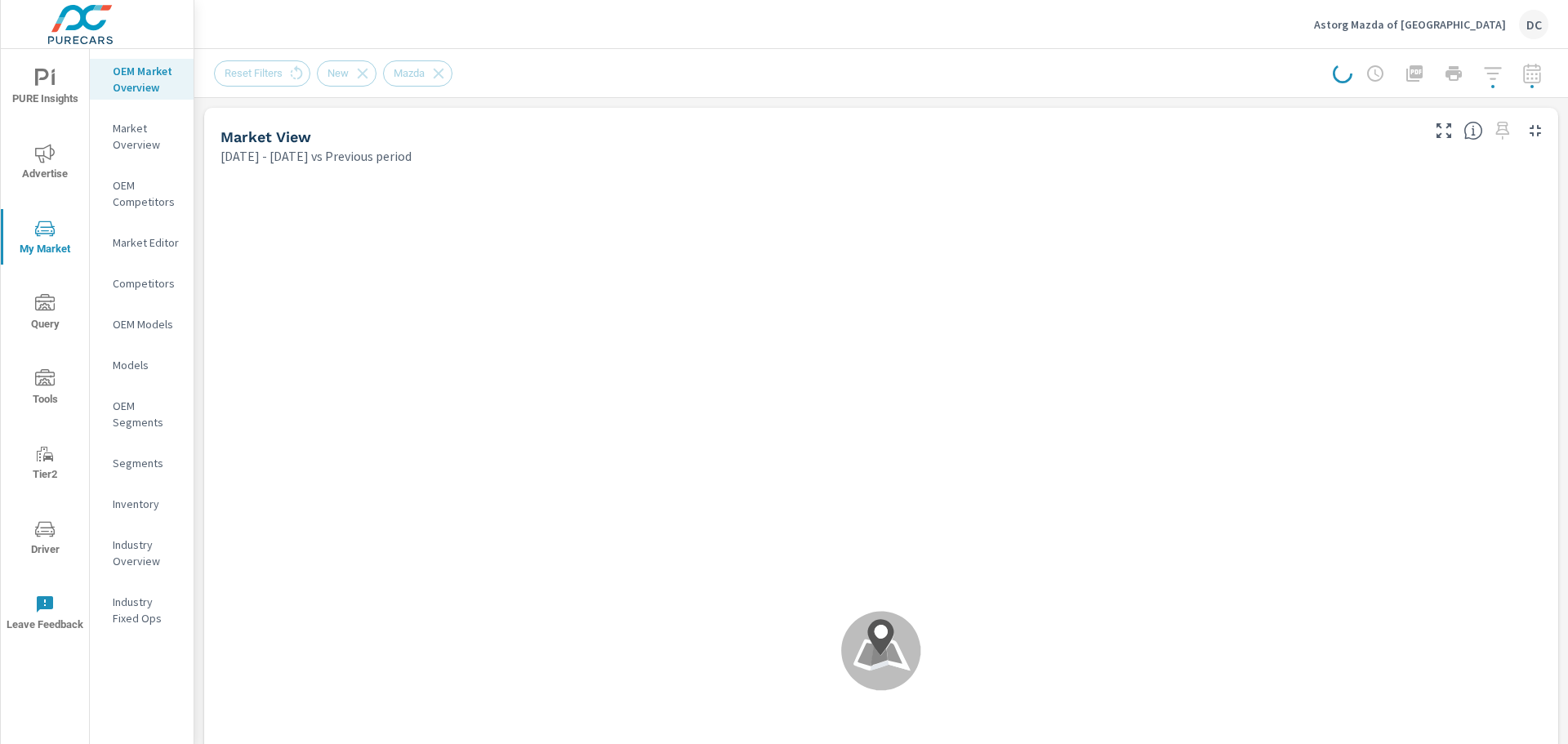
scroll to position [1, 0]
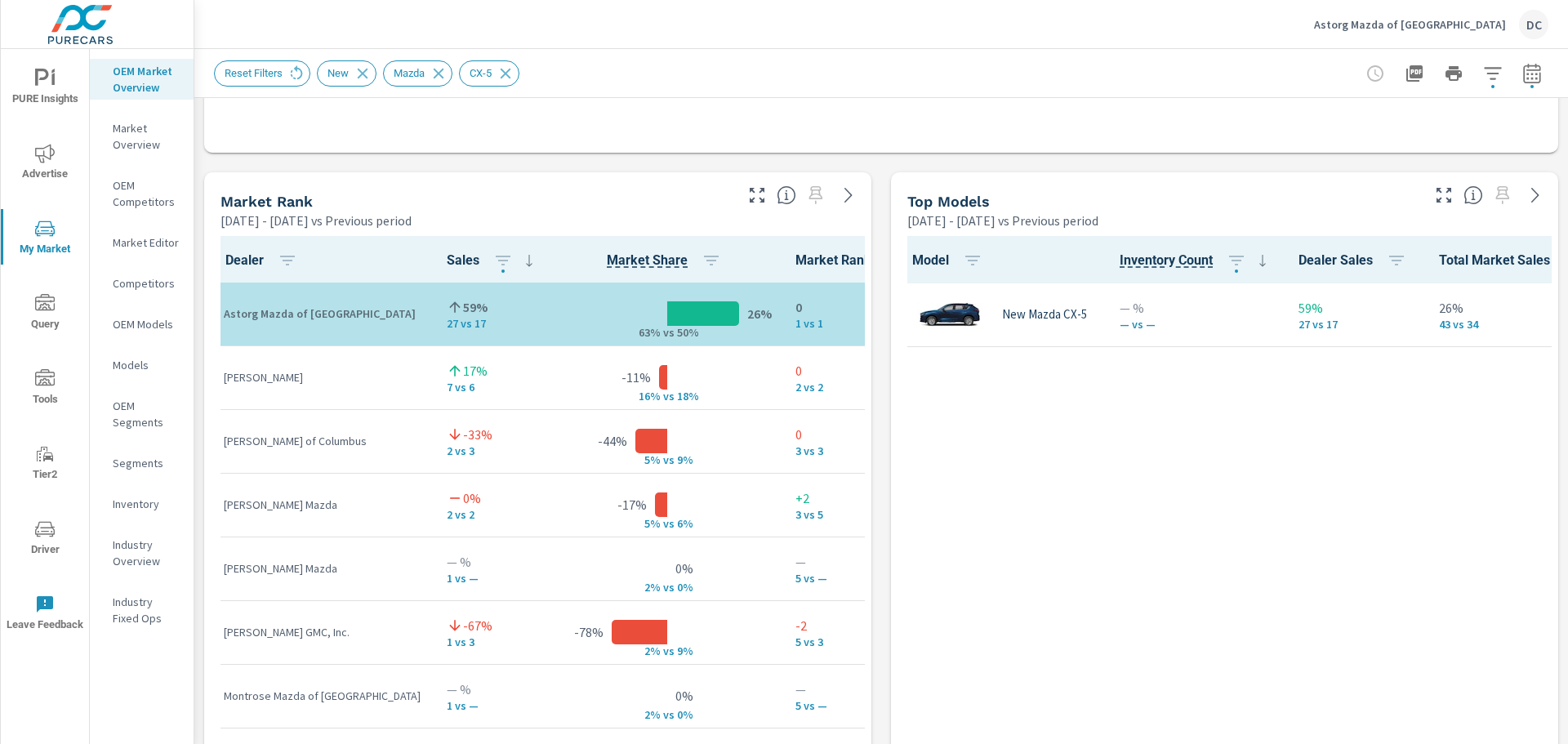
scroll to position [988, 0]
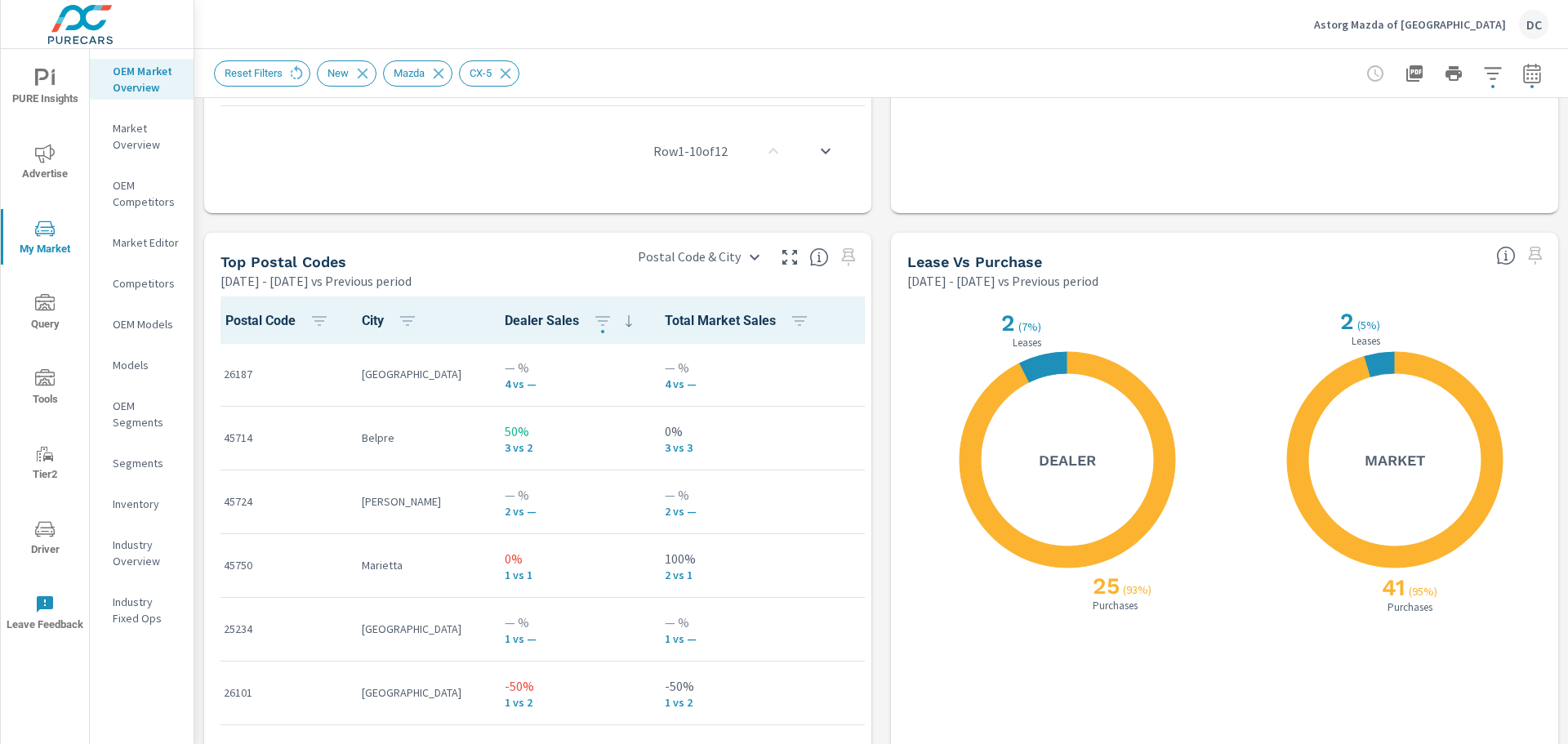
scroll to position [1816, 0]
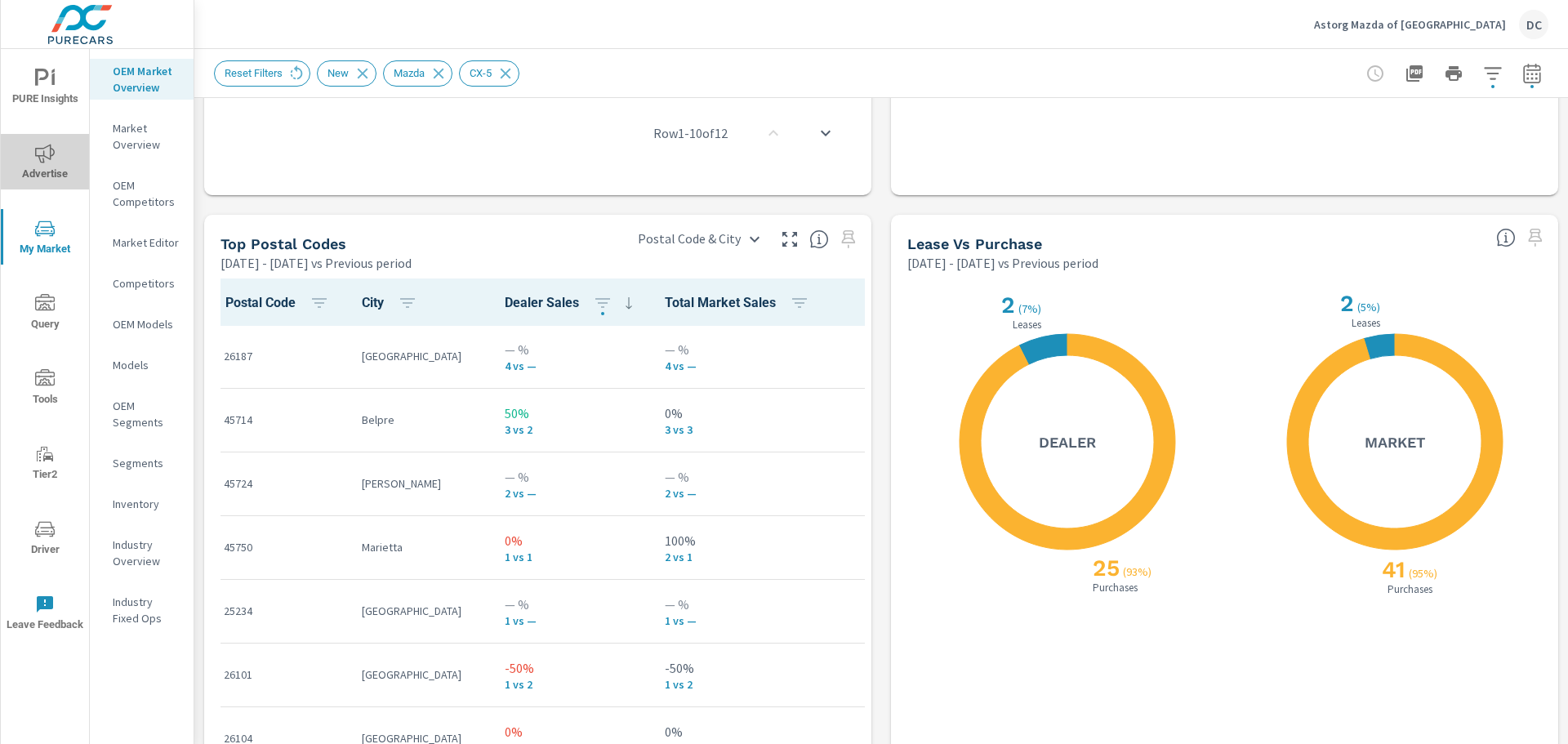
click at [37, 157] on icon "nav menu" at bounding box center [45, 154] width 20 height 20
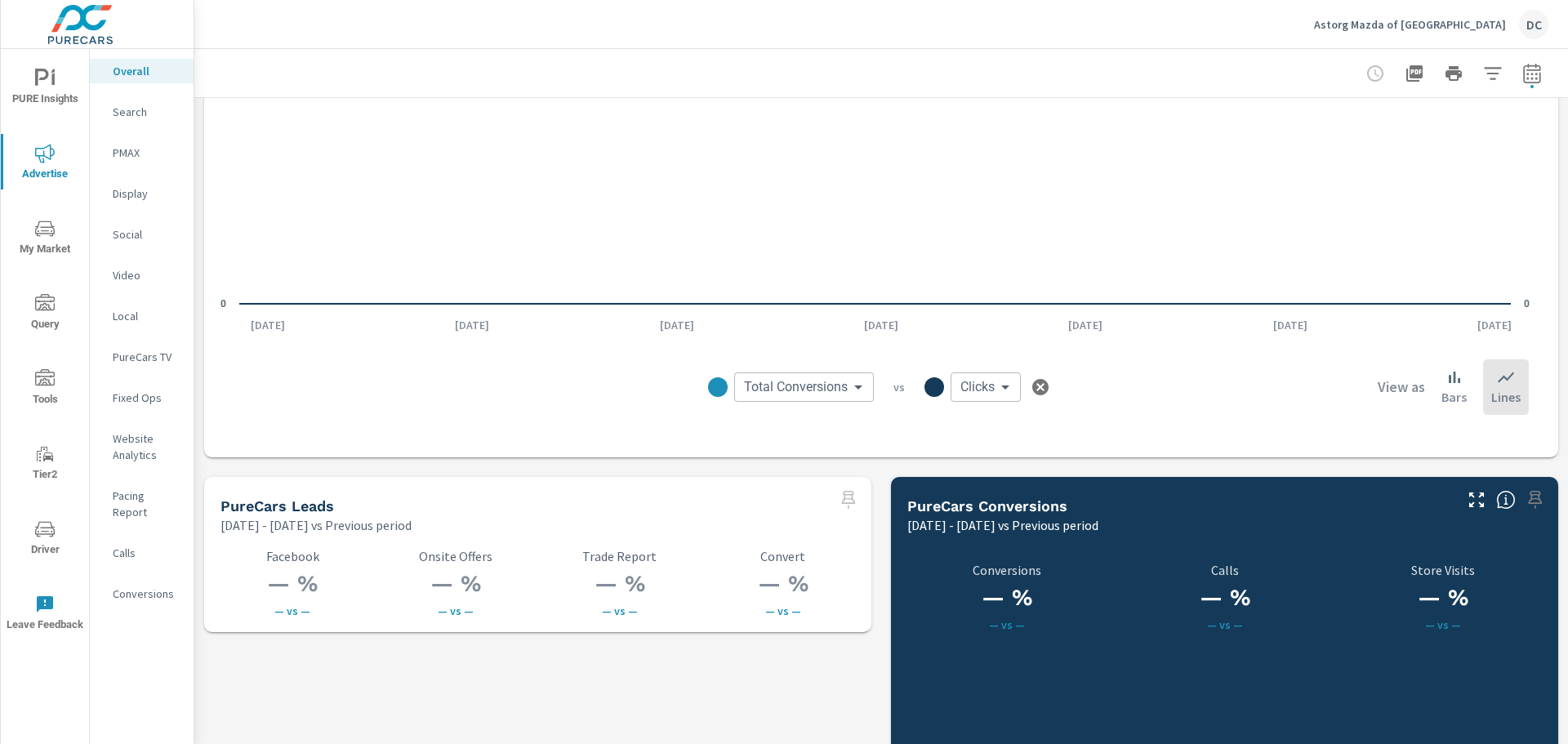
scroll to position [2042, 0]
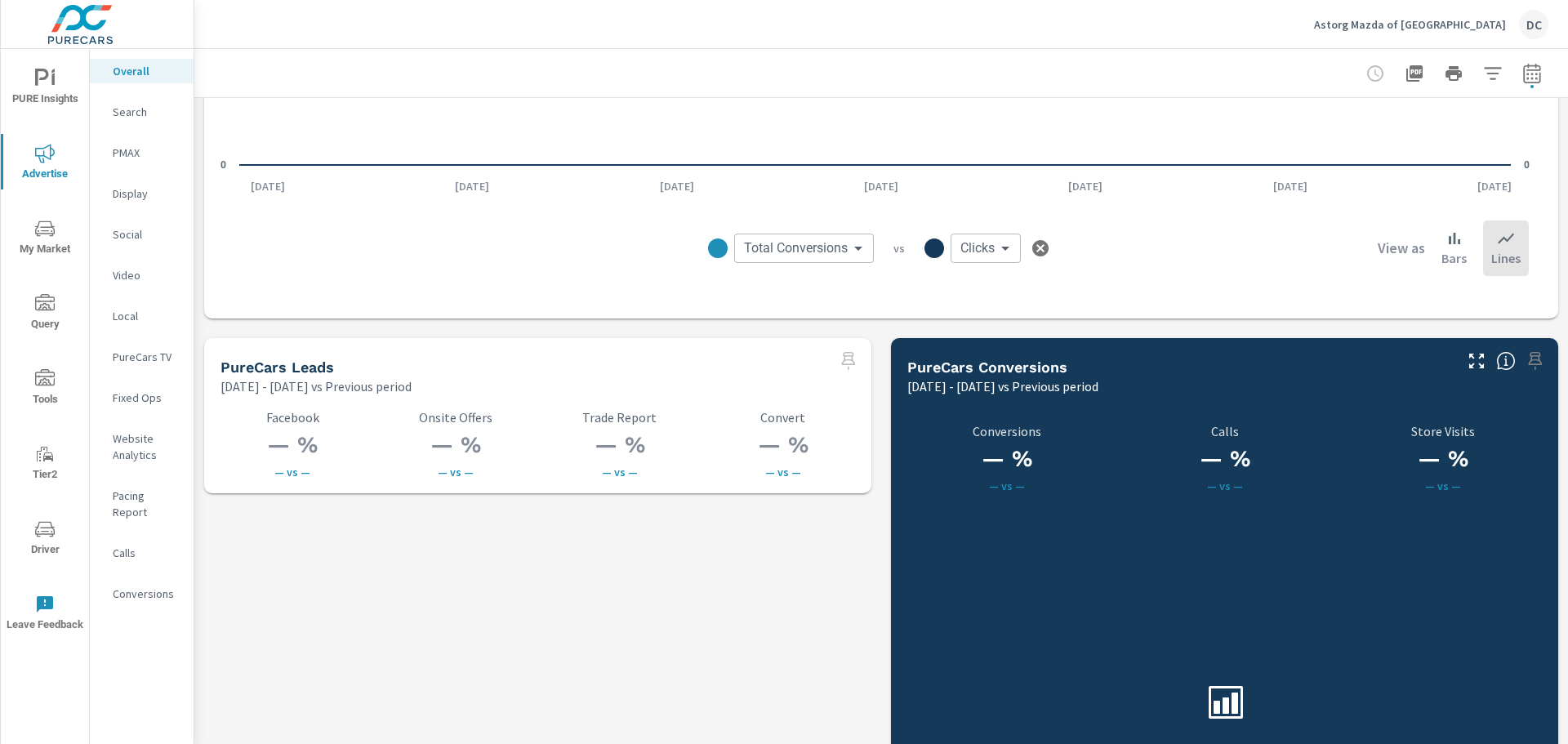
click at [153, 223] on div "Social" at bounding box center [142, 234] width 104 height 25
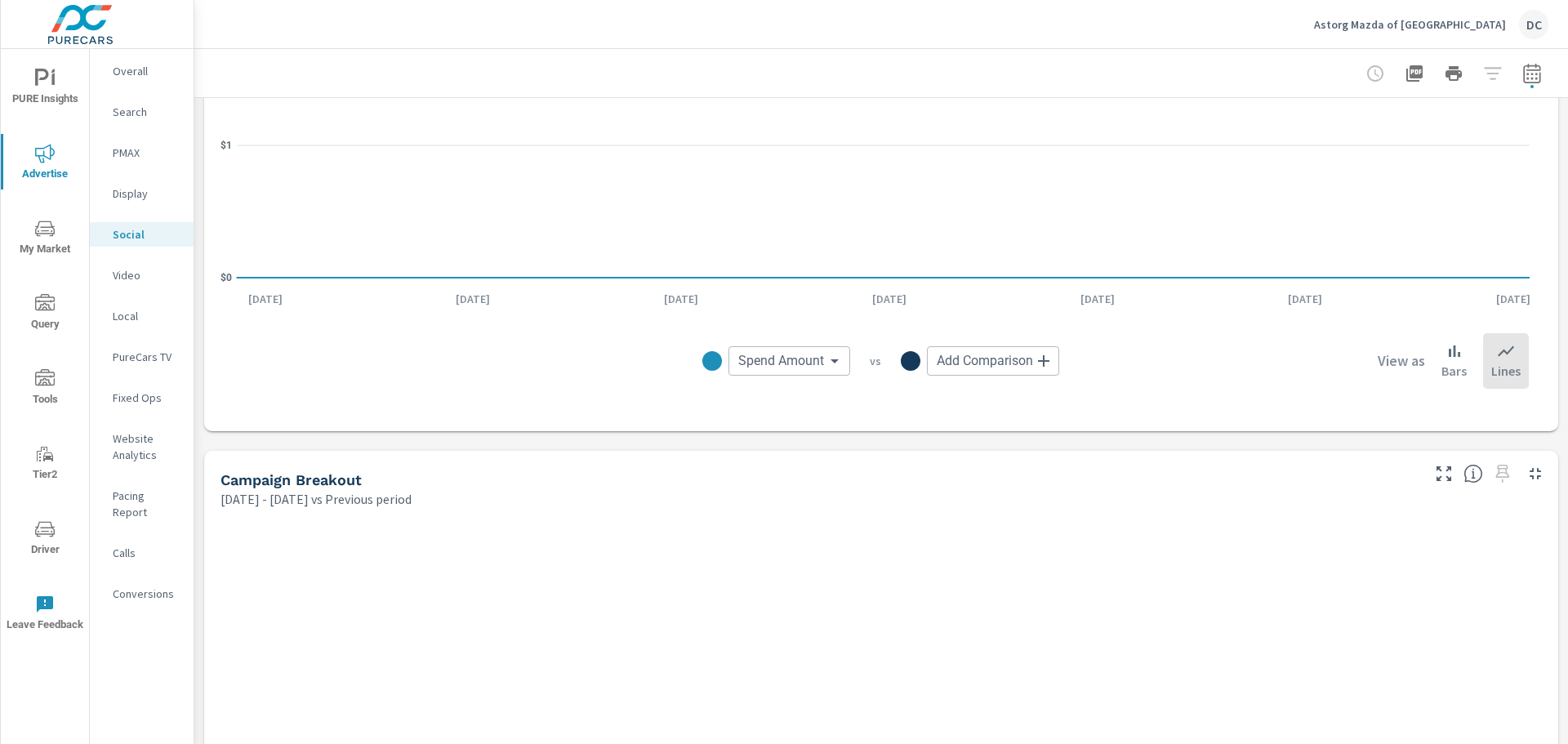
scroll to position [490, 0]
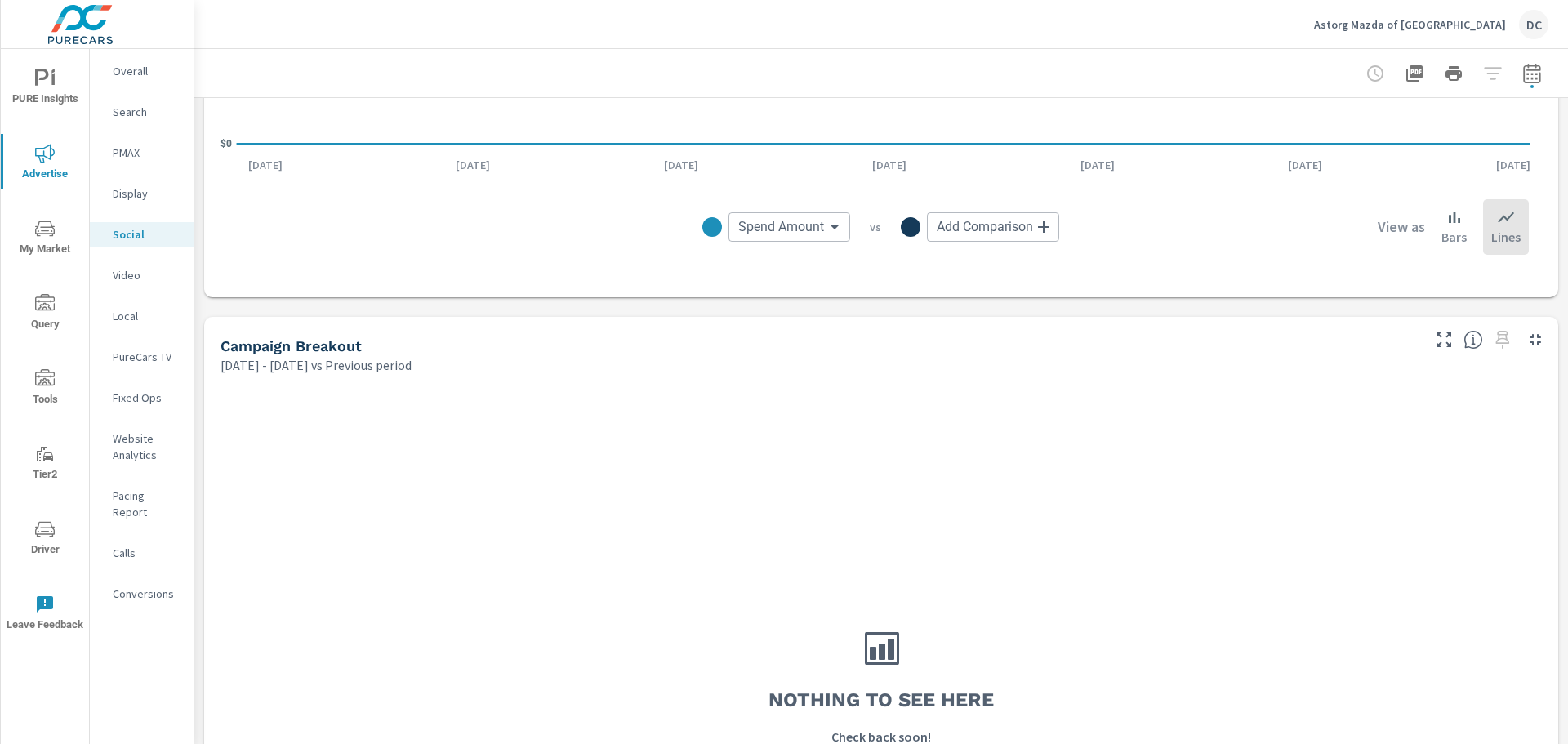
click at [1522, 79] on icon "button" at bounding box center [1532, 73] width 20 height 20
select select "Previous period"
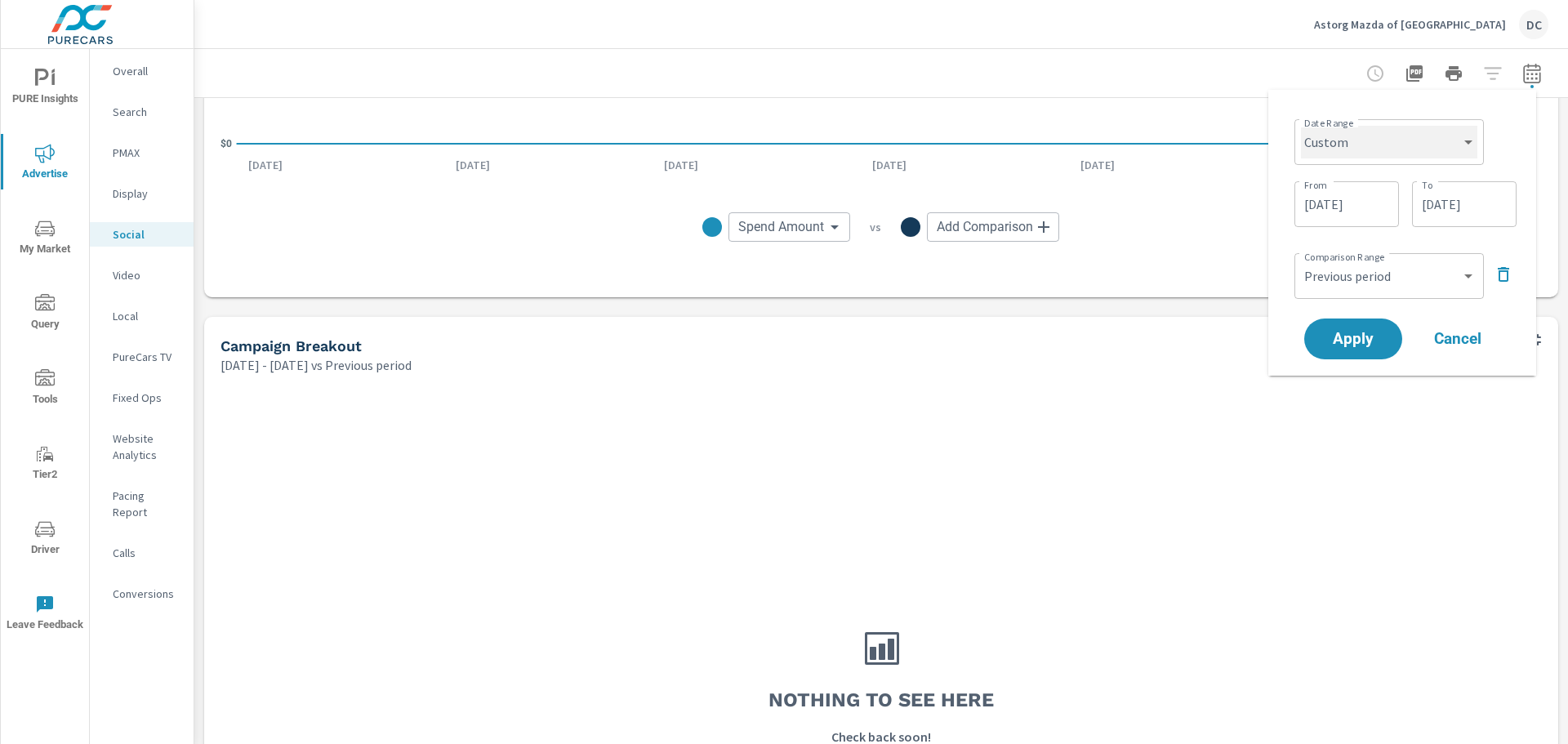
click at [1426, 144] on select "Custom Yesterday Last week Last 7 days Last 14 days Last 30 days Last 45 days L…" at bounding box center [1389, 142] width 176 height 33
click at [1301, 126] on select "Custom Yesterday Last week Last 7 days Last 14 days Last 30 days Last 45 days L…" at bounding box center [1389, 142] width 176 height 33
select select "Last 30 days"
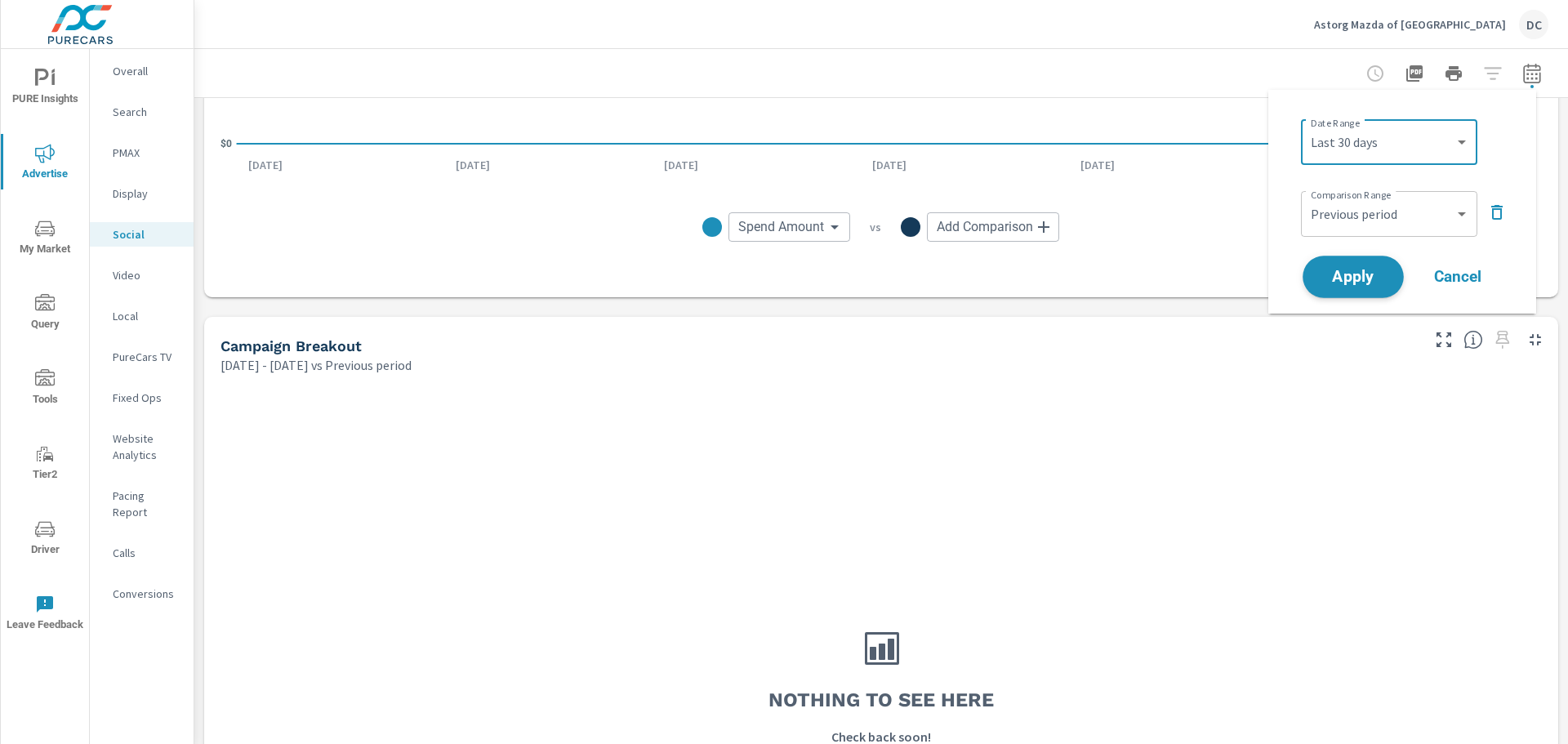
click at [1353, 281] on span "Apply" at bounding box center [1353, 277] width 67 height 16
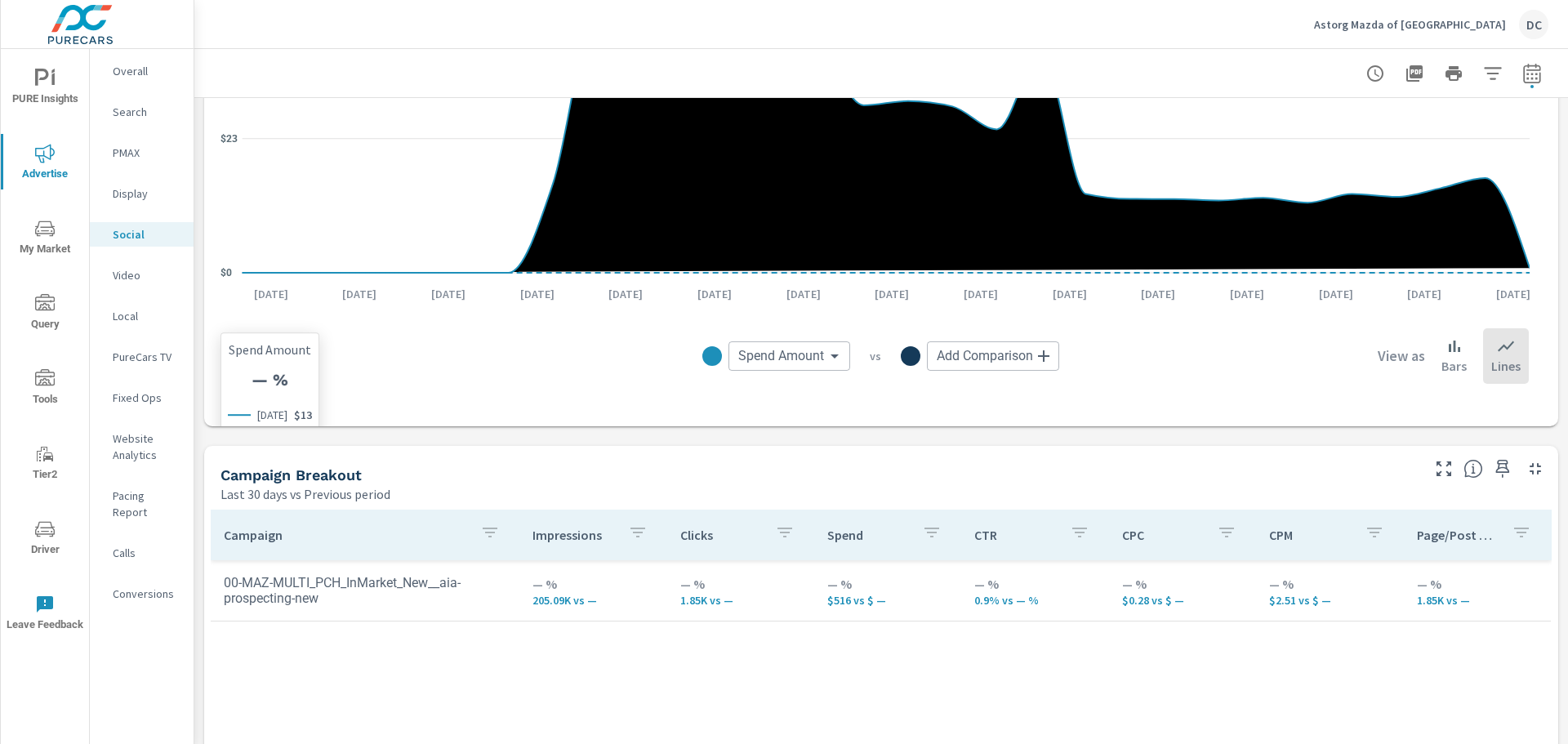
scroll to position [572, 0]
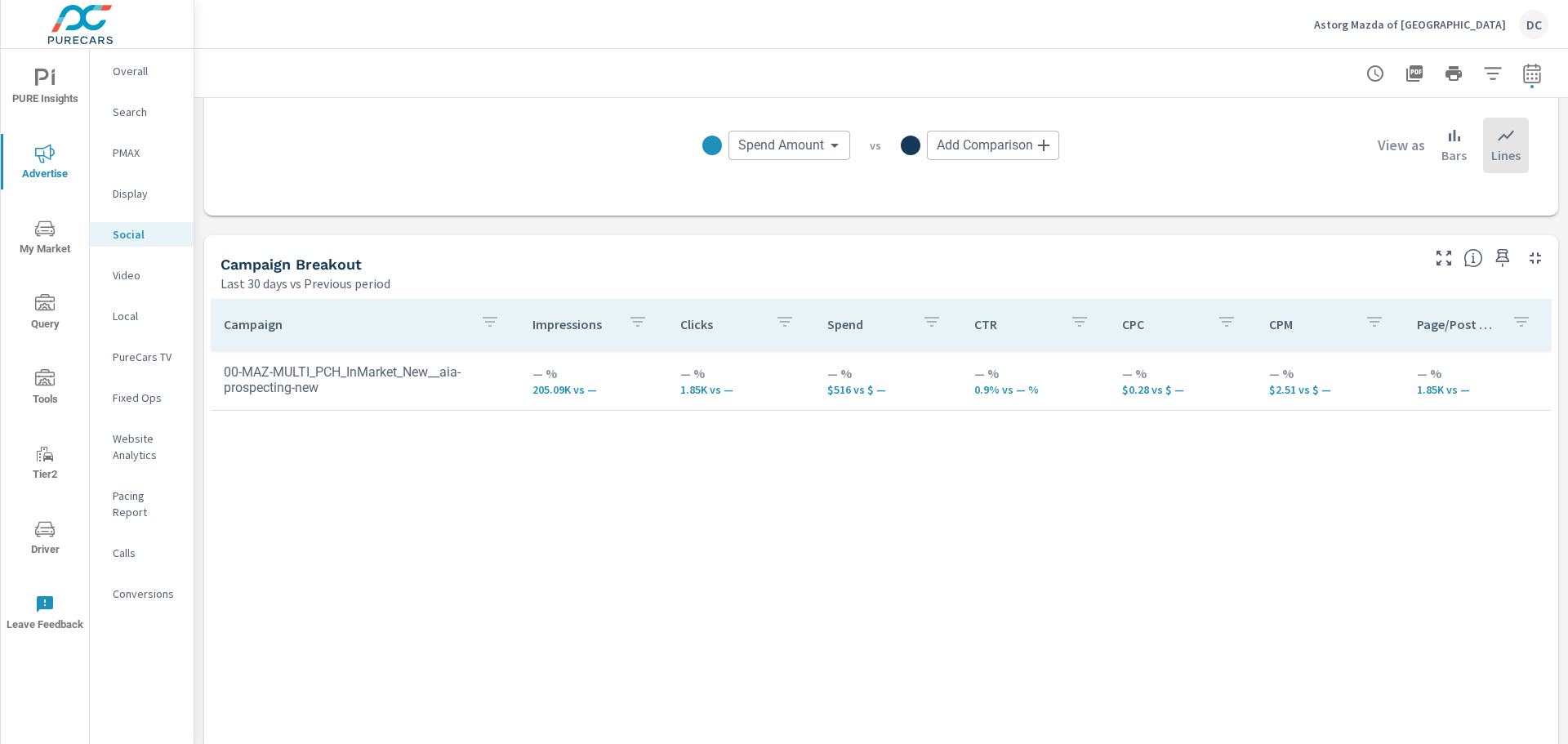
click at [142, 115] on p "Search" at bounding box center [147, 112] width 67 height 16
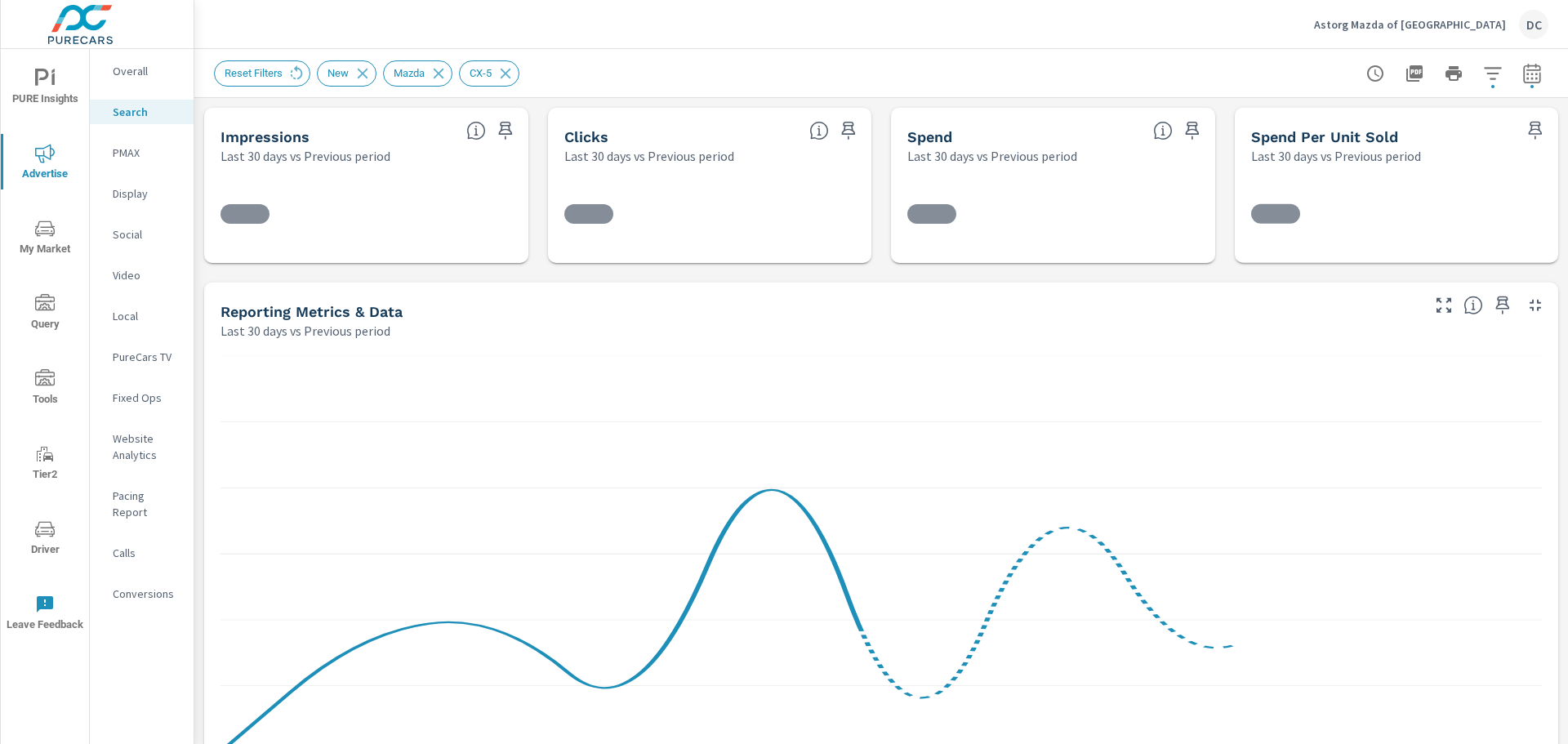
click at [136, 402] on p "Fixed Ops" at bounding box center [147, 397] width 67 height 16
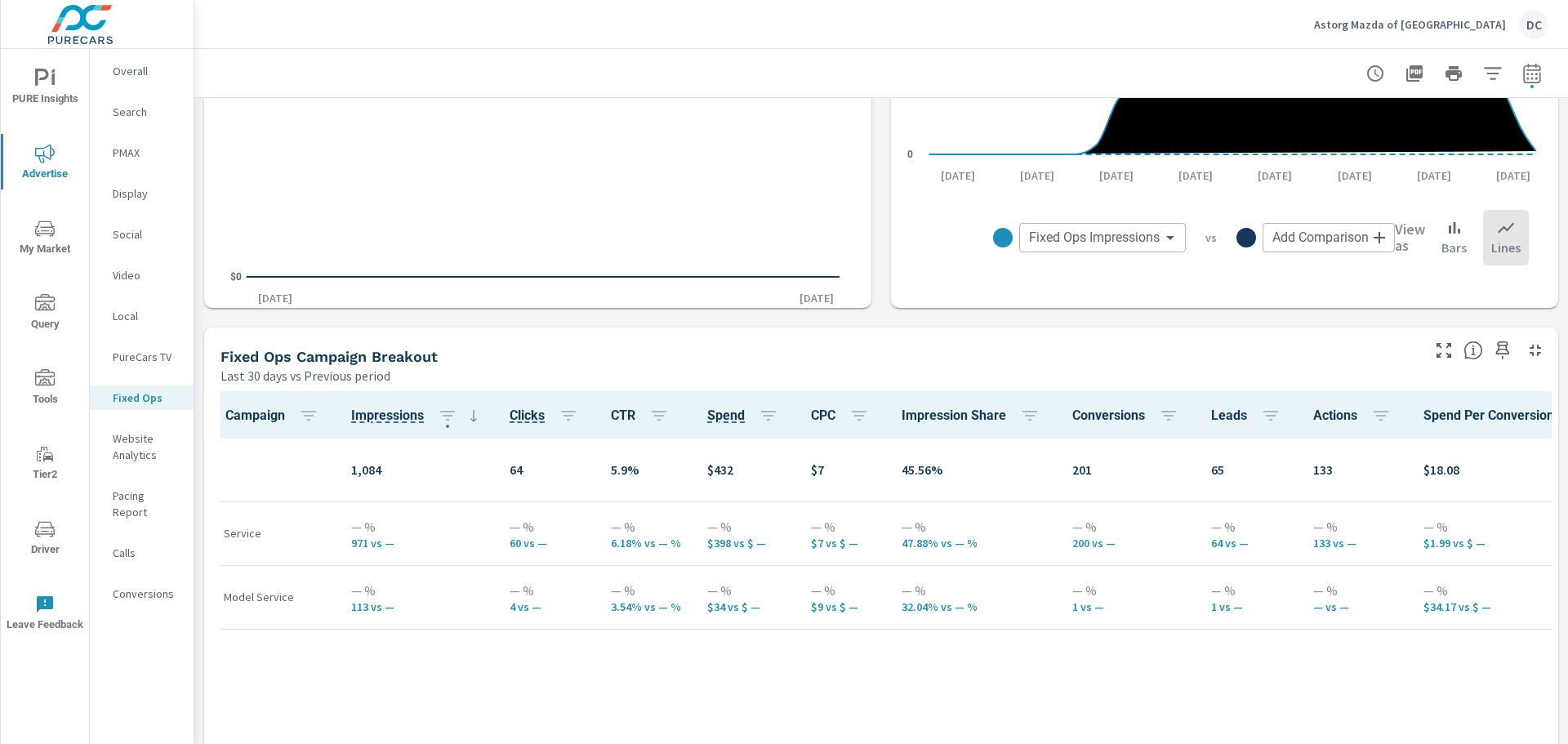
scroll to position [735, 0]
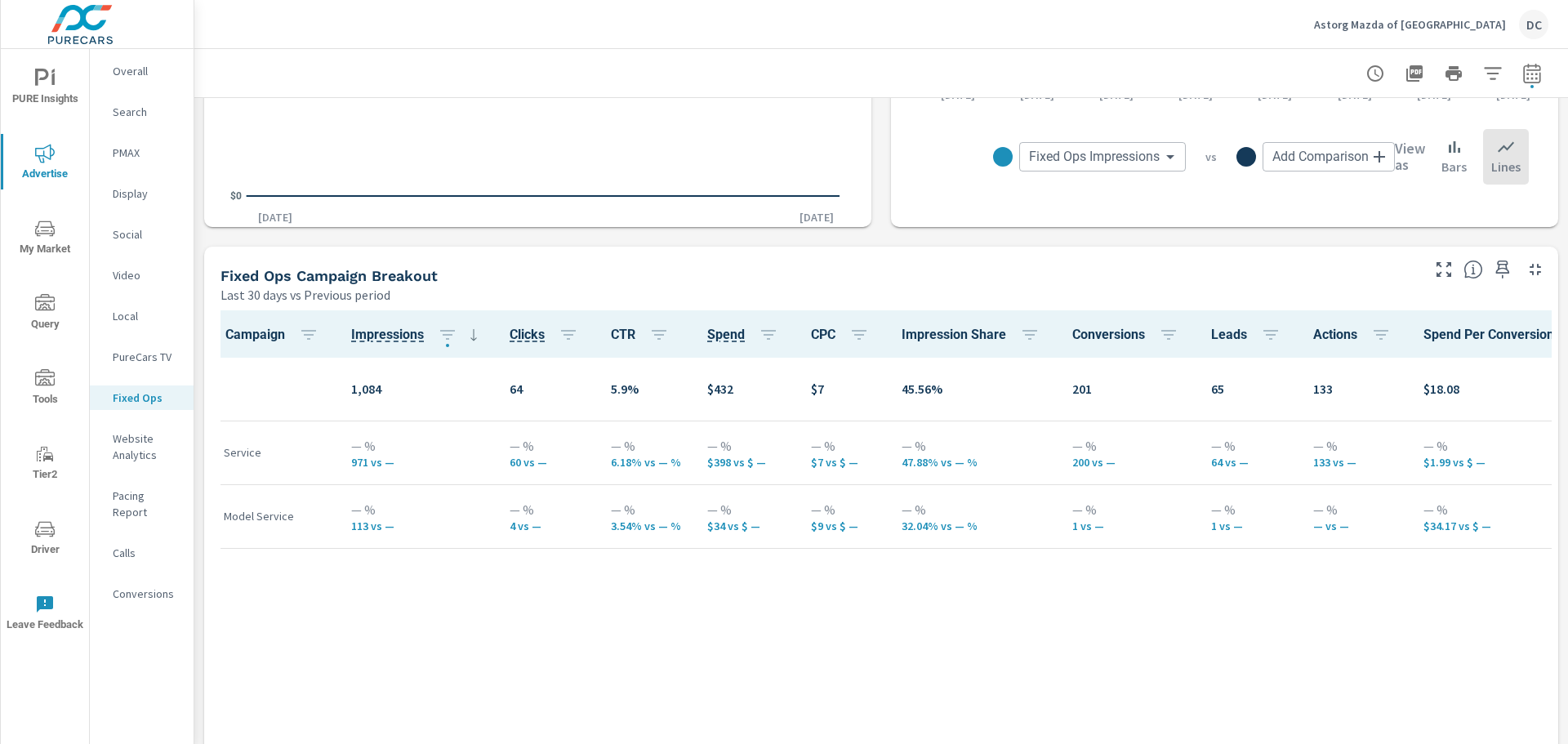
click at [1522, 75] on icon "button" at bounding box center [1532, 73] width 20 height 20
select select "Last 30 days"
select select "Previous period"
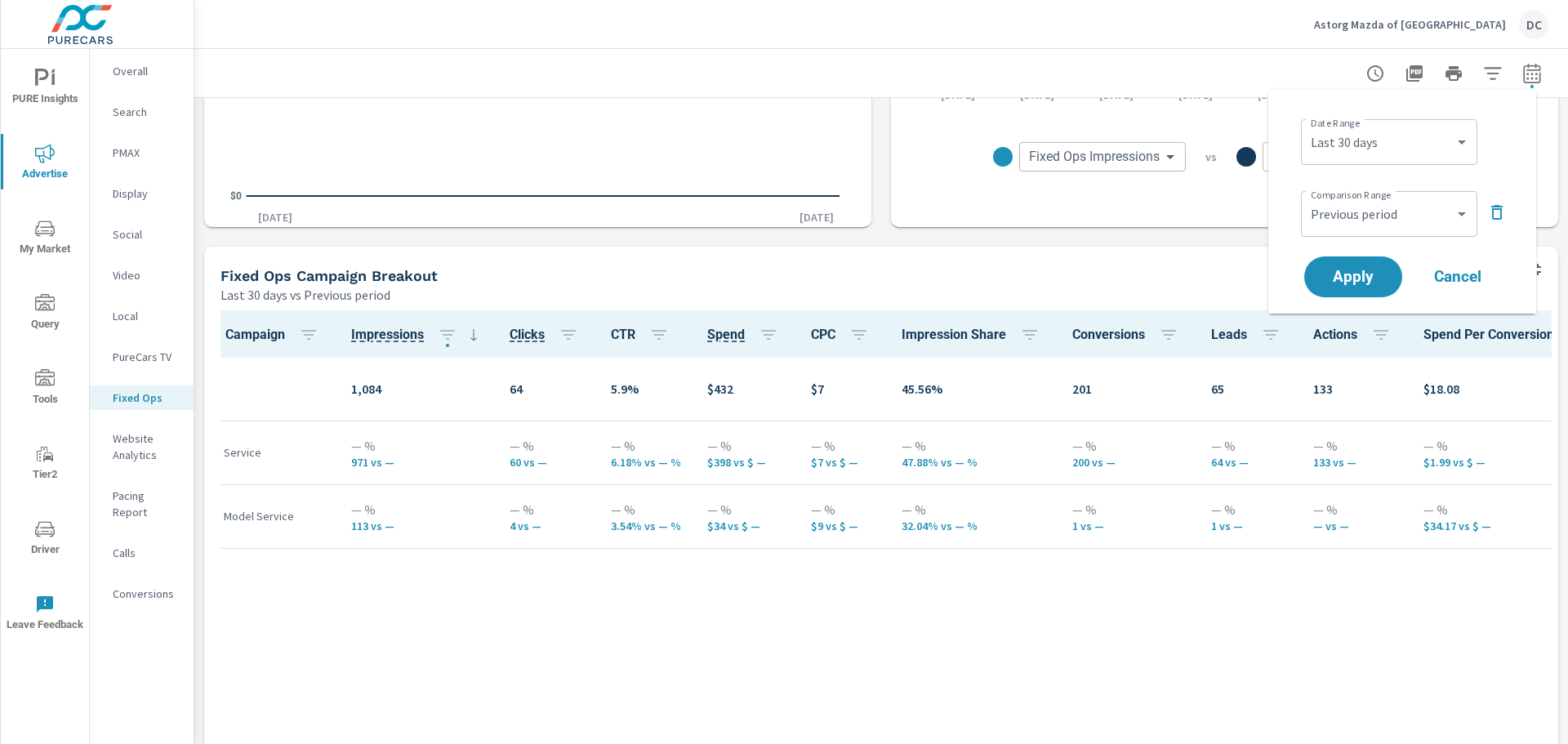
click at [858, 616] on div "Campaign Impressions Clicks CTR Spend CPC Impression Share Conversions Leads Ac…" at bounding box center [882, 614] width 1341 height 609
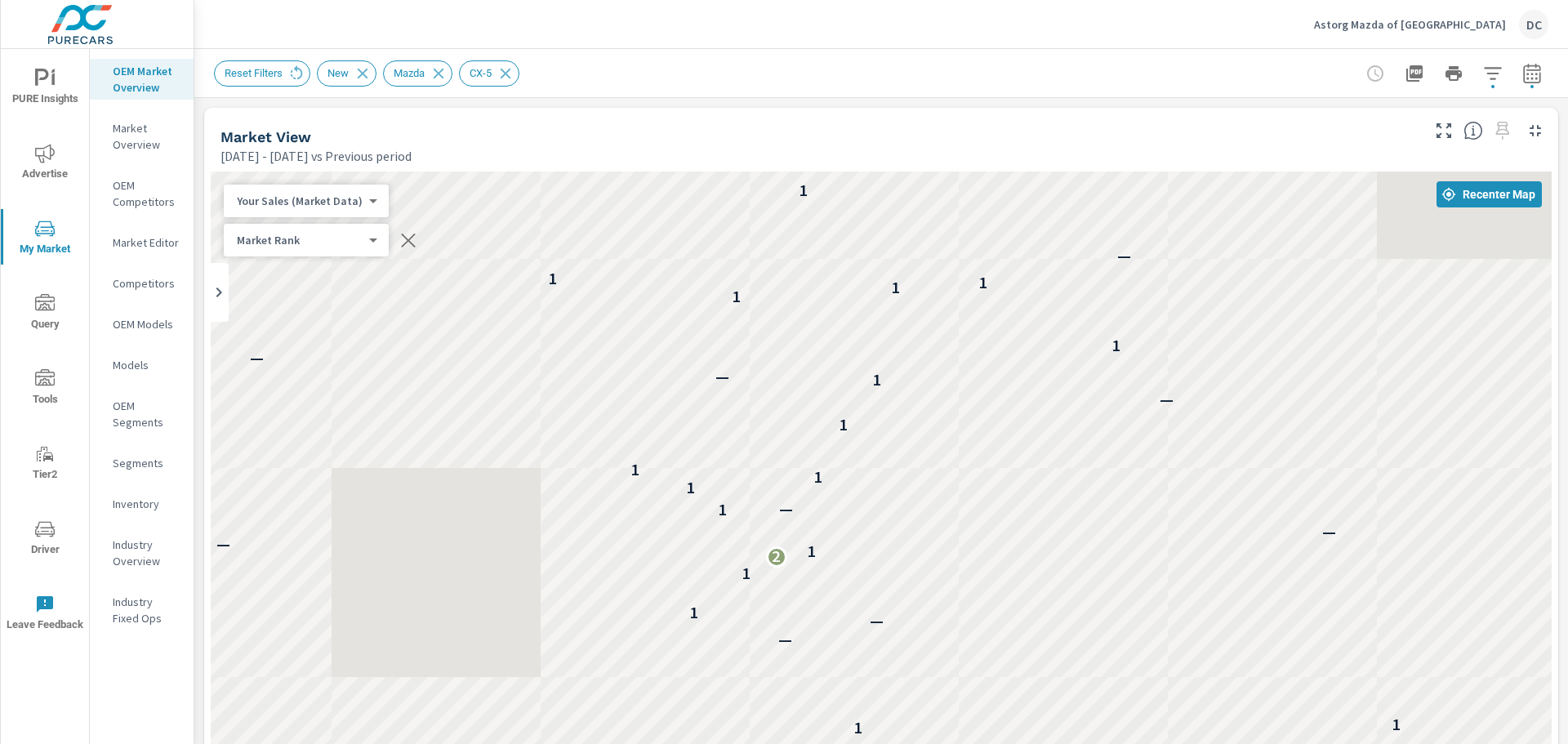
scroll to position [1, 0]
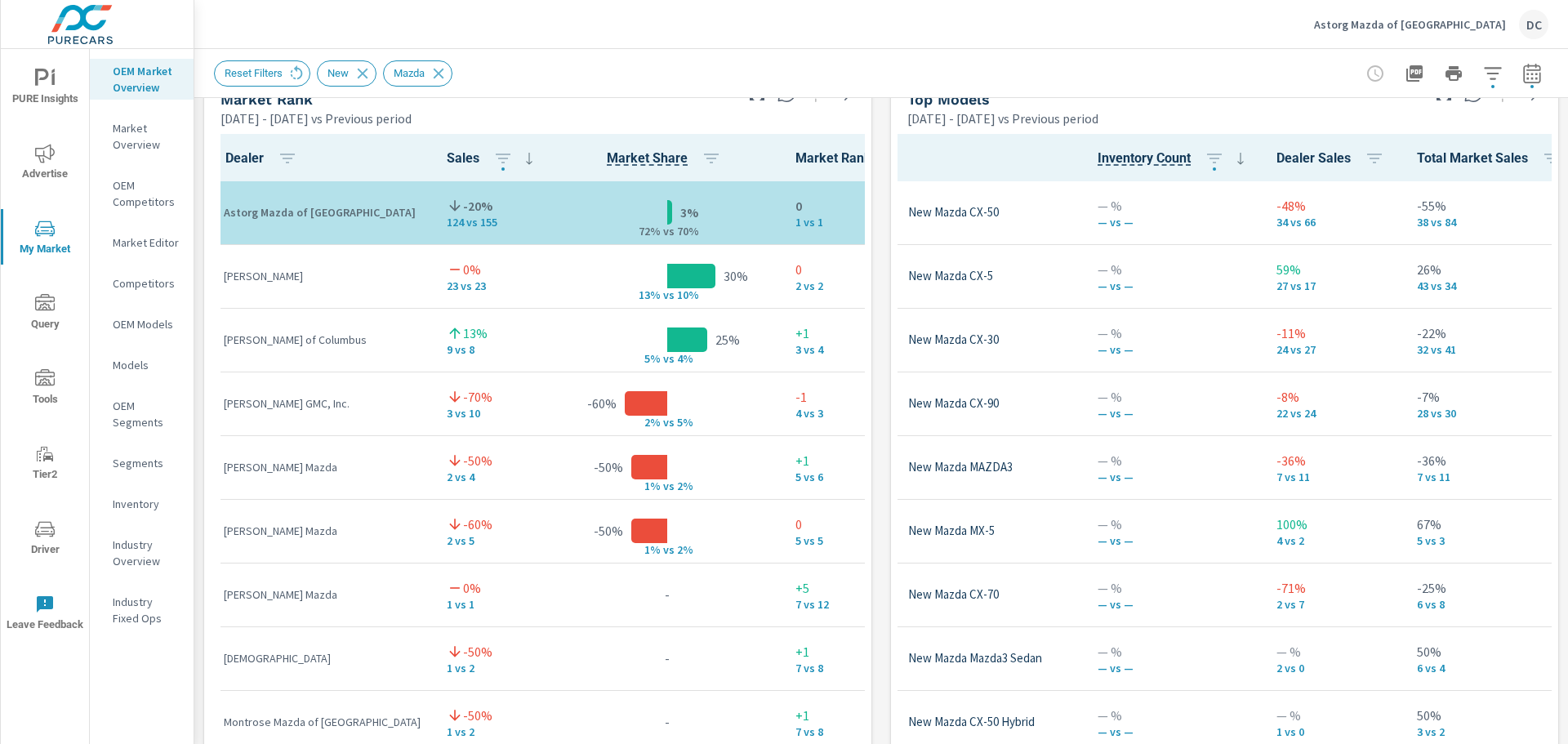
scroll to position [1005, 0]
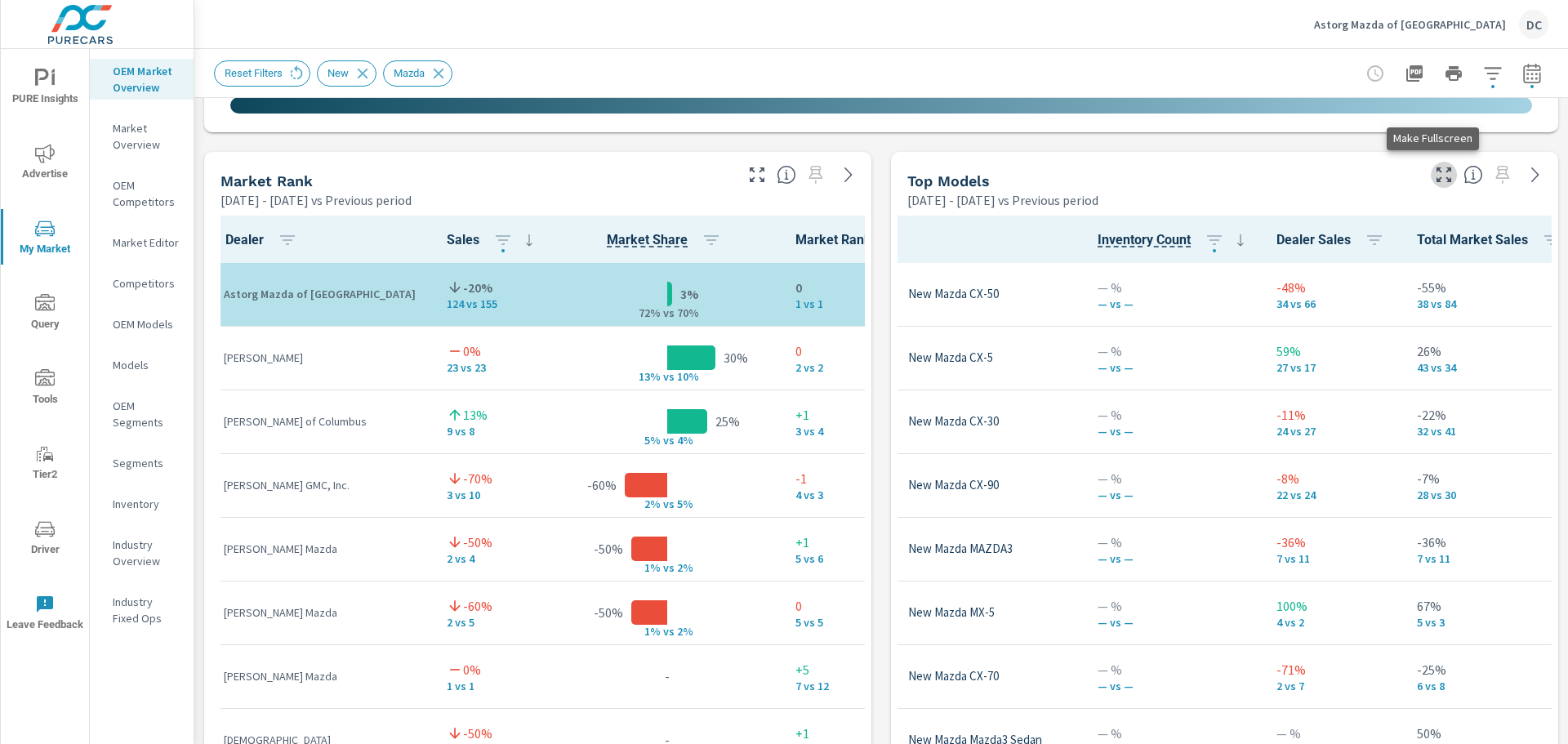
click at [1433, 184] on button "button" at bounding box center [1443, 174] width 26 height 26
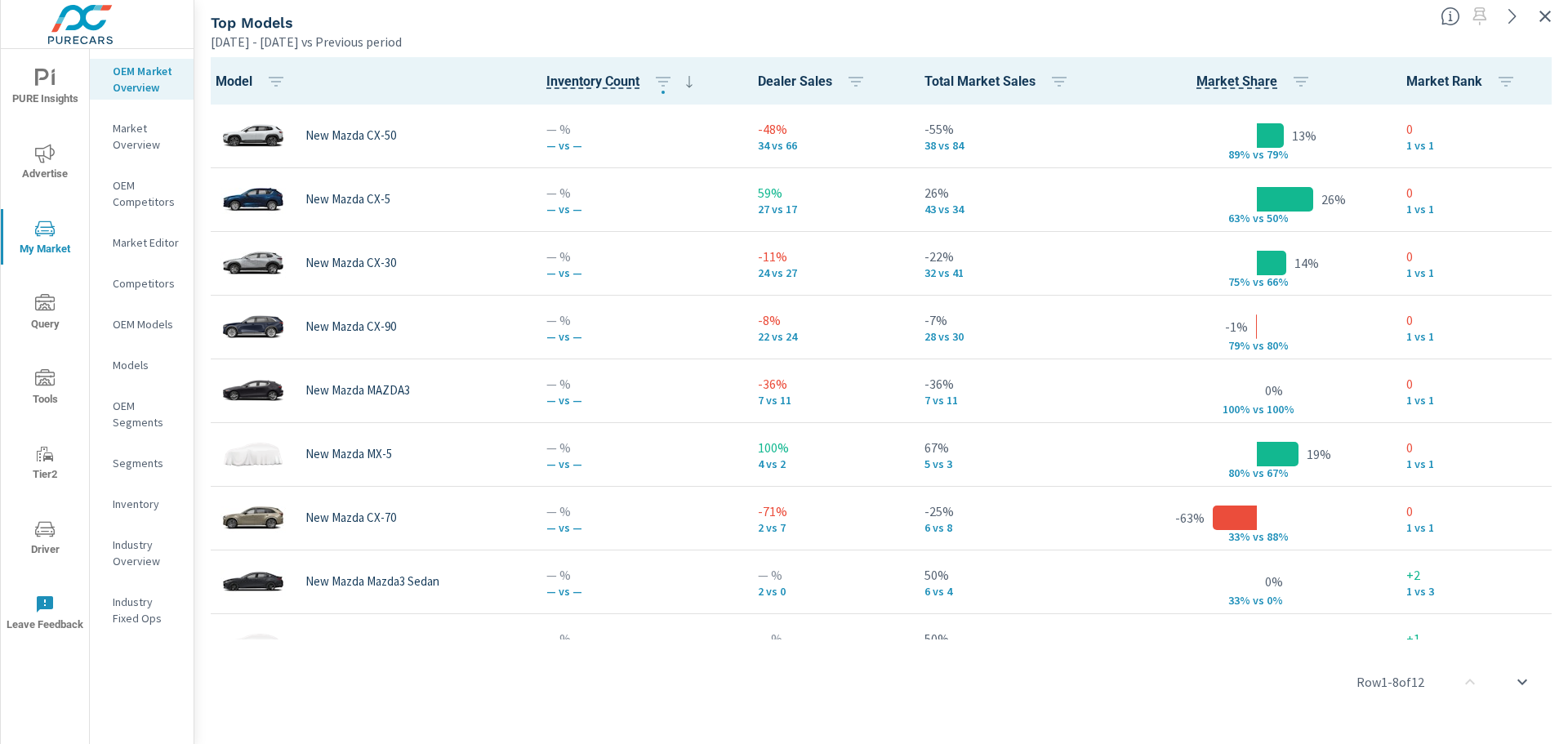
click at [1537, 16] on icon "button" at bounding box center [1545, 17] width 20 height 20
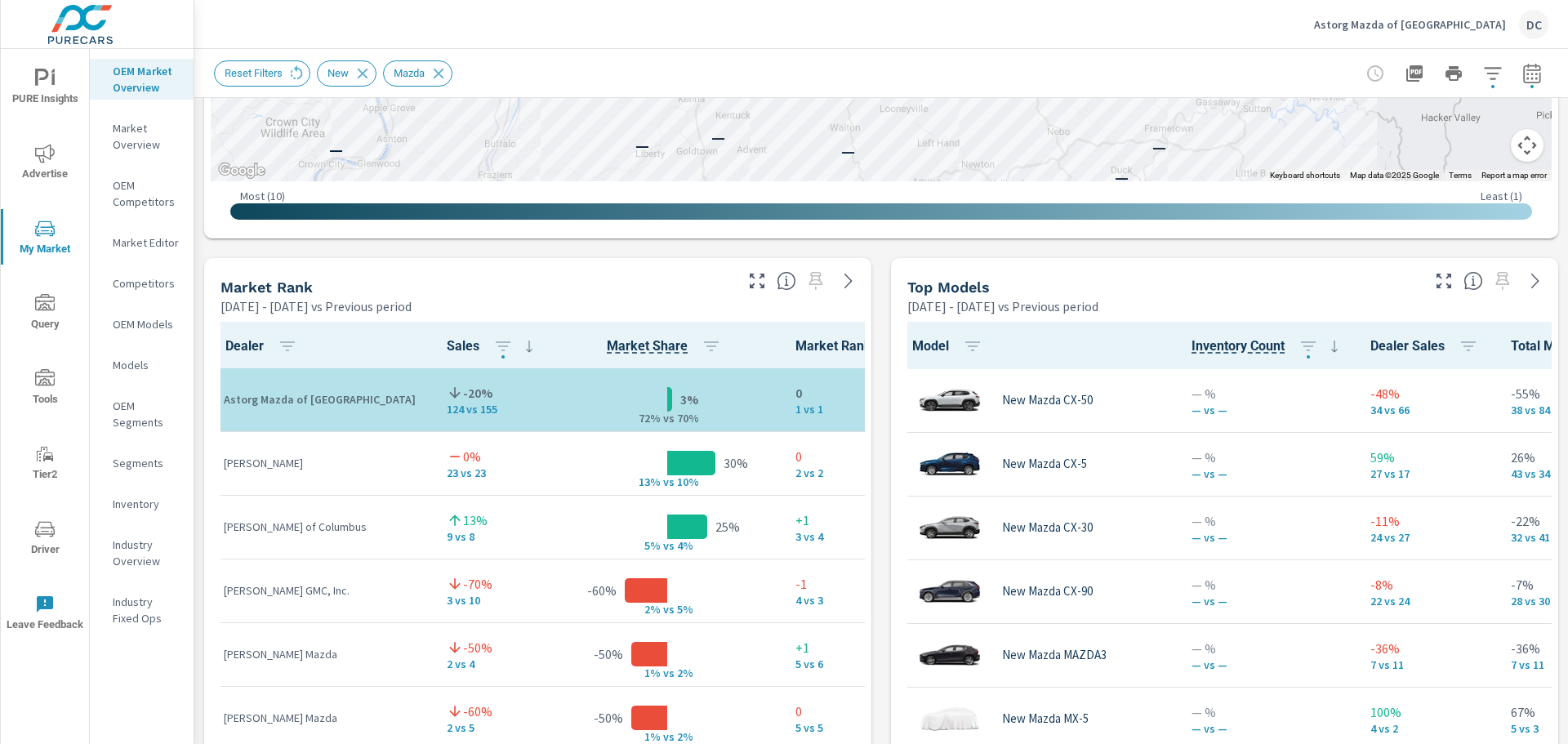
scroll to position [1062, 0]
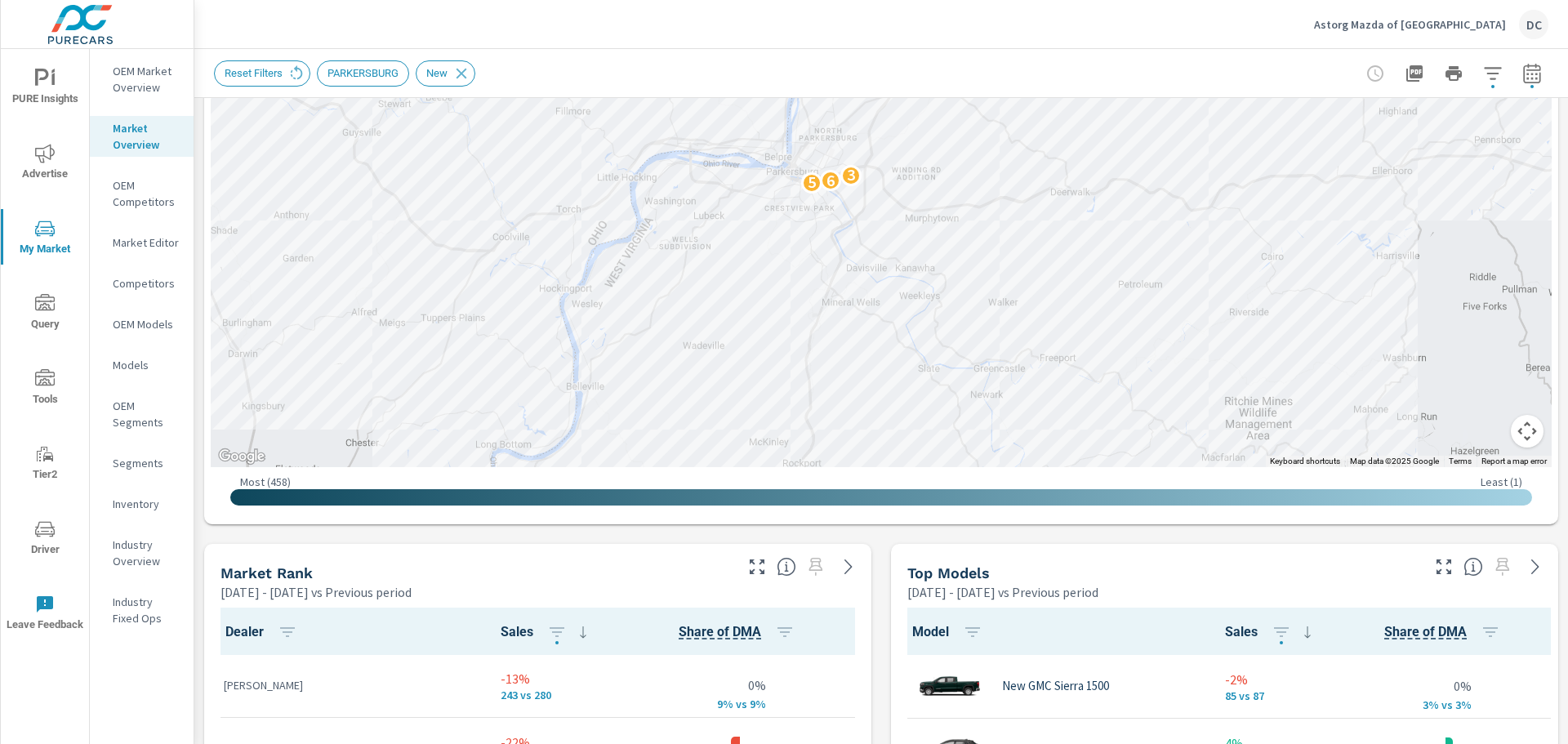
scroll to position [1, 0]
click at [615, 569] on div "Market Rank" at bounding box center [475, 573] width 510 height 19
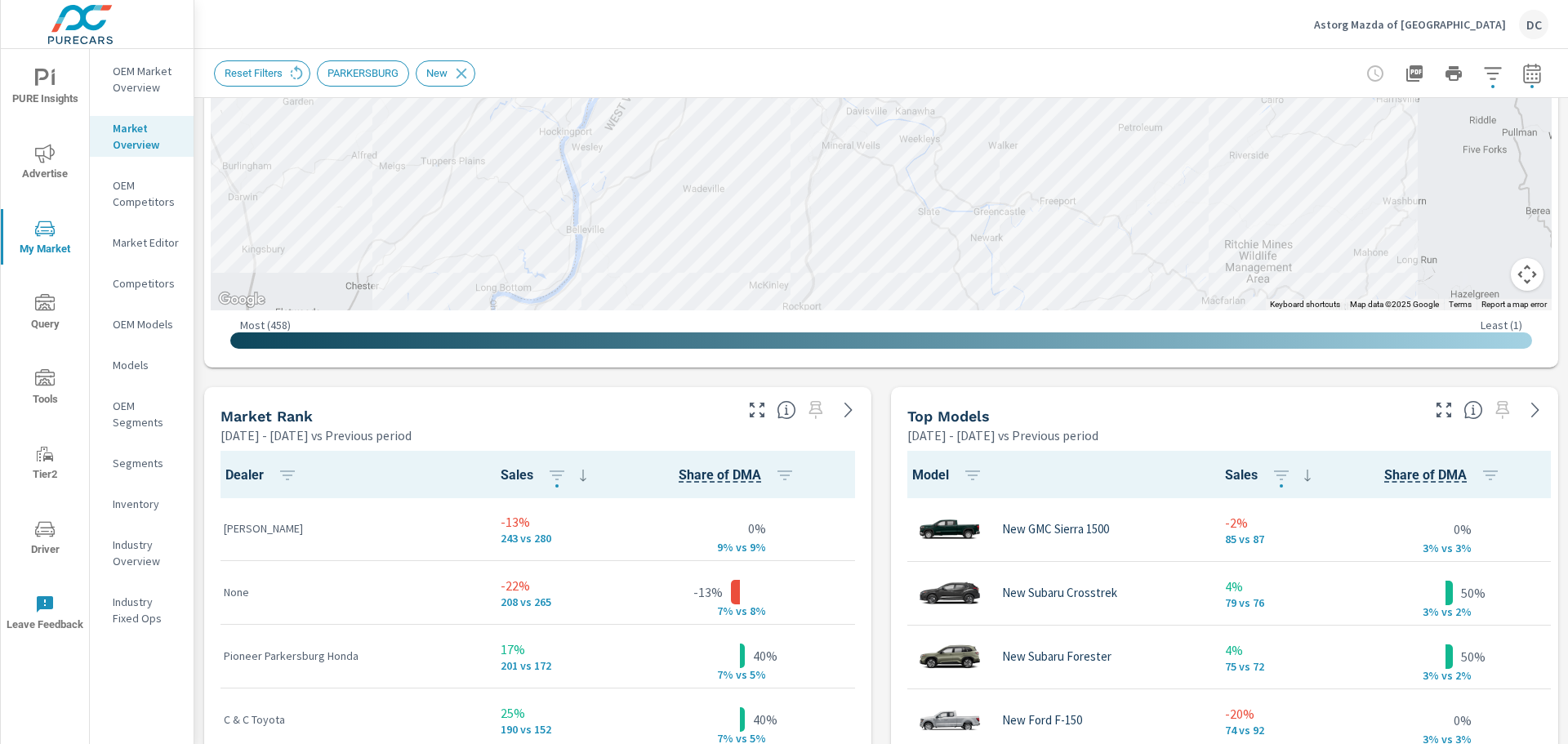
scroll to position [776, 0]
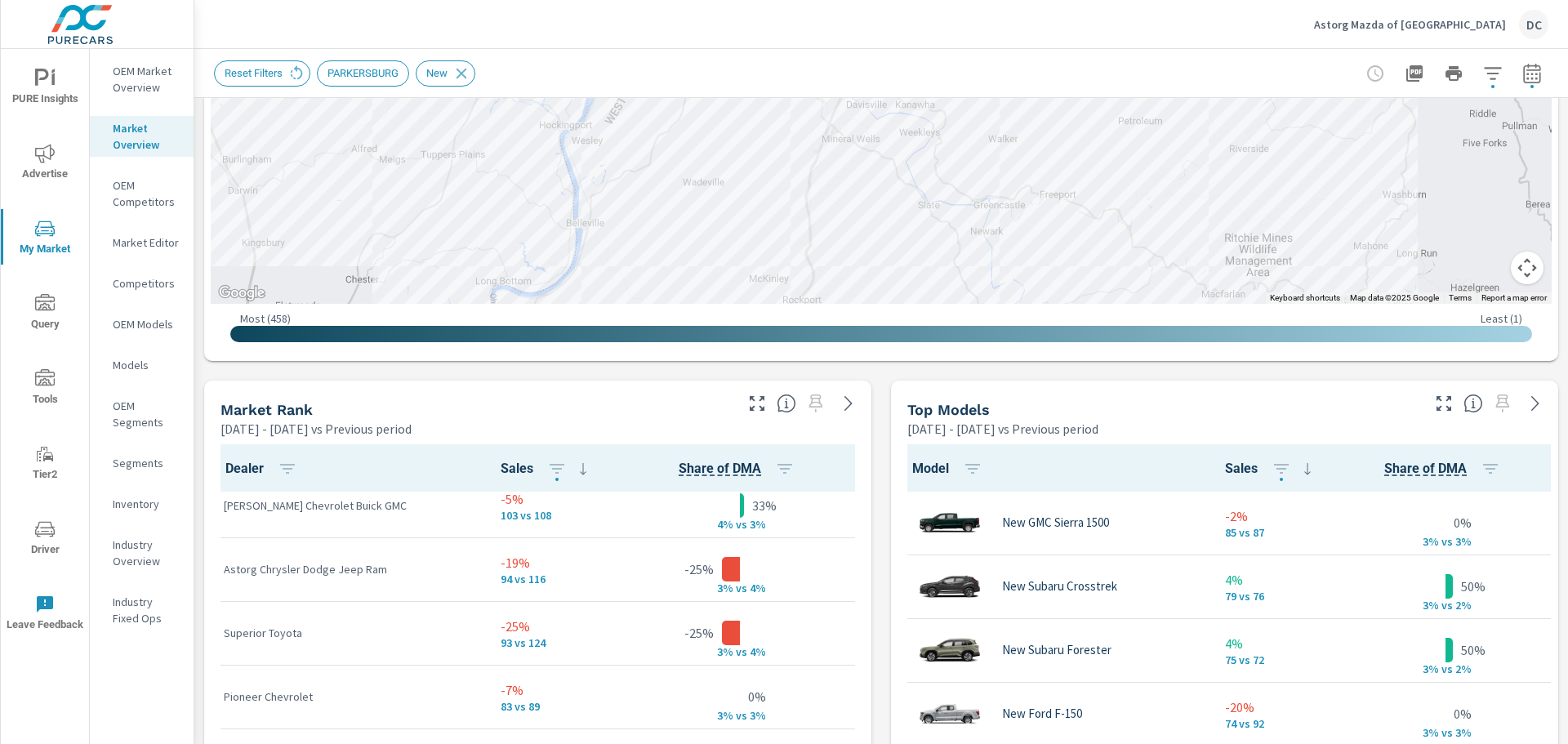
scroll to position [817, 0]
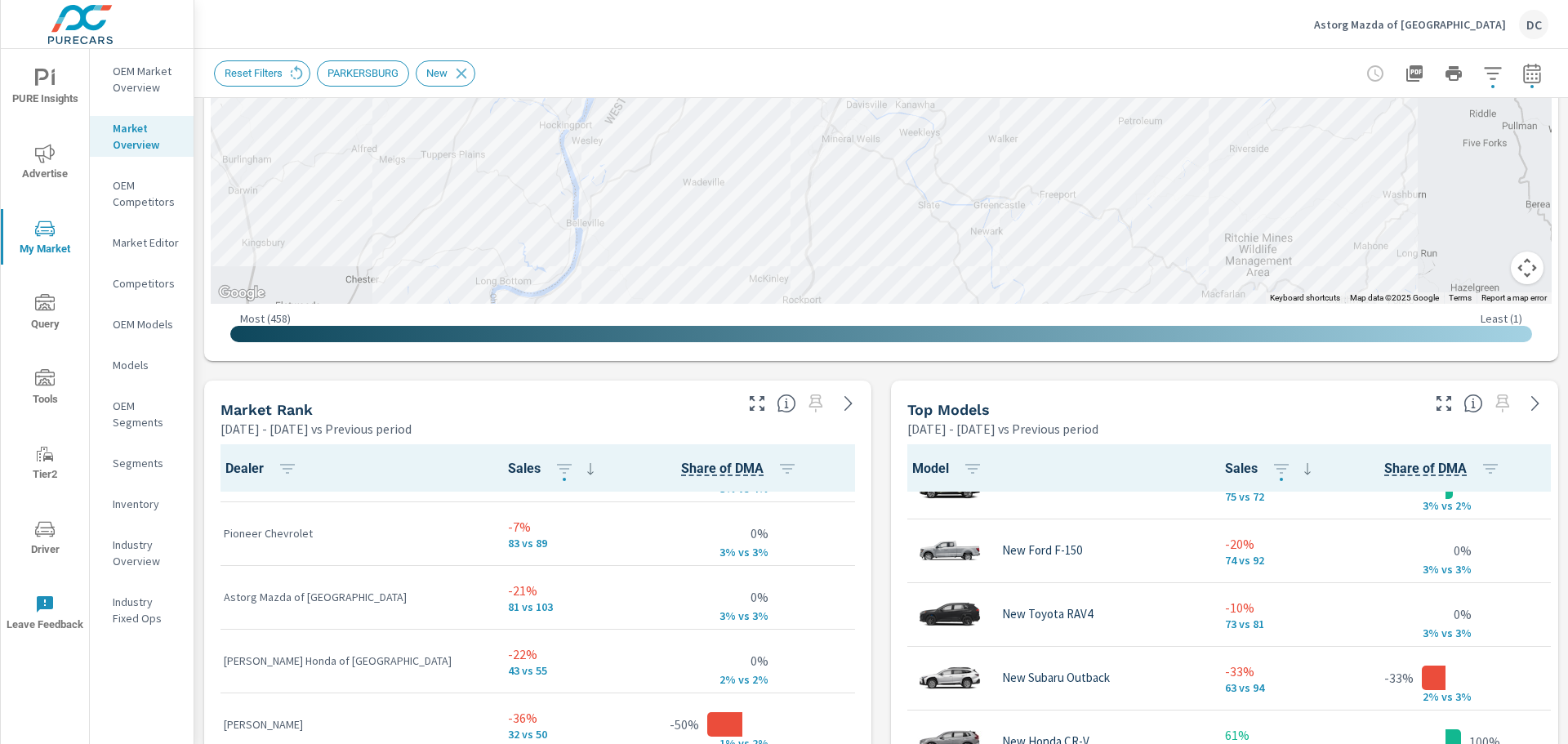
scroll to position [245, 0]
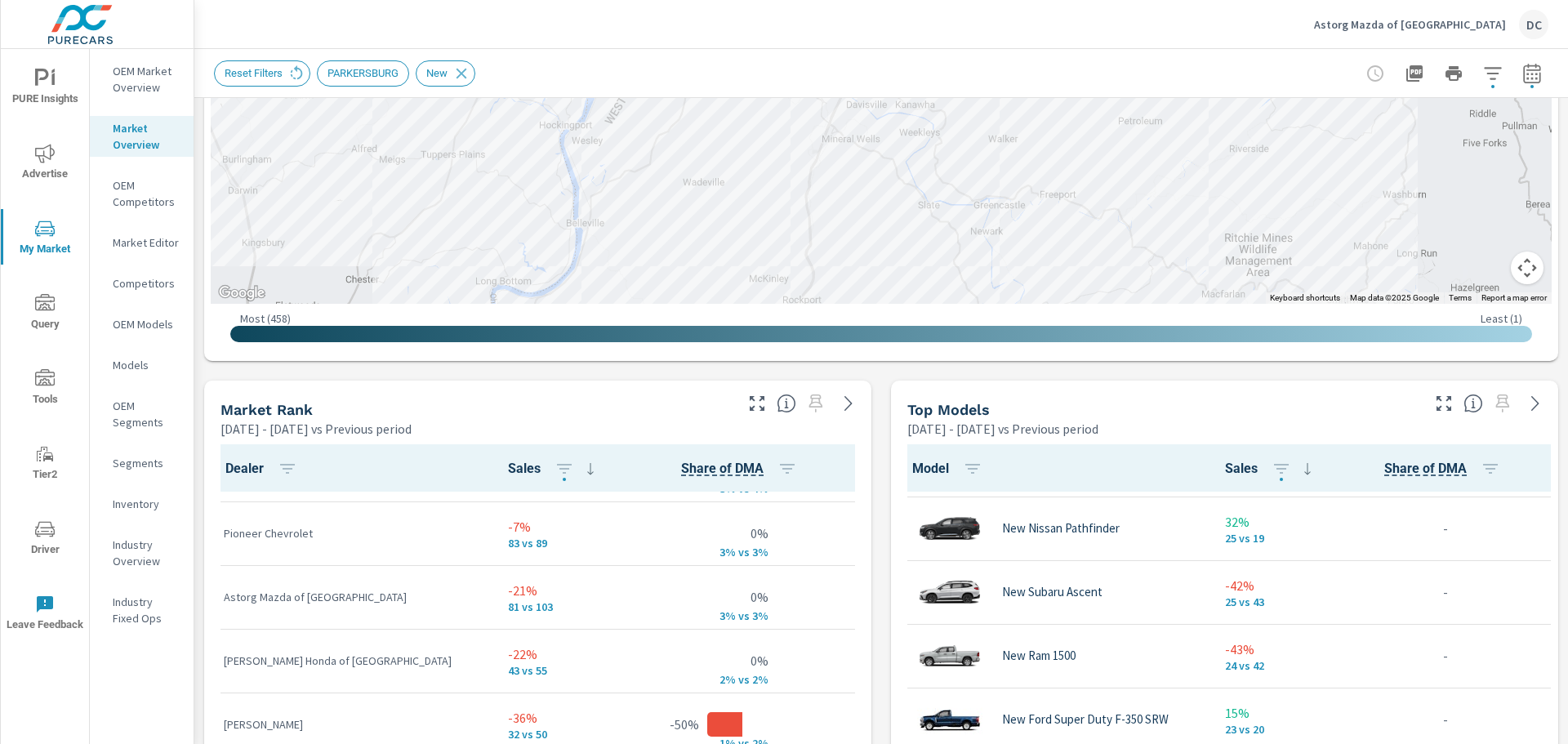
scroll to position [2341, 0]
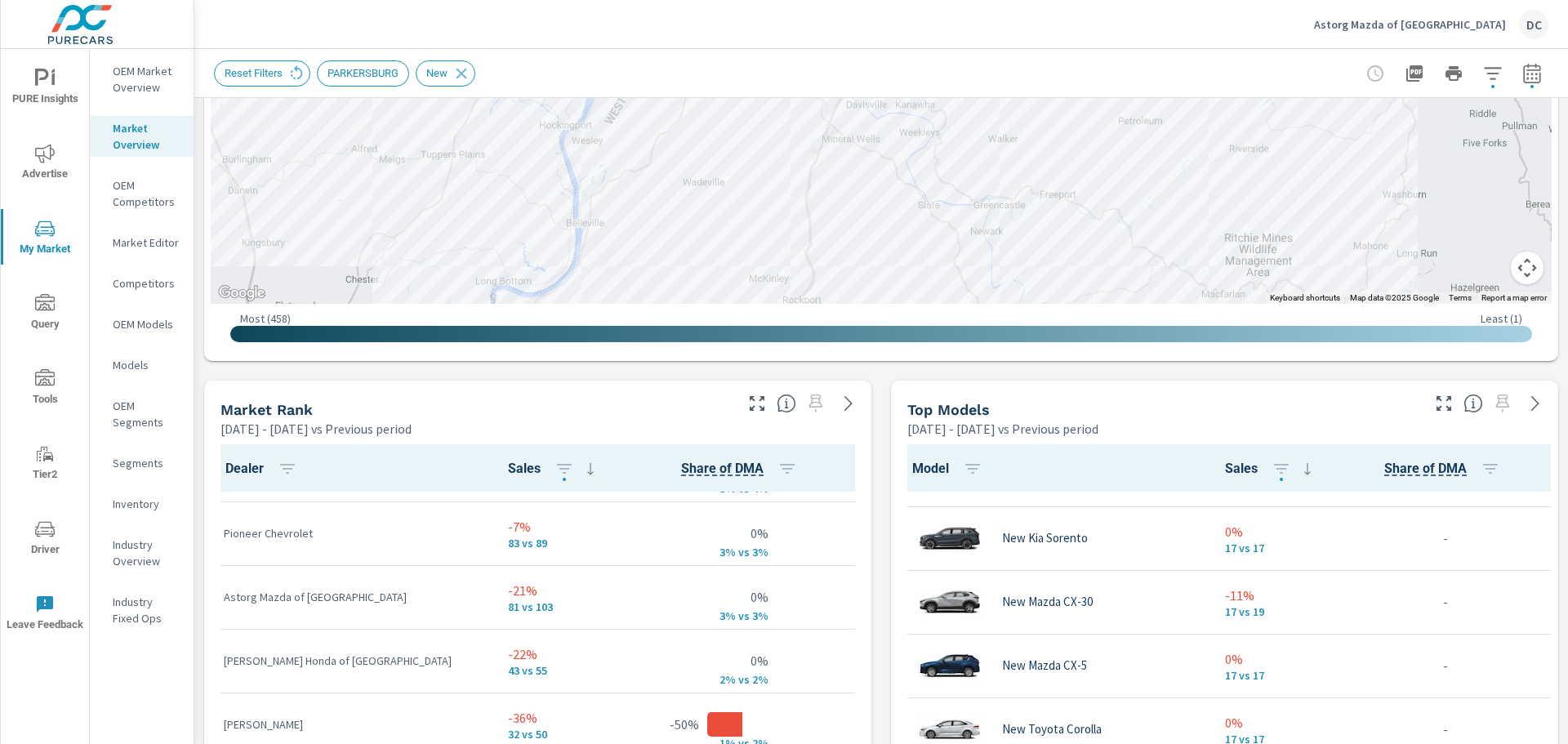
scroll to position [3512, 0]
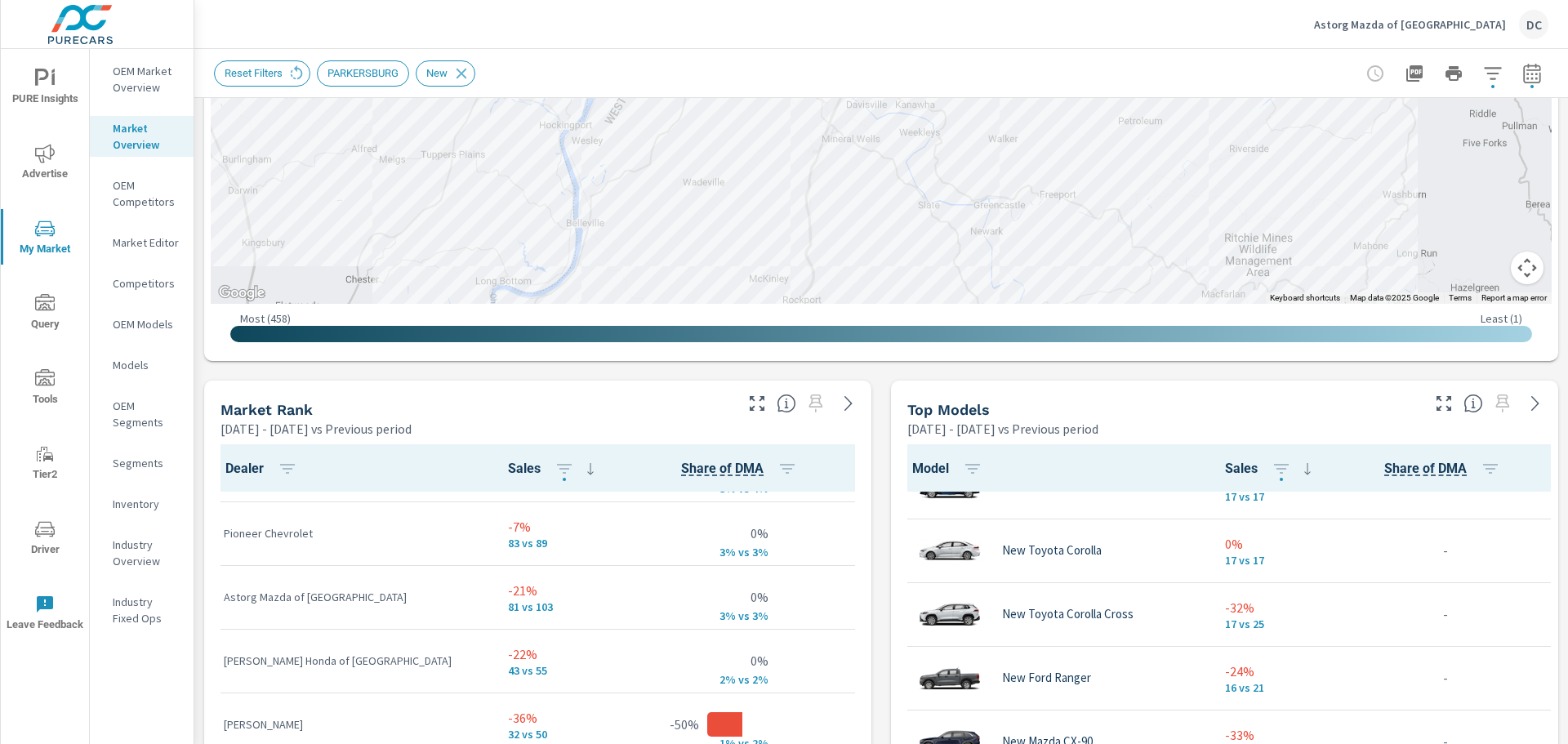
scroll to position [3112, 0]
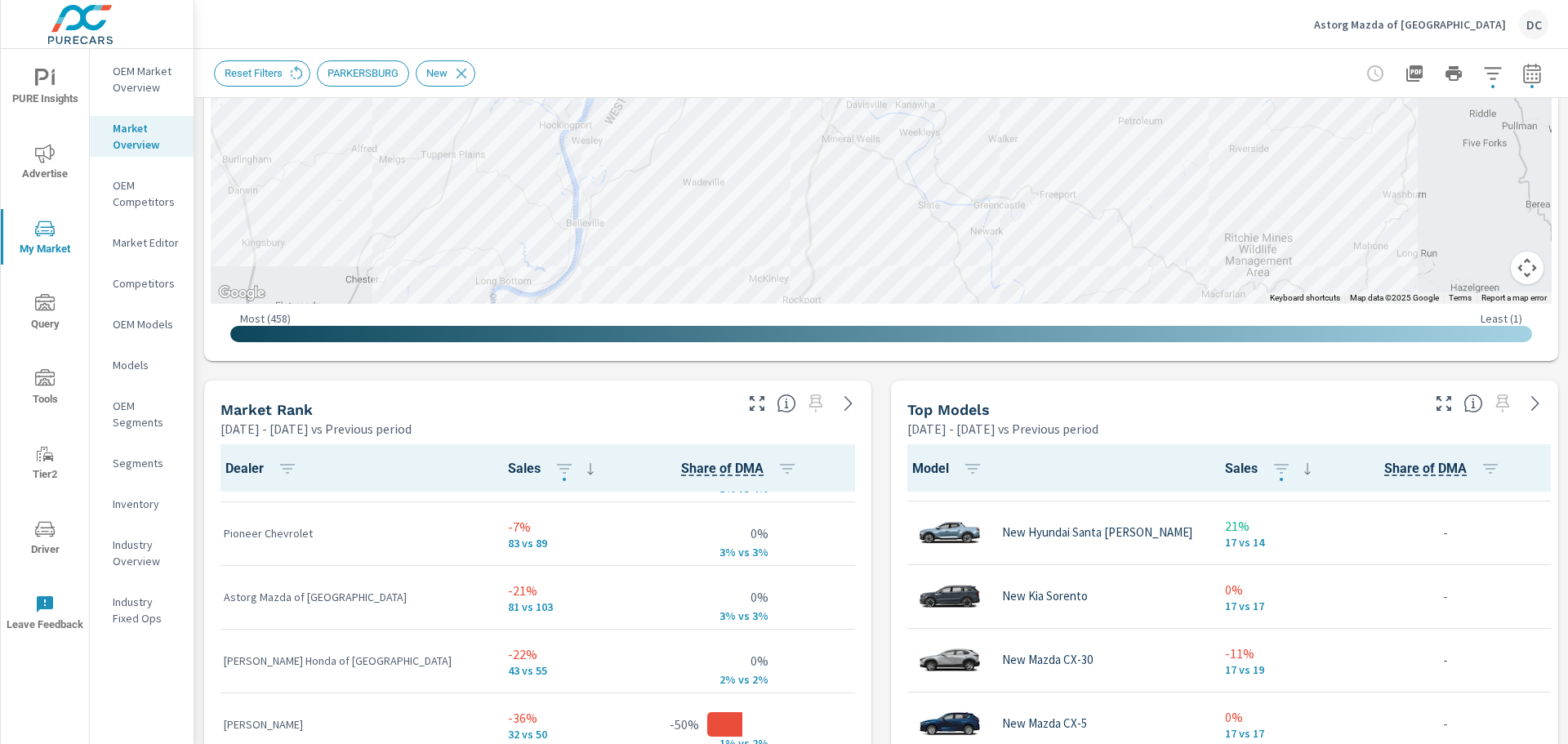
click at [1434, 404] on icon "button" at bounding box center [1444, 403] width 20 height 20
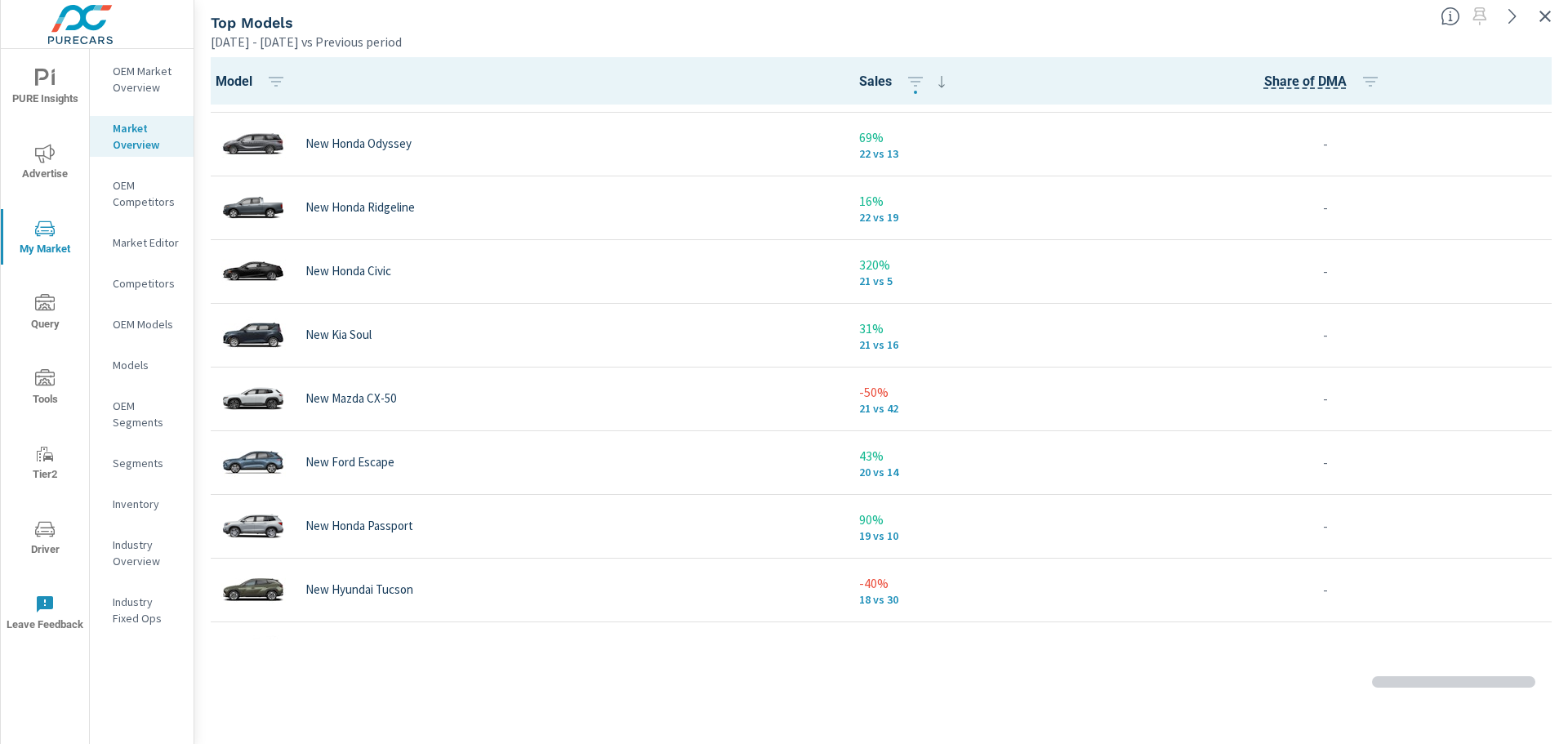
scroll to position [2440, 0]
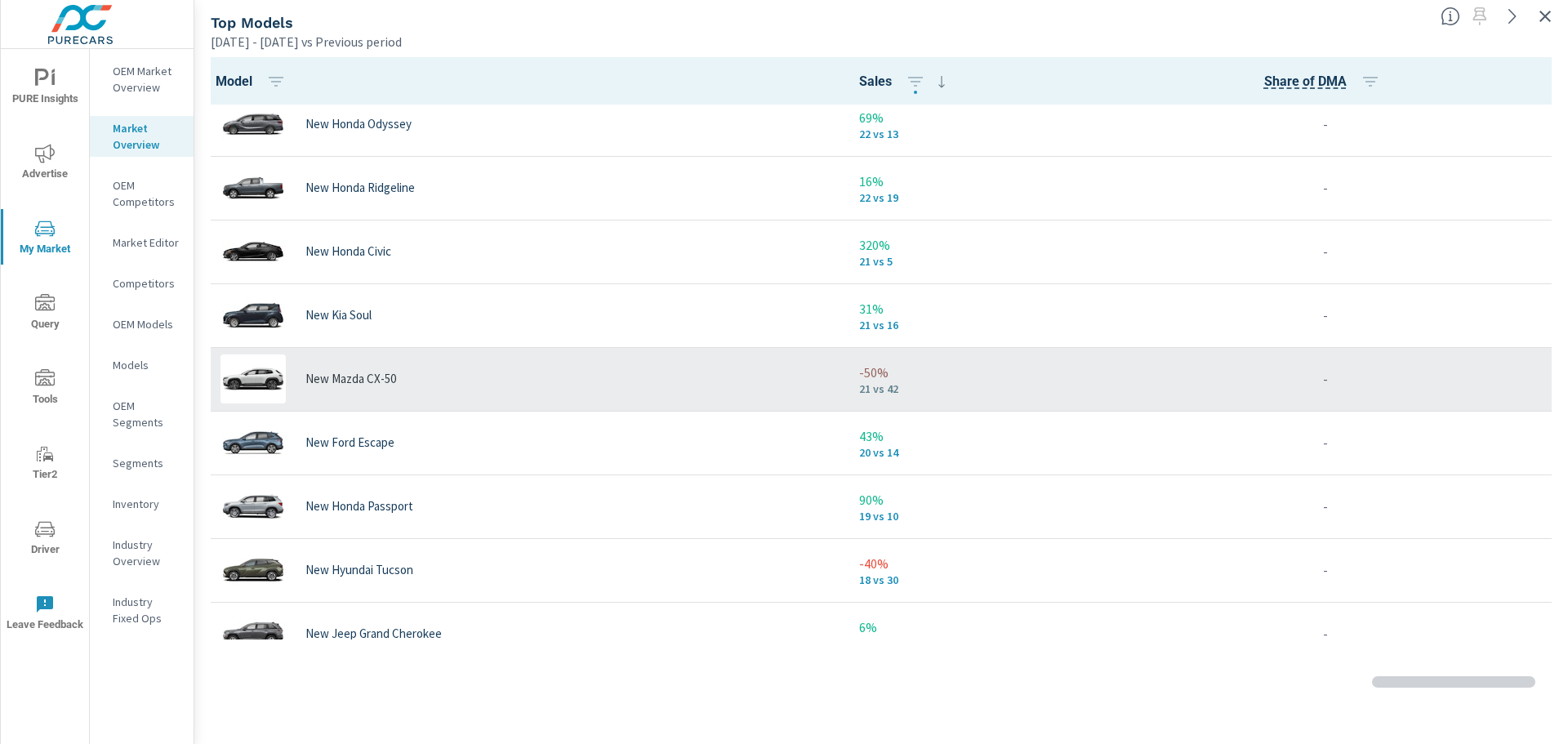
scroll to position [2522, 0]
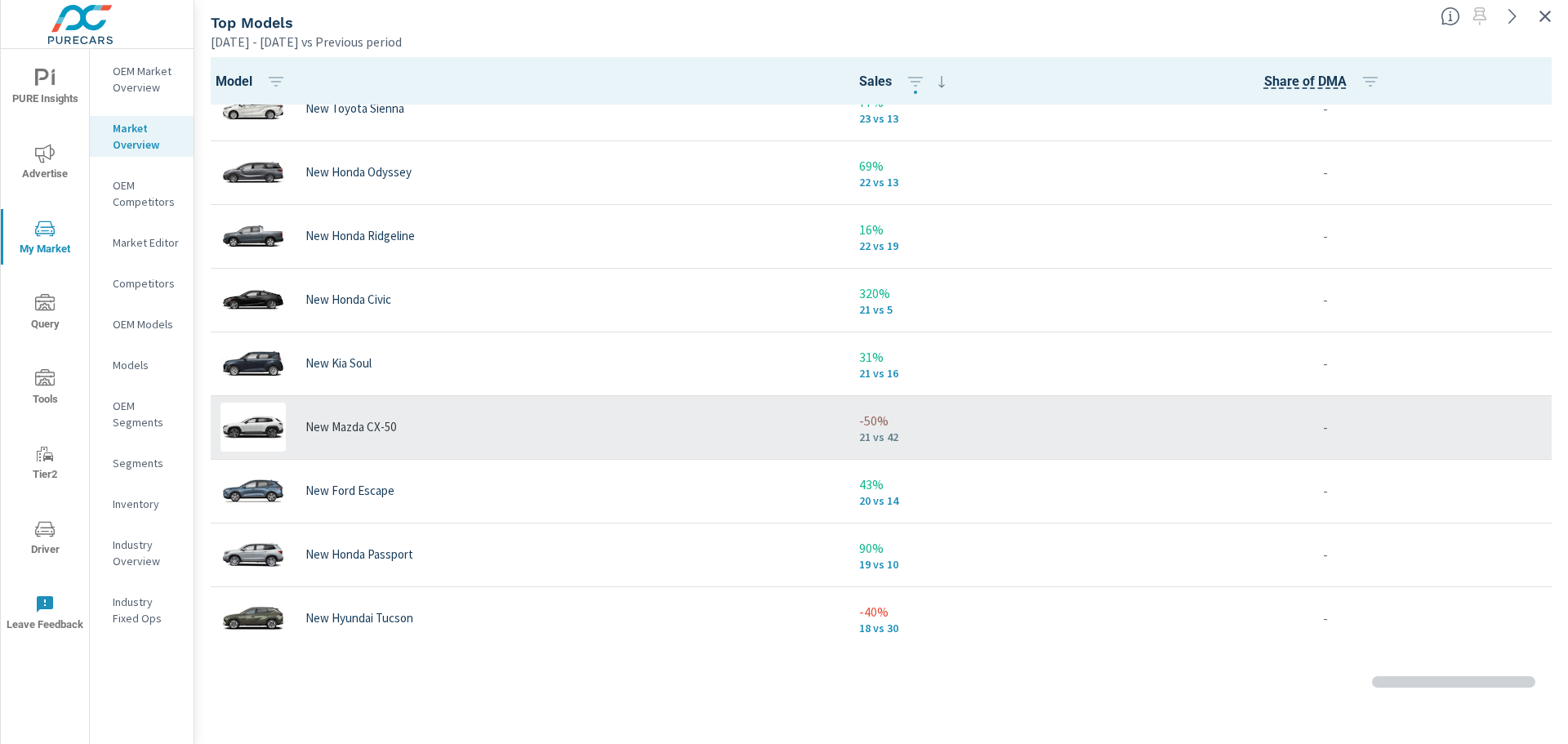
scroll to position [2440, 0]
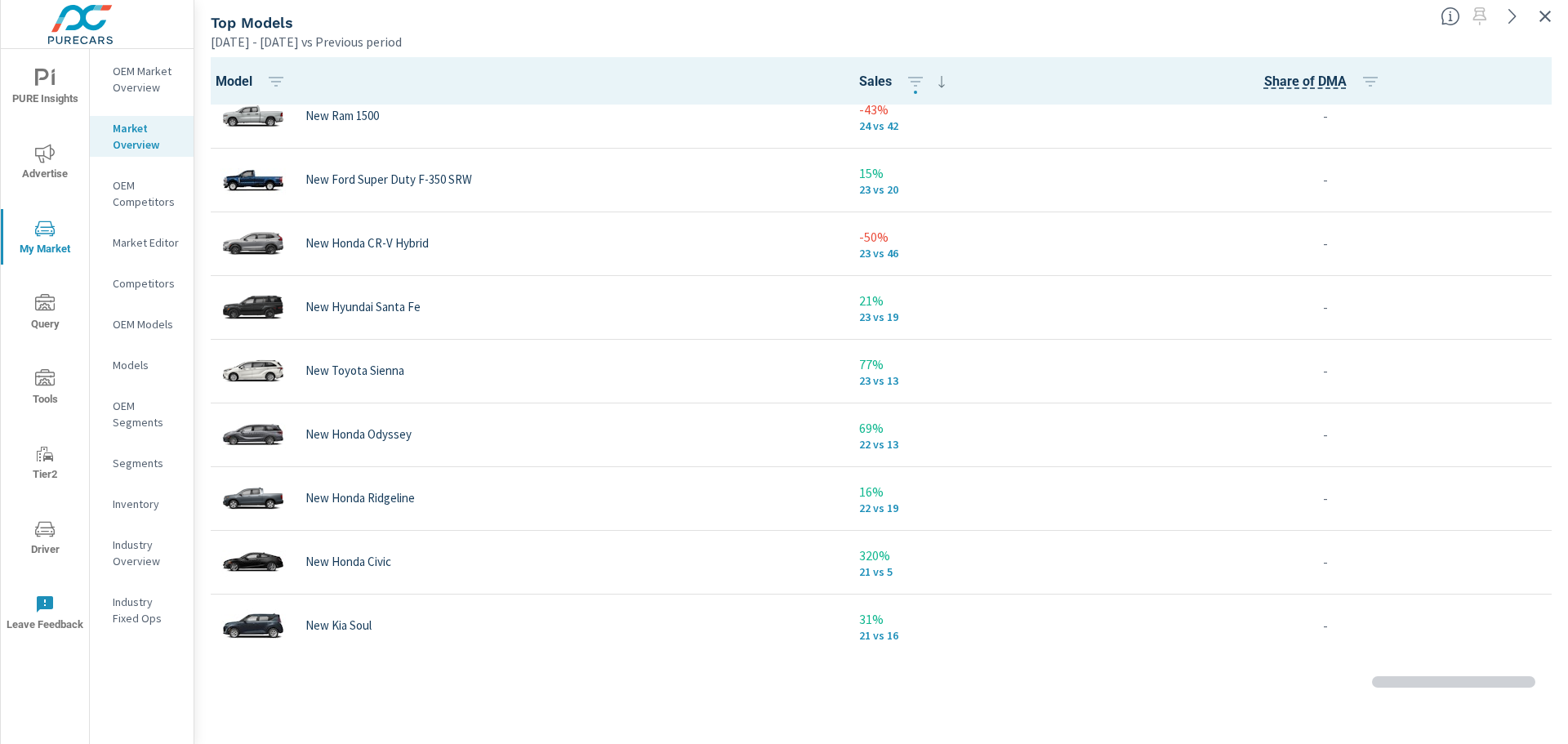
scroll to position [2676, 0]
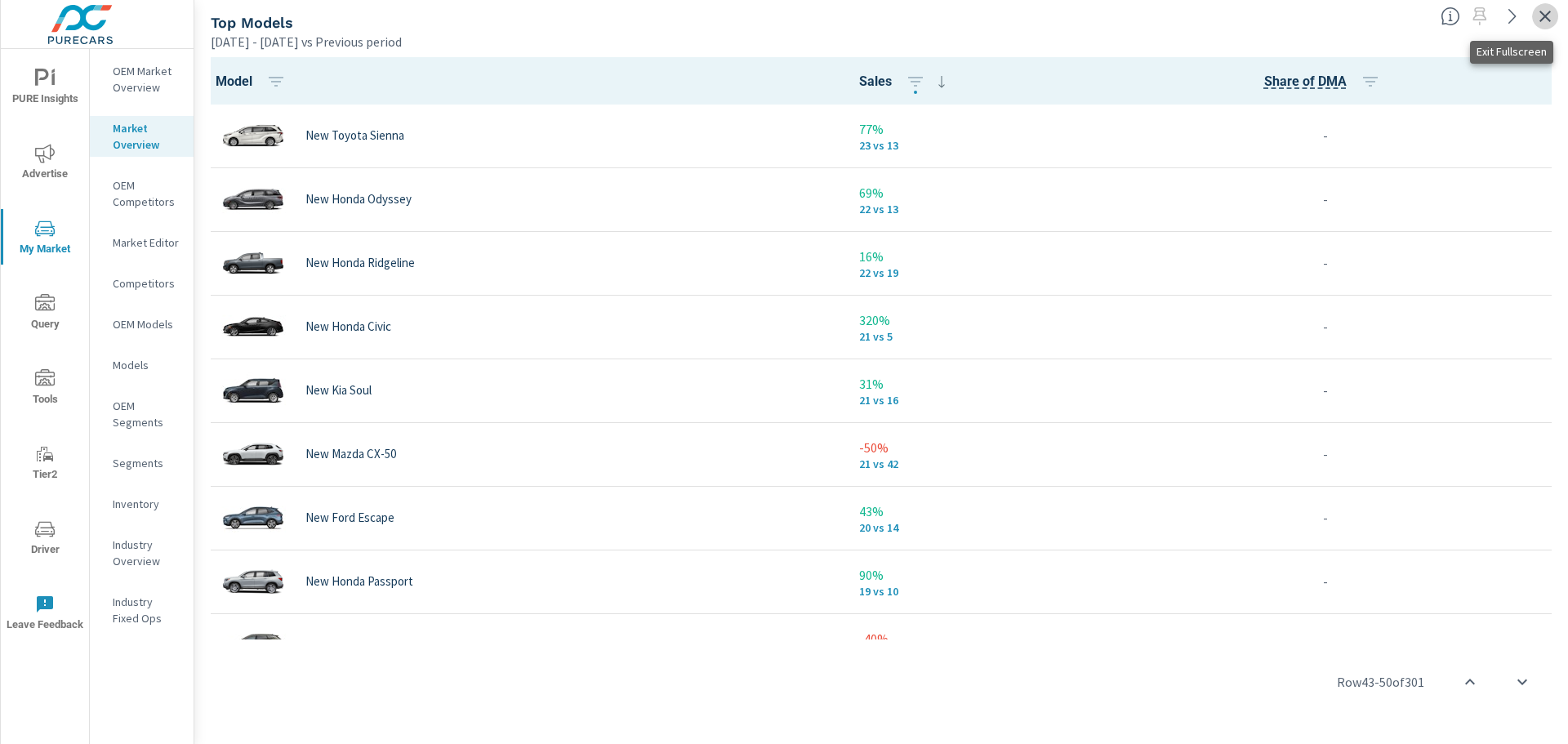
click at [1550, 19] on icon "button" at bounding box center [1545, 17] width 20 height 20
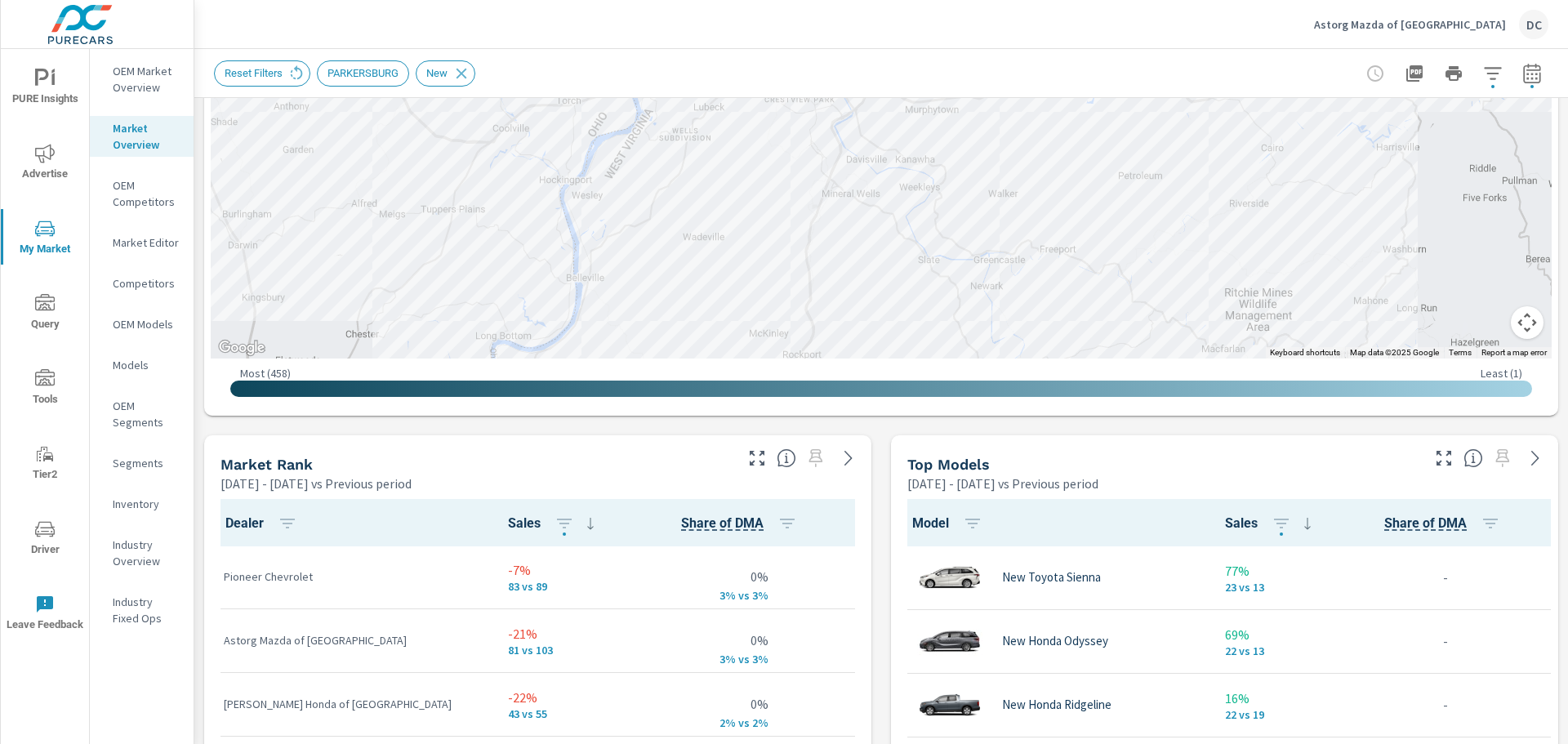
scroll to position [731, 0]
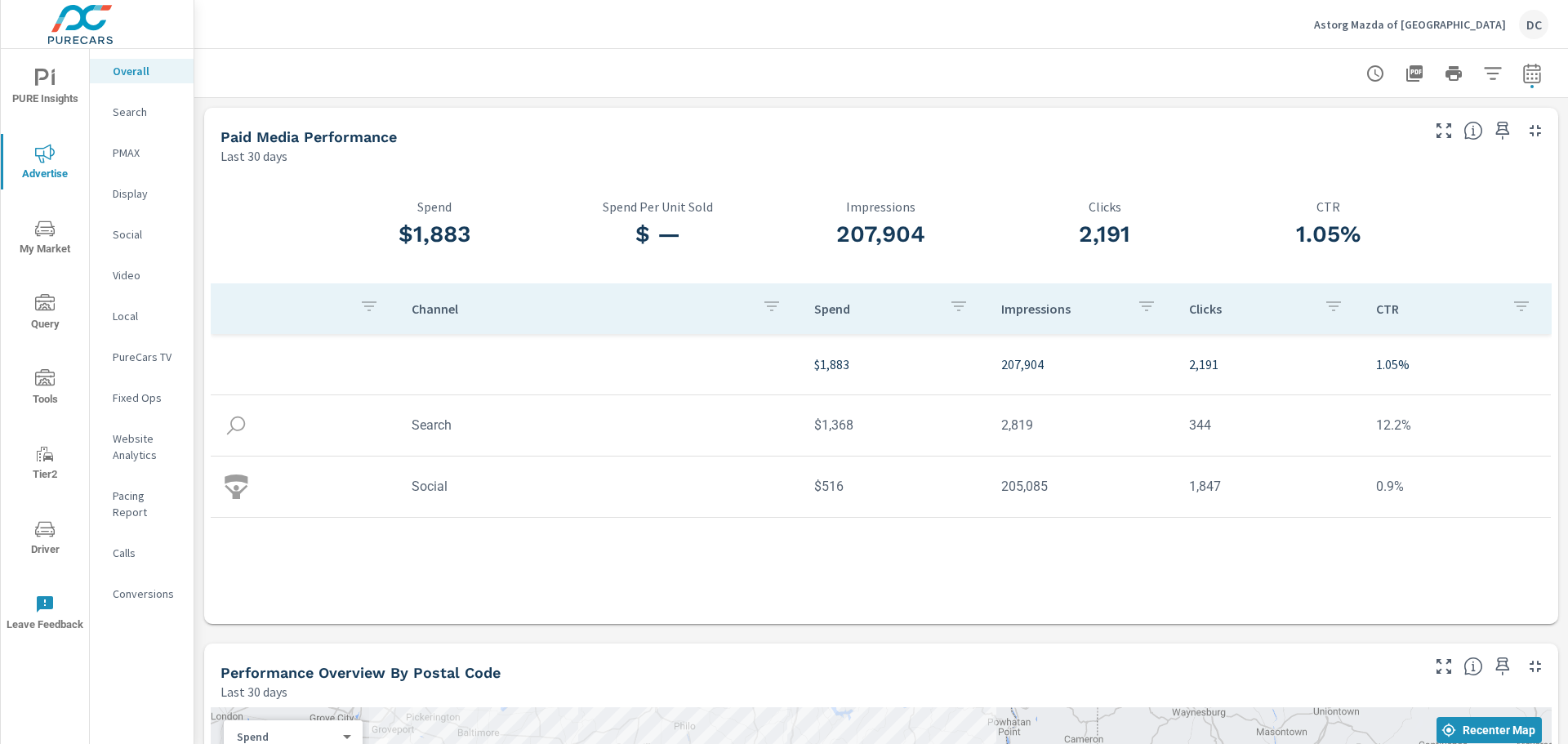
click at [52, 86] on icon "nav menu" at bounding box center [45, 78] width 20 height 20
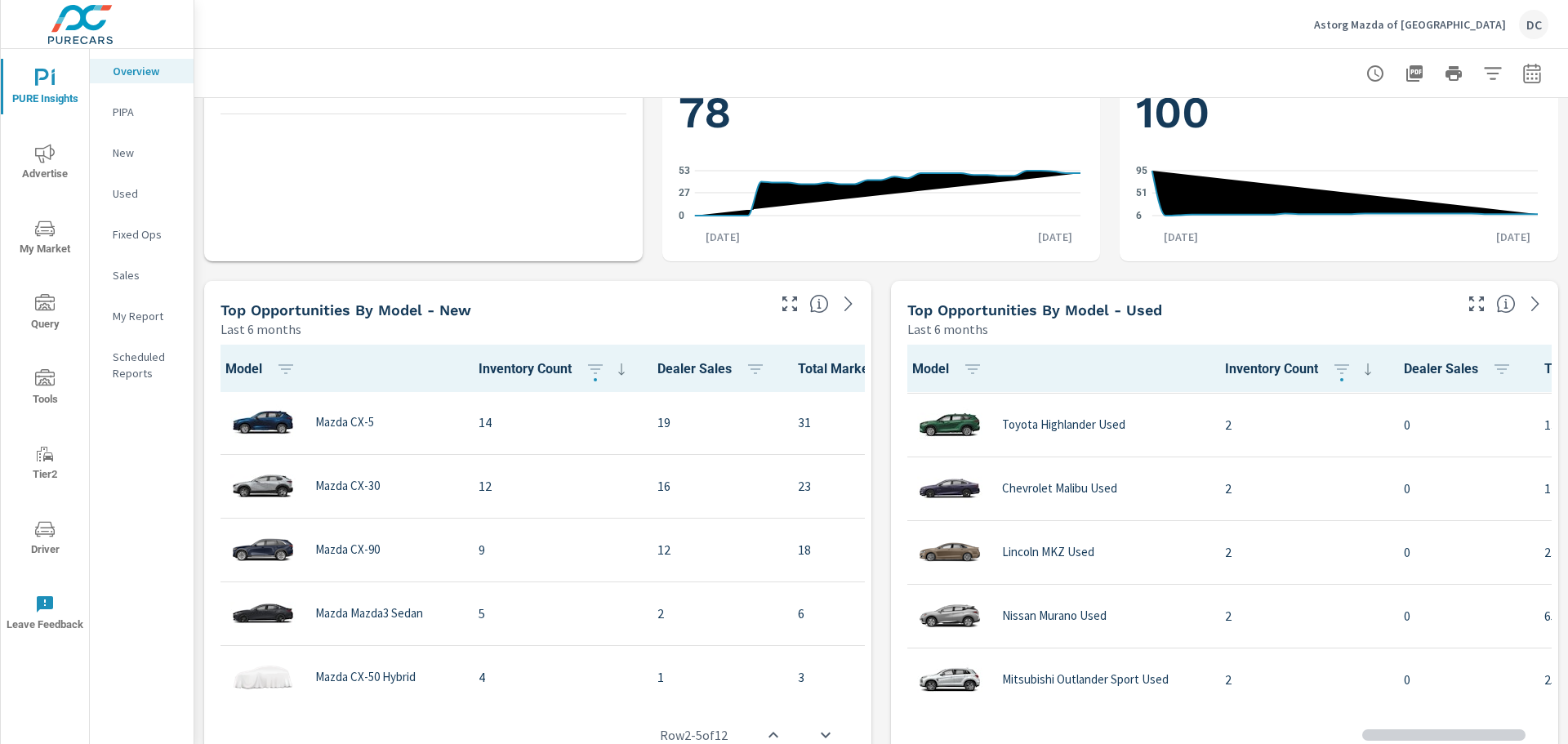
scroll to position [2038, 0]
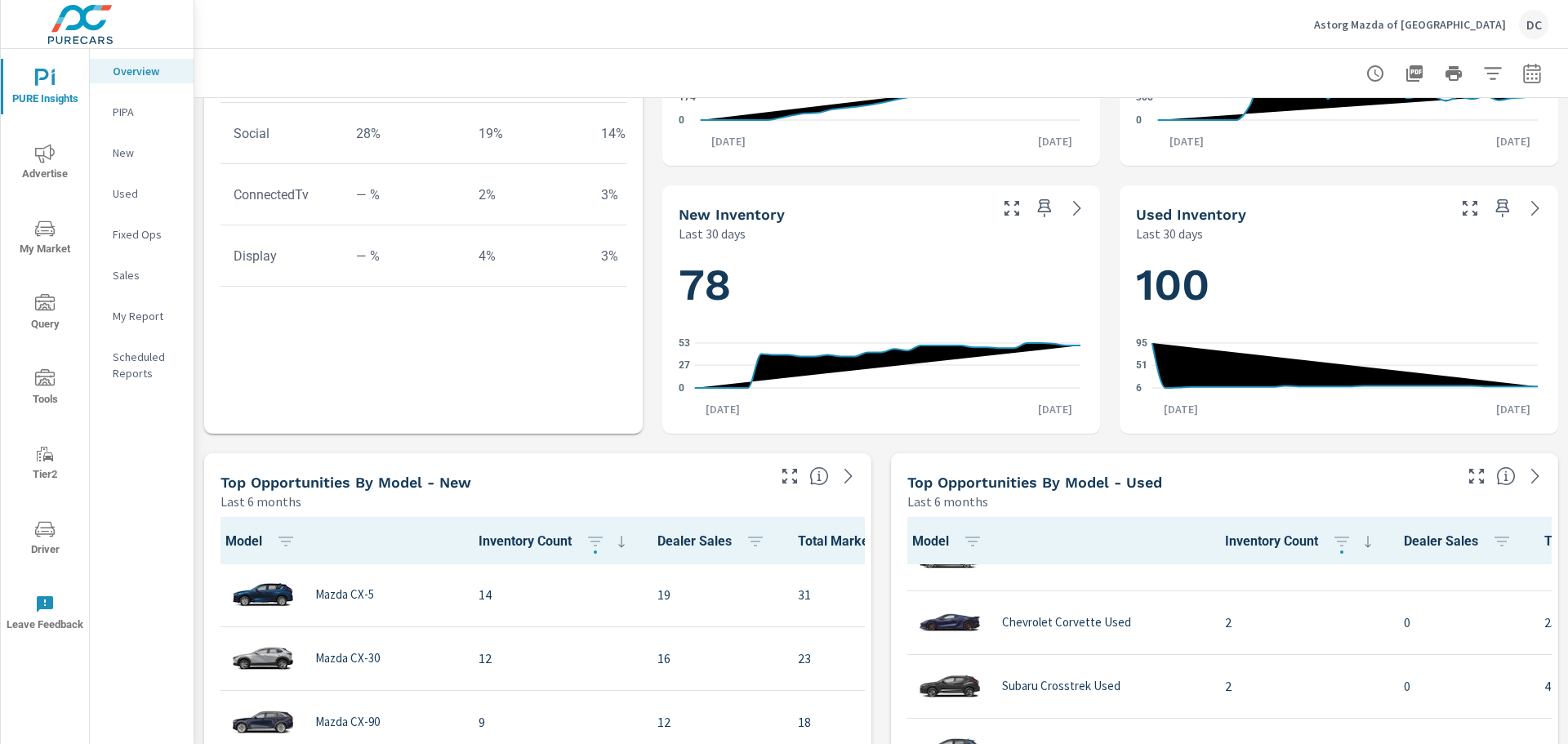
scroll to position [1303, 0]
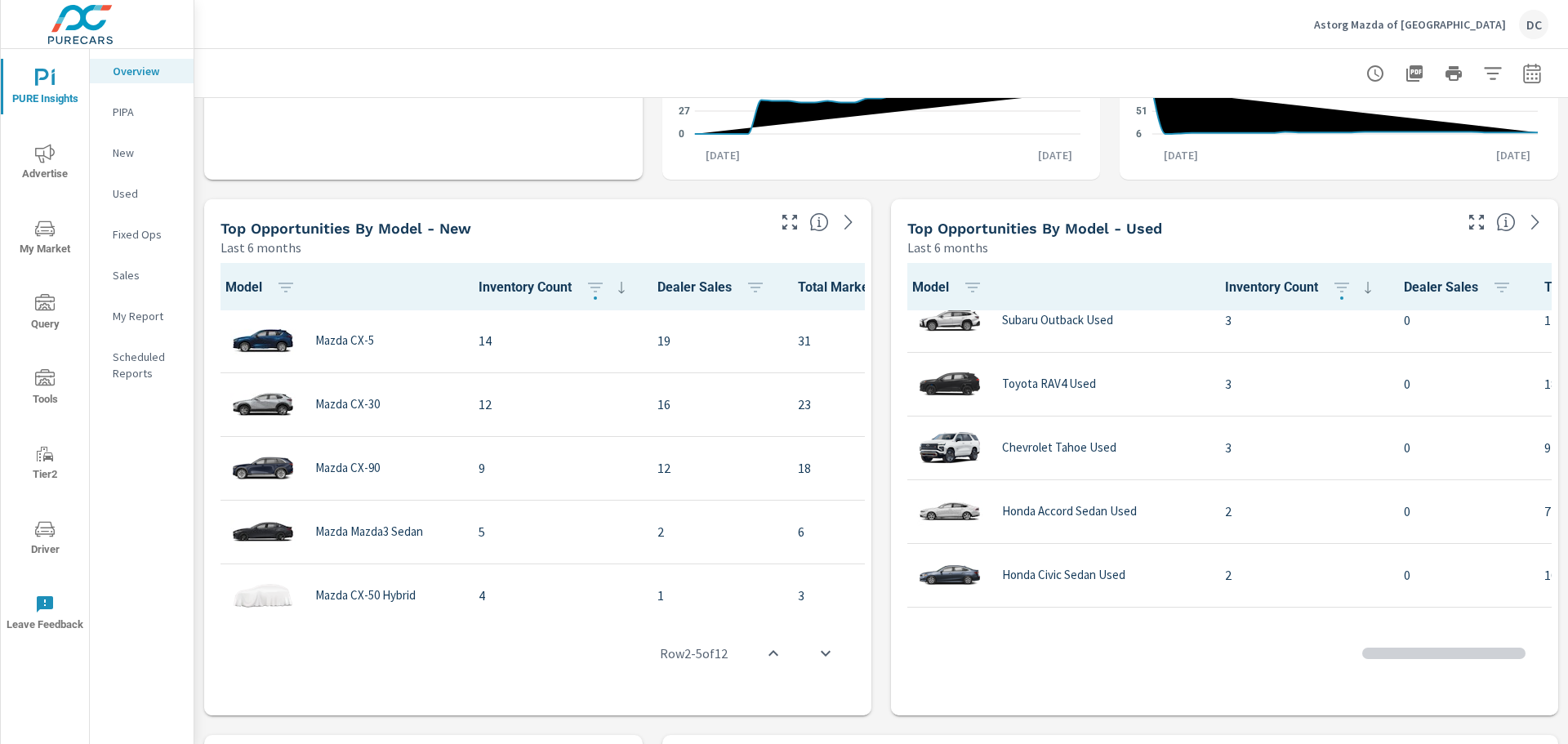
scroll to position [976, 0]
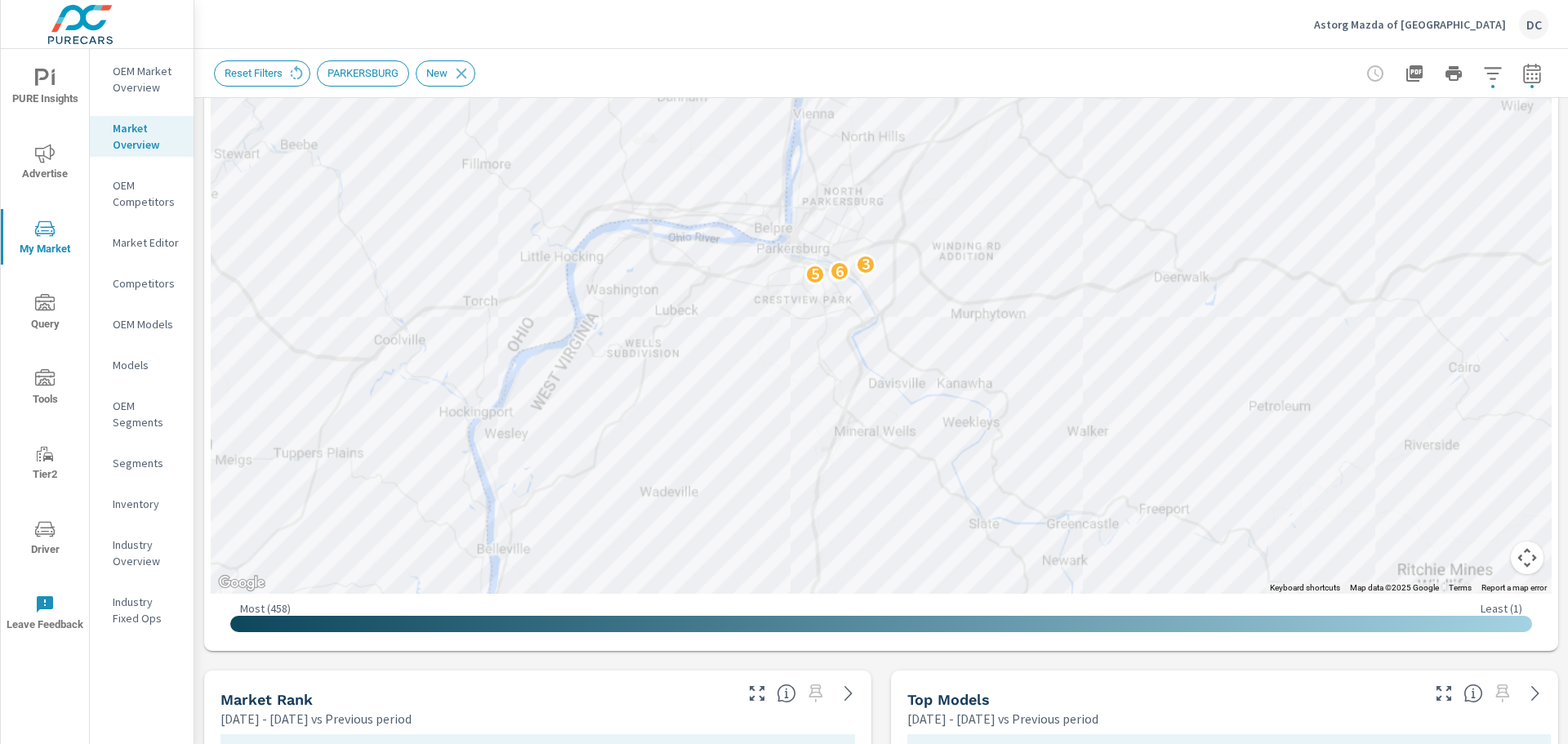
scroll to position [1, 0]
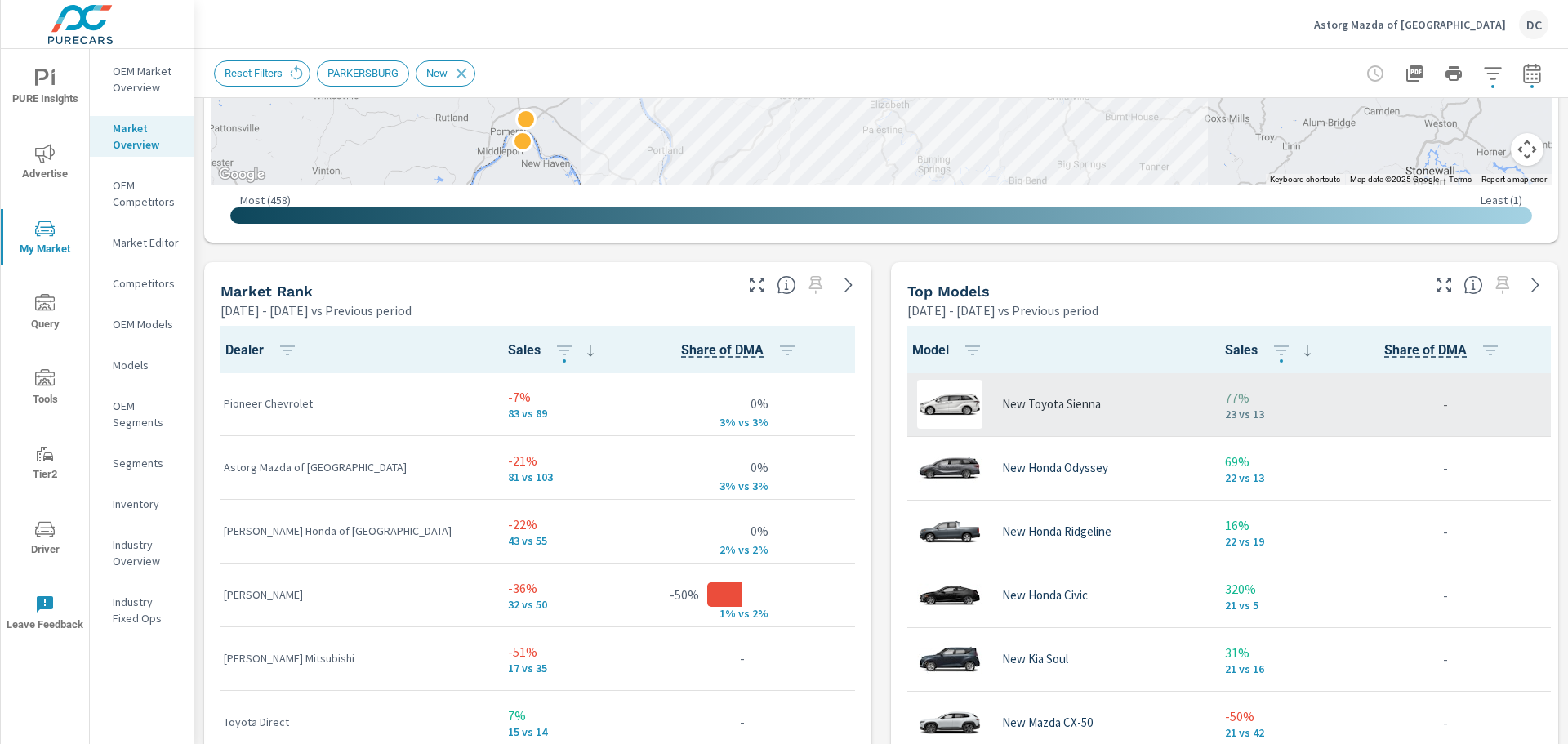
scroll to position [2430, 0]
